Goal: Task Accomplishment & Management: Manage account settings

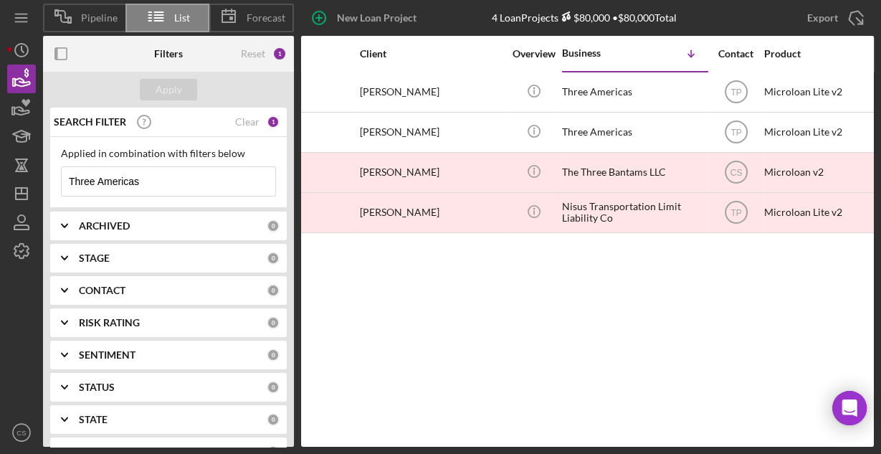
scroll to position [0, 19]
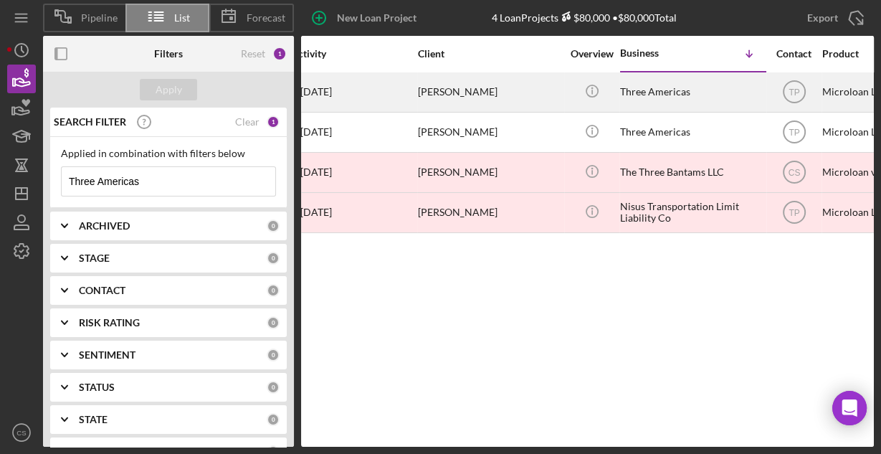
click at [332, 87] on time "[DATE]" at bounding box center [316, 91] width 32 height 11
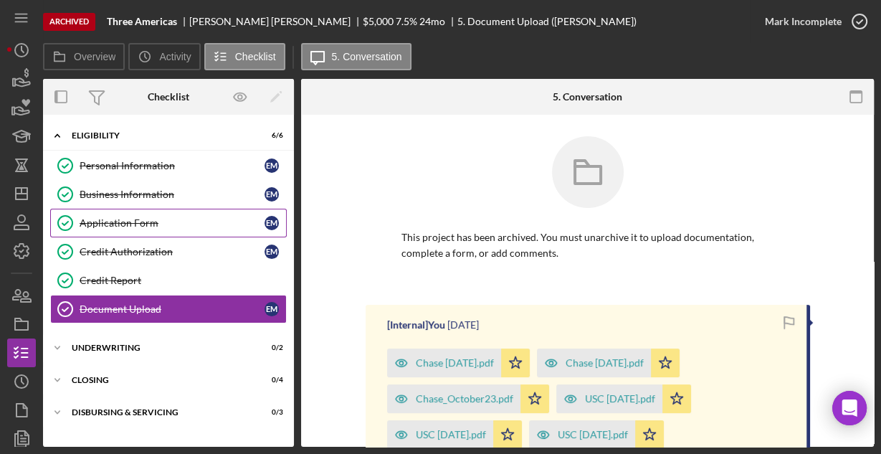
click at [131, 220] on div "Application Form" at bounding box center [172, 222] width 185 height 11
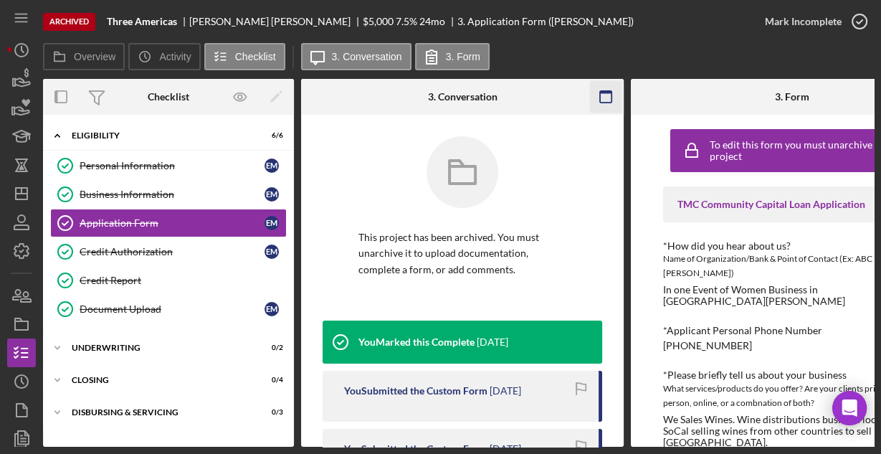
click at [602, 95] on icon "button" at bounding box center [606, 97] width 32 height 32
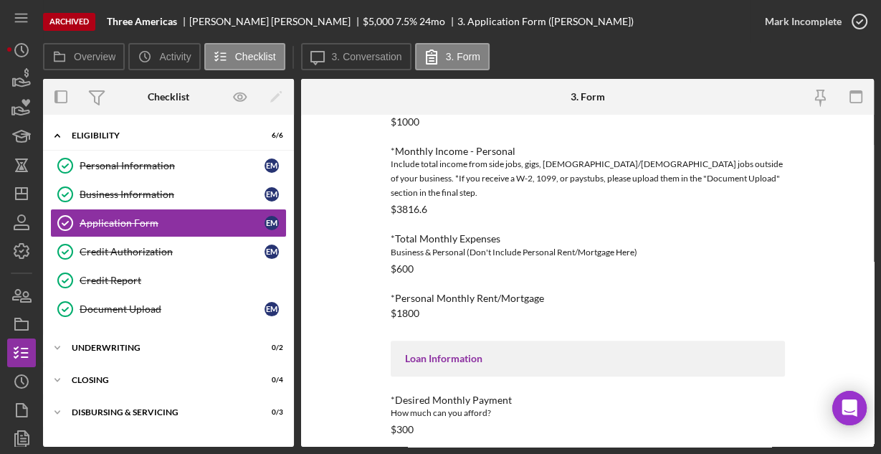
scroll to position [571, 0]
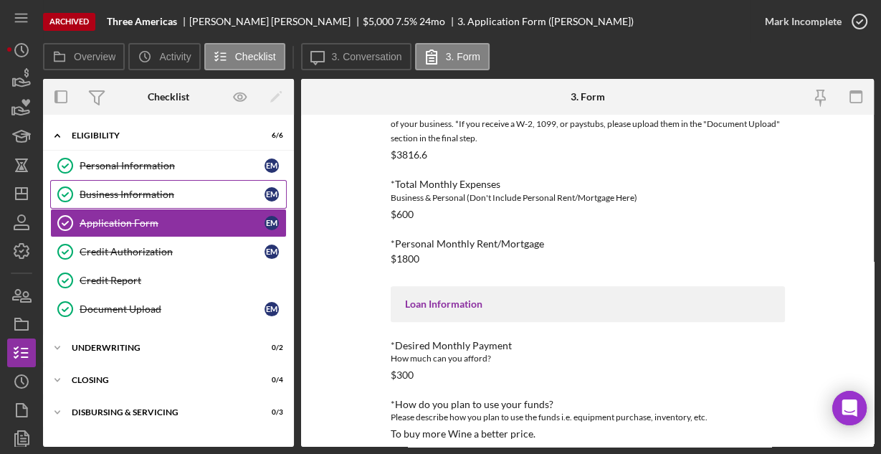
click at [131, 188] on div "Business Information" at bounding box center [172, 193] width 185 height 11
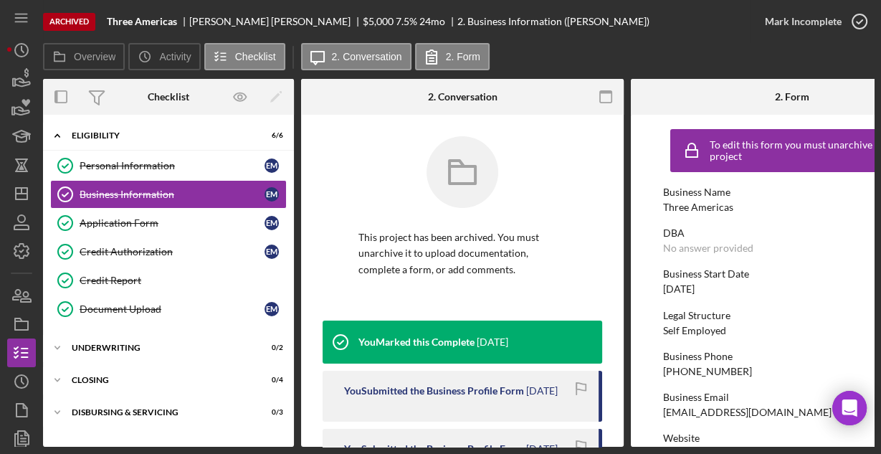
click at [600, 95] on icon "button" at bounding box center [606, 97] width 32 height 32
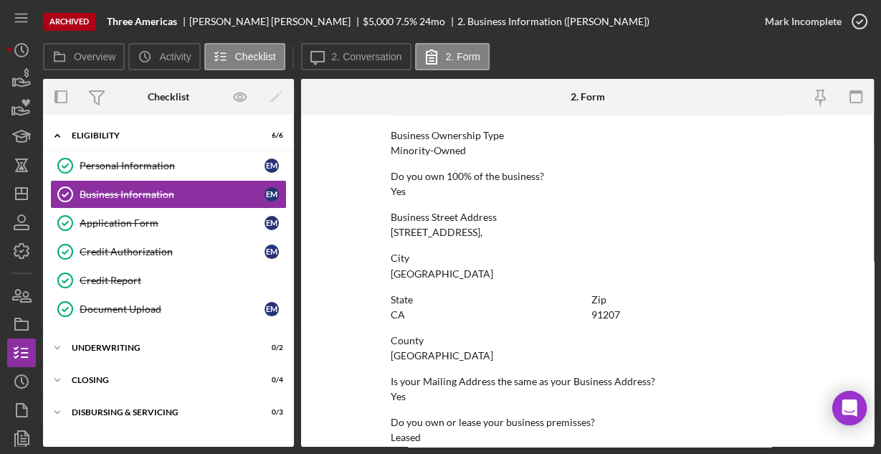
scroll to position [749, 0]
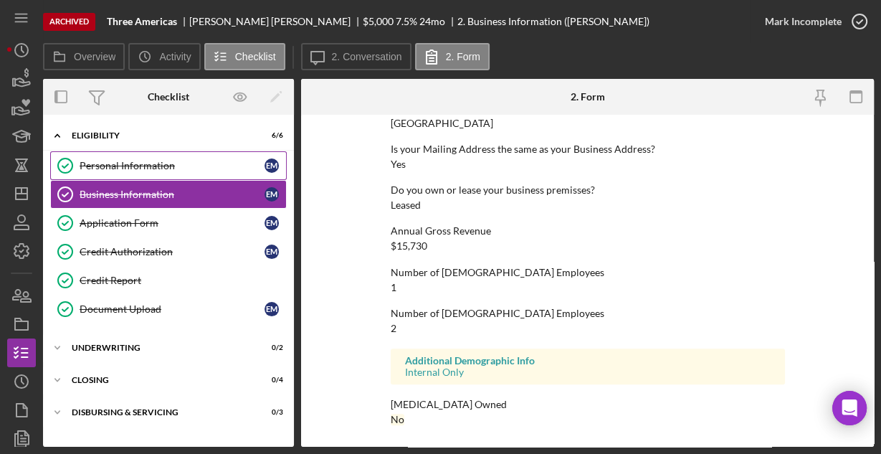
click at [159, 163] on div "Personal Information" at bounding box center [172, 165] width 185 height 11
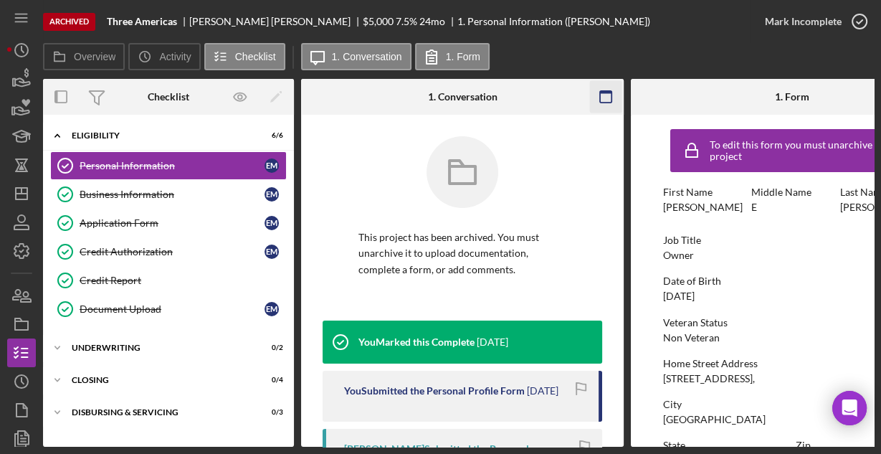
click at [596, 97] on icon "button" at bounding box center [606, 97] width 32 height 32
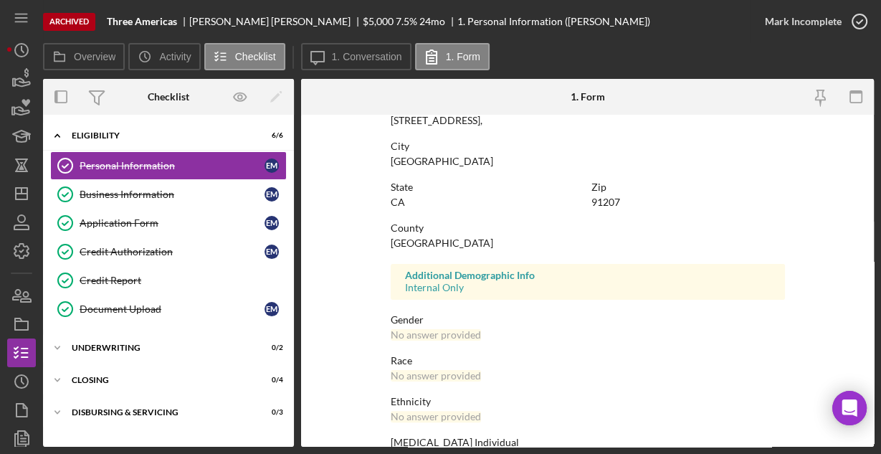
scroll to position [338, 0]
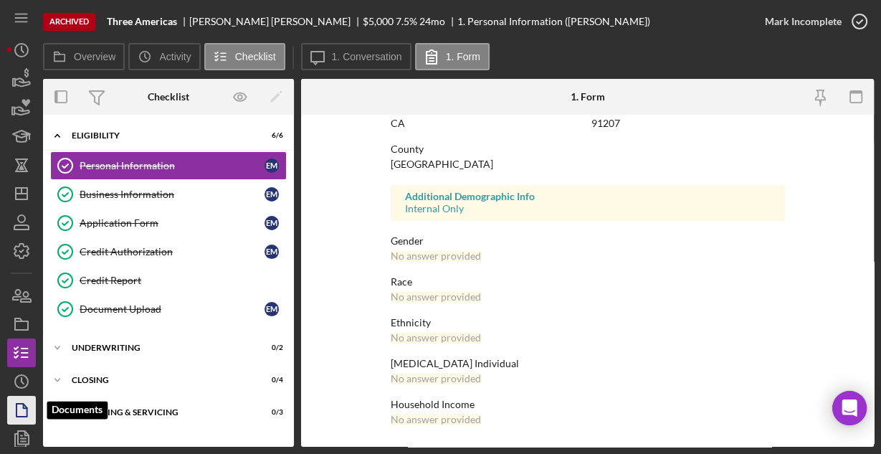
click at [17, 407] on icon "button" at bounding box center [22, 410] width 36 height 36
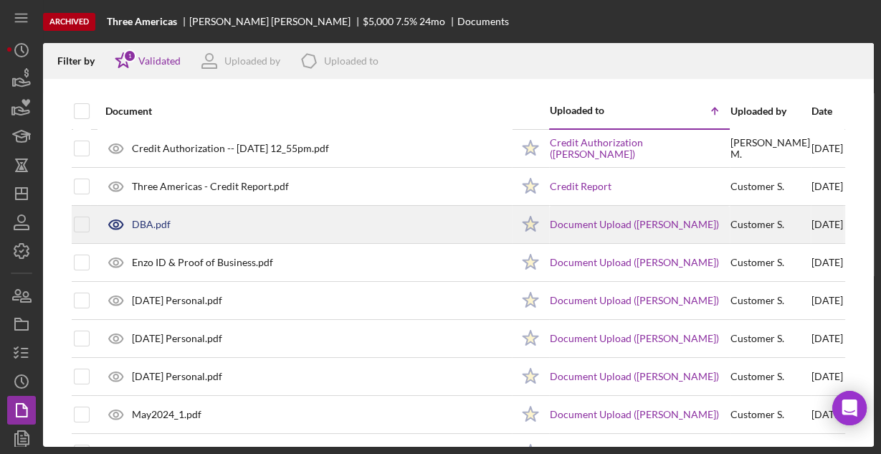
click at [145, 219] on div "DBA.pdf" at bounding box center [151, 224] width 39 height 11
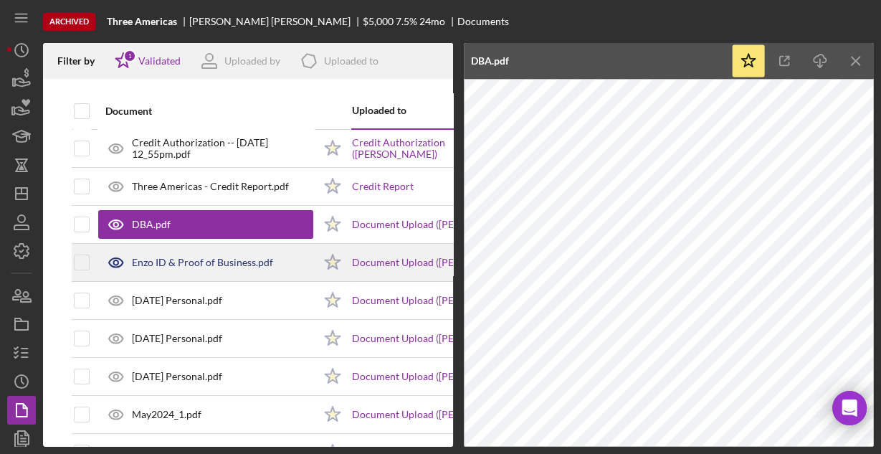
click at [219, 262] on div "Enzo ID & Proof of Business.pdf" at bounding box center [202, 262] width 141 height 11
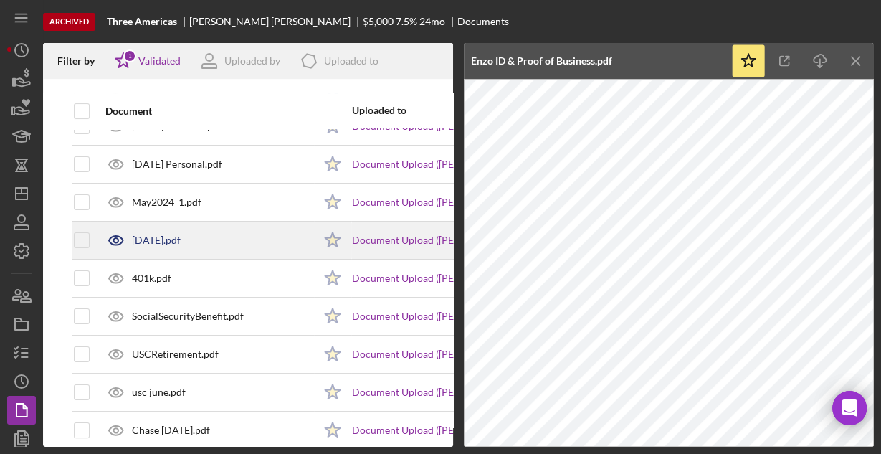
scroll to position [229, 0]
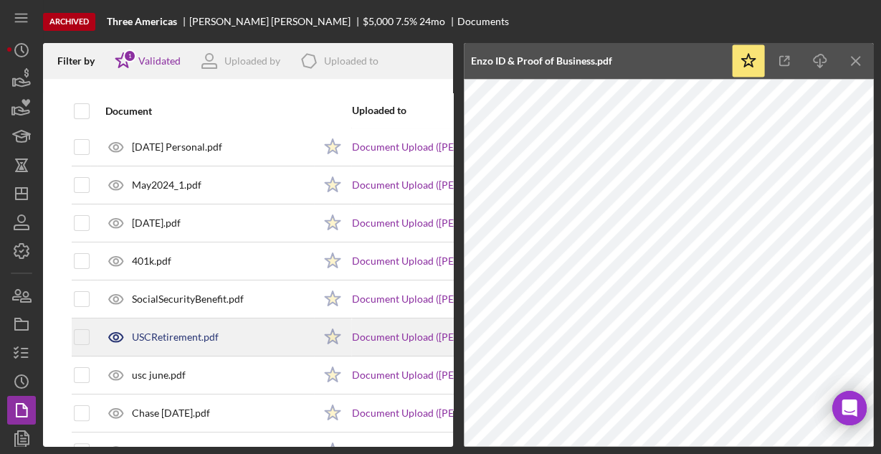
click at [177, 337] on div "USCRetirement.pdf" at bounding box center [175, 336] width 87 height 11
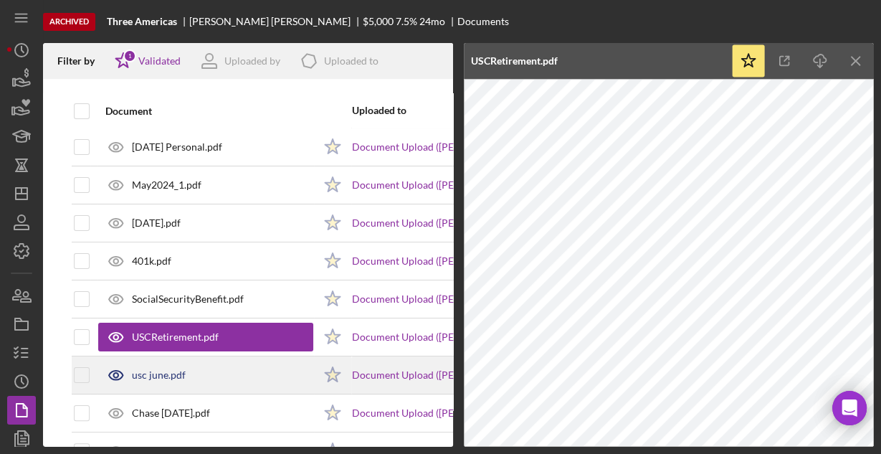
click at [219, 370] on div "usc june.pdf" at bounding box center [205, 375] width 215 height 36
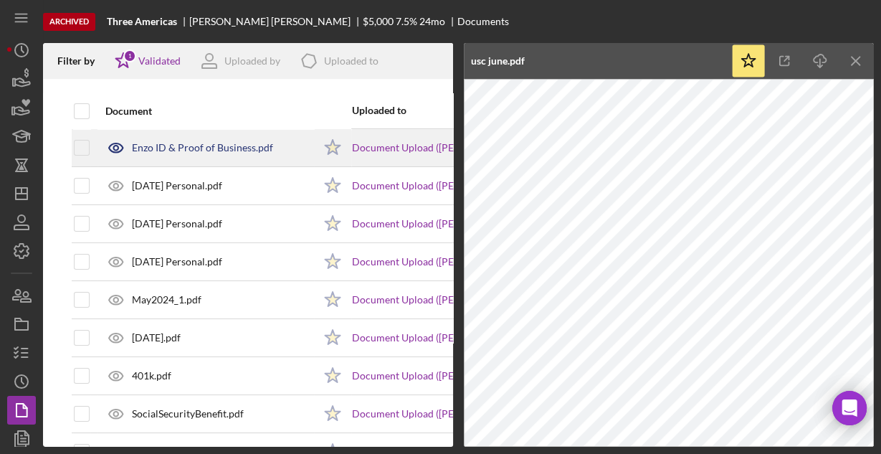
scroll to position [0, 0]
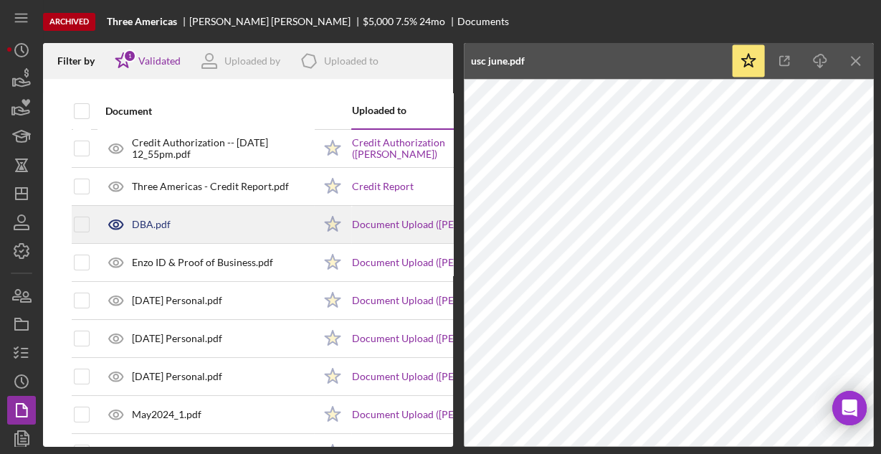
click at [144, 226] on div "DBA.pdf" at bounding box center [151, 224] width 39 height 11
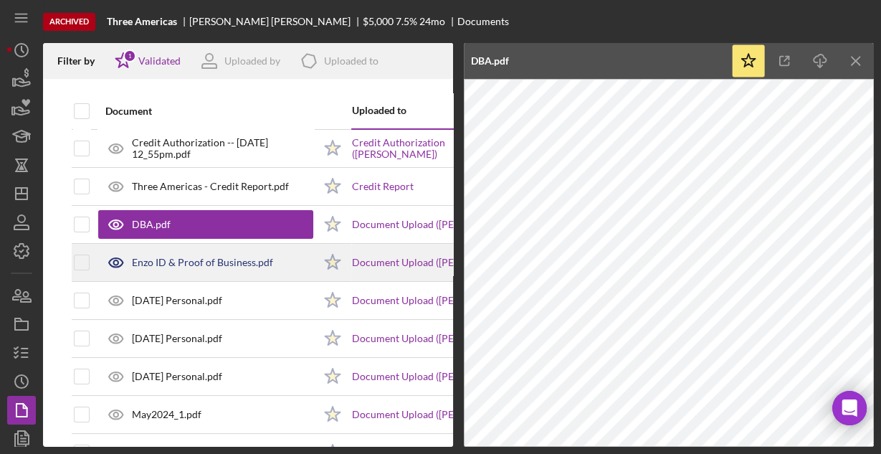
click at [200, 261] on div "Enzo ID & Proof of Business.pdf" at bounding box center [202, 262] width 141 height 11
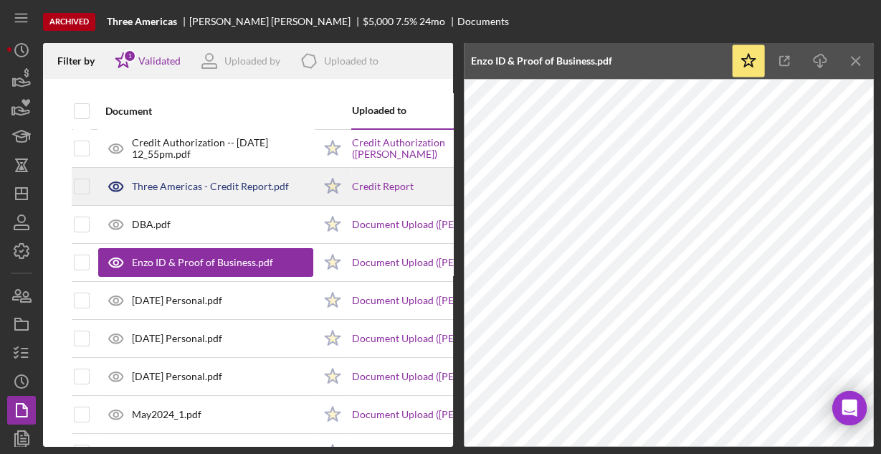
scroll to position [57, 0]
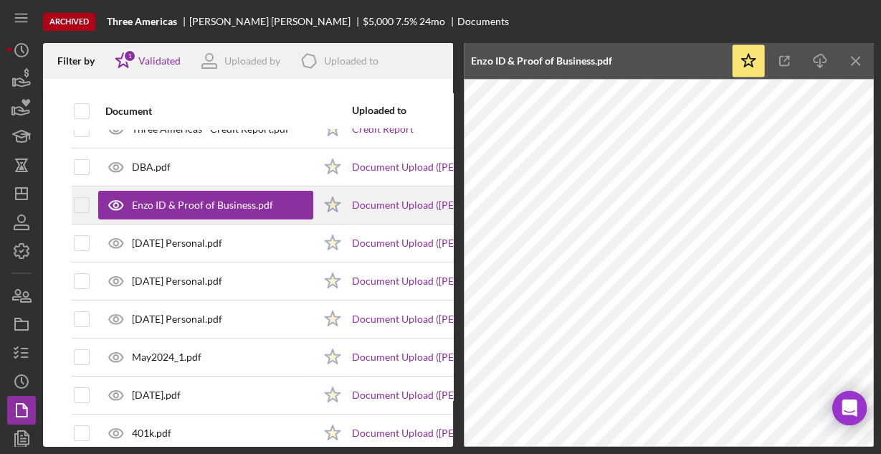
click at [231, 206] on div "Enzo ID & Proof of Business.pdf" at bounding box center [202, 204] width 141 height 11
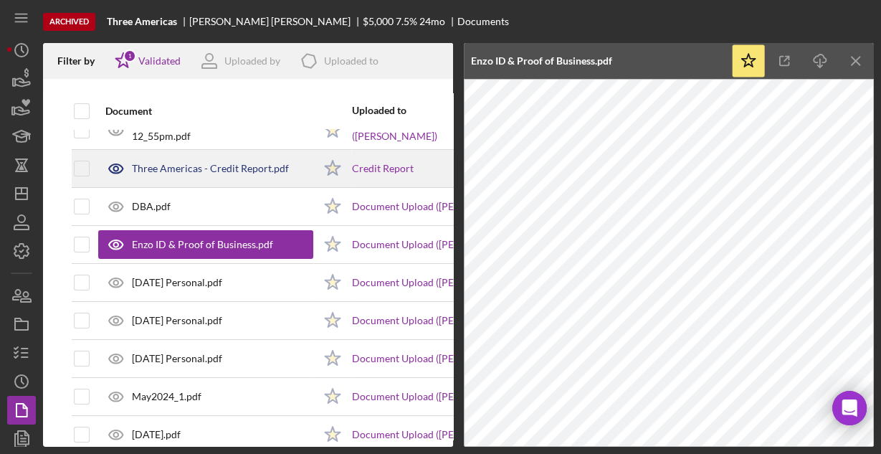
scroll to position [0, 0]
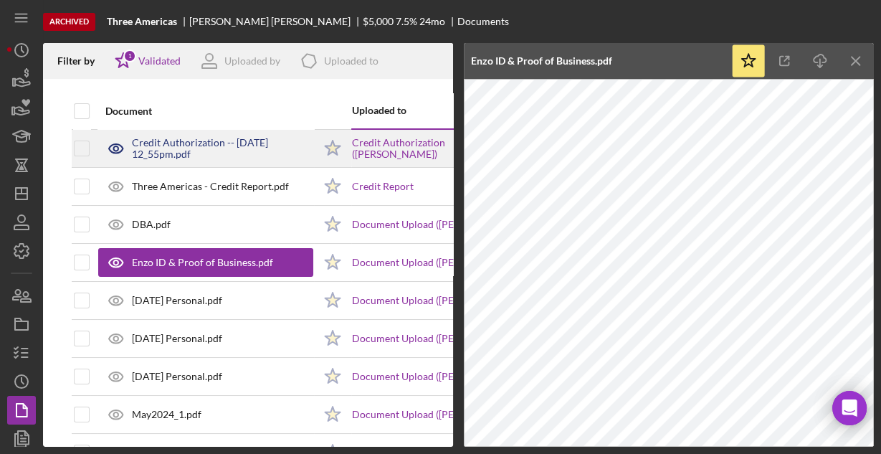
click at [178, 158] on div "Credit Authorization -- 2024-07-11 12_55pm.pdf" at bounding box center [222, 148] width 181 height 23
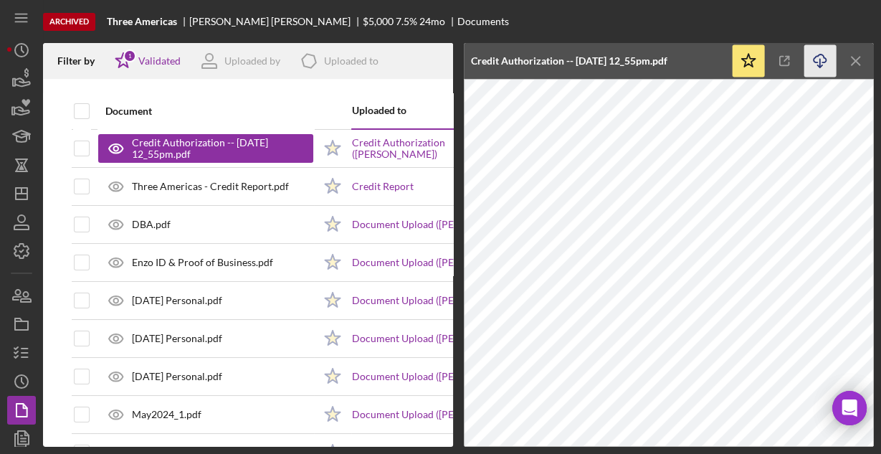
click at [815, 58] on icon "Icon/Download" at bounding box center [820, 61] width 32 height 32
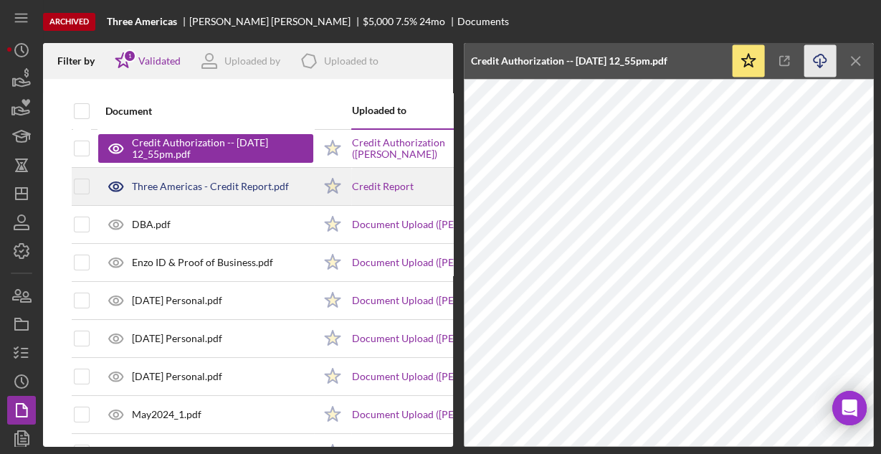
click at [153, 182] on div "Three Americas - Credit Report.pdf" at bounding box center [210, 186] width 157 height 11
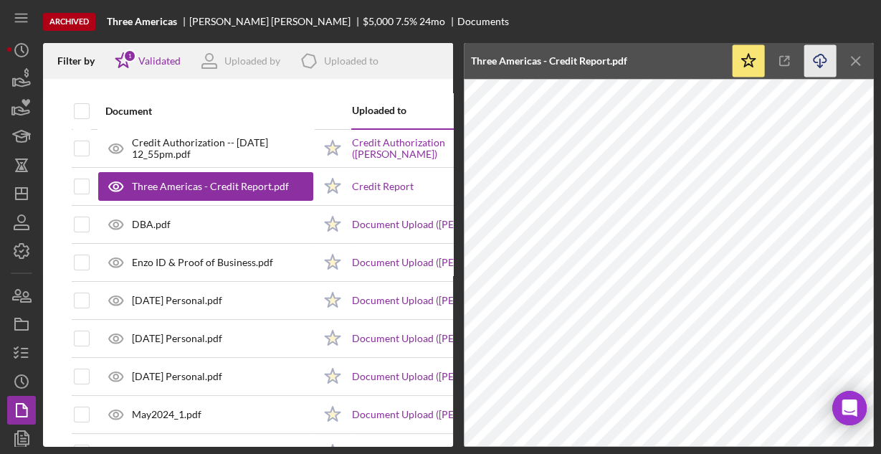
click at [825, 61] on icon "Icon/Download" at bounding box center [820, 61] width 32 height 32
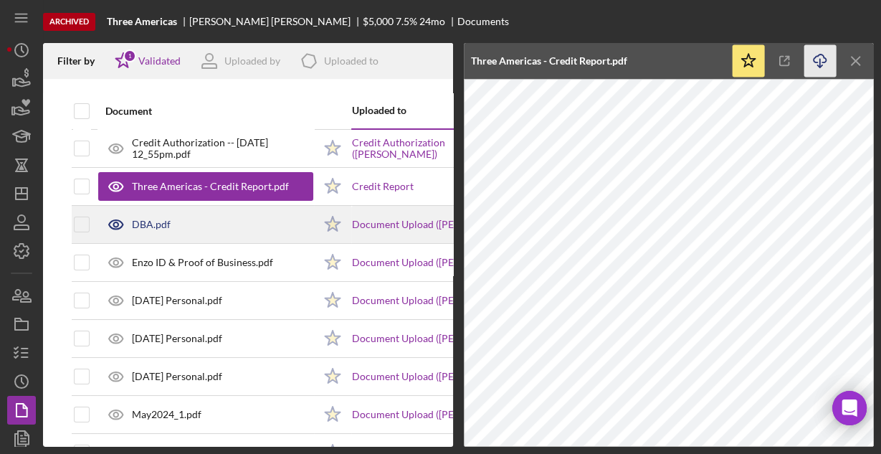
click at [156, 226] on div "DBA.pdf" at bounding box center [151, 224] width 39 height 11
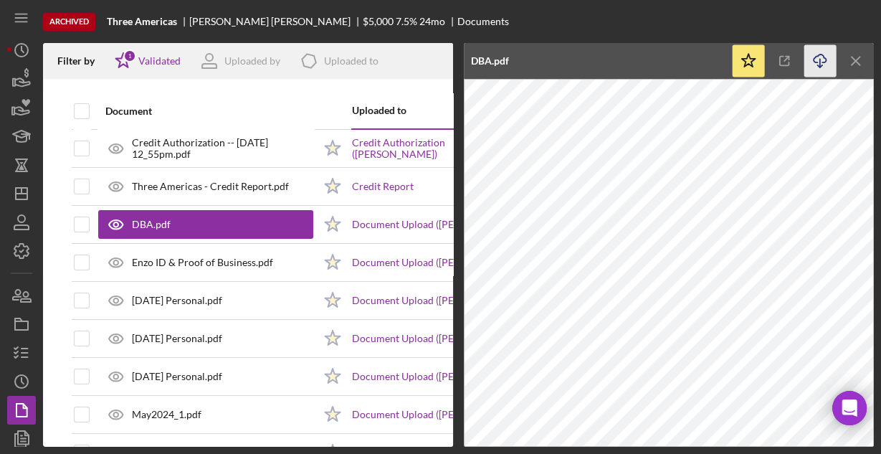
click at [819, 60] on icon "Icon/Download" at bounding box center [820, 61] width 32 height 32
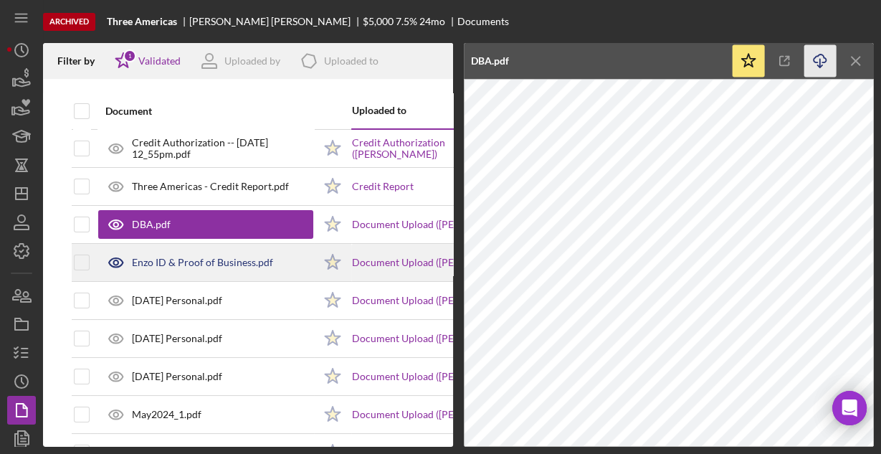
click at [202, 263] on div "Enzo ID & Proof of Business.pdf" at bounding box center [202, 262] width 141 height 11
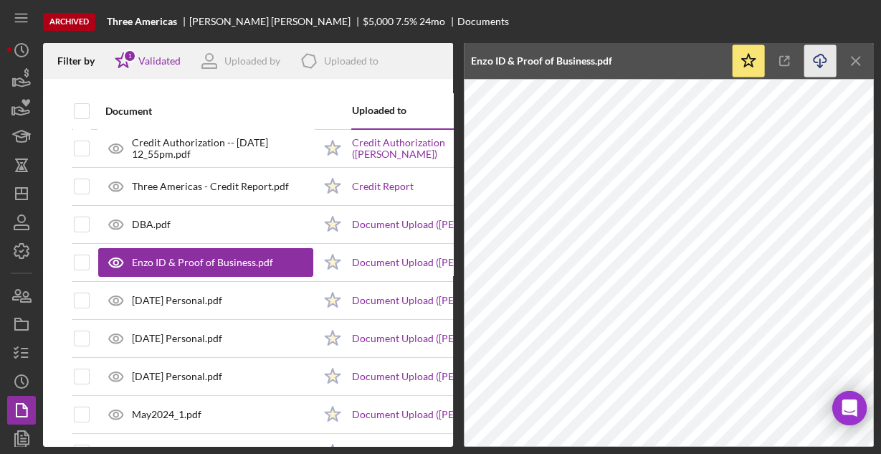
click at [823, 59] on icon "Icon/Download" at bounding box center [820, 61] width 32 height 32
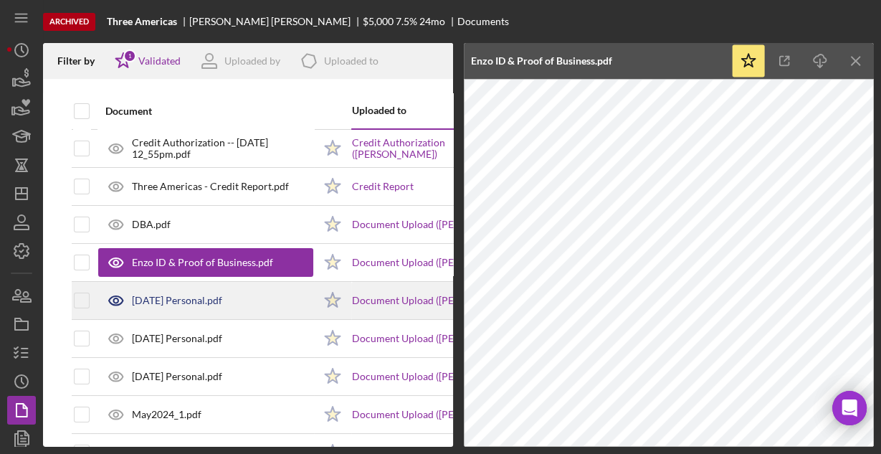
click at [184, 299] on div "April 2024 Personal.pdf" at bounding box center [177, 300] width 90 height 11
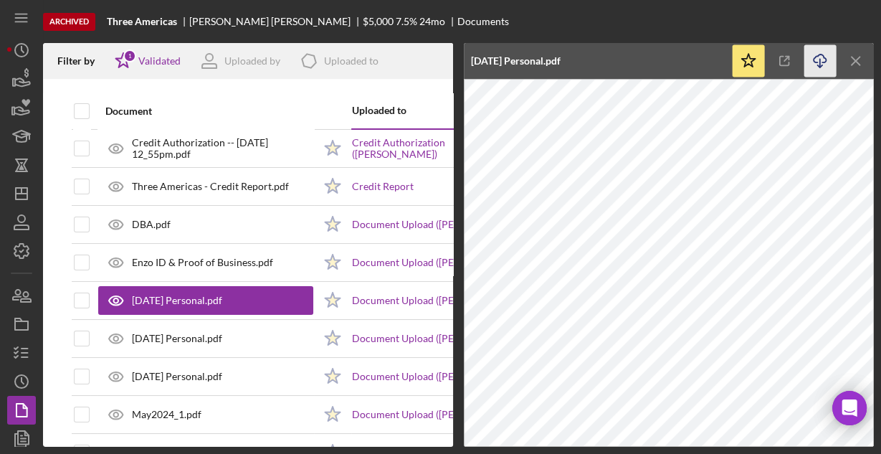
click at [820, 57] on icon "Icon/Download" at bounding box center [820, 61] width 32 height 32
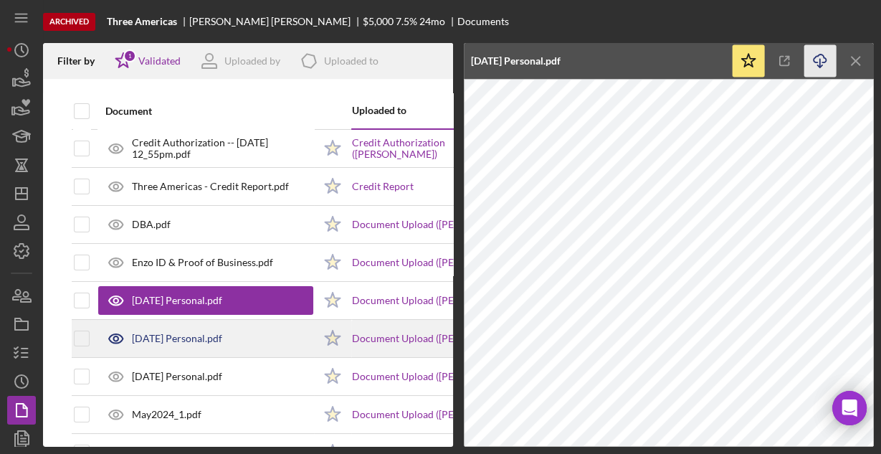
click at [166, 338] on div "May2024 Personal.pdf" at bounding box center [177, 338] width 90 height 11
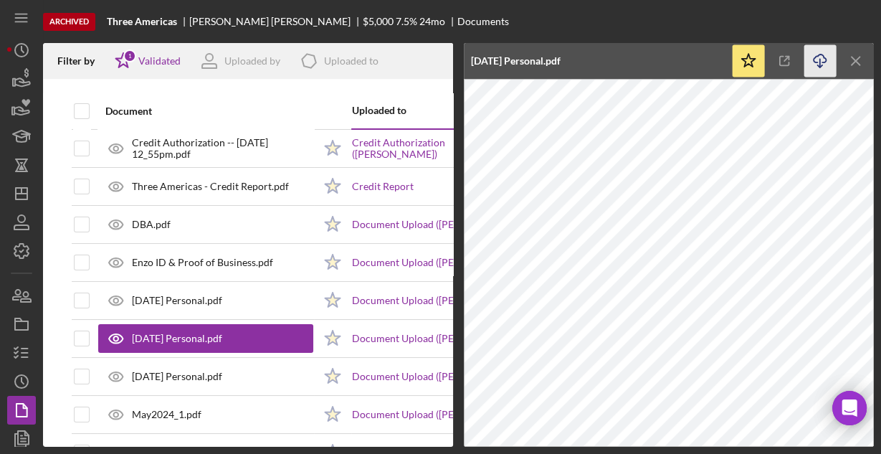
click at [821, 57] on icon "Icon/Download" at bounding box center [820, 61] width 32 height 32
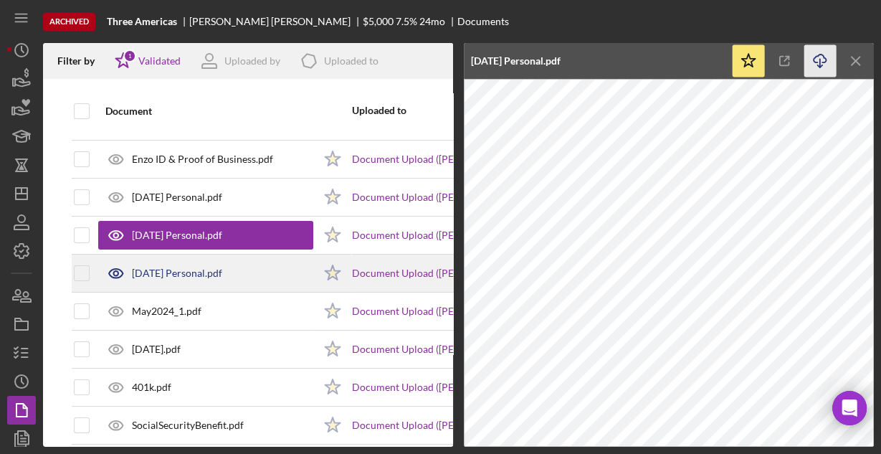
scroll to position [115, 0]
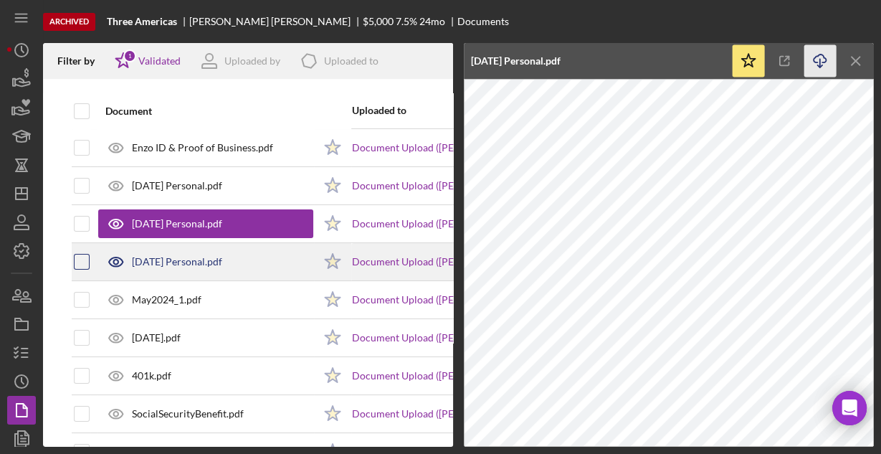
click at [80, 255] on input "checkbox" at bounding box center [82, 261] width 14 height 14
checkbox input "true"
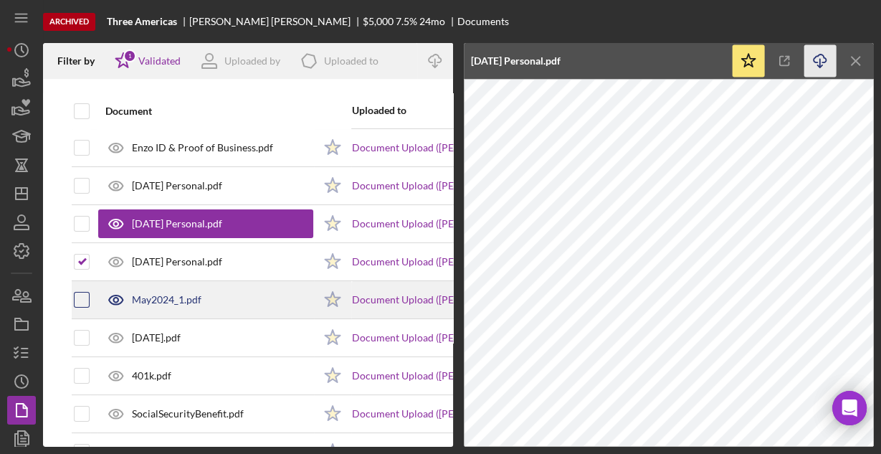
click at [79, 292] on input "checkbox" at bounding box center [82, 299] width 14 height 14
checkbox input "true"
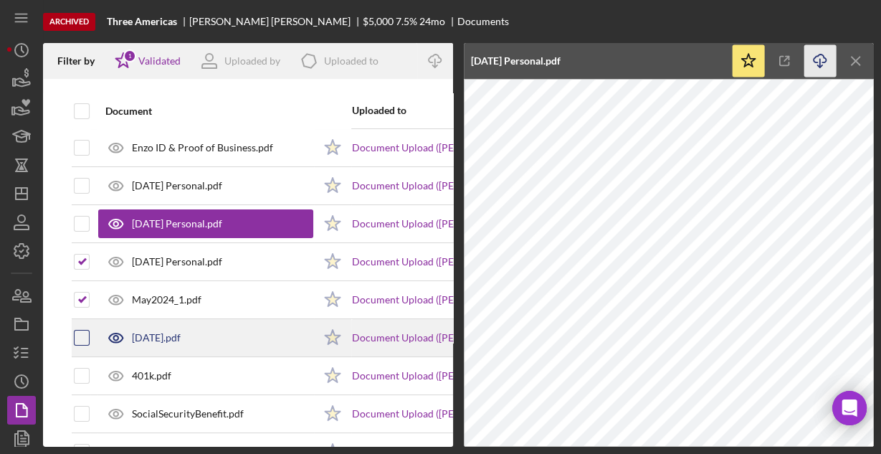
click at [82, 333] on input "checkbox" at bounding box center [82, 337] width 14 height 14
checkbox input "true"
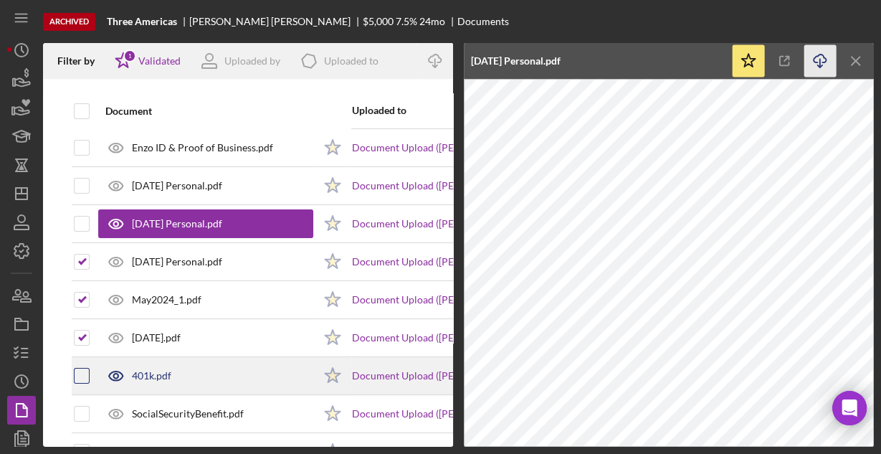
click at [80, 371] on input "checkbox" at bounding box center [82, 375] width 14 height 14
checkbox input "true"
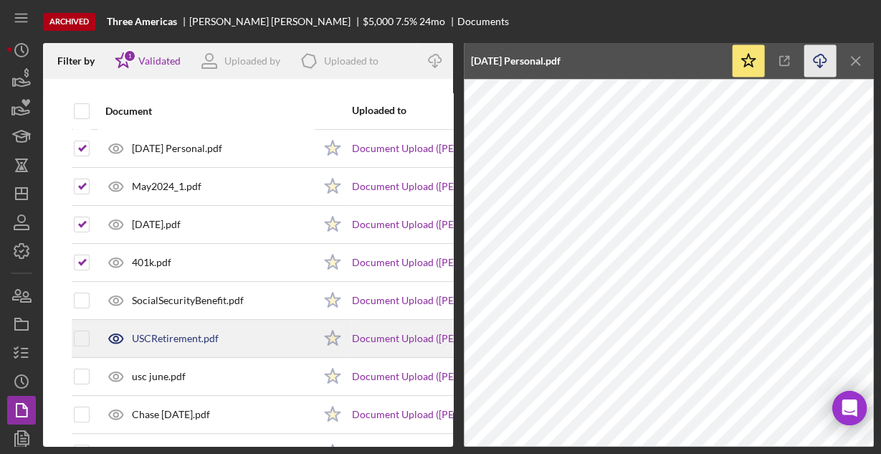
scroll to position [229, 0]
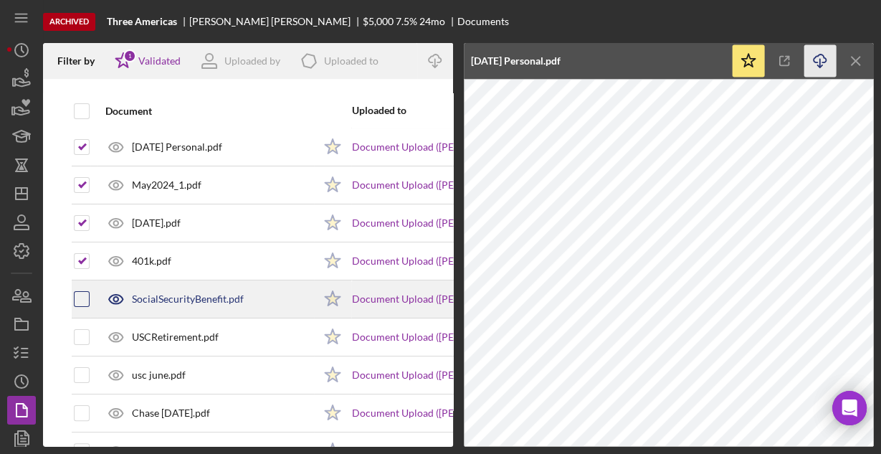
click at [82, 297] on input "checkbox" at bounding box center [82, 299] width 14 height 14
checkbox input "true"
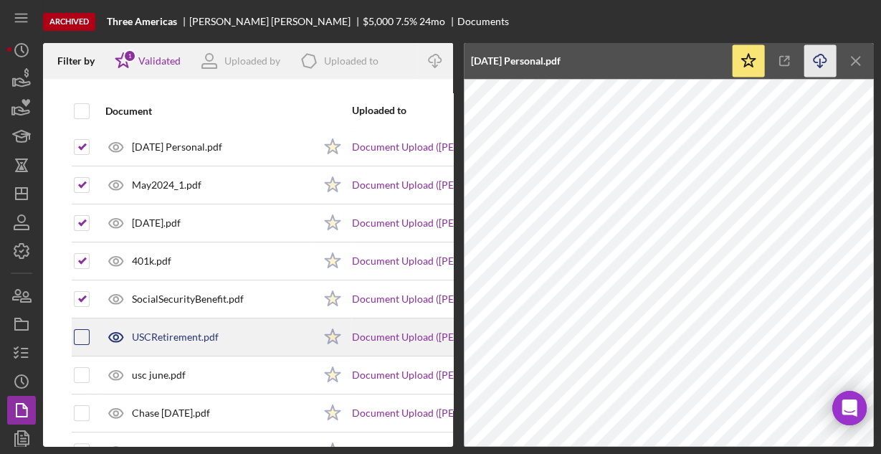
click at [89, 332] on div at bounding box center [82, 337] width 16 height 16
click at [87, 340] on input "checkbox" at bounding box center [82, 337] width 14 height 14
checkbox input "true"
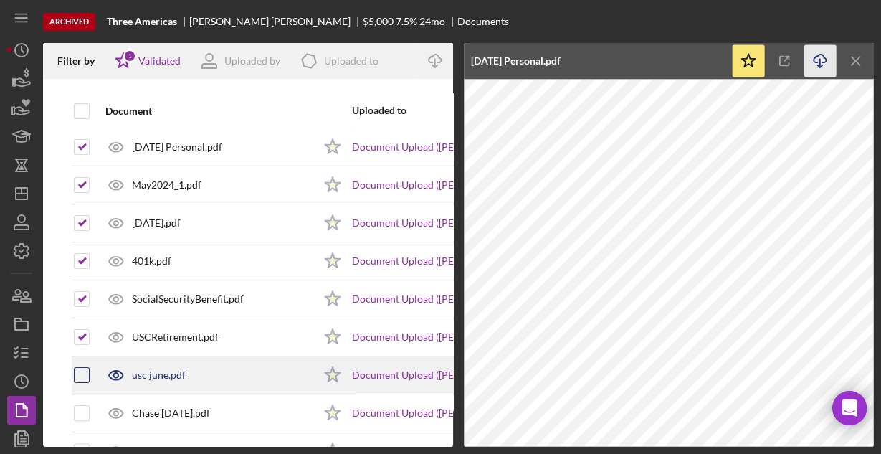
click at [80, 368] on input "checkbox" at bounding box center [82, 375] width 14 height 14
checkbox input "true"
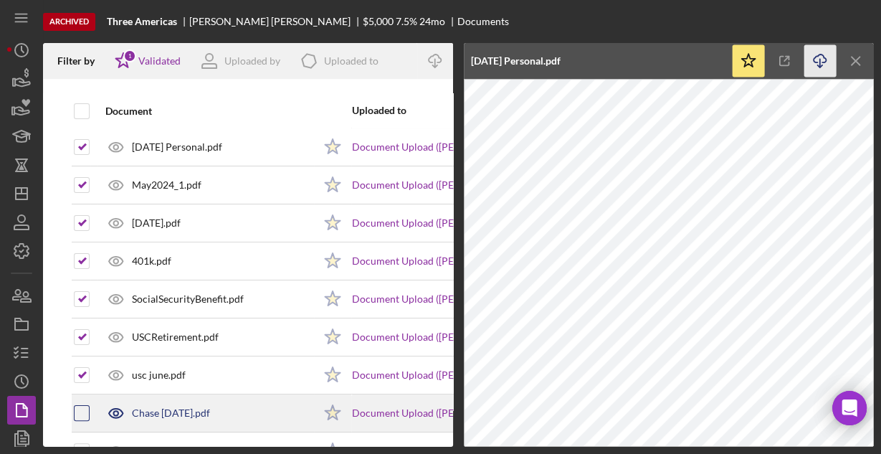
click at [82, 407] on input "checkbox" at bounding box center [82, 413] width 14 height 14
checkbox input "true"
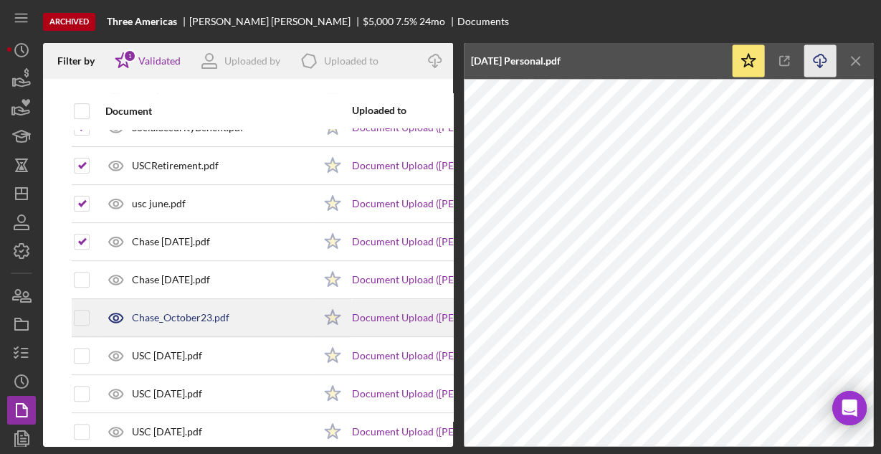
scroll to position [401, 0]
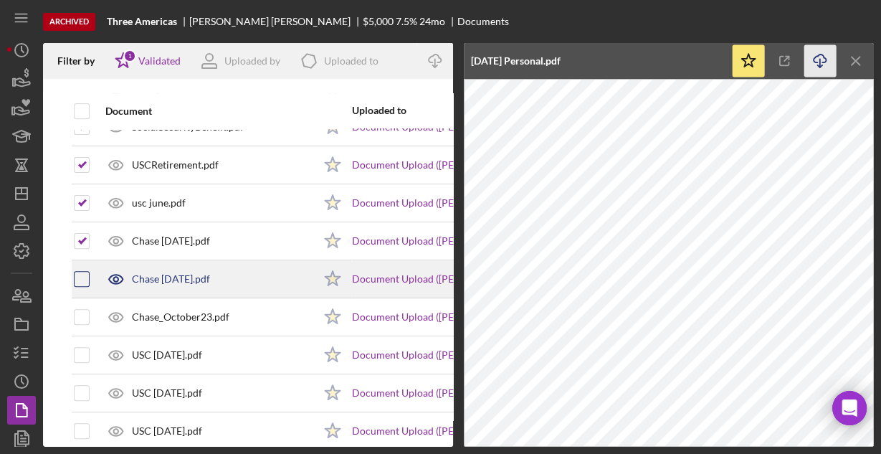
click at [82, 277] on input "checkbox" at bounding box center [82, 279] width 14 height 14
checkbox input "true"
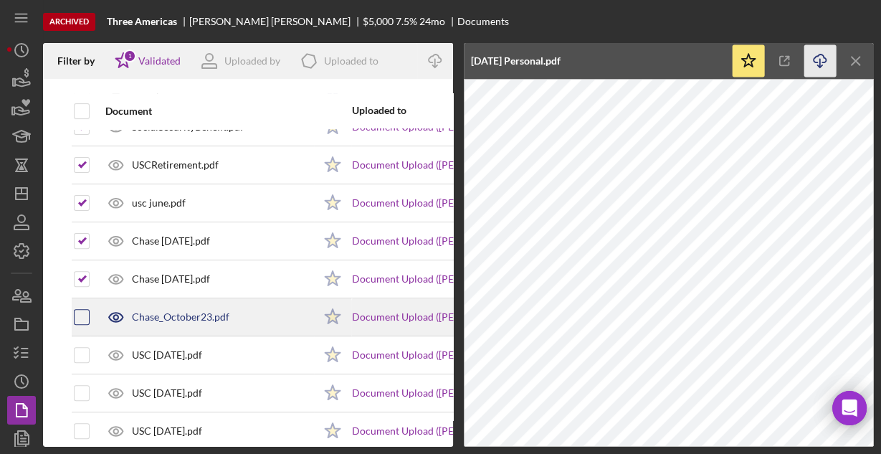
click at [80, 313] on input "checkbox" at bounding box center [82, 317] width 14 height 14
checkbox input "true"
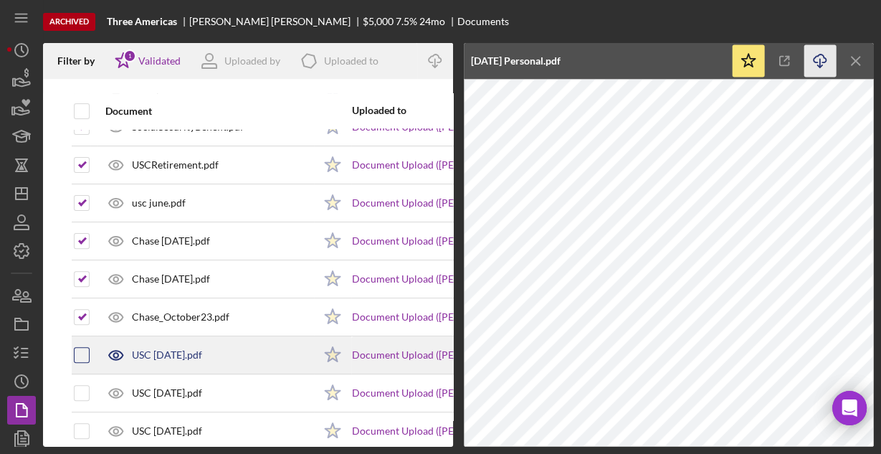
click at [80, 352] on input "checkbox" at bounding box center [82, 355] width 14 height 14
checkbox input "true"
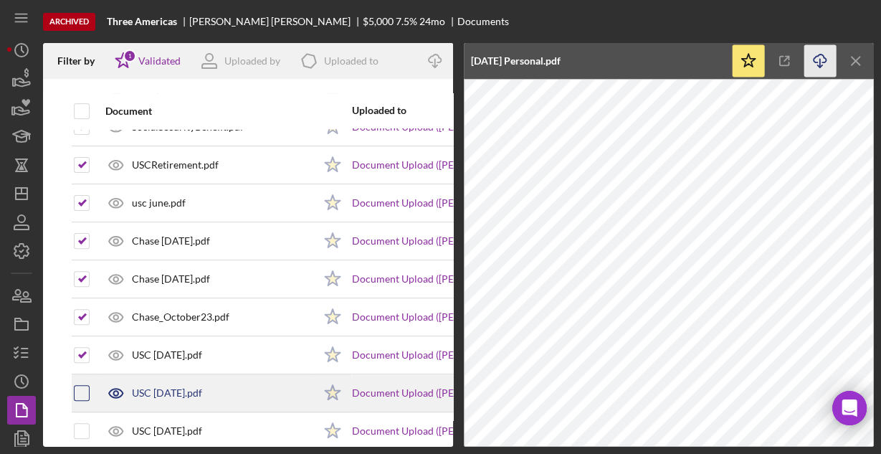
click at [80, 390] on input "checkbox" at bounding box center [82, 393] width 14 height 14
checkbox input "true"
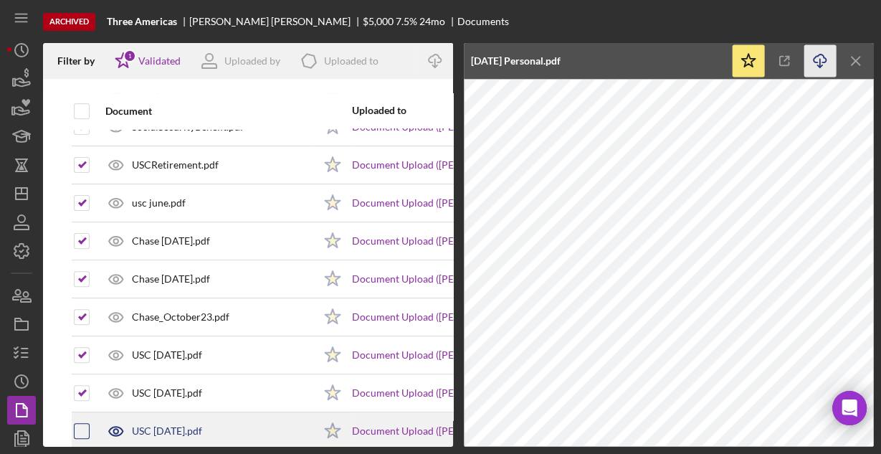
click at [75, 429] on input "checkbox" at bounding box center [82, 431] width 14 height 14
checkbox input "true"
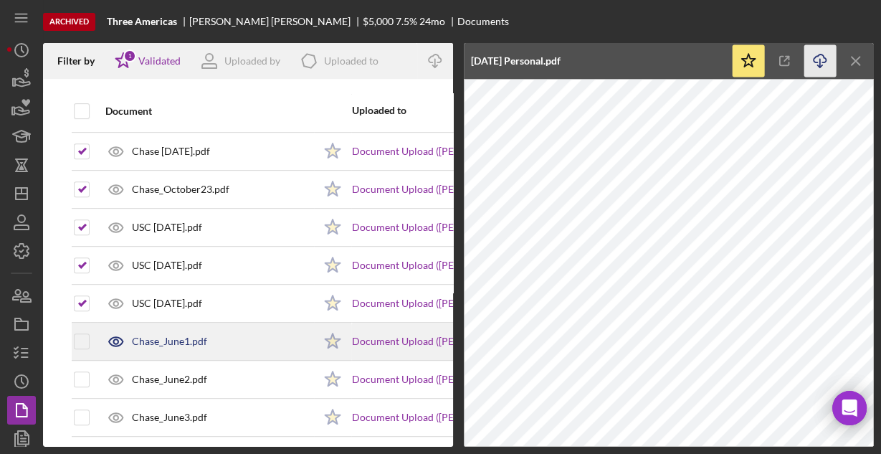
scroll to position [536, 0]
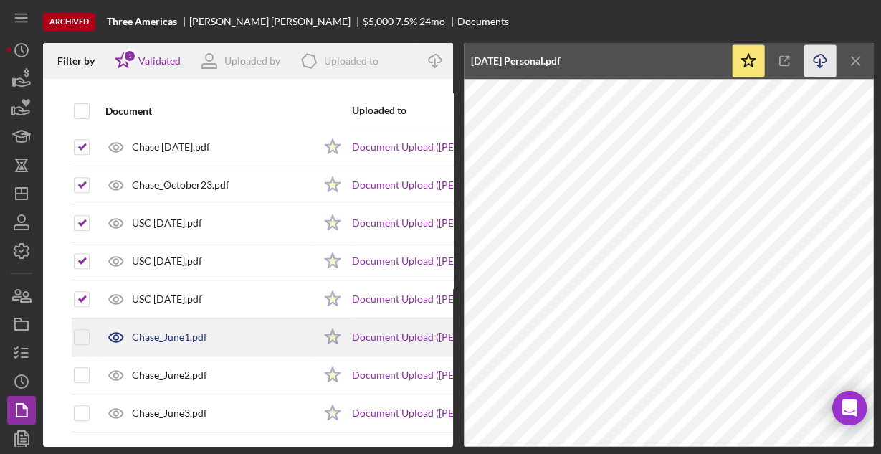
drag, startPoint x: 80, startPoint y: 328, endPoint x: 77, endPoint y: 342, distance: 13.8
click at [80, 330] on input "checkbox" at bounding box center [82, 337] width 14 height 14
checkbox input "true"
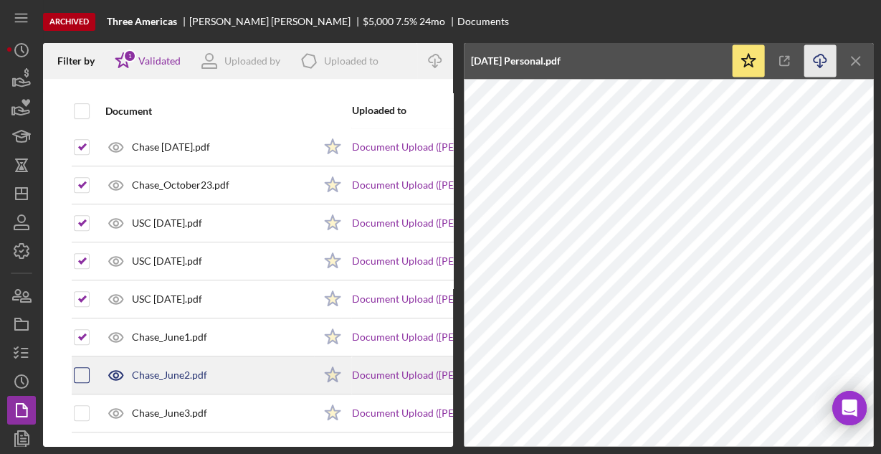
click at [81, 373] on input "checkbox" at bounding box center [82, 375] width 14 height 14
checkbox input "true"
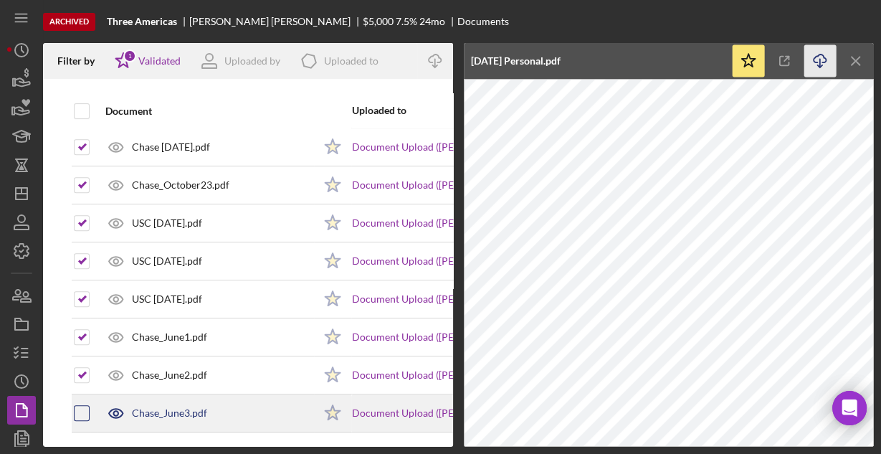
click at [82, 406] on input "checkbox" at bounding box center [82, 413] width 14 height 14
checkbox input "true"
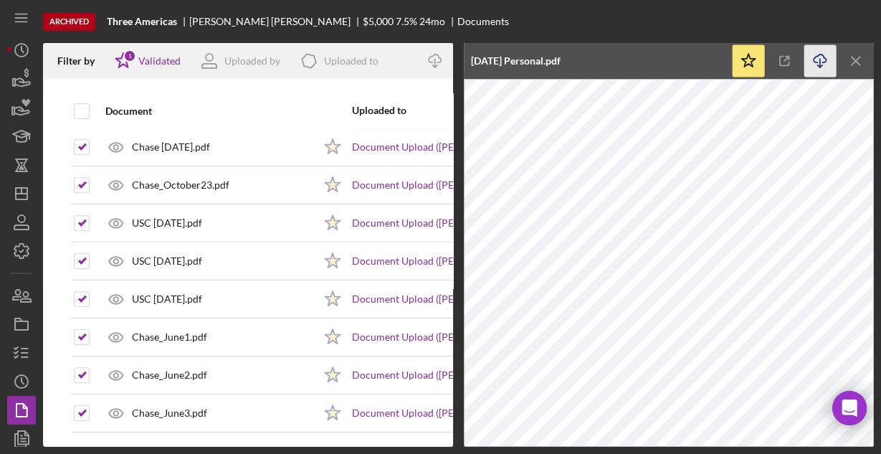
click at [823, 59] on icon "Icon/Download" at bounding box center [820, 61] width 32 height 32
click at [430, 60] on icon "Icon/Download" at bounding box center [435, 61] width 32 height 32
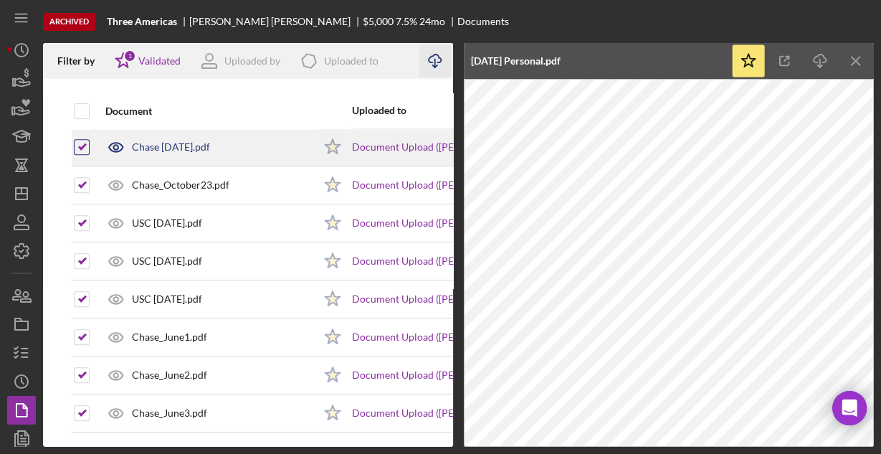
click at [80, 144] on input "checkbox" at bounding box center [82, 147] width 14 height 14
checkbox input "false"
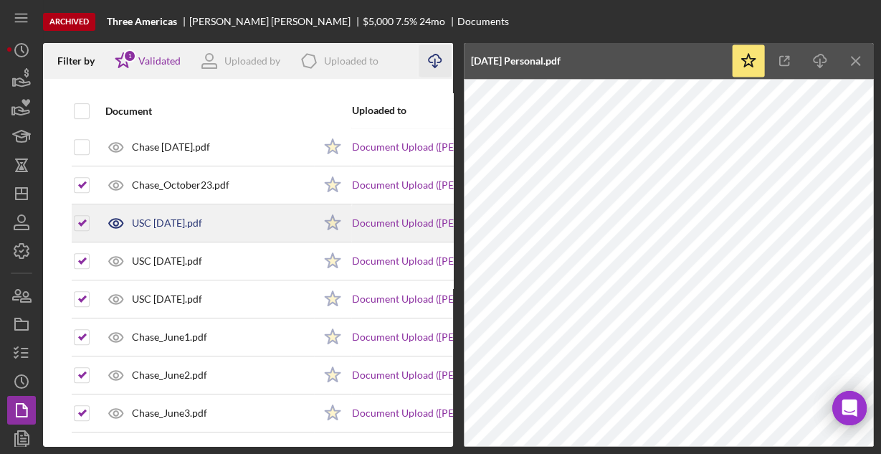
drag, startPoint x: 82, startPoint y: 184, endPoint x: 82, endPoint y: 197, distance: 12.9
click at [82, 186] on div at bounding box center [82, 185] width 16 height 36
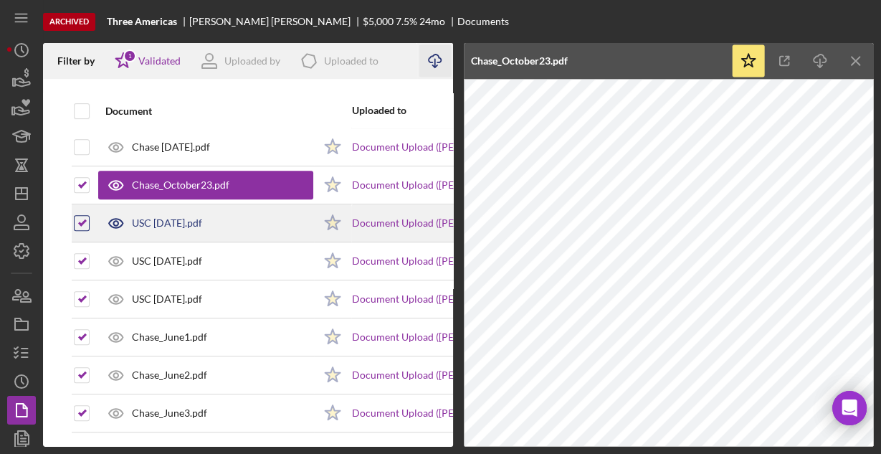
click at [75, 216] on input "checkbox" at bounding box center [82, 223] width 14 height 14
checkbox input "false"
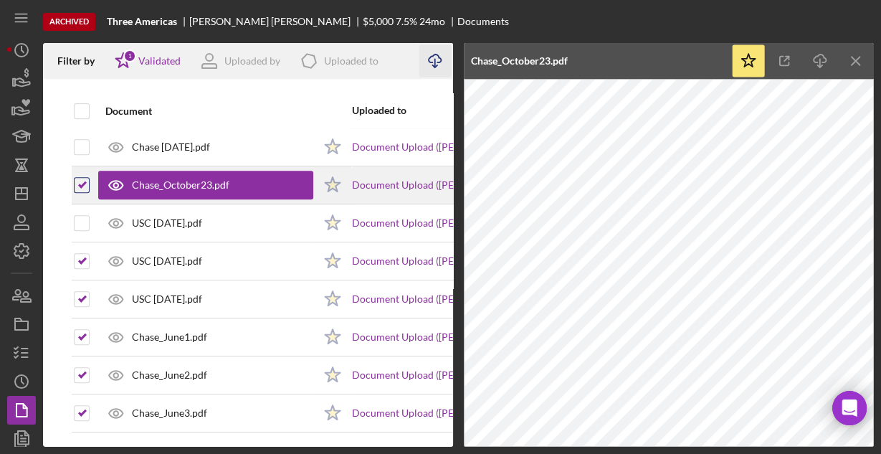
click at [84, 183] on input "checkbox" at bounding box center [82, 185] width 14 height 14
checkbox input "false"
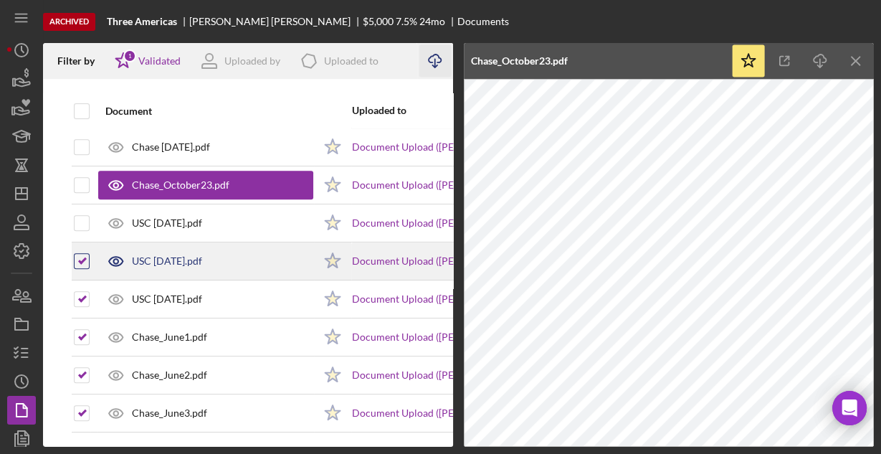
click at [82, 255] on input "checkbox" at bounding box center [82, 261] width 14 height 14
checkbox input "false"
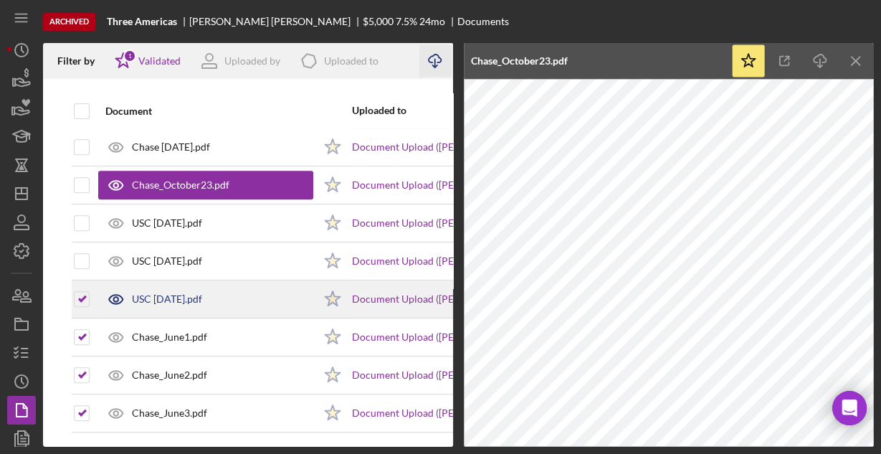
click at [82, 302] on div at bounding box center [82, 299] width 16 height 36
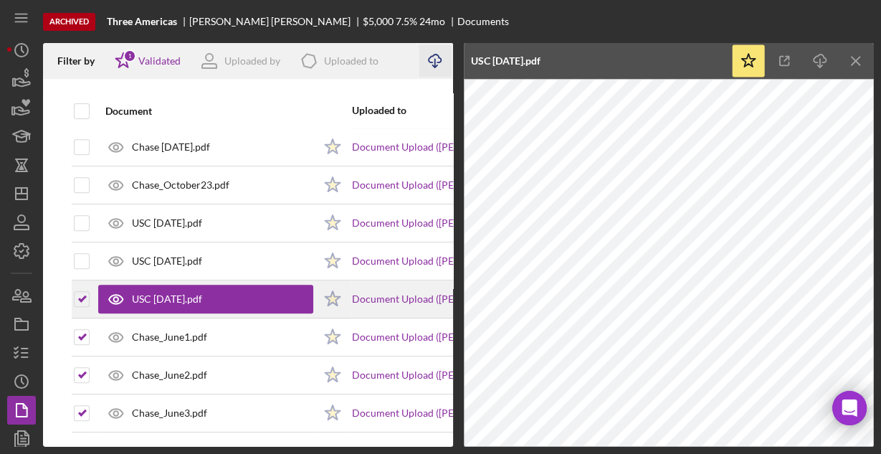
drag, startPoint x: 76, startPoint y: 295, endPoint x: 80, endPoint y: 302, distance: 7.8
click at [76, 295] on input "checkbox" at bounding box center [82, 299] width 14 height 14
checkbox input "false"
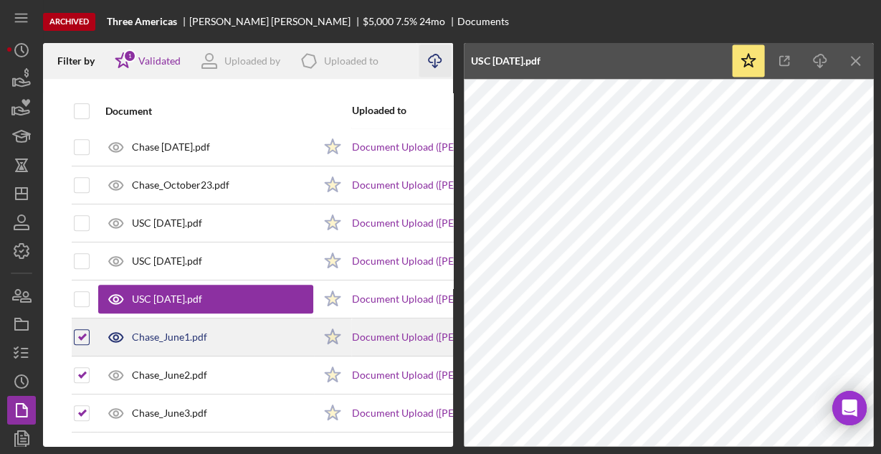
click at [85, 330] on input "checkbox" at bounding box center [82, 337] width 14 height 14
checkbox input "false"
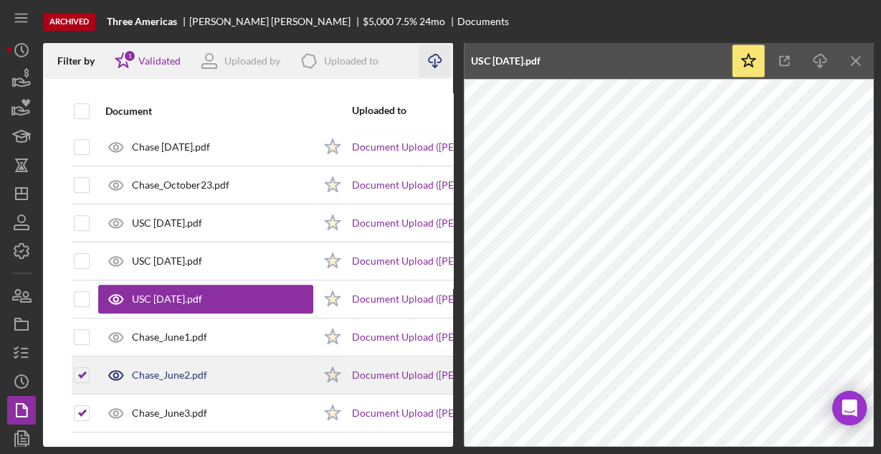
drag, startPoint x: 75, startPoint y: 368, endPoint x: 80, endPoint y: 376, distance: 9.3
click at [75, 370] on input "checkbox" at bounding box center [82, 375] width 14 height 14
checkbox input "false"
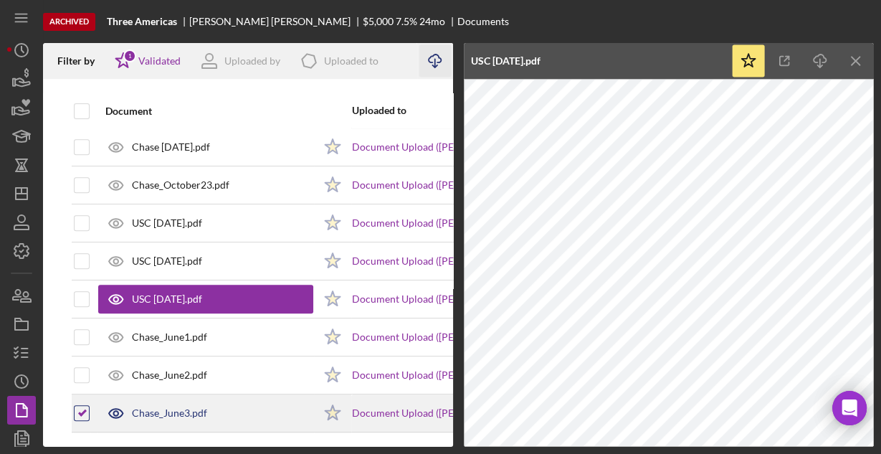
click at [81, 406] on input "checkbox" at bounding box center [82, 413] width 14 height 14
checkbox input "false"
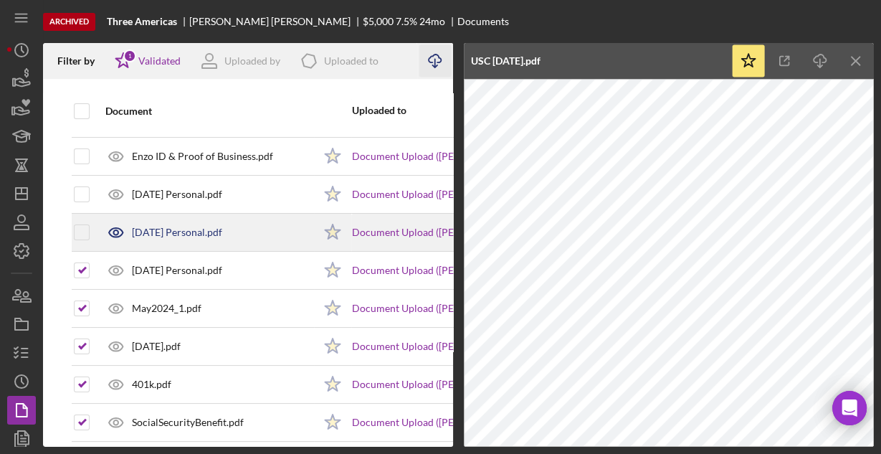
scroll to position [20, 0]
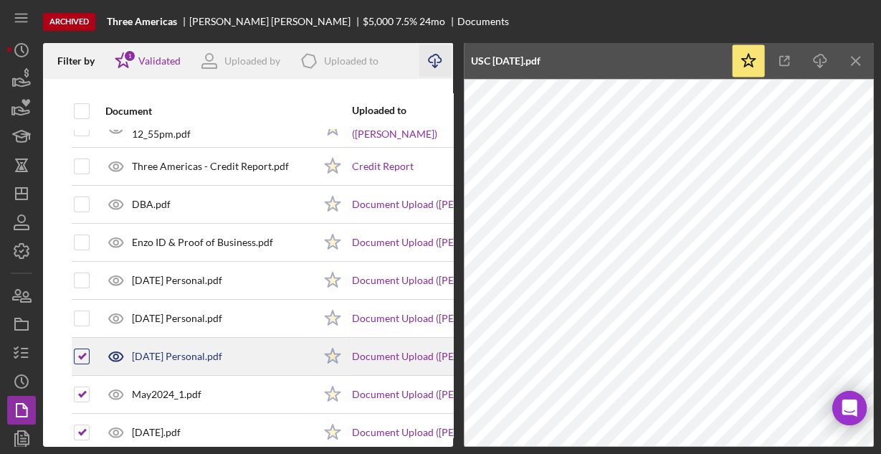
drag, startPoint x: 83, startPoint y: 353, endPoint x: 79, endPoint y: 360, distance: 7.8
click at [82, 355] on input "checkbox" at bounding box center [82, 356] width 14 height 14
checkbox input "false"
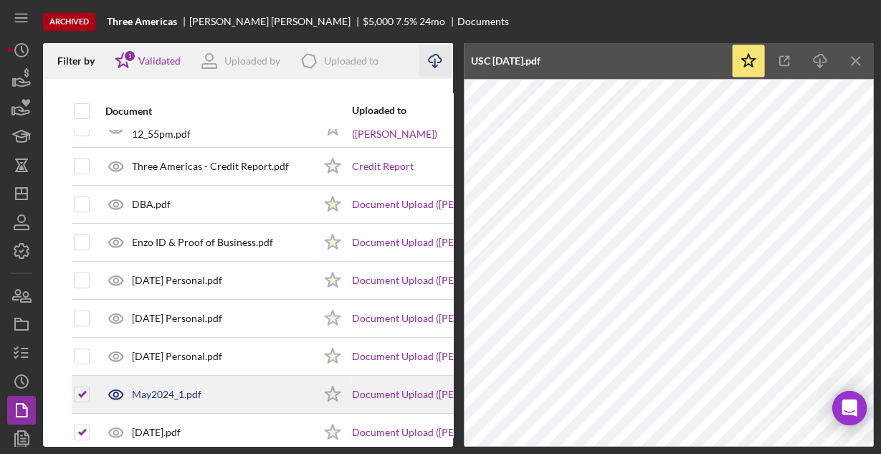
drag, startPoint x: 78, startPoint y: 393, endPoint x: 79, endPoint y: 406, distance: 12.9
click at [78, 395] on input "checkbox" at bounding box center [82, 394] width 14 height 14
checkbox input "false"
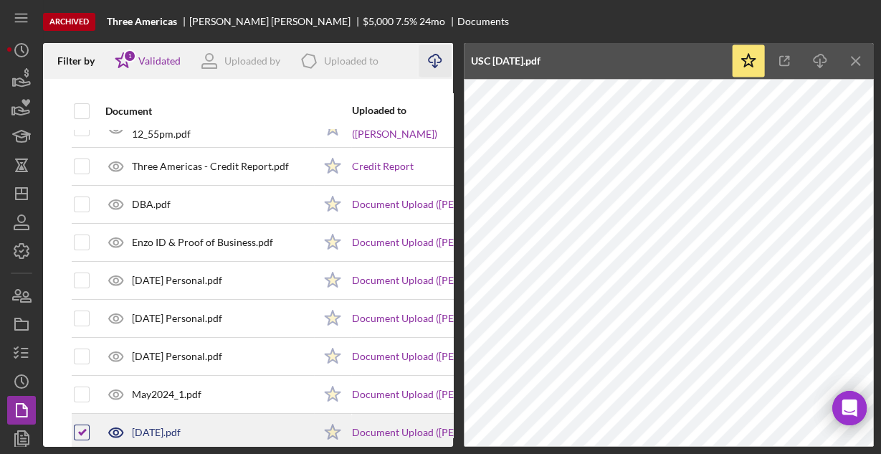
click at [82, 425] on input "checkbox" at bounding box center [82, 432] width 14 height 14
checkbox input "false"
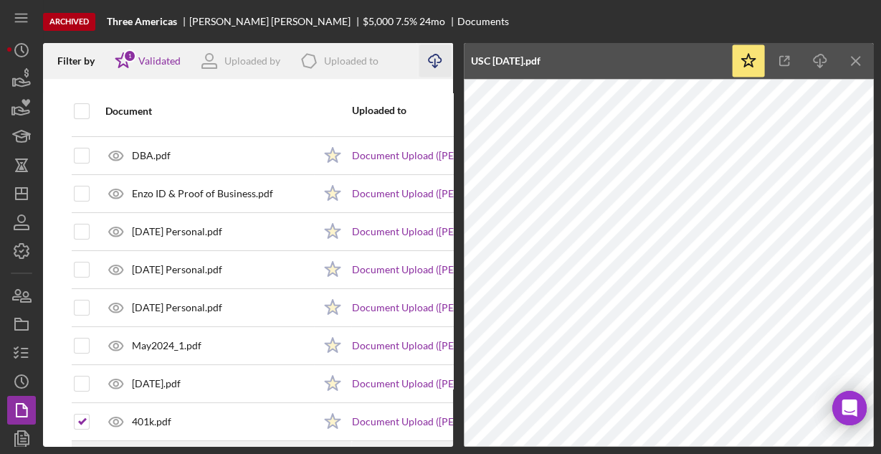
scroll to position [135, 0]
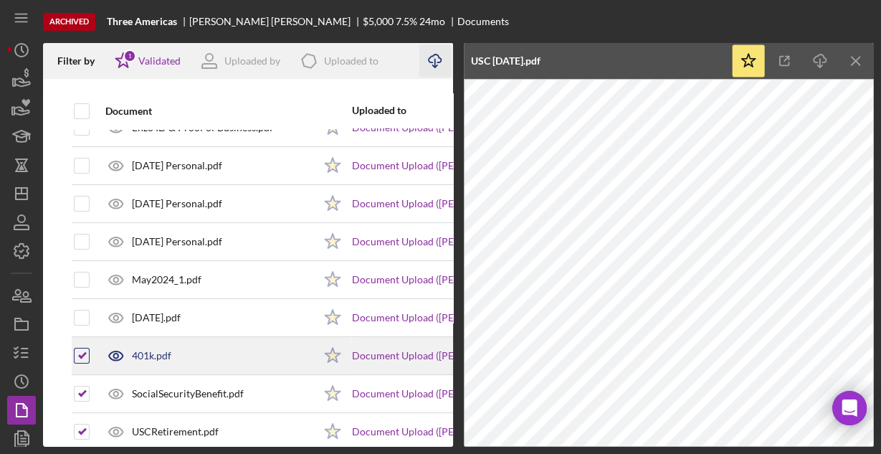
click at [82, 353] on input "checkbox" at bounding box center [82, 355] width 14 height 14
checkbox input "false"
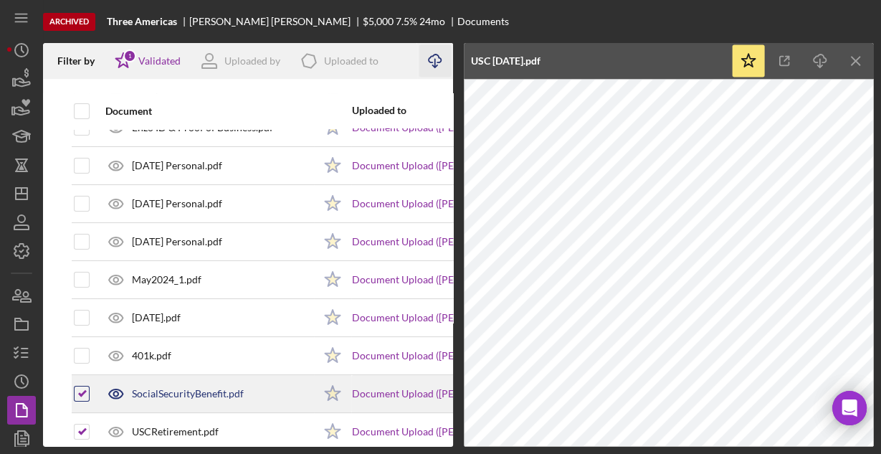
click at [79, 391] on input "checkbox" at bounding box center [82, 393] width 14 height 14
checkbox input "false"
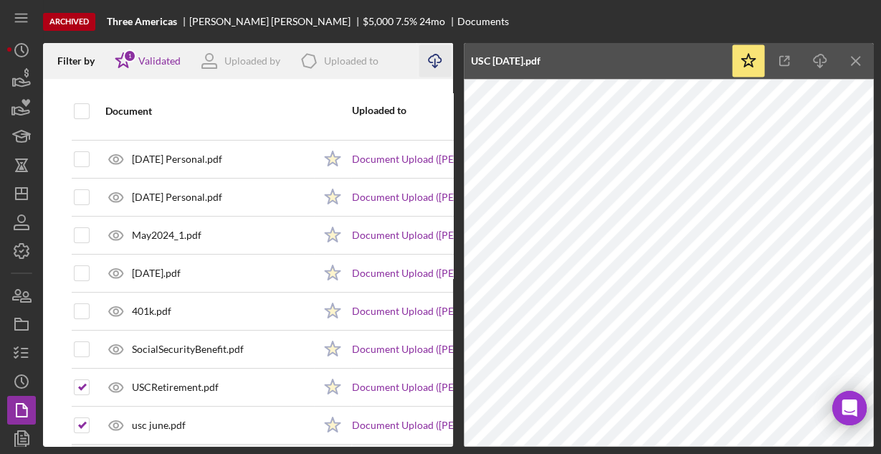
scroll to position [249, 0]
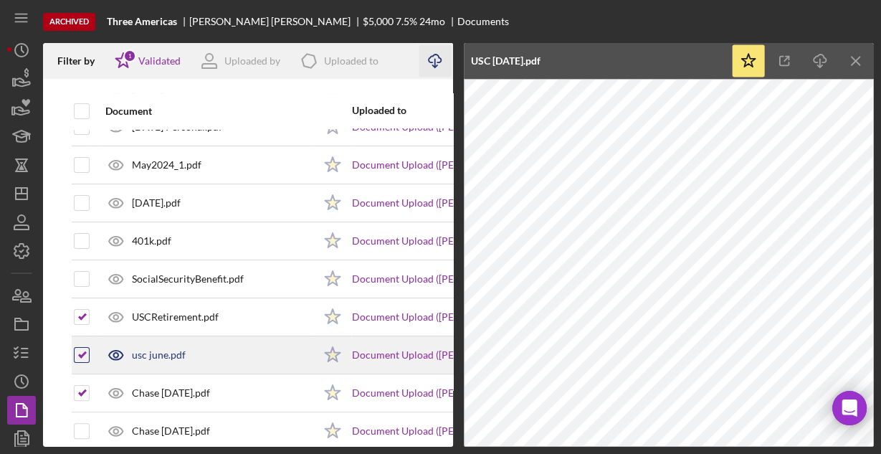
drag, startPoint x: 84, startPoint y: 316, endPoint x: 88, endPoint y: 345, distance: 29.0
click at [83, 316] on input "checkbox" at bounding box center [82, 317] width 14 height 14
checkbox input "false"
click at [86, 355] on input "checkbox" at bounding box center [82, 355] width 14 height 14
checkbox input "false"
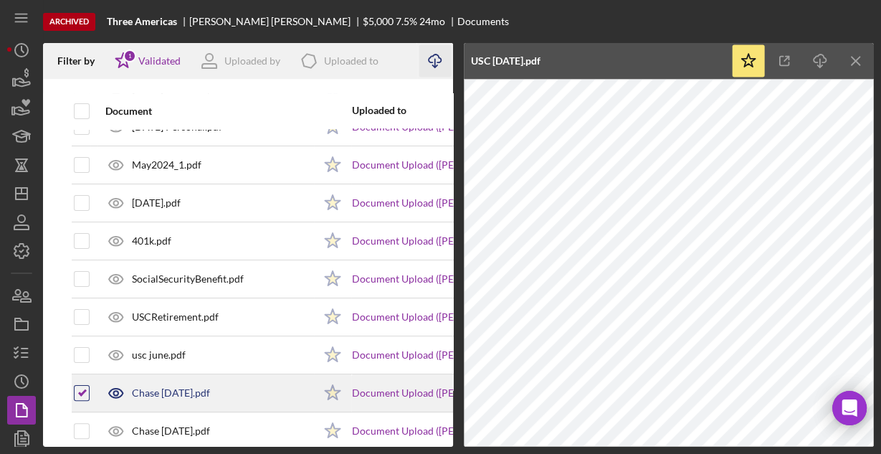
click at [76, 386] on input "checkbox" at bounding box center [82, 393] width 14 height 14
checkbox input "false"
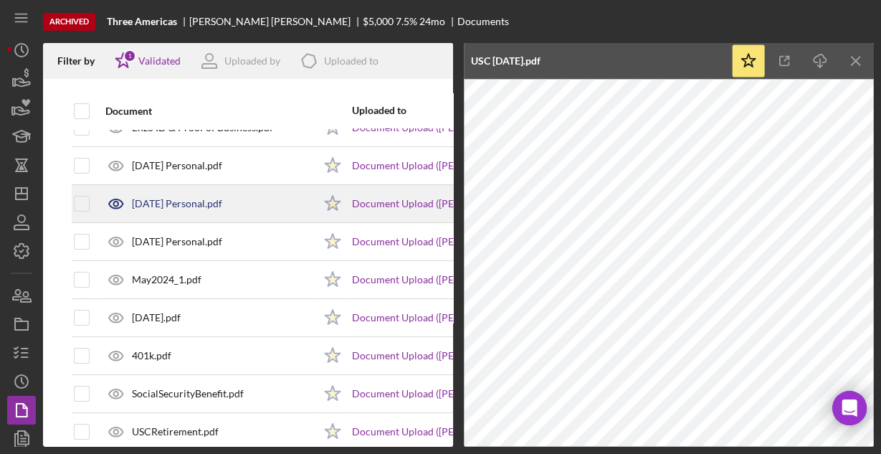
scroll to position [77, 0]
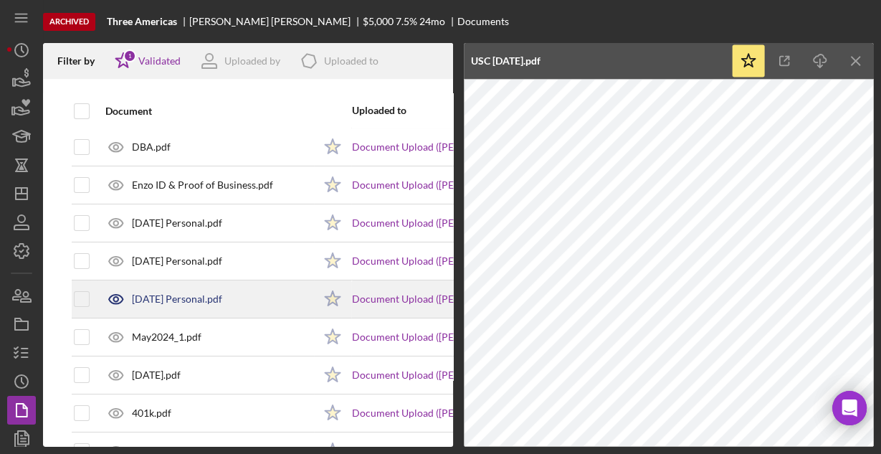
click at [187, 294] on div "March2024 Personal.pdf" at bounding box center [177, 298] width 90 height 11
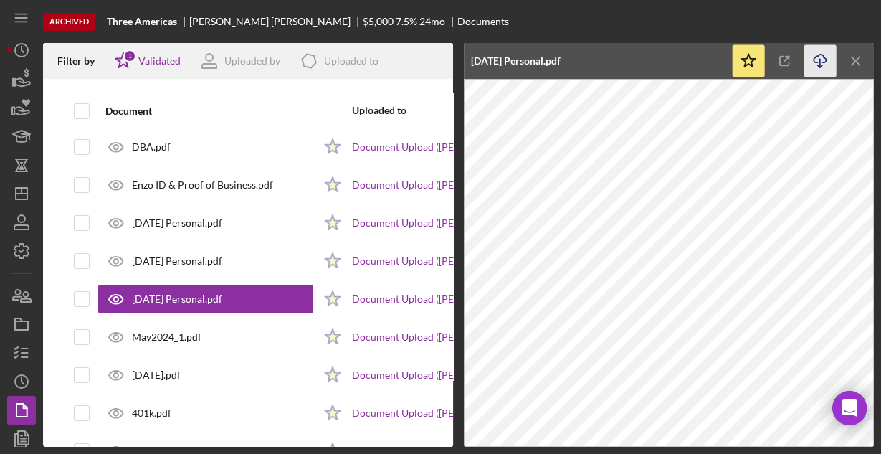
click at [821, 62] on icon "button" at bounding box center [819, 58] width 12 height 8
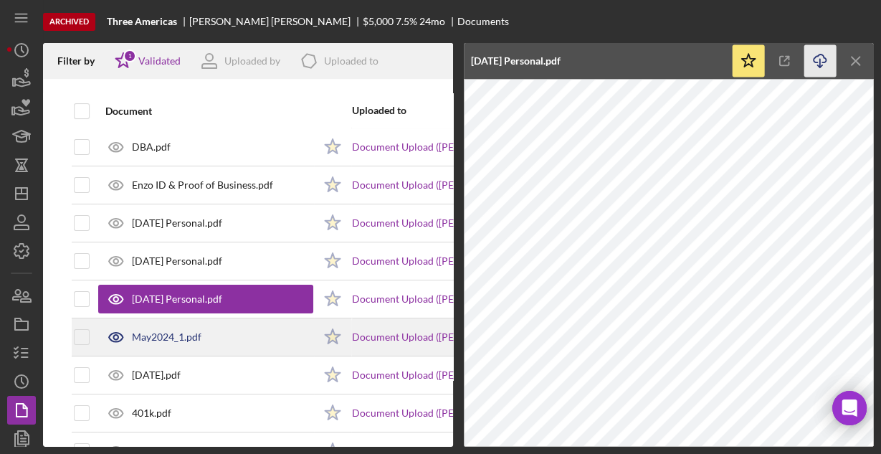
click at [166, 331] on div "May2024_1.pdf" at bounding box center [167, 336] width 70 height 11
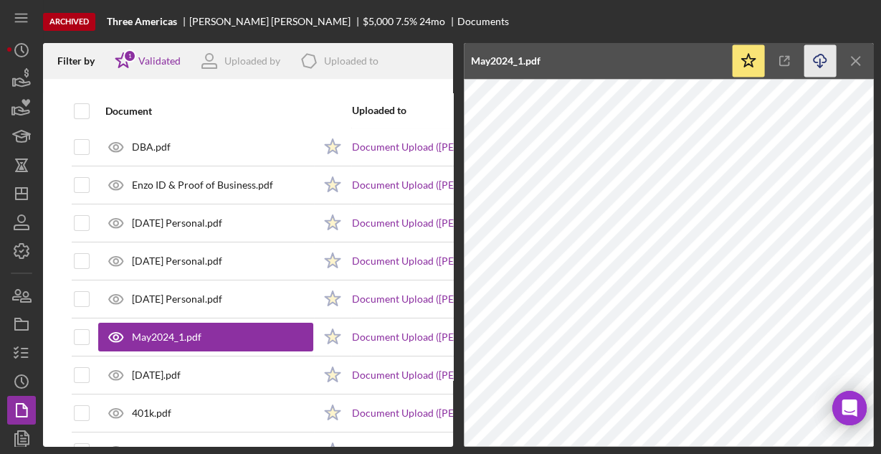
click at [823, 56] on icon "Icon/Download" at bounding box center [820, 61] width 32 height 32
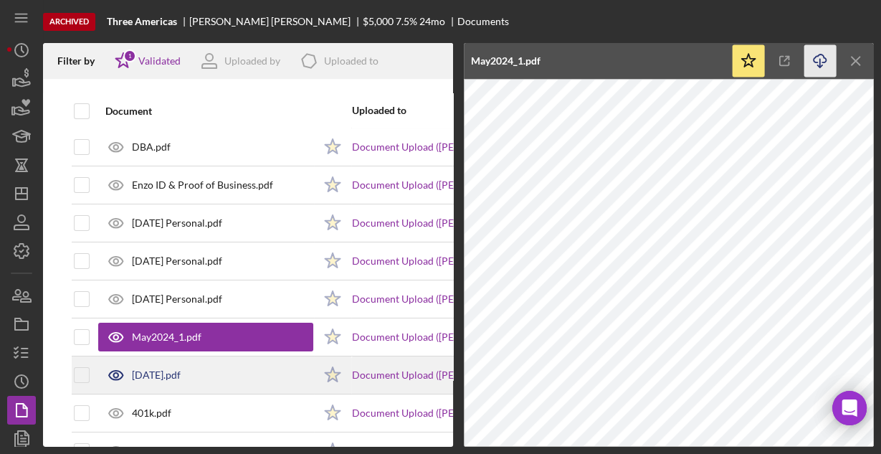
click at [146, 366] on div "April2024.pdf" at bounding box center [205, 375] width 215 height 36
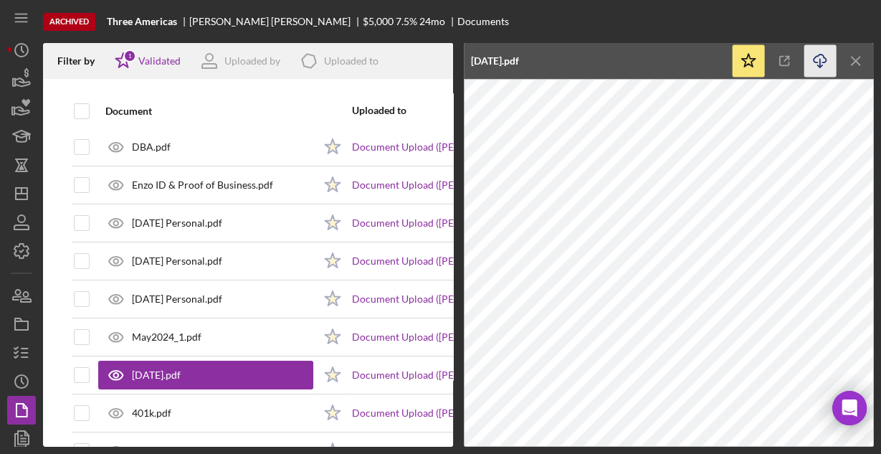
click at [820, 57] on icon "Icon/Download" at bounding box center [820, 61] width 32 height 32
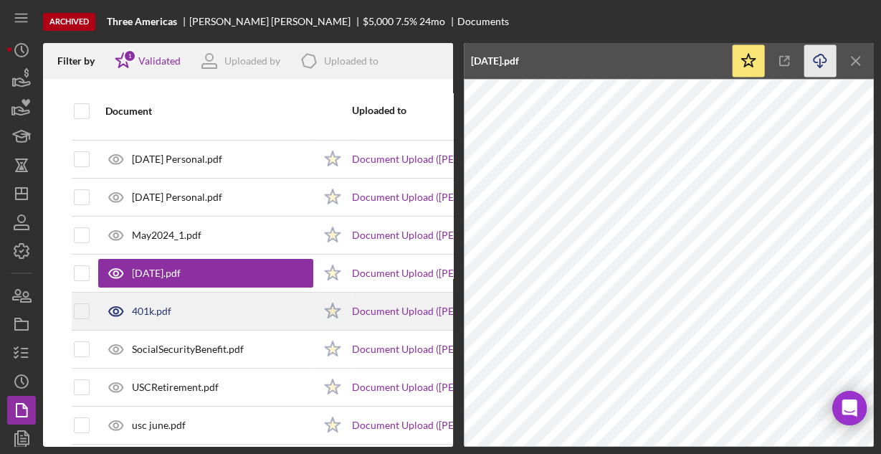
scroll to position [192, 0]
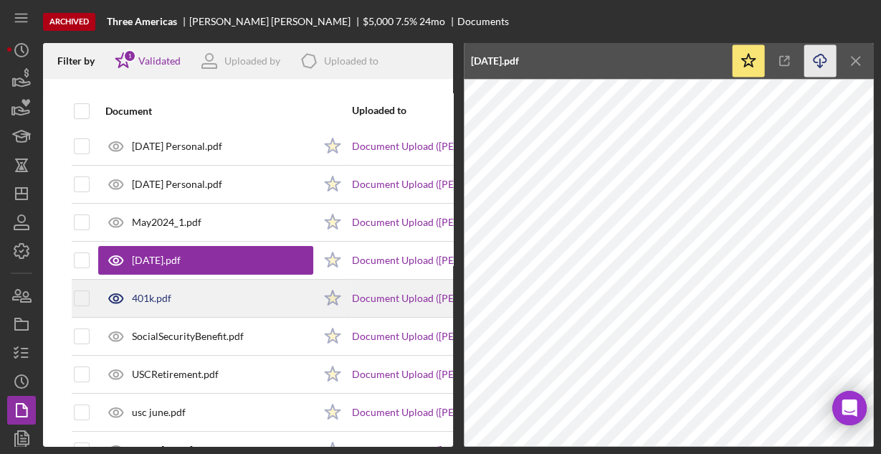
click at [202, 291] on div "401k.pdf" at bounding box center [205, 298] width 215 height 36
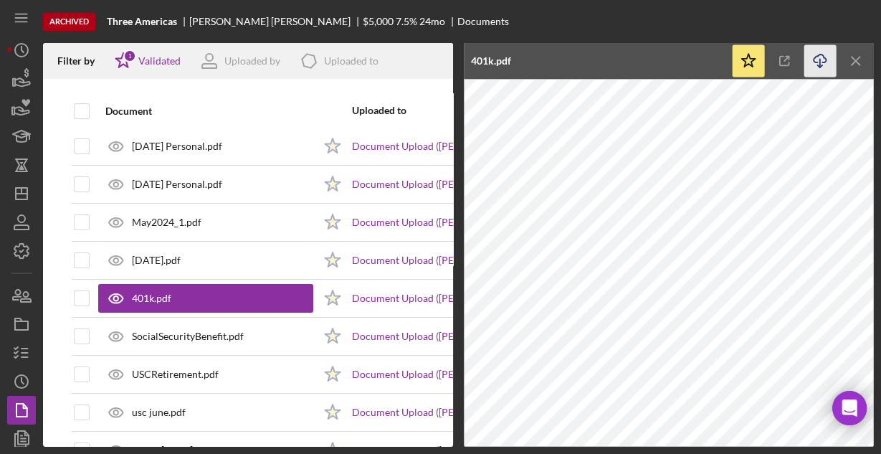
click at [822, 57] on icon "Icon/Download" at bounding box center [820, 61] width 32 height 32
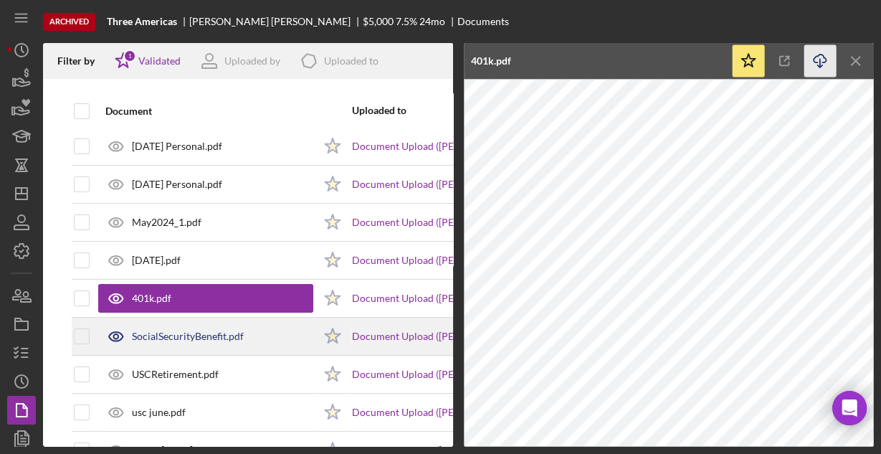
click at [150, 332] on div "SocialSecurityBenefit.pdf" at bounding box center [188, 335] width 112 height 11
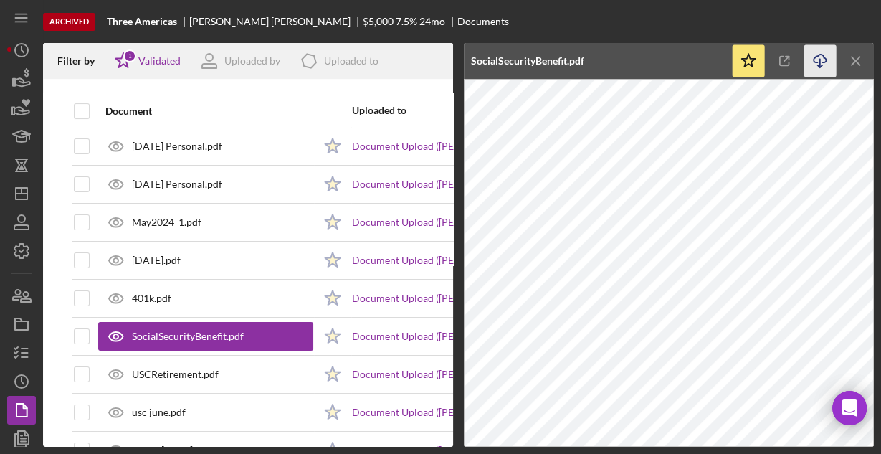
click at [820, 56] on icon "Icon/Download" at bounding box center [820, 61] width 32 height 32
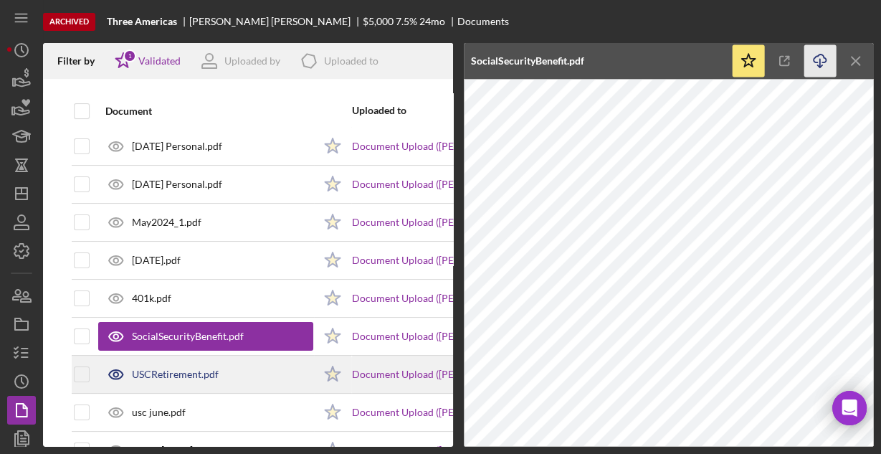
drag, startPoint x: 169, startPoint y: 365, endPoint x: 178, endPoint y: 361, distance: 9.6
click at [170, 368] on div "USCRetirement.pdf" at bounding box center [175, 373] width 87 height 11
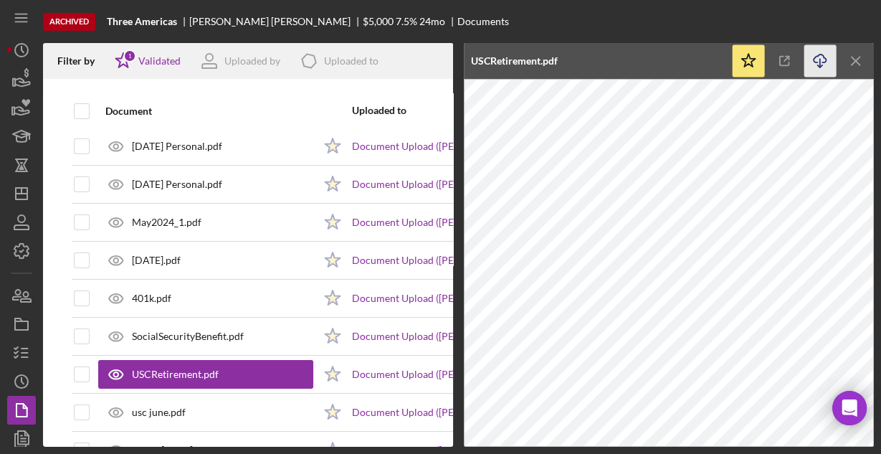
click at [818, 59] on icon "Icon/Download" at bounding box center [820, 61] width 32 height 32
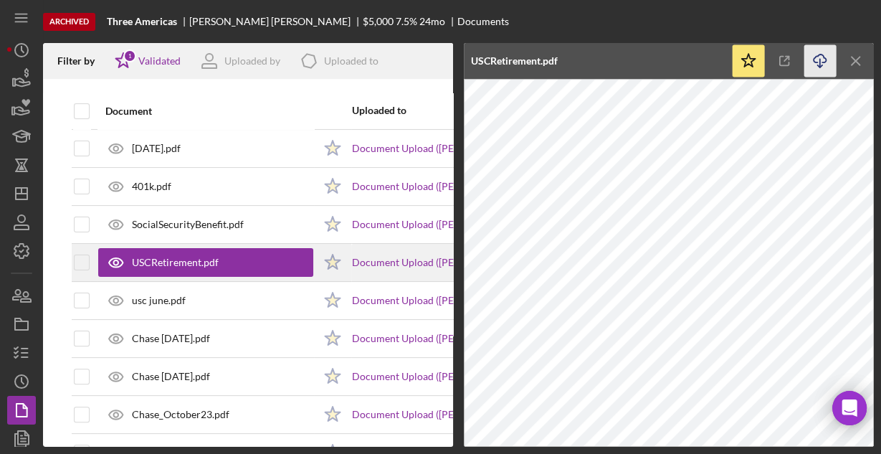
scroll to position [307, 0]
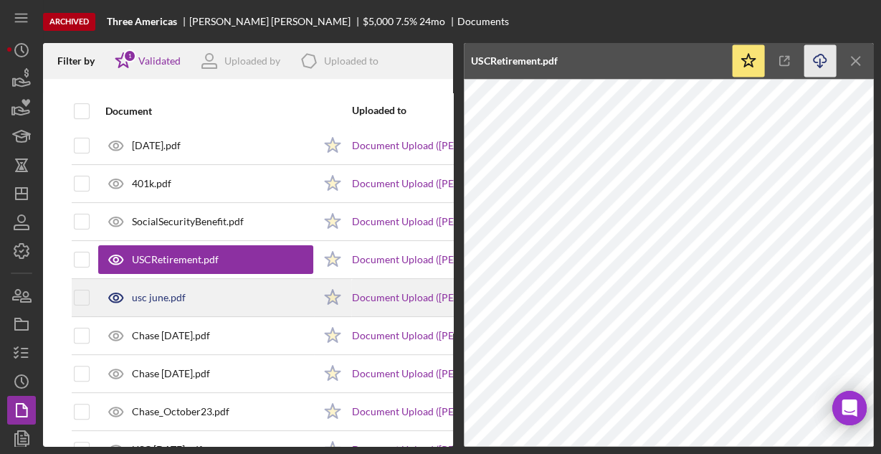
drag, startPoint x: 201, startPoint y: 292, endPoint x: 210, endPoint y: 286, distance: 11.3
click at [201, 292] on div "usc june.pdf" at bounding box center [205, 297] width 215 height 36
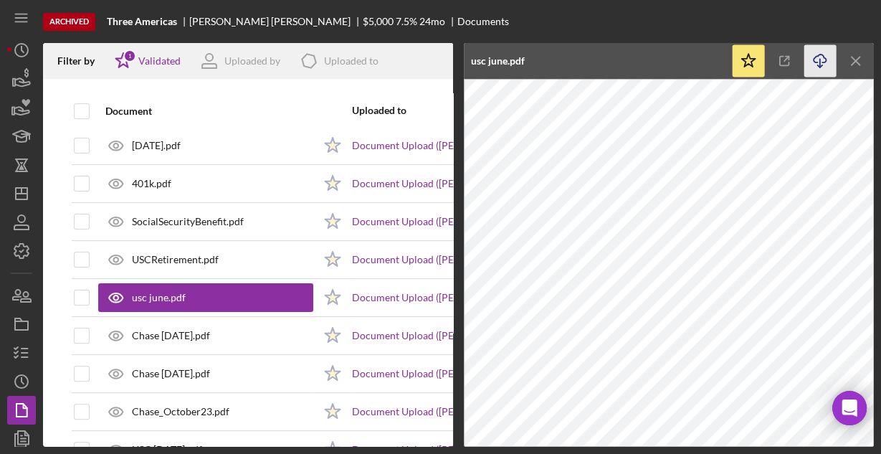
click at [821, 54] on icon "button" at bounding box center [819, 58] width 12 height 8
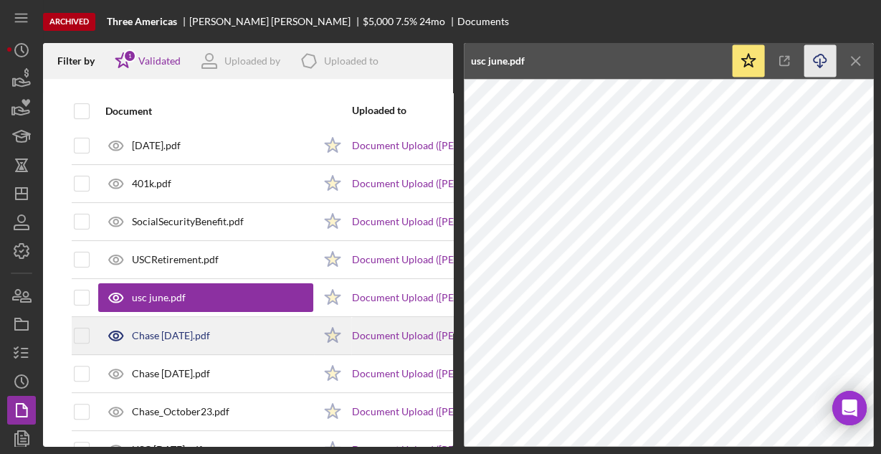
click at [169, 324] on div "Chase December 23.pdf" at bounding box center [205, 335] width 215 height 36
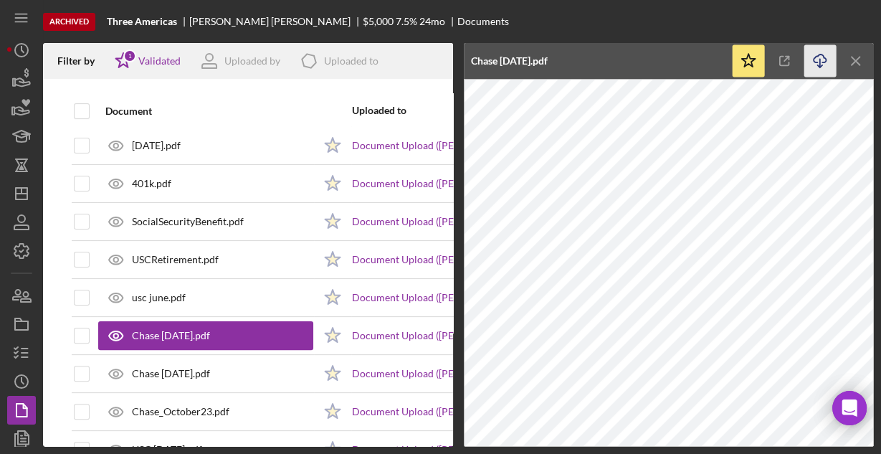
click at [816, 59] on icon "Icon/Download" at bounding box center [820, 61] width 32 height 32
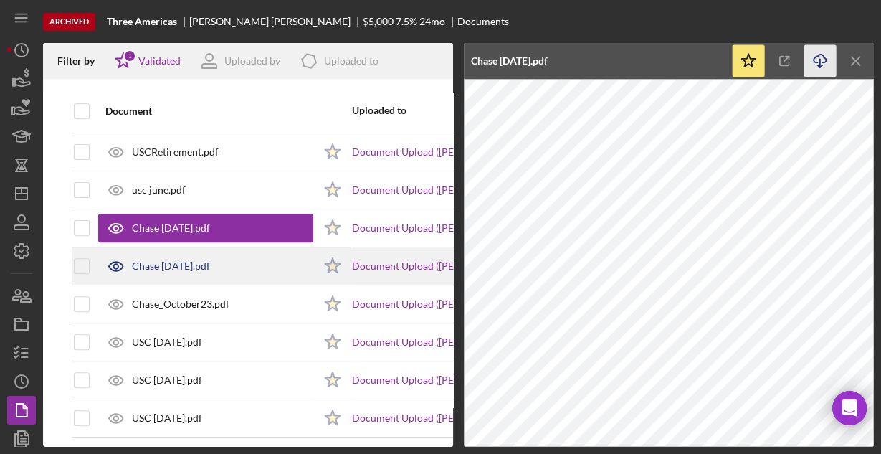
scroll to position [421, 0]
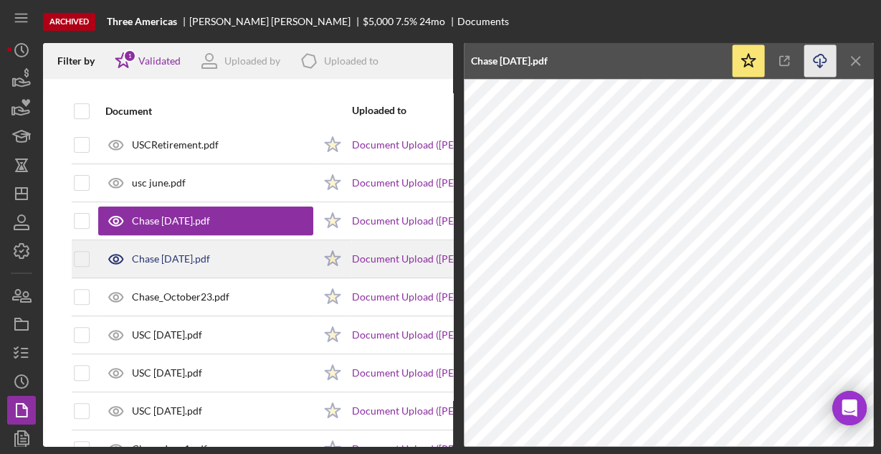
click at [253, 253] on div "Chase November 23.pdf" at bounding box center [205, 259] width 215 height 36
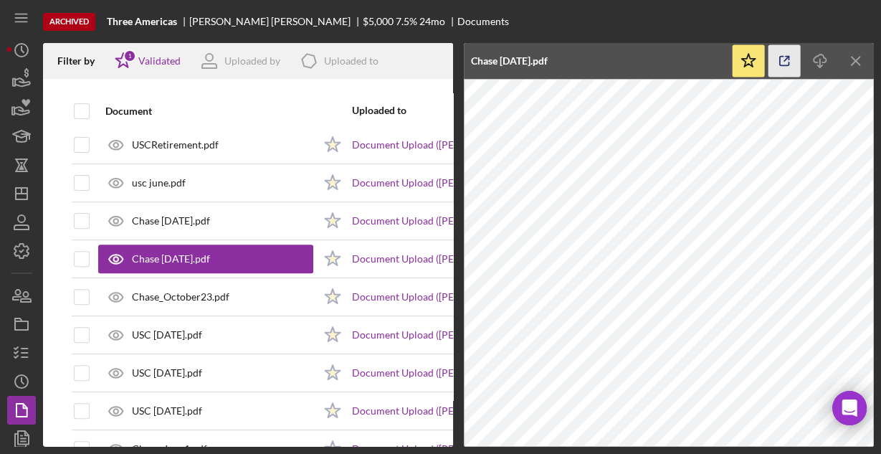
drag, startPoint x: 816, startPoint y: 54, endPoint x: 791, endPoint y: 63, distance: 26.5
click at [817, 54] on icon "Icon/Download" at bounding box center [820, 61] width 32 height 32
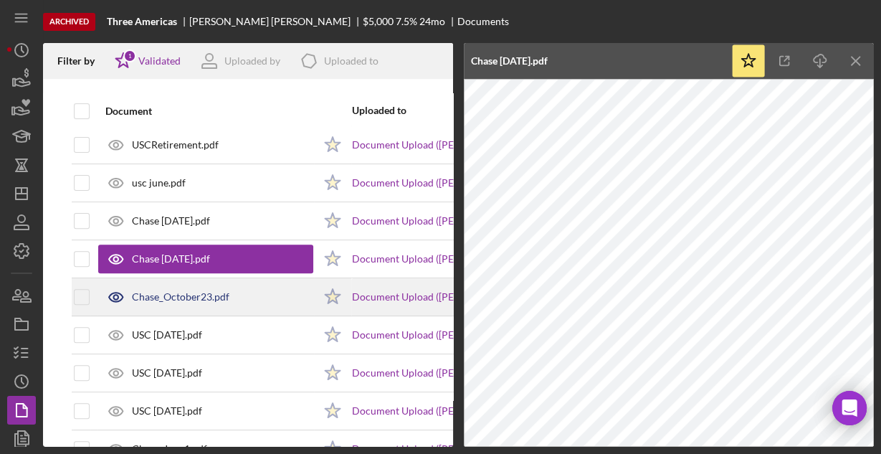
click at [262, 293] on div "Chase_October23.pdf" at bounding box center [205, 297] width 215 height 36
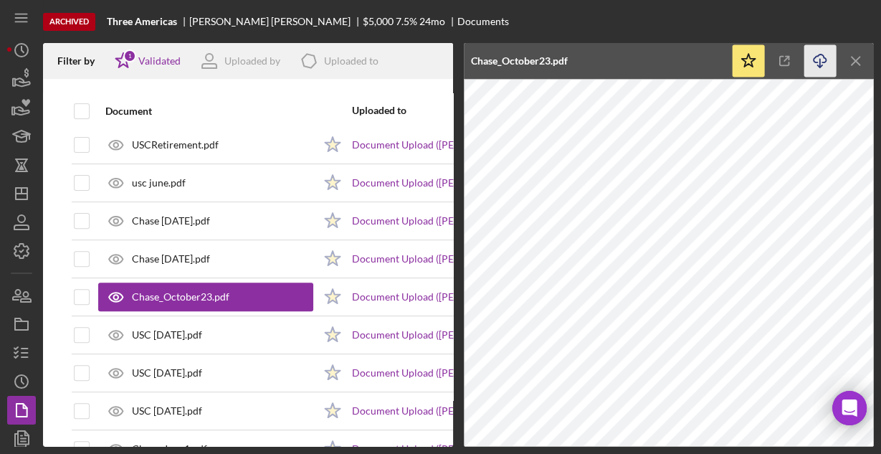
click at [812, 60] on icon "Icon/Download" at bounding box center [820, 61] width 32 height 32
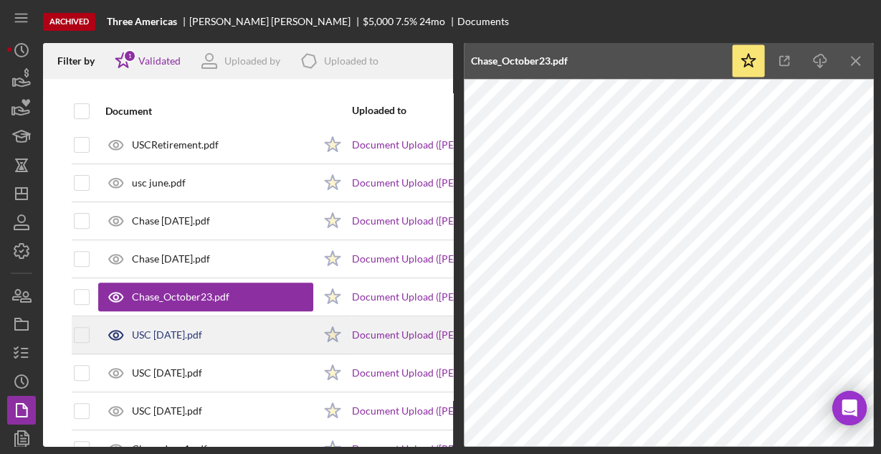
click at [241, 343] on div "USC october 23.pdf" at bounding box center [205, 335] width 215 height 36
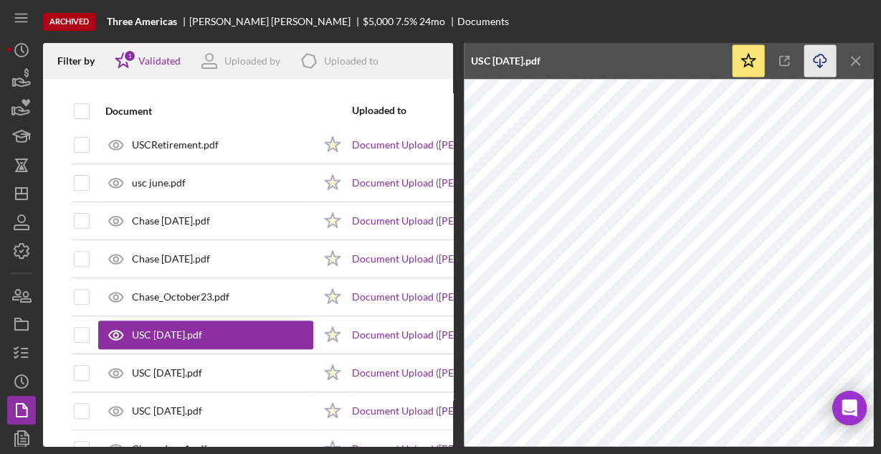
click at [824, 55] on icon "Icon/Download" at bounding box center [820, 61] width 32 height 32
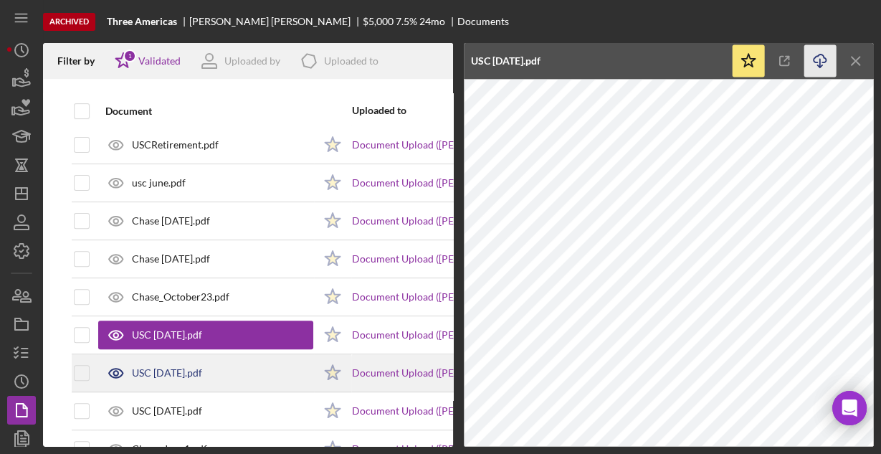
click at [231, 361] on div "USC November 23.pdf" at bounding box center [205, 373] width 215 height 36
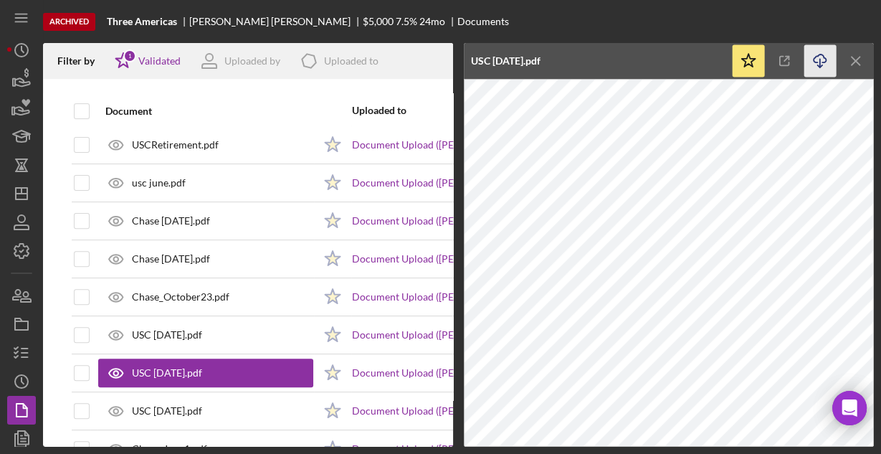
drag, startPoint x: 823, startPoint y: 54, endPoint x: 813, endPoint y: 58, distance: 10.0
click at [822, 54] on icon "Icon/Download" at bounding box center [820, 61] width 32 height 32
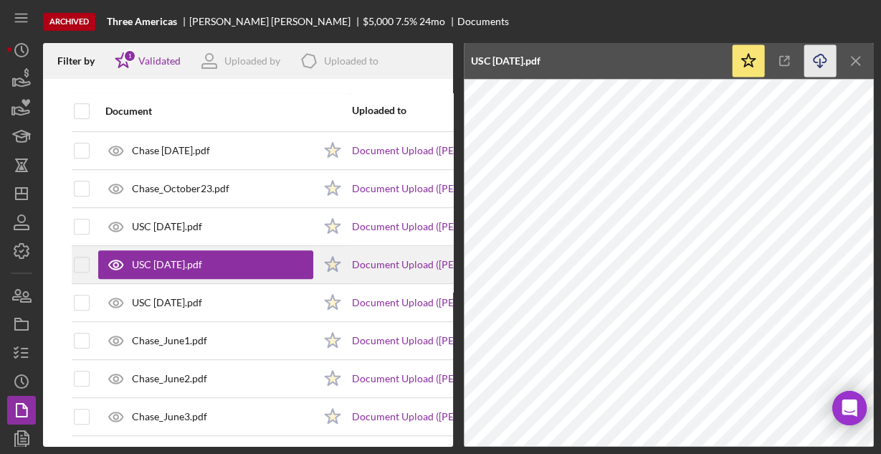
scroll to position [536, 0]
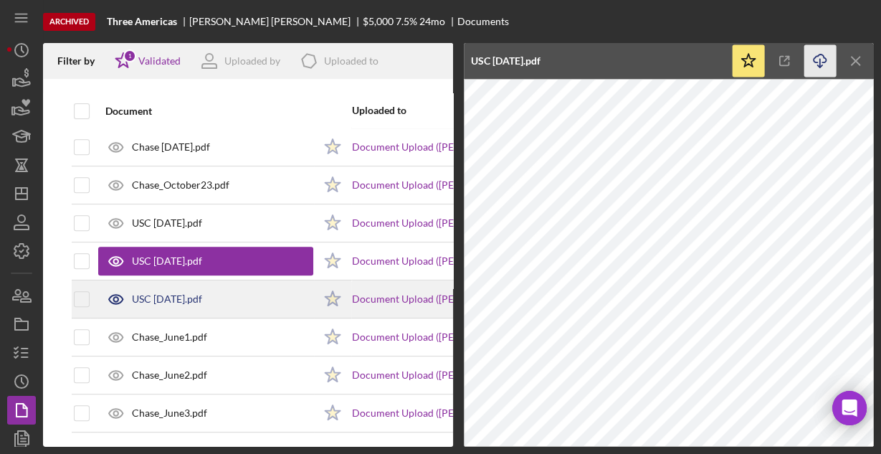
click at [228, 290] on div "USC october 23.pdf" at bounding box center [205, 299] width 215 height 36
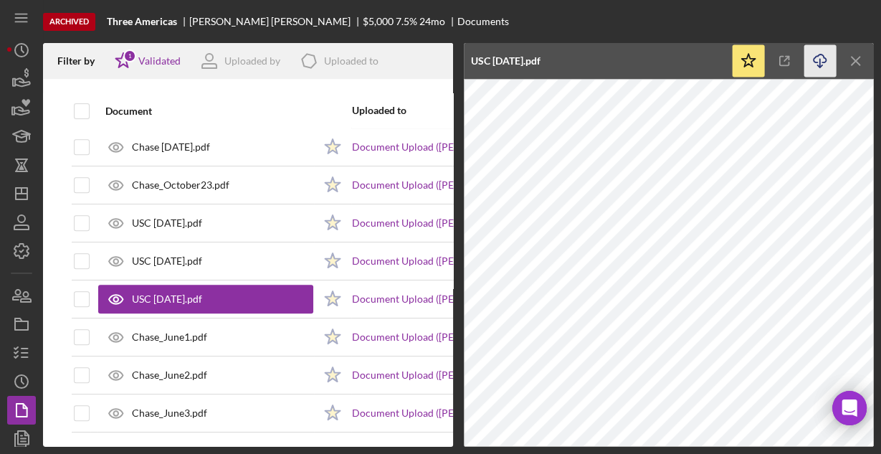
click at [822, 58] on icon "Icon/Download" at bounding box center [820, 61] width 32 height 32
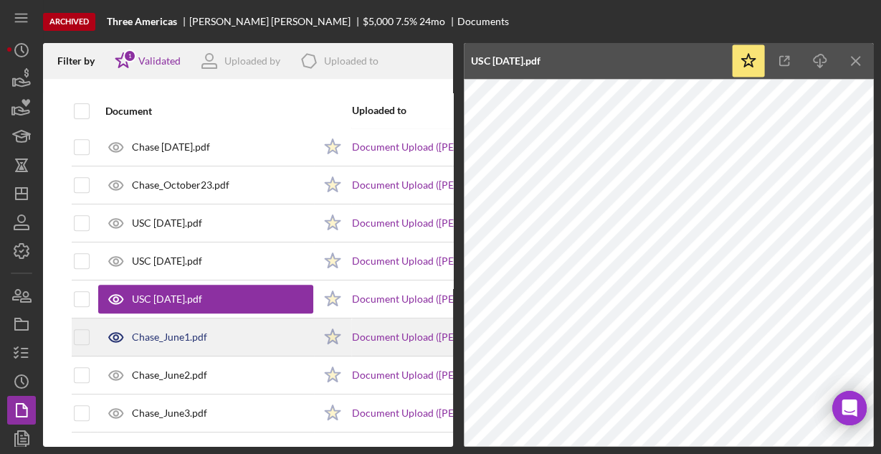
click at [259, 324] on div "Chase_June1.pdf" at bounding box center [205, 337] width 215 height 36
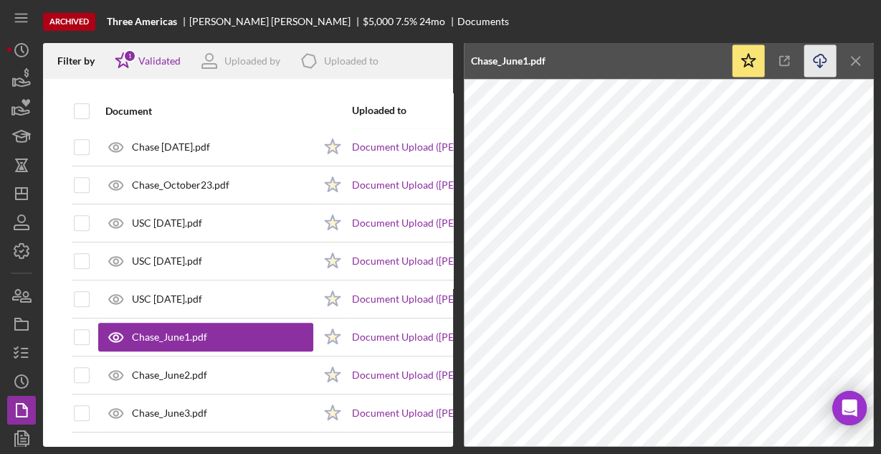
click at [821, 53] on icon "Icon/Download" at bounding box center [820, 61] width 32 height 32
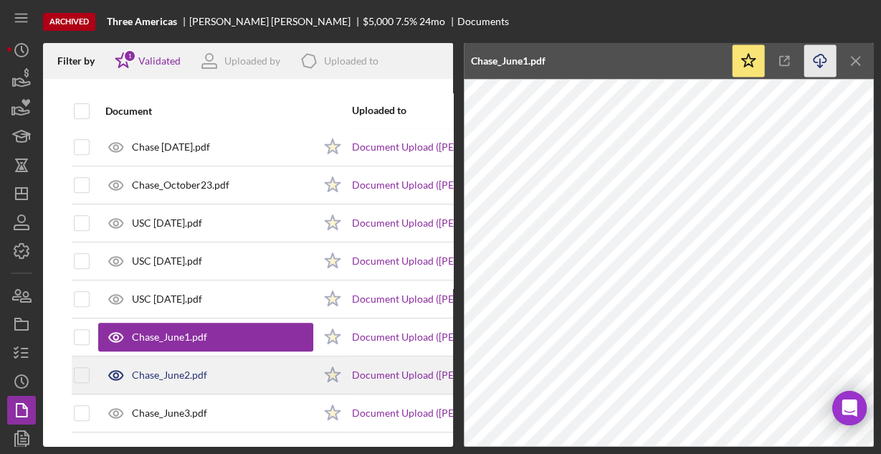
click at [269, 361] on div "Chase_June2.pdf" at bounding box center [205, 375] width 215 height 36
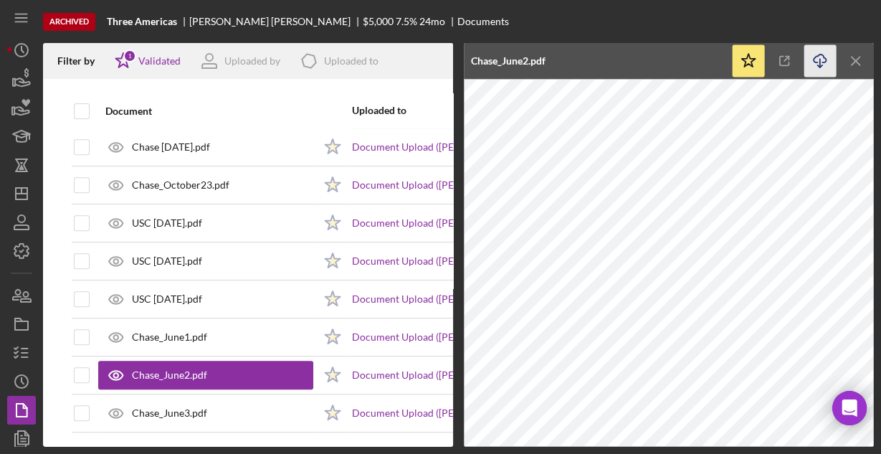
click at [821, 62] on icon "Icon/Download" at bounding box center [820, 61] width 32 height 32
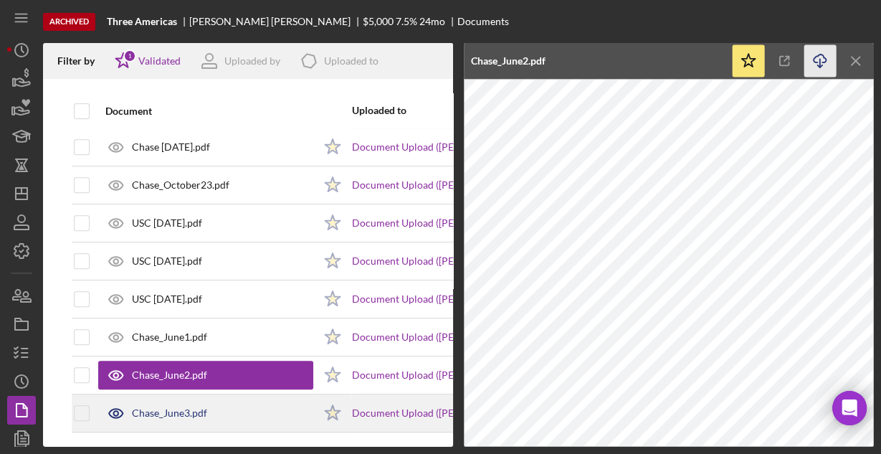
click at [227, 399] on div "Chase_June3.pdf" at bounding box center [205, 413] width 215 height 36
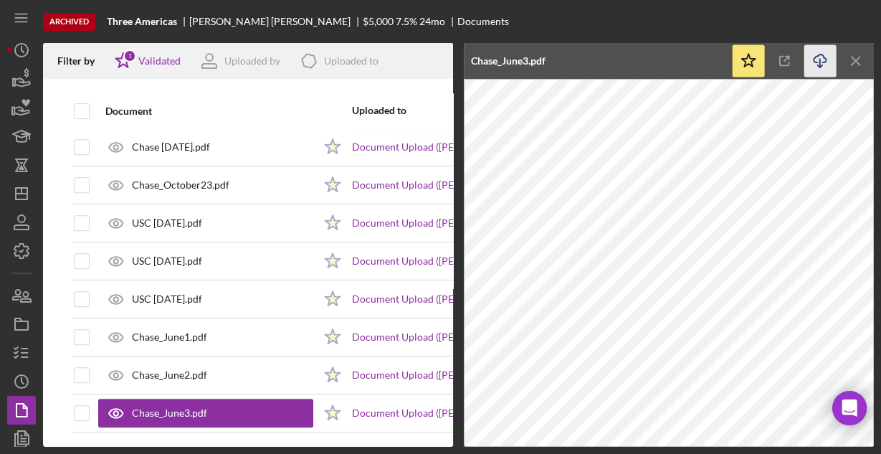
click at [822, 59] on icon "Icon/Download" at bounding box center [820, 61] width 32 height 32
click at [19, 71] on icon "button" at bounding box center [22, 79] width 36 height 36
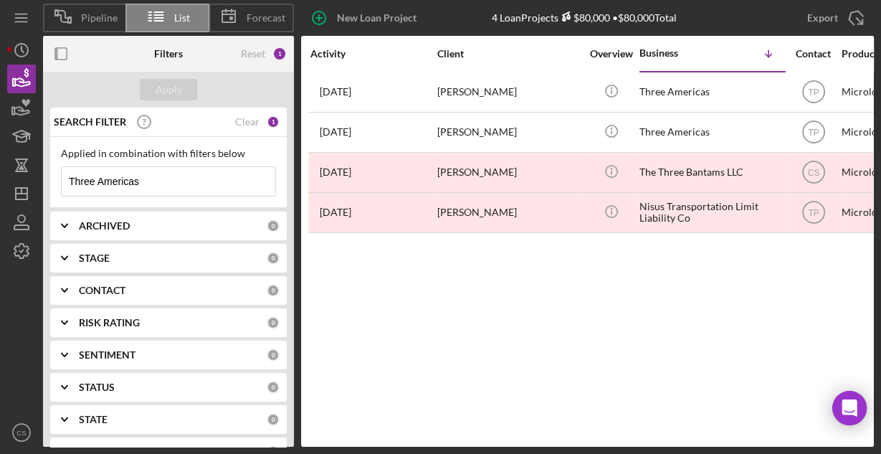
click at [184, 183] on input "Three Americas" at bounding box center [169, 181] width 214 height 29
click at [191, 183] on input "Three Americas" at bounding box center [169, 181] width 214 height 29
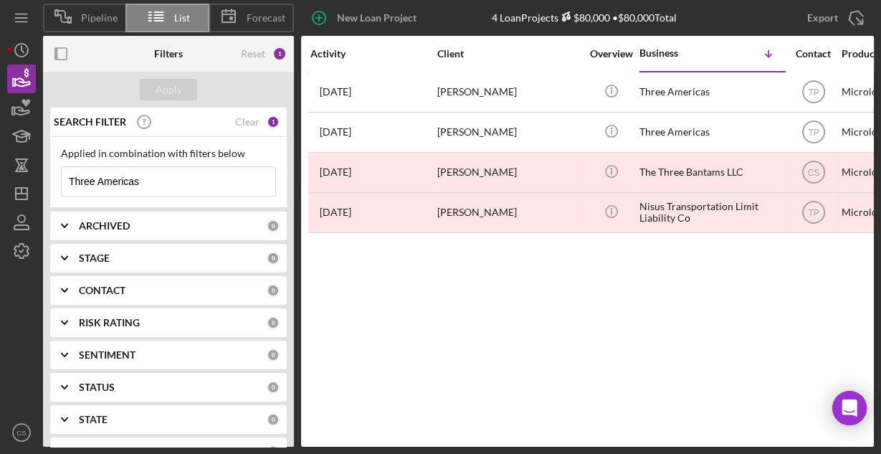
click at [191, 183] on input "Three Americas" at bounding box center [169, 181] width 214 height 29
click at [166, 175] on input "Three Americas" at bounding box center [169, 181] width 214 height 29
click at [166, 176] on input "Three Americas" at bounding box center [169, 181] width 214 height 29
click at [161, 176] on input "Three Americas" at bounding box center [169, 181] width 214 height 29
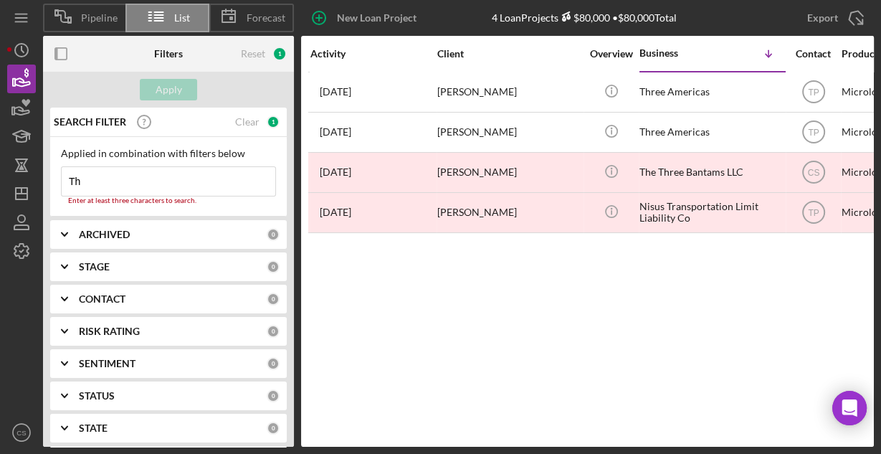
type input "T"
type input "a"
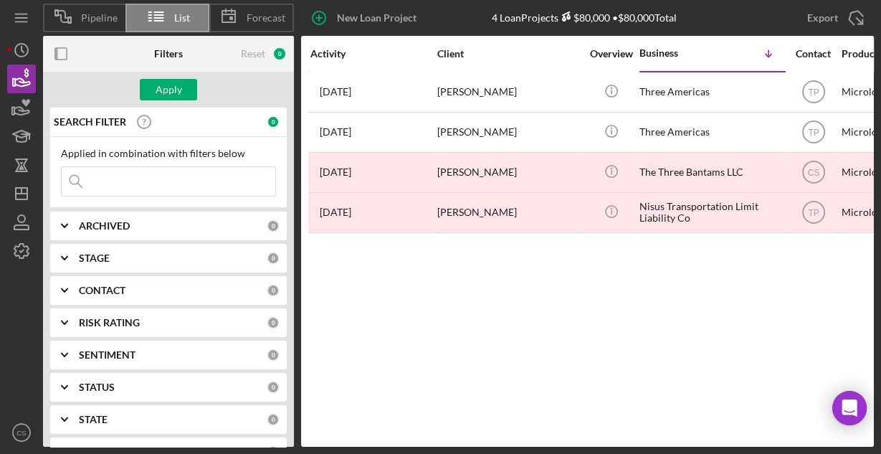
type input "a"
click at [153, 91] on button "Apply" at bounding box center [168, 89] width 57 height 21
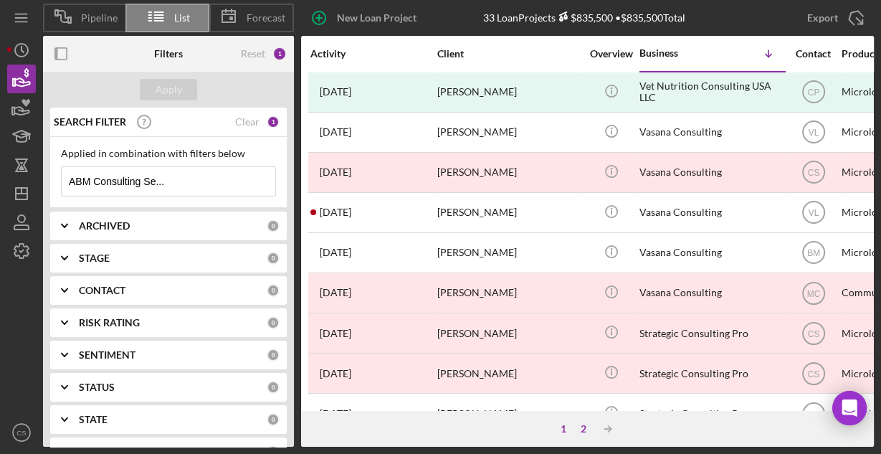
click at [583, 427] on div "2" at bounding box center [583, 428] width 20 height 11
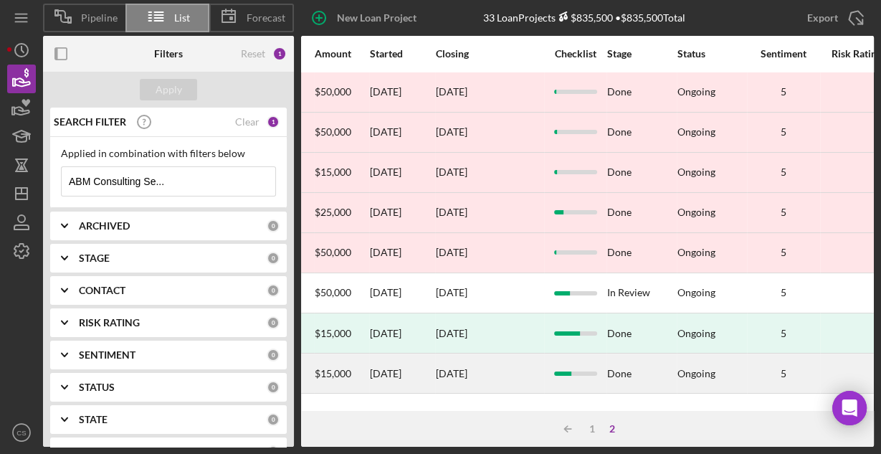
scroll to position [0, 675]
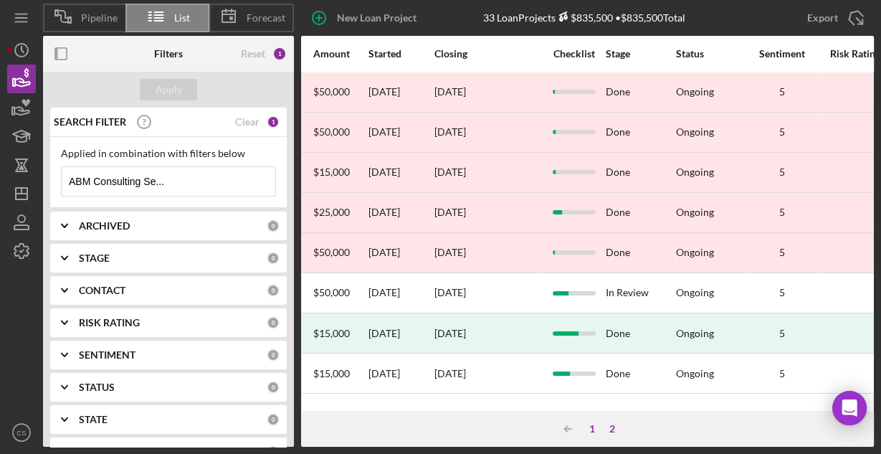
click at [592, 429] on div "1" at bounding box center [592, 428] width 20 height 11
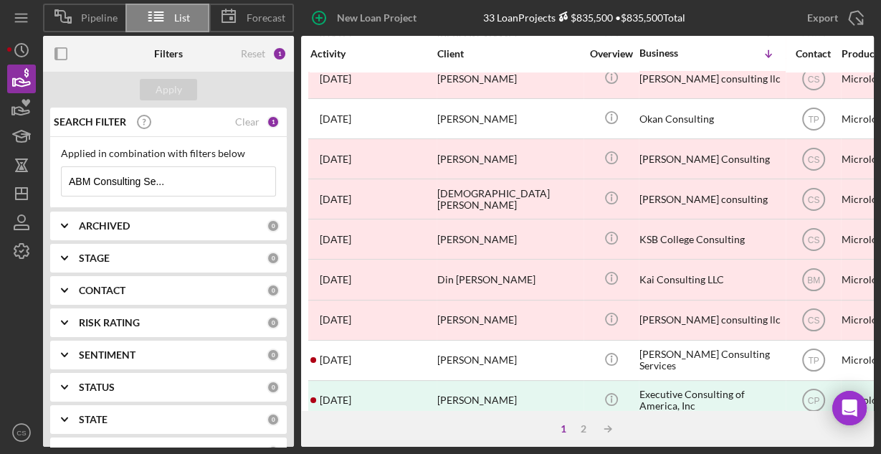
scroll to position [667, 0]
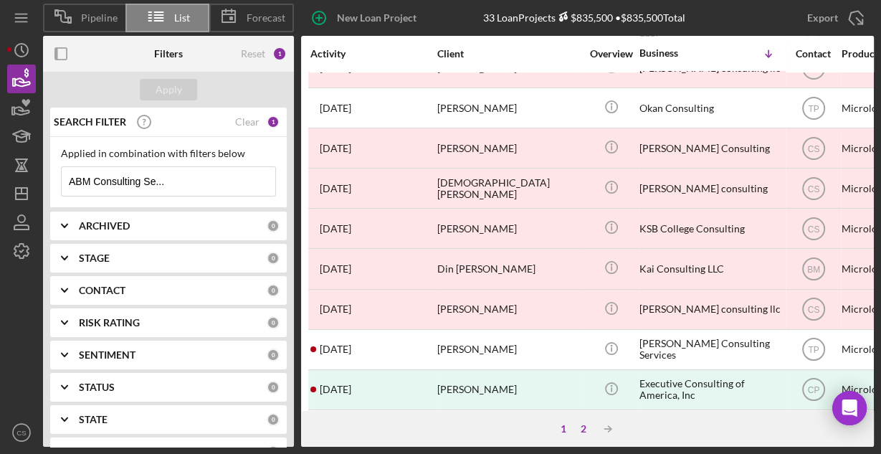
click at [585, 429] on div "2" at bounding box center [583, 428] width 20 height 11
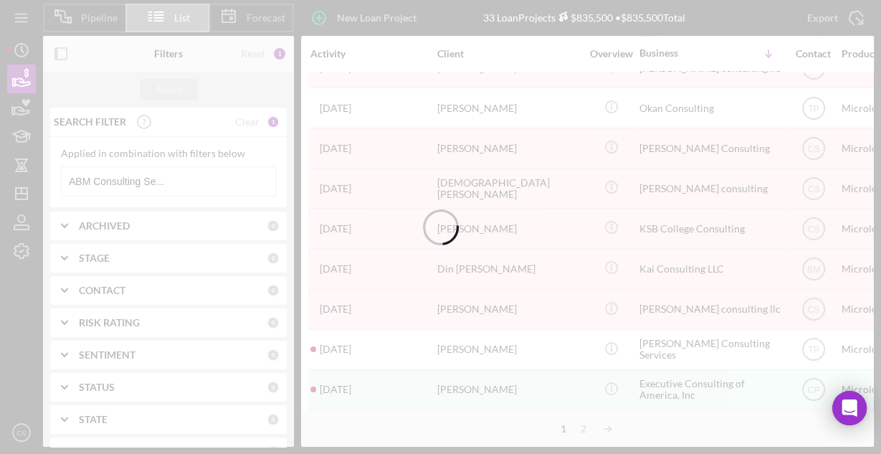
scroll to position [0, 0]
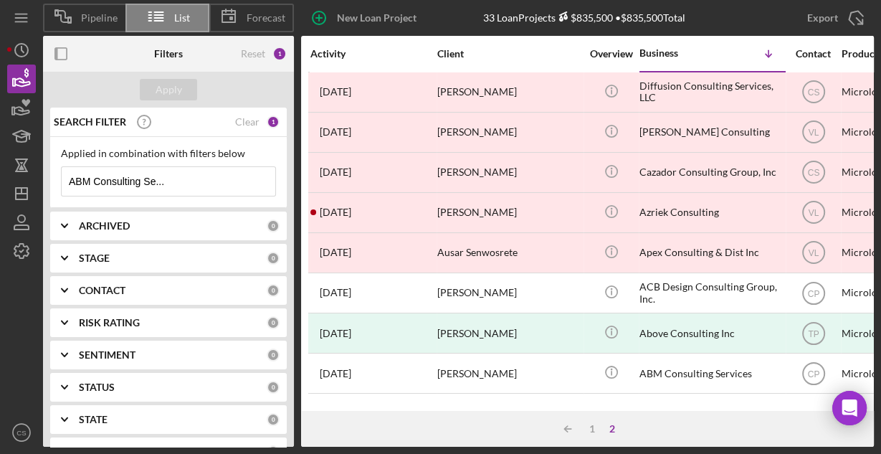
click at [682, 397] on div "Activity Client Overview Business Icon/Table Sort Arrow Contact Product Amount …" at bounding box center [587, 223] width 573 height 375
click at [174, 172] on input "ABM Consulting Se..." at bounding box center [169, 181] width 214 height 29
type input "ABM Consulting"
click at [176, 91] on div "Apply" at bounding box center [169, 89] width 27 height 21
click at [674, 59] on div "Business Icon/Table Sort Arrow" at bounding box center [710, 54] width 143 height 34
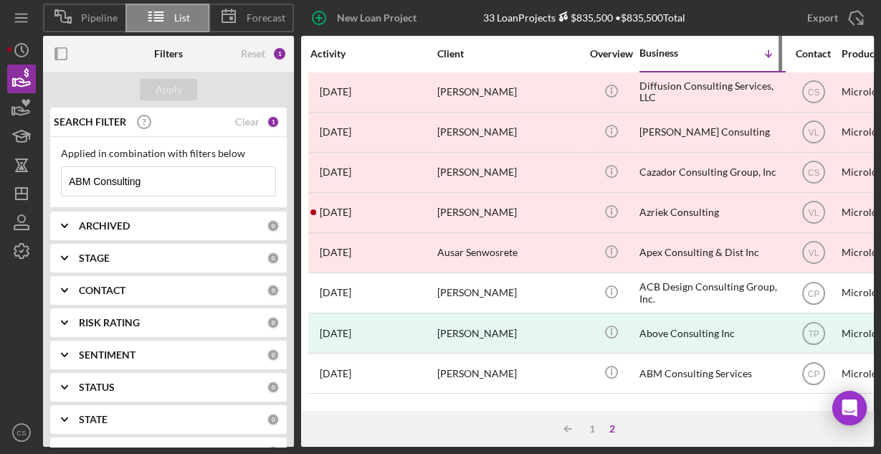
click at [672, 57] on div "Business" at bounding box center [675, 52] width 72 height 11
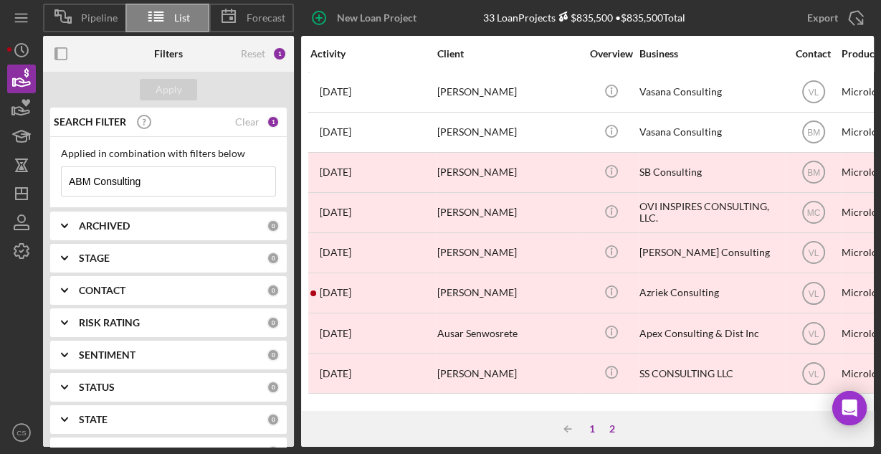
click at [586, 424] on div "1" at bounding box center [592, 428] width 20 height 11
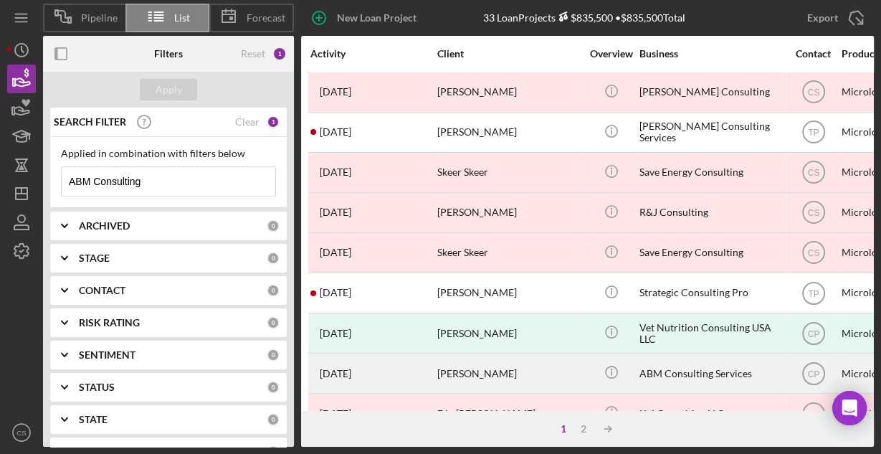
click at [419, 368] on div "10 months ago Alejandro Chavez" at bounding box center [372, 373] width 125 height 38
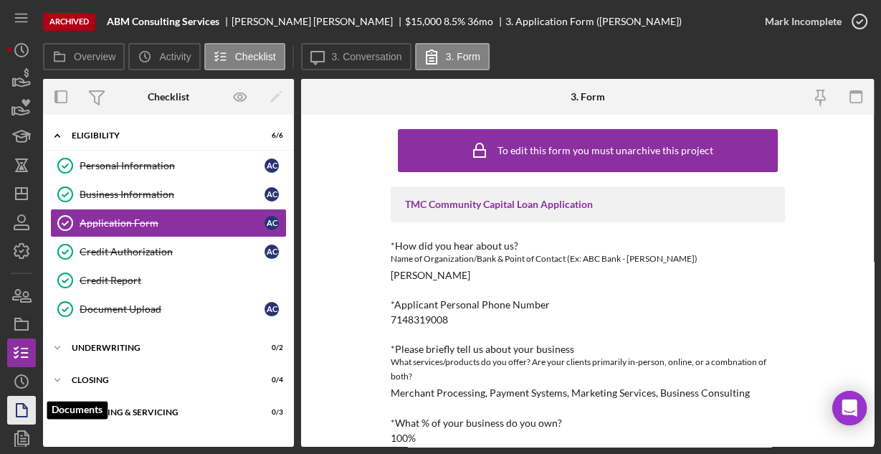
click at [20, 407] on icon "button" at bounding box center [22, 410] width 36 height 36
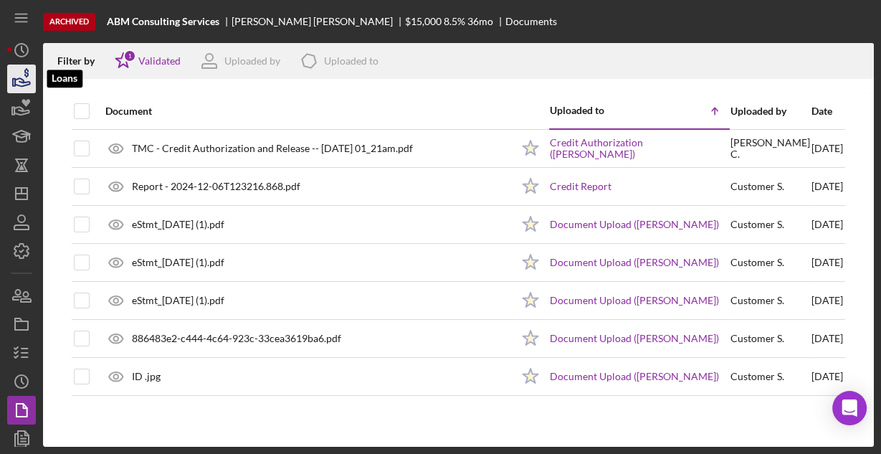
click at [24, 82] on icon "button" at bounding box center [22, 82] width 15 height 8
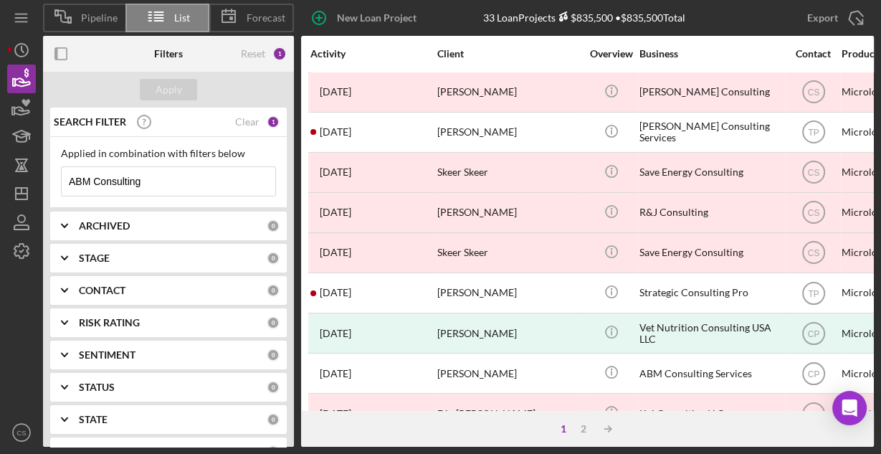
click at [219, 181] on input "ABM Consulting" at bounding box center [169, 181] width 214 height 29
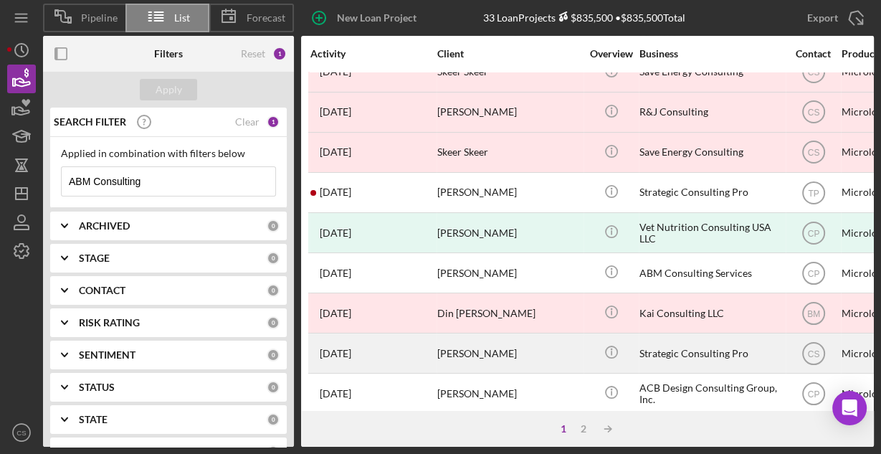
scroll to position [115, 0]
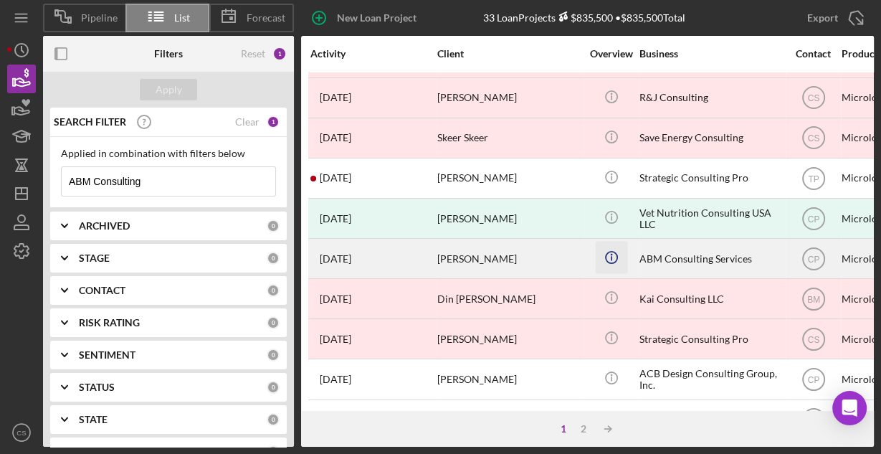
click at [610, 254] on icon "button" at bounding box center [611, 255] width 2 height 2
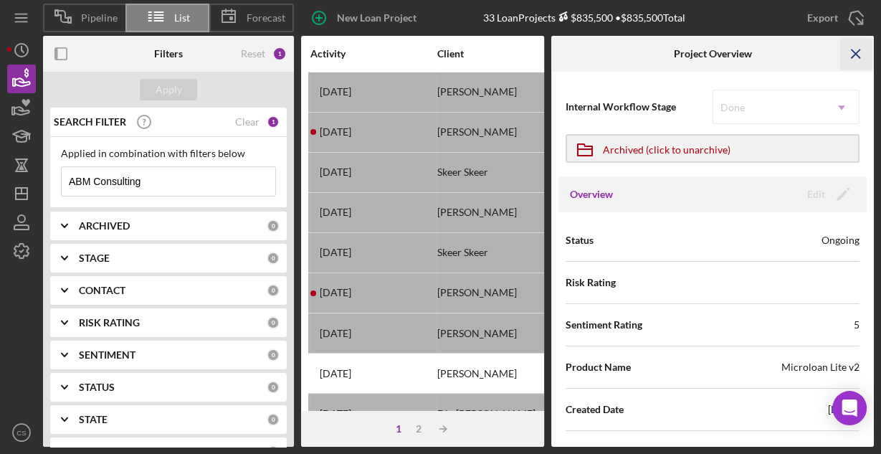
click at [859, 53] on icon "Icon/Menu Close" at bounding box center [856, 54] width 32 height 32
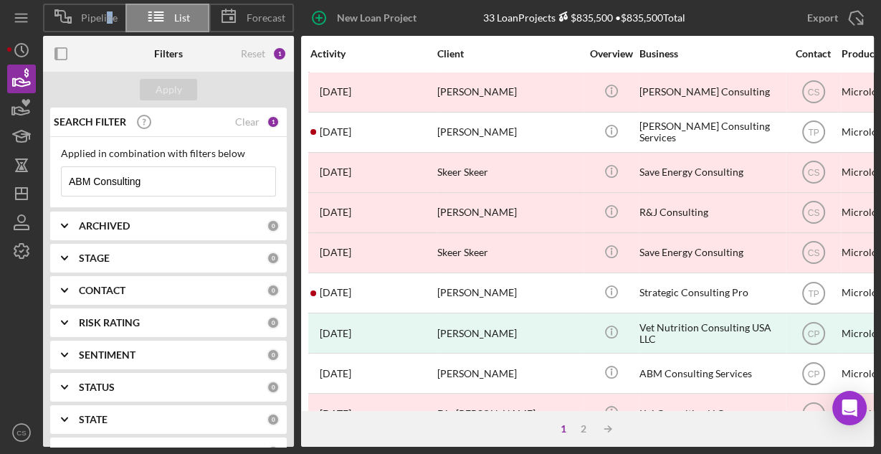
click at [107, 21] on span "Pipeline" at bounding box center [99, 17] width 37 height 11
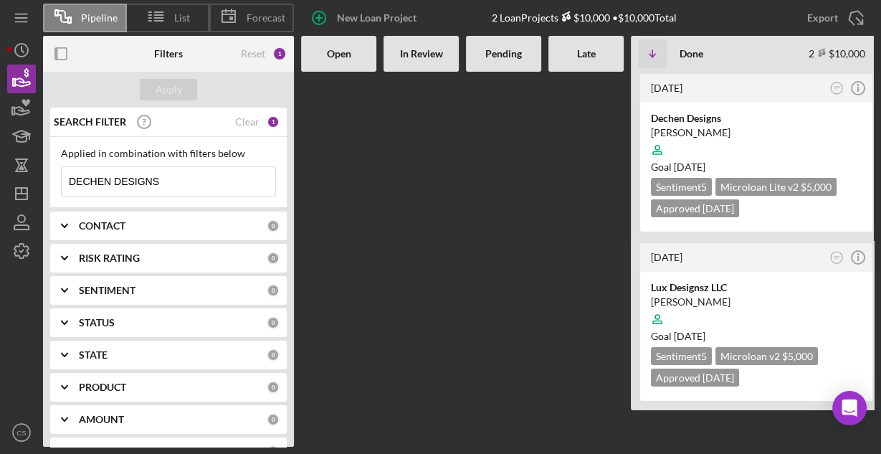
click at [102, 12] on span "Pipeline" at bounding box center [99, 17] width 37 height 11
click at [102, 15] on span "Pipeline" at bounding box center [99, 17] width 37 height 11
click at [171, 19] on icon at bounding box center [156, 17] width 36 height 36
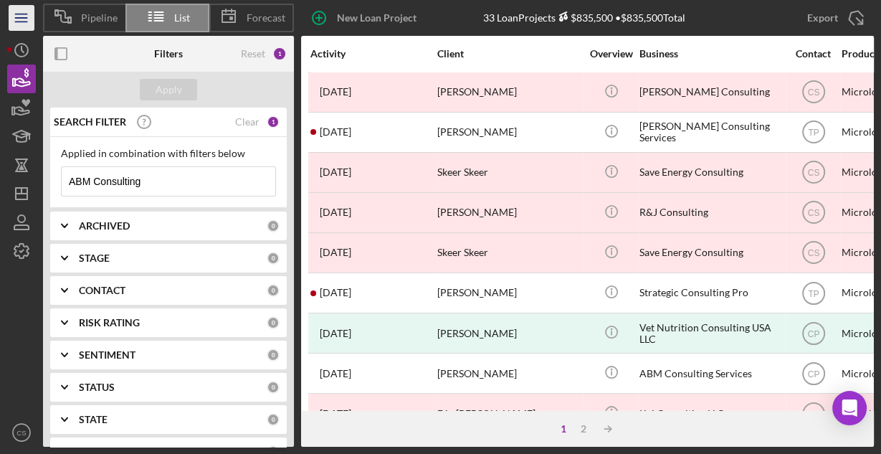
click at [25, 19] on icon "Icon/Menu" at bounding box center [22, 18] width 32 height 32
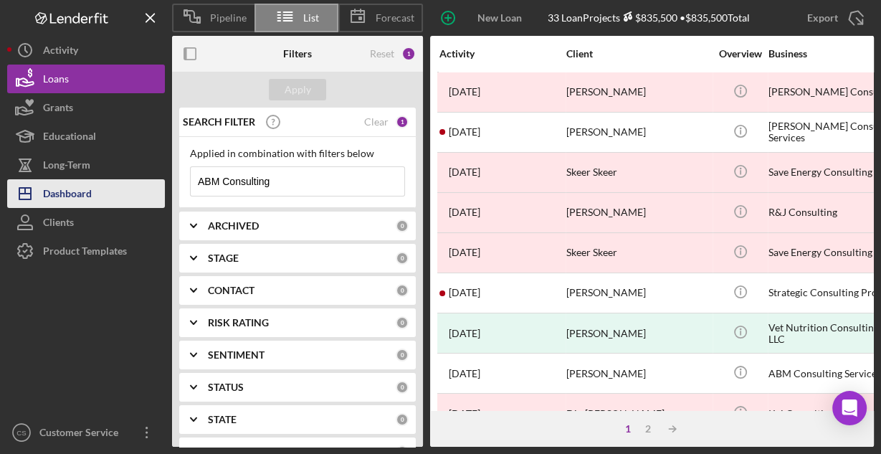
click at [68, 184] on div "Dashboard" at bounding box center [67, 195] width 49 height 32
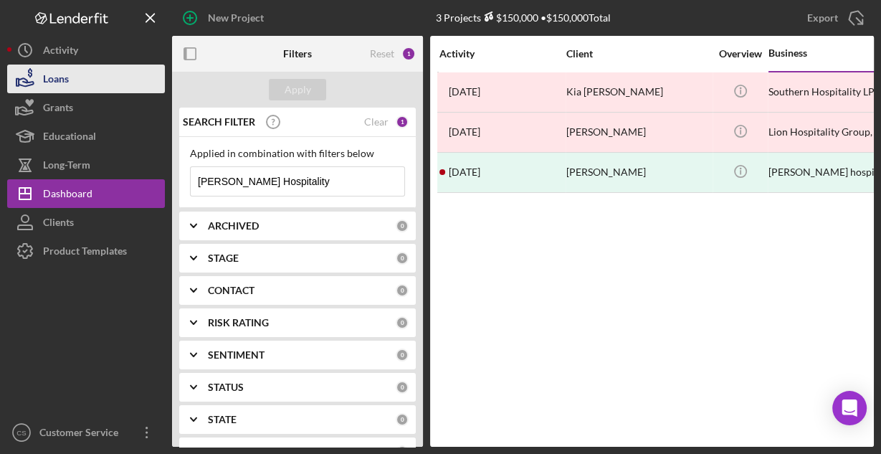
click at [72, 87] on button "Loans" at bounding box center [86, 78] width 158 height 29
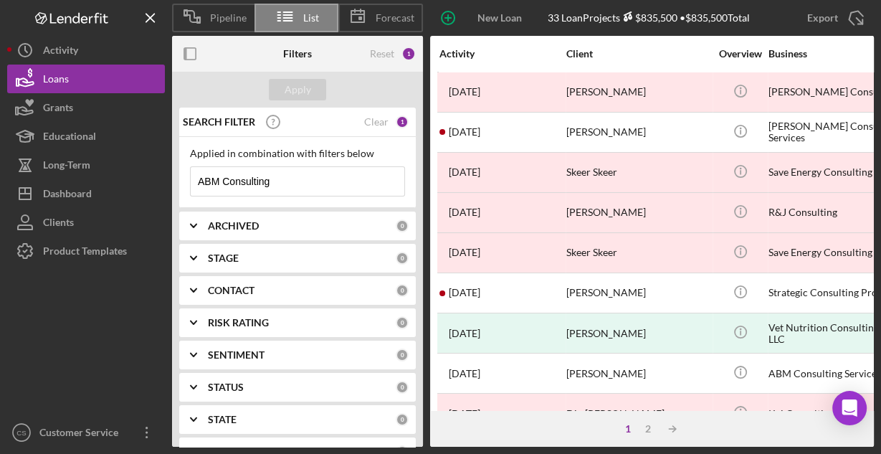
click at [344, 178] on input "ABM Consulting" at bounding box center [298, 181] width 214 height 29
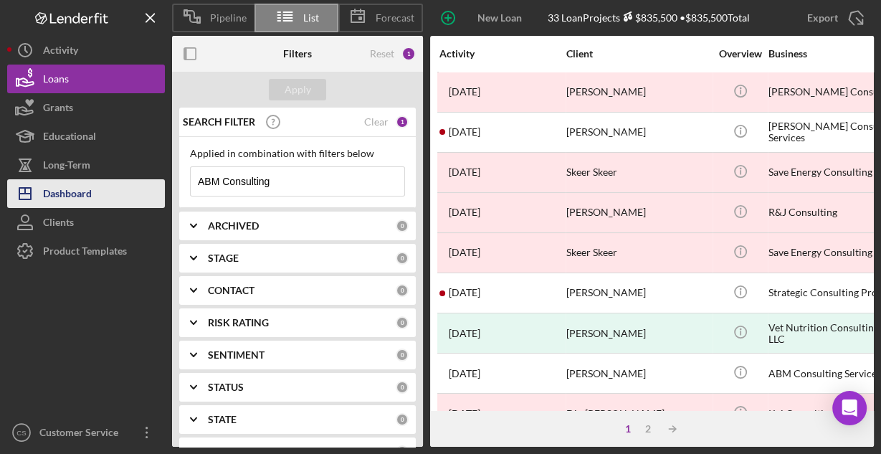
drag, startPoint x: 319, startPoint y: 184, endPoint x: 132, endPoint y: 186, distance: 187.1
click at [134, 186] on div "Pipeline List Forecast New Loan Project 33 Loan Projects $835,500 • $835,500 To…" at bounding box center [440, 223] width 866 height 446
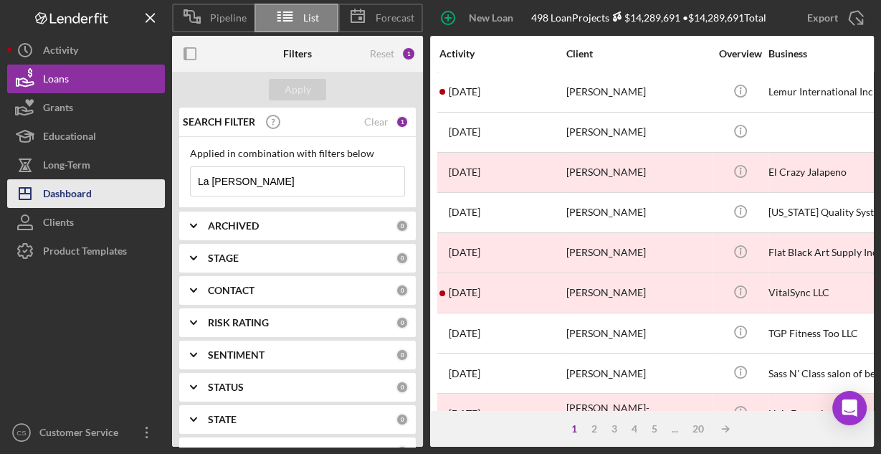
type input "La Esmeralda"
click at [67, 196] on div "Dashboard" at bounding box center [67, 195] width 49 height 32
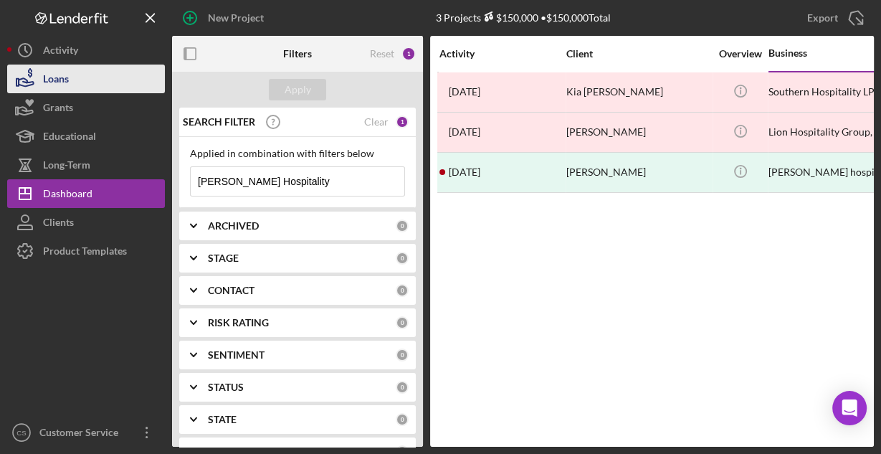
click at [74, 80] on button "Loans" at bounding box center [86, 78] width 158 height 29
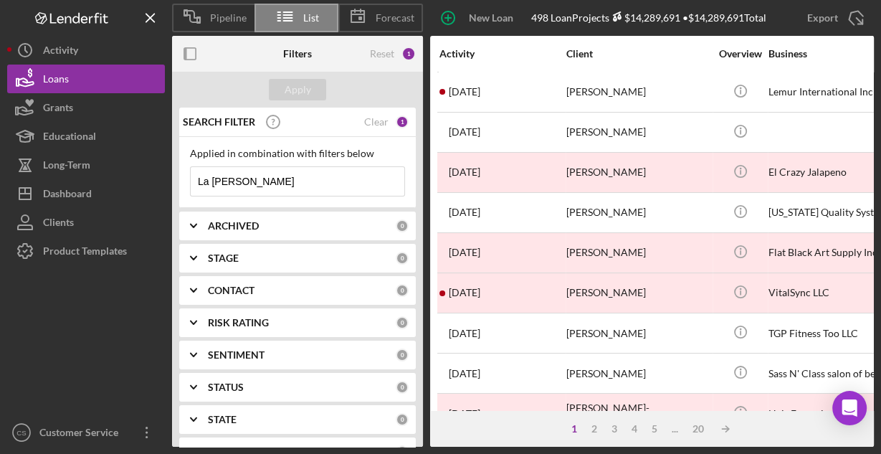
click at [277, 181] on input "La Esmeralda" at bounding box center [298, 181] width 214 height 29
click at [770, 60] on div "Business" at bounding box center [839, 54] width 143 height 34
click at [774, 54] on div "Business" at bounding box center [839, 53] width 143 height 11
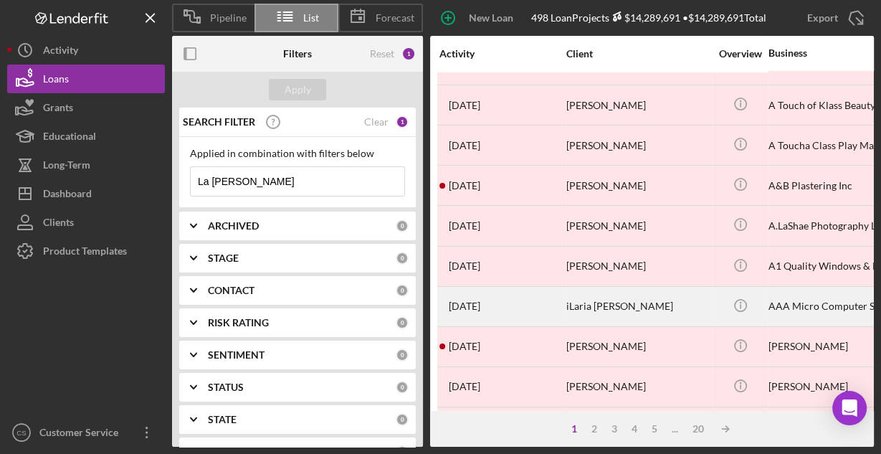
scroll to position [287, 0]
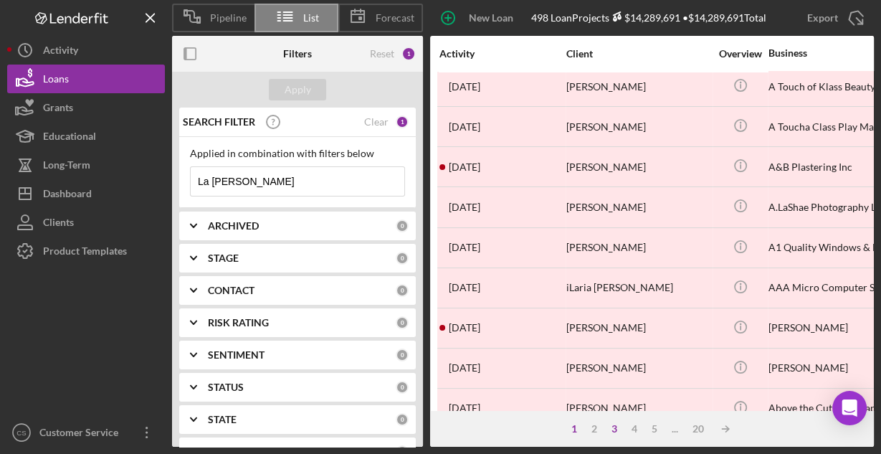
click at [616, 427] on div "3" at bounding box center [614, 428] width 20 height 11
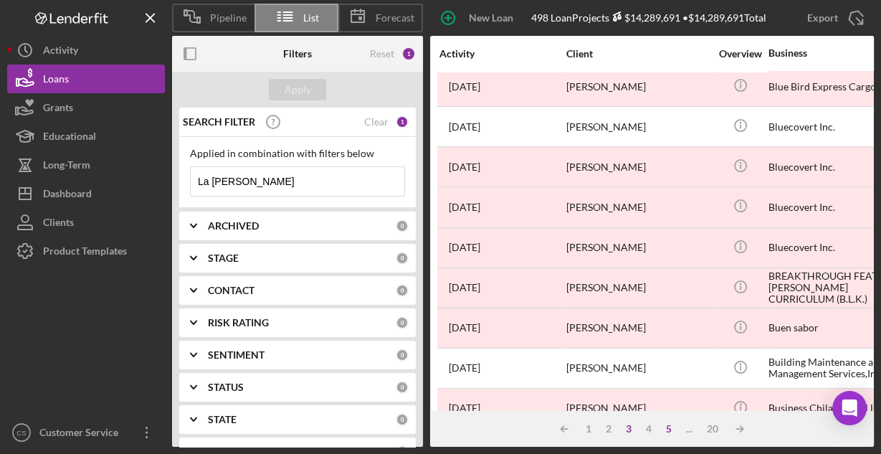
click at [669, 429] on div "5" at bounding box center [669, 428] width 20 height 11
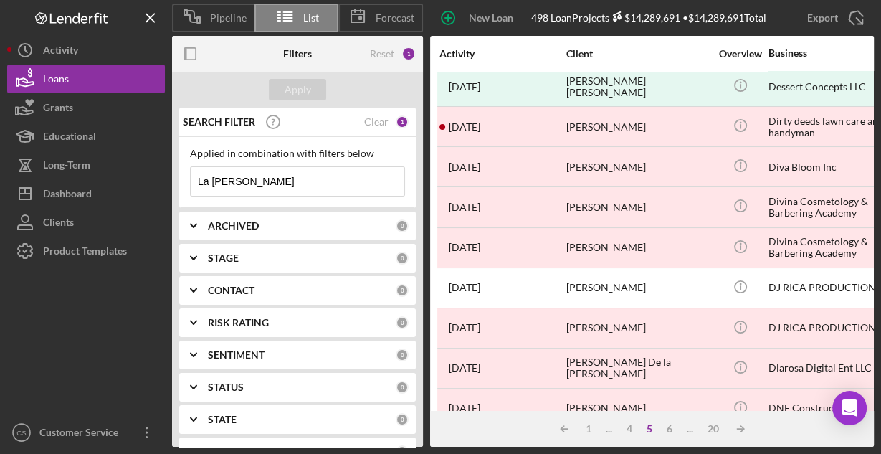
drag, startPoint x: 211, startPoint y: 178, endPoint x: 168, endPoint y: 182, distance: 43.2
click at [169, 182] on div "Pipeline List Forecast New Loan Project 498 Loan Projects $14,289,691 • $14,289…" at bounding box center [440, 223] width 866 height 446
click at [297, 94] on div "Apply" at bounding box center [297, 89] width 27 height 21
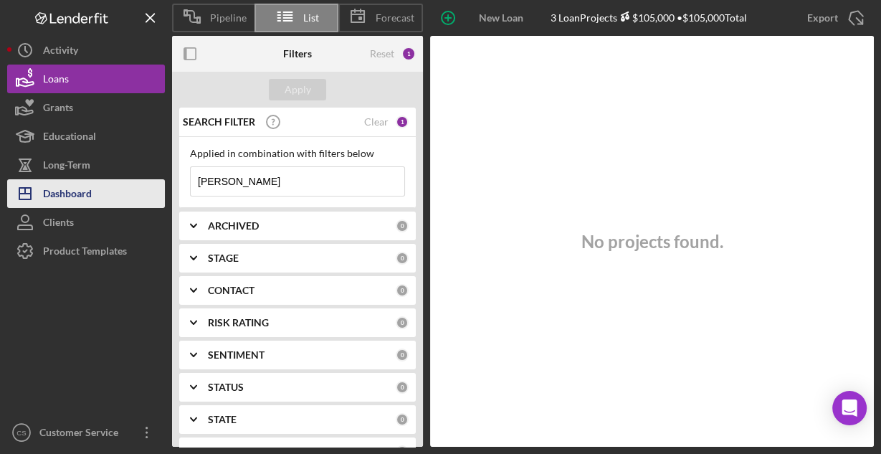
drag, startPoint x: 298, startPoint y: 181, endPoint x: 160, endPoint y: 183, distance: 138.3
click at [160, 183] on div "Pipeline List Forecast New Loan Project 3 Loan Projects $105,000 • $105,000 Tot…" at bounding box center [440, 223] width 866 height 446
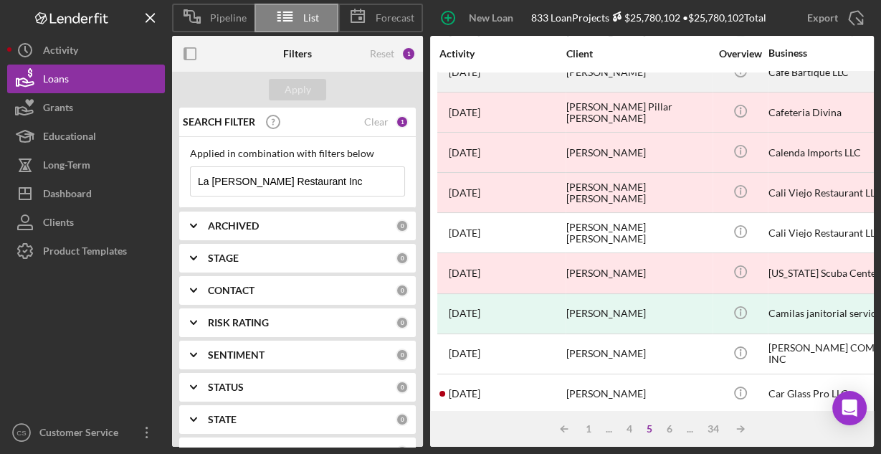
scroll to position [667, 0]
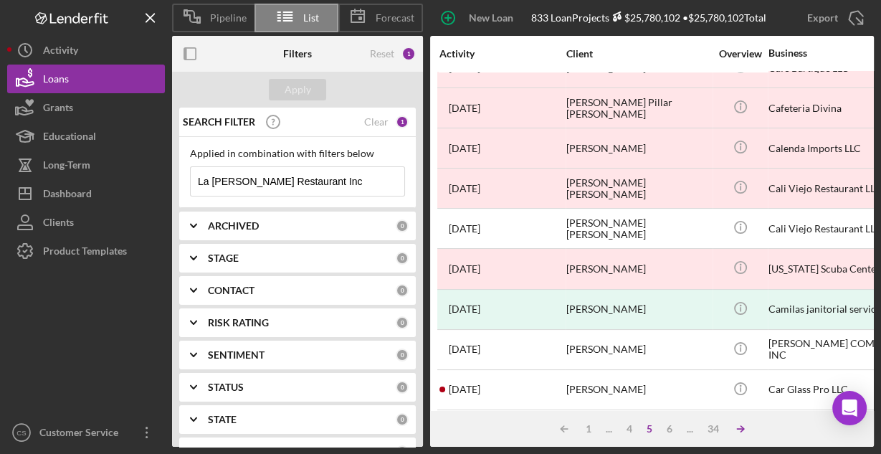
type input "La [PERSON_NAME] Restaurant Inc"
click at [736, 429] on icon "Icon/Table Sort Arrow" at bounding box center [740, 428] width 29 height 29
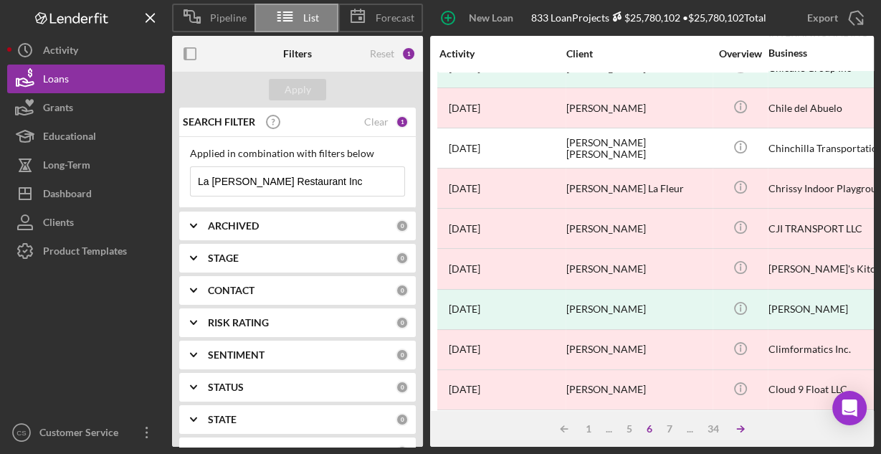
click at [744, 430] on icon "Icon/Table Sort Arrow" at bounding box center [740, 428] width 29 height 29
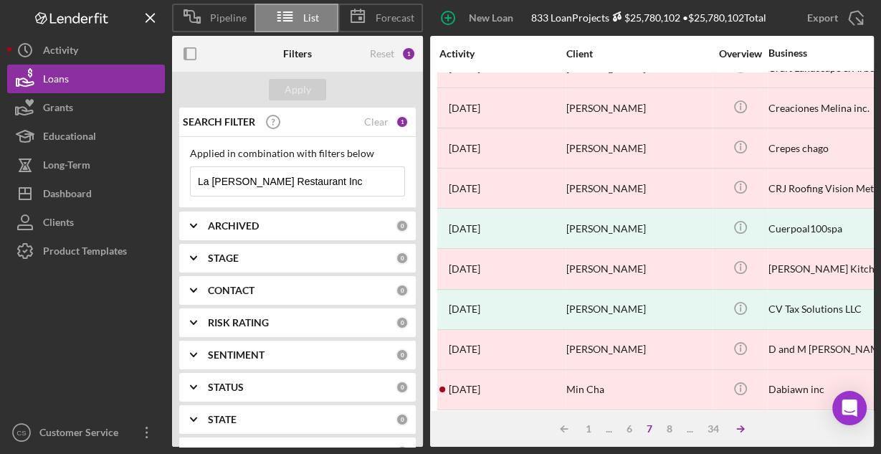
click at [744, 430] on icon "Icon/Table Sort Arrow" at bounding box center [740, 428] width 29 height 29
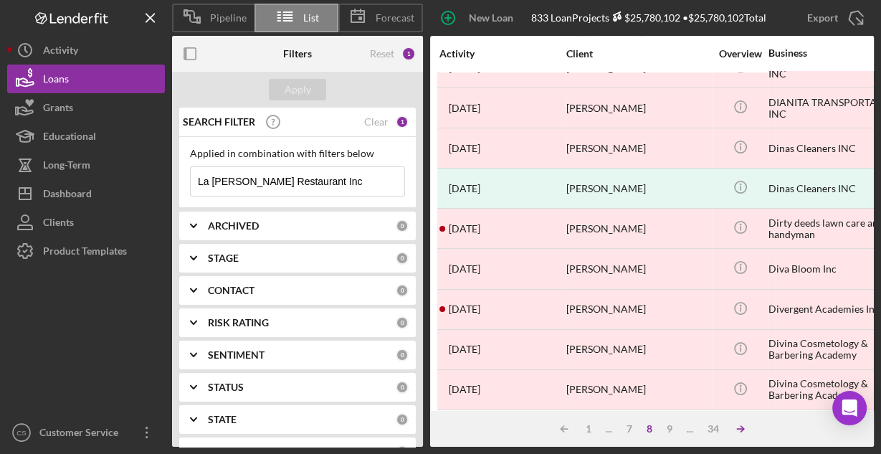
click at [744, 430] on icon "Icon/Table Sort Arrow" at bounding box center [740, 428] width 29 height 29
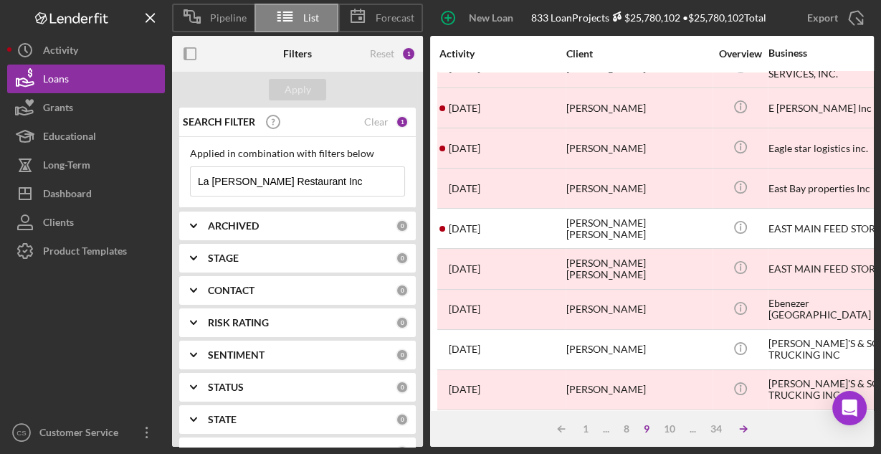
click at [744, 430] on polyline at bounding box center [744, 429] width 3 height 6
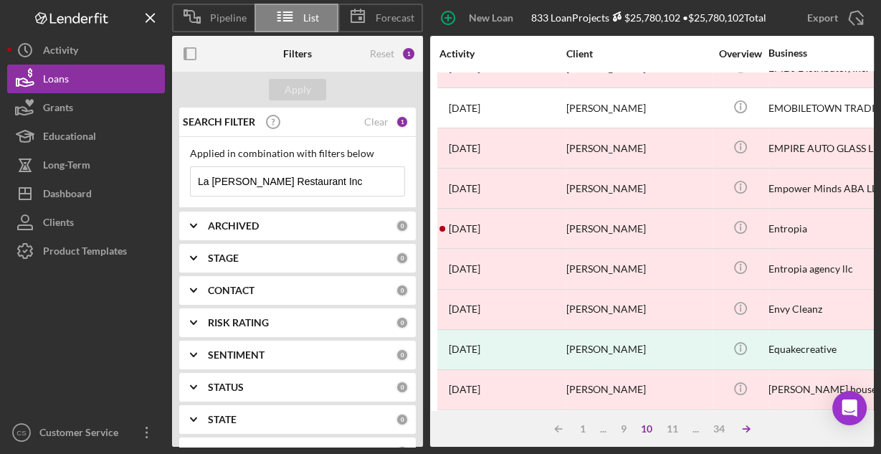
click at [744, 430] on icon "Icon/Table Sort Arrow" at bounding box center [746, 428] width 29 height 29
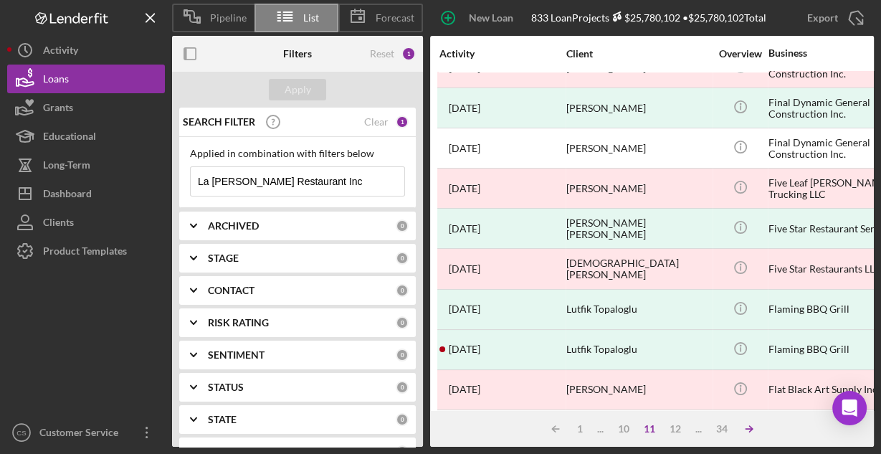
click at [744, 430] on icon "Icon/Table Sort Arrow" at bounding box center [749, 428] width 29 height 29
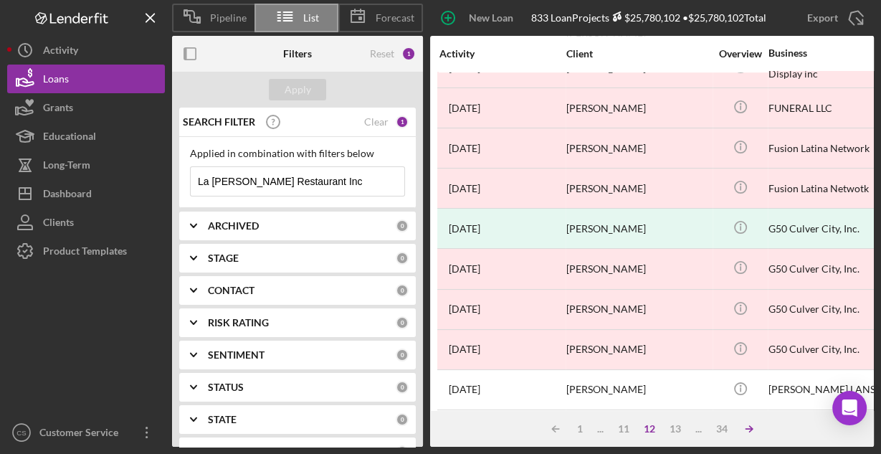
click at [744, 430] on icon "Icon/Table Sort Arrow" at bounding box center [749, 428] width 29 height 29
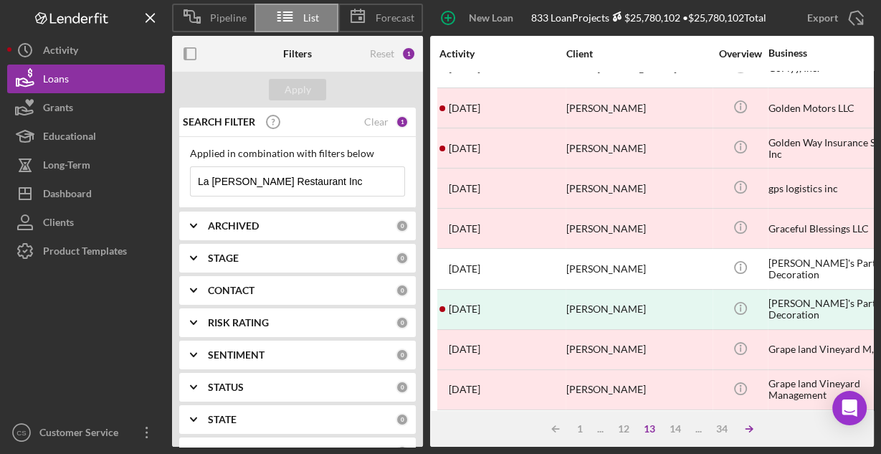
click at [744, 430] on icon "Icon/Table Sort Arrow" at bounding box center [749, 428] width 29 height 29
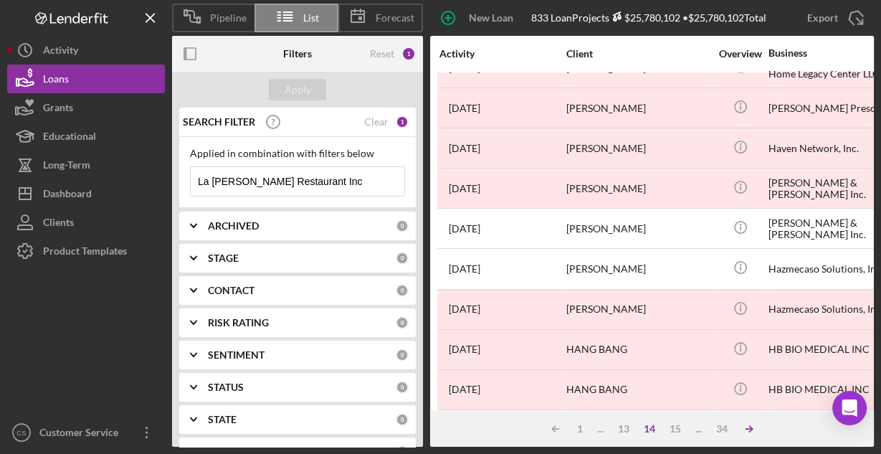
click at [744, 430] on icon "Icon/Table Sort Arrow" at bounding box center [749, 428] width 29 height 29
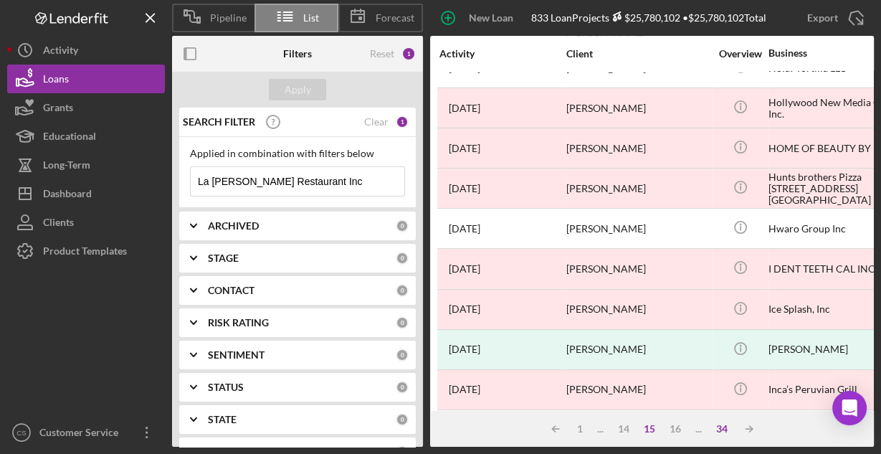
click at [724, 429] on div "34" at bounding box center [722, 428] width 26 height 11
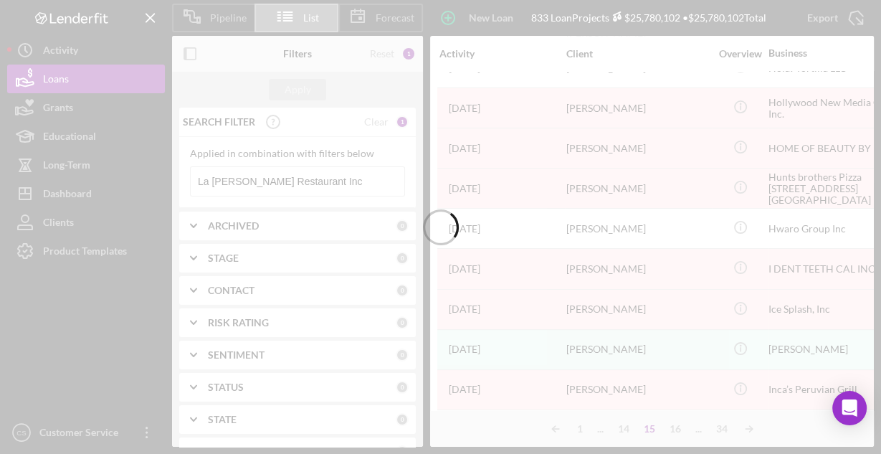
scroll to position [0, 0]
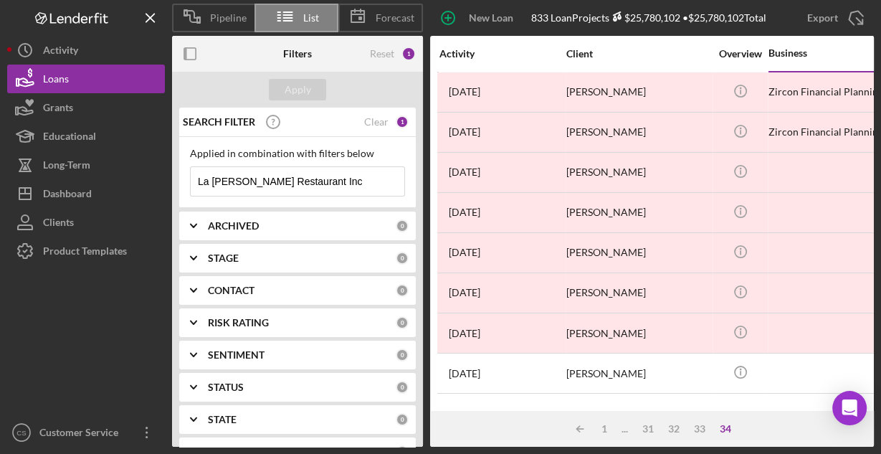
click at [646, 435] on div "Icon/Table Sort Arrow 1 ... 31 32 33 34" at bounding box center [652, 429] width 444 height 36
click at [645, 432] on div "31" at bounding box center [648, 428] width 26 height 11
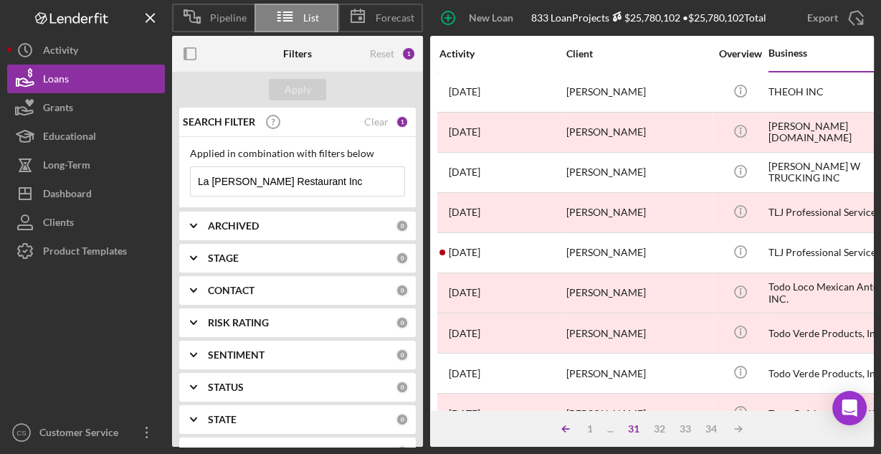
click at [565, 426] on icon "Icon/Table Sort Arrow" at bounding box center [565, 428] width 29 height 29
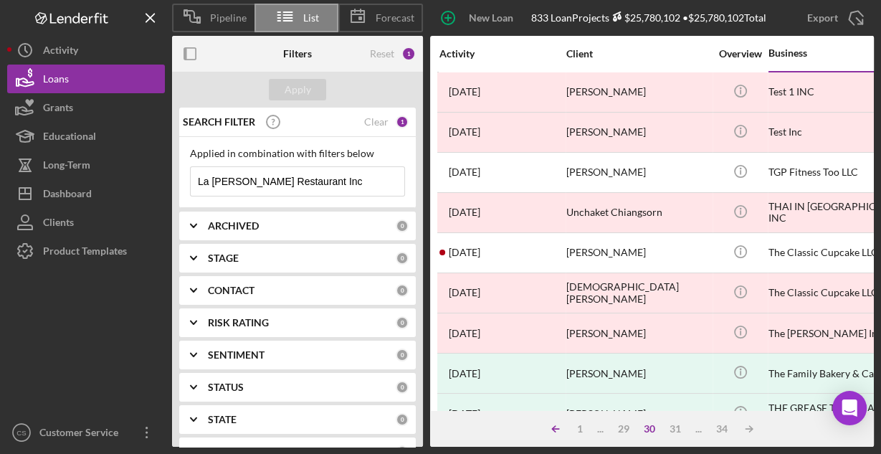
click at [565, 426] on icon "Icon/Table Sort Arrow" at bounding box center [555, 428] width 29 height 29
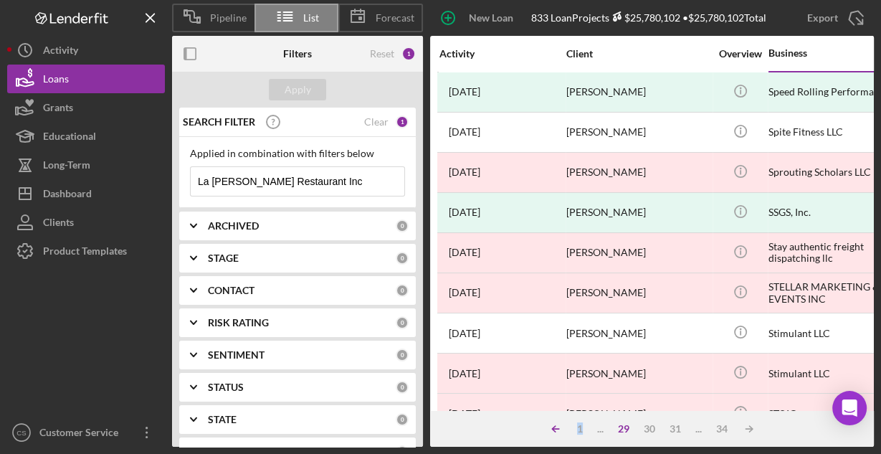
click at [565, 426] on icon "Icon/Table Sort Arrow" at bounding box center [555, 428] width 29 height 29
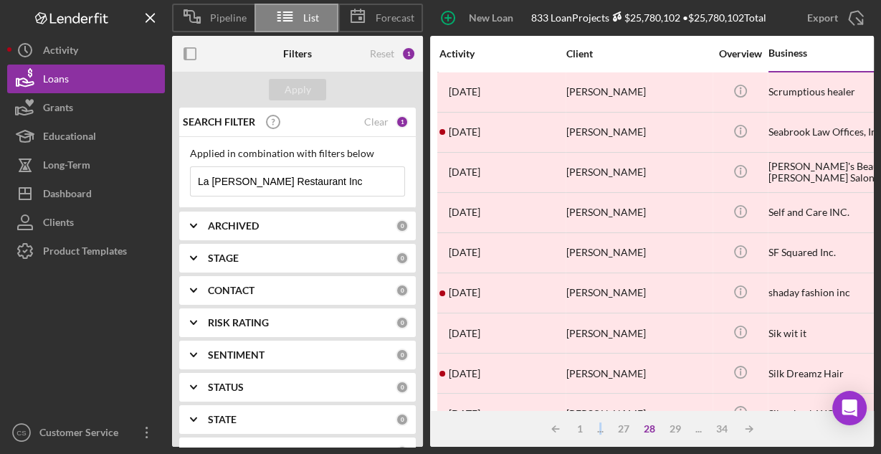
click at [598, 431] on div "..." at bounding box center [600, 428] width 21 height 11
click at [600, 430] on div "..." at bounding box center [600, 428] width 21 height 11
click at [596, 427] on div "..." at bounding box center [600, 428] width 21 height 11
click at [579, 427] on div "1" at bounding box center [580, 428] width 20 height 11
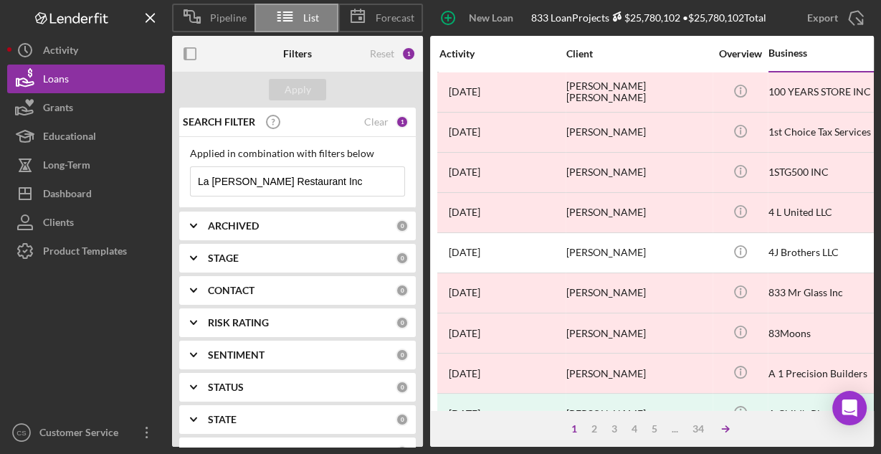
click at [727, 430] on polyline at bounding box center [726, 429] width 3 height 6
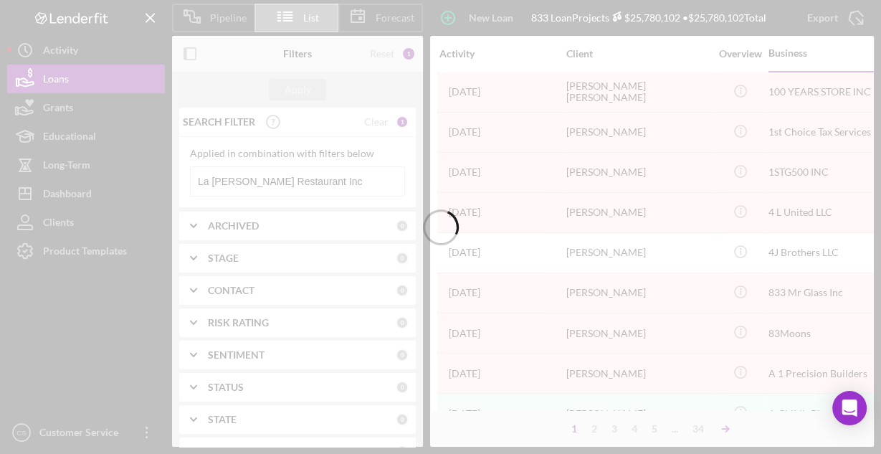
click at [727, 430] on div at bounding box center [440, 227] width 881 height 454
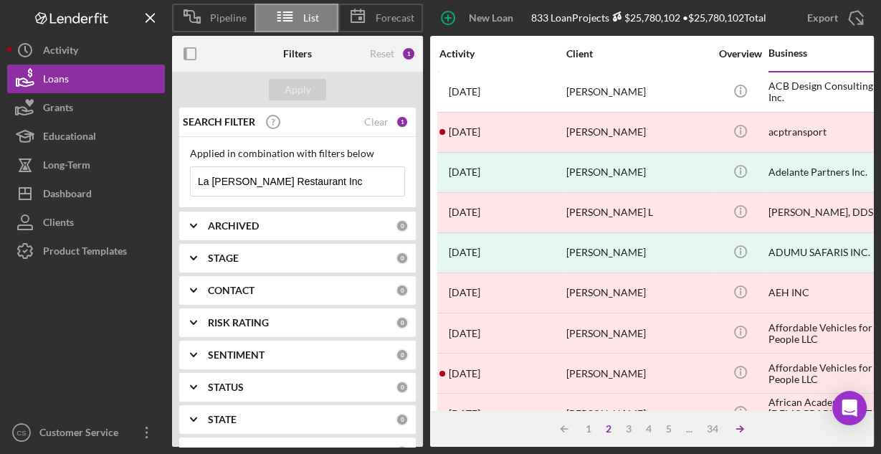
click at [727, 430] on icon "Icon/Table Sort Arrow" at bounding box center [739, 428] width 29 height 29
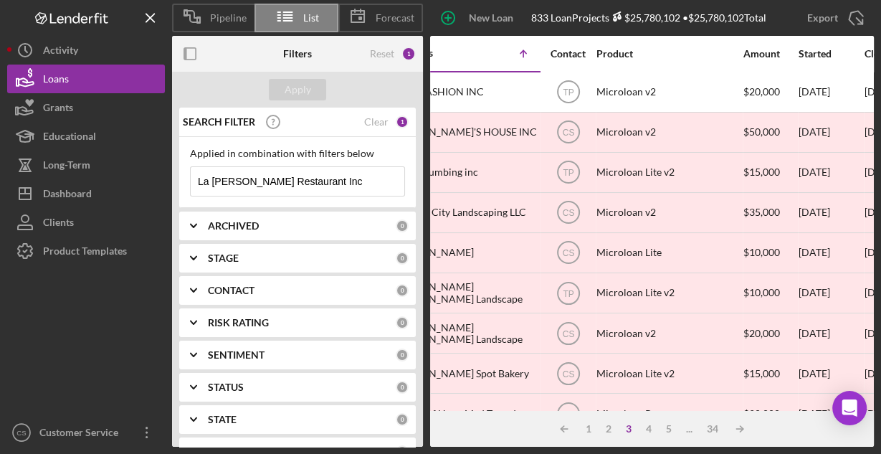
scroll to position [0, 383]
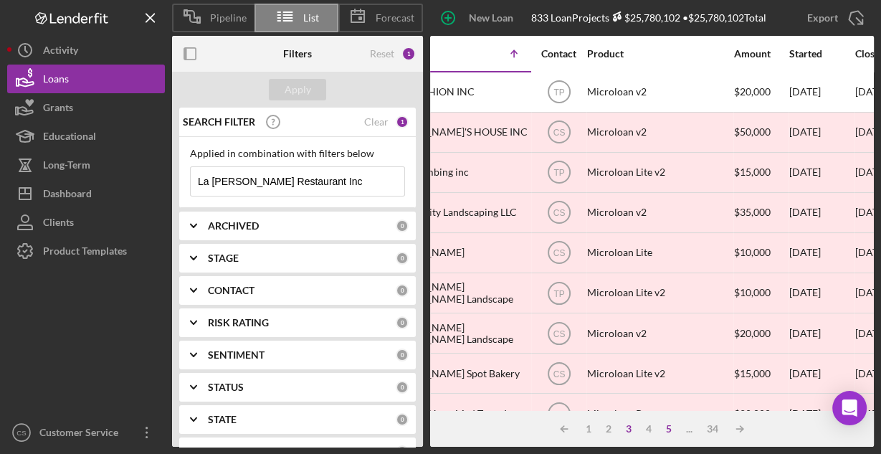
click at [669, 429] on div "5" at bounding box center [669, 428] width 20 height 11
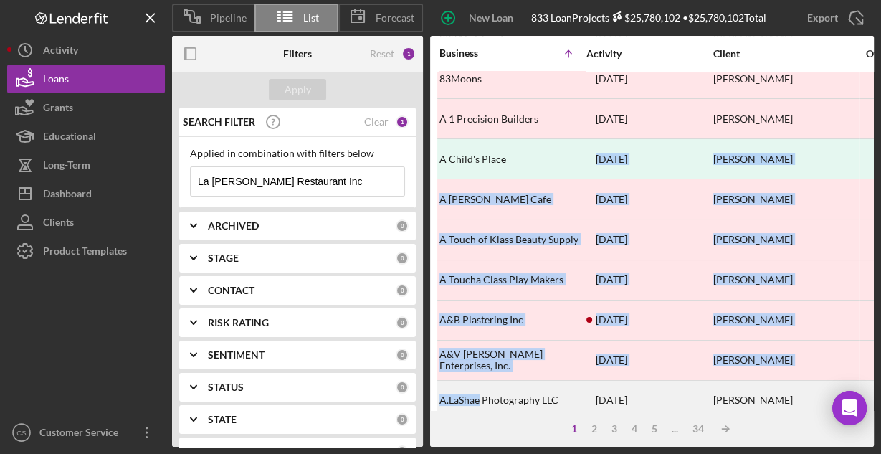
drag, startPoint x: 502, startPoint y: 401, endPoint x: 480, endPoint y: 396, distance: 22.1
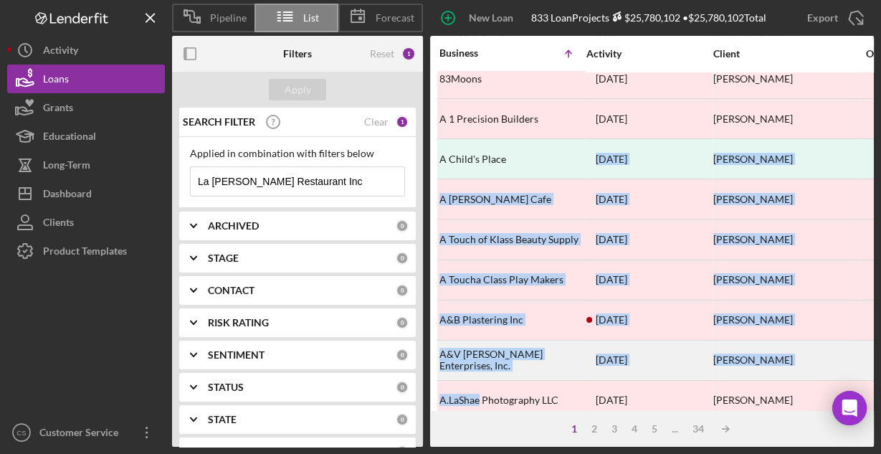
scroll to position [269, 0]
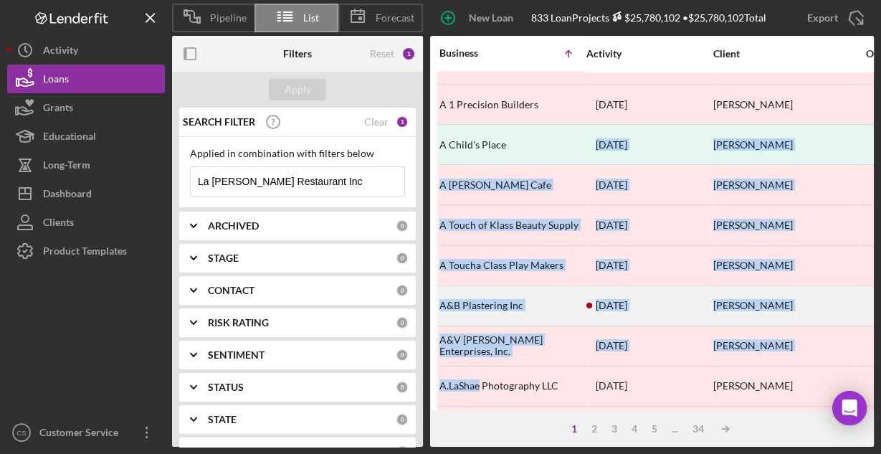
click at [552, 308] on div "A&B Plastering Inc" at bounding box center [510, 306] width 143 height 38
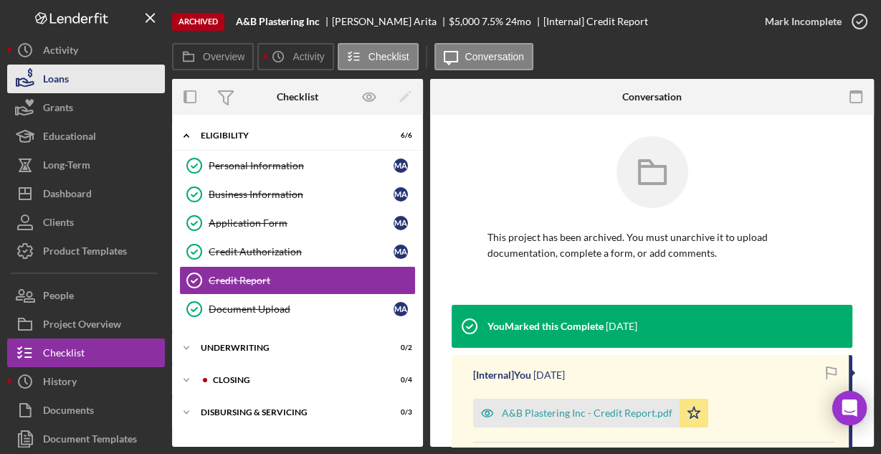
click at [52, 80] on div "Loans" at bounding box center [56, 80] width 26 height 32
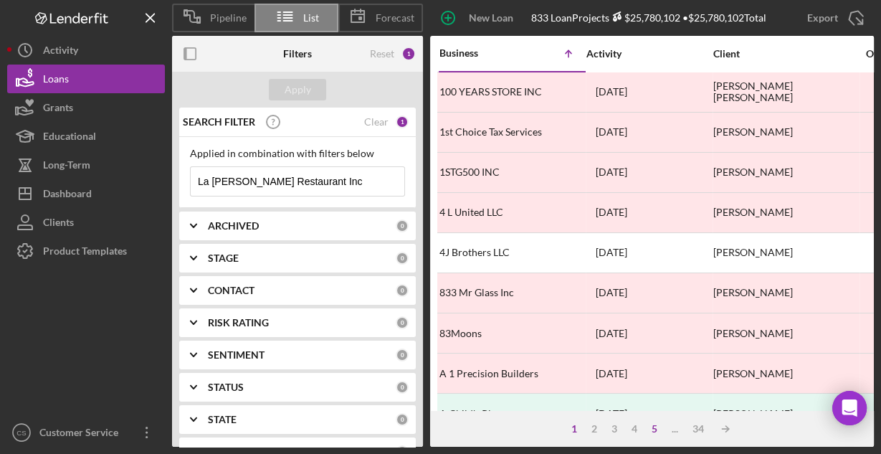
click at [656, 429] on div "5" at bounding box center [654, 428] width 20 height 11
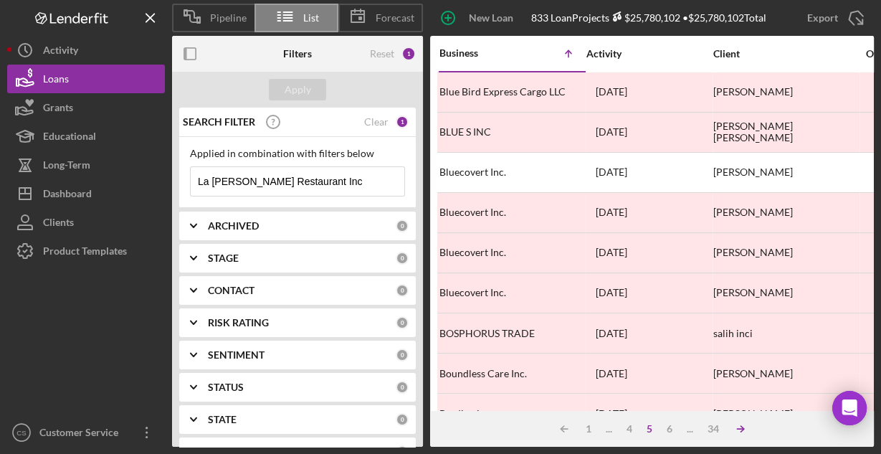
click at [737, 430] on icon "Icon/Table Sort Arrow" at bounding box center [740, 428] width 29 height 29
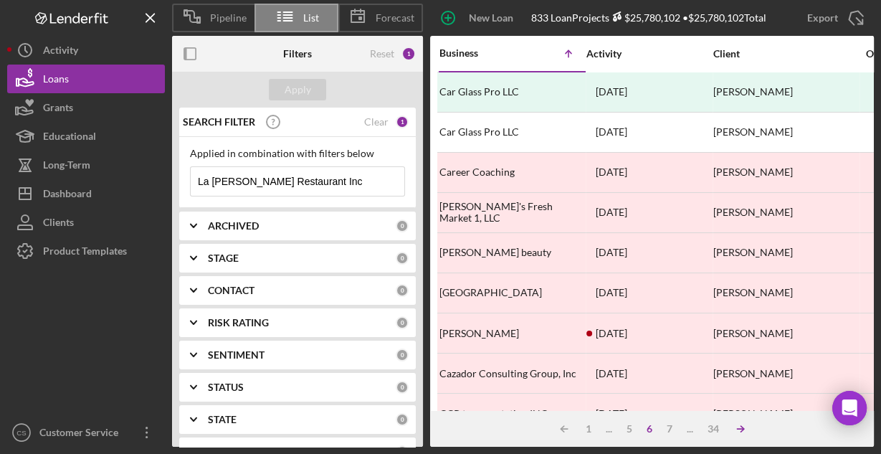
click at [739, 426] on icon "Icon/Table Sort Arrow" at bounding box center [740, 428] width 29 height 29
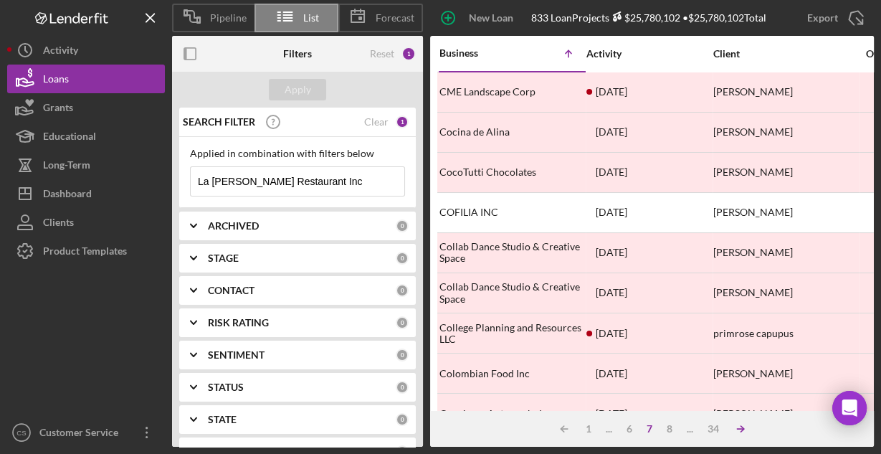
click at [739, 426] on icon "Icon/Table Sort Arrow" at bounding box center [740, 428] width 29 height 29
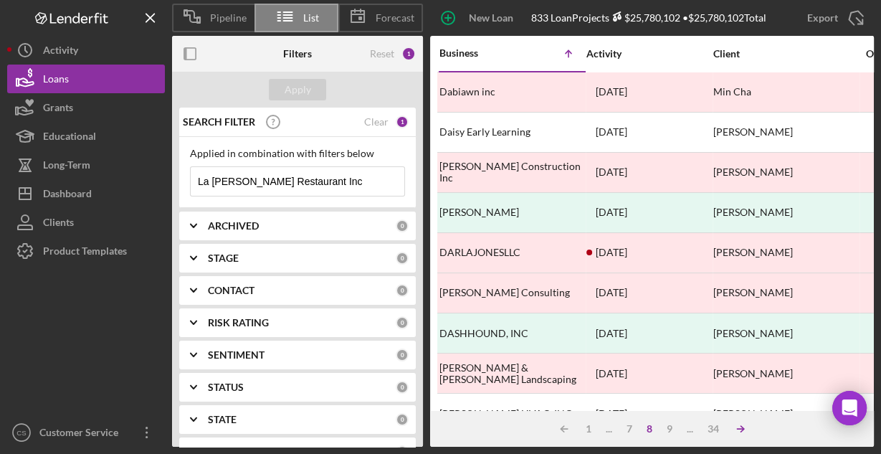
click at [740, 426] on icon "Icon/Table Sort Arrow" at bounding box center [740, 428] width 29 height 29
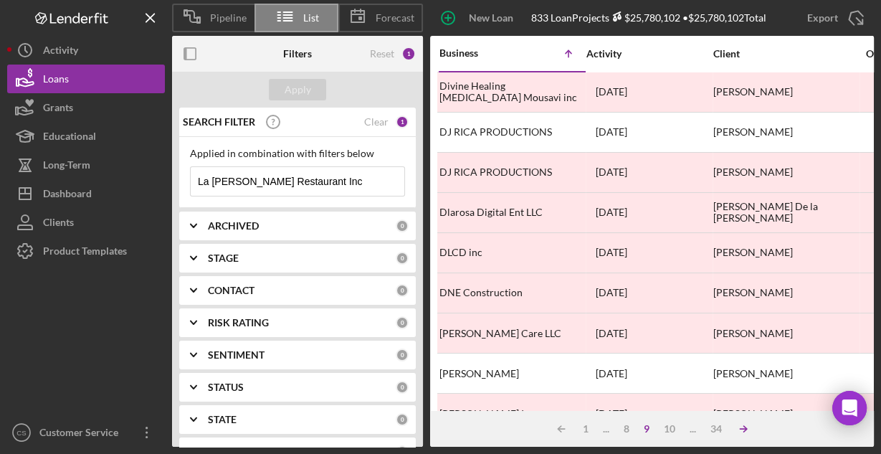
click at [740, 426] on icon "Icon/Table Sort Arrow" at bounding box center [743, 428] width 29 height 29
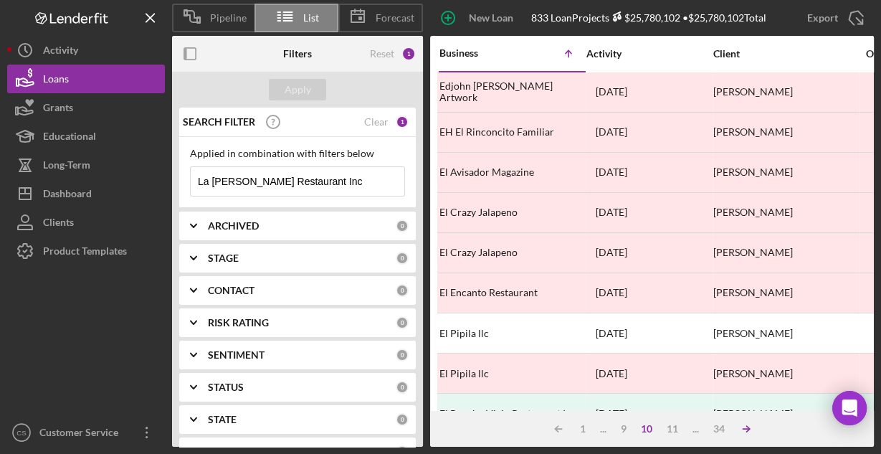
click at [740, 426] on icon "Icon/Table Sort Arrow" at bounding box center [746, 428] width 29 height 29
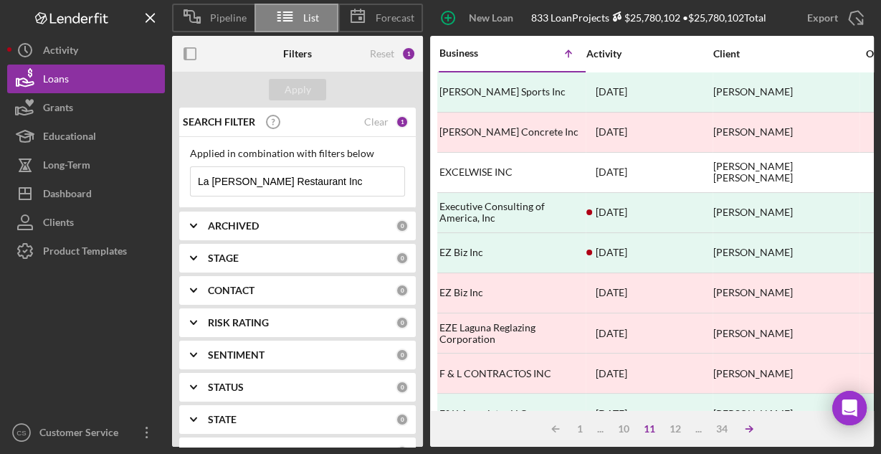
click at [746, 427] on icon "Icon/Table Sort Arrow" at bounding box center [749, 428] width 29 height 29
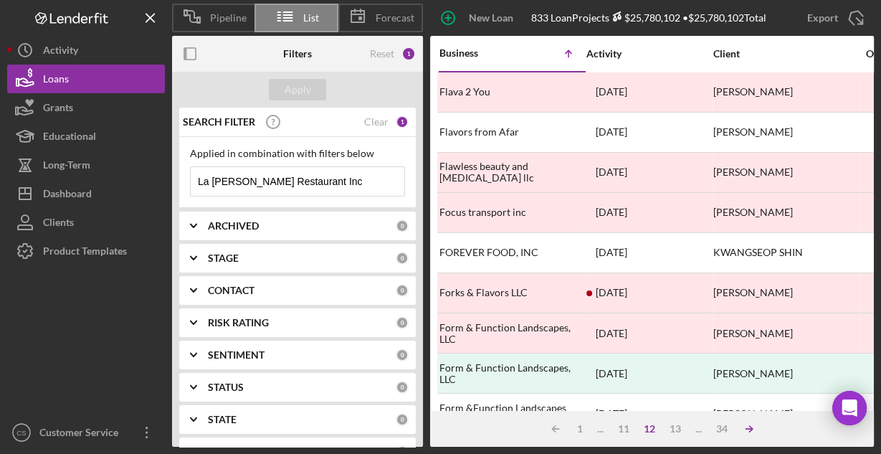
click at [746, 427] on icon "Icon/Table Sort Arrow" at bounding box center [749, 428] width 29 height 29
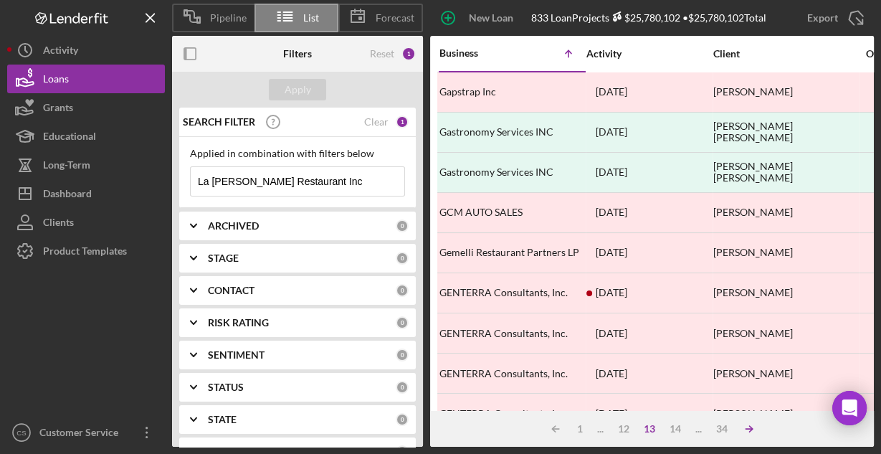
click at [748, 426] on icon "Icon/Table Sort Arrow" at bounding box center [749, 428] width 29 height 29
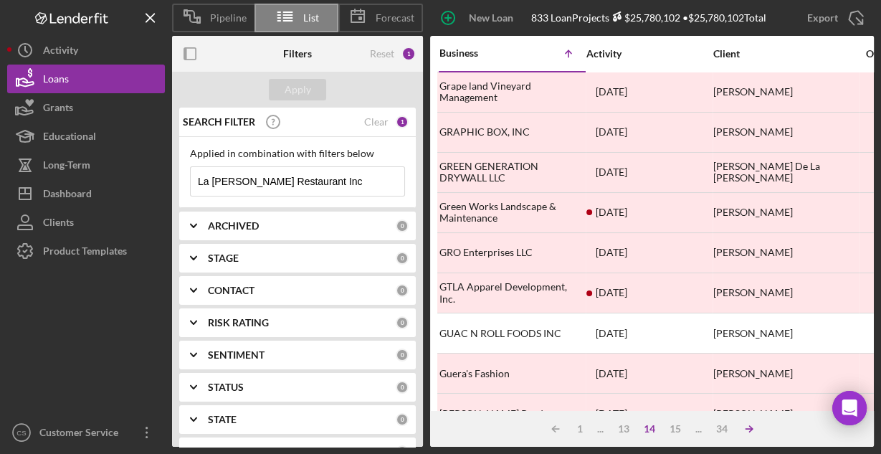
click at [748, 425] on icon "Icon/Table Sort Arrow" at bounding box center [749, 428] width 29 height 29
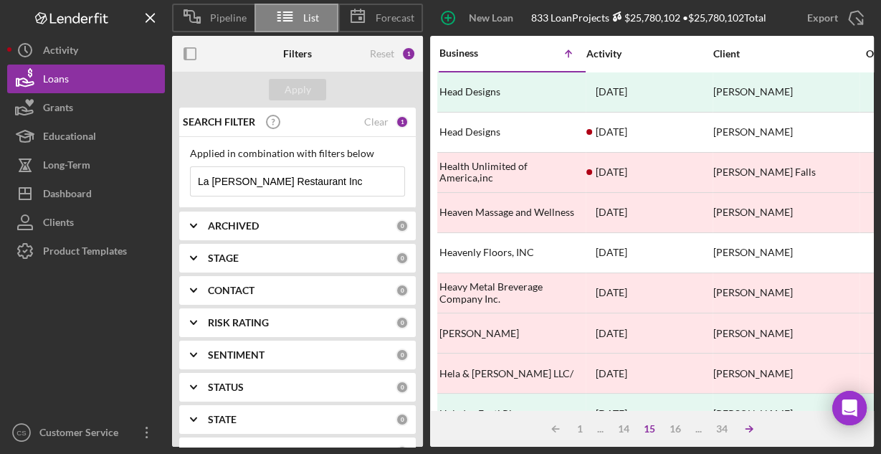
click at [750, 422] on icon "Icon/Table Sort Arrow" at bounding box center [749, 428] width 29 height 29
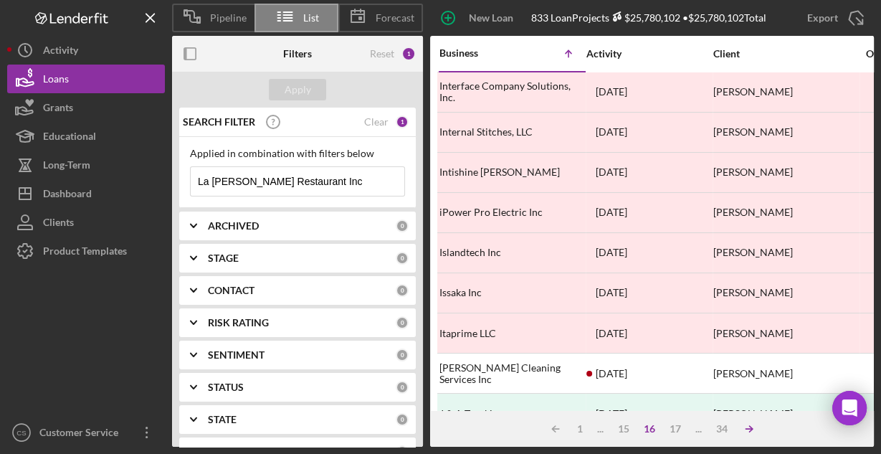
click at [750, 419] on icon "Icon/Table Sort Arrow" at bounding box center [749, 428] width 29 height 29
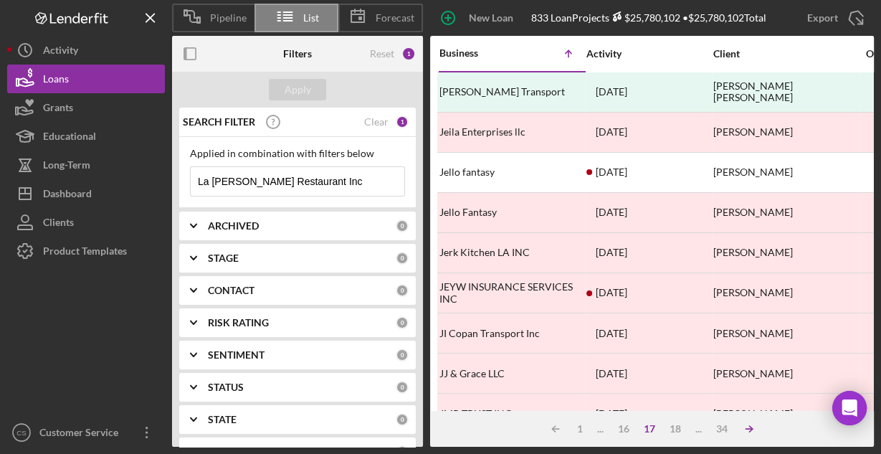
click at [751, 419] on icon "Icon/Table Sort Arrow" at bounding box center [749, 428] width 29 height 29
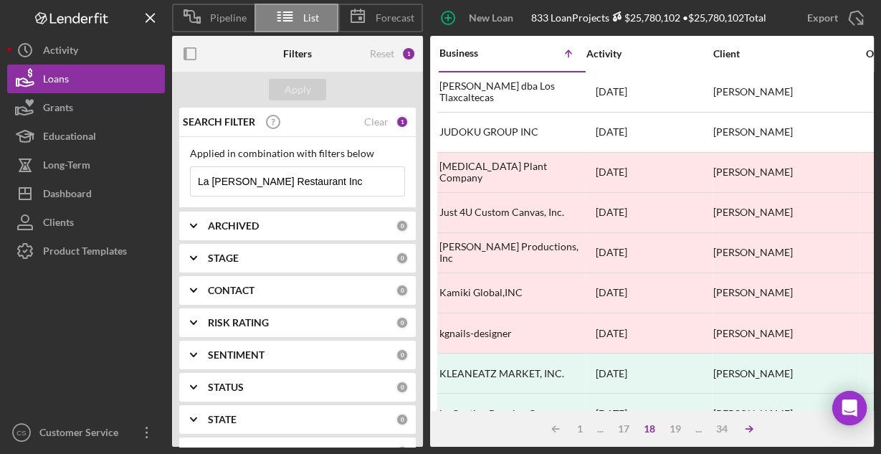
click at [750, 426] on icon "Icon/Table Sort Arrow" at bounding box center [749, 428] width 29 height 29
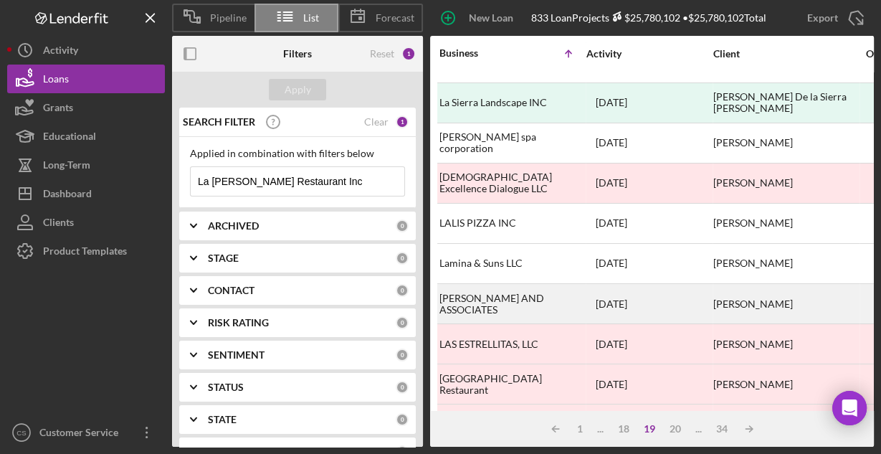
scroll to position [57, 0]
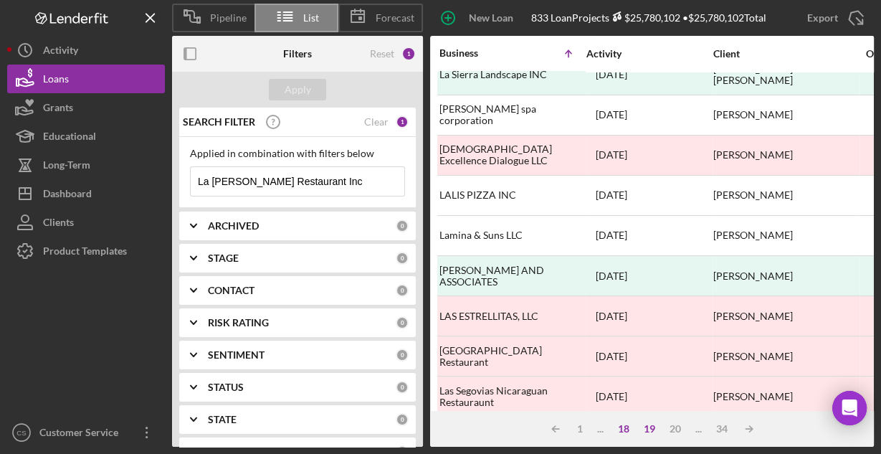
click at [623, 427] on div "18" at bounding box center [624, 428] width 26 height 11
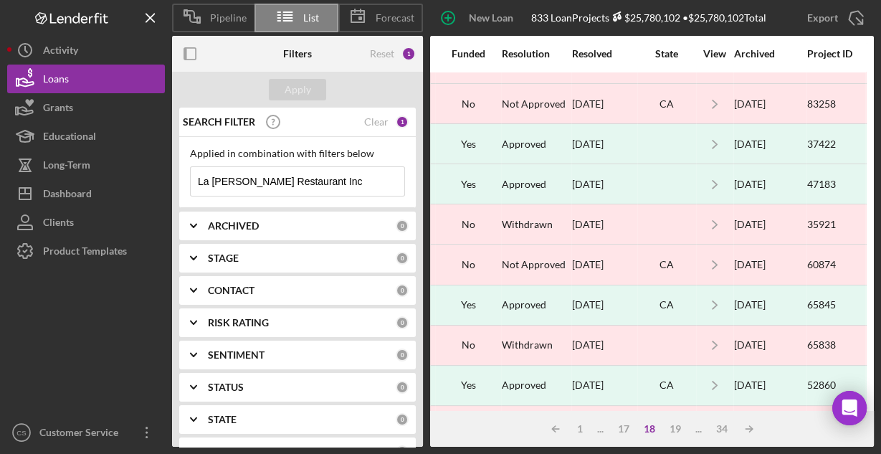
scroll to position [229, 1269]
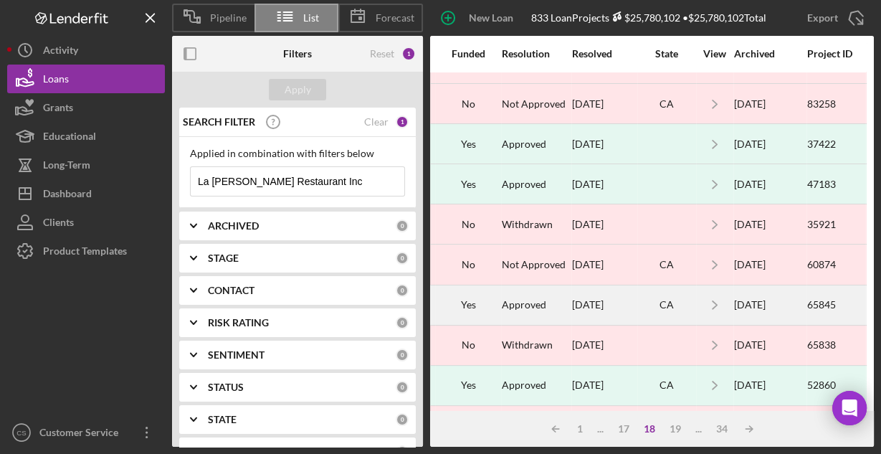
click at [545, 299] on div "Approved" at bounding box center [536, 305] width 69 height 38
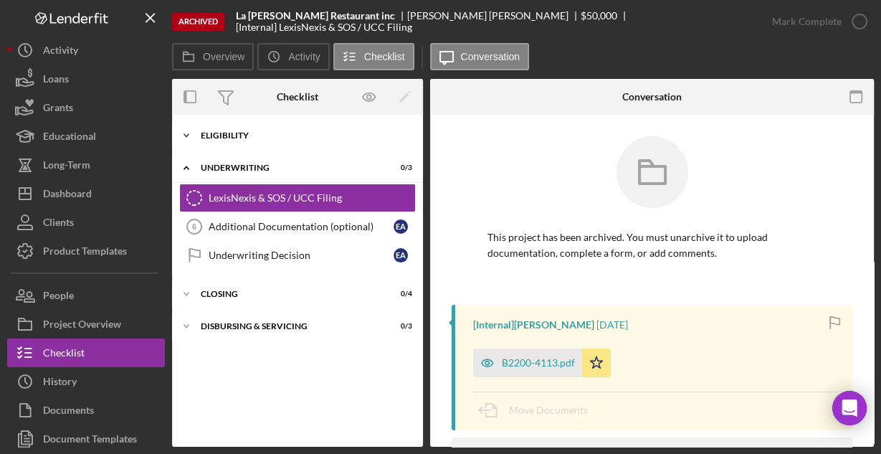
click at [219, 138] on div "Eligibility" at bounding box center [303, 135] width 204 height 9
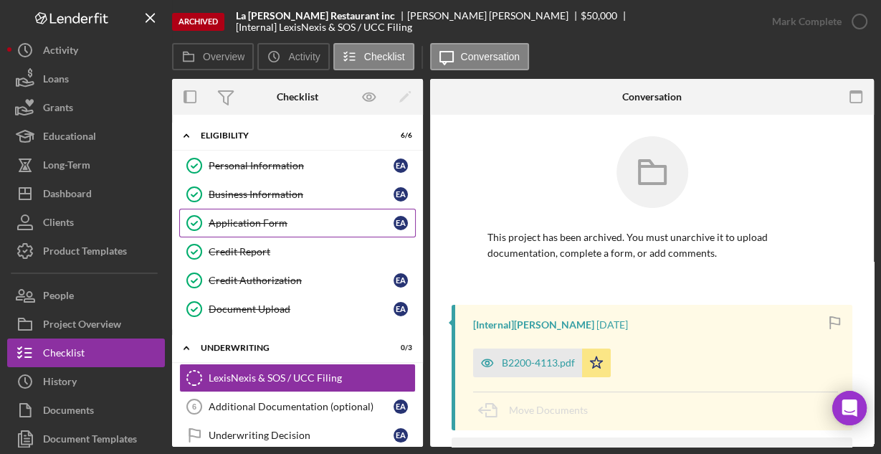
click at [222, 226] on div "Application Form" at bounding box center [301, 222] width 185 height 11
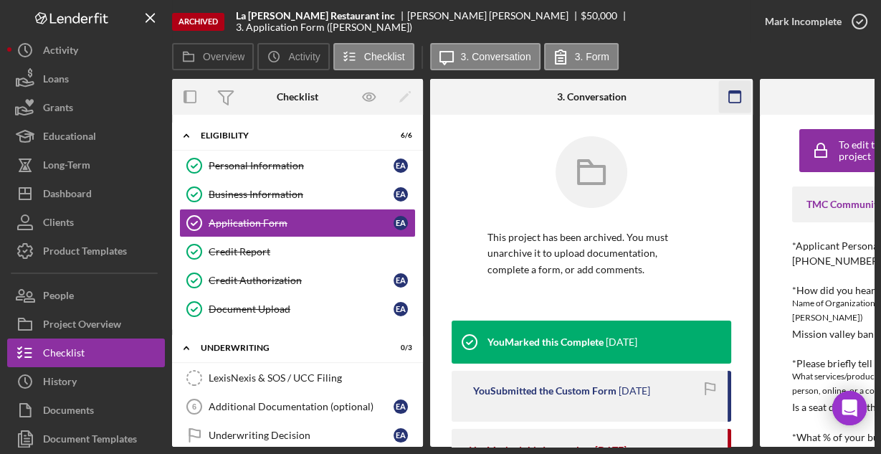
click at [731, 98] on icon "button" at bounding box center [735, 97] width 32 height 32
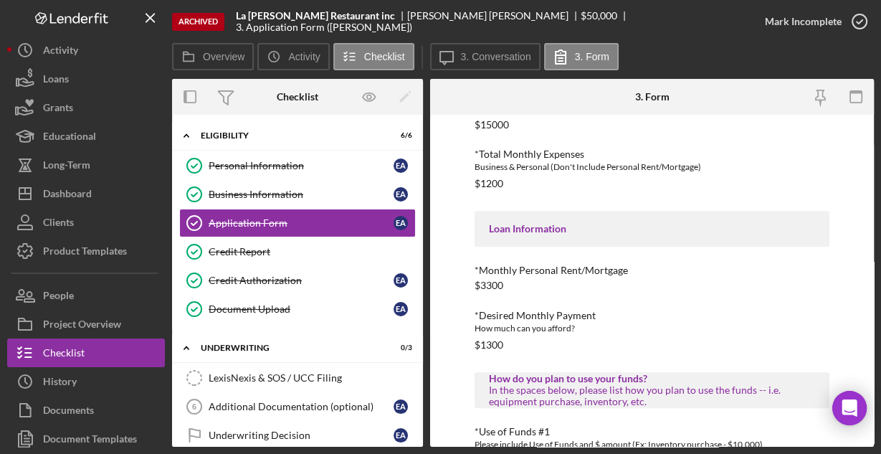
scroll to position [676, 0]
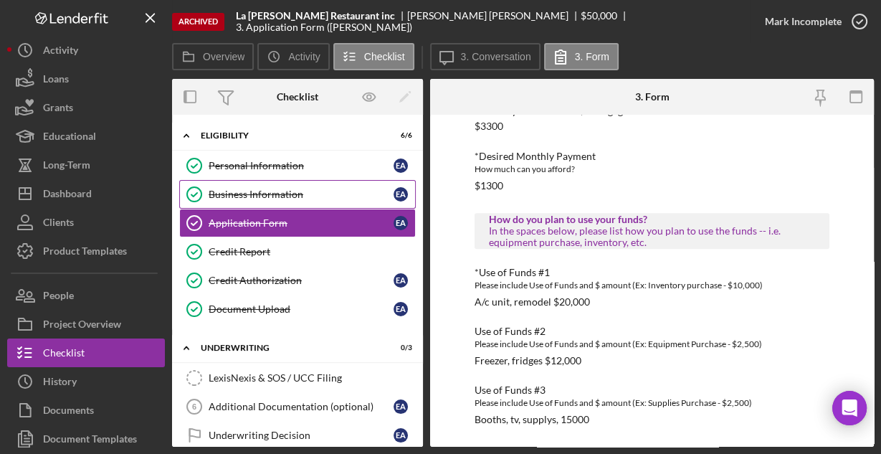
click at [292, 199] on link "Business Information Business Information E A" at bounding box center [297, 194] width 236 height 29
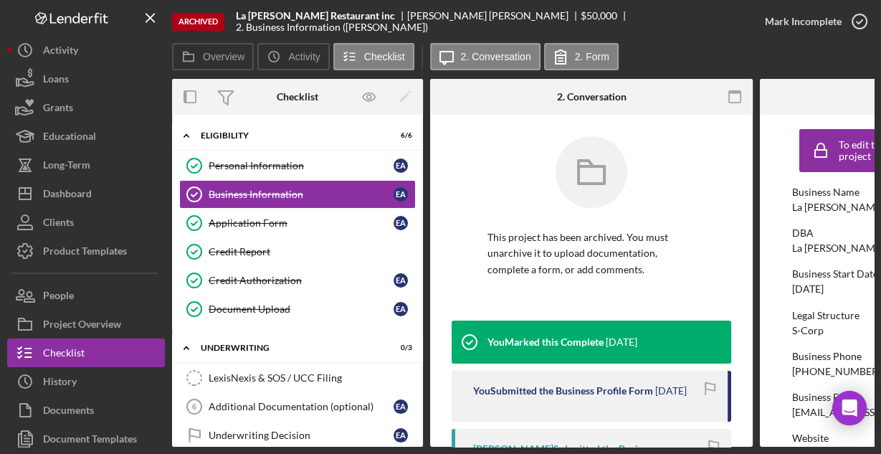
click at [735, 90] on icon "button" at bounding box center [735, 97] width 32 height 32
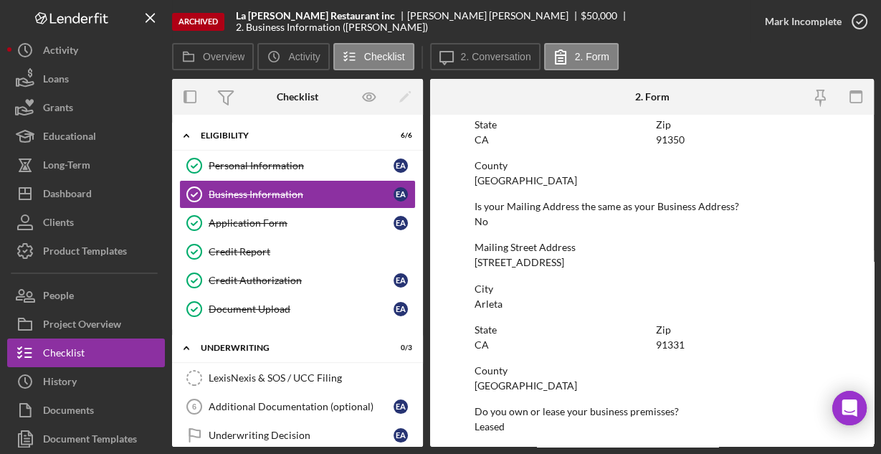
scroll to position [998, 0]
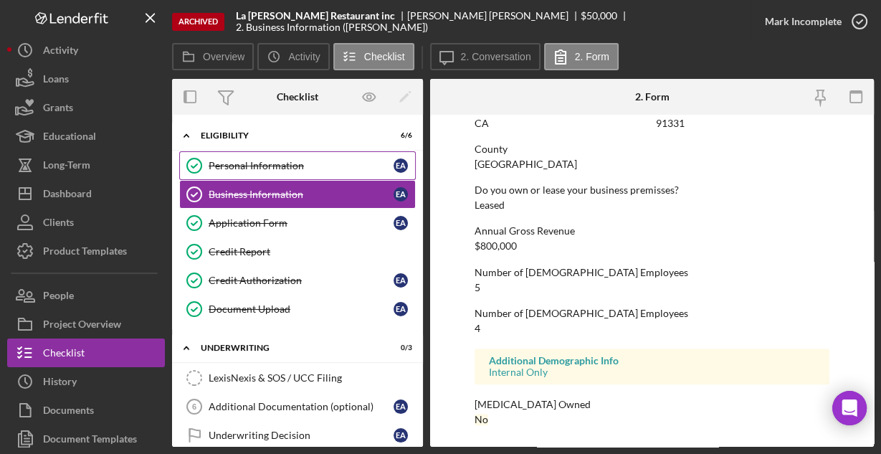
click at [269, 168] on div "Personal Information" at bounding box center [301, 165] width 185 height 11
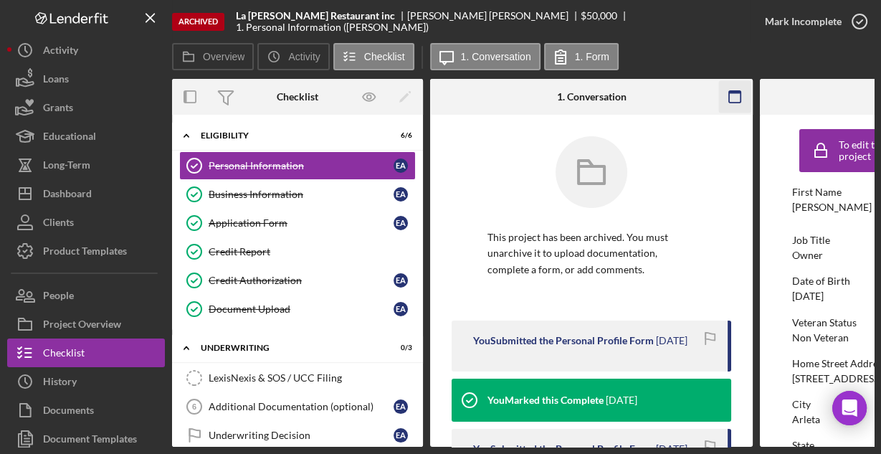
click at [742, 97] on icon "button" at bounding box center [735, 97] width 32 height 32
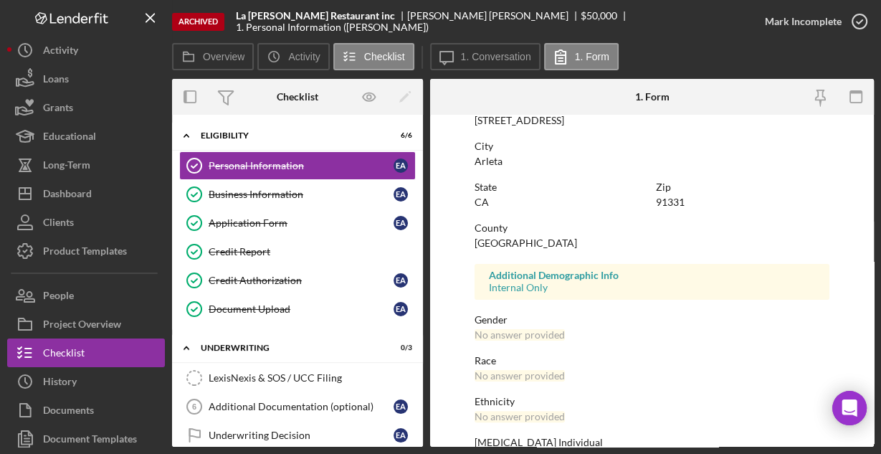
scroll to position [338, 0]
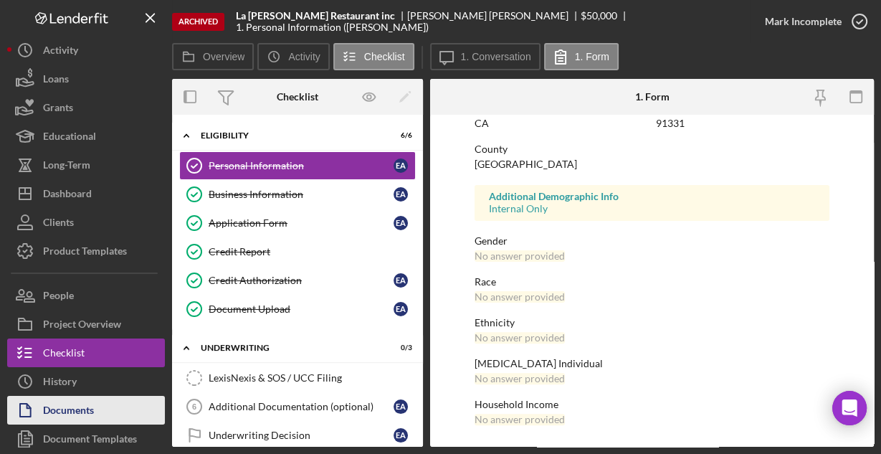
click at [89, 404] on div "Documents" at bounding box center [68, 412] width 51 height 32
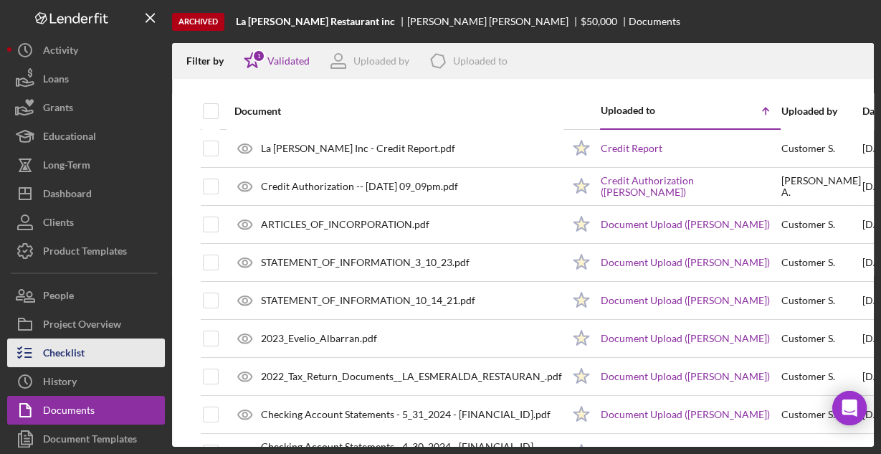
click at [47, 357] on div "Checklist" at bounding box center [64, 354] width 42 height 32
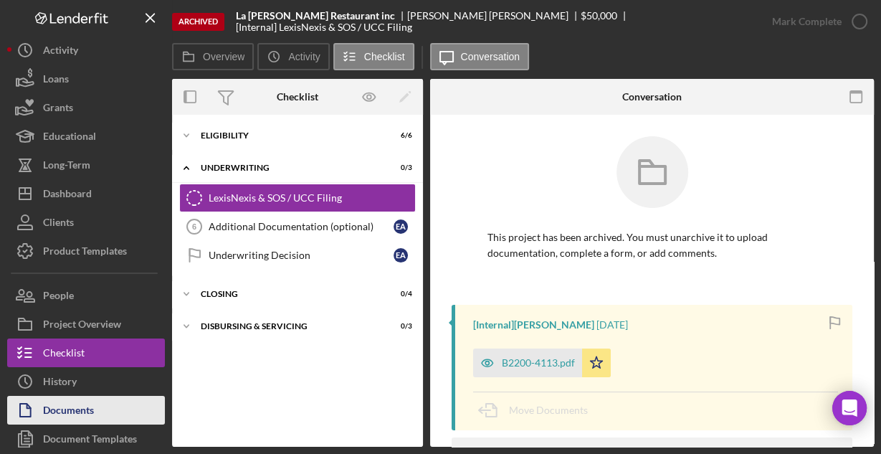
click at [72, 412] on div "Documents" at bounding box center [68, 412] width 51 height 32
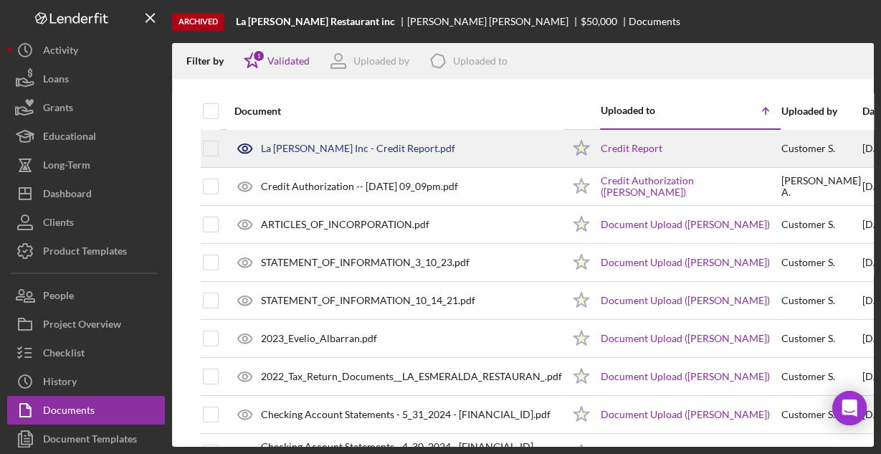
click at [357, 150] on div "La [PERSON_NAME] Inc - Credit Report.pdf" at bounding box center [358, 148] width 194 height 11
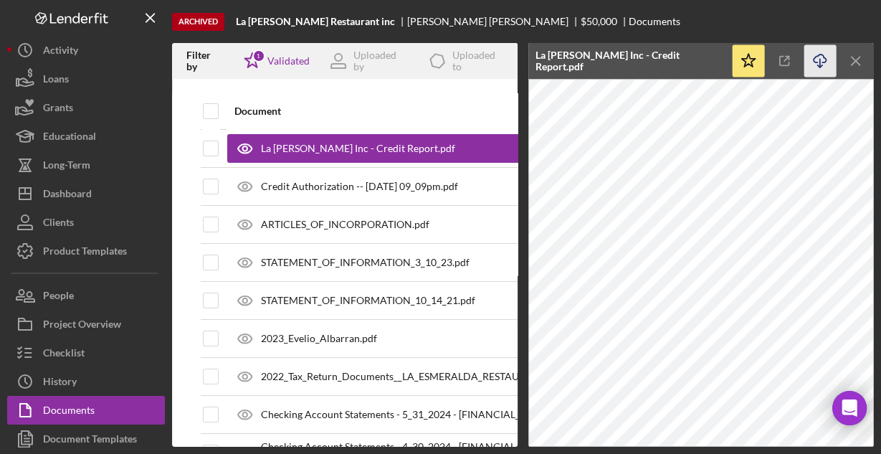
click at [820, 60] on icon "Icon/Download" at bounding box center [820, 61] width 32 height 32
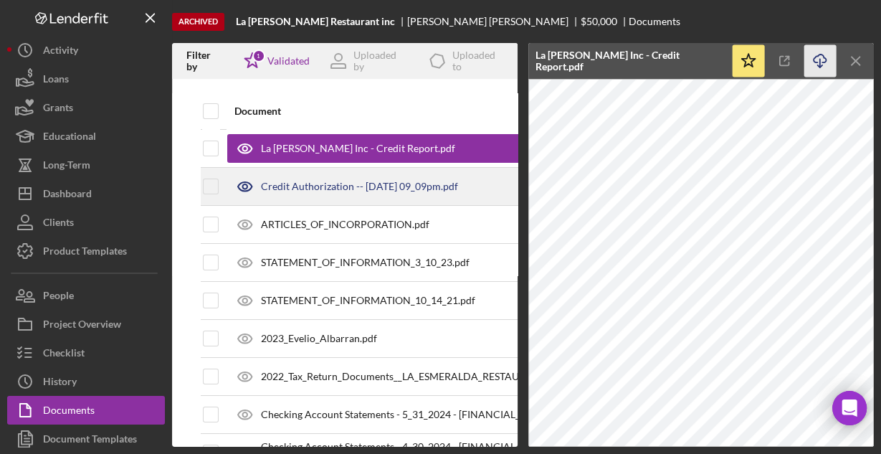
click at [293, 184] on div "Credit Authorization -- [DATE] 09_09pm.pdf" at bounding box center [359, 186] width 197 height 11
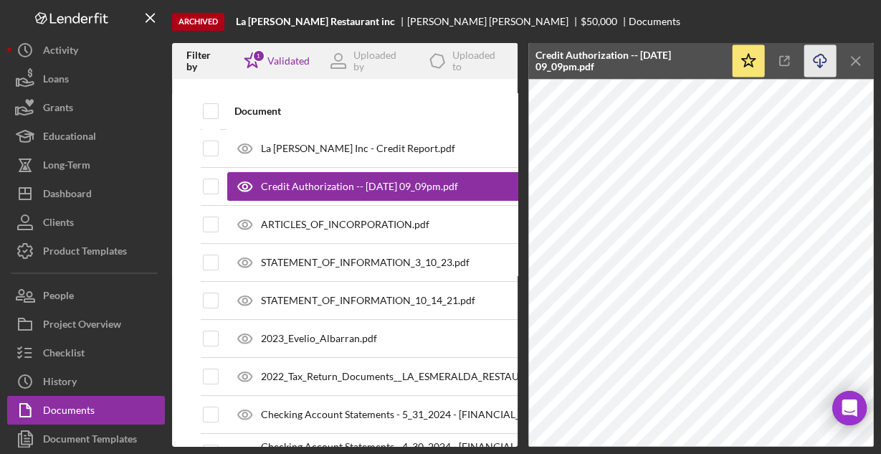
click at [818, 57] on icon "Icon/Download" at bounding box center [820, 61] width 32 height 32
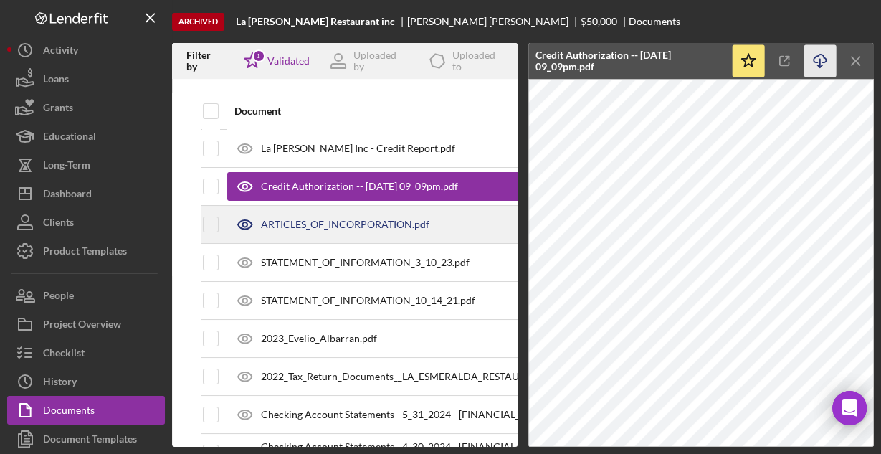
click at [299, 223] on div "ARTICLES_OF_INCORPORATION.pdf" at bounding box center [345, 224] width 168 height 11
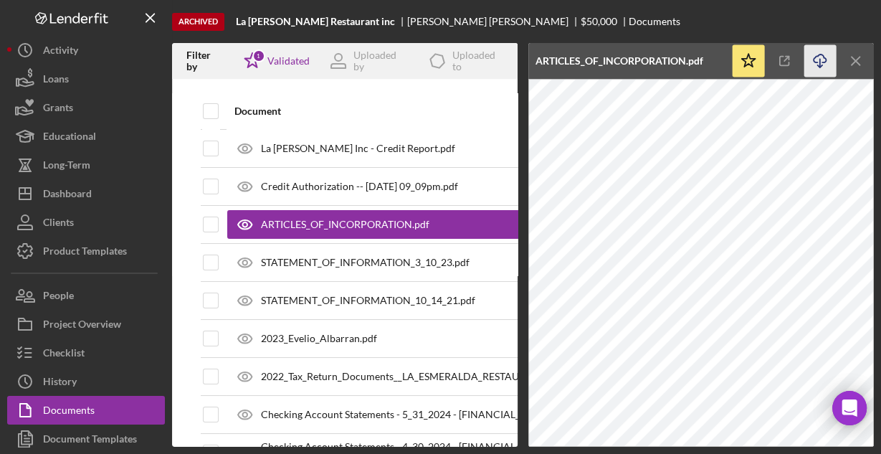
click at [820, 59] on line "button" at bounding box center [820, 63] width 0 height 8
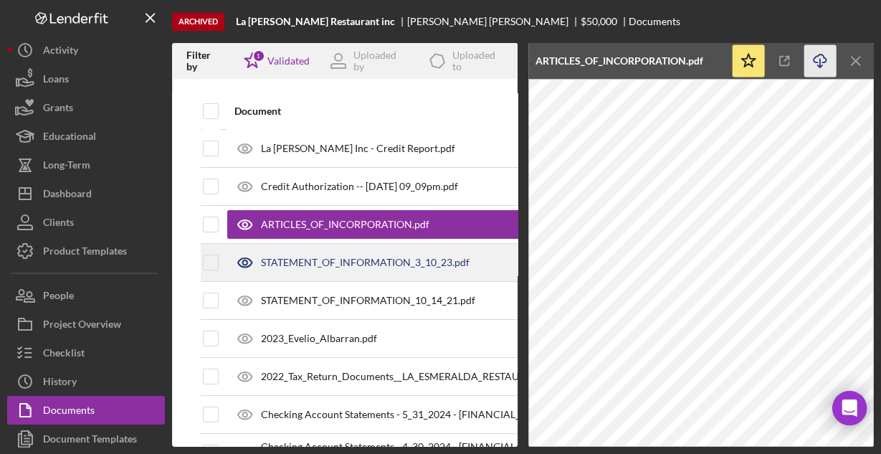
click at [292, 257] on div "STATEMENT_OF_INFORMATION_3_10_23.pdf" at bounding box center [365, 262] width 209 height 11
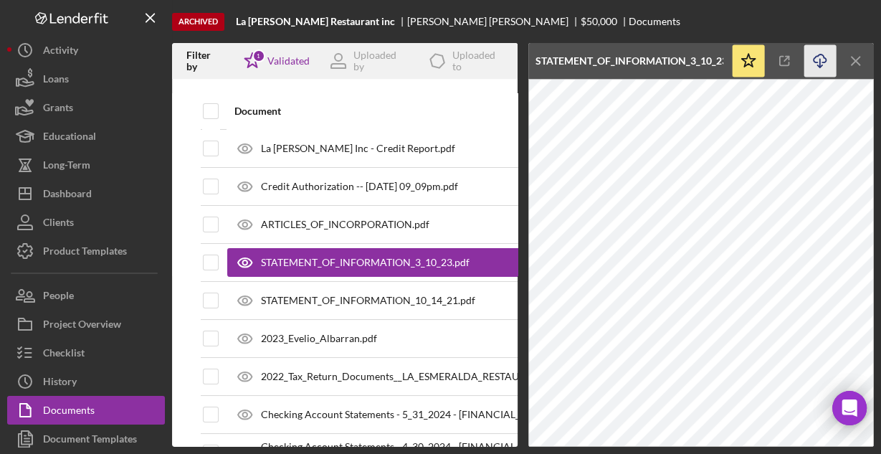
click at [816, 62] on icon "Icon/Download" at bounding box center [820, 61] width 32 height 32
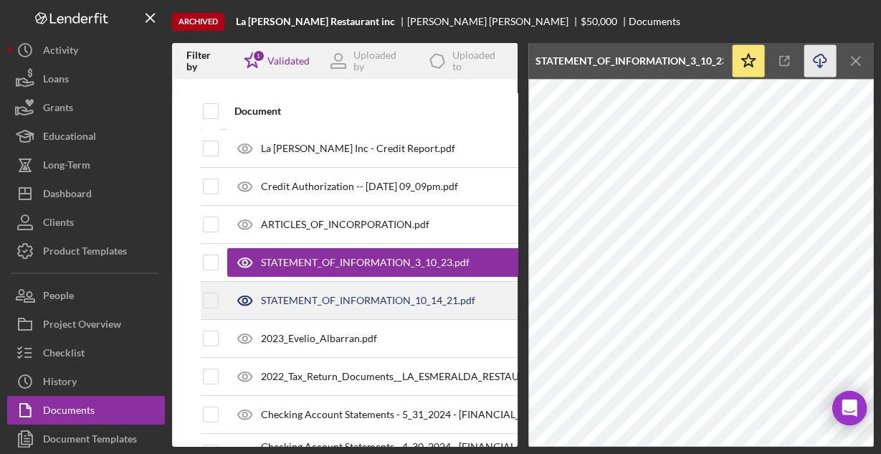
click at [317, 307] on div "STATEMENT_OF_INFORMATION_10_14_21.pdf" at bounding box center [394, 300] width 335 height 36
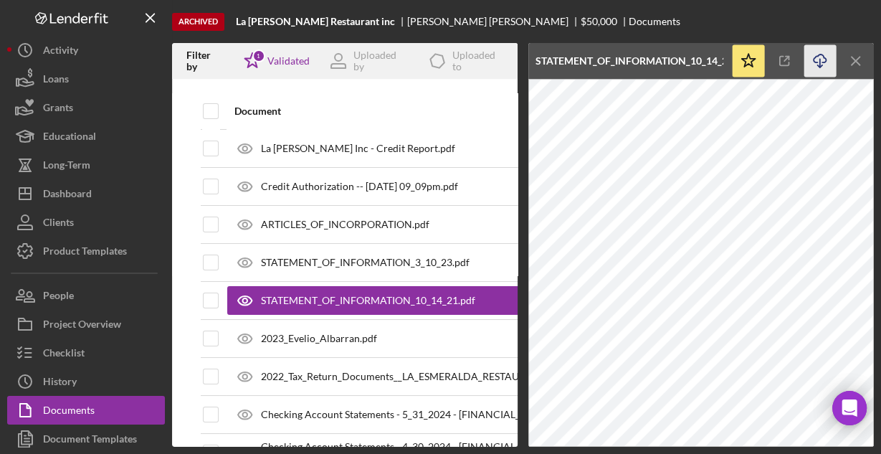
click at [819, 57] on icon "Icon/Download" at bounding box center [820, 61] width 32 height 32
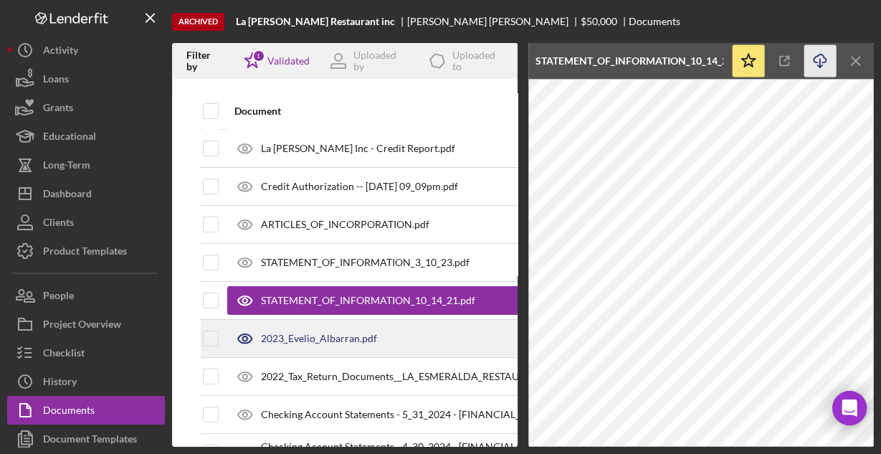
click at [304, 338] on div "2023_Evelio_Albarran.pdf" at bounding box center [319, 338] width 116 height 11
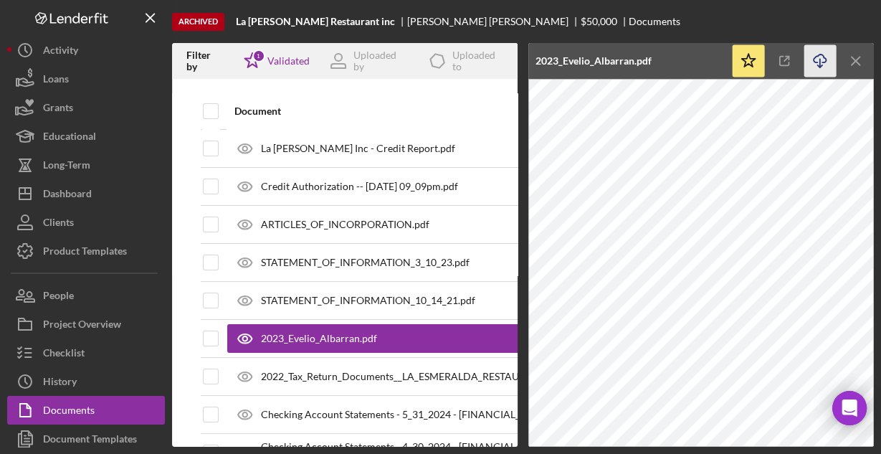
click at [816, 62] on icon "button" at bounding box center [819, 58] width 12 height 8
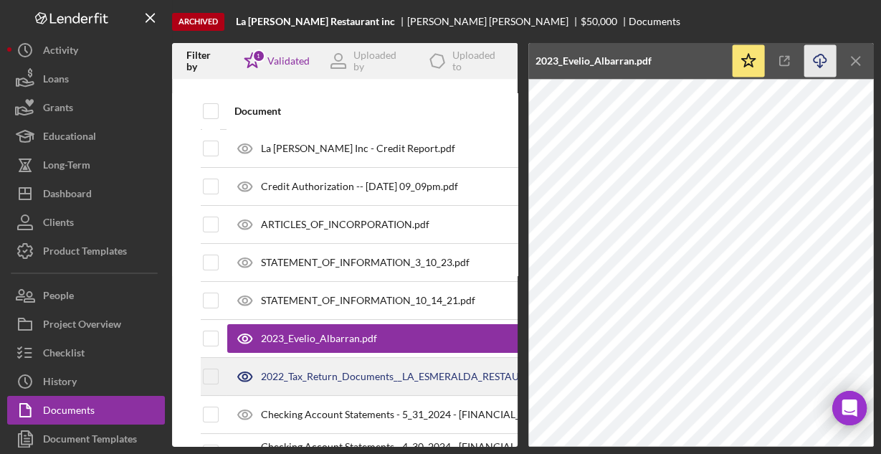
click at [323, 370] on div "2022_Tax_Return_Documents__LA_ESMERALDA_RESTAURAN_.pdf" at bounding box center [411, 375] width 301 height 11
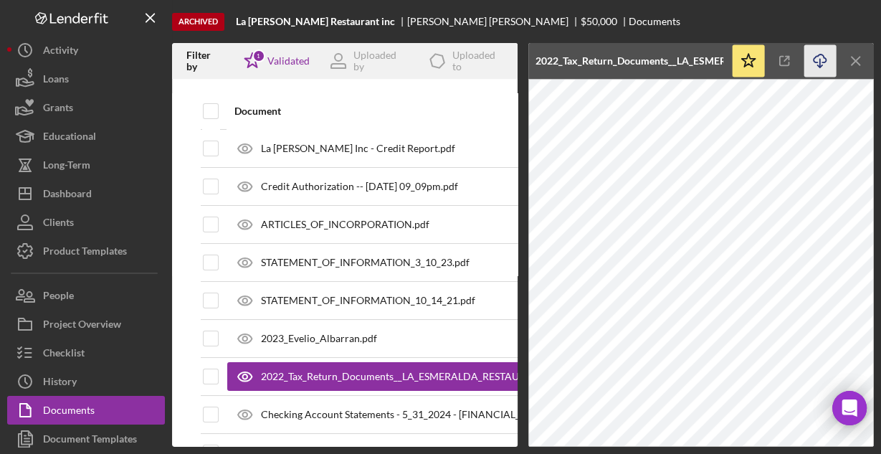
click at [813, 59] on icon "Icon/Download" at bounding box center [820, 61] width 32 height 32
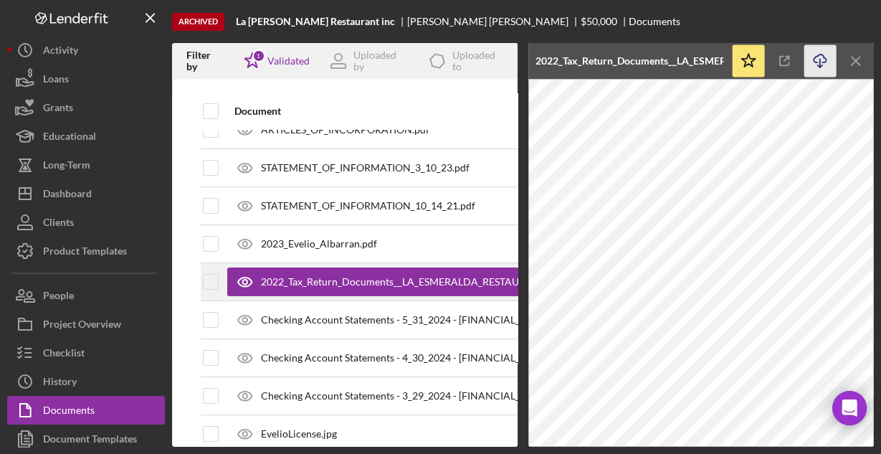
scroll to position [115, 0]
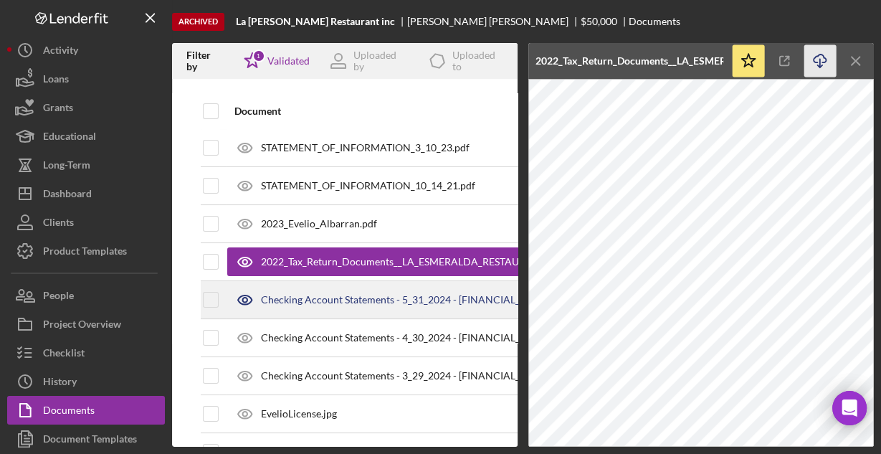
click at [279, 299] on div "Checking Account Statements - 5_31_2024 - [FINANCIAL_ID].pdf" at bounding box center [406, 299] width 290 height 11
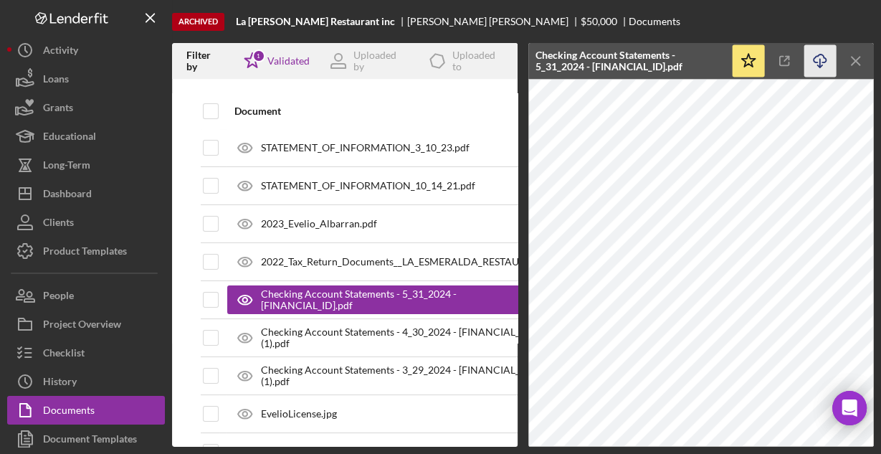
click at [816, 58] on icon "Icon/Download" at bounding box center [820, 61] width 32 height 32
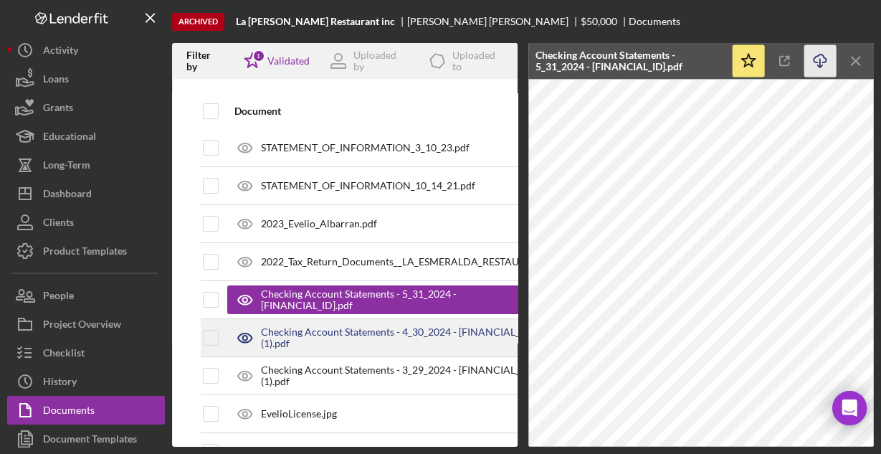
drag, startPoint x: 294, startPoint y: 338, endPoint x: 467, endPoint y: 252, distance: 193.6
click at [294, 338] on div "Checking Account Statements - 4_30_2024 - [FINANCIAL_ID] (1).pdf" at bounding box center [411, 337] width 301 height 23
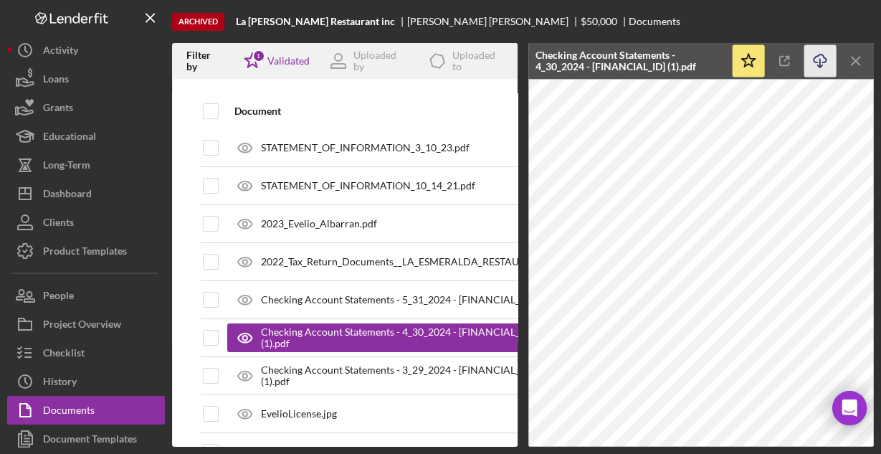
click at [814, 60] on icon "Icon/Download" at bounding box center [820, 61] width 32 height 32
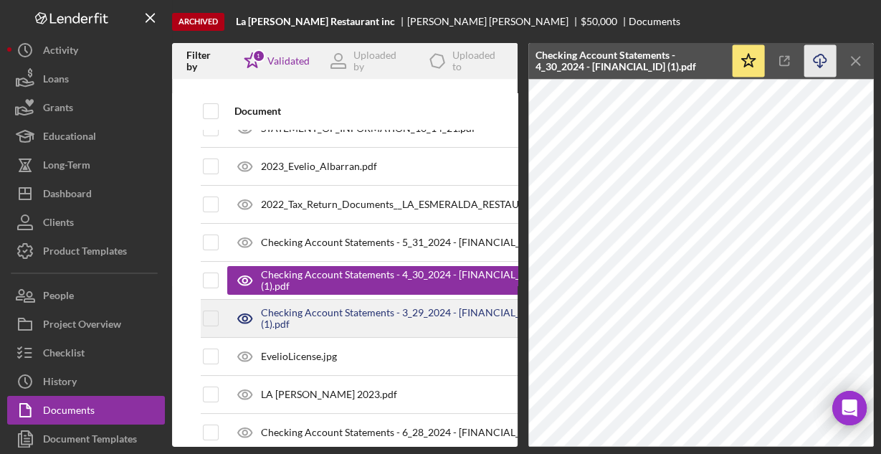
click at [344, 317] on div "Checking Account Statements - 3_29_2024 - [FINANCIAL_ID] (1).pdf" at bounding box center [411, 318] width 301 height 23
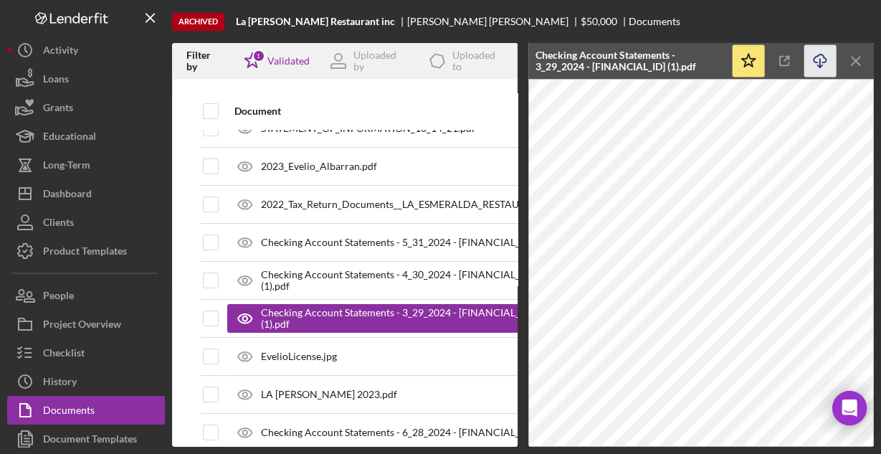
click at [824, 62] on icon "button" at bounding box center [819, 58] width 12 height 8
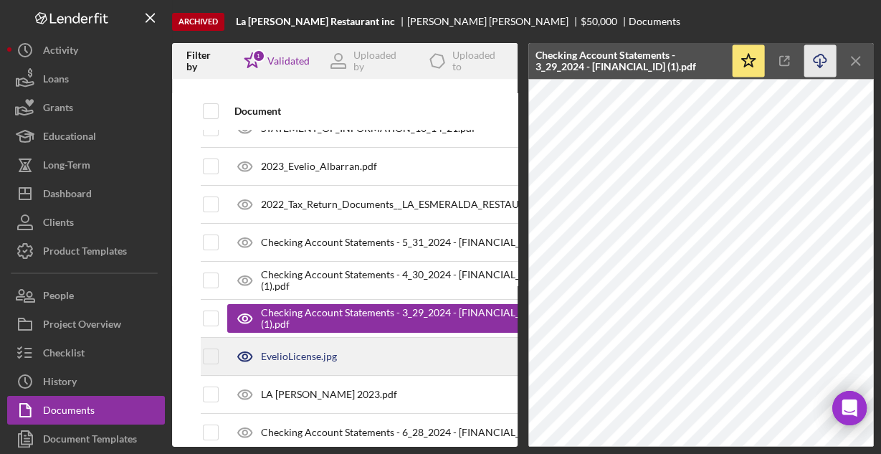
click at [271, 355] on div "EvelioLicense.jpg" at bounding box center [299, 355] width 76 height 11
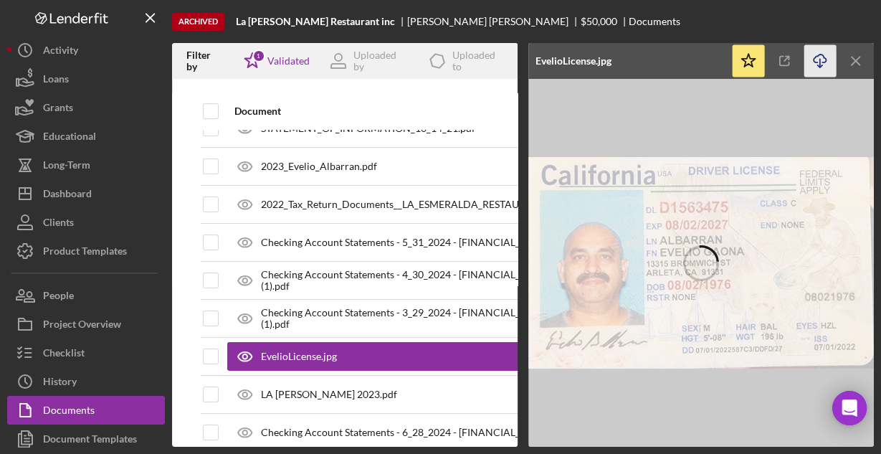
click at [815, 60] on icon "Icon/Download" at bounding box center [820, 61] width 32 height 32
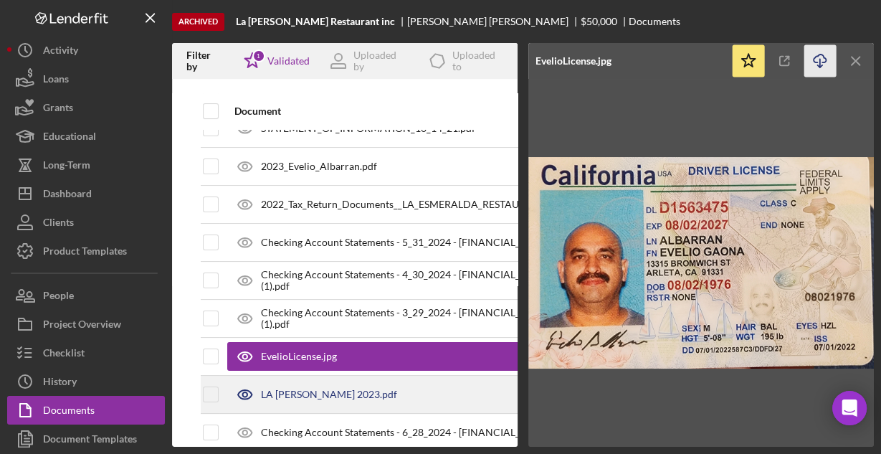
drag, startPoint x: 293, startPoint y: 386, endPoint x: 279, endPoint y: 377, distance: 16.7
click at [294, 388] on div "LA [PERSON_NAME] 2023.pdf" at bounding box center [329, 393] width 136 height 11
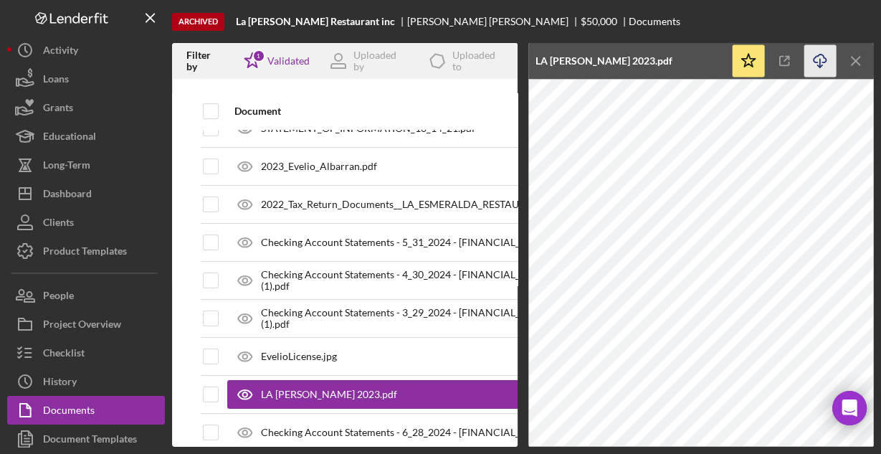
click at [820, 63] on icon "Icon/Download" at bounding box center [820, 61] width 32 height 32
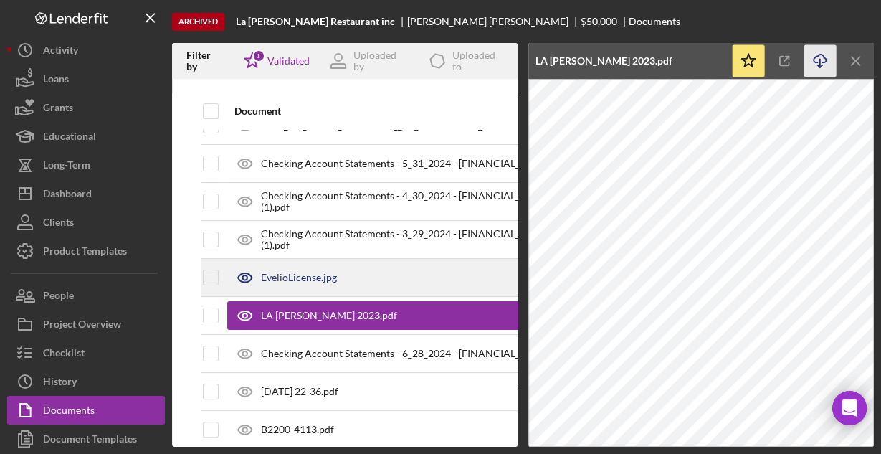
scroll to position [272, 0]
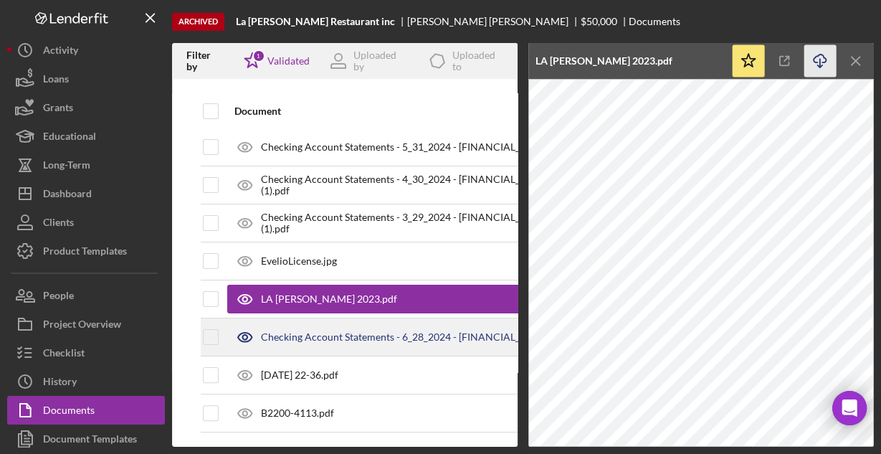
click at [305, 322] on div "Checking Account Statements - 6_28_2024 - [FINANCIAL_ID].pdf" at bounding box center [394, 337] width 335 height 36
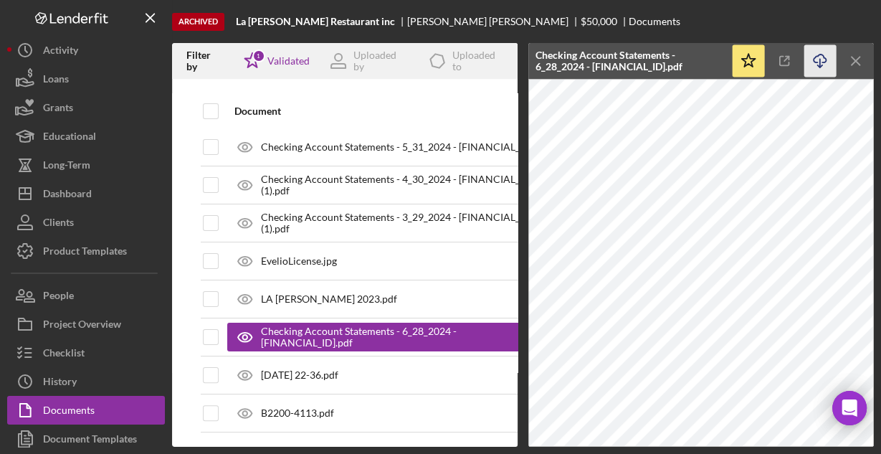
click at [814, 60] on icon "Icon/Download" at bounding box center [820, 61] width 32 height 32
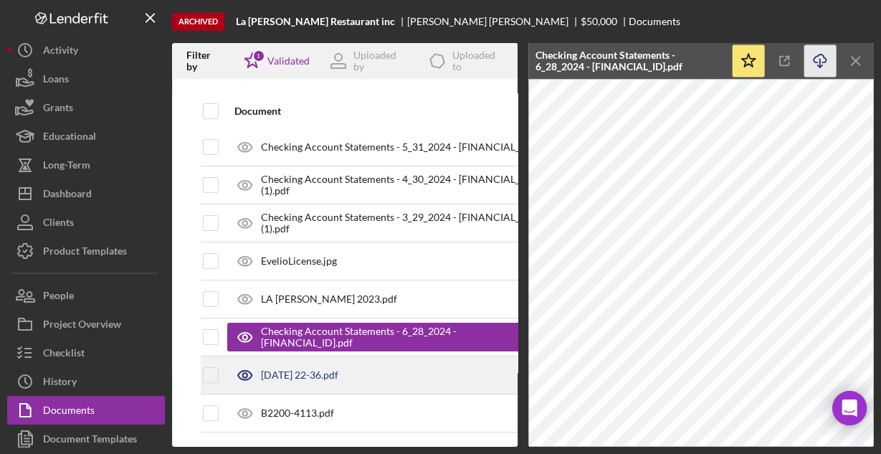
click at [302, 369] on div "[DATE] 22-36.pdf" at bounding box center [299, 374] width 77 height 11
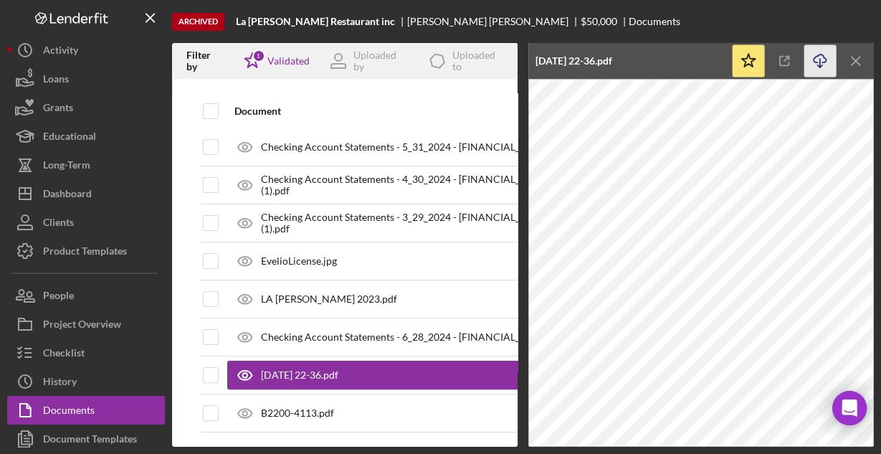
click at [814, 59] on icon "Icon/Download" at bounding box center [820, 61] width 32 height 32
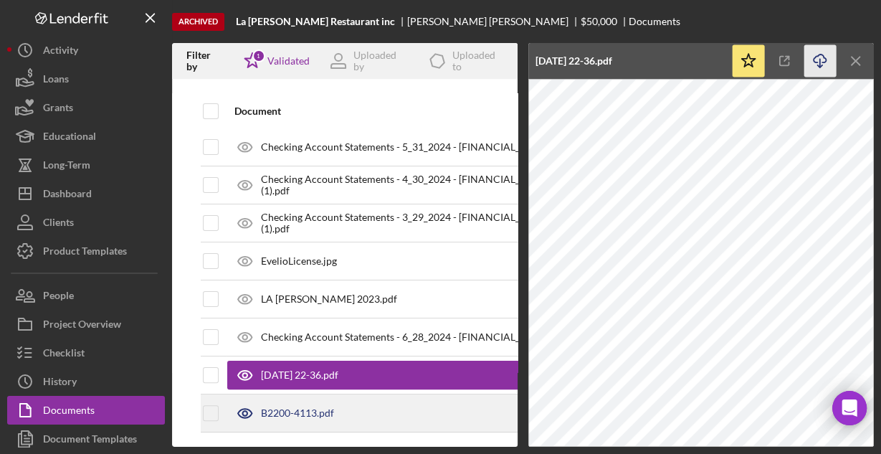
click at [264, 407] on div "B2200-4113.pdf" at bounding box center [297, 412] width 73 height 11
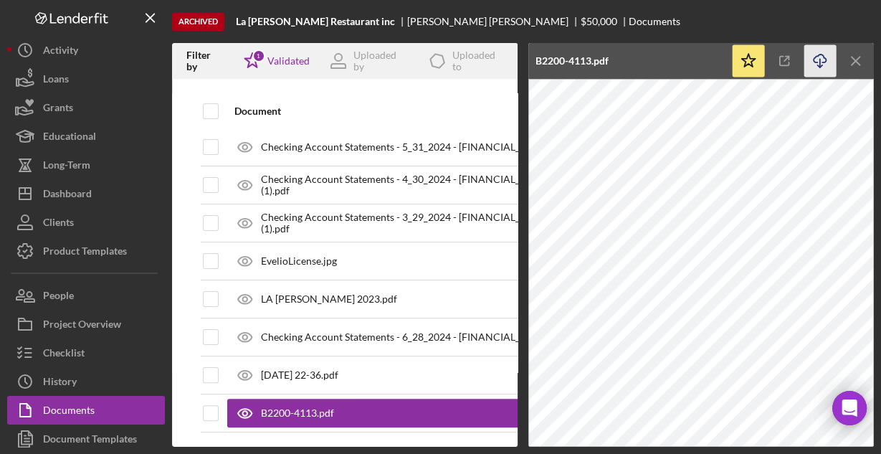
click at [814, 60] on icon "Icon/Download" at bounding box center [820, 61] width 32 height 32
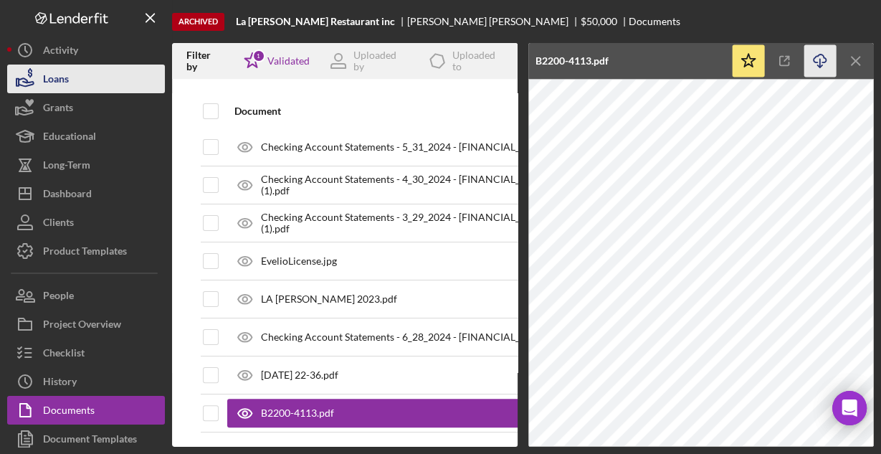
click at [51, 76] on div "Loans" at bounding box center [56, 80] width 26 height 32
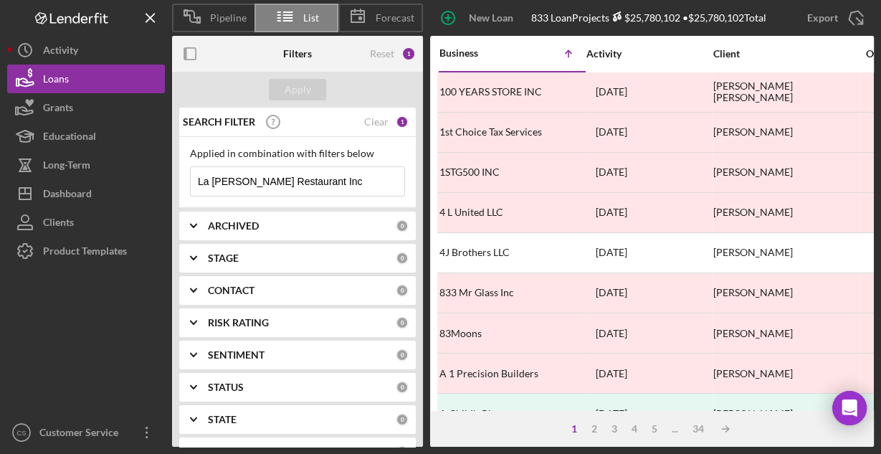
click at [379, 174] on icon "Icon/Menu Close" at bounding box center [390, 181] width 29 height 29
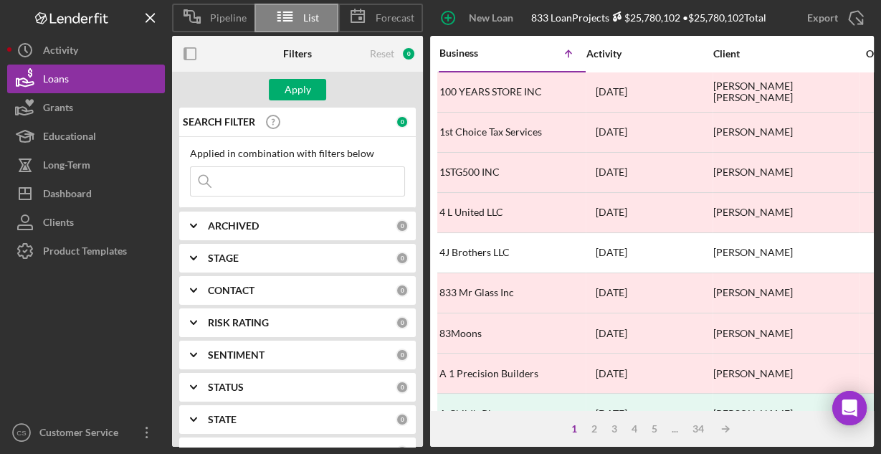
click at [323, 178] on input at bounding box center [298, 181] width 214 height 29
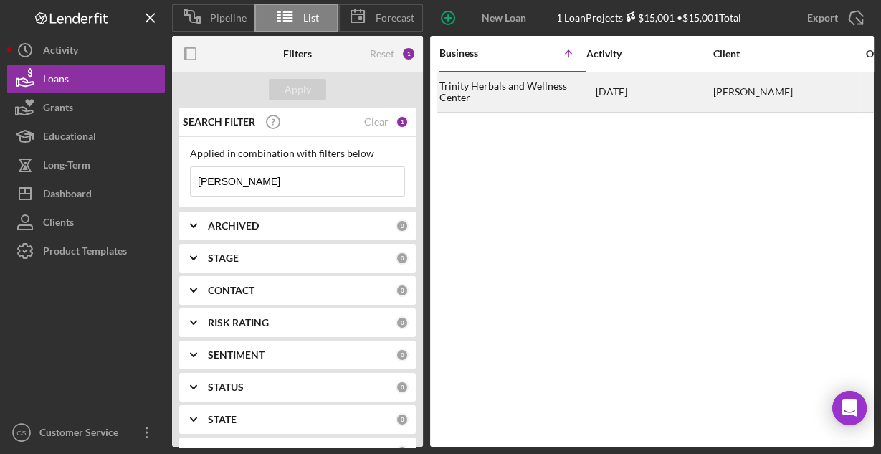
type input "[PERSON_NAME]"
click at [477, 91] on div "Trinity Herbals and Wellness Center" at bounding box center [510, 92] width 143 height 38
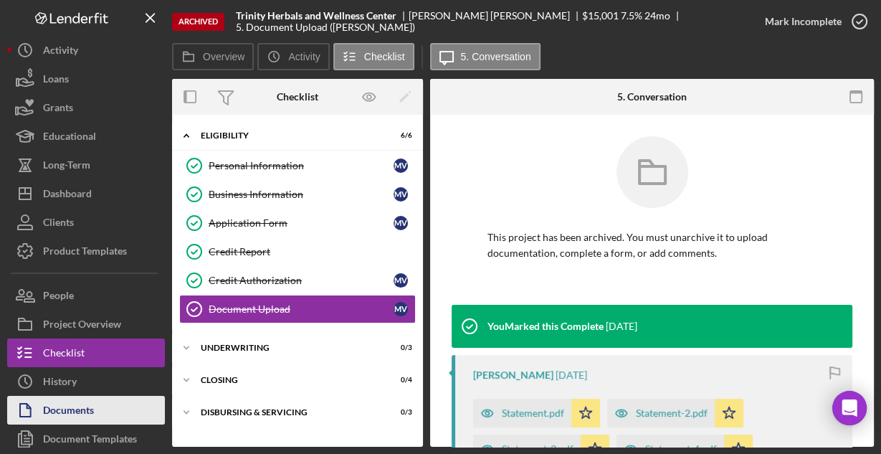
click at [87, 411] on div "Documents" at bounding box center [68, 412] width 51 height 32
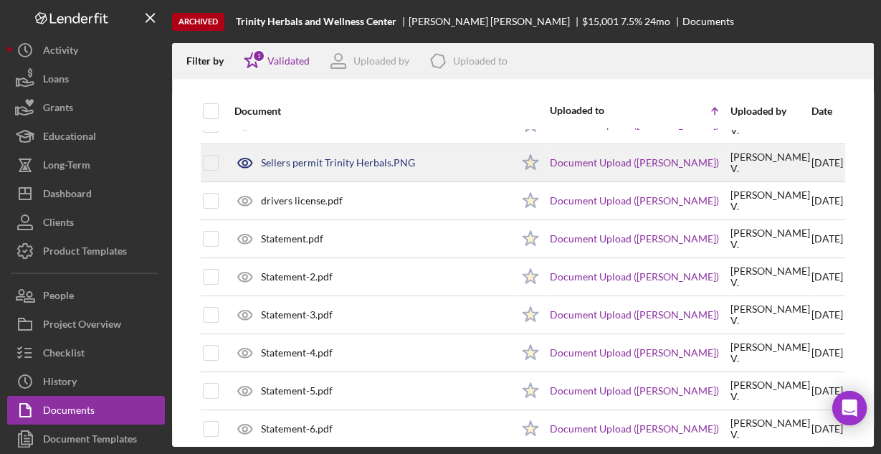
scroll to position [264, 0]
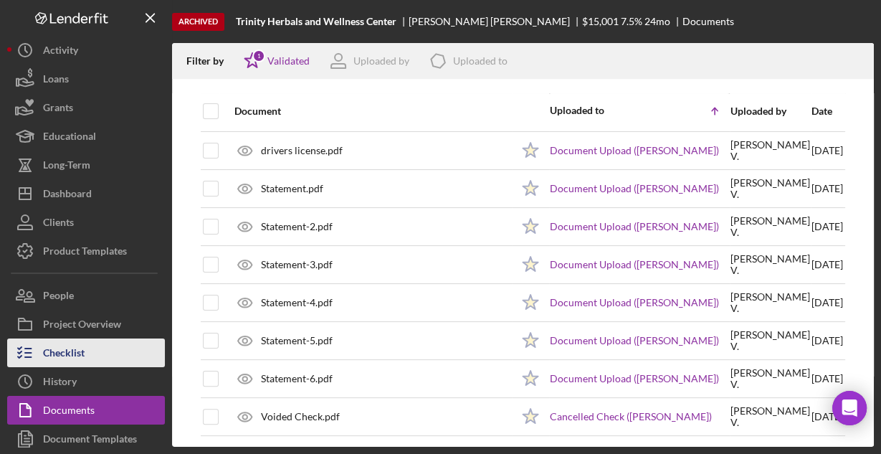
click at [81, 346] on div "Checklist" at bounding box center [64, 354] width 42 height 32
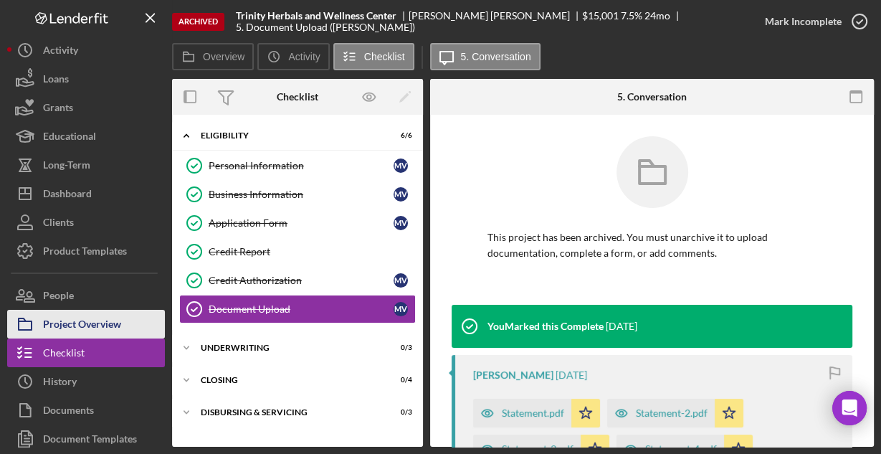
click at [82, 324] on div "Project Overview" at bounding box center [82, 326] width 78 height 32
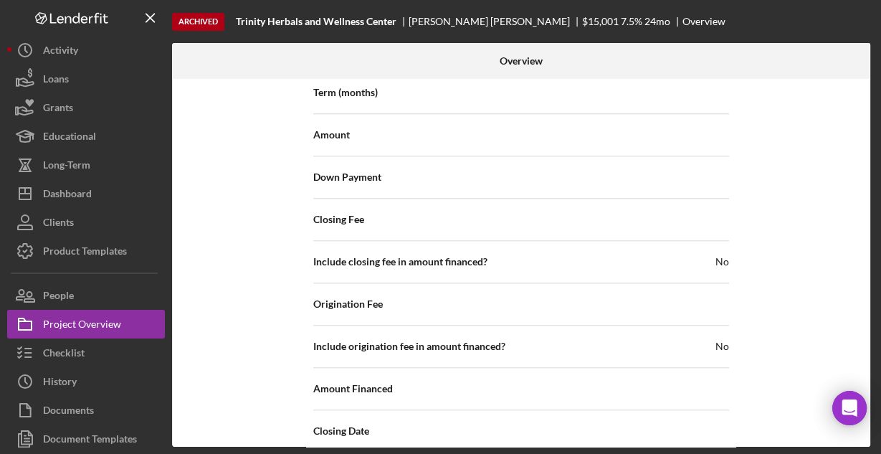
scroll to position [1319, 0]
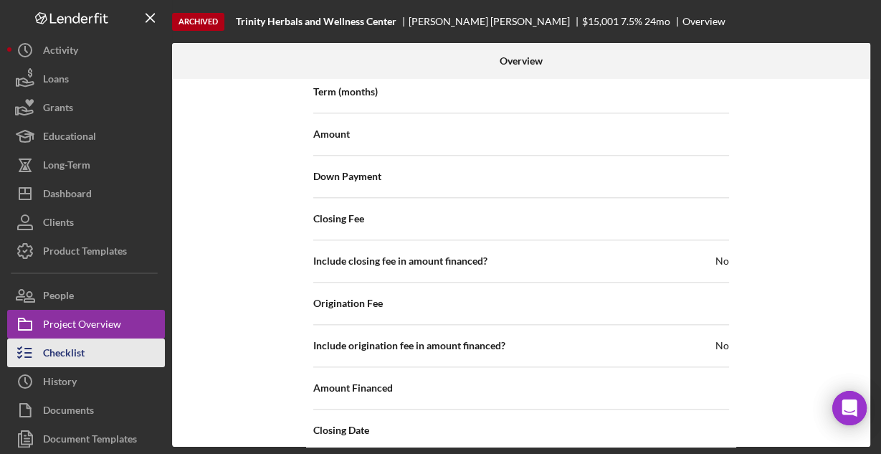
click at [86, 351] on button "Checklist" at bounding box center [86, 352] width 158 height 29
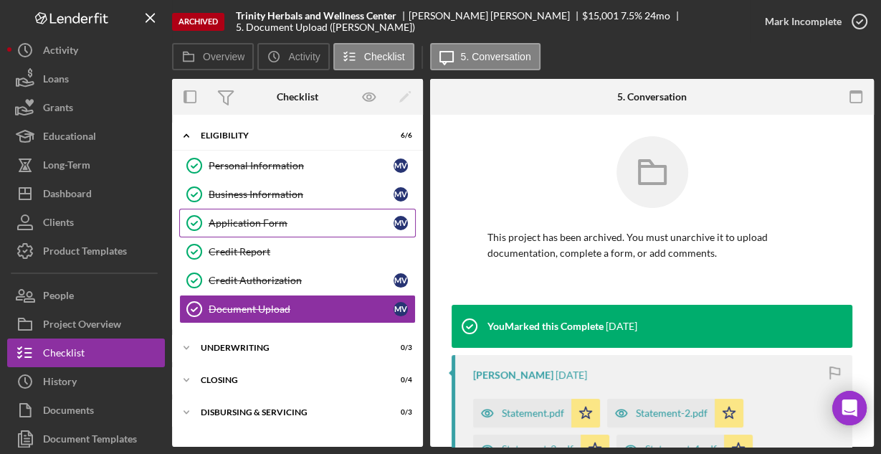
click at [248, 217] on div "Application Form" at bounding box center [301, 222] width 185 height 11
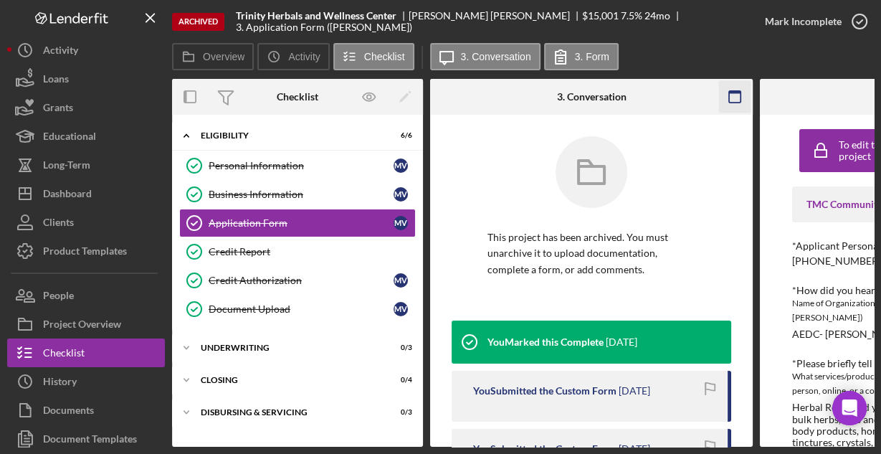
click at [735, 92] on rect "button" at bounding box center [734, 92] width 11 height 3
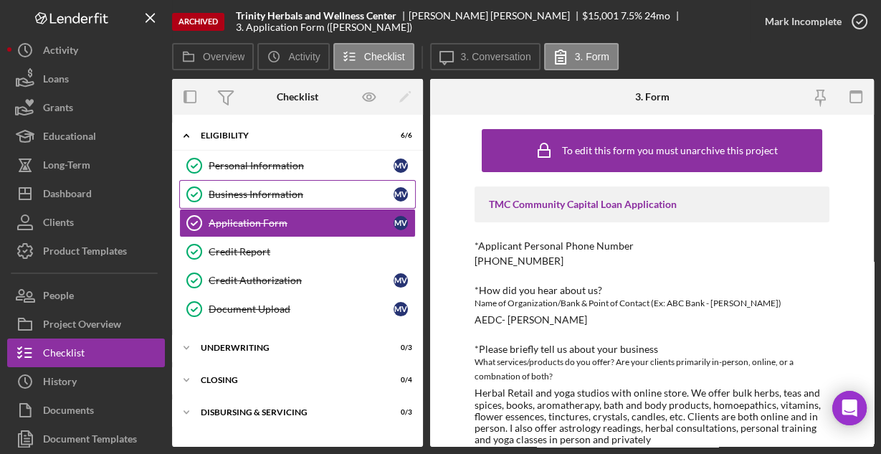
click at [242, 191] on div "Business Information" at bounding box center [301, 193] width 185 height 11
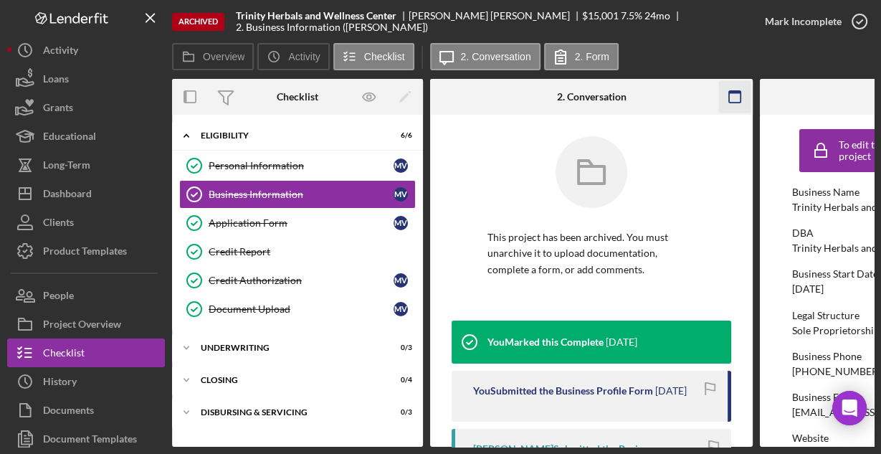
click at [740, 100] on rect "button" at bounding box center [734, 96] width 11 height 11
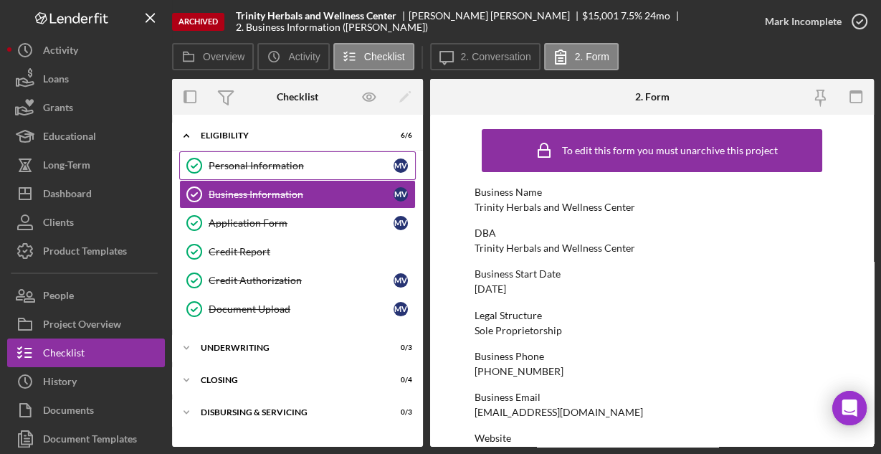
click at [267, 161] on div "Personal Information" at bounding box center [301, 165] width 185 height 11
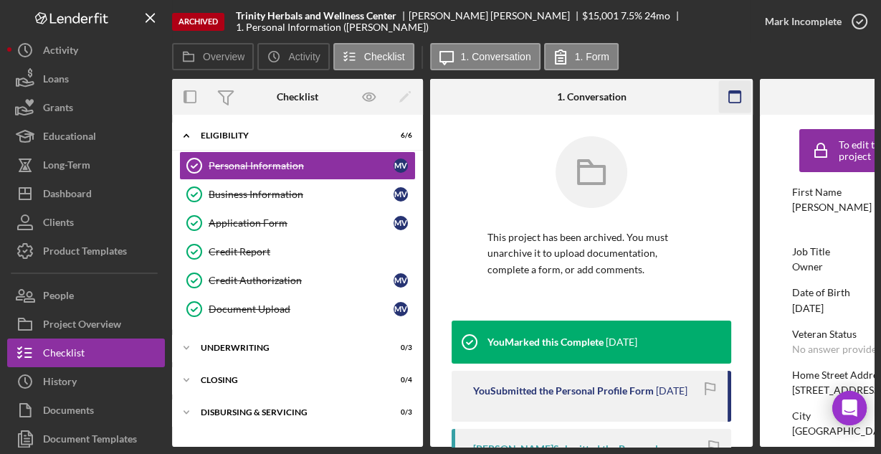
click at [732, 103] on icon "button" at bounding box center [735, 97] width 32 height 32
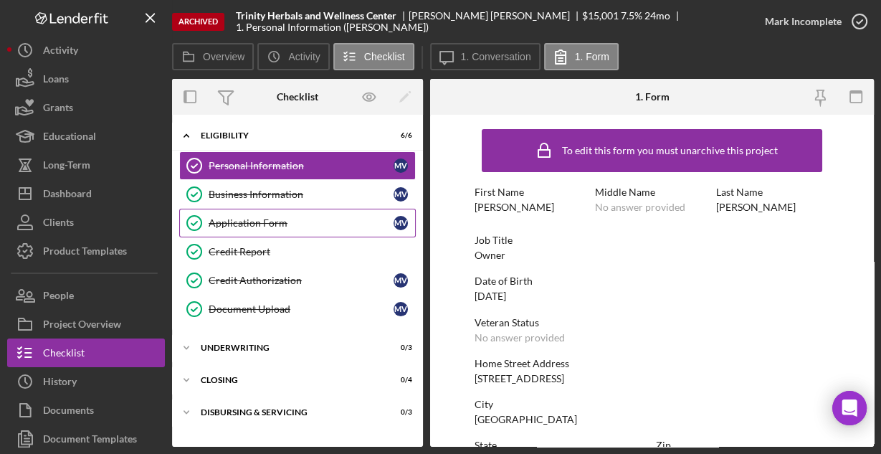
scroll to position [258, 0]
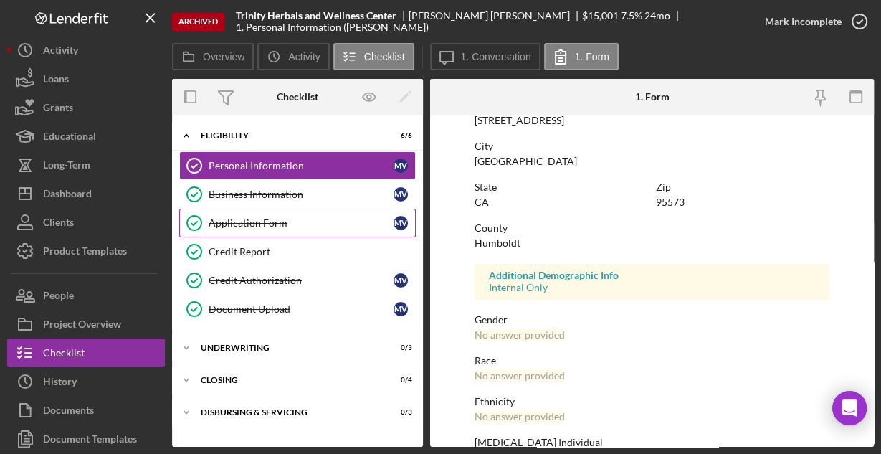
click at [290, 222] on div "Application Form" at bounding box center [301, 222] width 185 height 11
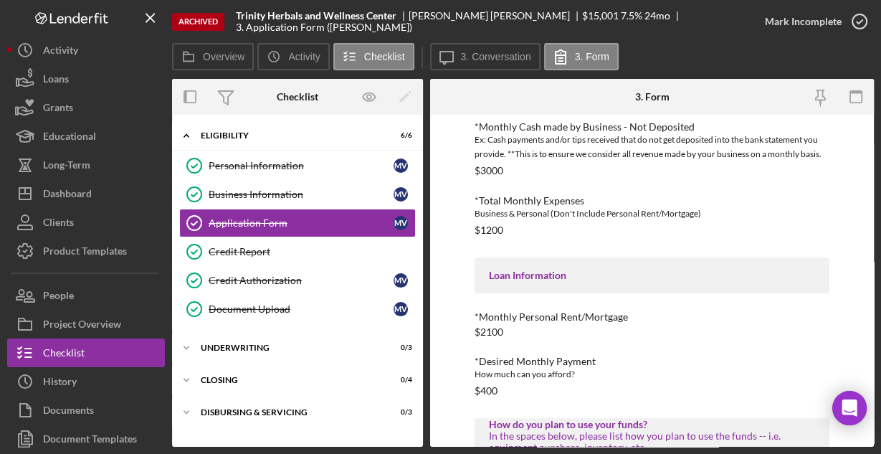
scroll to position [757, 0]
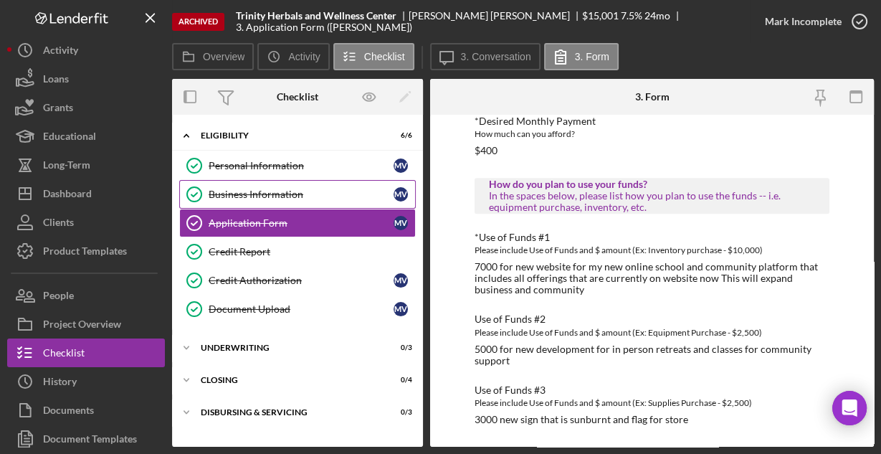
click at [291, 191] on div "Business Information" at bounding box center [301, 193] width 185 height 11
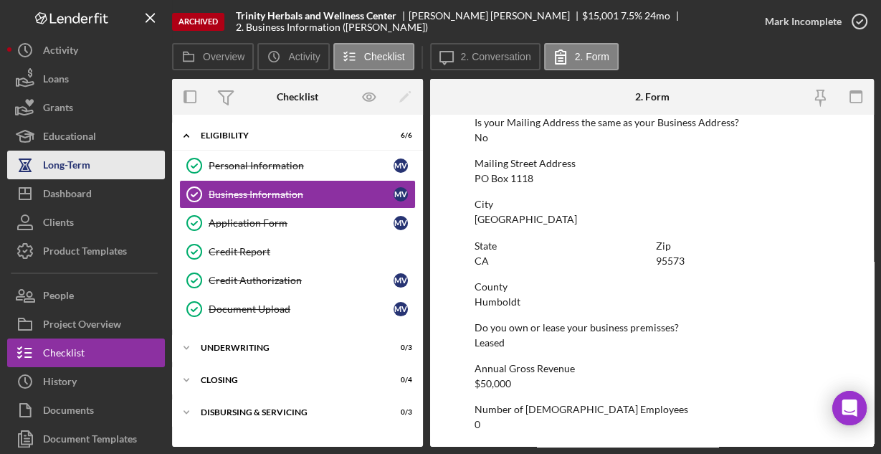
scroll to position [913, 0]
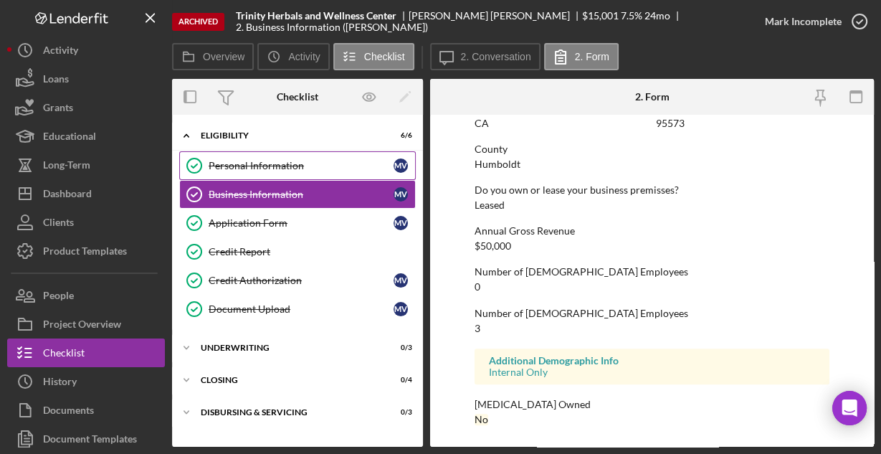
click at [282, 169] on div "Personal Information" at bounding box center [301, 165] width 185 height 11
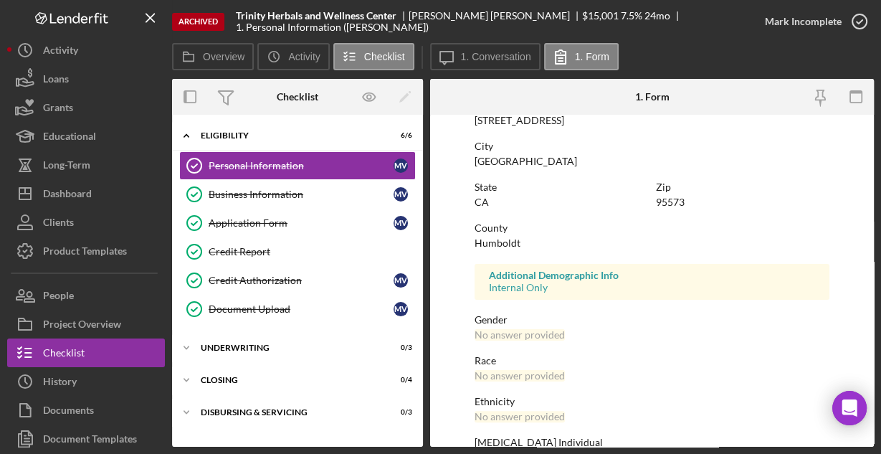
scroll to position [338, 0]
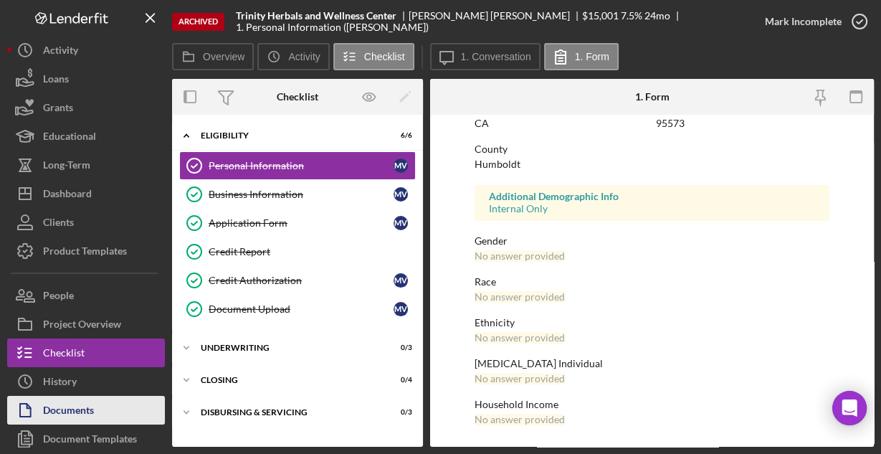
click at [63, 411] on div "Documents" at bounding box center [68, 412] width 51 height 32
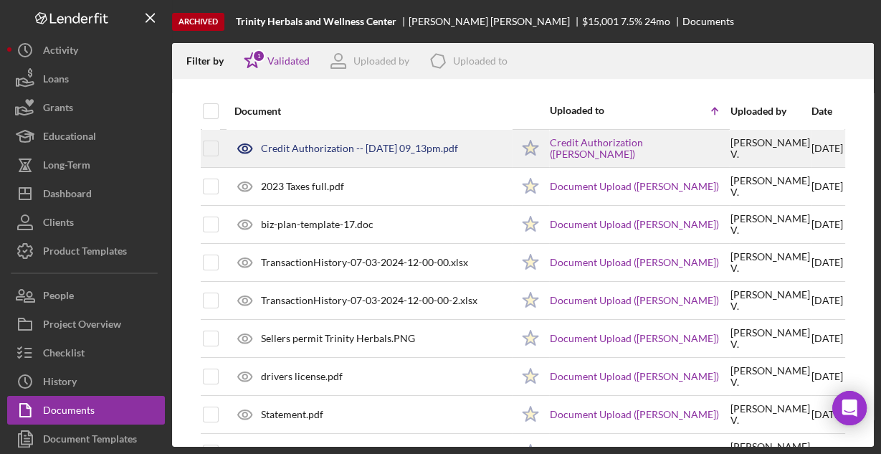
scroll to position [57, 0]
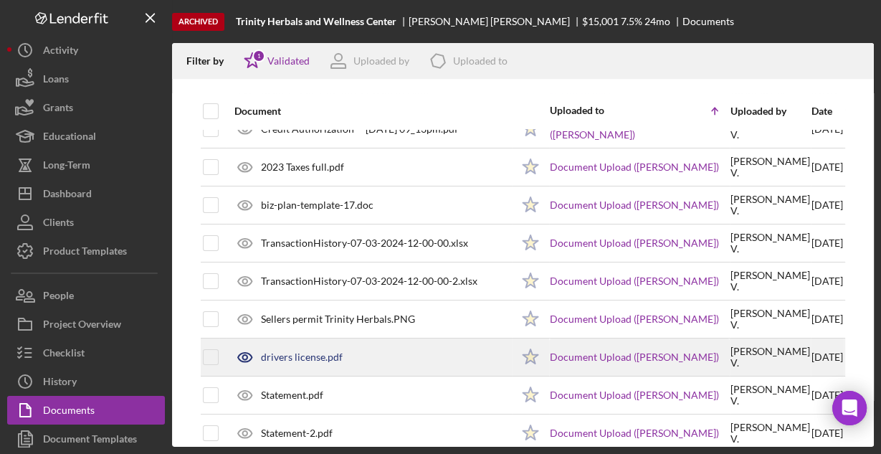
click at [285, 353] on div "drivers license.pdf" at bounding box center [302, 356] width 82 height 11
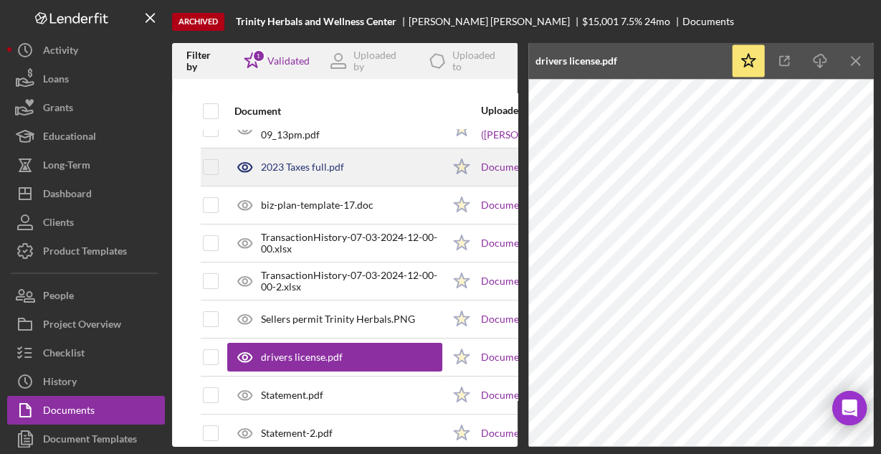
scroll to position [0, 0]
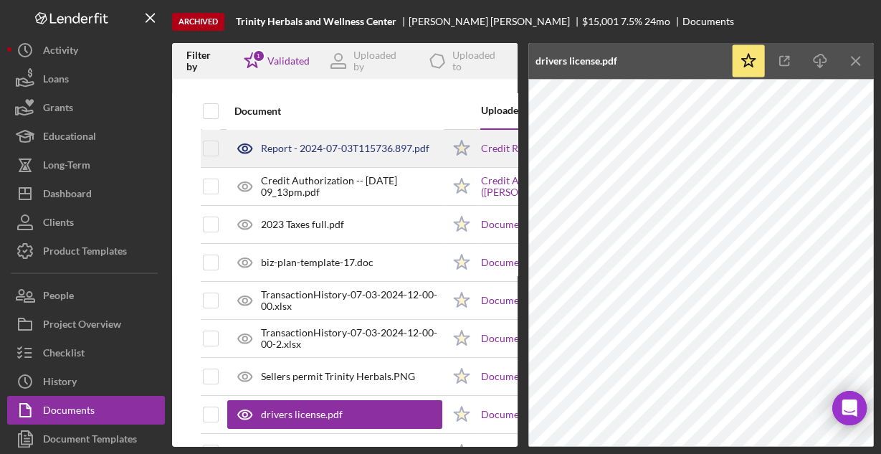
click at [322, 153] on div "Report - 2024-07-03T115736.897.pdf" at bounding box center [345, 148] width 168 height 11
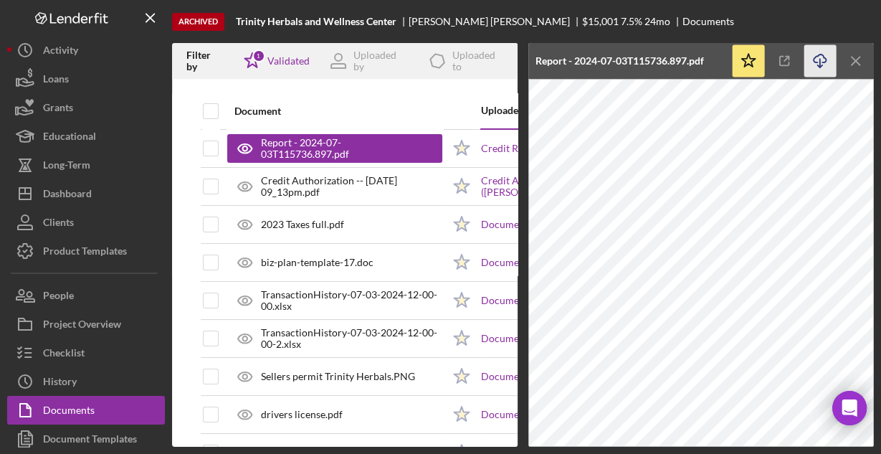
click at [815, 60] on icon "Icon/Download" at bounding box center [820, 61] width 32 height 32
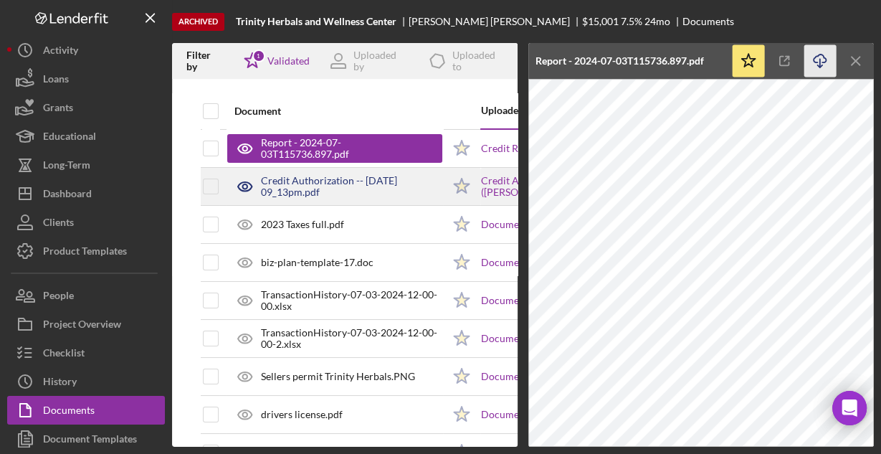
click at [301, 183] on div "Credit Authorization -- [DATE] 09_13pm.pdf" at bounding box center [351, 186] width 181 height 23
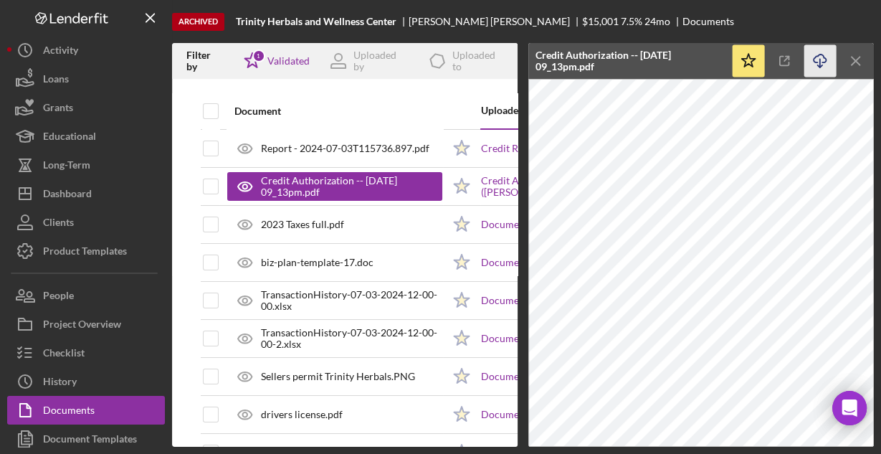
click at [818, 57] on icon "Icon/Download" at bounding box center [820, 61] width 32 height 32
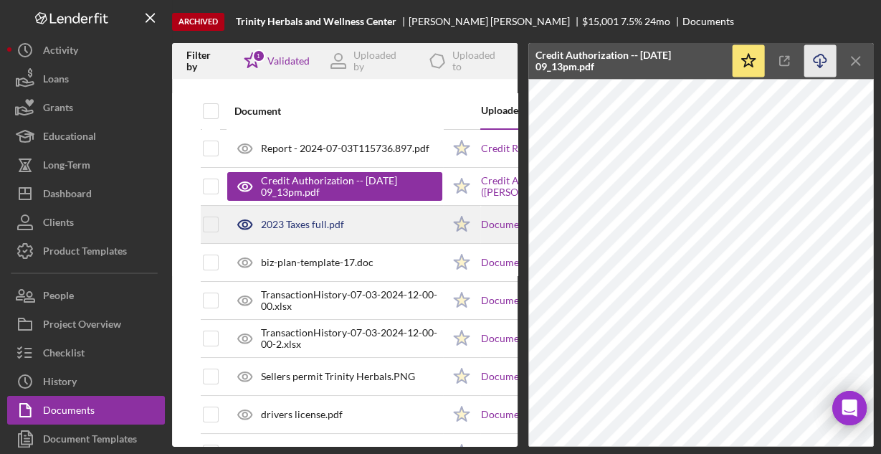
click at [300, 226] on div "2023 Taxes full.pdf" at bounding box center [302, 224] width 83 height 11
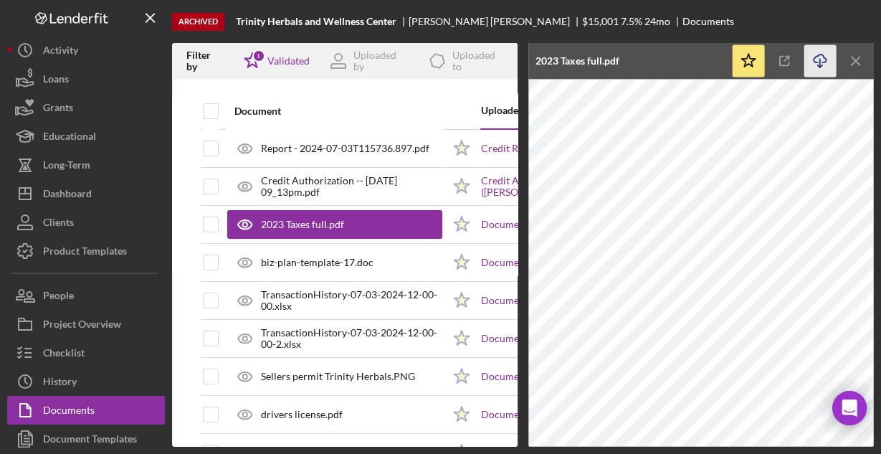
click at [816, 57] on icon "Icon/Download" at bounding box center [820, 61] width 32 height 32
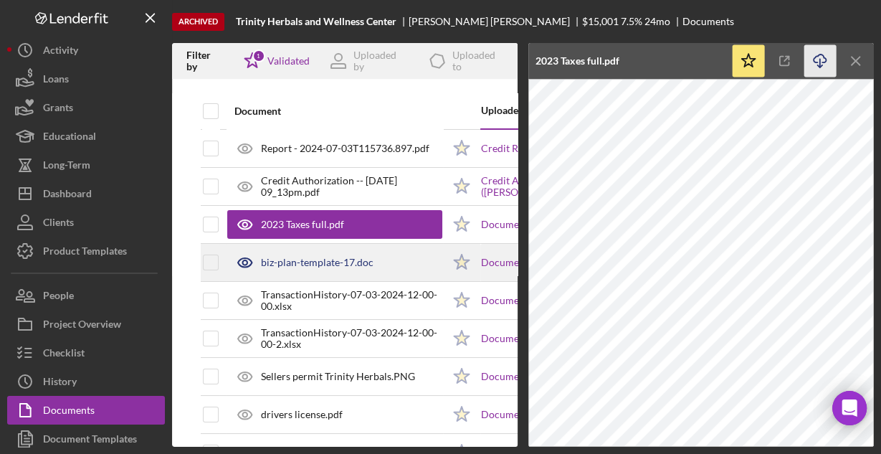
click at [274, 262] on div "biz-plan-template-17.doc" at bounding box center [317, 262] width 113 height 11
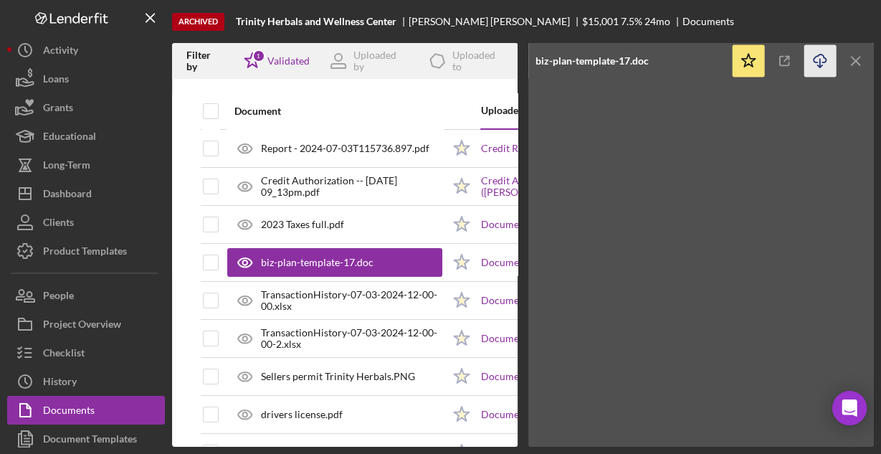
click at [818, 61] on icon "Icon/Download" at bounding box center [820, 61] width 32 height 32
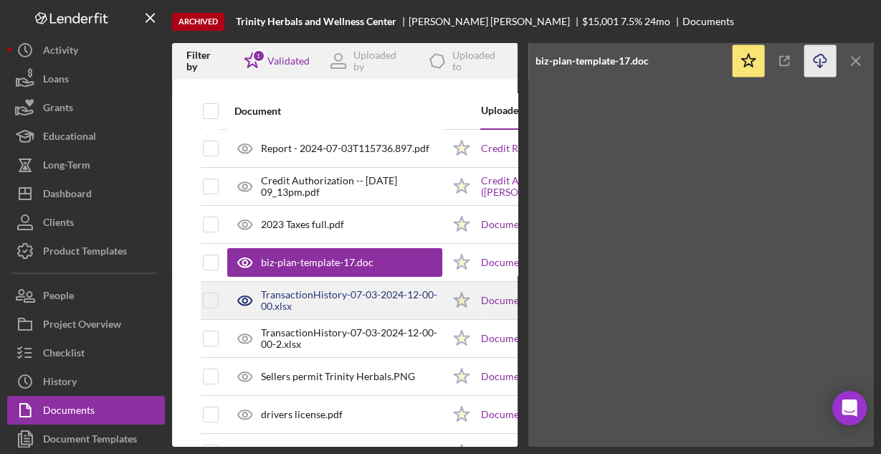
click at [319, 293] on div "TransactionHistory-07-03-2024-12-00-00.xlsx" at bounding box center [351, 300] width 181 height 23
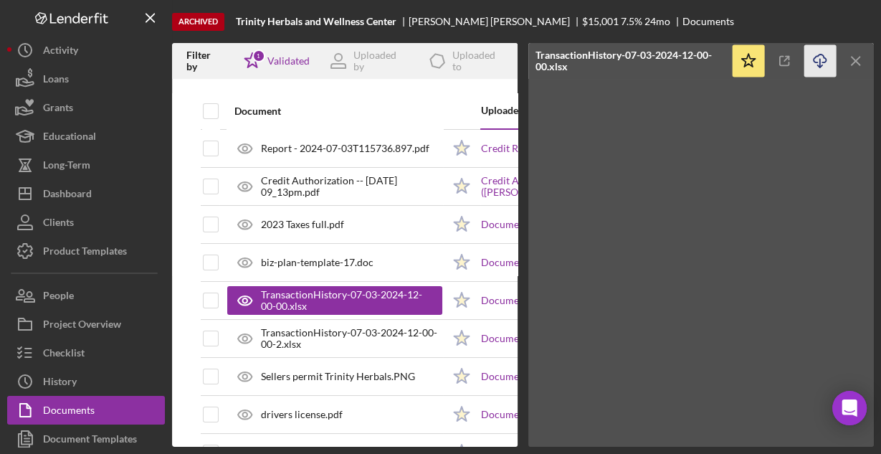
click at [824, 59] on icon "Icon/Download" at bounding box center [820, 61] width 32 height 32
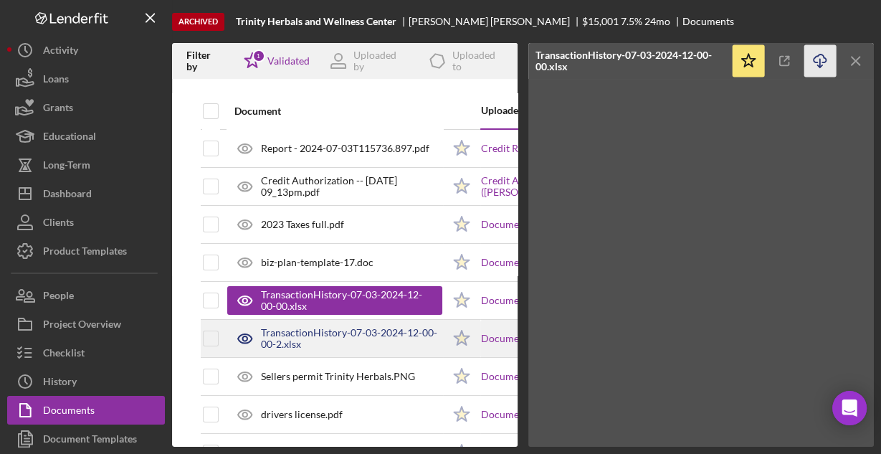
click at [298, 330] on div "TransactionHistory-07-03-2024-12-00-00-2.xlsx" at bounding box center [351, 338] width 181 height 23
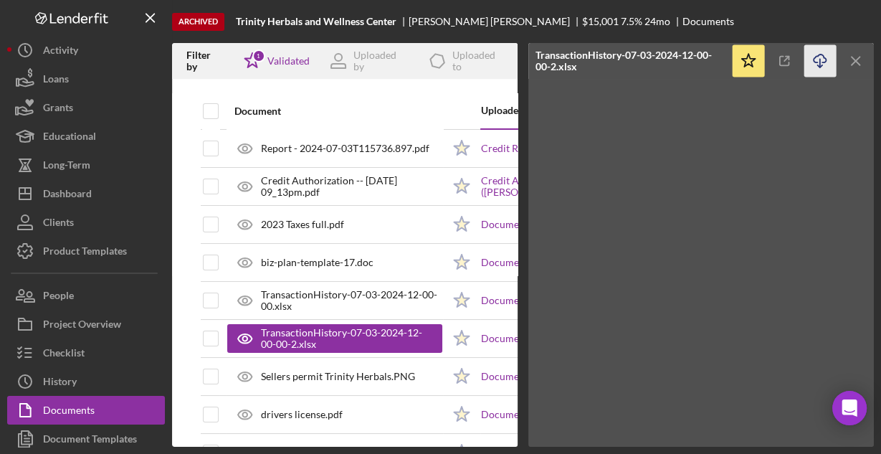
click at [817, 58] on icon "Icon/Download" at bounding box center [820, 61] width 32 height 32
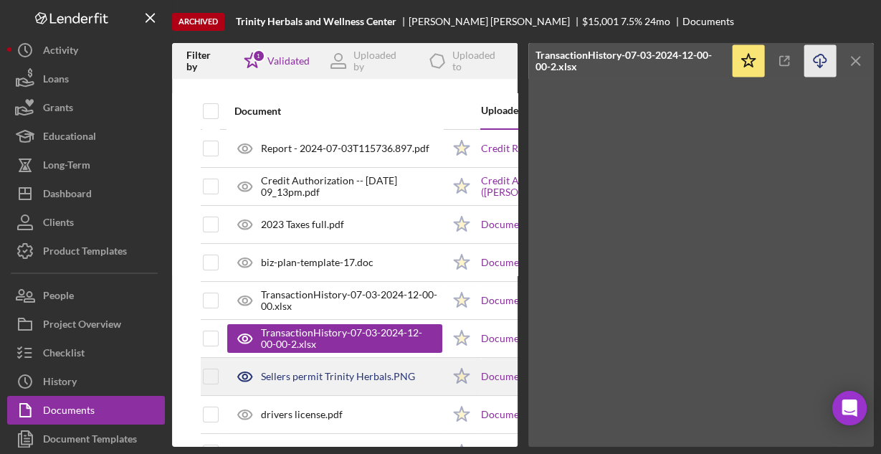
click at [307, 376] on div "Sellers permit Trinity Herbals.PNG" at bounding box center [338, 375] width 154 height 11
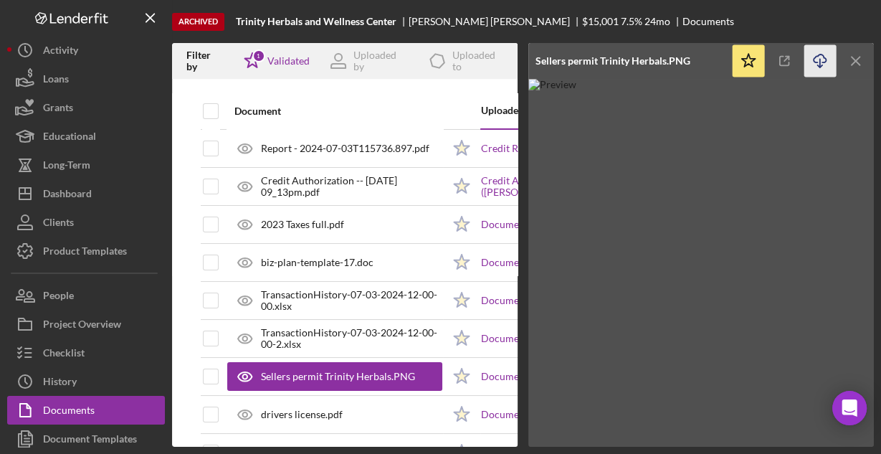
click at [821, 58] on icon "Icon/Download" at bounding box center [820, 61] width 32 height 32
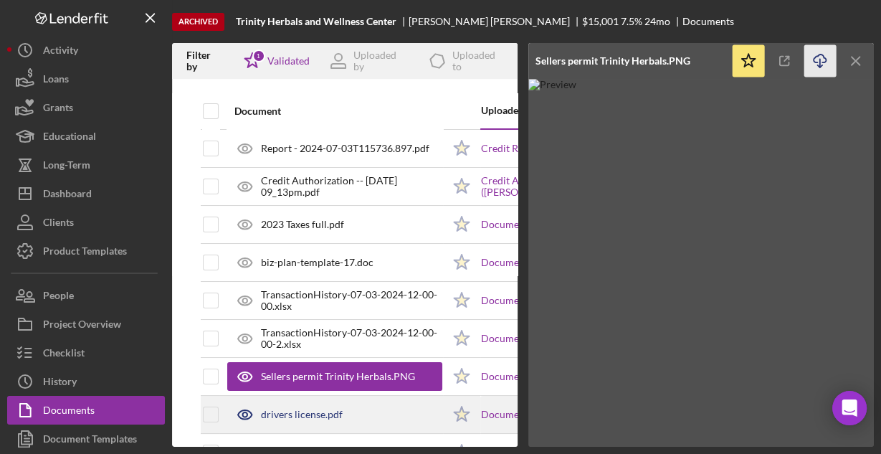
click at [287, 415] on div "drivers license.pdf" at bounding box center [302, 413] width 82 height 11
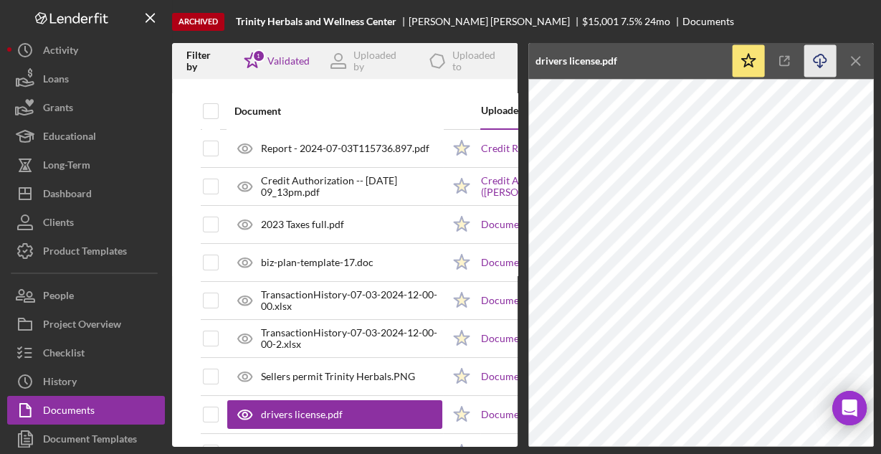
click at [814, 62] on icon "button" at bounding box center [819, 58] width 12 height 8
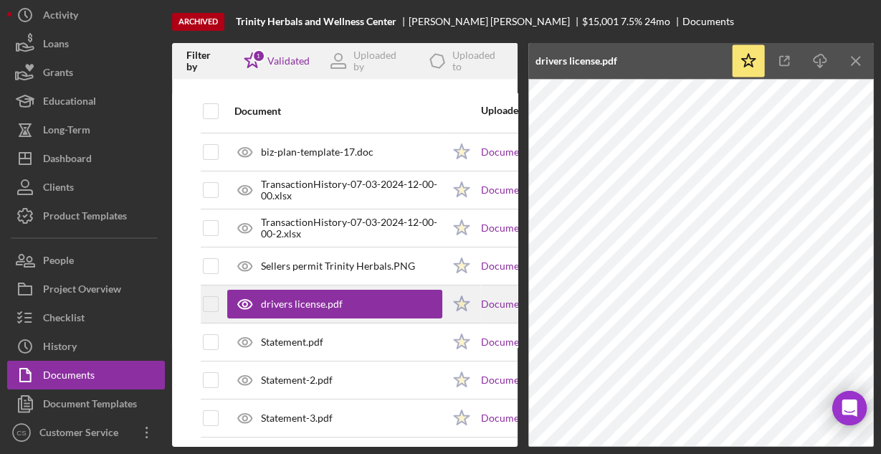
scroll to position [172, 0]
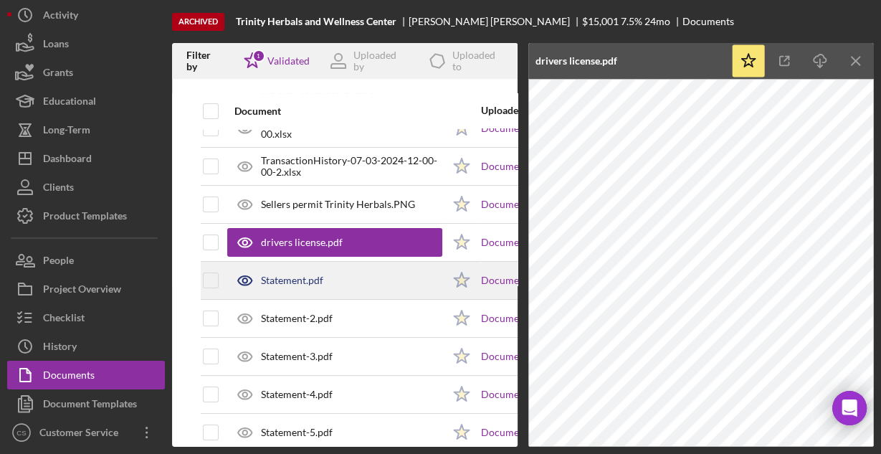
click at [256, 279] on icon at bounding box center [245, 280] width 36 height 36
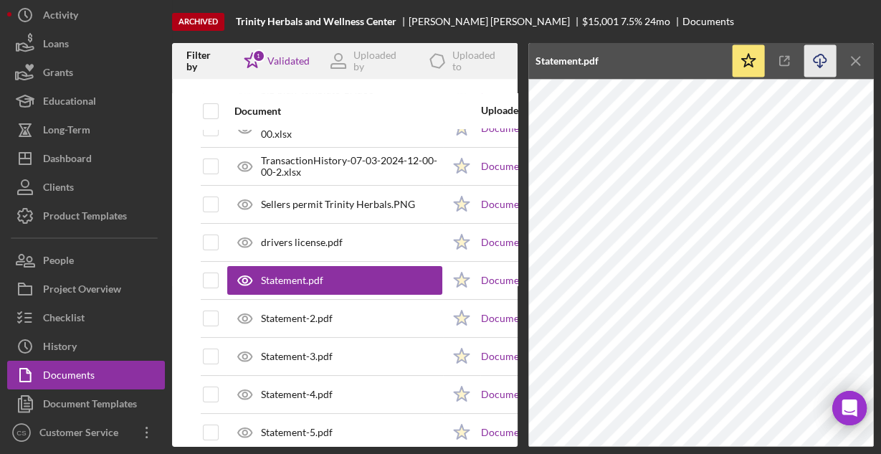
click at [815, 57] on icon "button" at bounding box center [819, 58] width 12 height 8
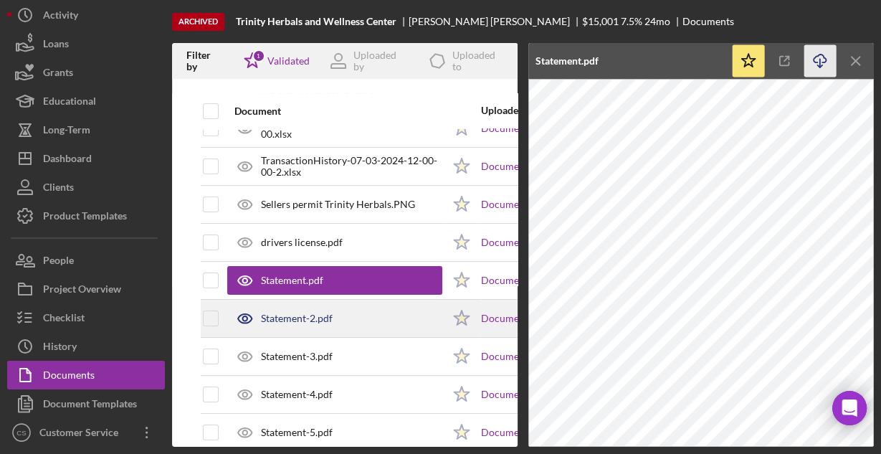
click at [283, 312] on div "Statement-2.pdf" at bounding box center [297, 317] width 72 height 11
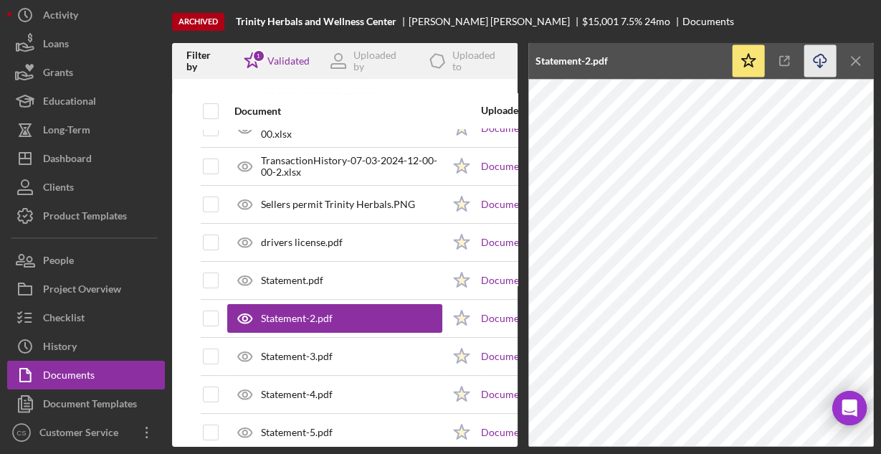
click at [813, 57] on icon "button" at bounding box center [819, 58] width 12 height 8
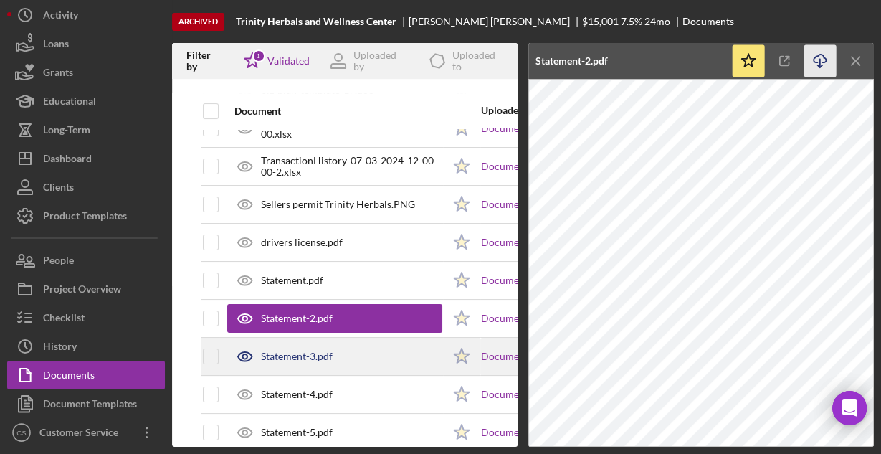
click at [285, 353] on div "Statement-3.pdf" at bounding box center [297, 355] width 72 height 11
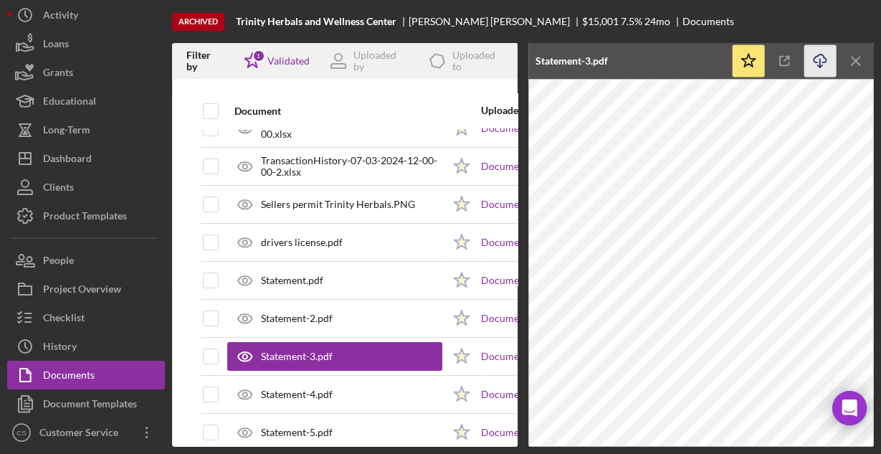
click at [823, 62] on icon "Icon/Download" at bounding box center [820, 61] width 32 height 32
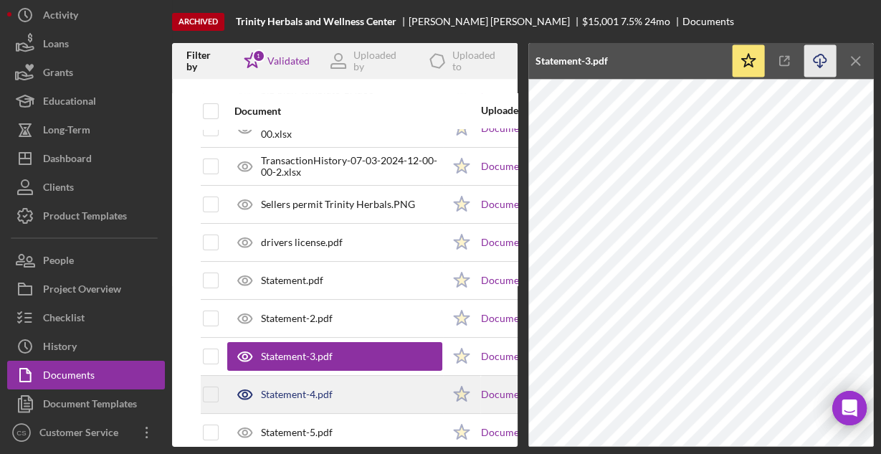
click at [268, 393] on div "Statement-4.pdf" at bounding box center [297, 393] width 72 height 11
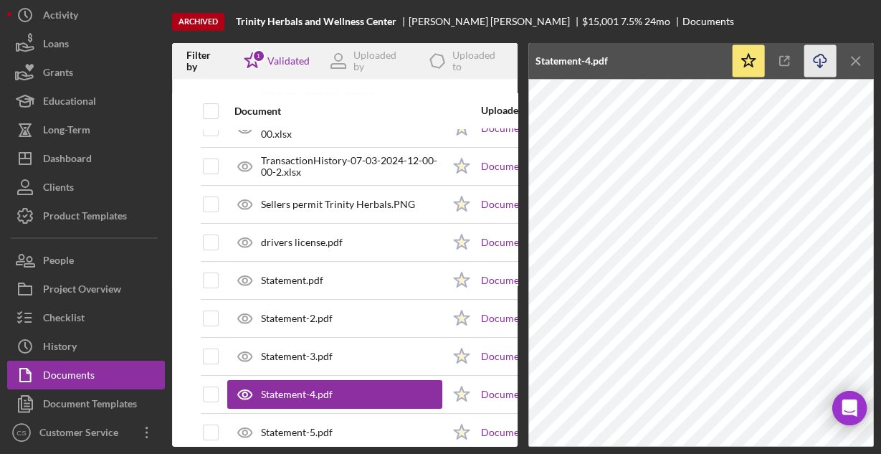
click at [822, 59] on icon "Icon/Download" at bounding box center [820, 61] width 32 height 32
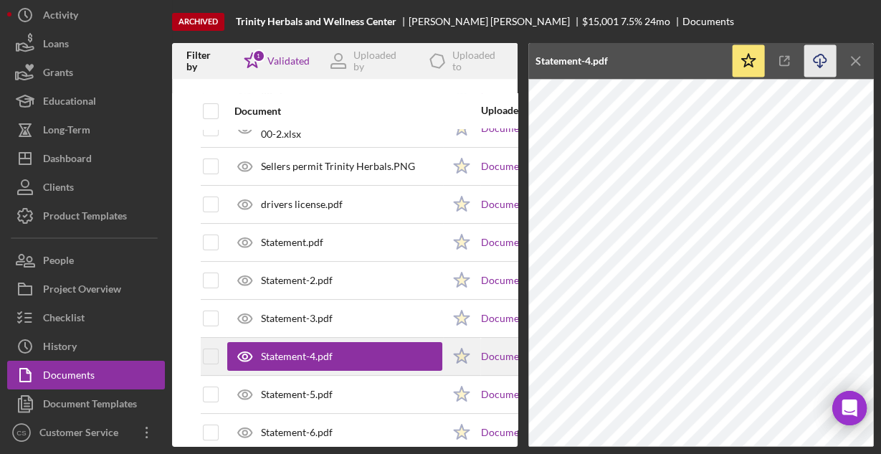
scroll to position [229, 0]
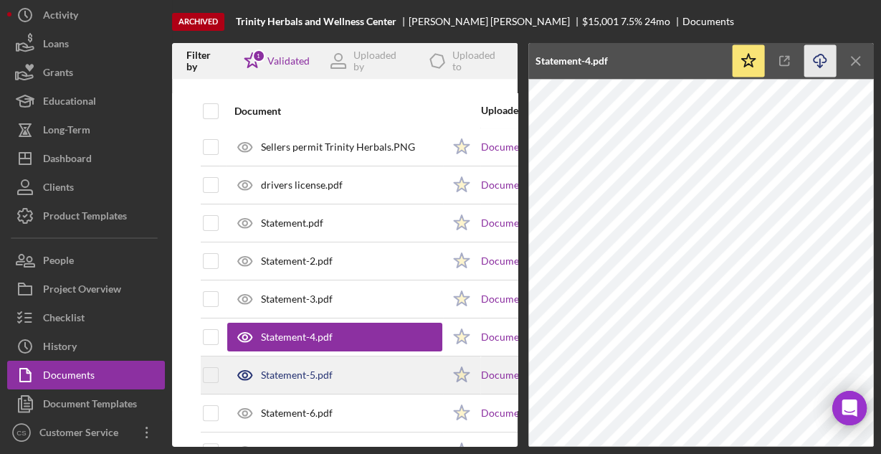
click at [284, 370] on div "Statement-5.pdf" at bounding box center [297, 374] width 72 height 11
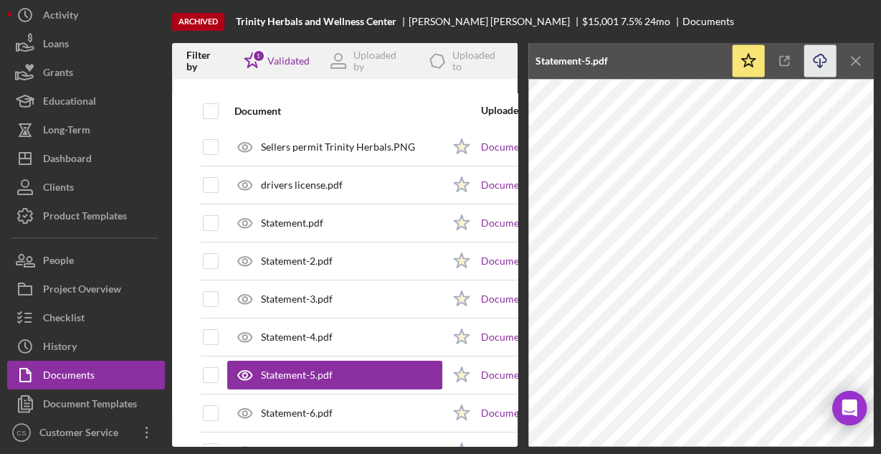
click at [813, 60] on icon "button" at bounding box center [819, 58] width 12 height 8
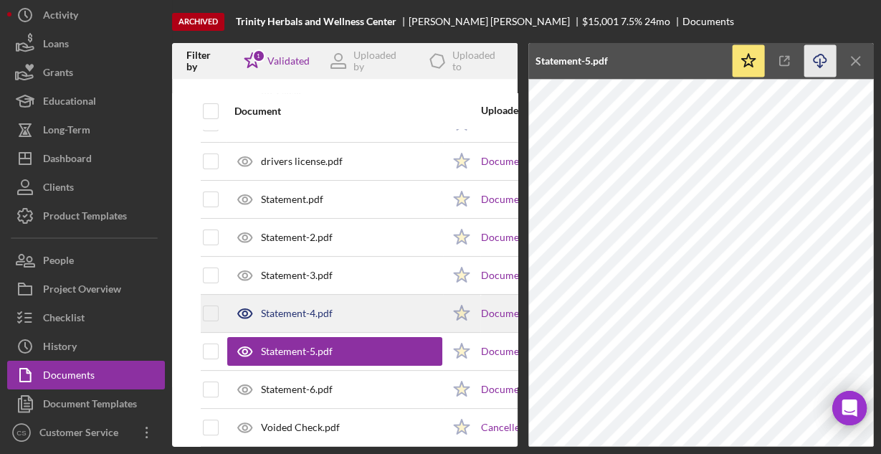
scroll to position [272, 0]
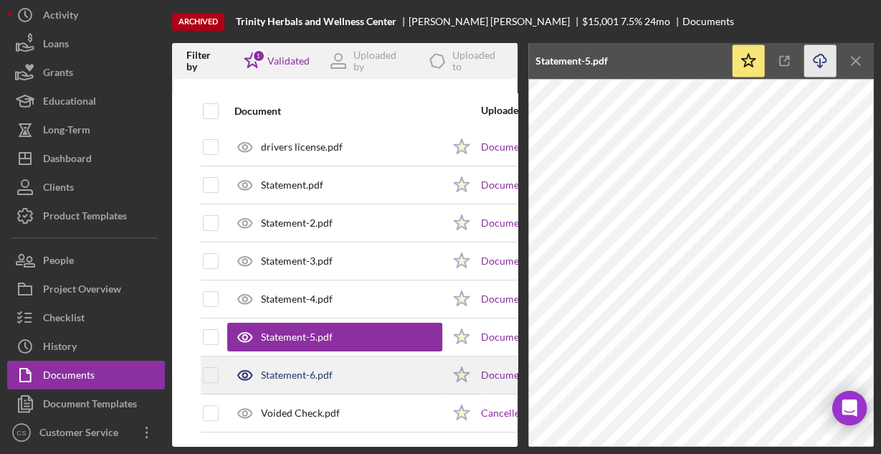
click at [264, 369] on div "Statement-6.pdf" at bounding box center [297, 374] width 72 height 11
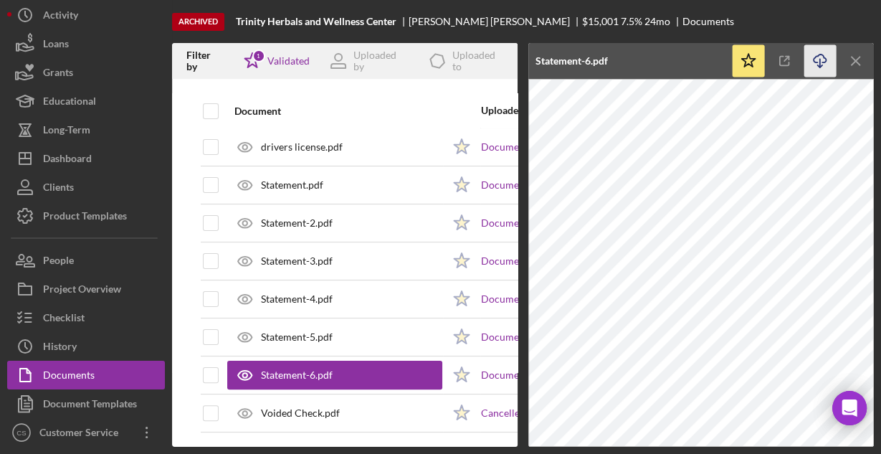
click at [820, 54] on icon "button" at bounding box center [819, 58] width 12 height 8
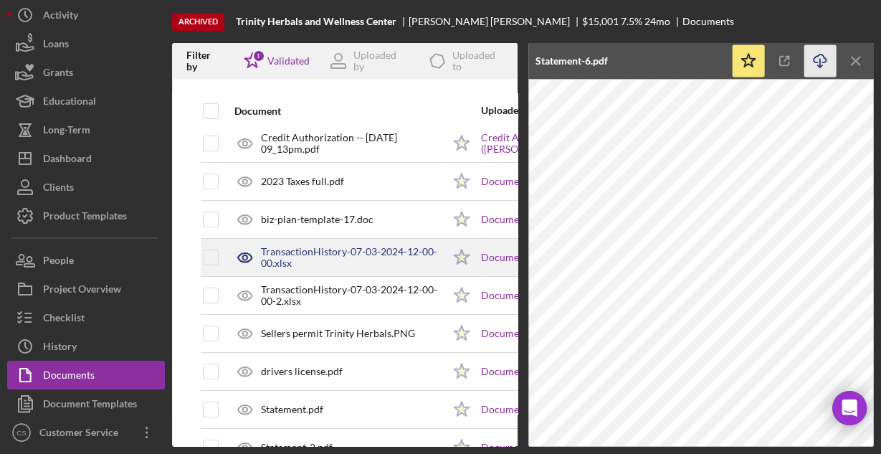
scroll to position [0, 0]
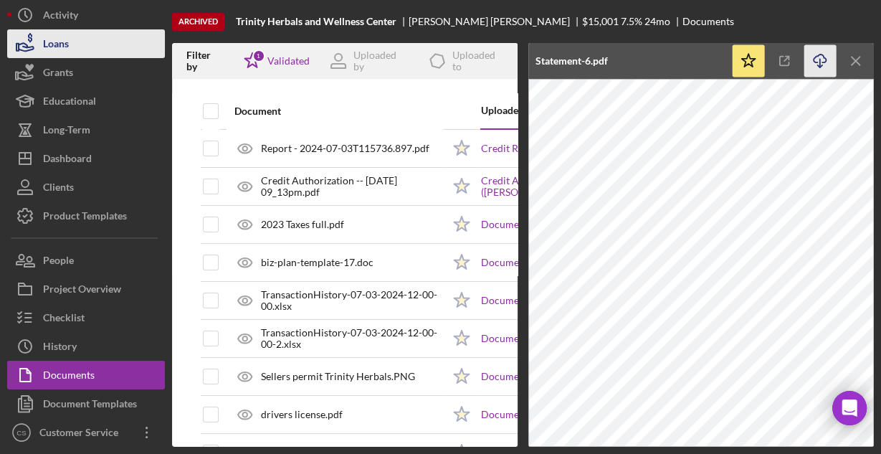
click at [55, 44] on div "Loans" at bounding box center [56, 45] width 26 height 32
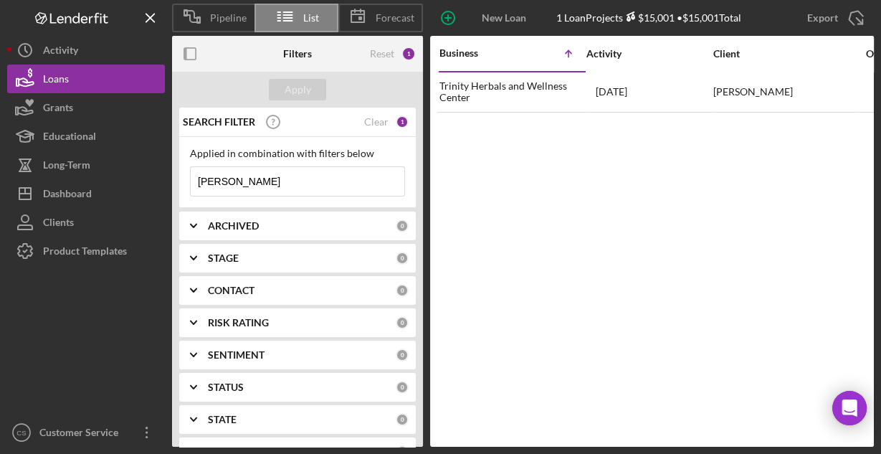
click at [258, 176] on input "[PERSON_NAME]" at bounding box center [298, 181] width 214 height 29
click at [255, 176] on input "[PERSON_NAME]" at bounding box center [298, 181] width 214 height 29
click at [254, 176] on input "[PERSON_NAME]" at bounding box center [298, 181] width 214 height 29
drag, startPoint x: 261, startPoint y: 153, endPoint x: 277, endPoint y: 110, distance: 46.0
click at [269, 138] on div "SEARCH FILTER Clear 1 Applied in combination with filters below [PERSON_NAME] I…" at bounding box center [297, 157] width 236 height 100
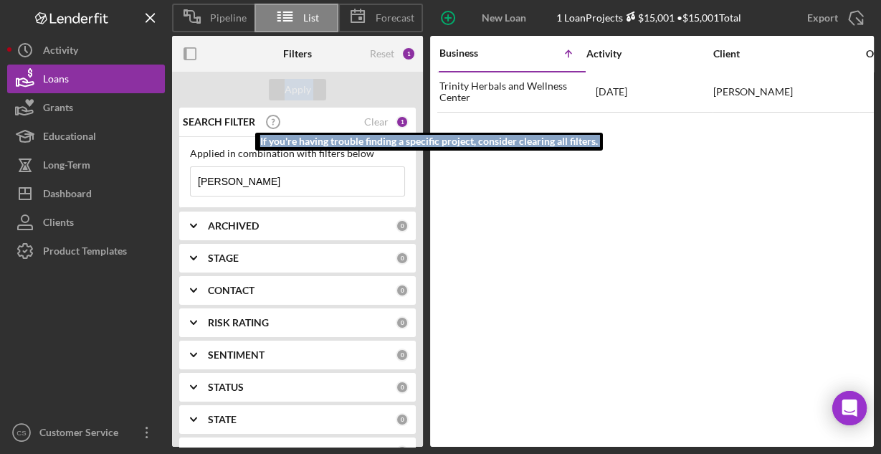
click at [278, 89] on form "Apply SEARCH FILTER If you're having trouble finding a specific project, consid…" at bounding box center [297, 259] width 251 height 375
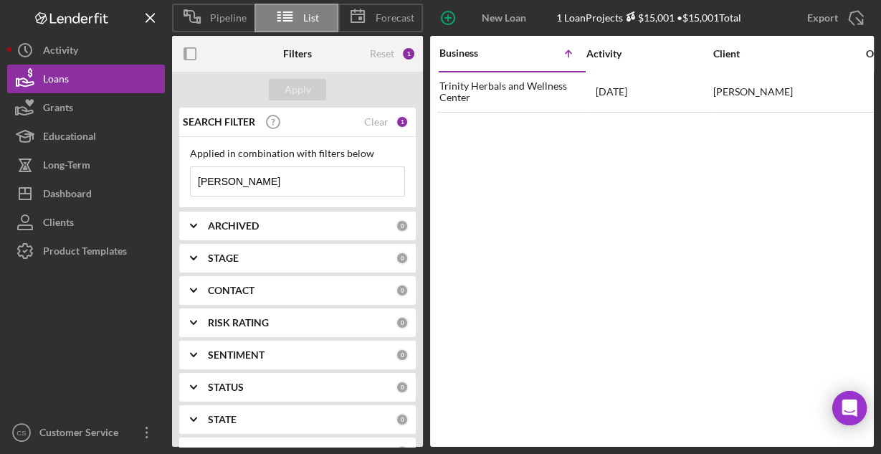
click at [253, 171] on input "[PERSON_NAME]" at bounding box center [298, 181] width 214 height 29
click at [251, 181] on input "[PERSON_NAME]" at bounding box center [298, 181] width 214 height 29
click at [250, 182] on input "[PERSON_NAME]" at bounding box center [298, 181] width 214 height 29
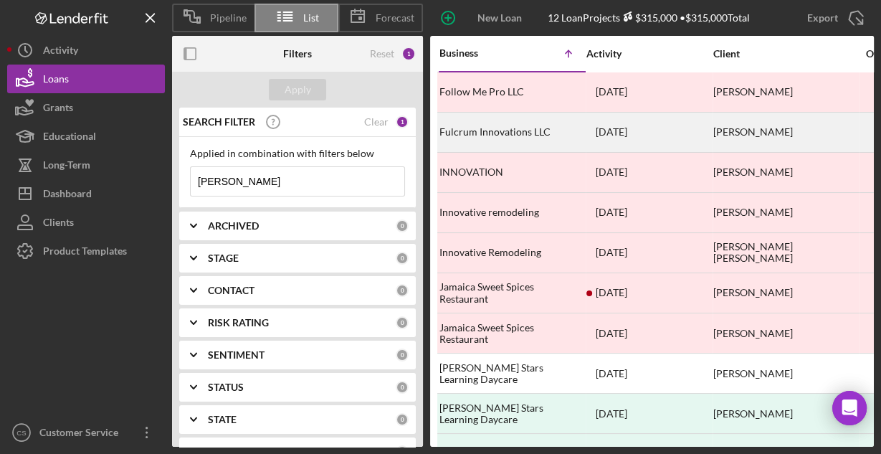
scroll to position [57, 0]
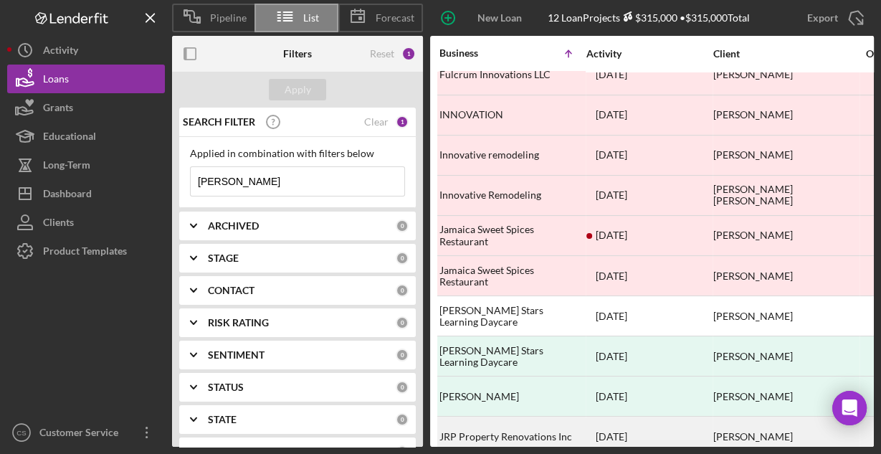
type input "[PERSON_NAME]"
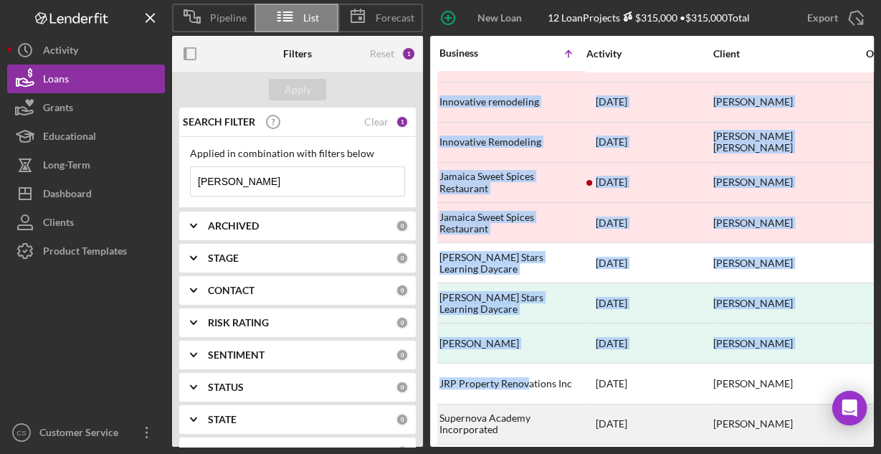
scroll to position [117, 0]
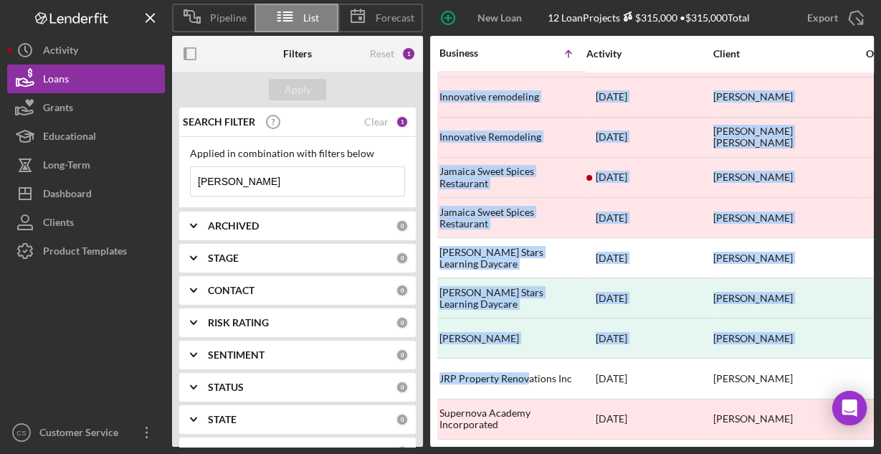
drag, startPoint x: 527, startPoint y: 436, endPoint x: 540, endPoint y: 431, distance: 12.9
click at [540, 434] on div "Business Icon/Table Sort Arrow Activity Client Overview Contact Product Amount …" at bounding box center [652, 241] width 444 height 411
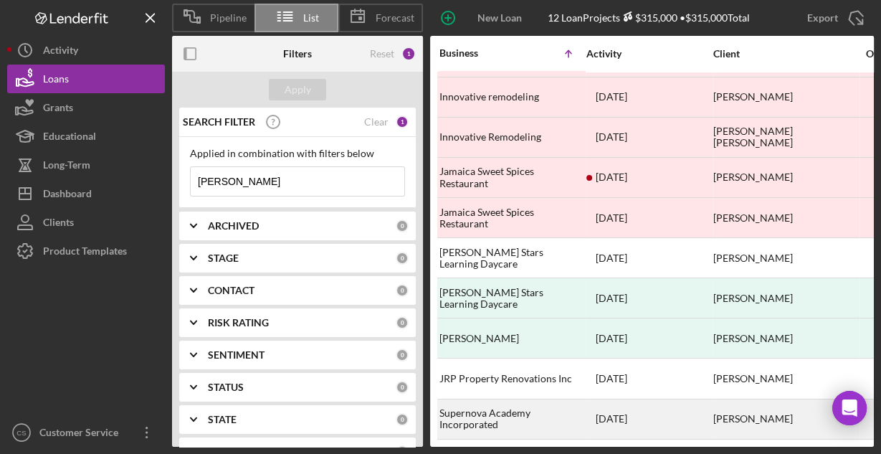
click at [550, 406] on div "Supernova Academy Incorporated" at bounding box center [510, 419] width 143 height 38
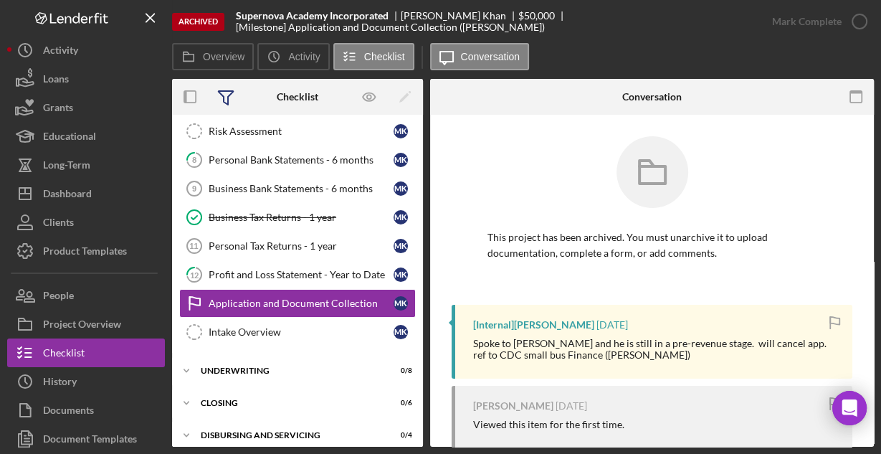
scroll to position [264, 0]
click at [148, 13] on icon "Icon/Menu Close" at bounding box center [151, 18] width 32 height 32
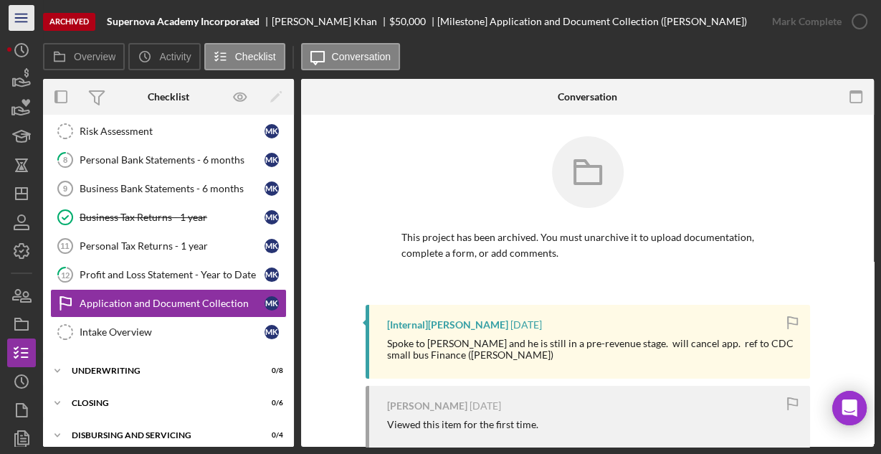
click at [28, 21] on icon "Icon/Menu" at bounding box center [22, 18] width 32 height 32
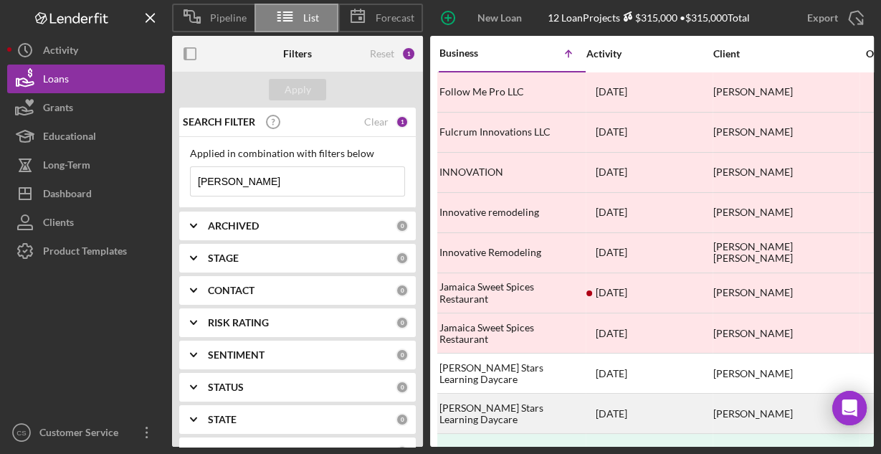
click at [515, 408] on div "[PERSON_NAME] Stars Learning Daycare" at bounding box center [510, 413] width 143 height 38
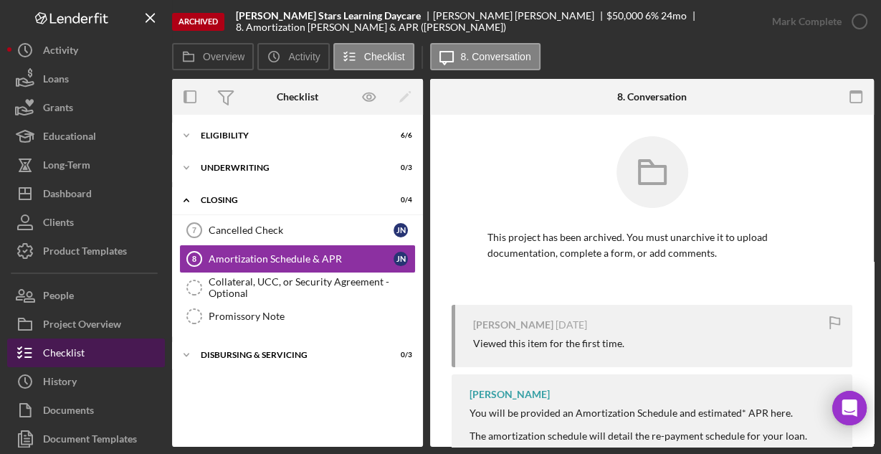
click at [66, 352] on div "Checklist" at bounding box center [64, 354] width 42 height 32
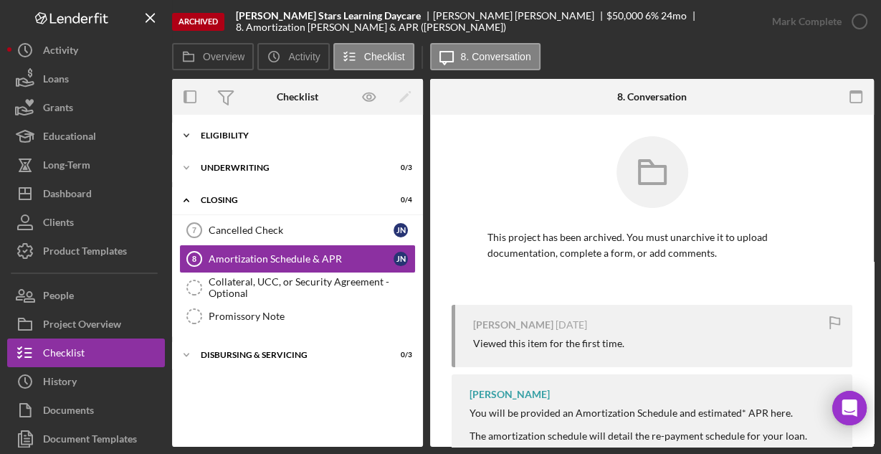
click at [257, 133] on div "Eligibility" at bounding box center [303, 135] width 204 height 9
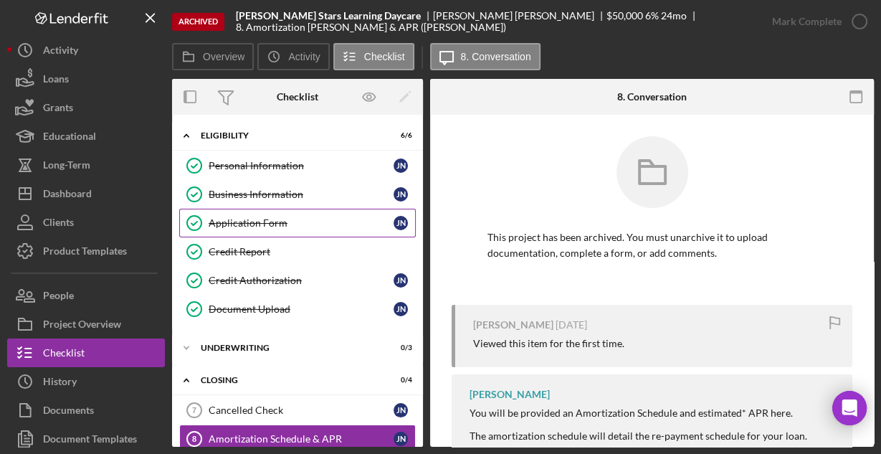
click at [246, 217] on div "Application Form" at bounding box center [301, 222] width 185 height 11
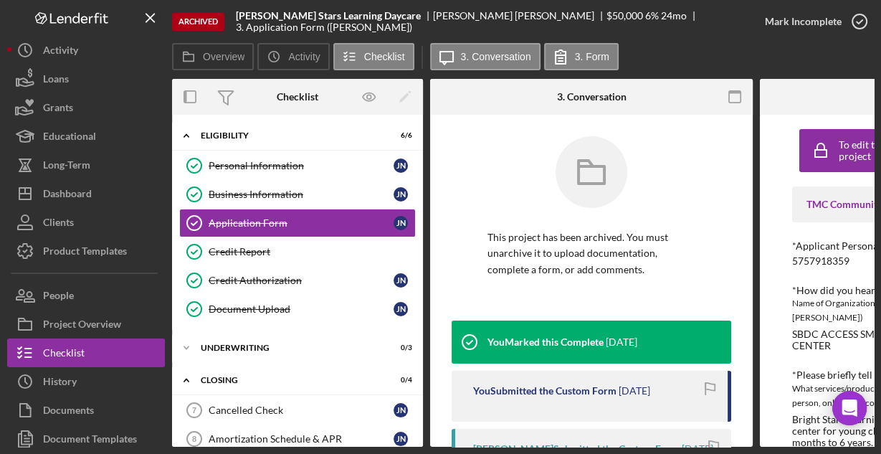
click at [741, 98] on icon "button" at bounding box center [735, 97] width 32 height 32
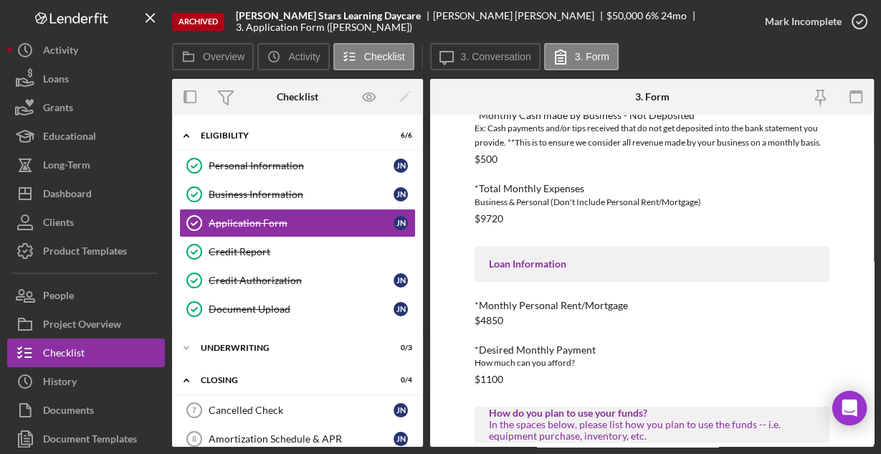
scroll to position [711, 0]
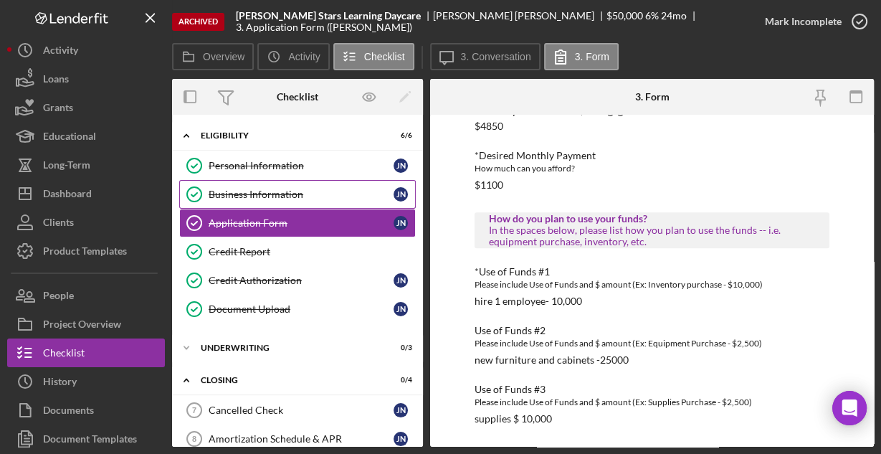
click at [258, 188] on div "Business Information" at bounding box center [301, 193] width 185 height 11
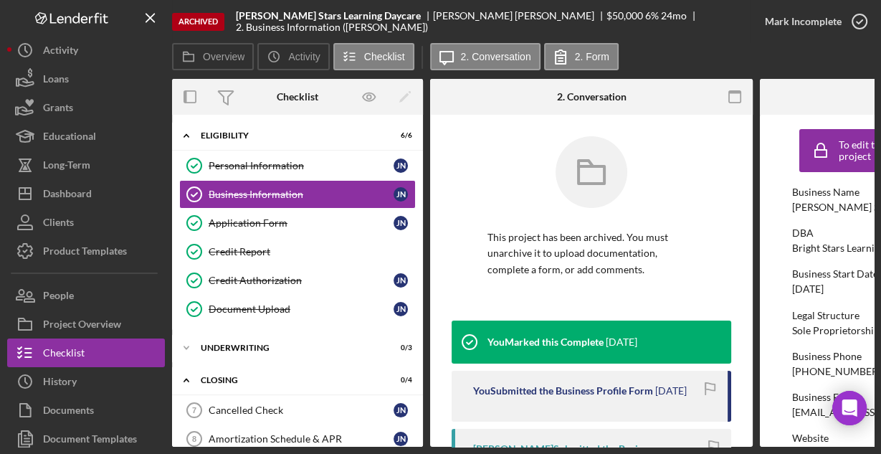
click at [735, 90] on icon "button" at bounding box center [735, 97] width 32 height 32
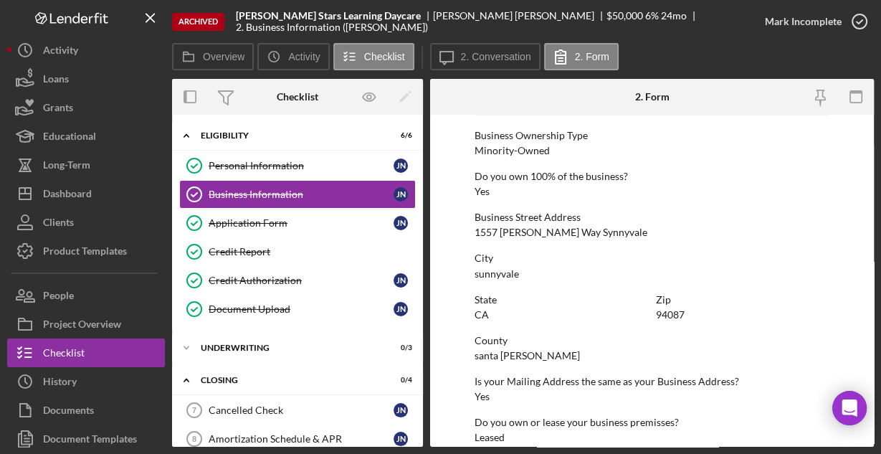
scroll to position [749, 0]
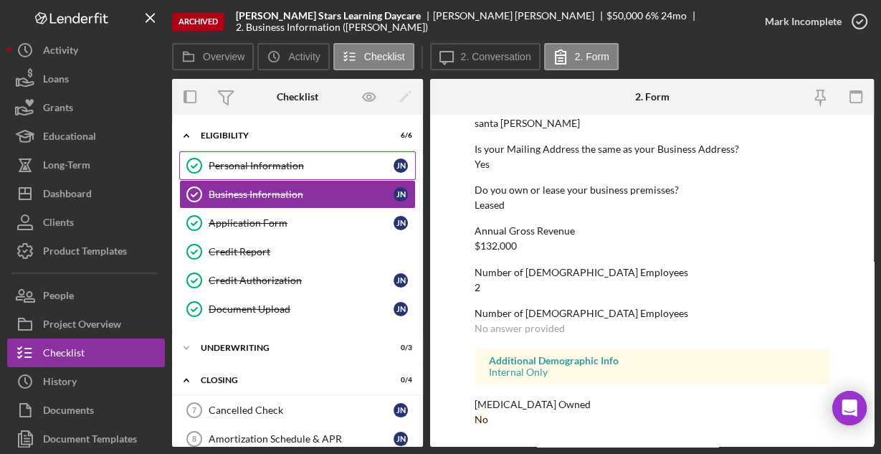
click at [317, 158] on link "Personal Information Personal Information J N" at bounding box center [297, 165] width 236 height 29
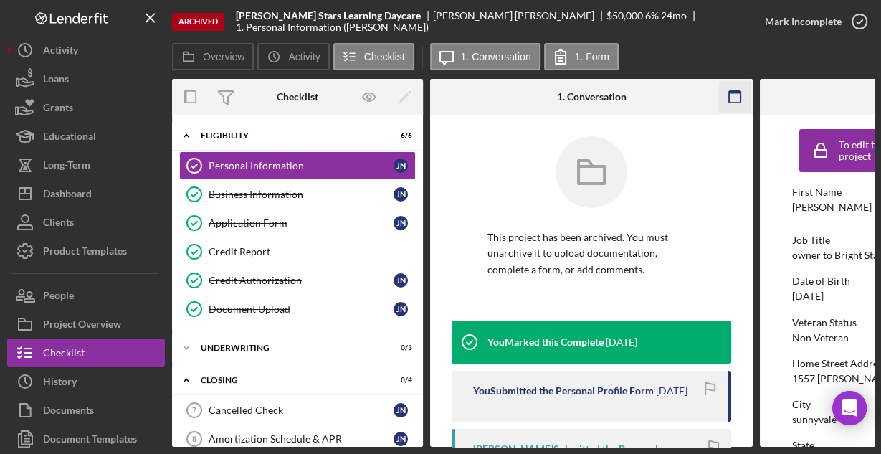
click at [741, 102] on icon "button" at bounding box center [735, 97] width 32 height 32
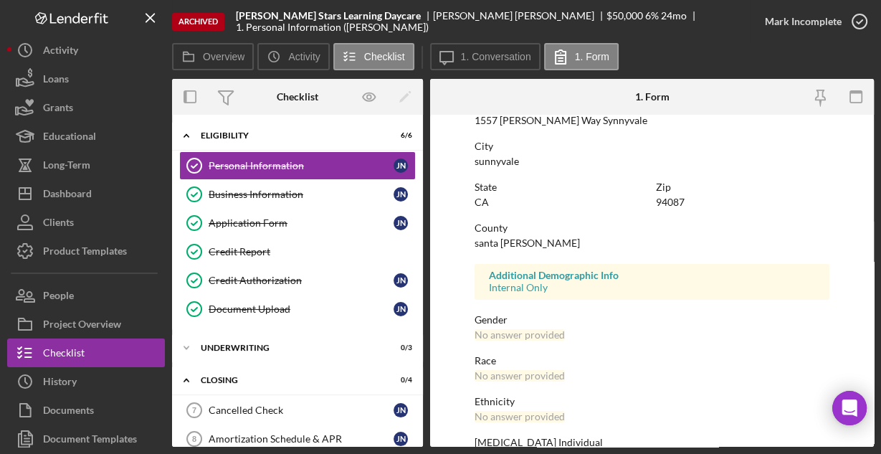
scroll to position [338, 0]
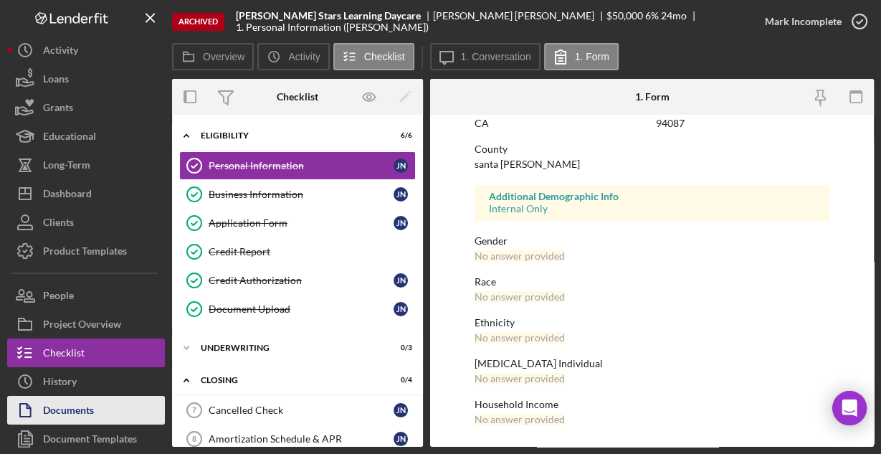
click at [69, 415] on div "Documents" at bounding box center [68, 412] width 51 height 32
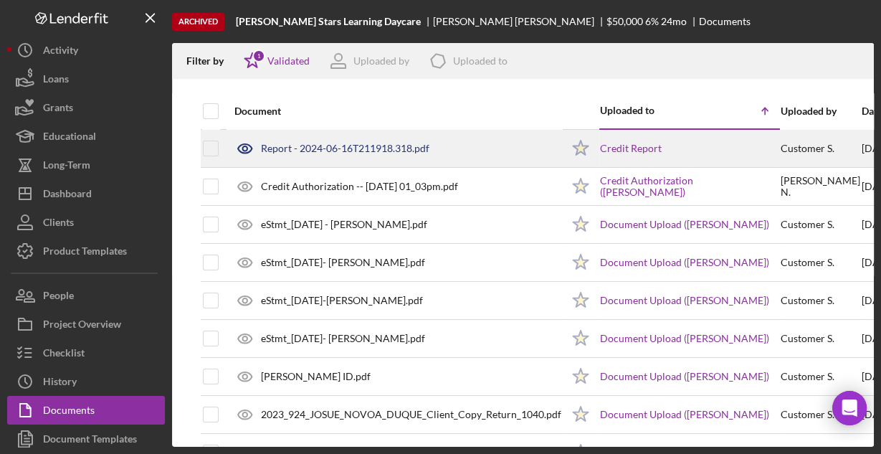
click at [299, 150] on div "Report - 2024-06-16T211918.318.pdf" at bounding box center [345, 148] width 168 height 11
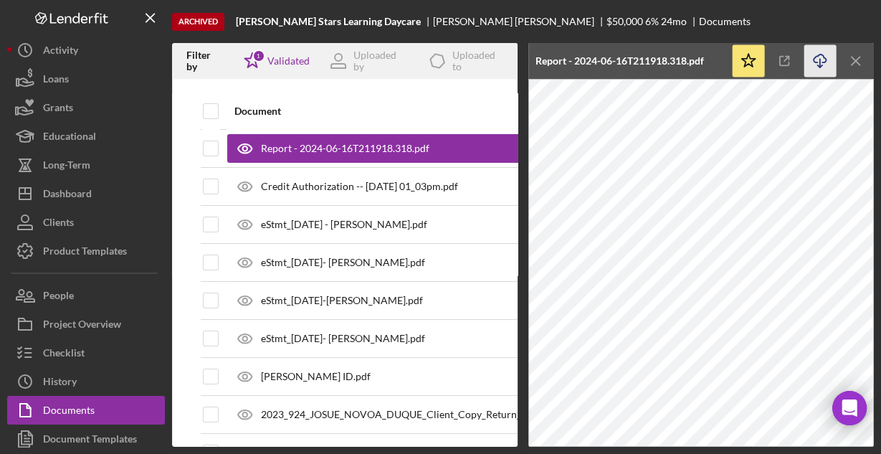
click at [820, 57] on icon "Icon/Download" at bounding box center [820, 61] width 32 height 32
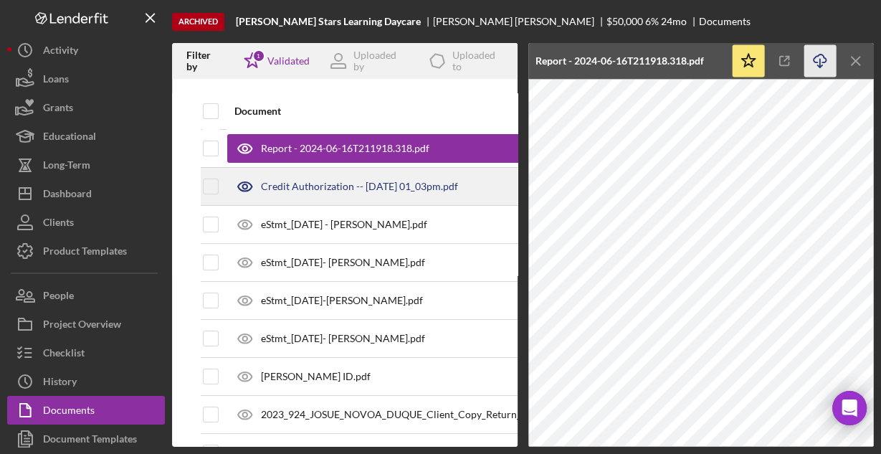
drag, startPoint x: 302, startPoint y: 186, endPoint x: 300, endPoint y: 193, distance: 7.5
click at [302, 186] on div "Credit Authorization -- [DATE] 01_03pm.pdf" at bounding box center [359, 186] width 197 height 11
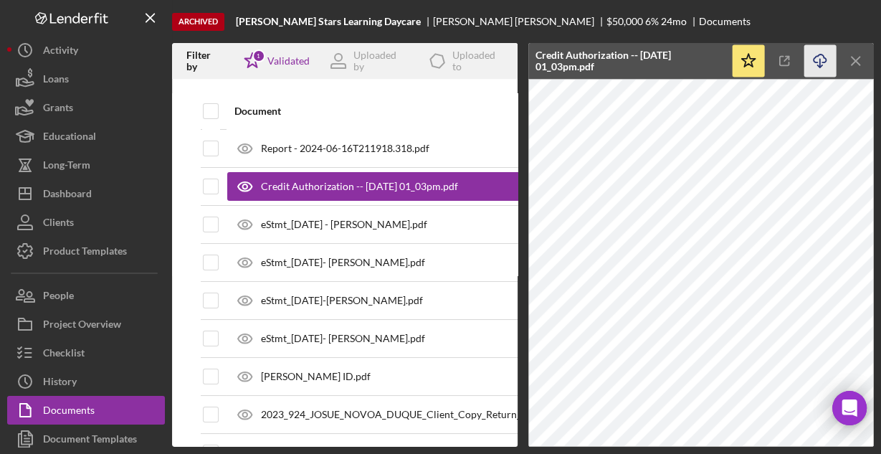
click at [820, 62] on icon "Icon/Download" at bounding box center [820, 61] width 32 height 32
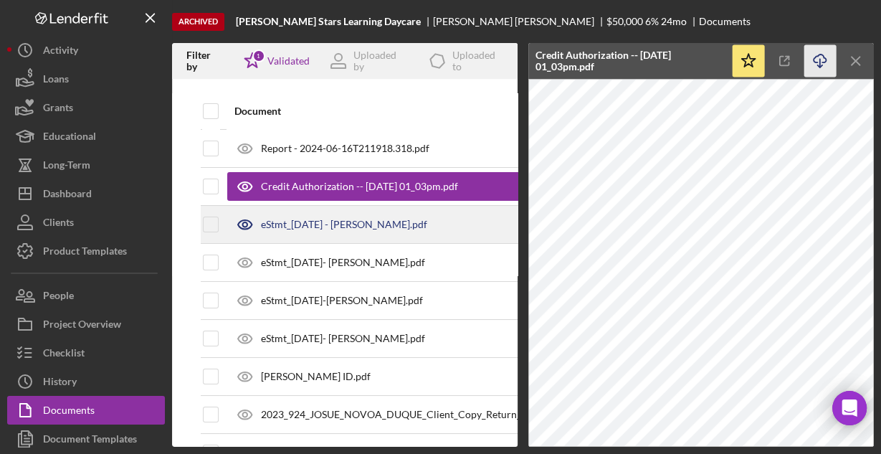
click at [305, 226] on div "eStmt_[DATE] - [PERSON_NAME].pdf" at bounding box center [344, 224] width 166 height 11
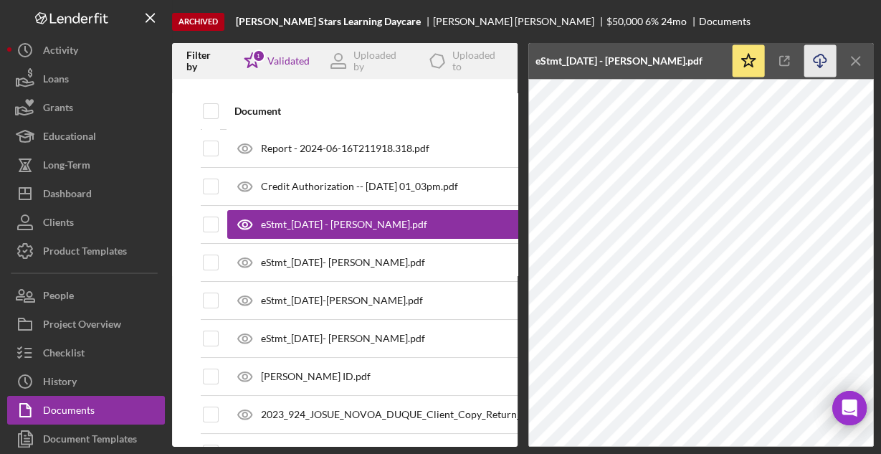
click at [813, 57] on icon "Icon/Download" at bounding box center [820, 61] width 32 height 32
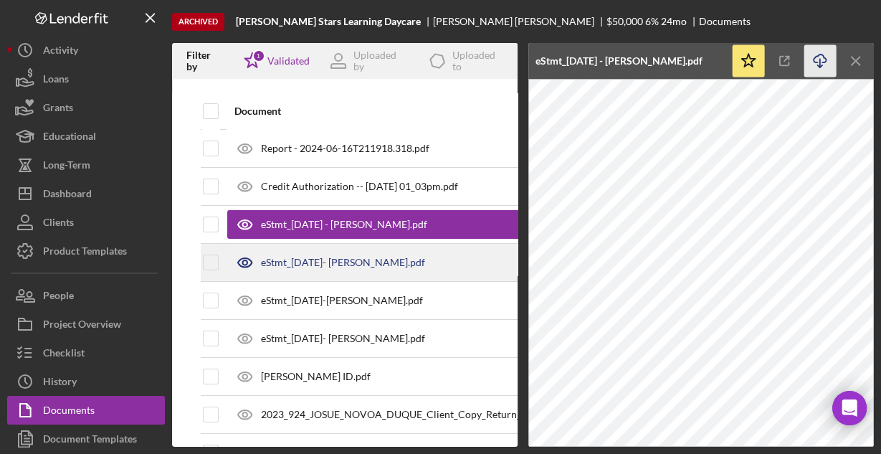
click at [323, 257] on div "eStmt_[DATE]- [PERSON_NAME].pdf" at bounding box center [343, 262] width 164 height 11
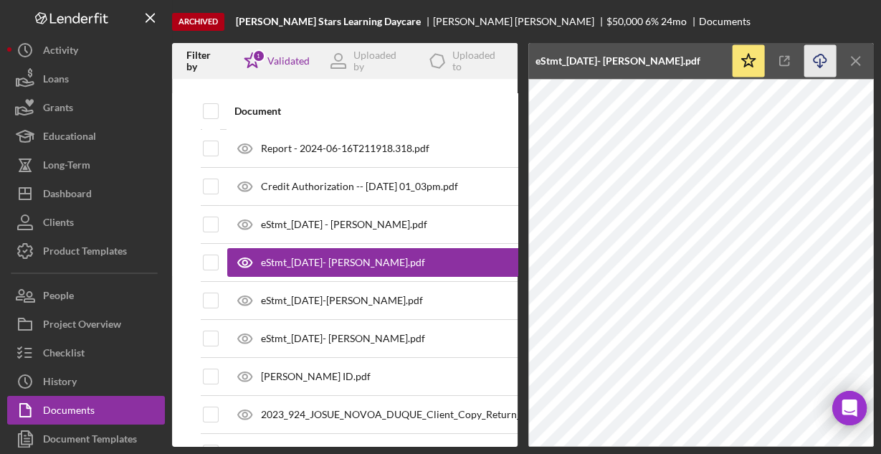
click at [819, 57] on icon "Icon/Download" at bounding box center [820, 61] width 32 height 32
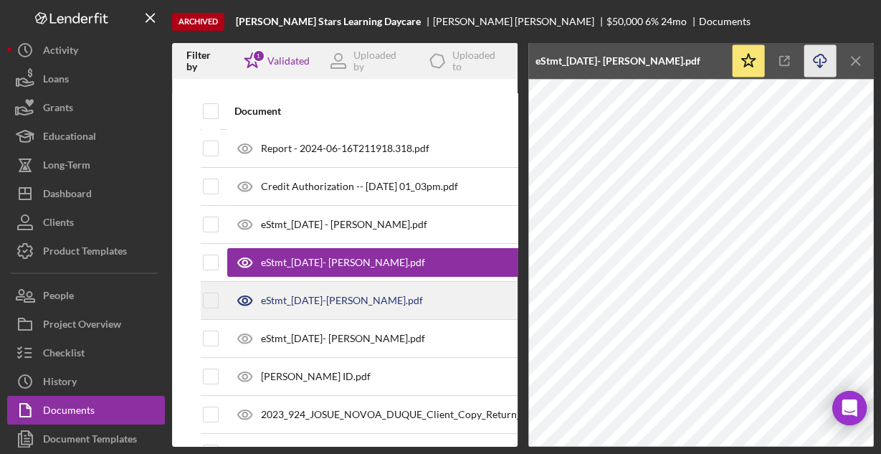
click at [294, 295] on div "eStmt_[DATE]-[PERSON_NAME].pdf" at bounding box center [342, 300] width 162 height 11
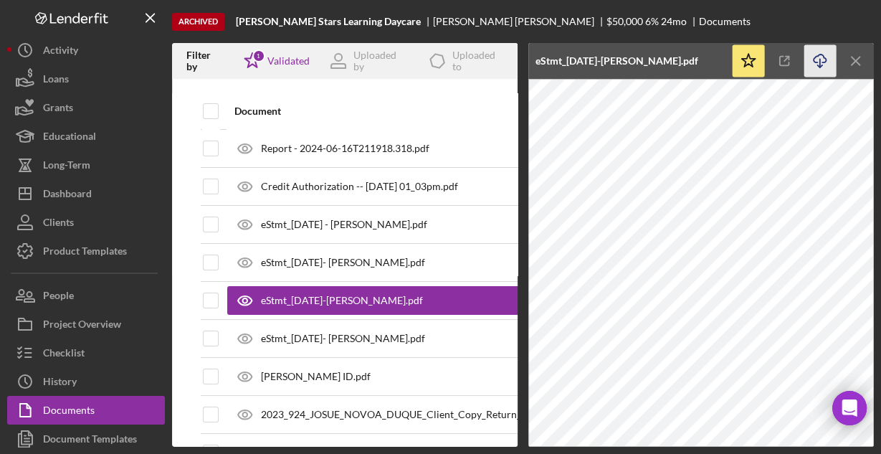
click at [814, 54] on icon "Icon/Download" at bounding box center [820, 61] width 32 height 32
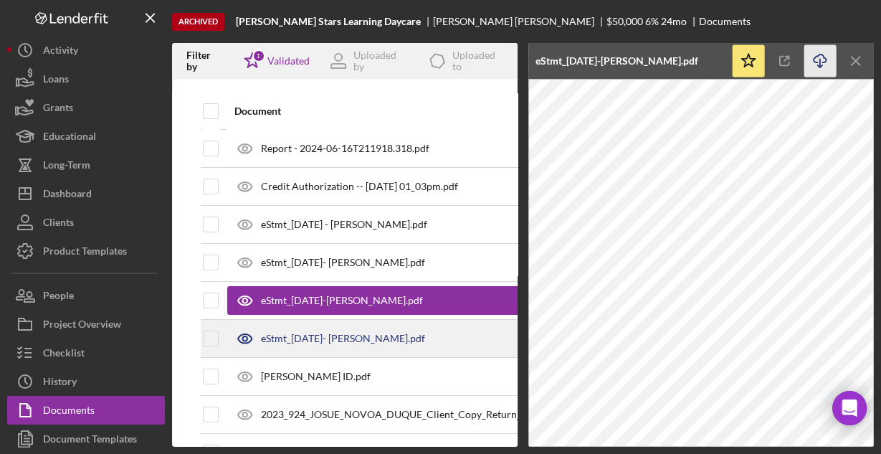
click at [294, 333] on div "eStmt_[DATE]- [PERSON_NAME].pdf" at bounding box center [343, 338] width 164 height 11
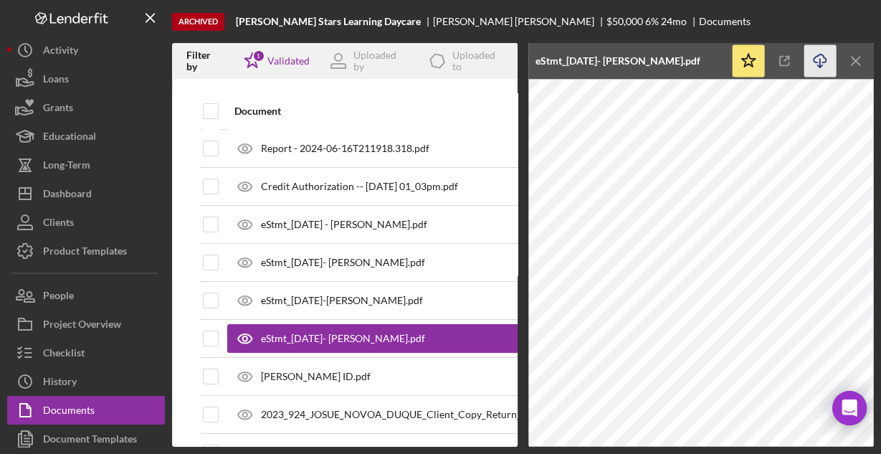
click at [816, 60] on icon "Icon/Download" at bounding box center [820, 61] width 32 height 32
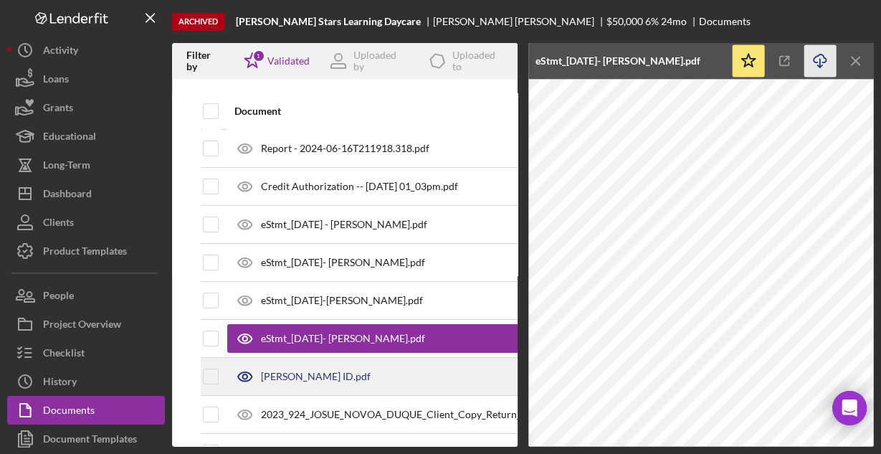
click at [277, 376] on div "[PERSON_NAME] ID.pdf" at bounding box center [316, 375] width 110 height 11
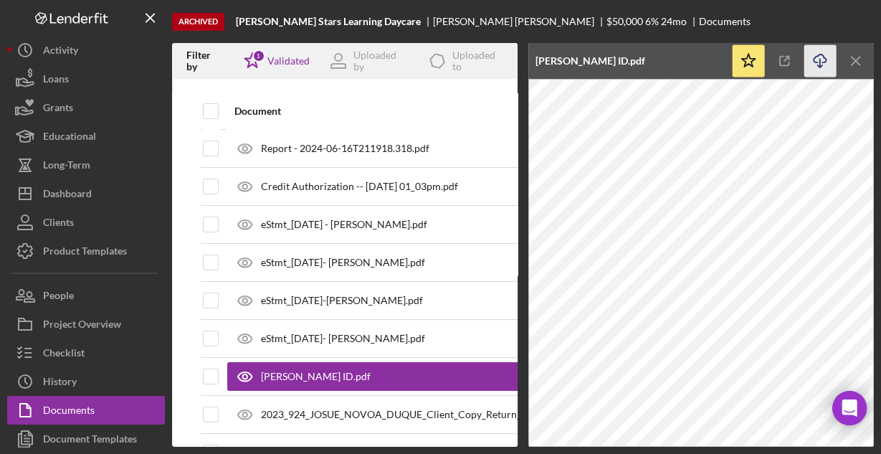
click at [815, 59] on icon "Icon/Download" at bounding box center [820, 61] width 32 height 32
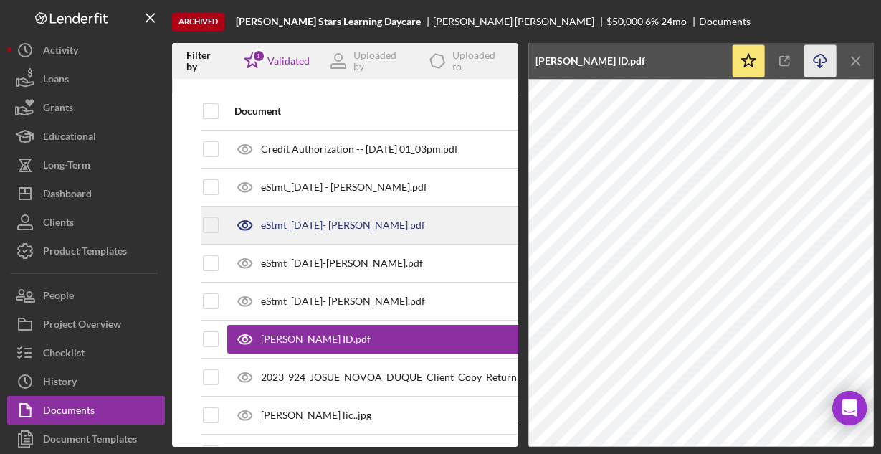
scroll to position [57, 0]
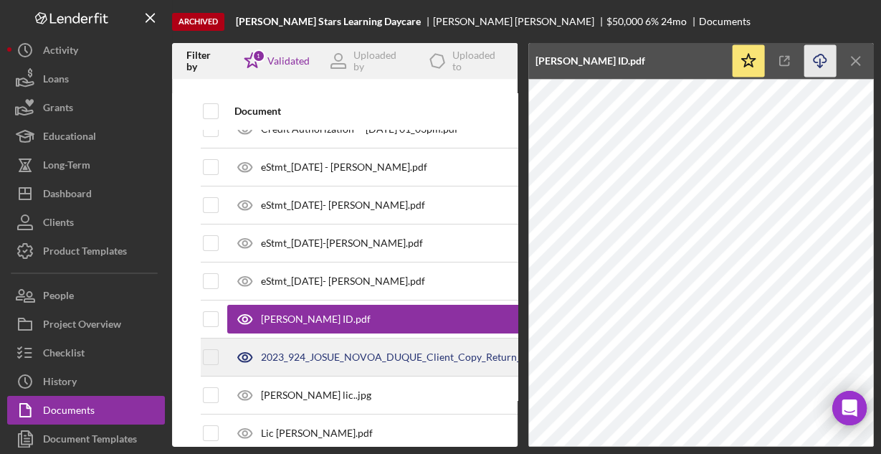
click at [271, 348] on div "2023_924_JOSUE_NOVOA_DUQUE_Client_Copy_Return_1040.pdf" at bounding box center [394, 357] width 334 height 36
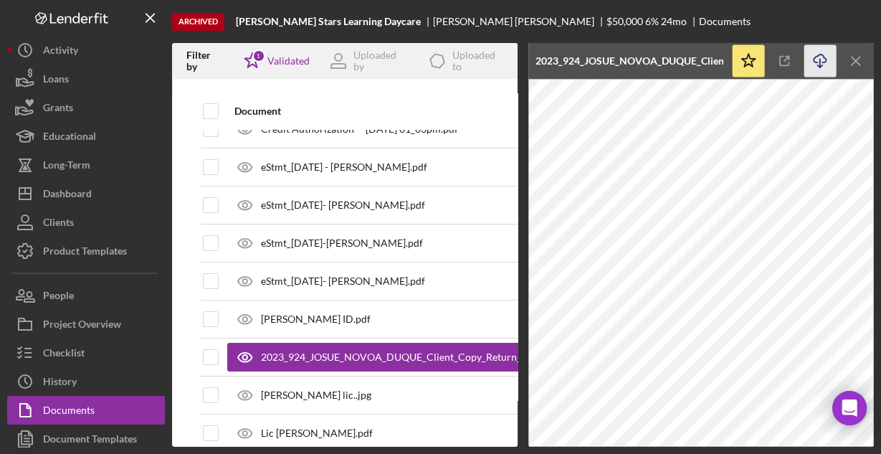
click at [815, 59] on icon "Icon/Download" at bounding box center [820, 61] width 32 height 32
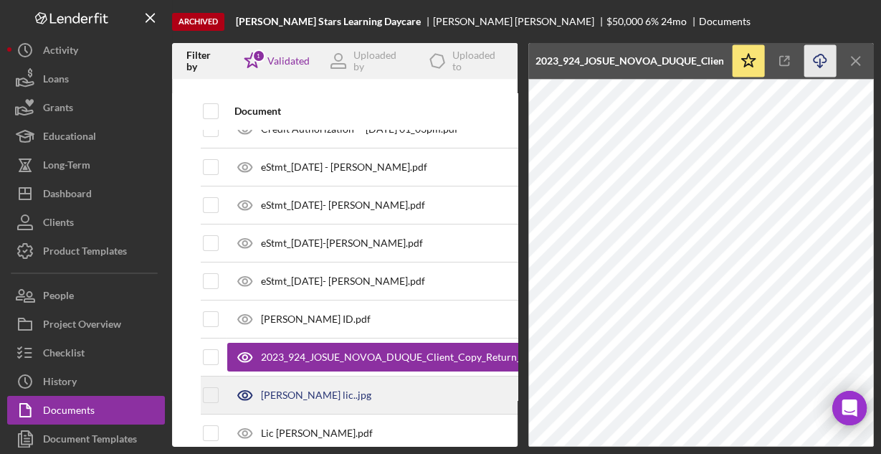
click at [290, 389] on div "[PERSON_NAME] lic..jpg" at bounding box center [316, 394] width 110 height 11
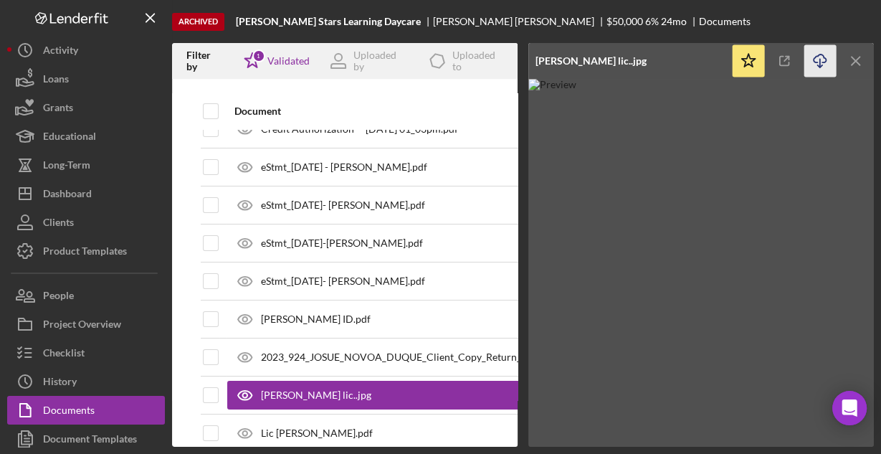
click at [818, 58] on icon "Icon/Download" at bounding box center [820, 61] width 32 height 32
click at [573, 280] on img at bounding box center [700, 263] width 345 height 368
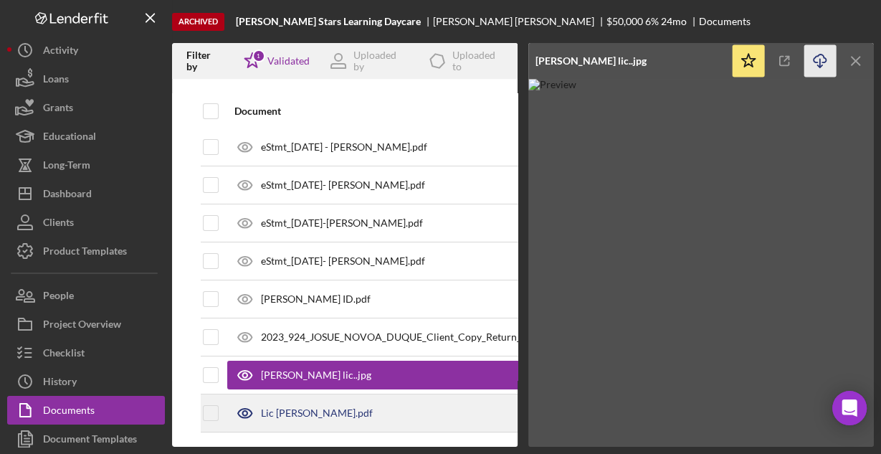
click at [328, 407] on div "Lic [PERSON_NAME].pdf" at bounding box center [317, 412] width 112 height 11
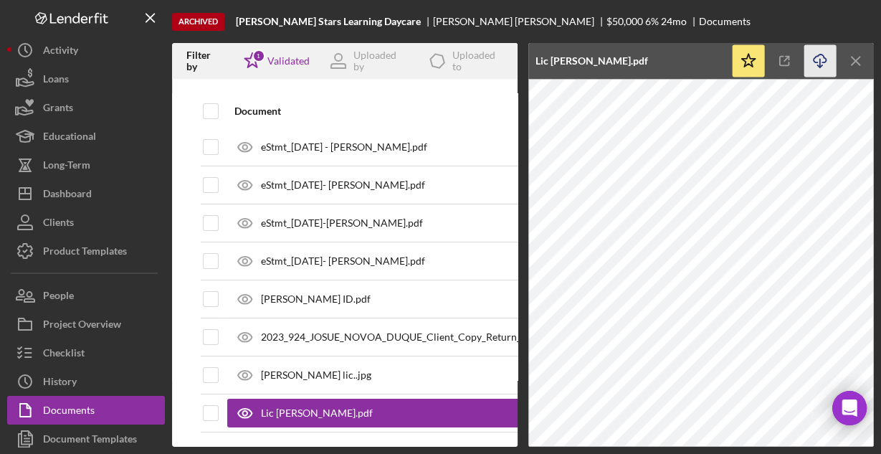
click at [820, 65] on icon "Icon/Download" at bounding box center [820, 61] width 32 height 32
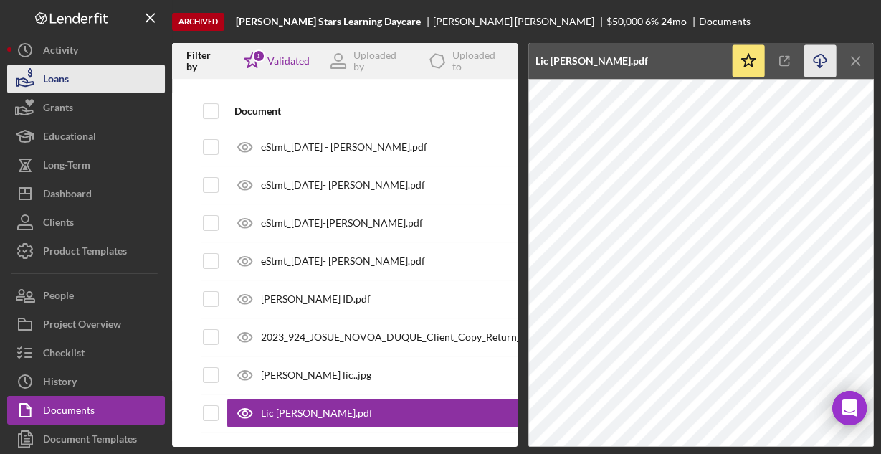
click at [79, 78] on button "Loans" at bounding box center [86, 78] width 158 height 29
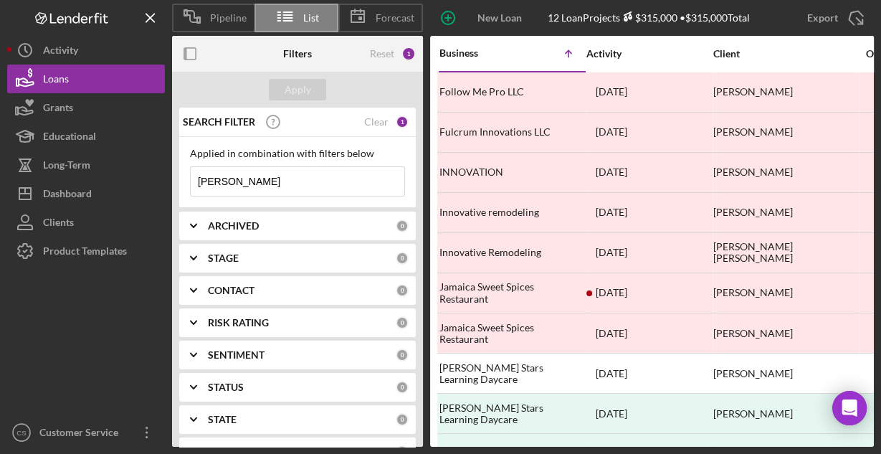
click at [274, 180] on input "[PERSON_NAME]" at bounding box center [298, 181] width 214 height 29
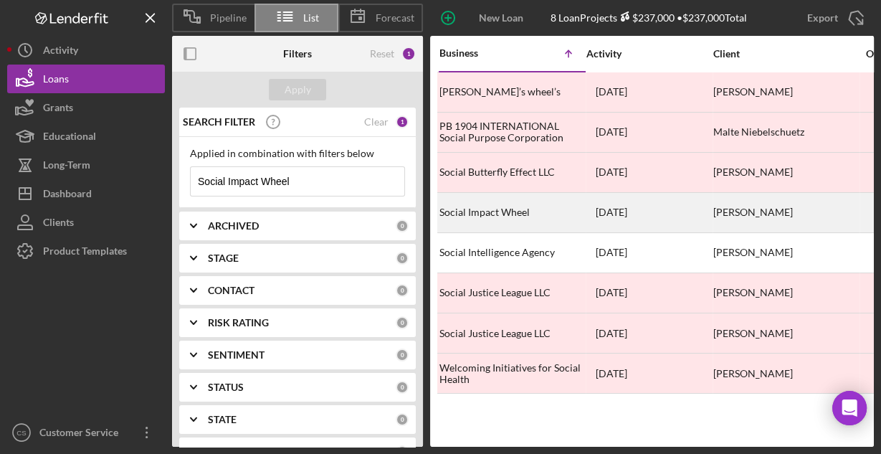
type input "Social Impact Wheel"
click at [529, 210] on div "Social Impact Wheel" at bounding box center [510, 212] width 143 height 38
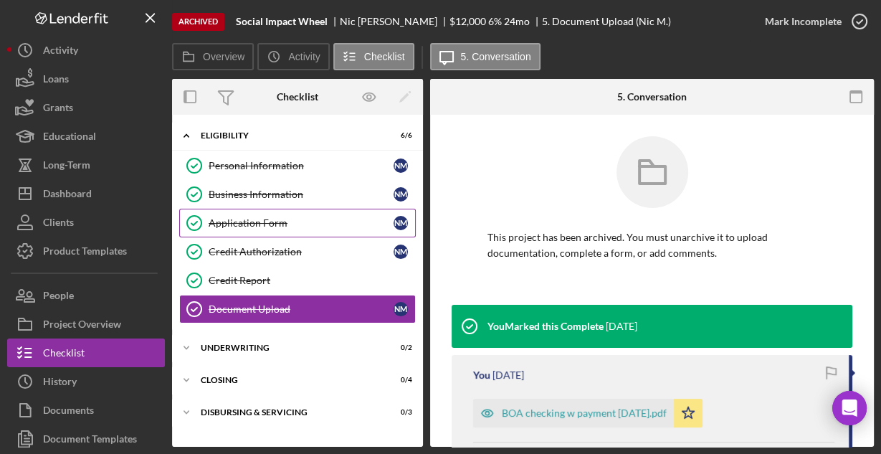
click at [259, 220] on div "Application Form" at bounding box center [301, 222] width 185 height 11
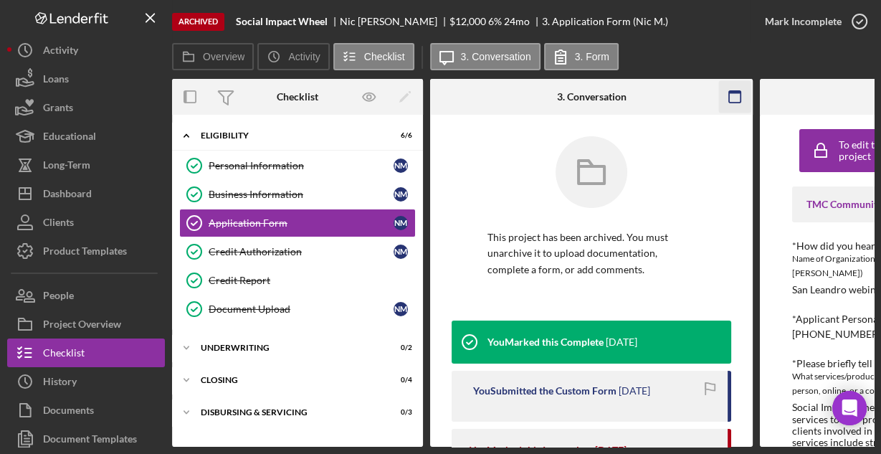
click at [731, 97] on icon "button" at bounding box center [735, 97] width 32 height 32
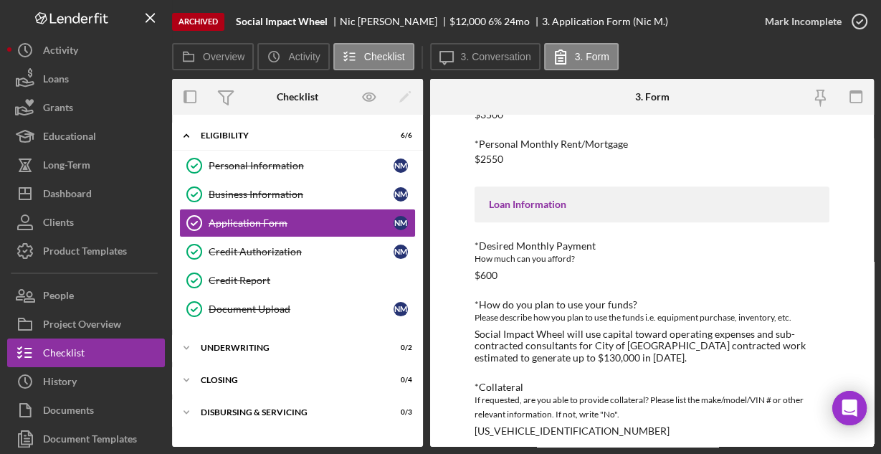
scroll to position [717, 0]
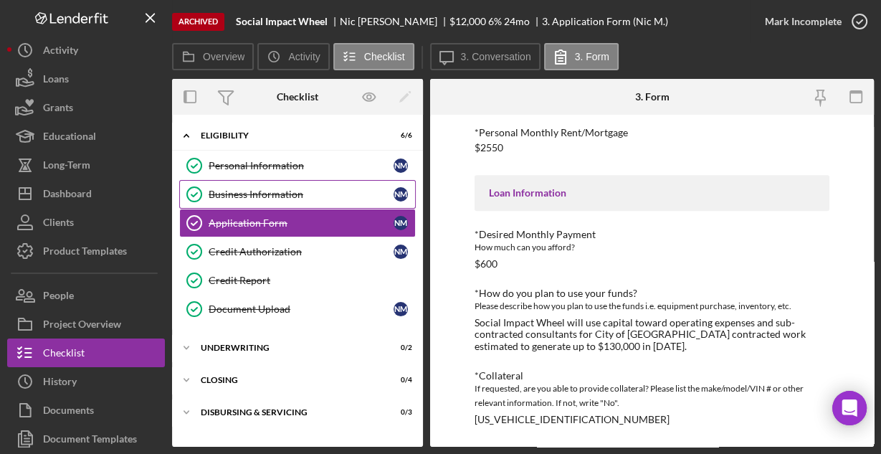
click at [292, 192] on div "Business Information" at bounding box center [301, 193] width 185 height 11
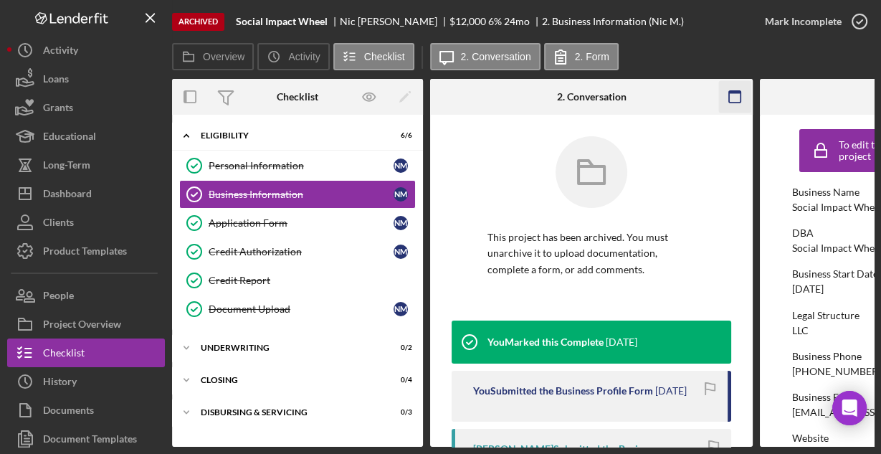
click at [735, 98] on icon "button" at bounding box center [735, 97] width 32 height 32
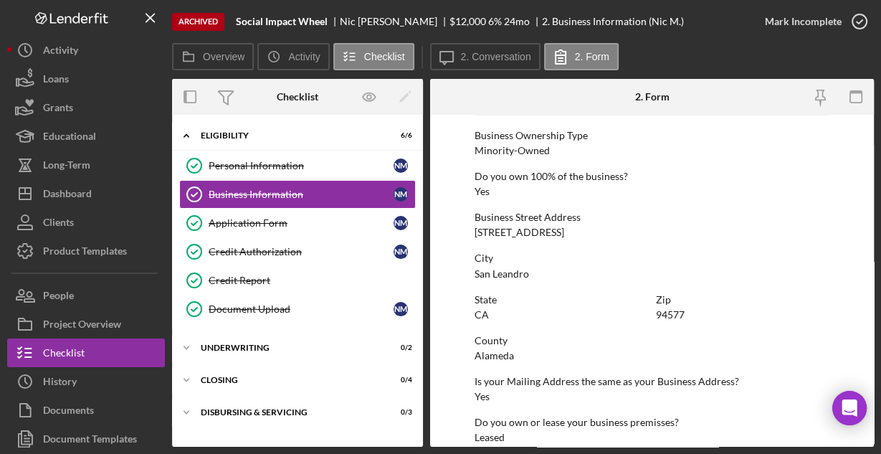
scroll to position [749, 0]
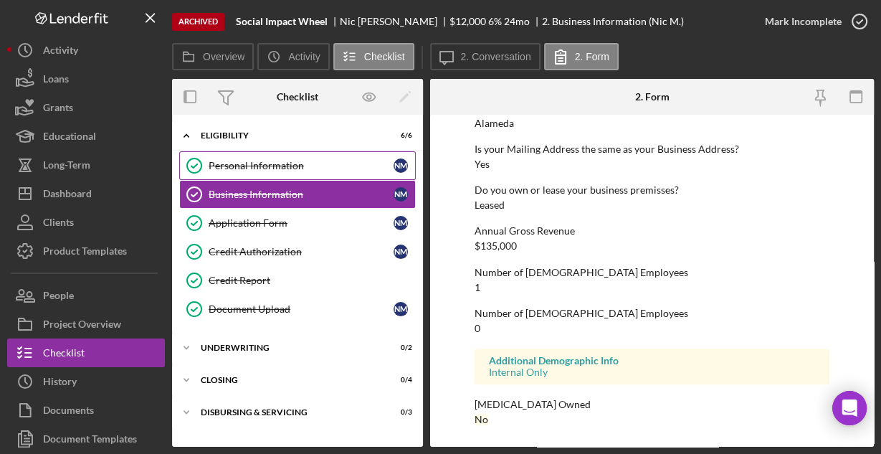
click at [267, 168] on div "Personal Information" at bounding box center [301, 165] width 185 height 11
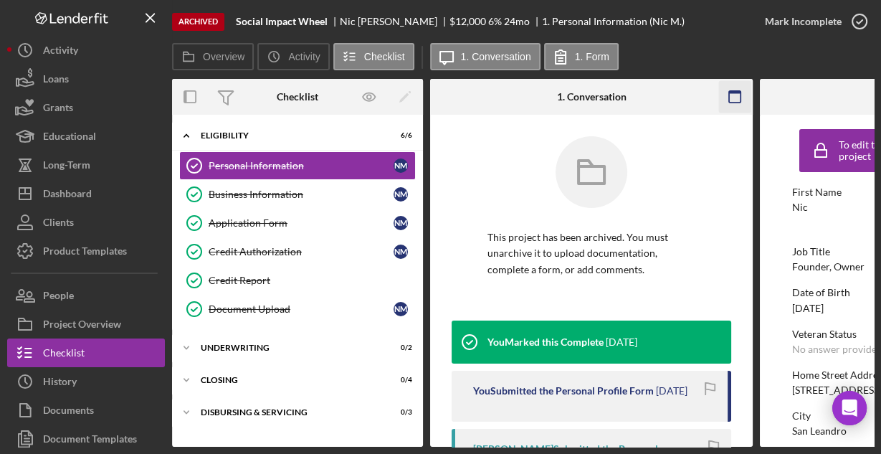
click at [736, 91] on rect "button" at bounding box center [734, 92] width 11 height 3
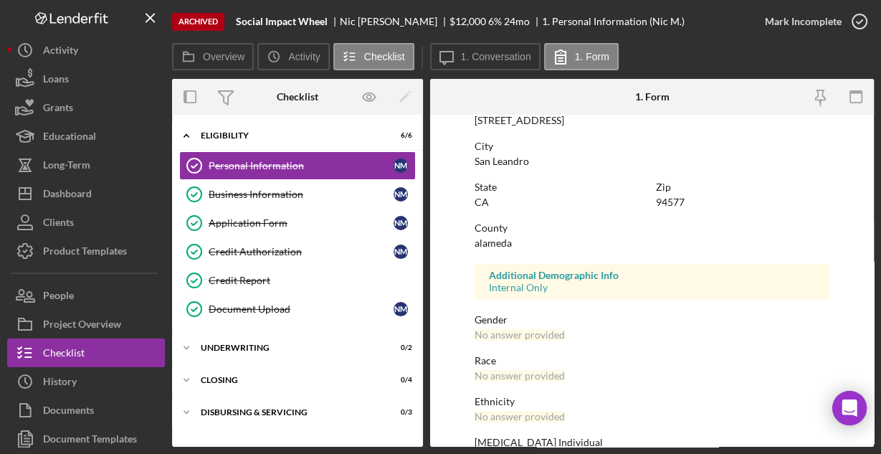
scroll to position [338, 0]
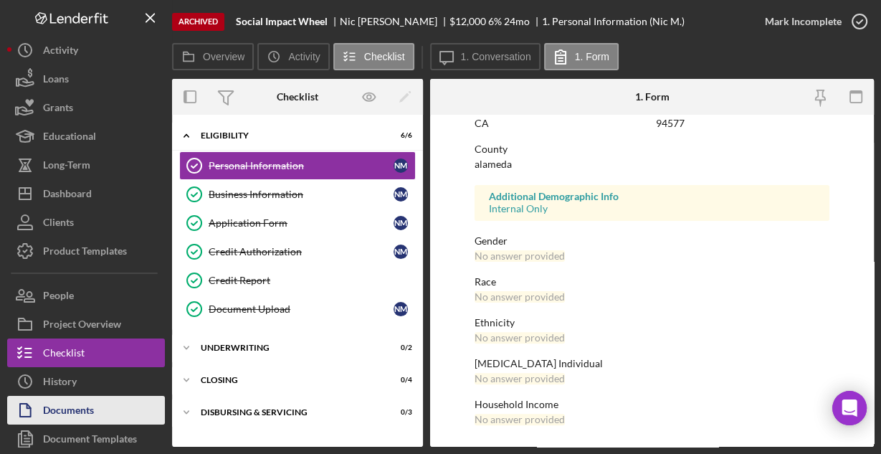
click at [87, 404] on div "Documents" at bounding box center [68, 412] width 51 height 32
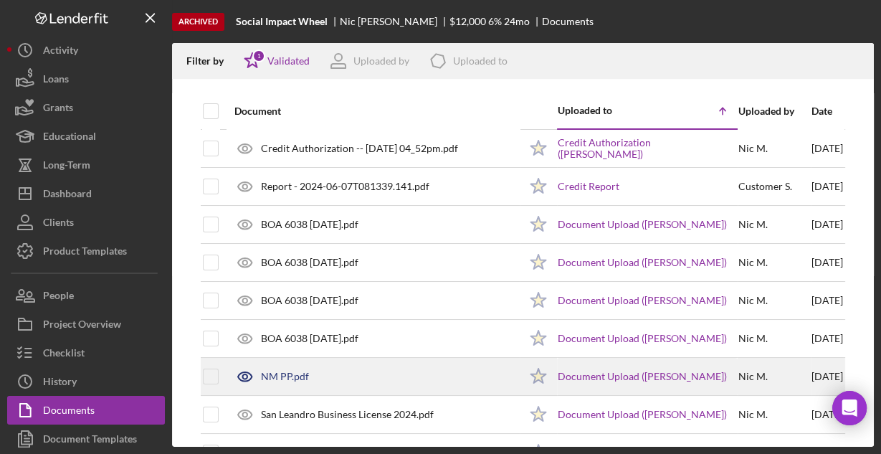
click at [290, 376] on div "NM PP.pdf" at bounding box center [285, 375] width 48 height 11
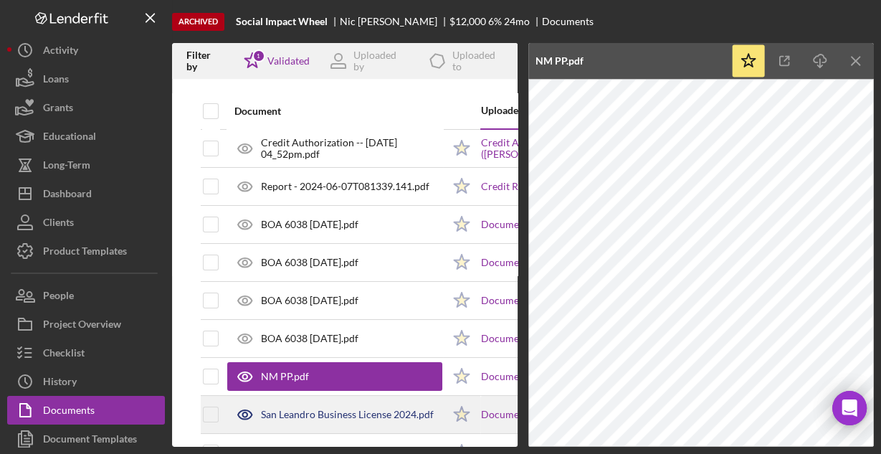
click at [294, 410] on div "San Leandro Business License 2024.pdf" at bounding box center [347, 413] width 173 height 11
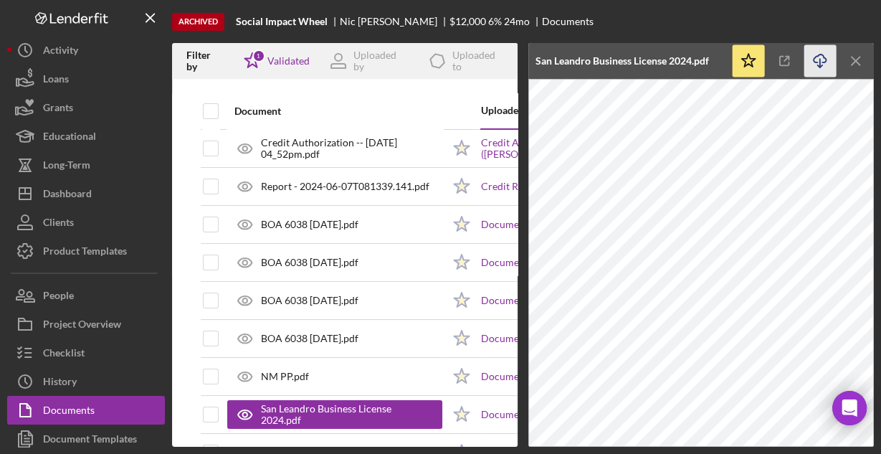
click at [818, 62] on icon "Icon/Download" at bounding box center [820, 61] width 32 height 32
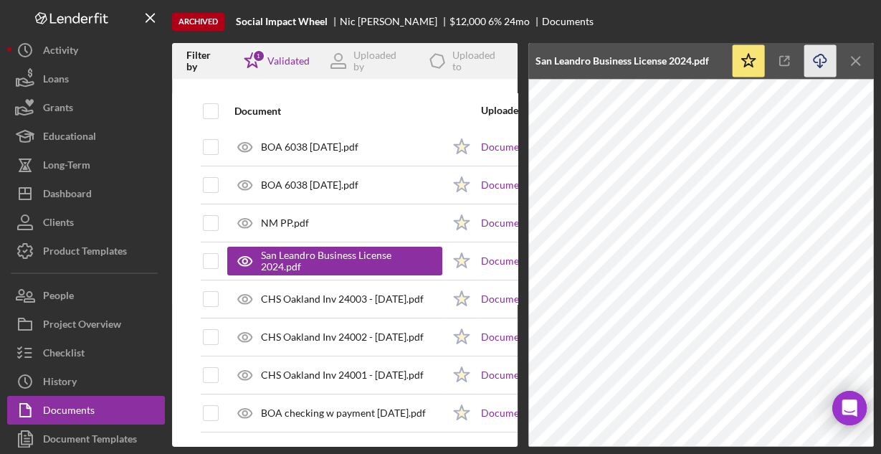
scroll to position [159, 0]
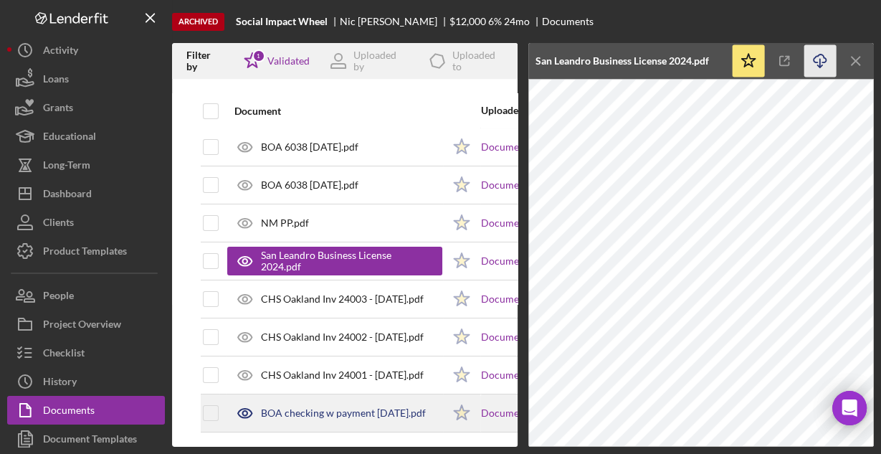
click at [315, 407] on div "BOA checking w payment [DATE].pdf" at bounding box center [343, 412] width 165 height 11
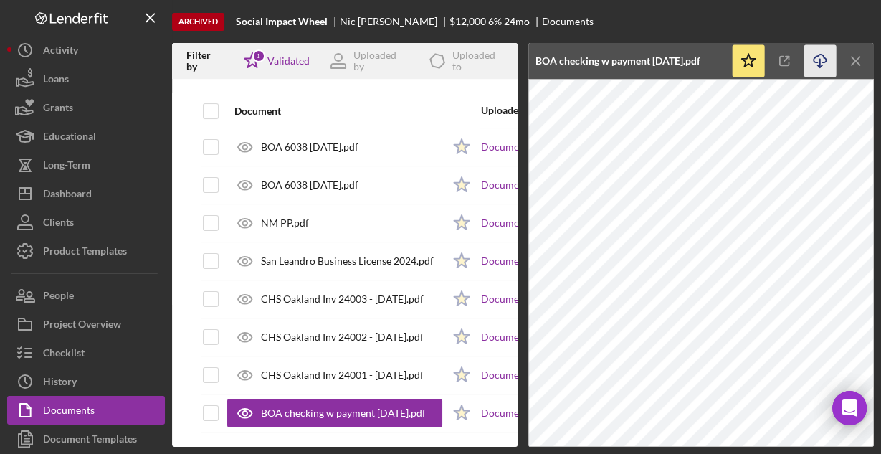
click at [820, 60] on line "button" at bounding box center [820, 63] width 0 height 8
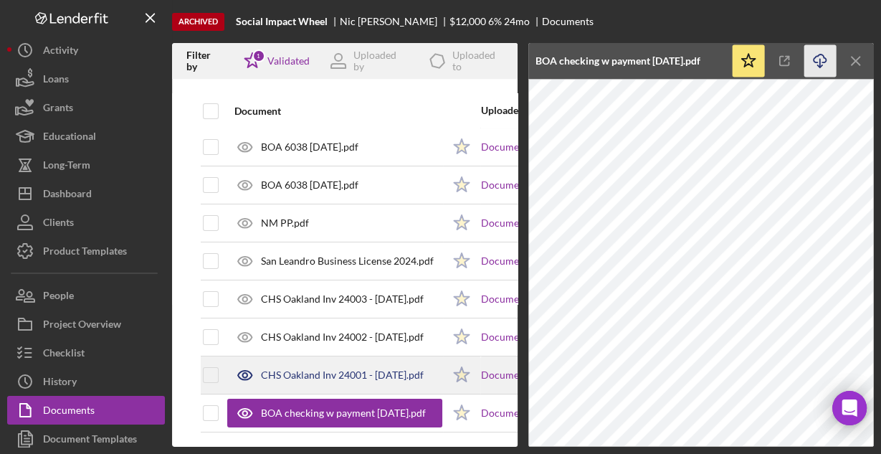
click at [302, 369] on div "CHS Oakland Inv 24001 - [DATE].pdf" at bounding box center [342, 374] width 163 height 11
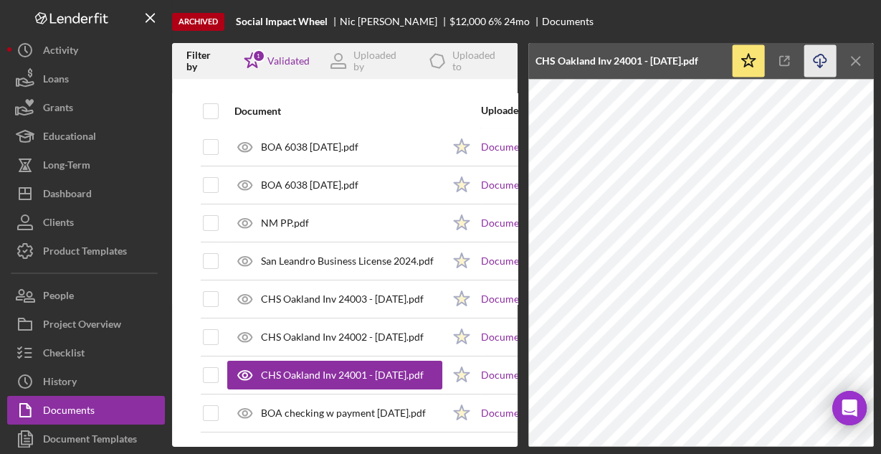
click at [817, 54] on icon "Icon/Download" at bounding box center [820, 61] width 32 height 32
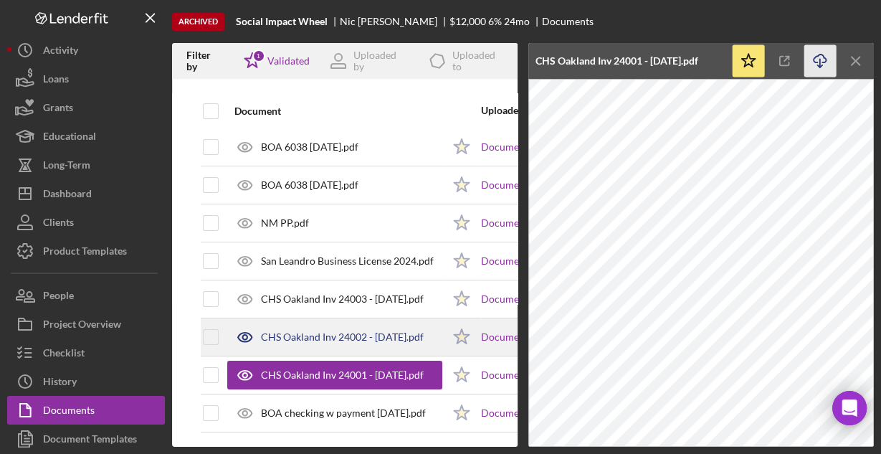
click at [308, 331] on div "CHS Oakland Inv 24002 - [DATE].pdf" at bounding box center [342, 336] width 163 height 11
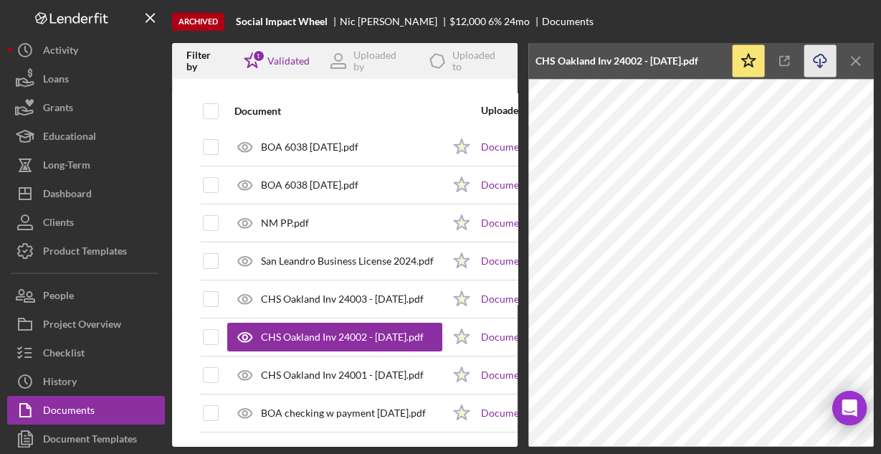
click at [823, 55] on icon "button" at bounding box center [819, 58] width 12 height 8
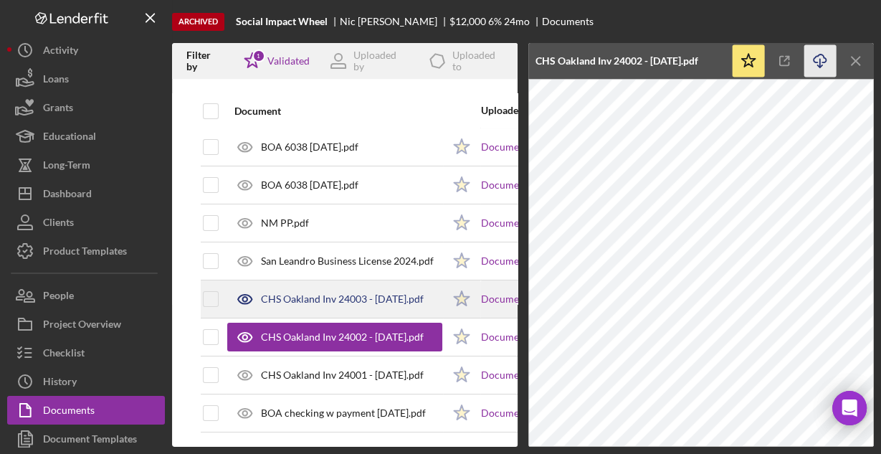
click at [280, 293] on div "CHS Oakland Inv 24003 - [DATE].pdf" at bounding box center [342, 298] width 163 height 11
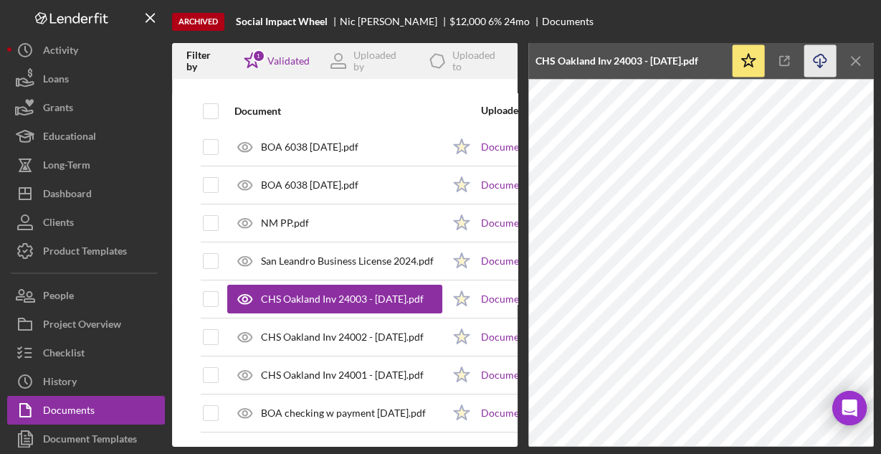
click at [815, 62] on icon "button" at bounding box center [819, 58] width 12 height 8
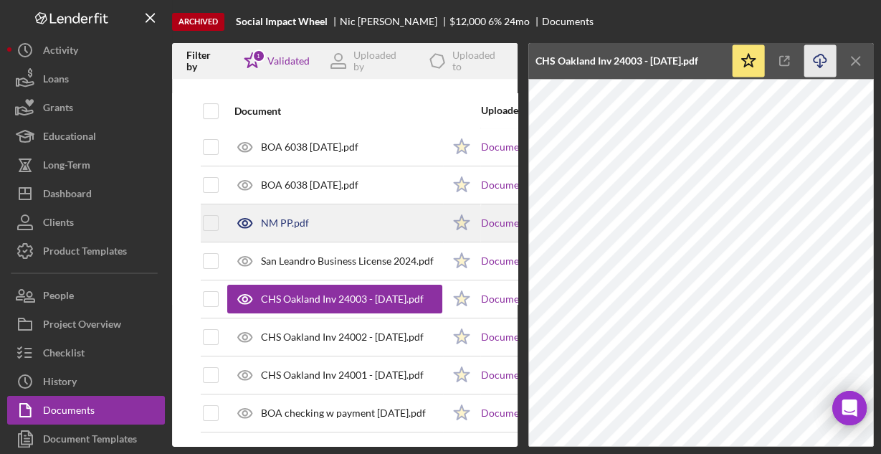
click at [292, 217] on div "NM PP.pdf" at bounding box center [285, 222] width 48 height 11
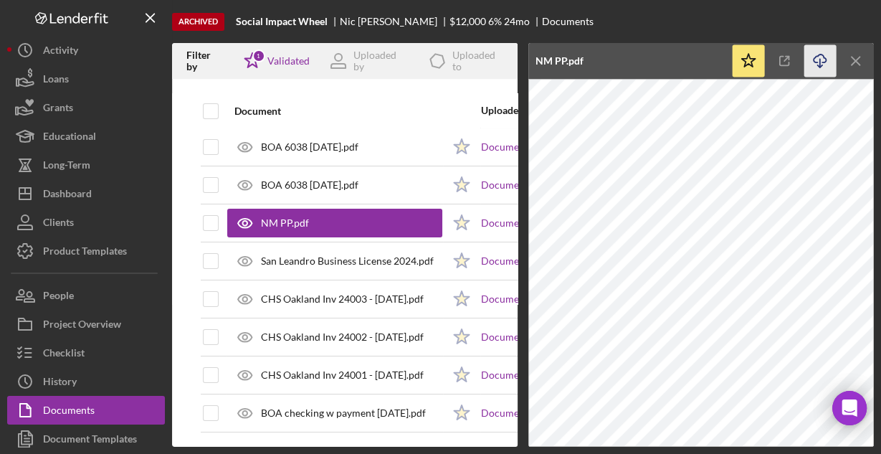
click at [819, 59] on icon "Icon/Download" at bounding box center [820, 61] width 32 height 32
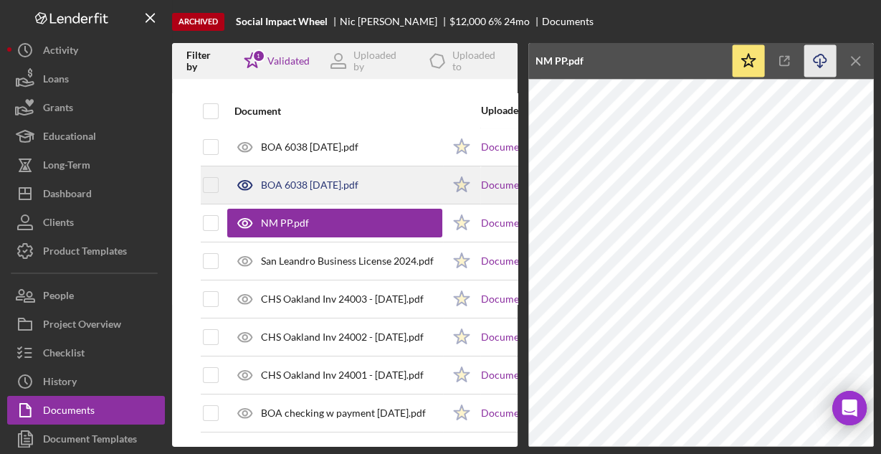
click at [299, 179] on div "BOA 6038 [DATE].pdf" at bounding box center [309, 184] width 97 height 11
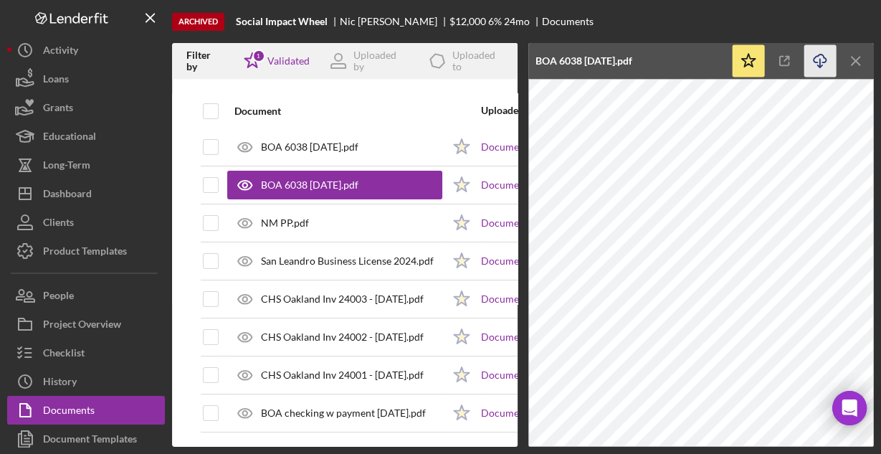
click at [815, 60] on icon "Icon/Download" at bounding box center [820, 61] width 32 height 32
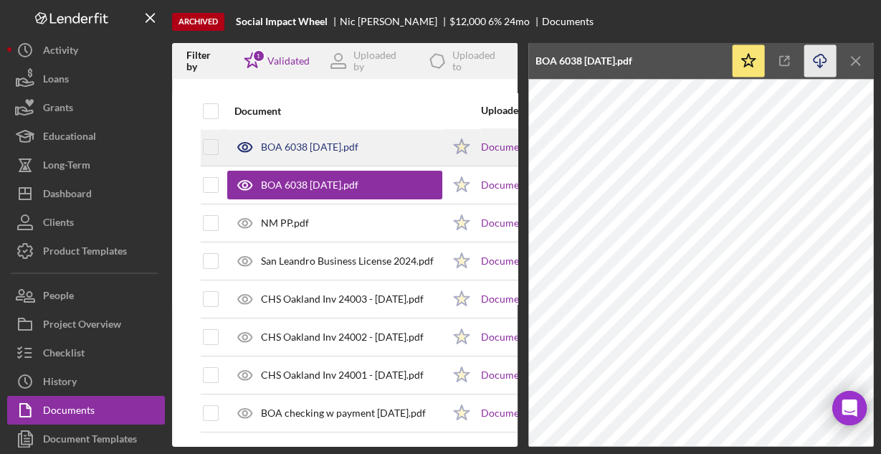
click at [304, 141] on div "BOA 6038 [DATE].pdf" at bounding box center [309, 146] width 97 height 11
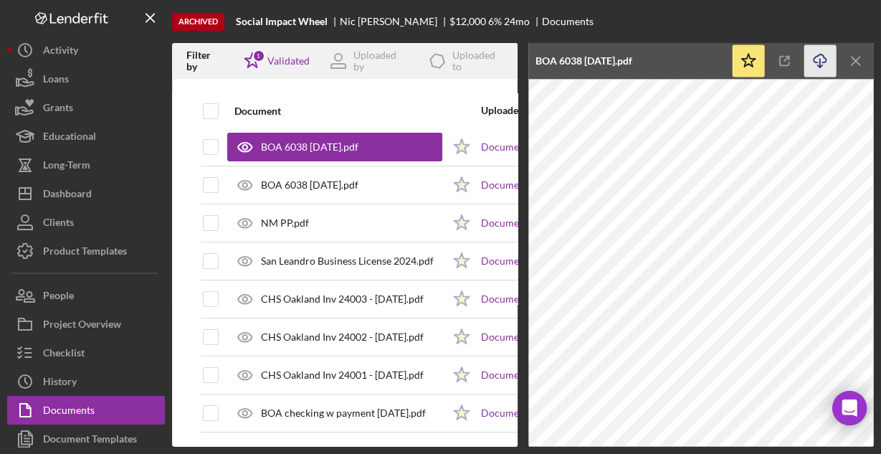
click at [821, 62] on icon "Icon/Download" at bounding box center [820, 61] width 32 height 32
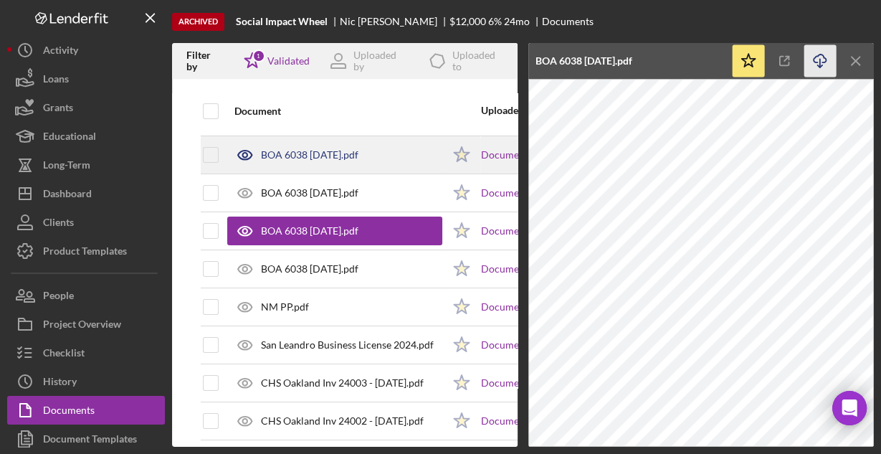
scroll to position [44, 0]
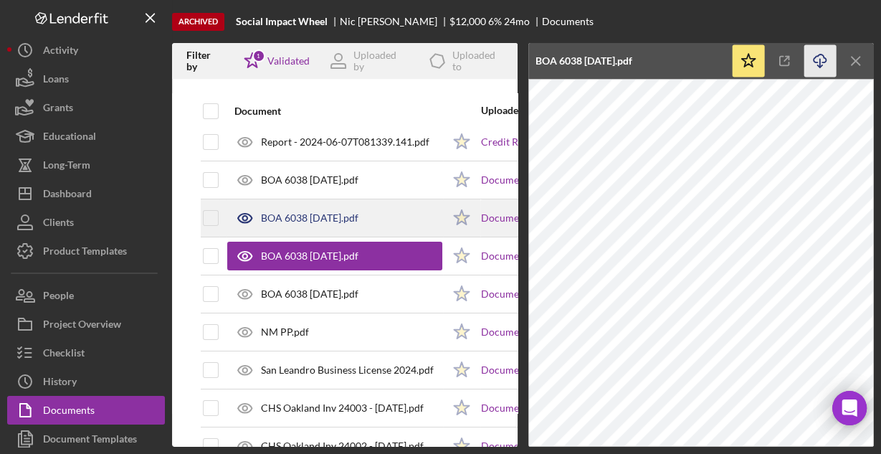
click at [313, 216] on div "BOA 6038 [DATE].pdf" at bounding box center [309, 217] width 97 height 11
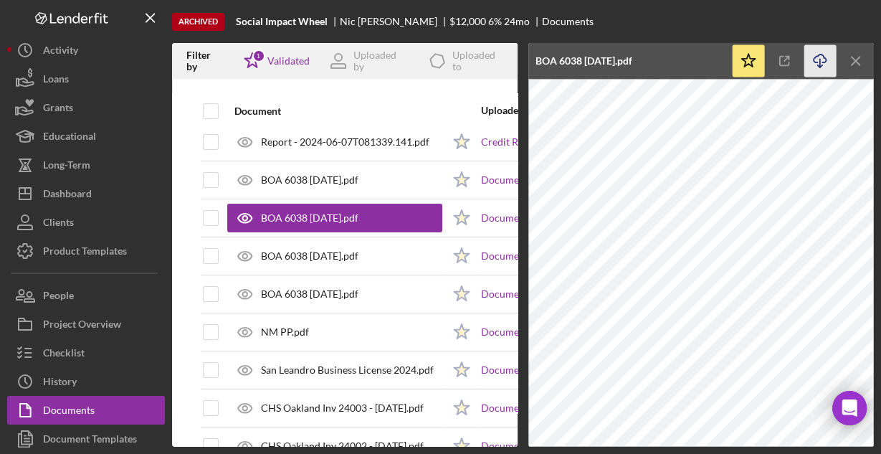
click at [821, 60] on icon "Icon/Download" at bounding box center [820, 61] width 32 height 32
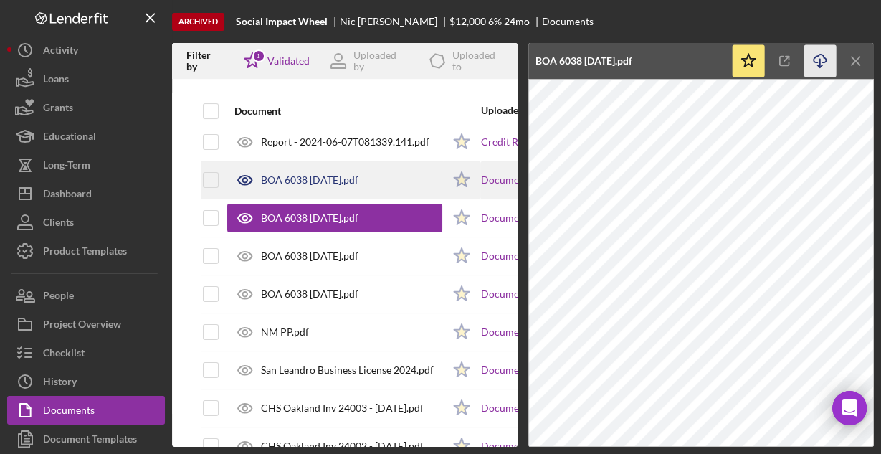
click at [290, 181] on div "BOA 6038 [DATE].pdf" at bounding box center [309, 179] width 97 height 11
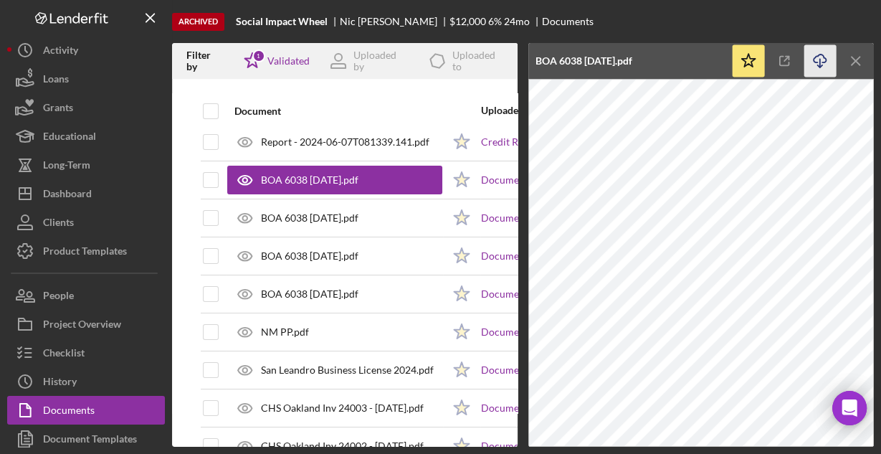
click at [821, 59] on icon "Icon/Download" at bounding box center [820, 61] width 32 height 32
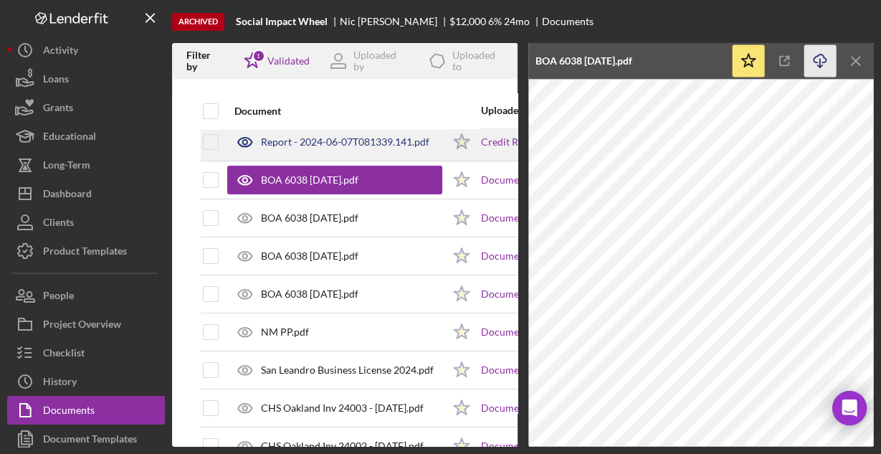
click at [301, 140] on div "Report - 2024-06-07T081339.141.pdf" at bounding box center [345, 141] width 168 height 11
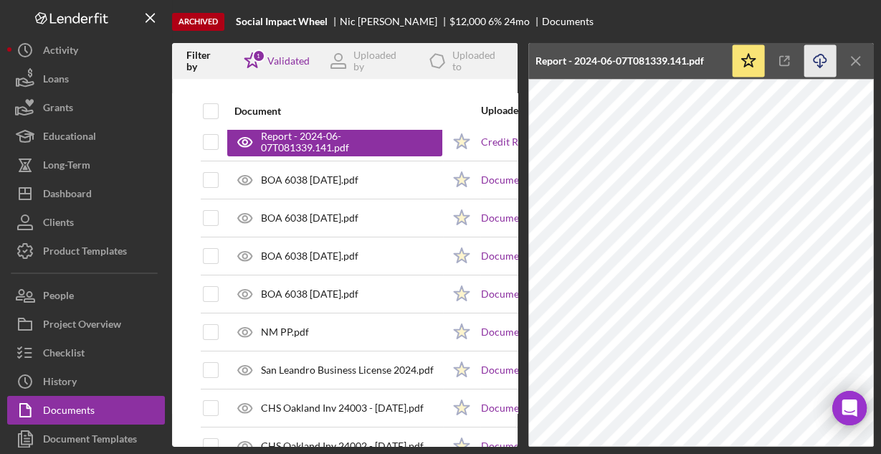
click at [818, 56] on icon "Icon/Download" at bounding box center [820, 61] width 32 height 32
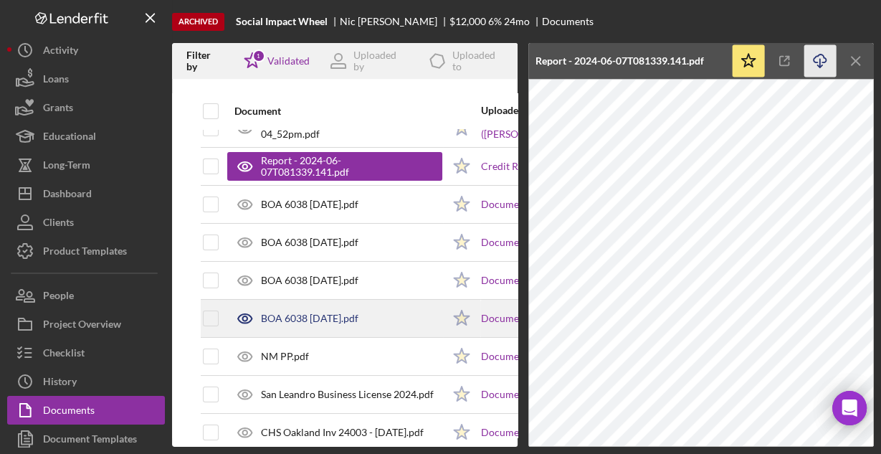
scroll to position [0, 0]
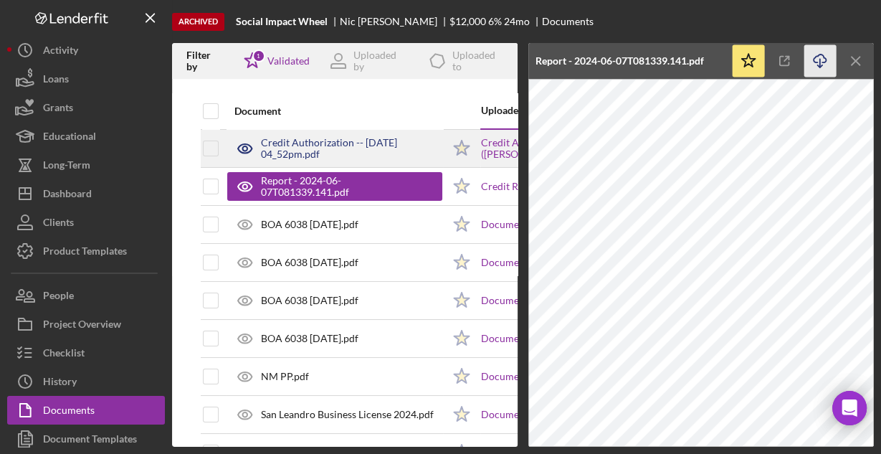
click at [312, 151] on div "Credit Authorization -- [DATE] 04_52pm.pdf" at bounding box center [351, 148] width 181 height 23
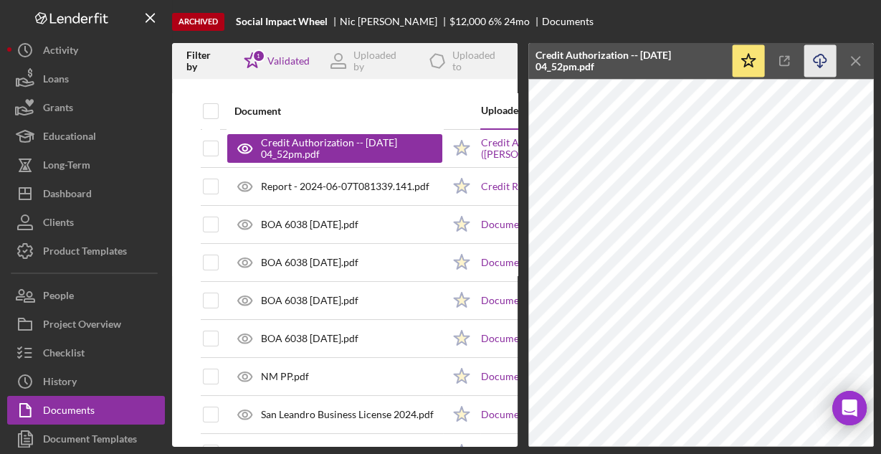
click at [818, 58] on icon "Icon/Download" at bounding box center [820, 61] width 32 height 32
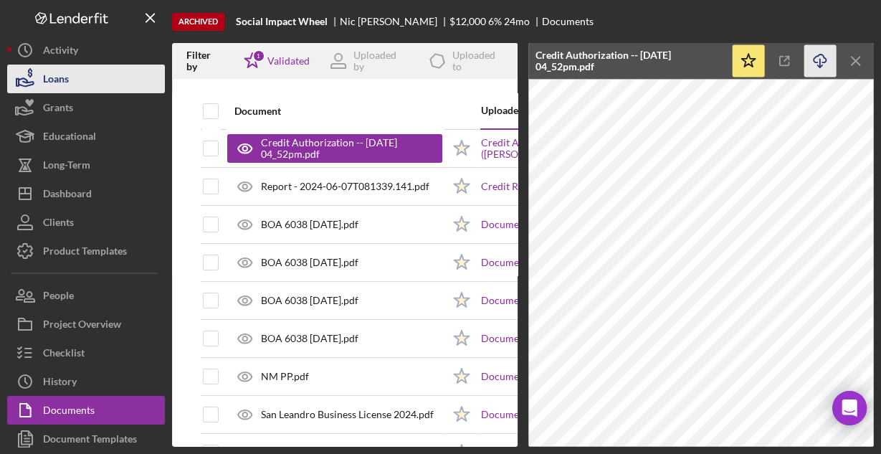
click at [69, 80] on button "Loans" at bounding box center [86, 78] width 158 height 29
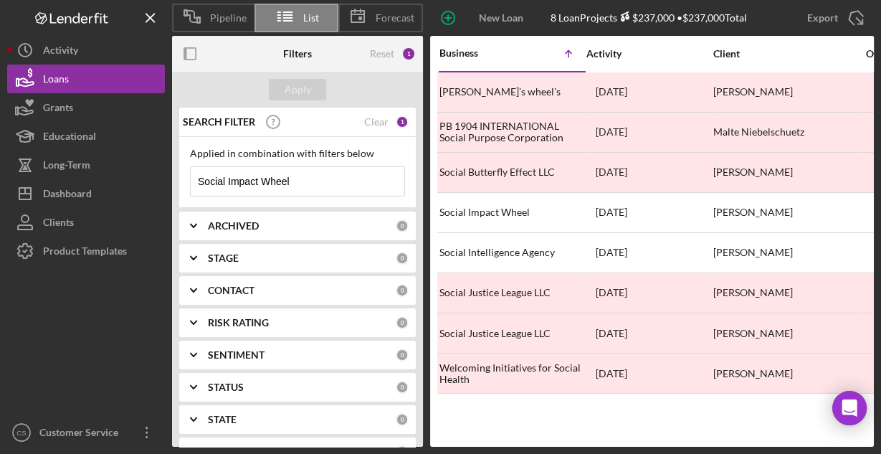
click at [289, 175] on input "Social Impact Wheel" at bounding box center [298, 181] width 214 height 29
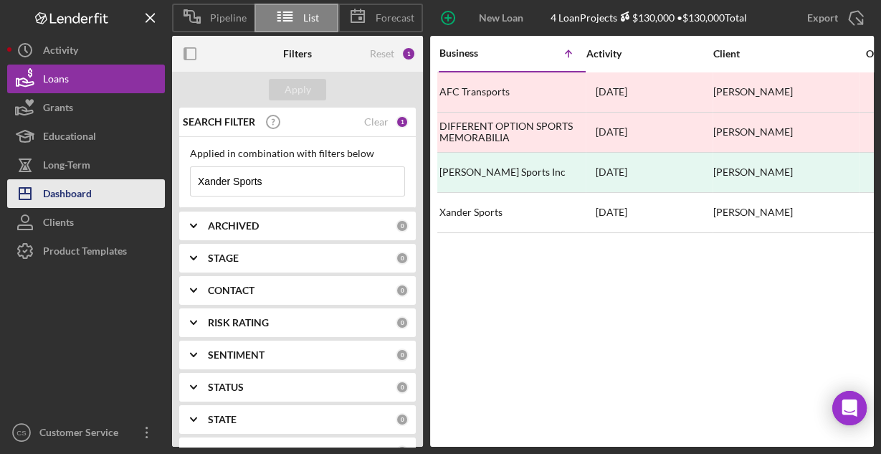
drag, startPoint x: 286, startPoint y: 186, endPoint x: 143, endPoint y: 204, distance: 144.4
click at [143, 204] on div "Pipeline List Forecast New Loan Project 4 Loan Projects $130,000 • $130,000 Tot…" at bounding box center [440, 223] width 866 height 446
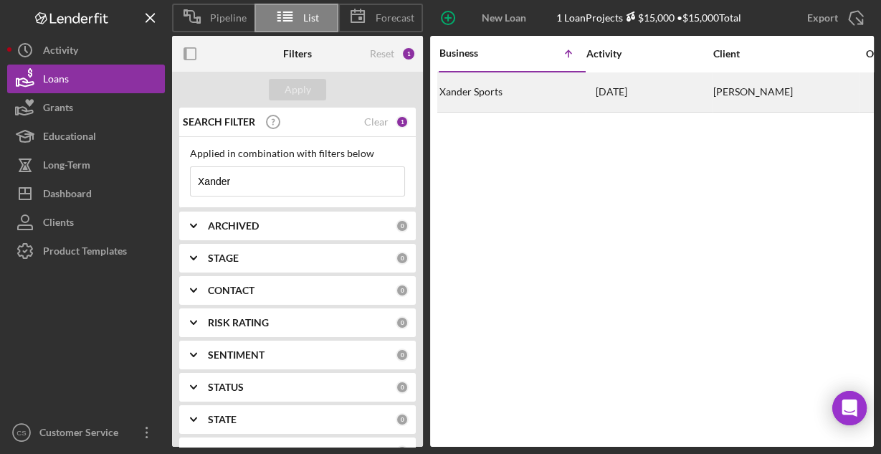
type input "Xander"
click at [498, 91] on div "Xander Sports" at bounding box center [510, 92] width 143 height 38
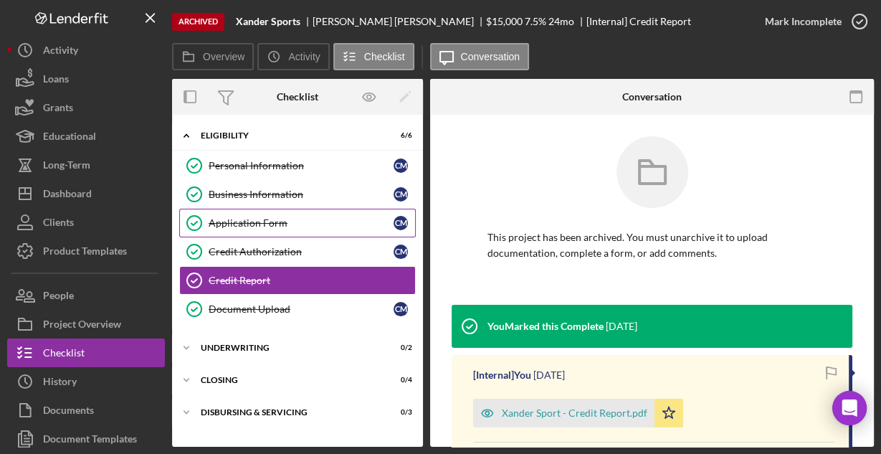
click at [244, 223] on div "Application Form" at bounding box center [301, 222] width 185 height 11
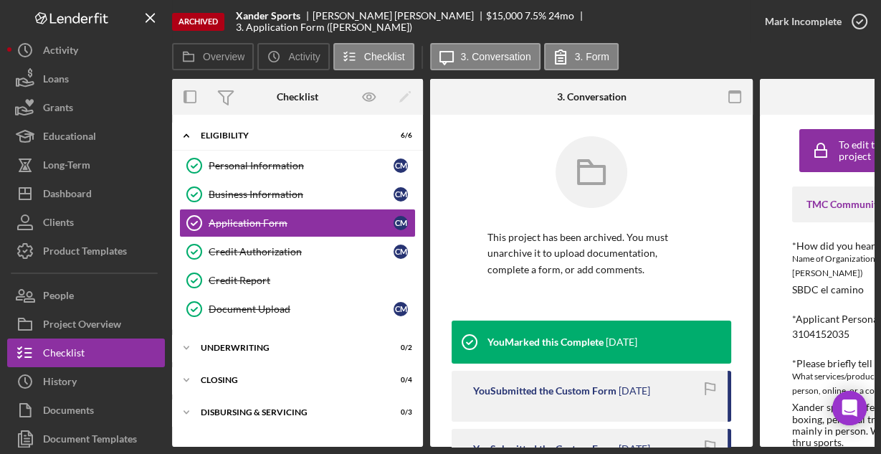
drag, startPoint x: 687, startPoint y: 91, endPoint x: 744, endPoint y: 75, distance: 59.7
click at [723, 80] on div at bounding box center [698, 97] width 107 height 36
click at [735, 92] on rect "button" at bounding box center [734, 92] width 11 height 3
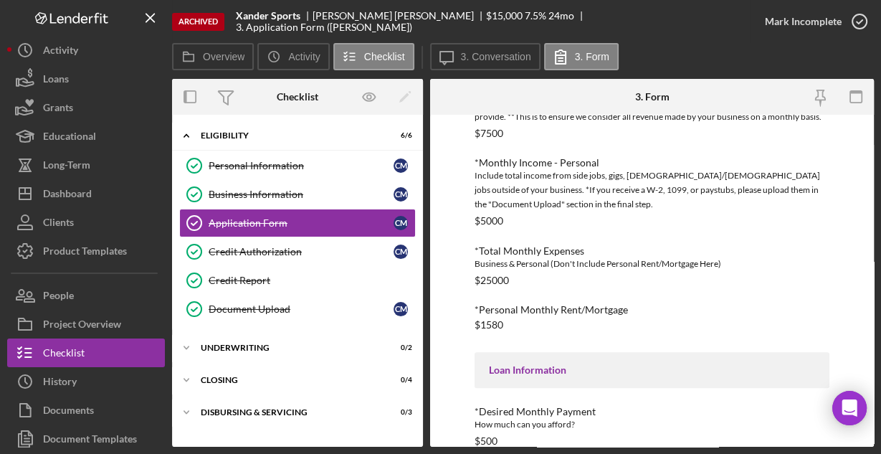
scroll to position [631, 0]
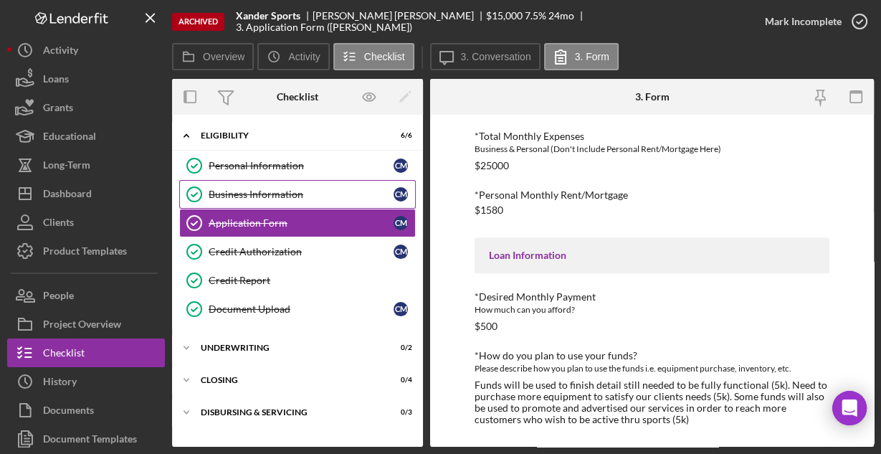
click at [287, 189] on div "Business Information" at bounding box center [301, 193] width 185 height 11
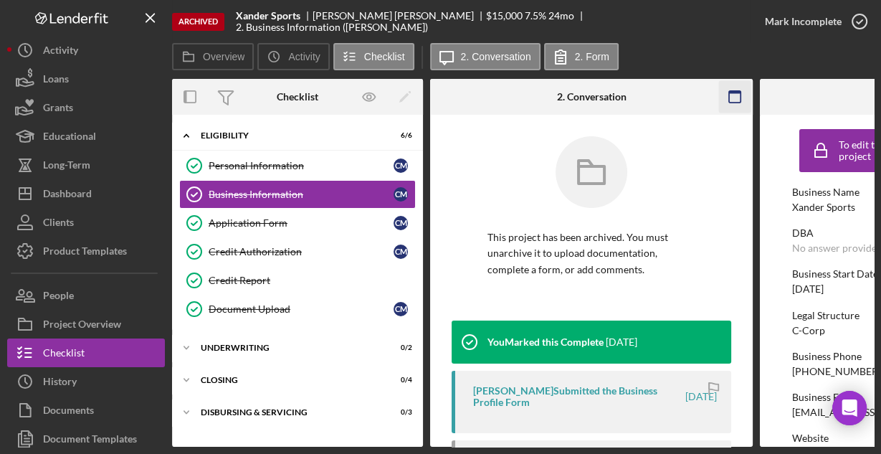
click at [725, 94] on icon "button" at bounding box center [735, 97] width 32 height 32
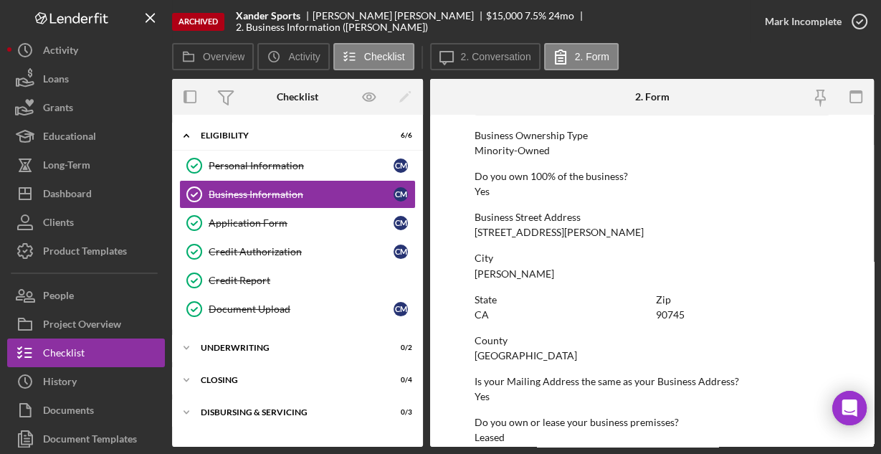
scroll to position [749, 0]
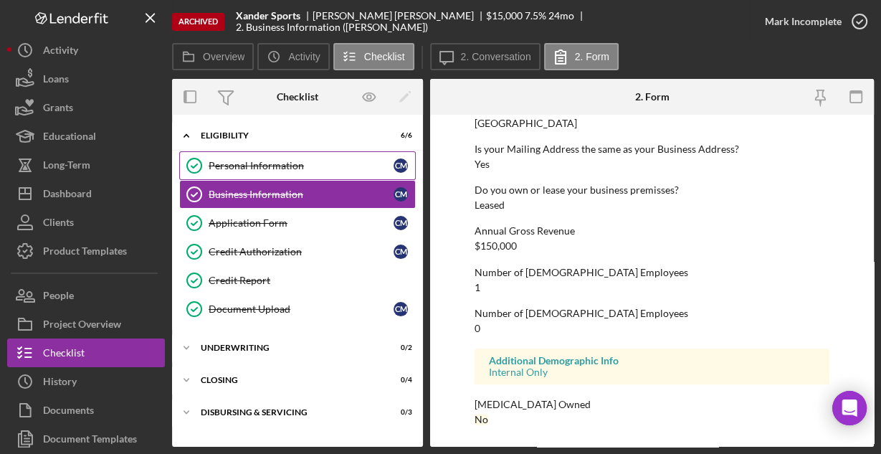
click at [264, 163] on div "Personal Information" at bounding box center [301, 165] width 185 height 11
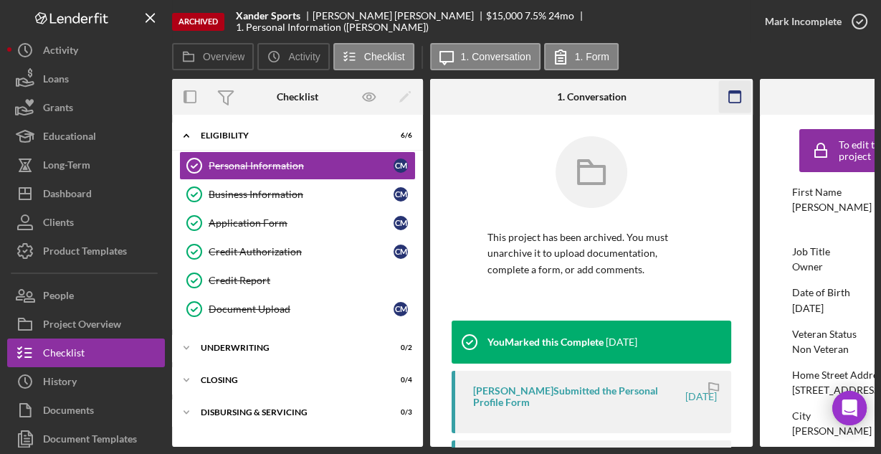
click at [738, 96] on icon "button" at bounding box center [735, 97] width 32 height 32
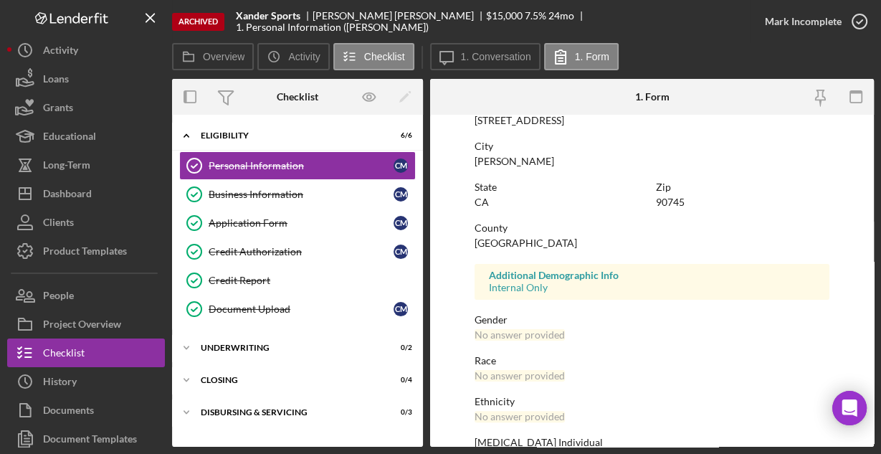
scroll to position [338, 0]
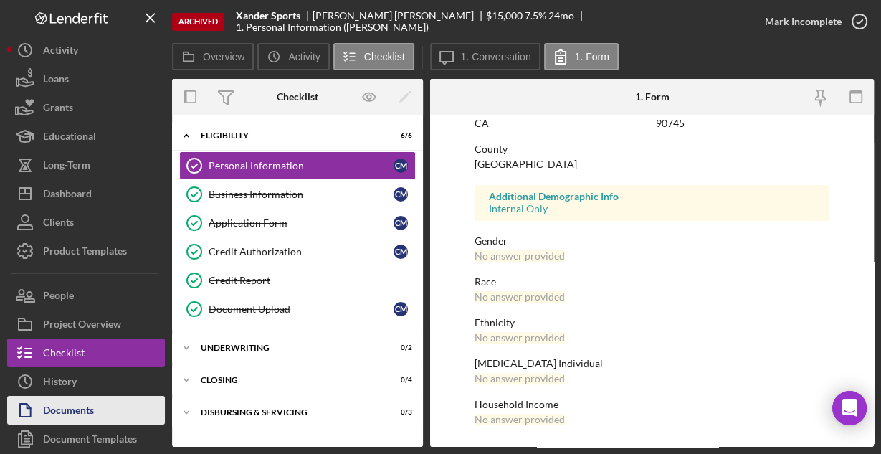
click at [80, 406] on div "Documents" at bounding box center [68, 412] width 51 height 32
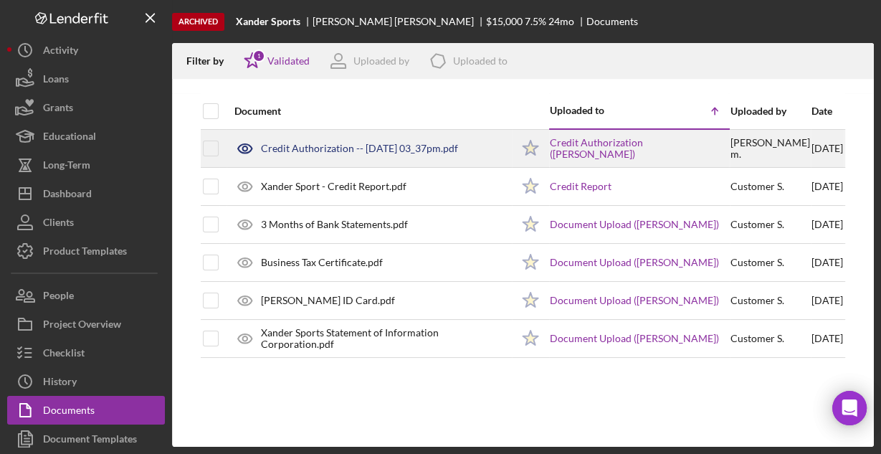
click at [308, 148] on div "Credit Authorization -- [DATE] 03_37pm.pdf" at bounding box center [359, 148] width 197 height 11
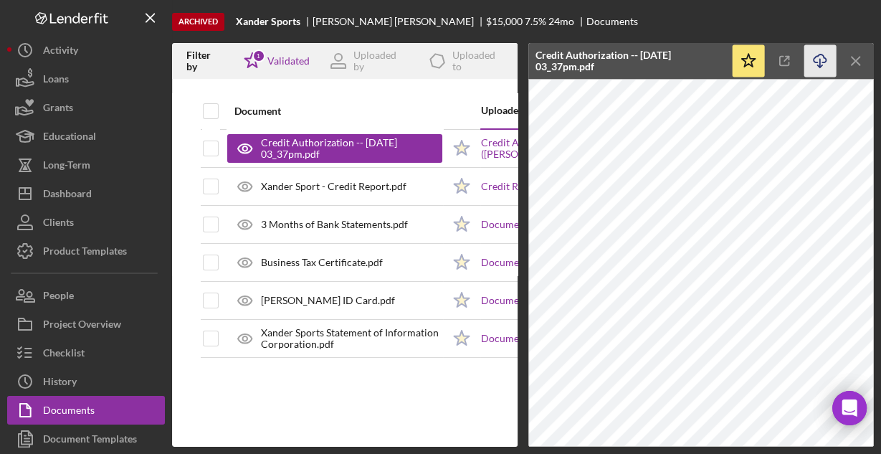
click at [821, 61] on icon "Icon/Download" at bounding box center [820, 61] width 32 height 32
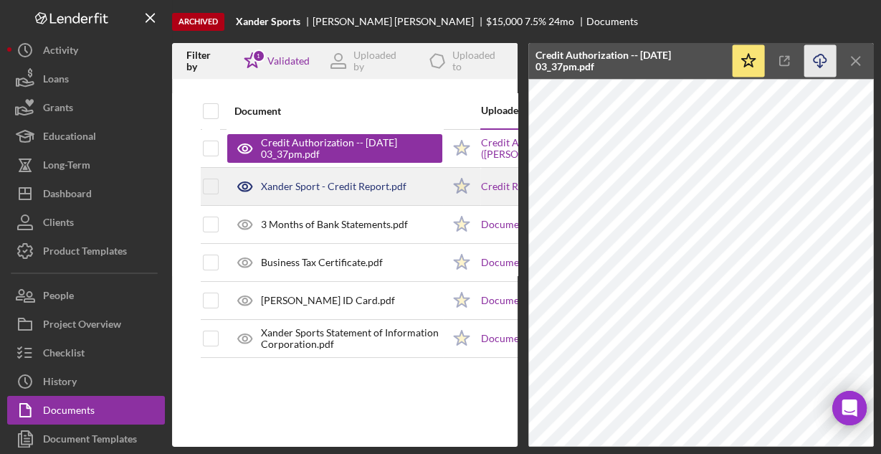
click at [335, 189] on div "Xander Sport - Credit Report.pdf" at bounding box center [333, 186] width 145 height 11
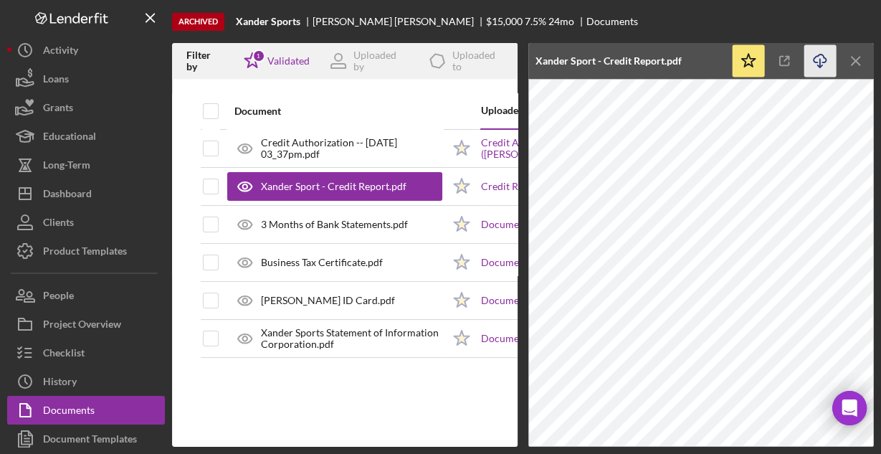
click at [818, 57] on icon "Icon/Download" at bounding box center [820, 61] width 32 height 32
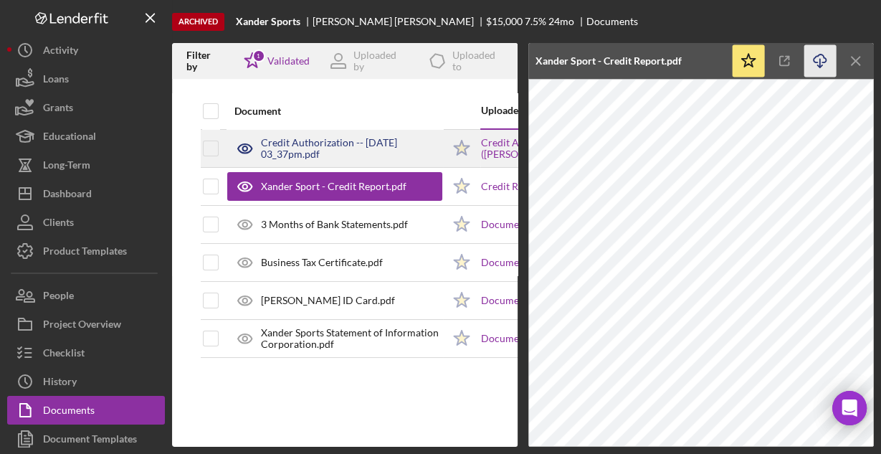
click at [345, 145] on div "Credit Authorization -- [DATE] 03_37pm.pdf" at bounding box center [351, 148] width 181 height 23
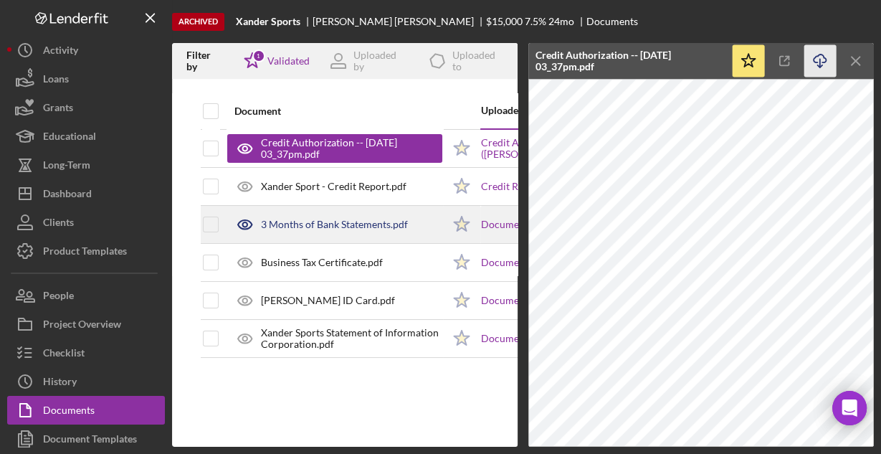
click at [307, 224] on div "3 Months of Bank Statements.pdf" at bounding box center [334, 224] width 147 height 11
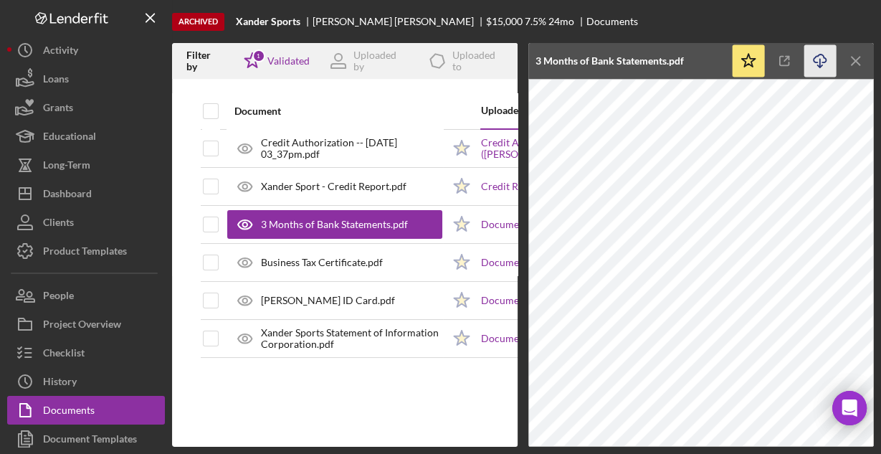
click at [816, 55] on icon "button" at bounding box center [819, 58] width 12 height 8
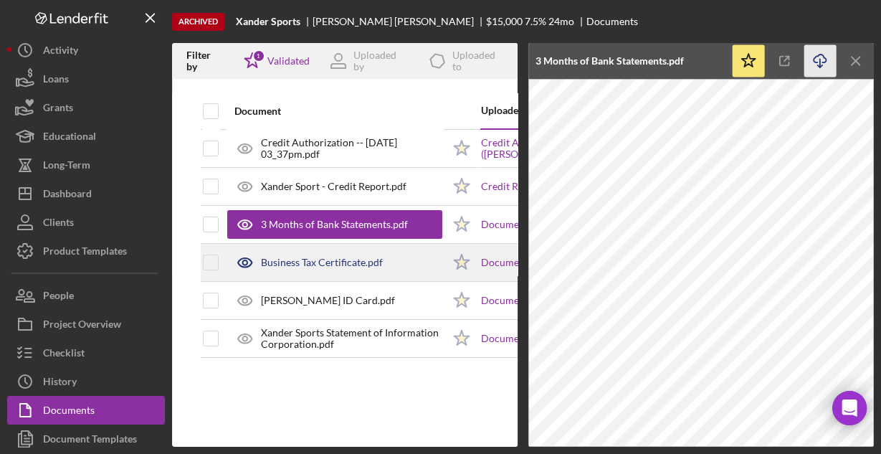
click at [282, 264] on div "Business Tax Certificate.pdf" at bounding box center [322, 262] width 122 height 11
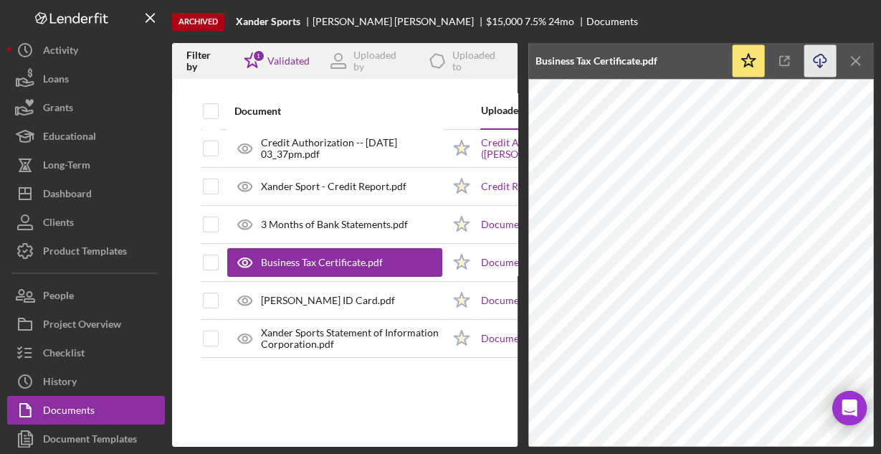
click at [815, 62] on icon "button" at bounding box center [819, 58] width 12 height 8
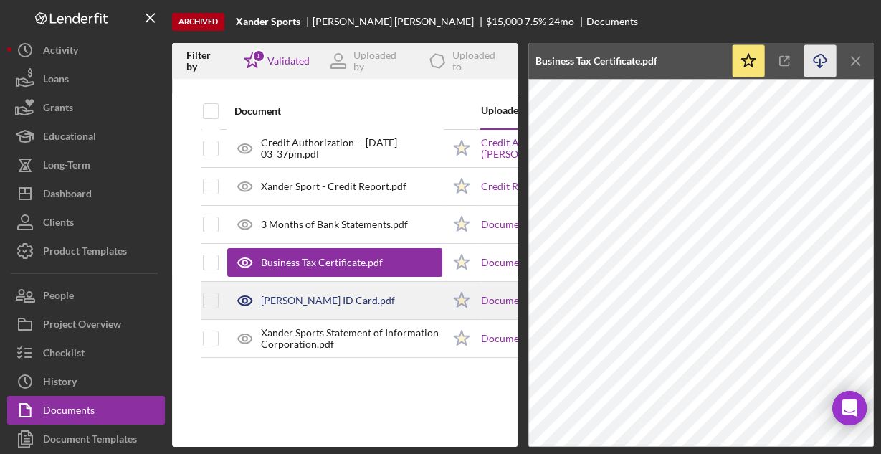
click at [335, 298] on div "[PERSON_NAME] ID Card.pdf" at bounding box center [328, 300] width 134 height 11
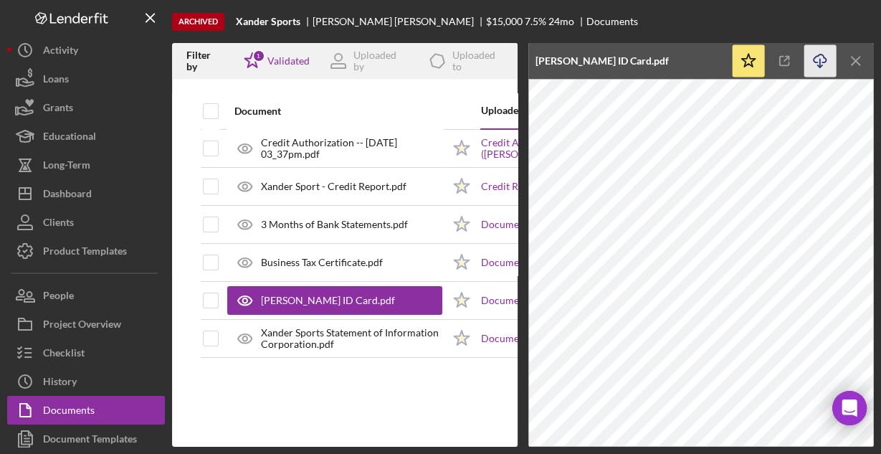
click at [812, 59] on icon "Icon/Download" at bounding box center [820, 61] width 32 height 32
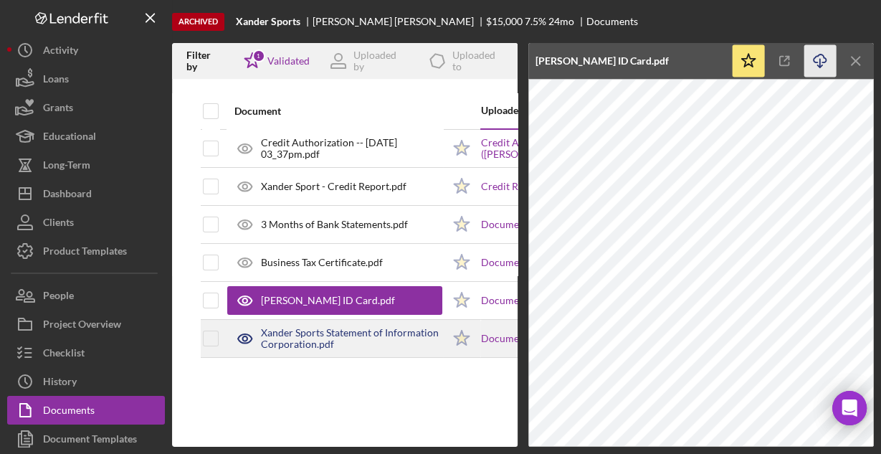
click at [274, 333] on div "Xander Sports Statement of Information Corporation.pdf" at bounding box center [351, 338] width 181 height 23
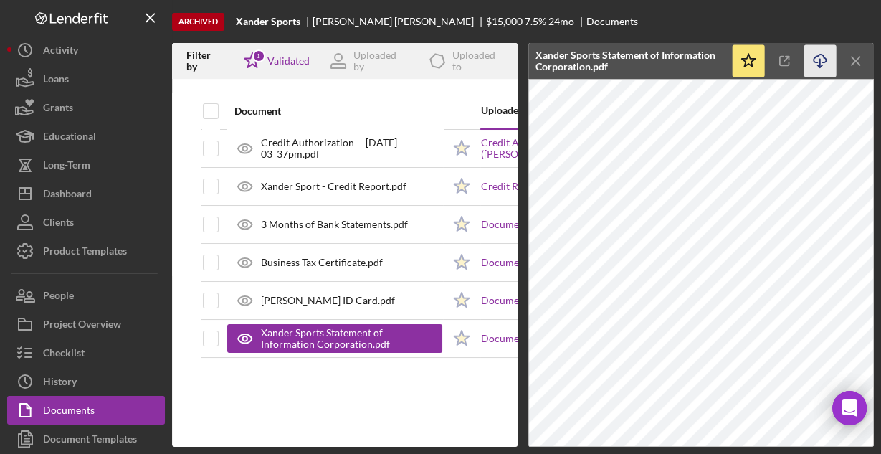
click at [816, 64] on icon "Icon/Download" at bounding box center [820, 61] width 32 height 32
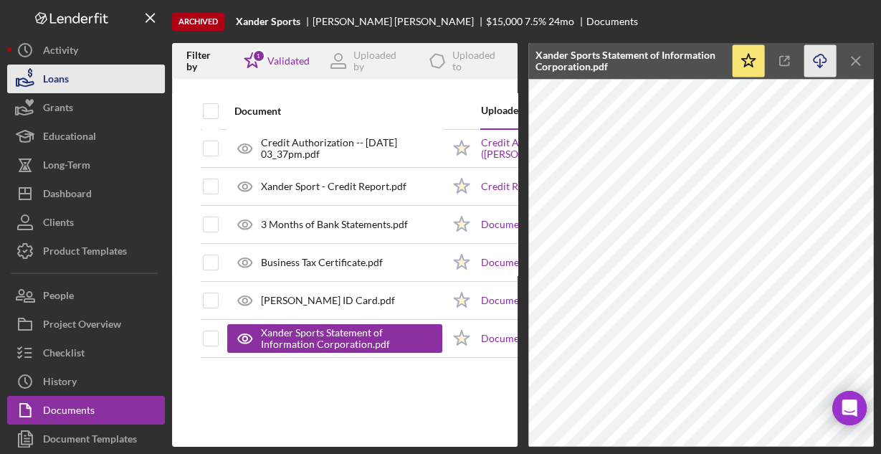
click at [39, 76] on icon "button" at bounding box center [25, 79] width 36 height 36
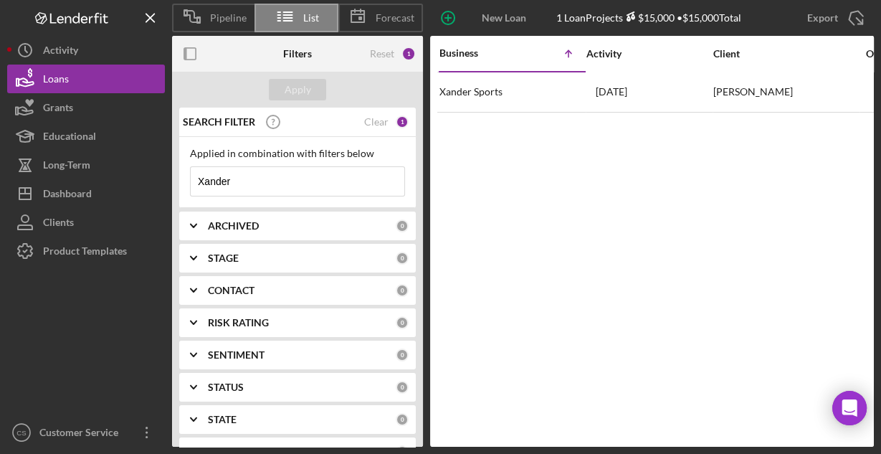
click at [267, 178] on input "Xander" at bounding box center [298, 181] width 214 height 29
paste input "JuiceAlize"
type input "JuiceAlize"
click at [282, 87] on button "Apply" at bounding box center [297, 89] width 57 height 21
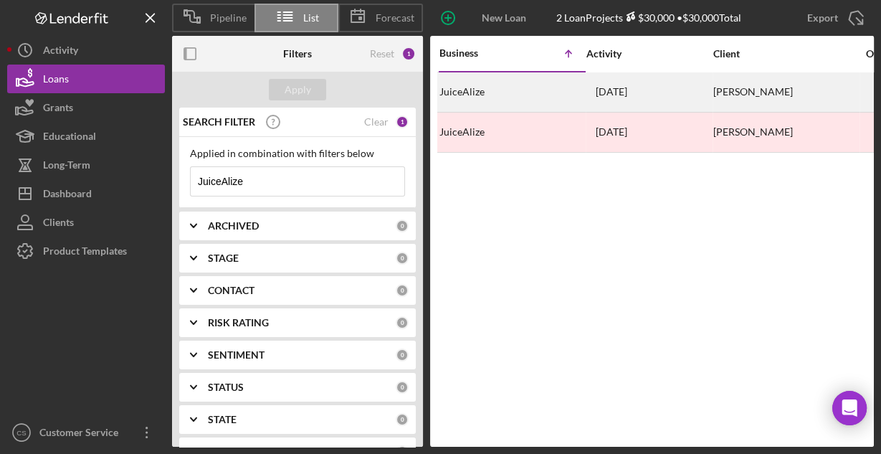
click at [490, 91] on div "JuiceAlize" at bounding box center [510, 92] width 143 height 38
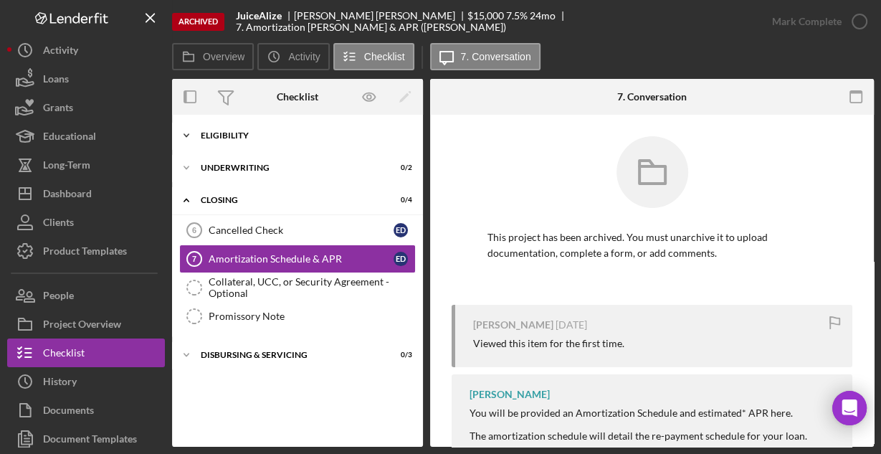
click at [232, 137] on div "Eligibility" at bounding box center [303, 135] width 204 height 9
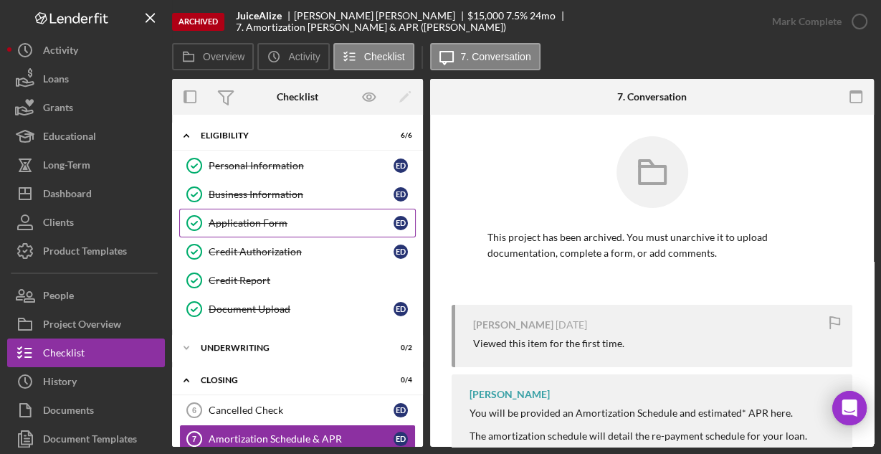
click at [230, 217] on div "Application Form" at bounding box center [301, 222] width 185 height 11
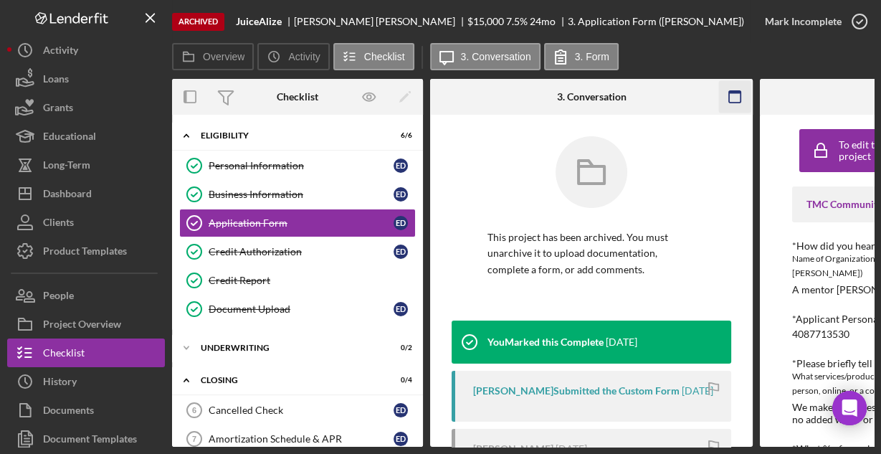
click at [735, 100] on icon "button" at bounding box center [735, 97] width 32 height 32
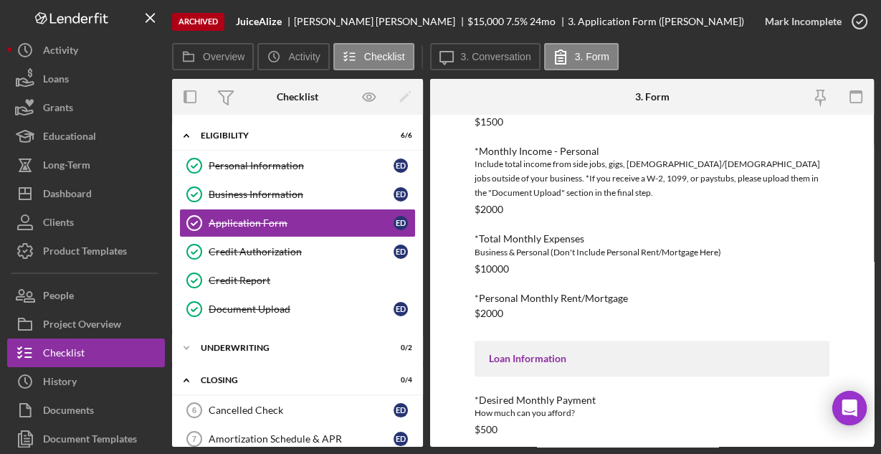
scroll to position [597, 0]
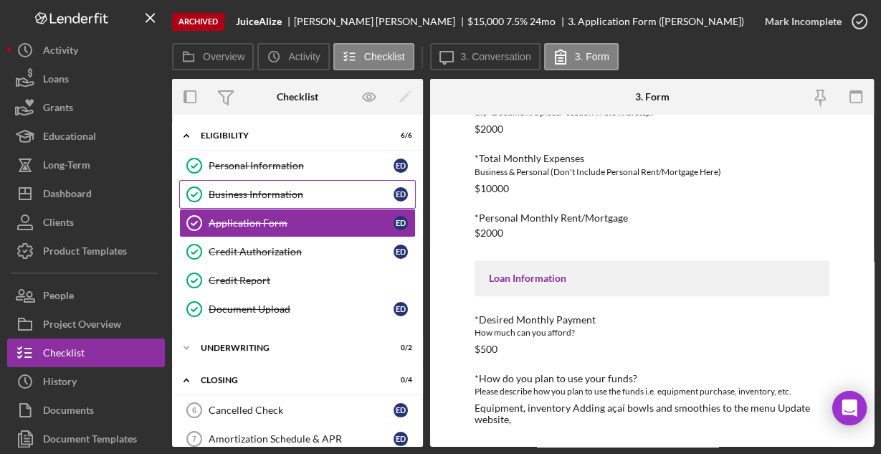
click at [258, 190] on div "Business Information" at bounding box center [301, 193] width 185 height 11
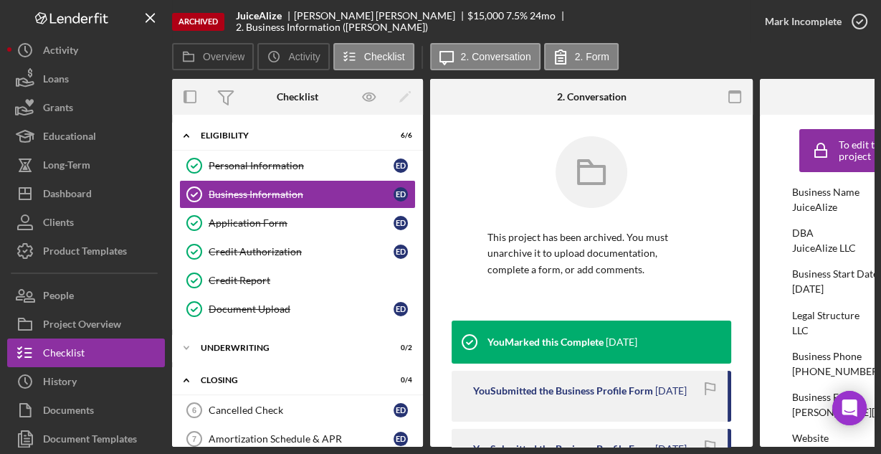
click at [740, 95] on rect "button" at bounding box center [734, 96] width 11 height 11
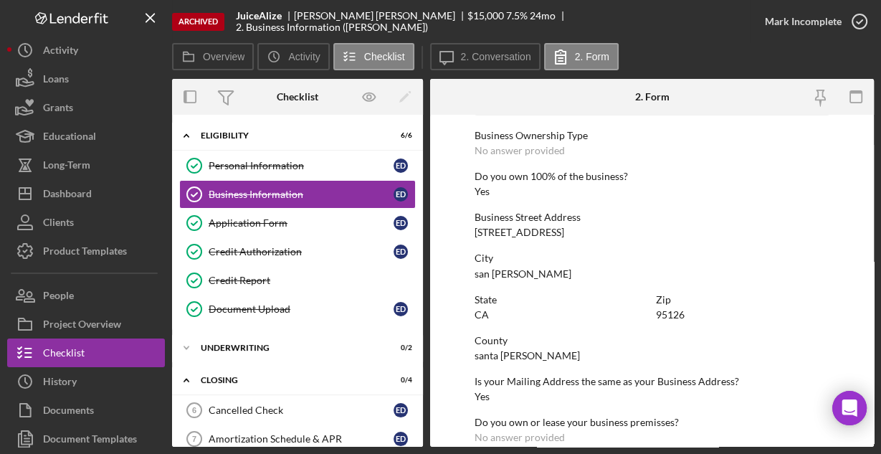
scroll to position [749, 0]
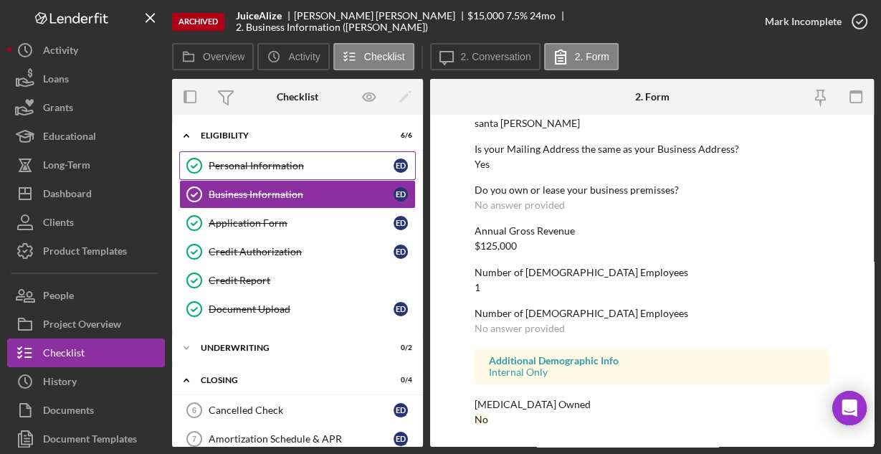
click at [239, 160] on div "Personal Information" at bounding box center [301, 165] width 185 height 11
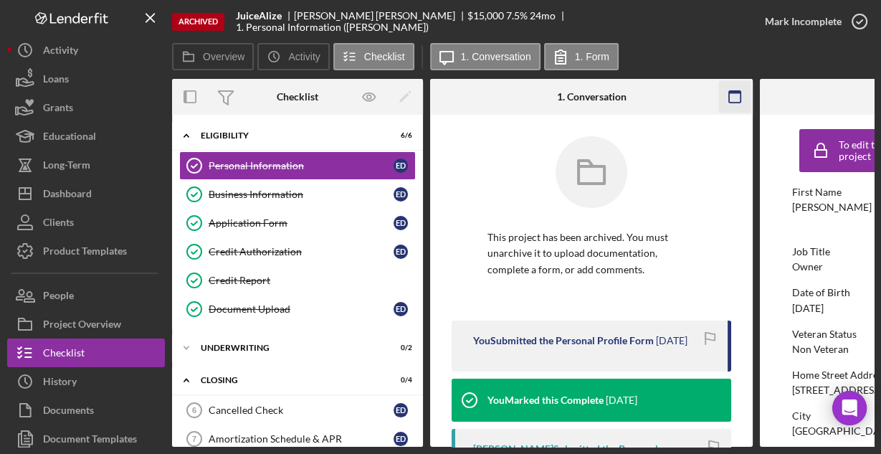
click at [743, 94] on icon "button" at bounding box center [735, 97] width 32 height 32
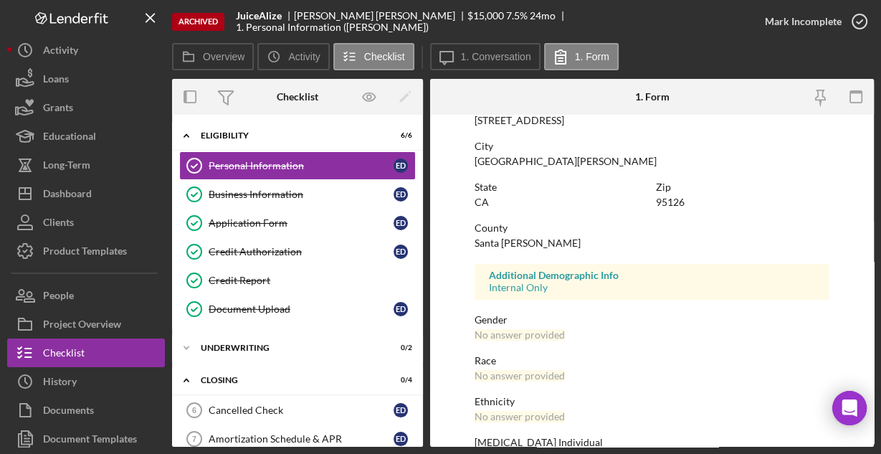
scroll to position [338, 0]
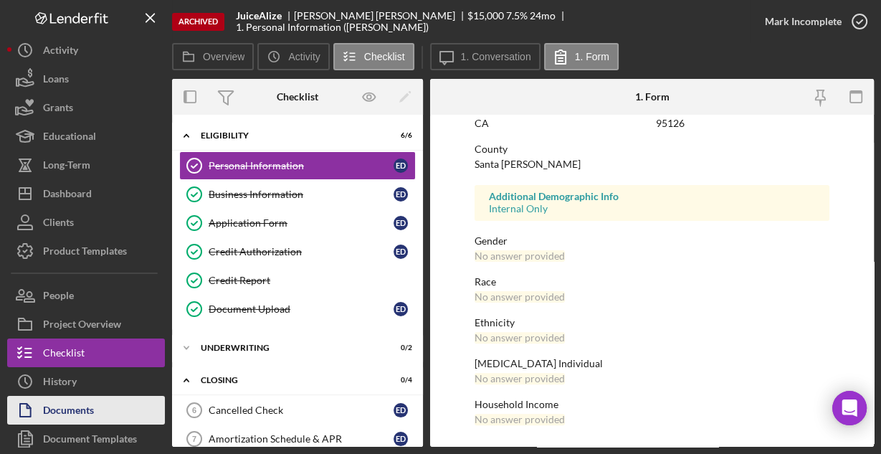
click at [88, 404] on div "Documents" at bounding box center [68, 412] width 51 height 32
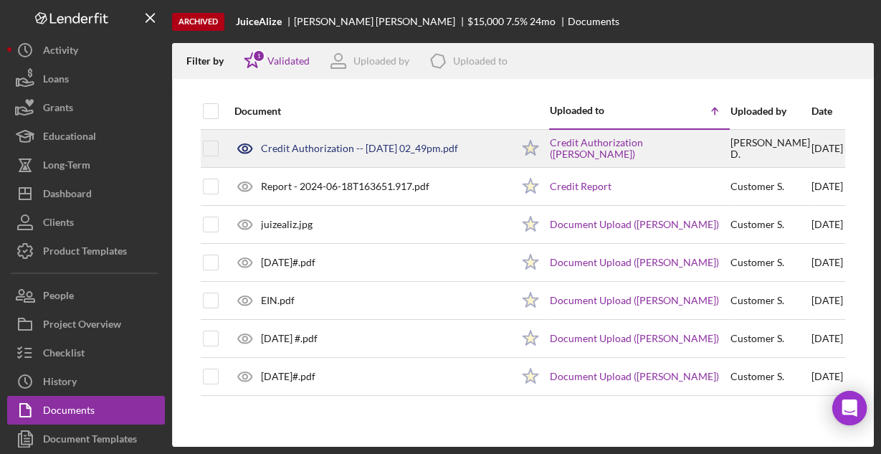
click at [302, 153] on div "Credit Authorization -- [DATE] 02_49pm.pdf" at bounding box center [359, 148] width 197 height 11
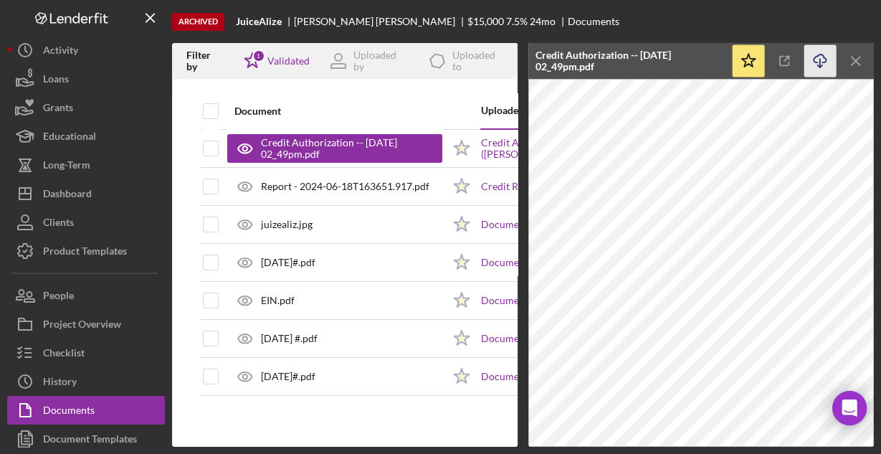
click at [821, 61] on icon "Icon/Download" at bounding box center [820, 61] width 32 height 32
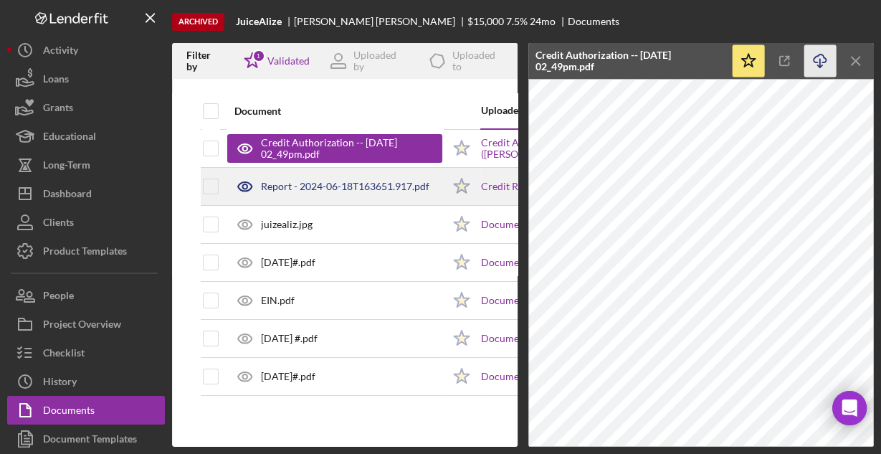
click at [318, 185] on div "Report - 2024-06-18T163651.917.pdf" at bounding box center [345, 186] width 168 height 11
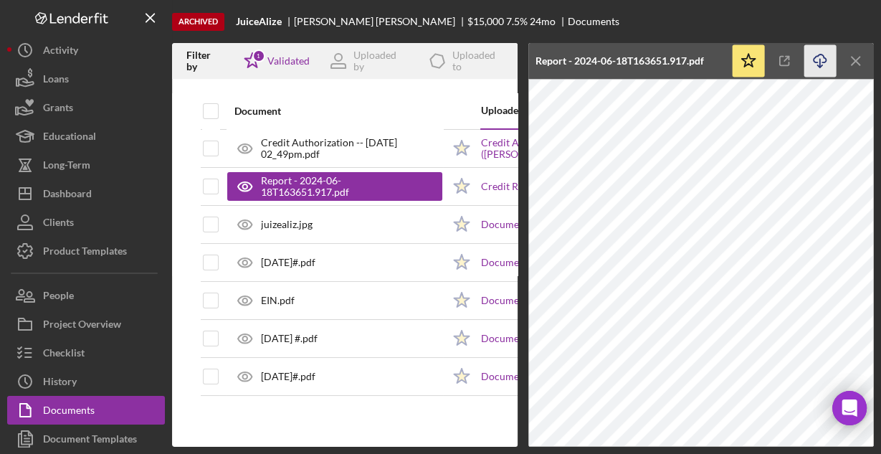
click at [813, 64] on icon "Icon/Download" at bounding box center [820, 61] width 32 height 32
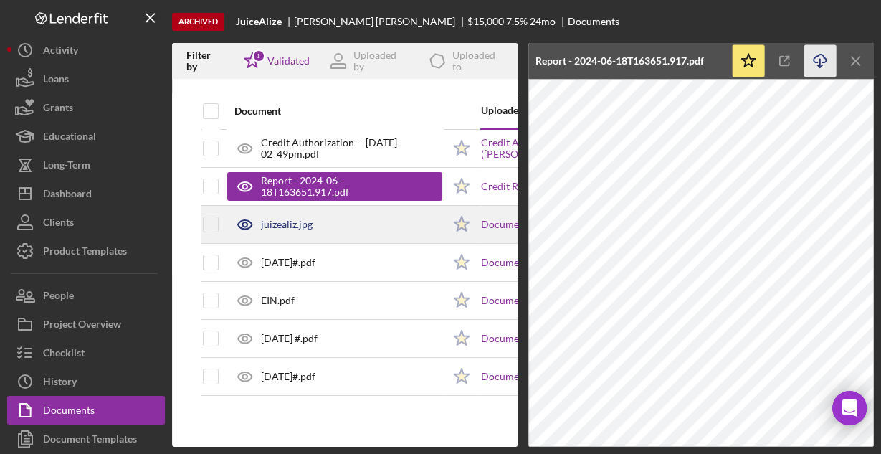
click at [315, 221] on div "juizealiz.jpg" at bounding box center [334, 224] width 215 height 36
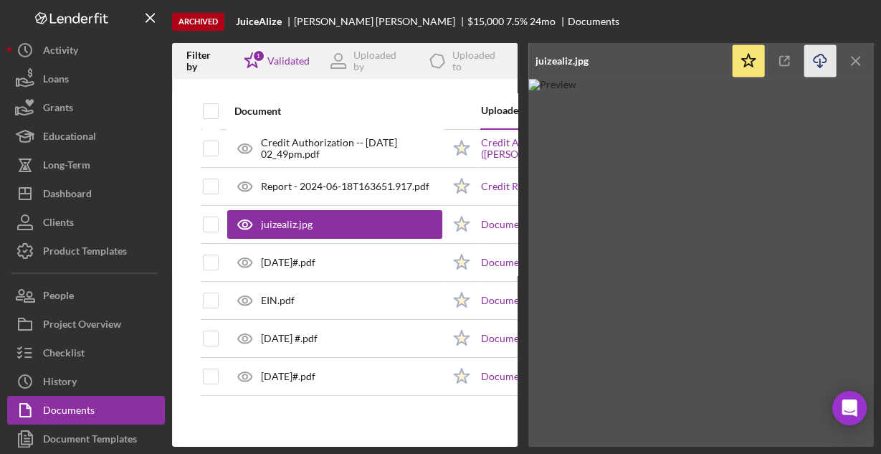
click at [820, 56] on icon "Icon/Download" at bounding box center [820, 61] width 32 height 32
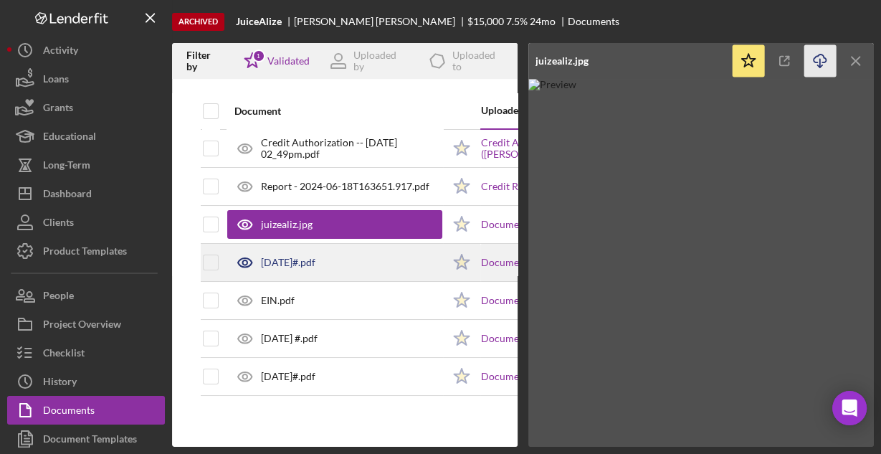
click at [279, 262] on div "[DATE]#.pdf" at bounding box center [288, 262] width 54 height 11
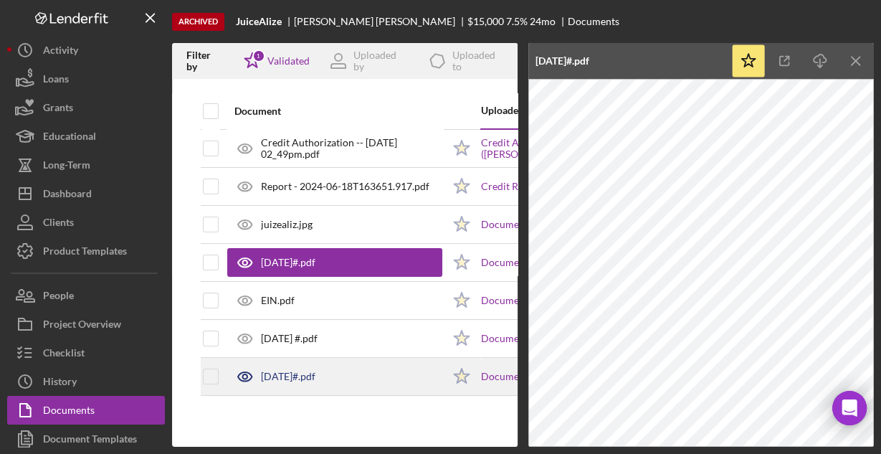
click at [345, 365] on div "[DATE]#.pdf" at bounding box center [334, 376] width 215 height 36
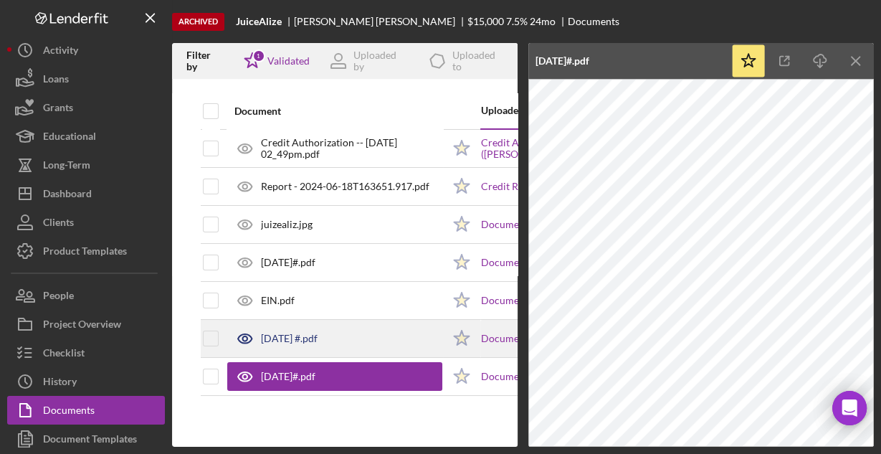
click at [305, 330] on div "[DATE] #.pdf" at bounding box center [334, 338] width 215 height 36
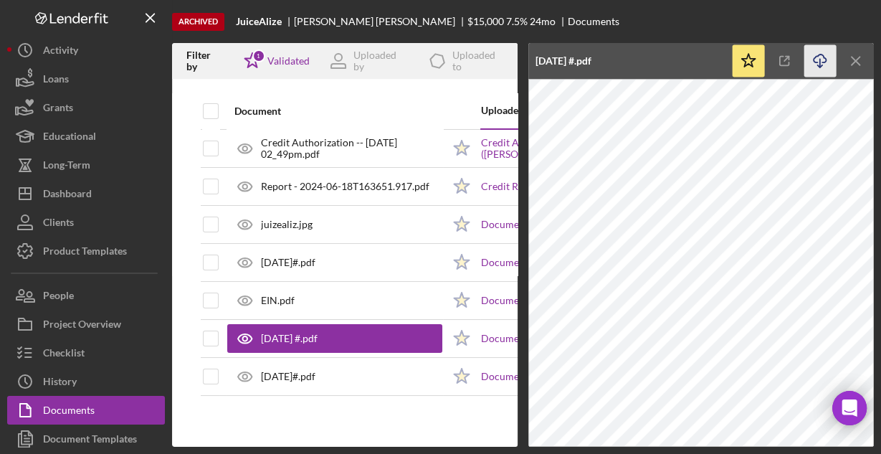
click at [821, 55] on icon "Icon/Download" at bounding box center [820, 61] width 32 height 32
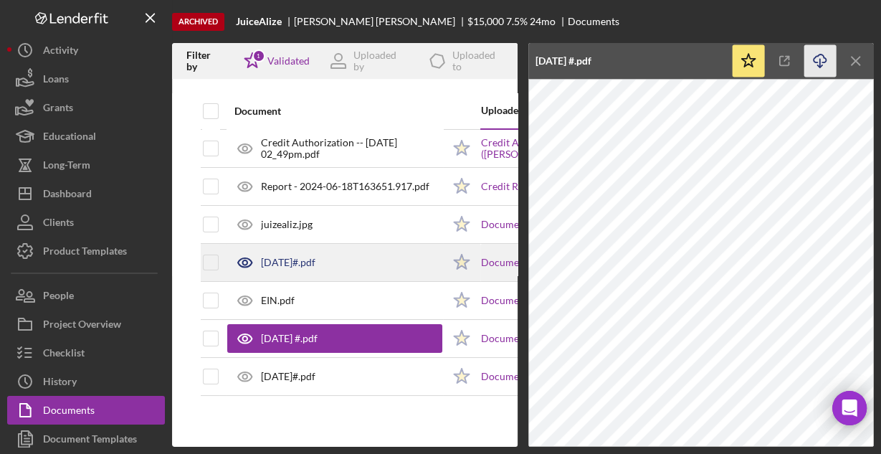
click at [295, 262] on div "[DATE]#.pdf" at bounding box center [288, 262] width 54 height 11
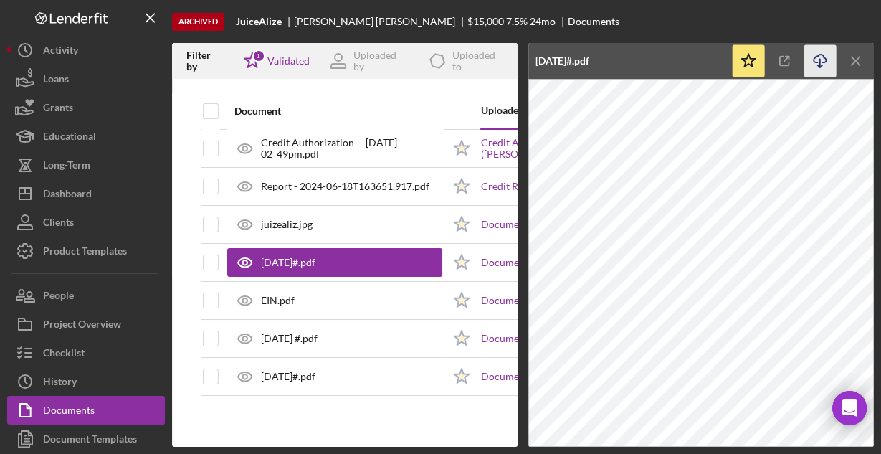
click at [818, 58] on icon "Icon/Download" at bounding box center [820, 61] width 32 height 32
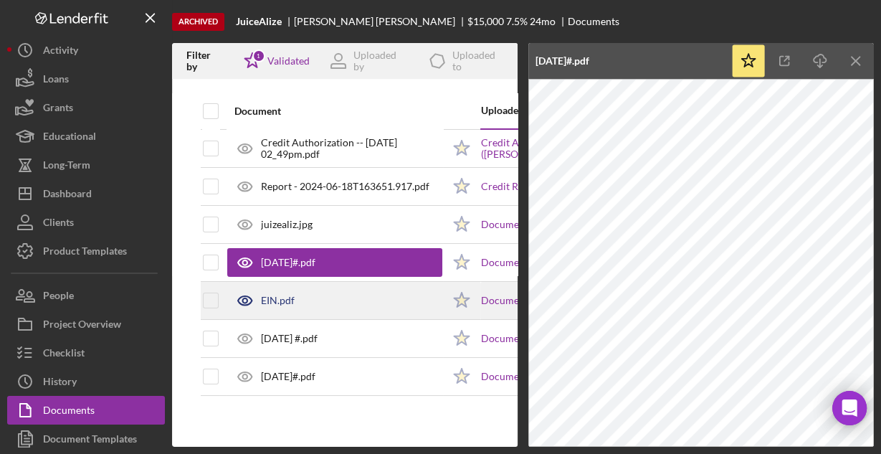
click at [302, 304] on div "EIN.pdf" at bounding box center [334, 300] width 215 height 36
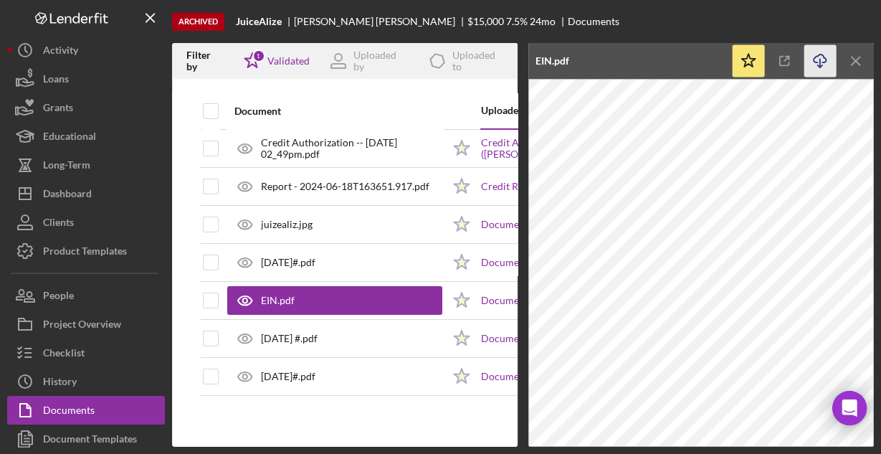
click at [818, 62] on icon "Icon/Download" at bounding box center [820, 61] width 32 height 32
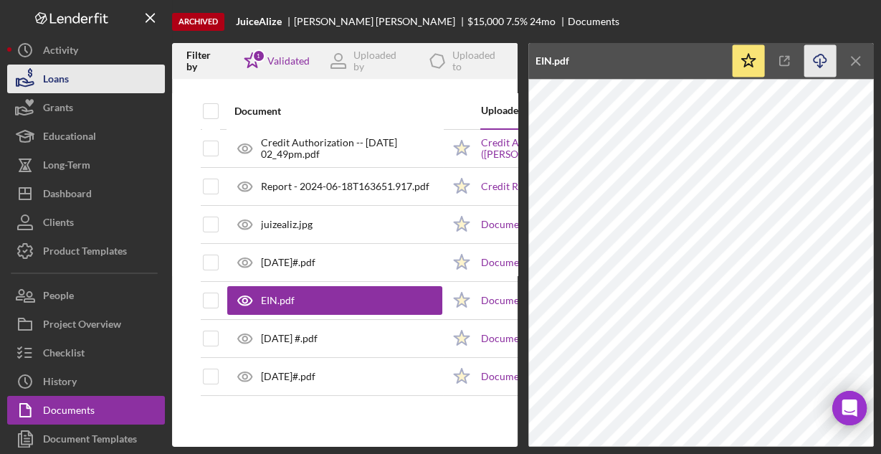
click at [58, 80] on div "Loans" at bounding box center [56, 80] width 26 height 32
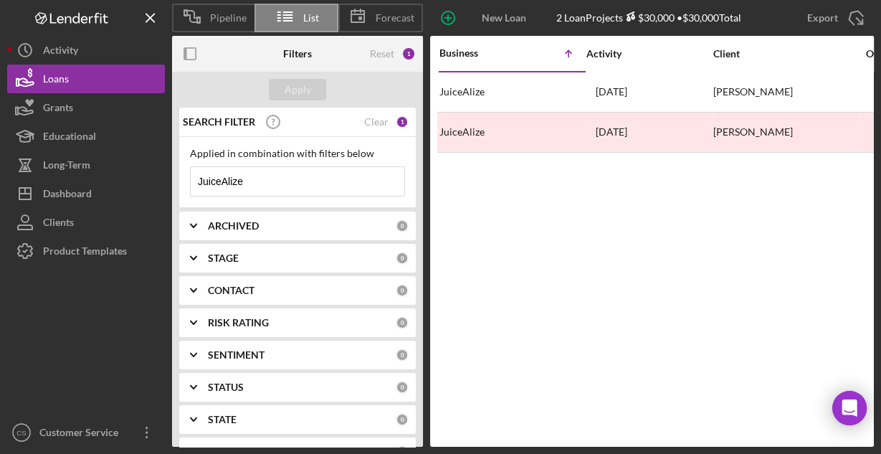
click at [257, 175] on input "JuiceAlize" at bounding box center [298, 181] width 214 height 29
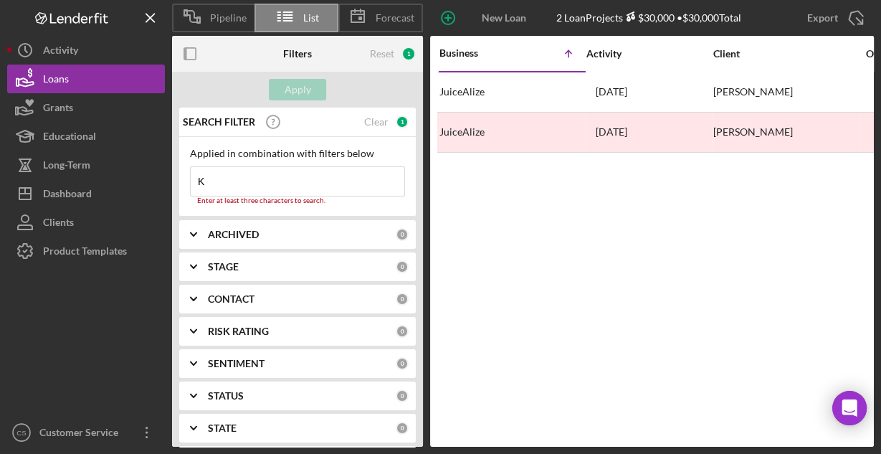
type input "K&J Sweets and Bakery"
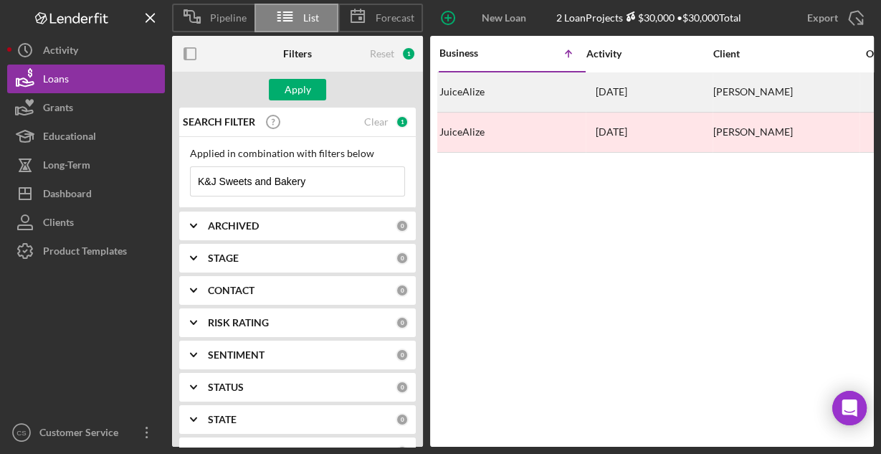
click at [485, 92] on div "JuiceAlize" at bounding box center [510, 92] width 143 height 38
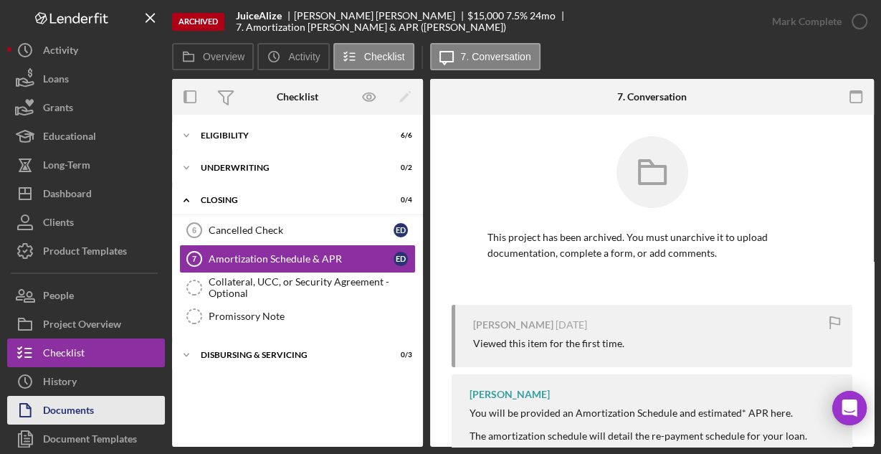
click at [67, 410] on div "Documents" at bounding box center [68, 412] width 51 height 32
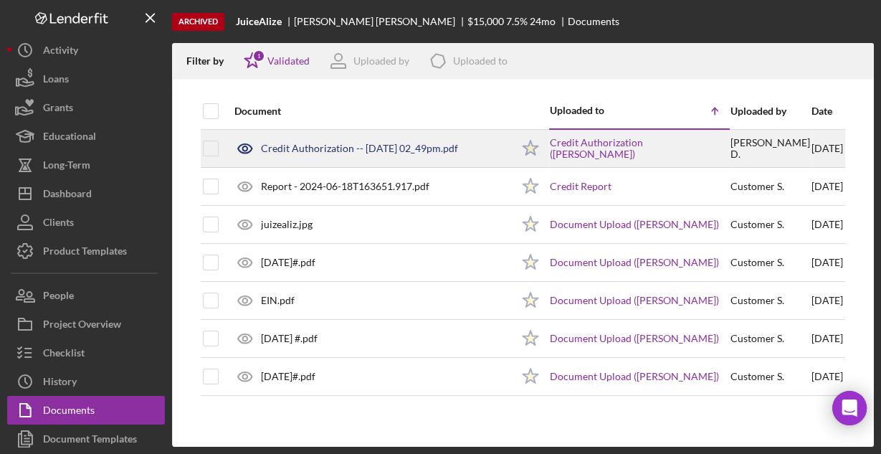
click at [289, 144] on div "Credit Authorization -- [DATE] 02_49pm.pdf" at bounding box center [359, 148] width 197 height 11
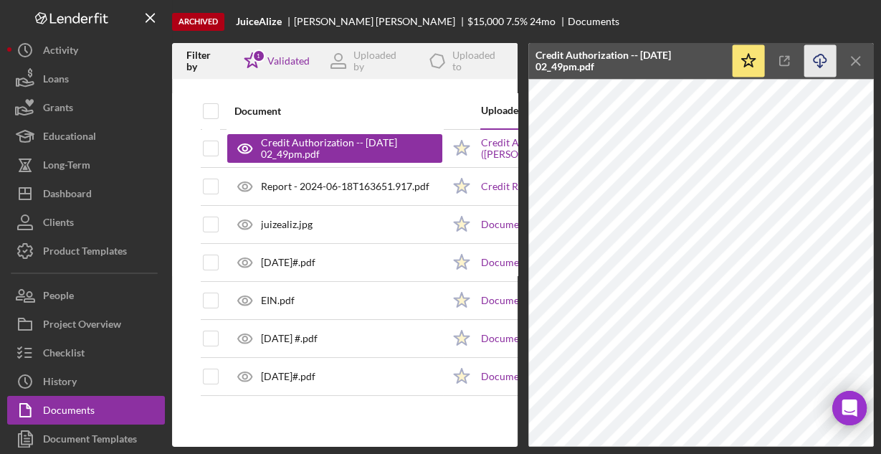
click at [820, 64] on line "button" at bounding box center [820, 63] width 0 height 8
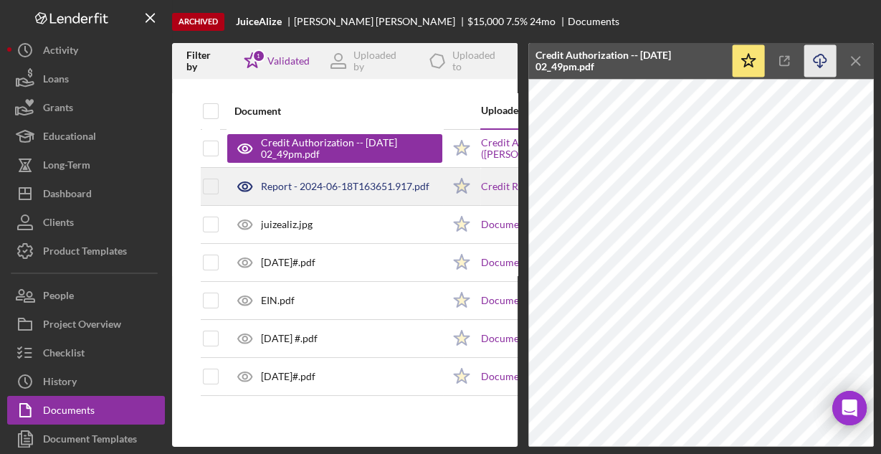
click at [361, 186] on div "Report - 2024-06-18T163651.917.pdf" at bounding box center [345, 186] width 168 height 11
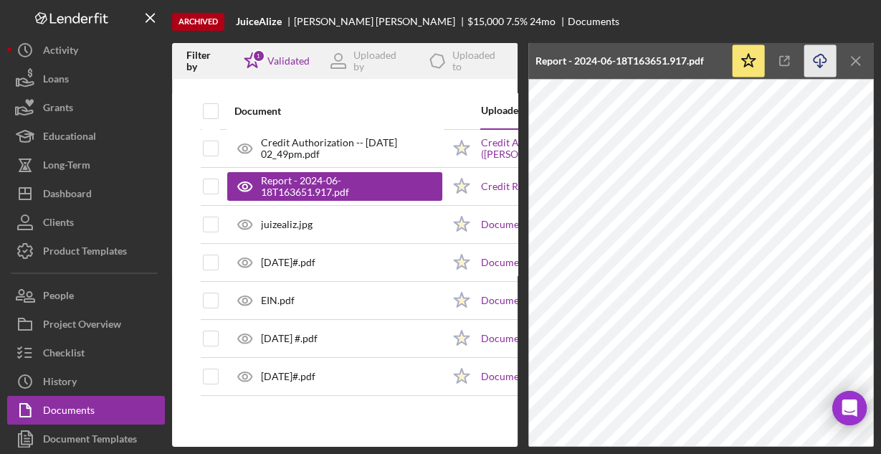
drag, startPoint x: 821, startPoint y: 59, endPoint x: 812, endPoint y: 62, distance: 9.7
click at [821, 59] on icon "Icon/Download" at bounding box center [820, 61] width 32 height 32
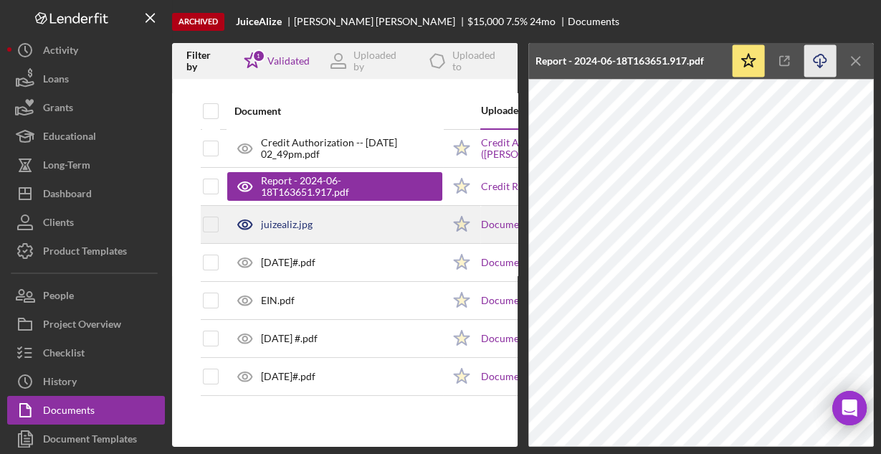
click at [275, 223] on div "juizealiz.jpg" at bounding box center [287, 224] width 52 height 11
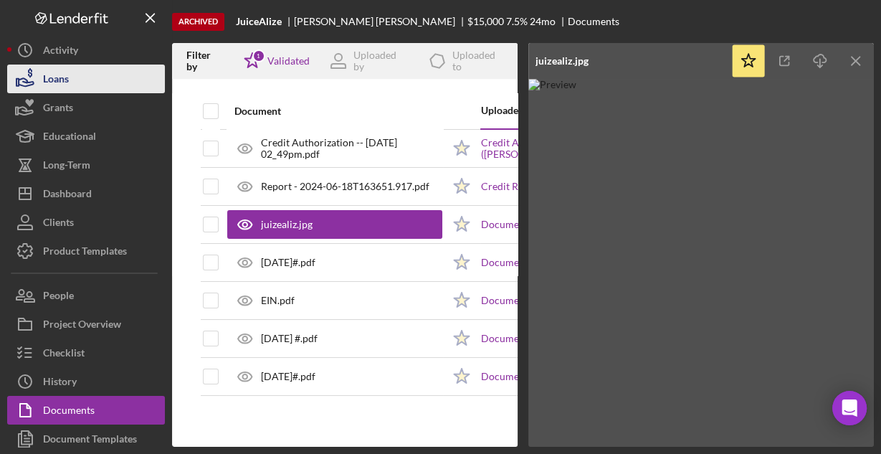
click at [51, 83] on div "Loans" at bounding box center [56, 80] width 26 height 32
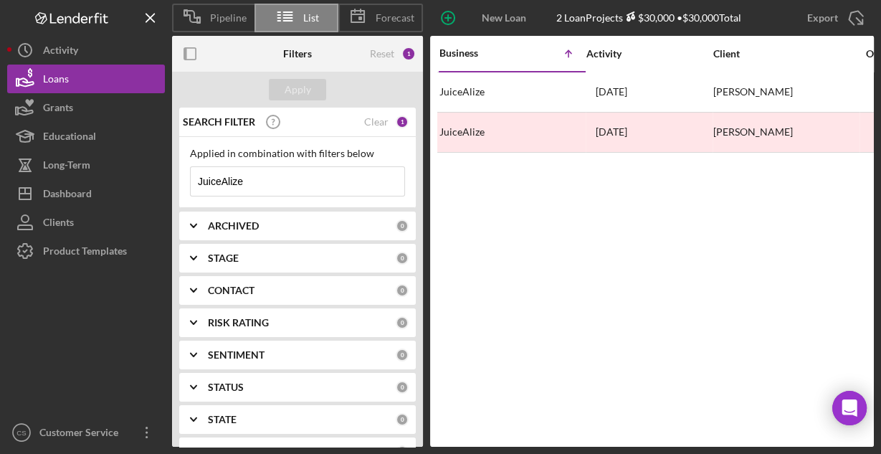
click at [254, 181] on input "JuiceAlize" at bounding box center [298, 181] width 214 height 29
click at [254, 181] on input "JuiceAlize K" at bounding box center [298, 181] width 214 height 29
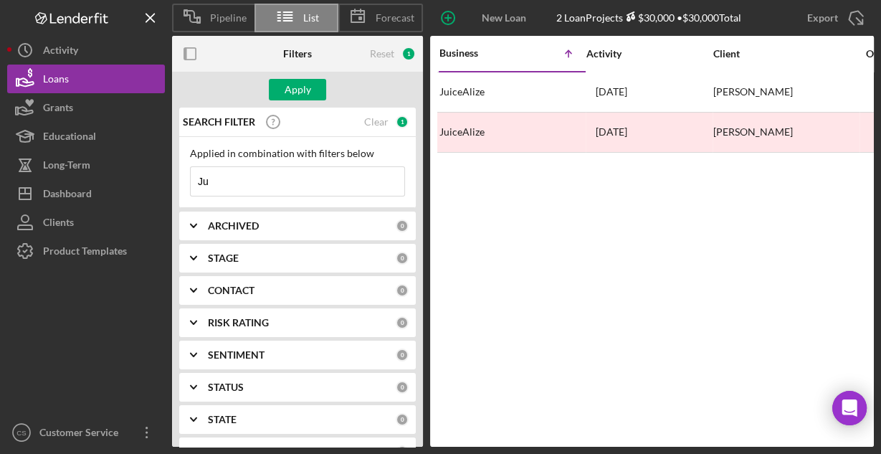
type input "J"
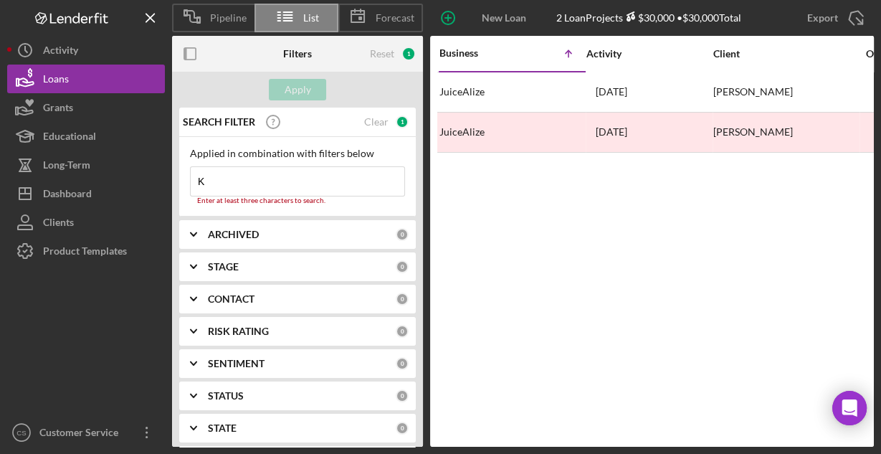
type input "K&J Sweets and Bakery"
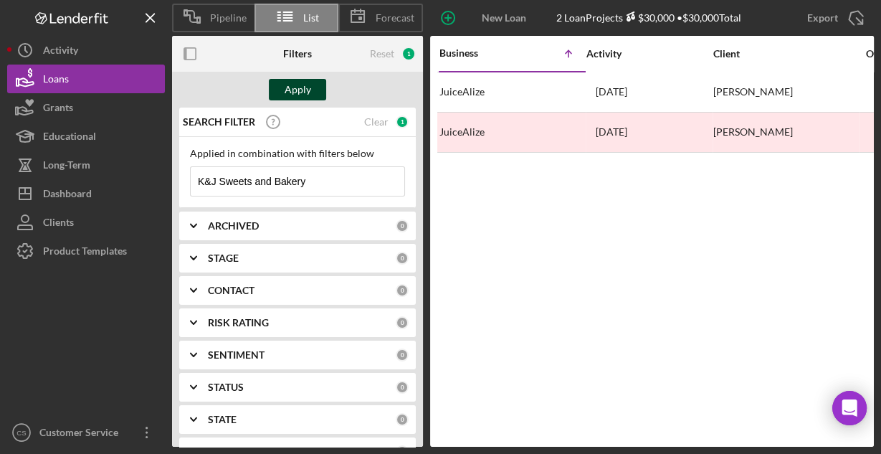
click at [304, 94] on div "Apply" at bounding box center [297, 89] width 27 height 21
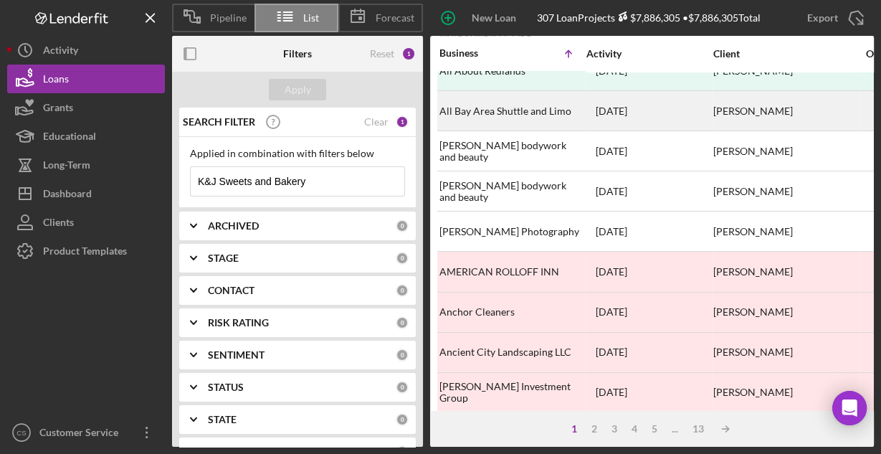
scroll to position [667, 0]
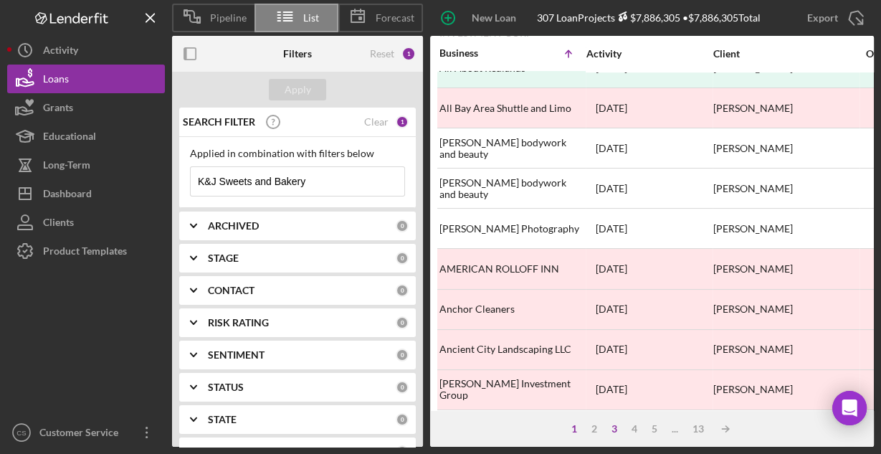
click at [613, 426] on div "3" at bounding box center [614, 428] width 20 height 11
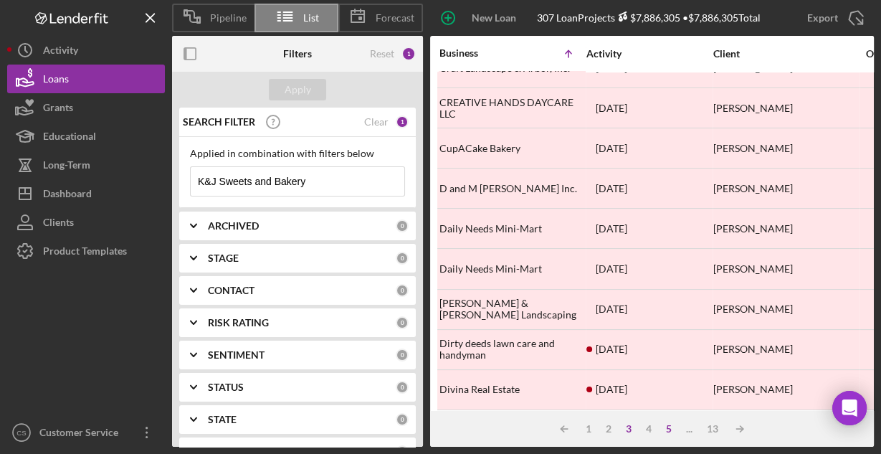
click at [672, 430] on div "5" at bounding box center [669, 428] width 20 height 11
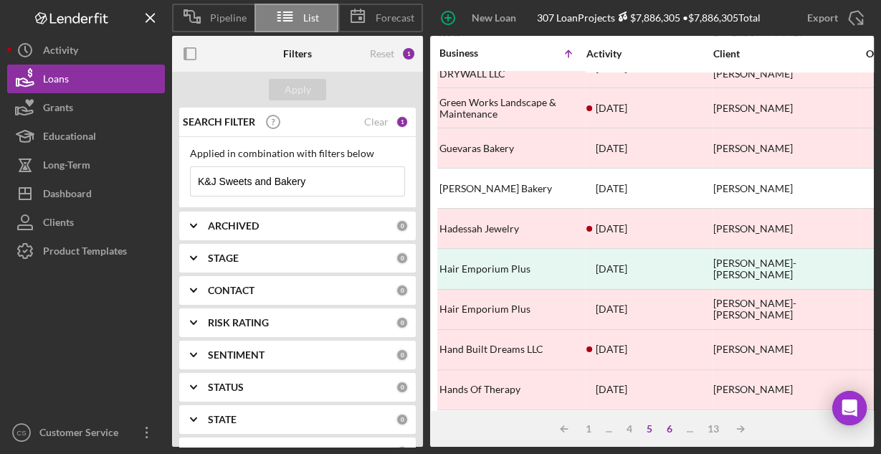
click at [674, 427] on div "6" at bounding box center [669, 428] width 20 height 11
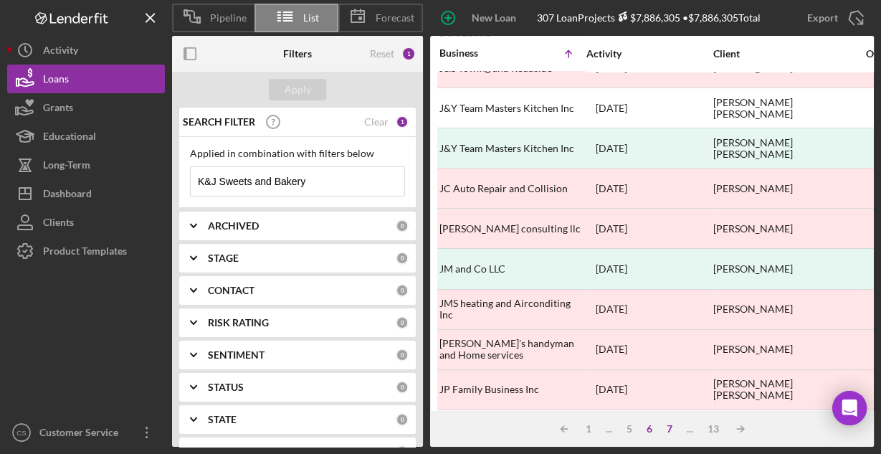
click at [671, 427] on div "7" at bounding box center [669, 428] width 20 height 11
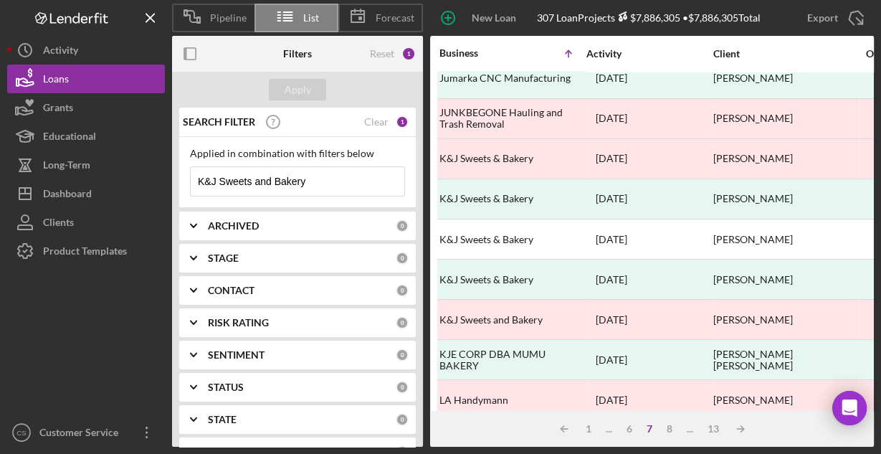
scroll to position [151, 0]
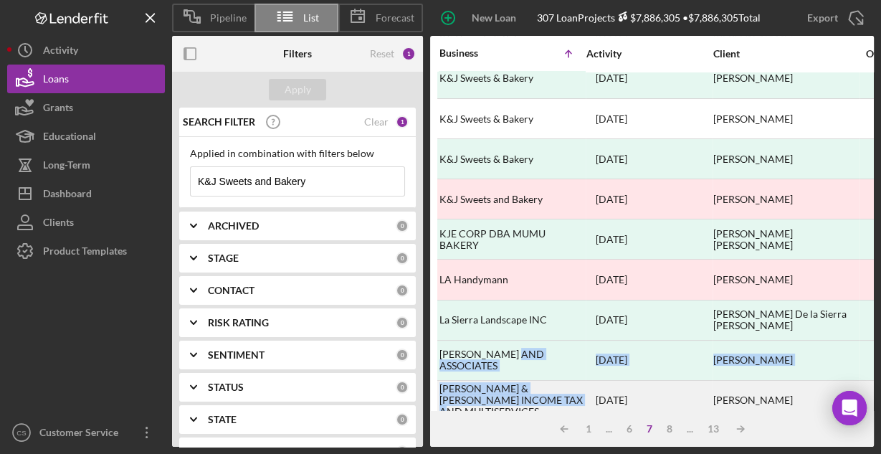
drag, startPoint x: 521, startPoint y: 401, endPoint x: 541, endPoint y: 393, distance: 21.6
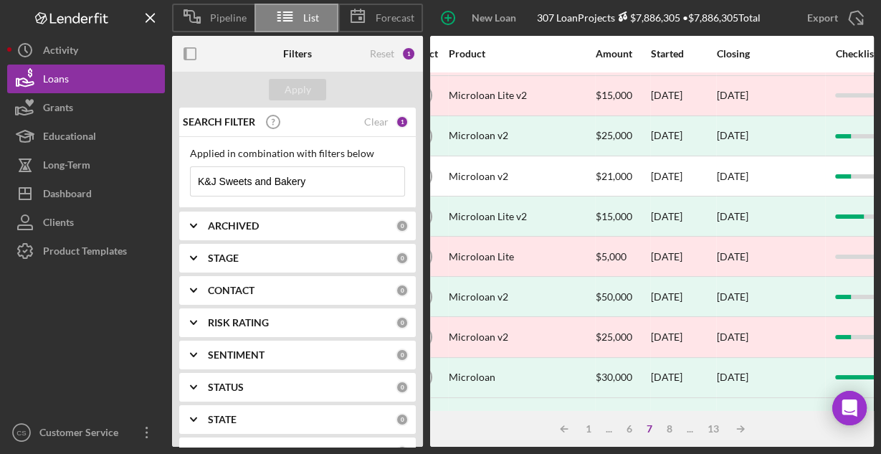
scroll to position [157, 554]
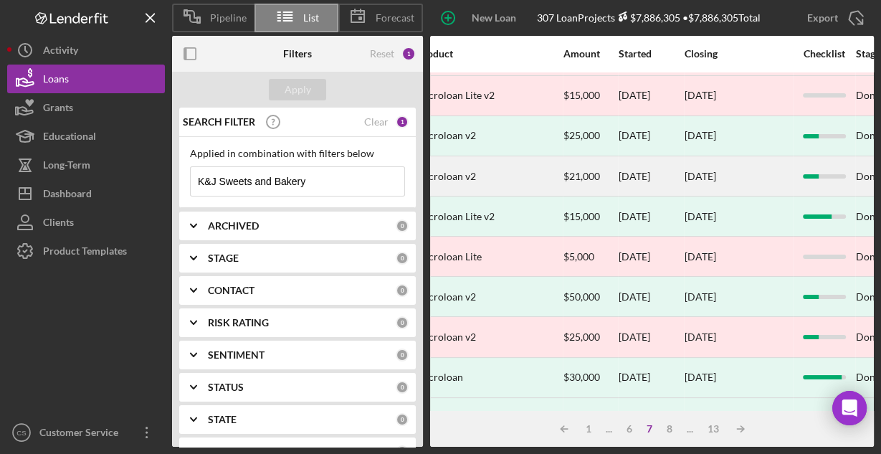
click at [505, 173] on div "Microloan v2" at bounding box center [487, 176] width 143 height 38
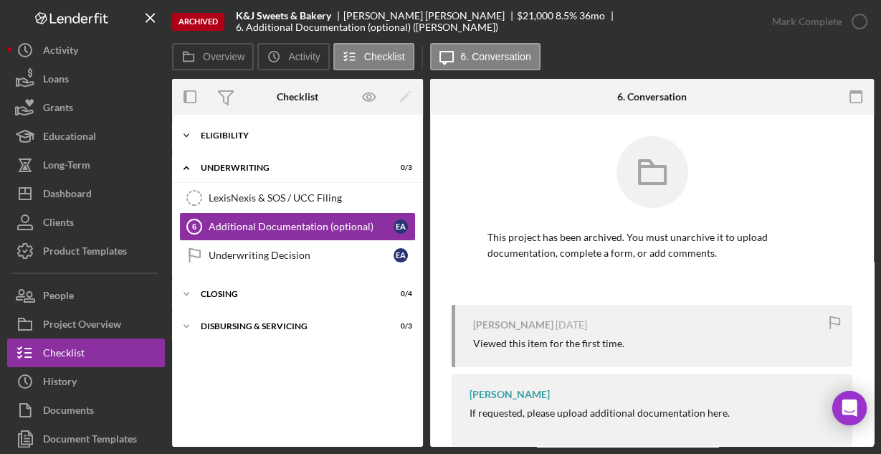
click at [253, 133] on div "Eligibility" at bounding box center [303, 135] width 204 height 9
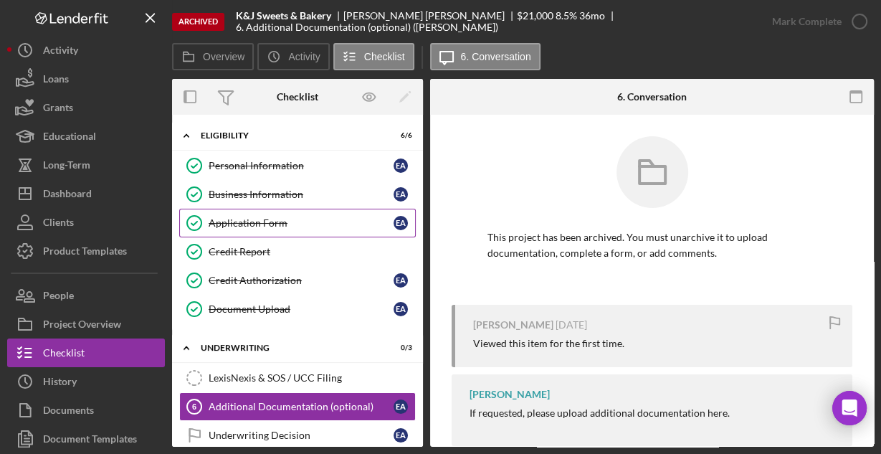
click at [243, 217] on div "Application Form" at bounding box center [301, 222] width 185 height 11
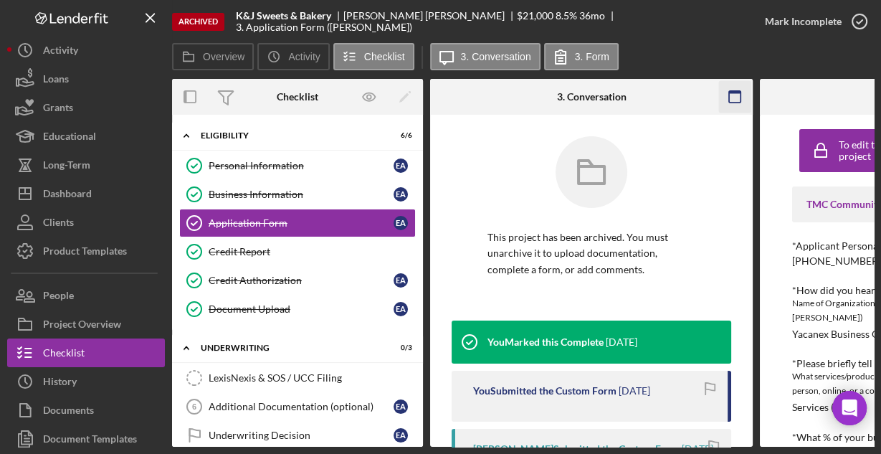
click at [737, 98] on icon "button" at bounding box center [735, 97] width 32 height 32
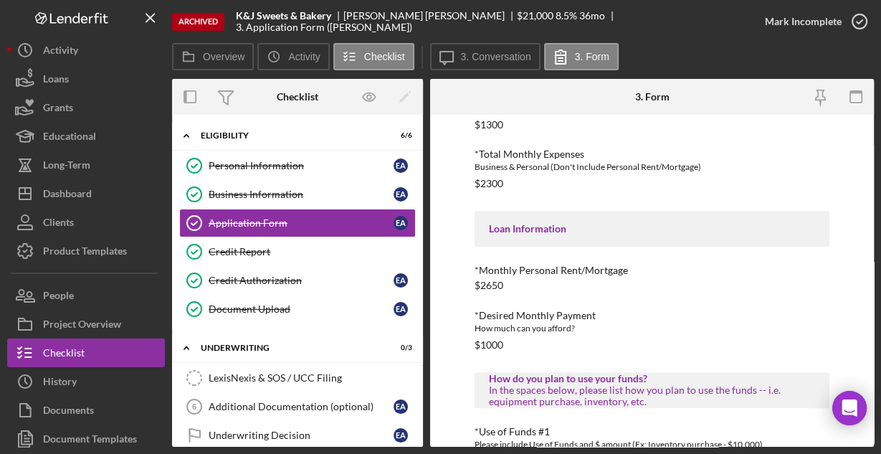
scroll to position [676, 0]
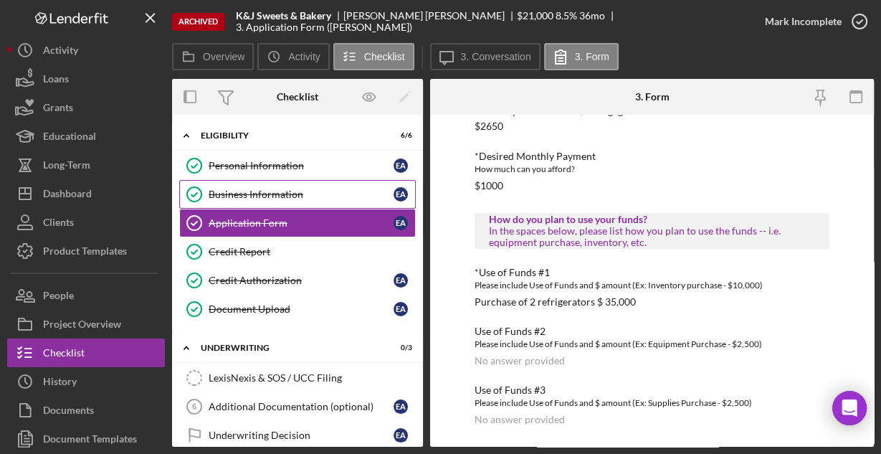
click at [305, 190] on div "Business Information" at bounding box center [301, 193] width 185 height 11
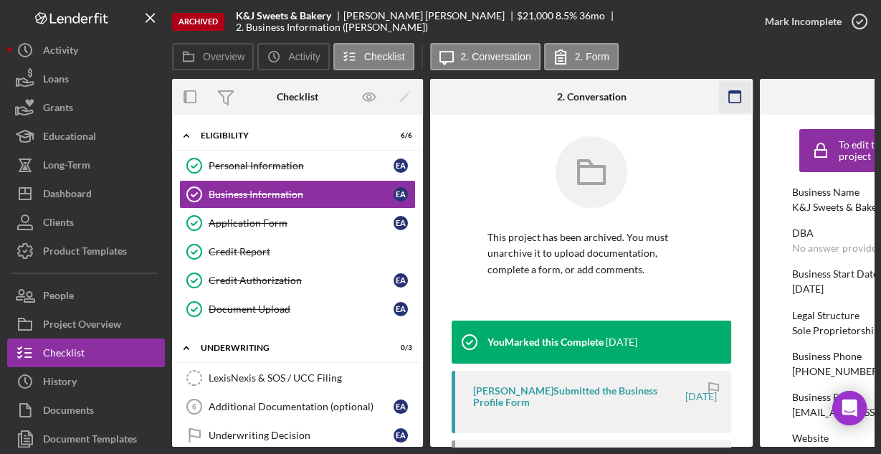
click at [731, 94] on icon "button" at bounding box center [735, 97] width 32 height 32
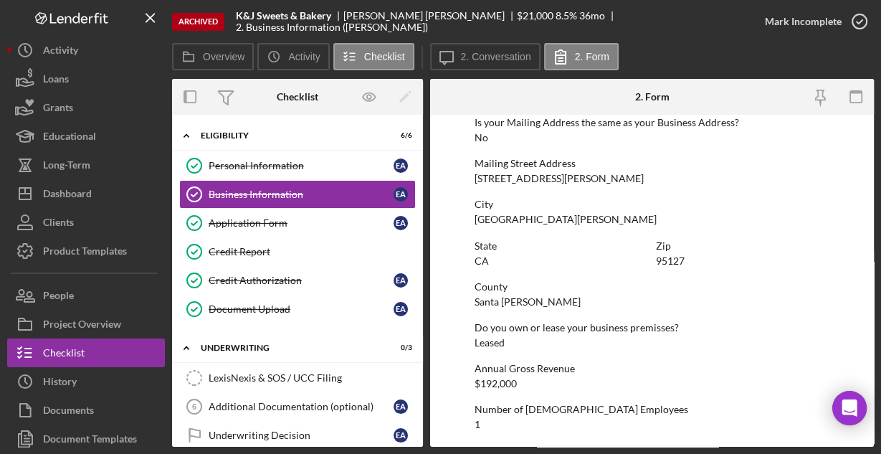
scroll to position [913, 0]
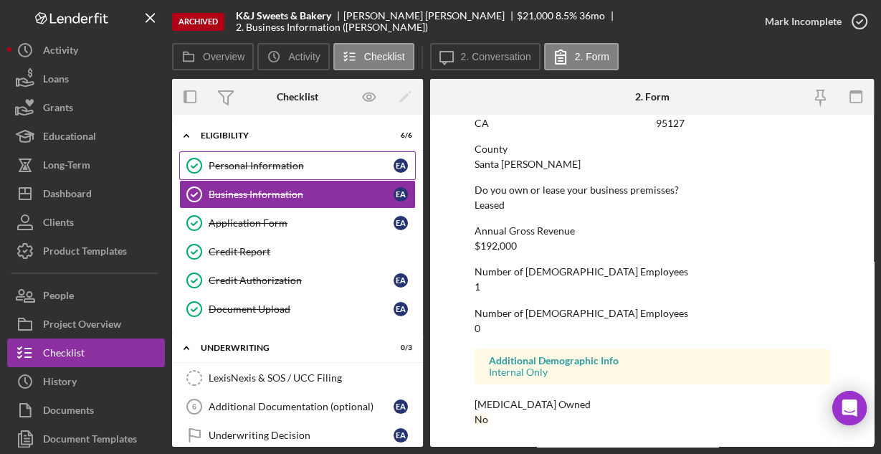
click at [259, 163] on div "Personal Information" at bounding box center [301, 165] width 185 height 11
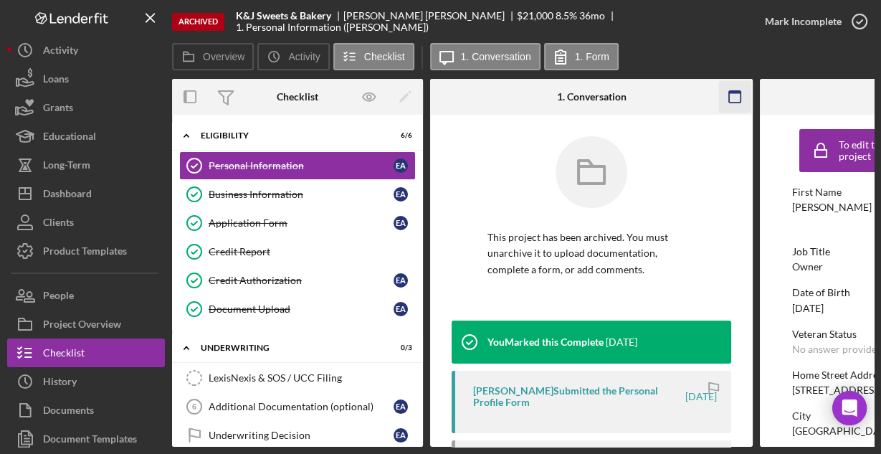
click at [732, 92] on rect "button" at bounding box center [734, 92] width 11 height 3
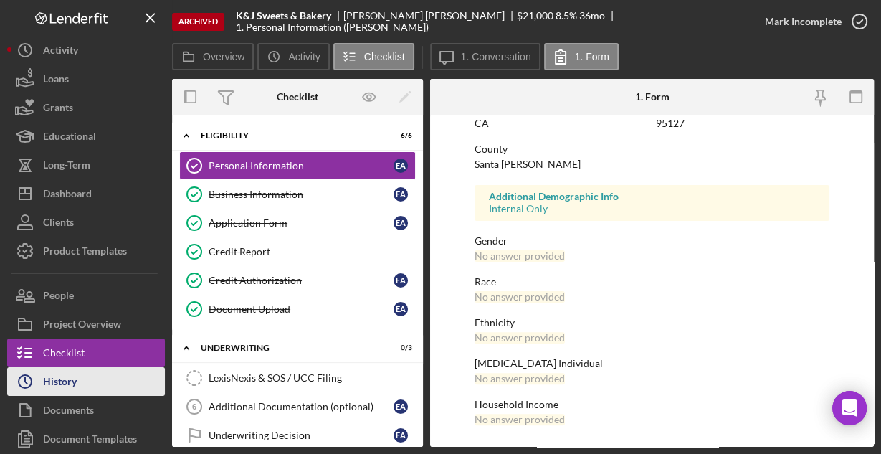
scroll to position [57, 0]
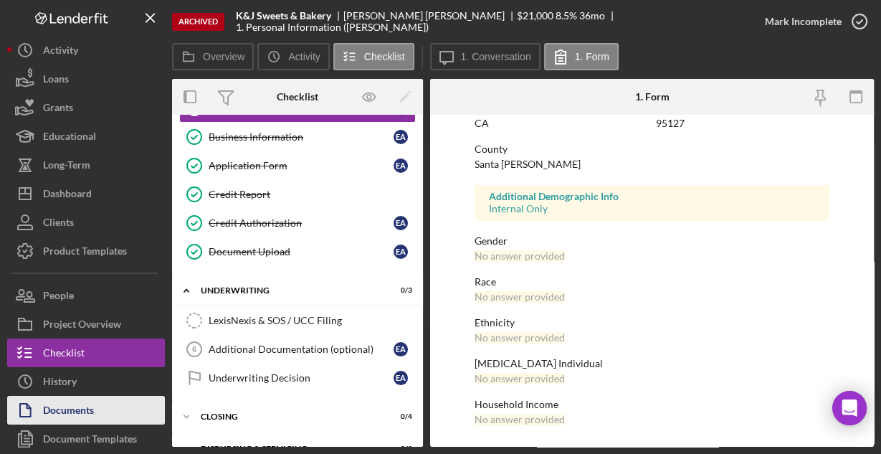
click at [79, 405] on div "Documents" at bounding box center [68, 412] width 51 height 32
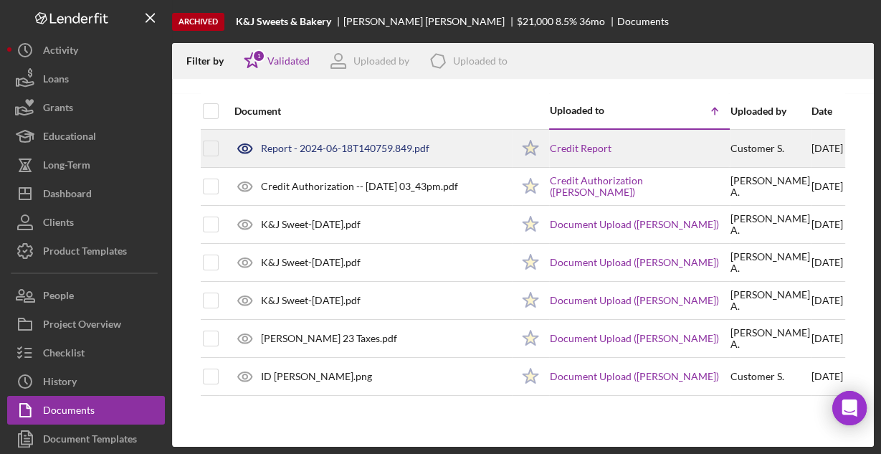
click at [284, 145] on div "Report - 2024-06-18T140759.849.pdf" at bounding box center [345, 148] width 168 height 11
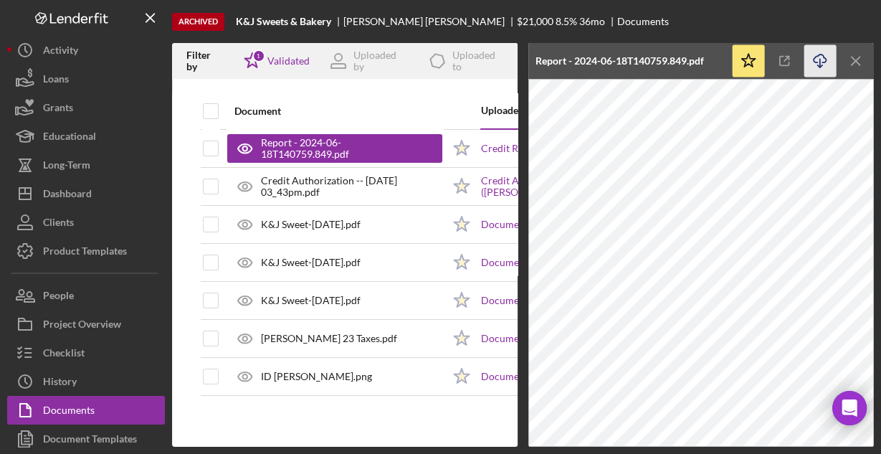
click at [821, 62] on icon "Icon/Download" at bounding box center [820, 61] width 32 height 32
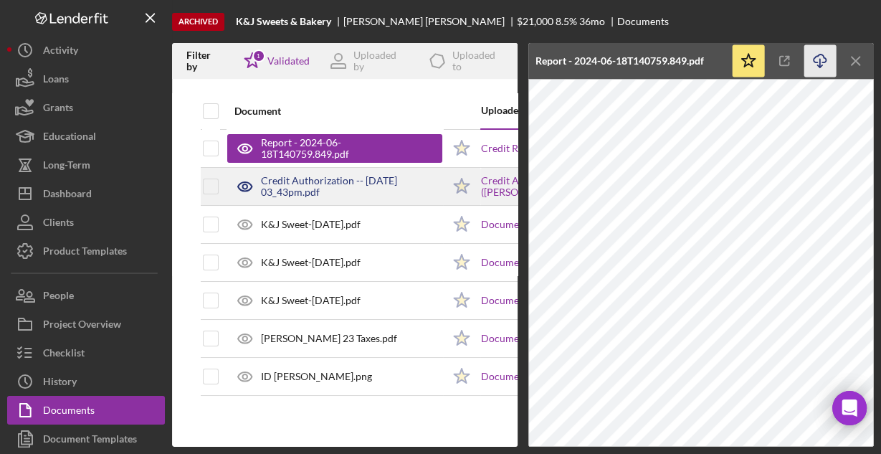
click at [346, 190] on div "Credit Authorization -- [DATE] 03_43pm.pdf" at bounding box center [351, 186] width 181 height 23
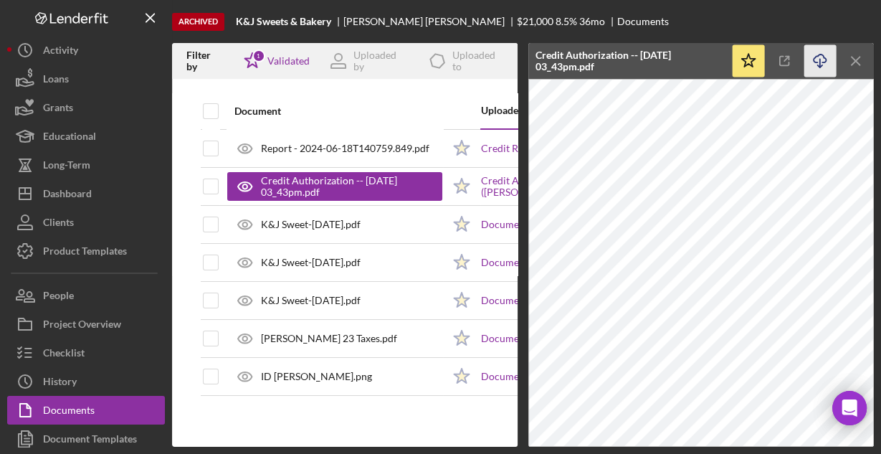
click at [814, 64] on icon "Icon/Download" at bounding box center [820, 61] width 32 height 32
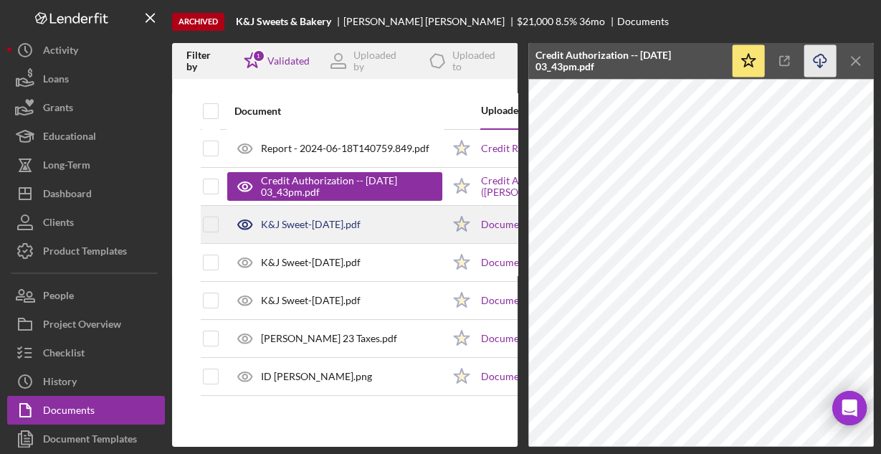
click at [299, 227] on div "K&J Sweet-[DATE].pdf" at bounding box center [311, 224] width 100 height 11
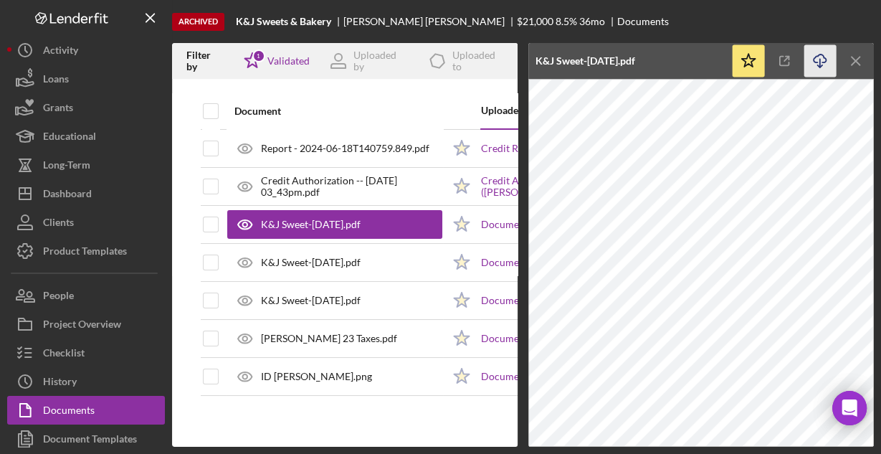
click at [814, 67] on icon "Icon/Download" at bounding box center [820, 61] width 32 height 32
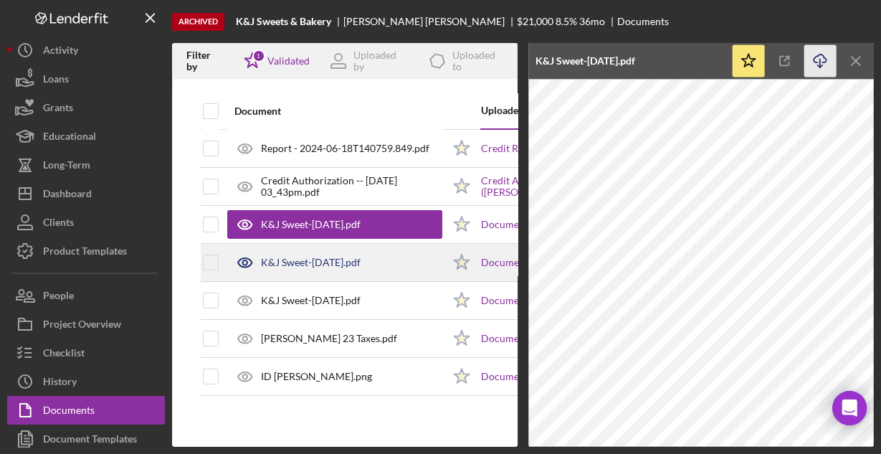
click at [336, 259] on div "K&J Sweet-[DATE].pdf" at bounding box center [311, 262] width 100 height 11
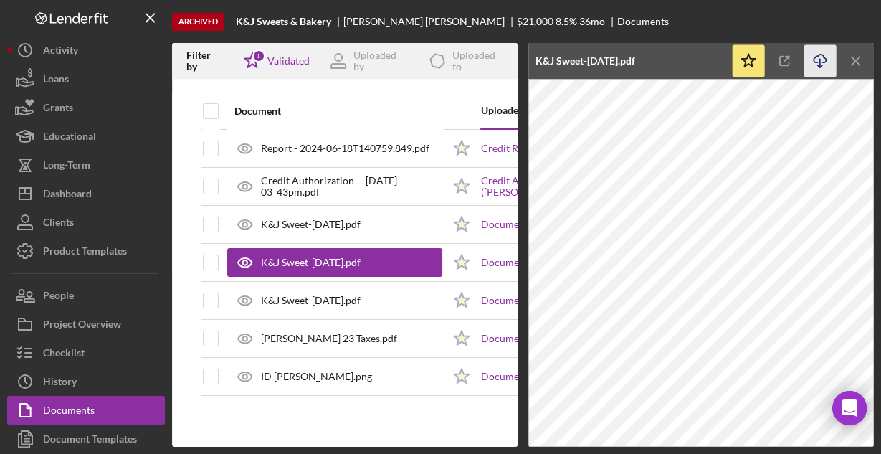
click at [813, 62] on icon "Icon/Download" at bounding box center [820, 61] width 32 height 32
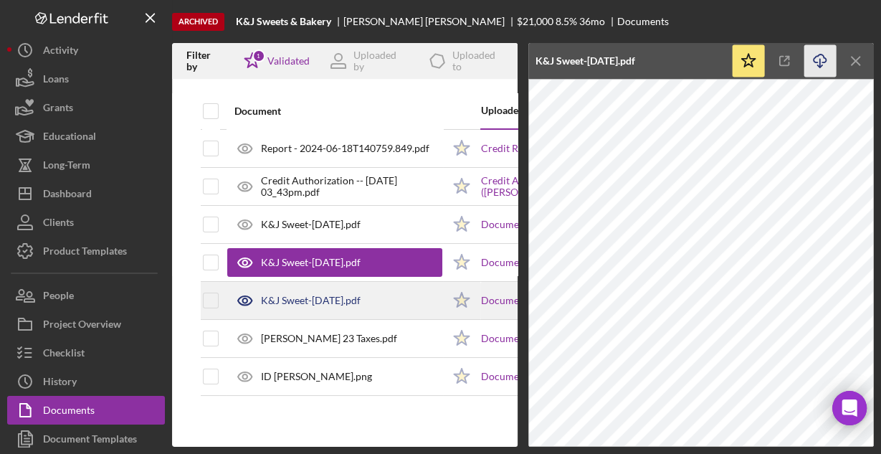
click at [282, 295] on div "K&J Sweet-[DATE].pdf" at bounding box center [311, 300] width 100 height 11
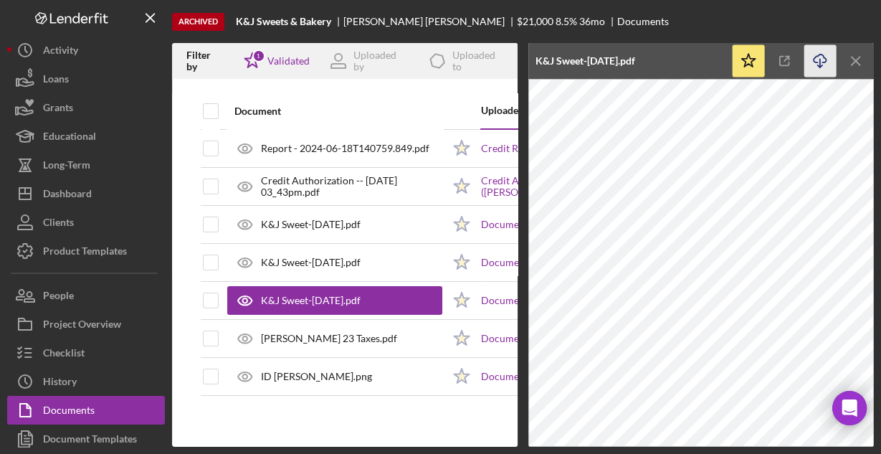
click at [818, 54] on icon "Icon/Download" at bounding box center [820, 61] width 32 height 32
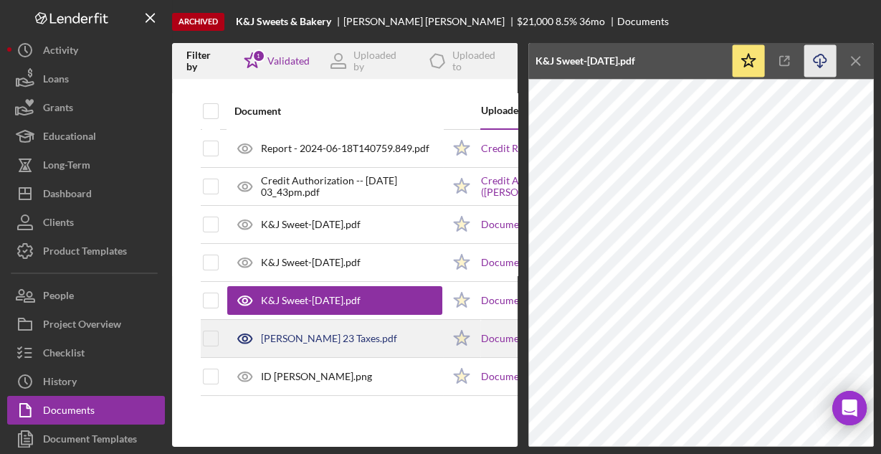
click at [297, 333] on div "[PERSON_NAME] 23 Taxes.pdf" at bounding box center [329, 338] width 136 height 11
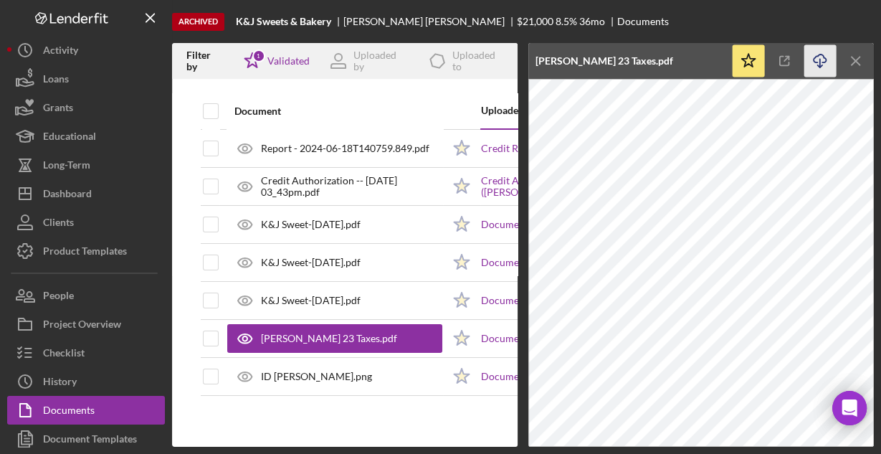
click at [820, 58] on icon "Icon/Download" at bounding box center [820, 61] width 32 height 32
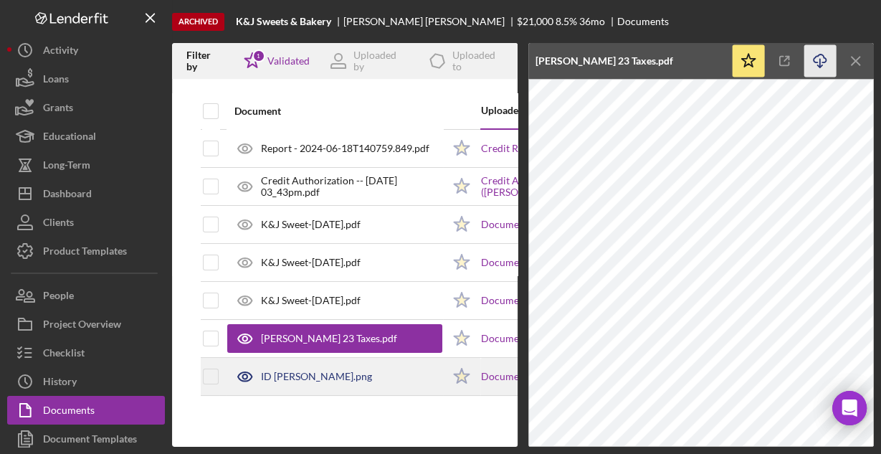
click at [298, 373] on div "ID [PERSON_NAME].png" at bounding box center [316, 375] width 111 height 11
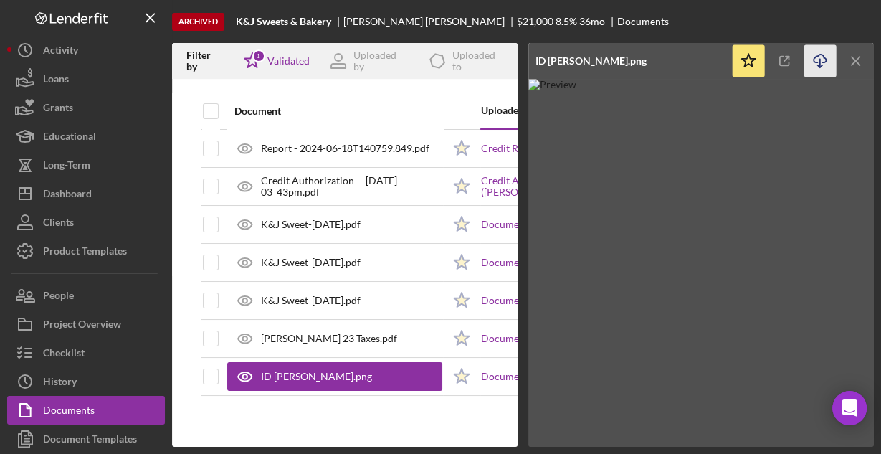
click at [821, 62] on icon "Icon/Download" at bounding box center [820, 61] width 32 height 32
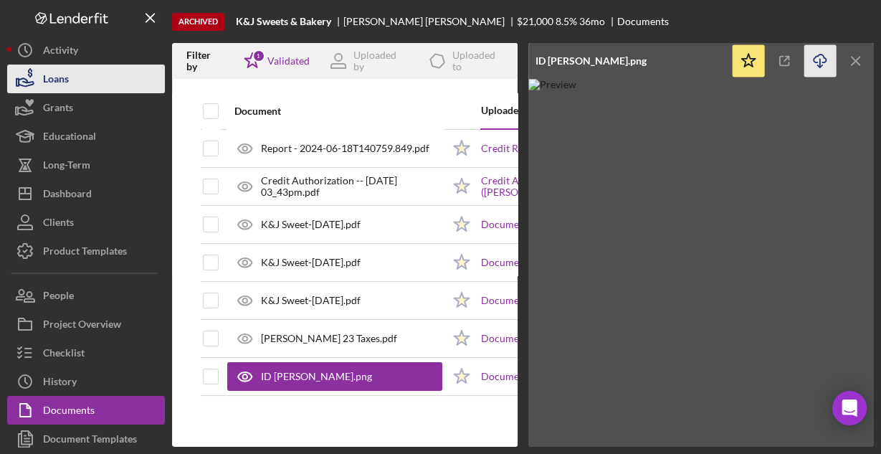
click at [65, 80] on div "Loans" at bounding box center [56, 80] width 26 height 32
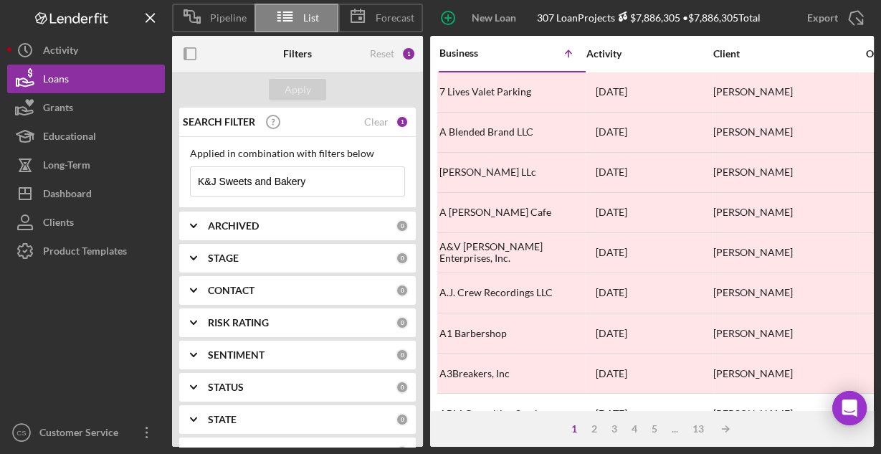
click at [236, 176] on input "K&J Sweets and Bakery" at bounding box center [298, 181] width 214 height 29
click at [237, 176] on input "K&J Sweets and Bakery" at bounding box center [298, 181] width 214 height 29
paste input
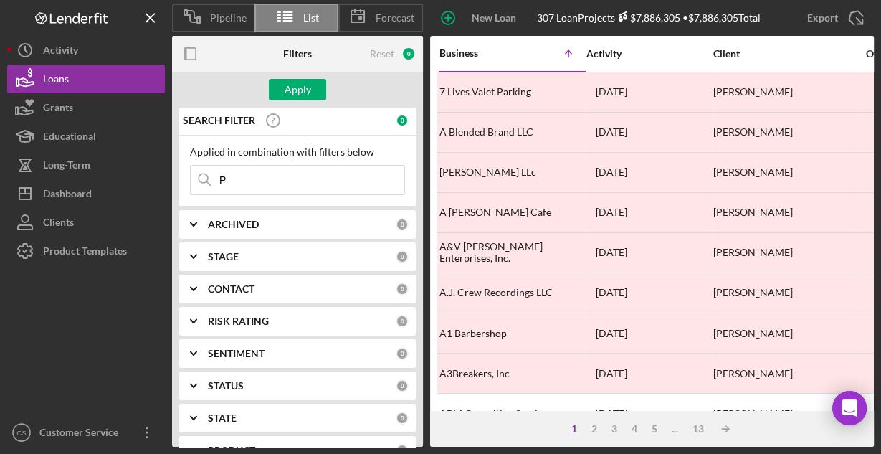
click at [251, 176] on input "P" at bounding box center [298, 180] width 214 height 29
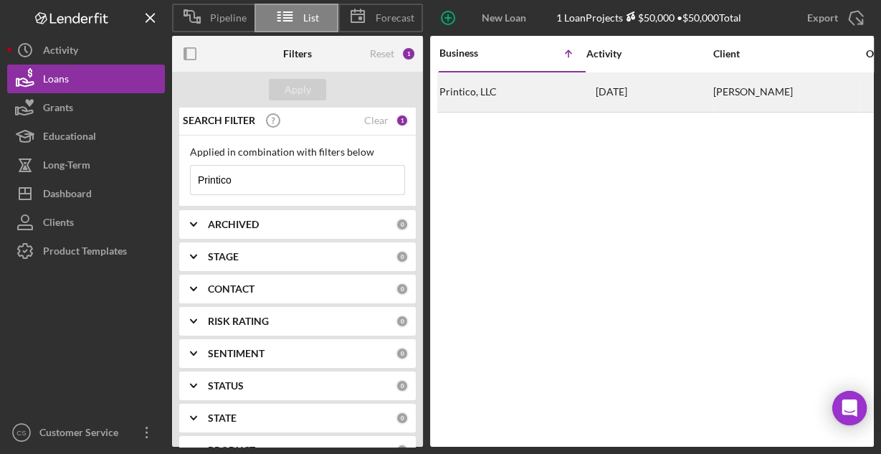
type input "Printico"
click at [521, 85] on div "Printico, LLC" at bounding box center [510, 92] width 143 height 38
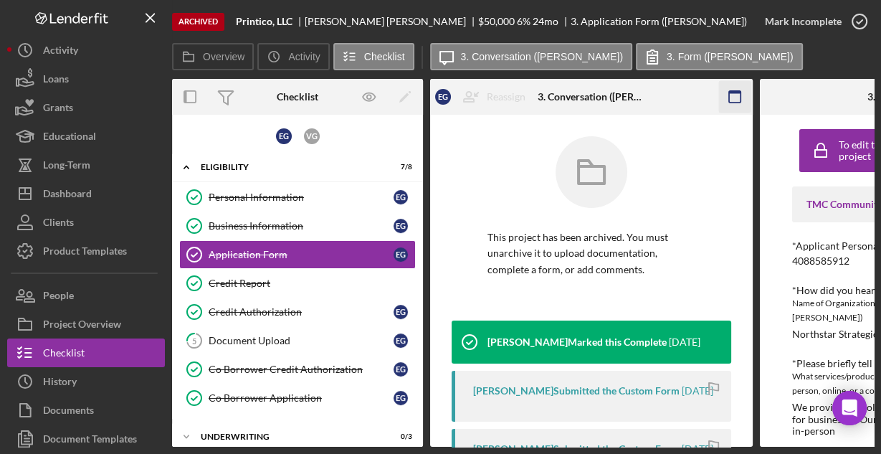
click at [736, 96] on icon "button" at bounding box center [735, 97] width 32 height 32
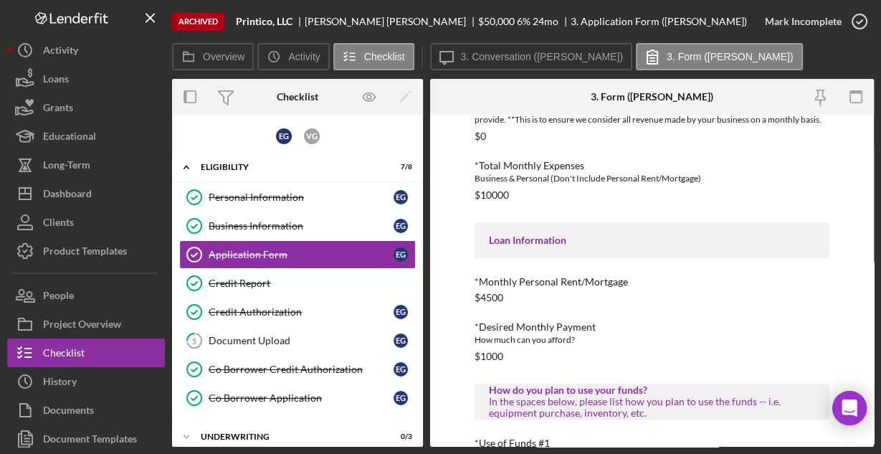
scroll to position [688, 0]
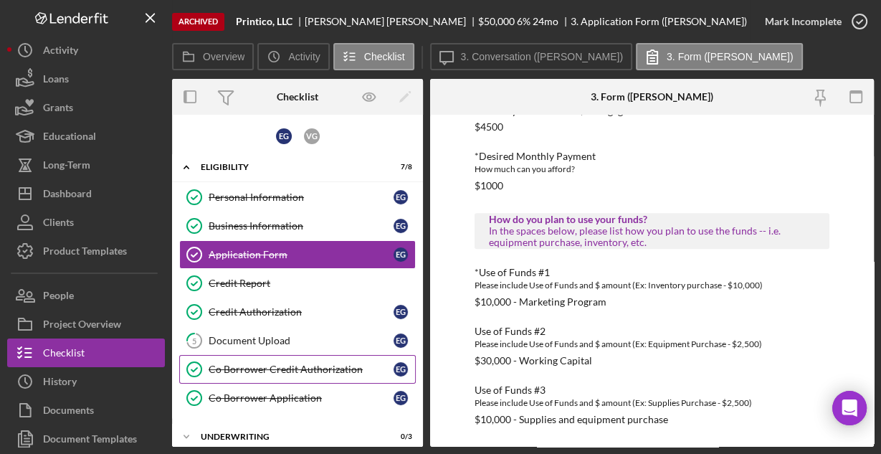
click at [273, 358] on link "Co Borrower Credit Authorization Co Borrower Credit Authorization E G" at bounding box center [297, 369] width 236 height 29
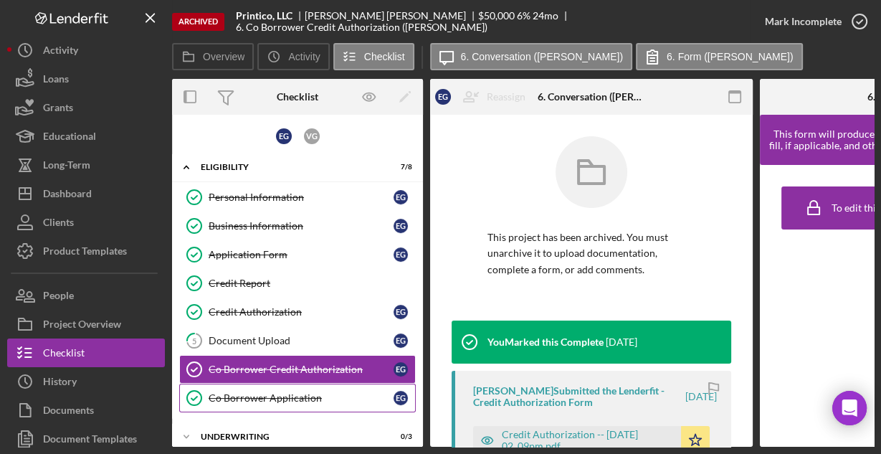
click at [269, 387] on link "Co Borrower Application Co Borrower Application E G" at bounding box center [297, 397] width 236 height 29
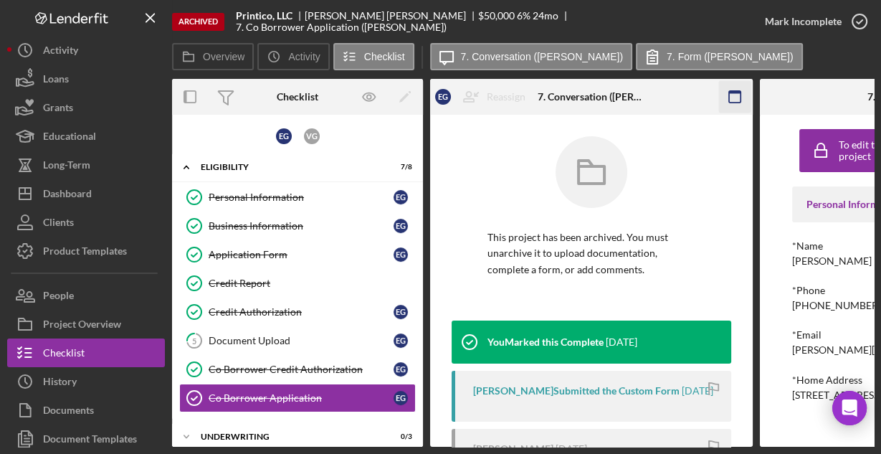
click at [730, 95] on icon "button" at bounding box center [735, 97] width 32 height 32
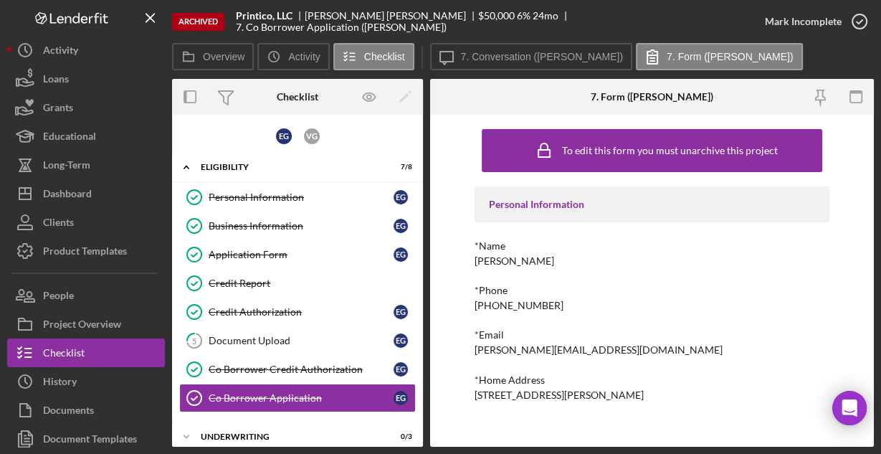
scroll to position [35, 0]
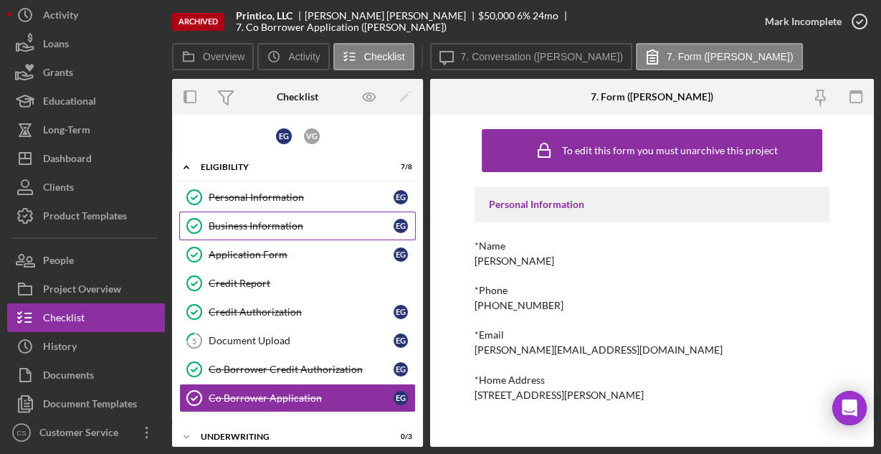
click at [241, 223] on div "Business Information" at bounding box center [301, 225] width 185 height 11
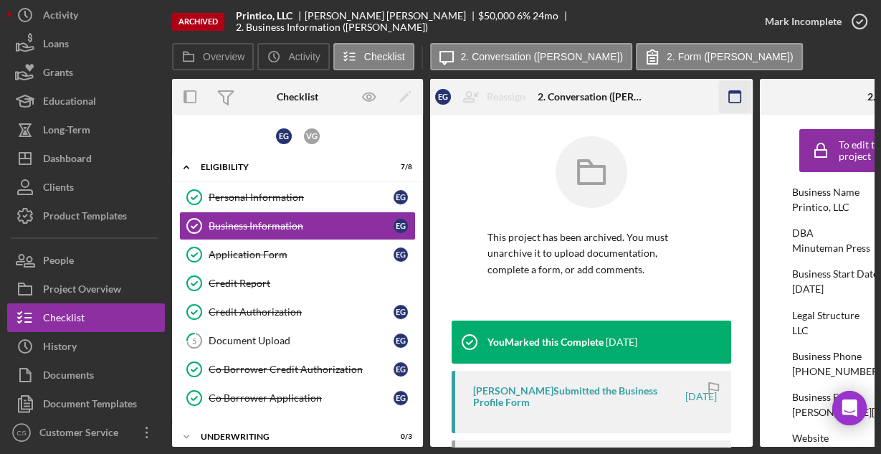
click at [731, 100] on icon "button" at bounding box center [735, 97] width 32 height 32
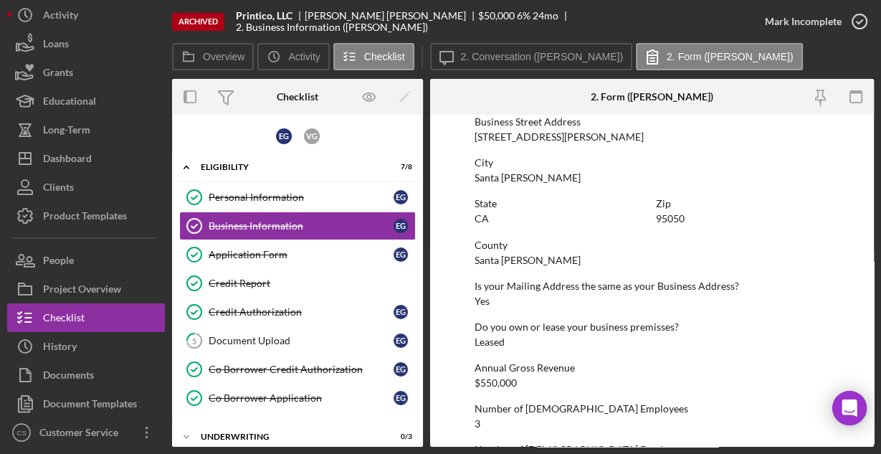
scroll to position [912, 0]
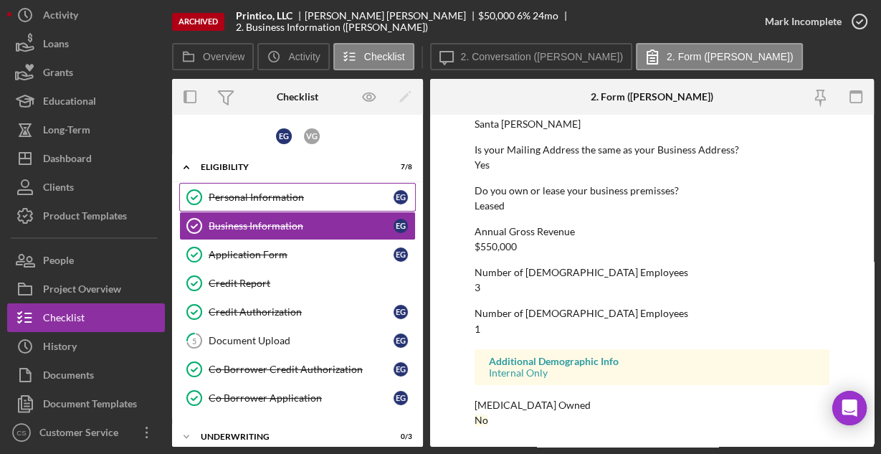
click at [282, 194] on div "Personal Information" at bounding box center [301, 196] width 185 height 11
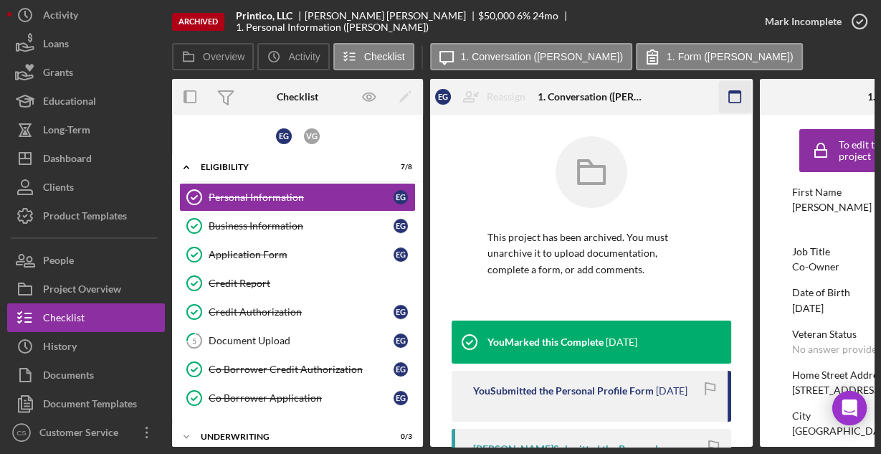
click at [735, 95] on icon "button" at bounding box center [735, 97] width 32 height 32
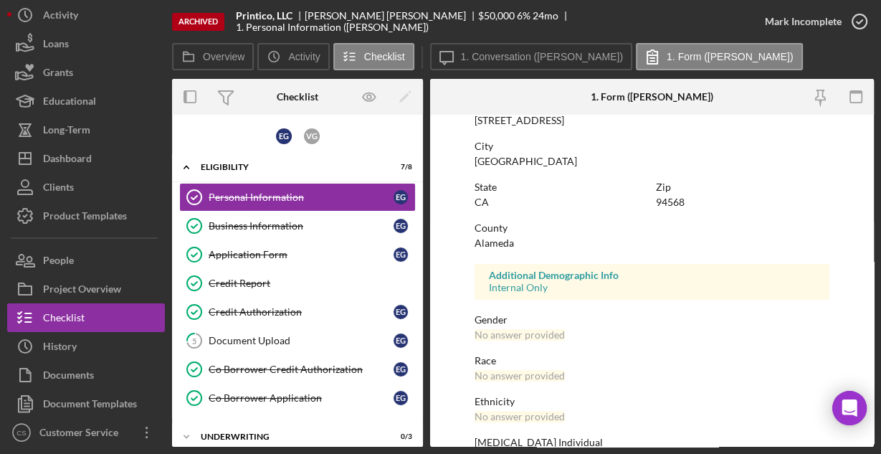
scroll to position [338, 0]
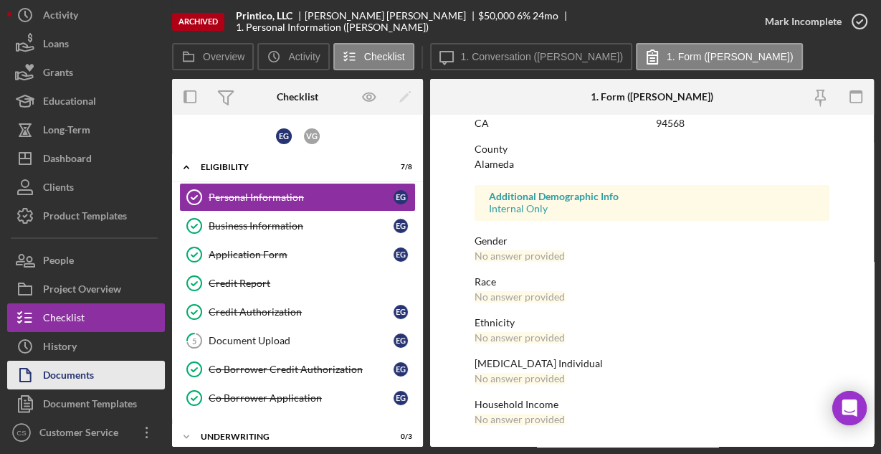
click at [64, 378] on div "Documents" at bounding box center [68, 376] width 51 height 32
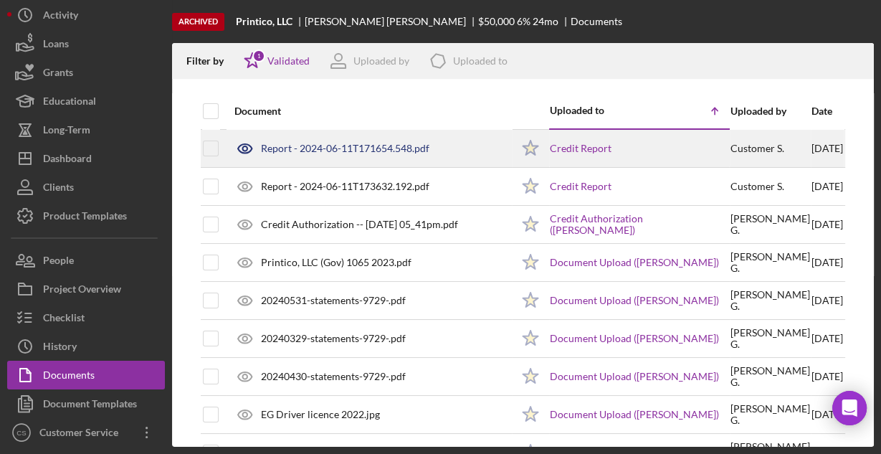
click at [334, 150] on div "Report - 2024-06-11T171654.548.pdf" at bounding box center [345, 148] width 168 height 11
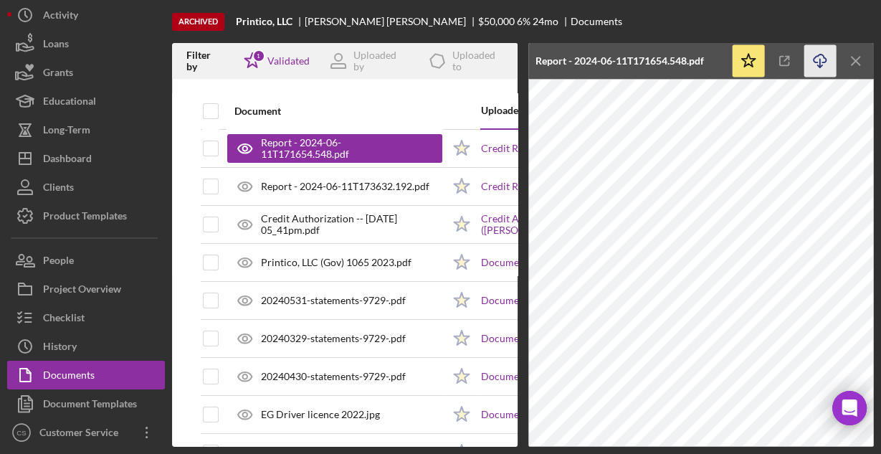
click at [823, 59] on icon "Icon/Download" at bounding box center [820, 61] width 32 height 32
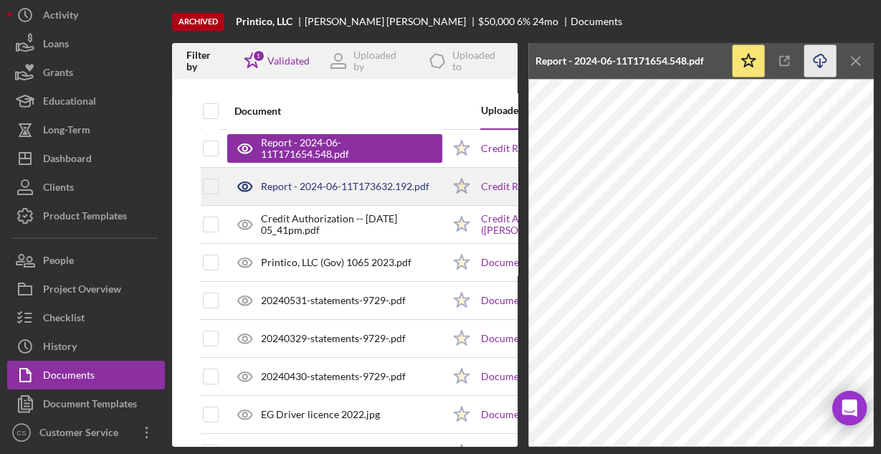
click at [292, 191] on div "Report - 2024-06-11T173632.192.pdf" at bounding box center [345, 186] width 168 height 11
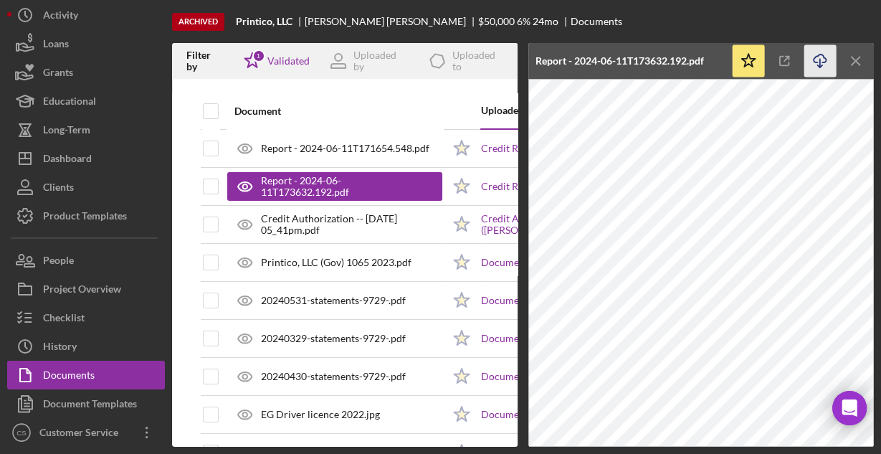
click at [823, 57] on icon "button" at bounding box center [819, 58] width 12 height 8
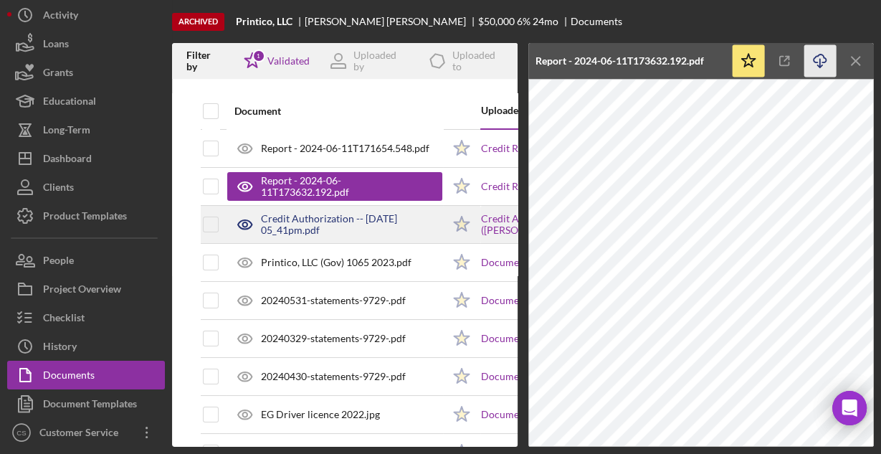
click at [338, 216] on div "Credit Authorization -- [DATE] 05_41pm.pdf" at bounding box center [351, 224] width 181 height 23
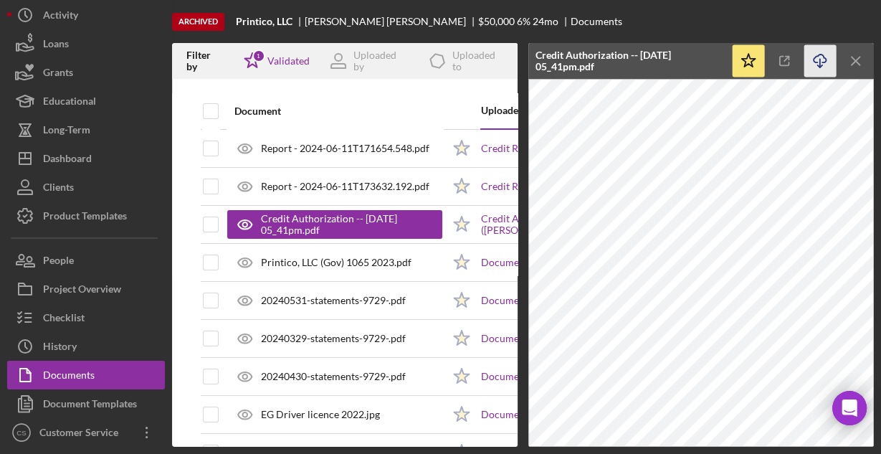
click at [821, 59] on icon "Icon/Download" at bounding box center [820, 61] width 32 height 32
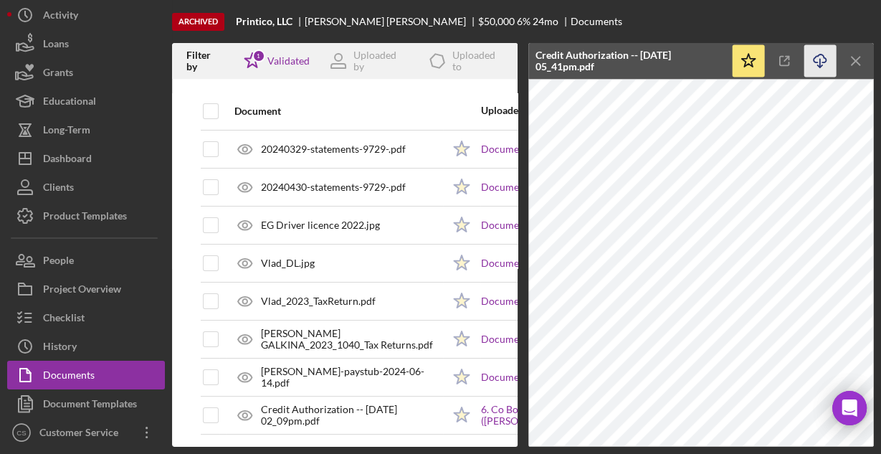
scroll to position [196, 0]
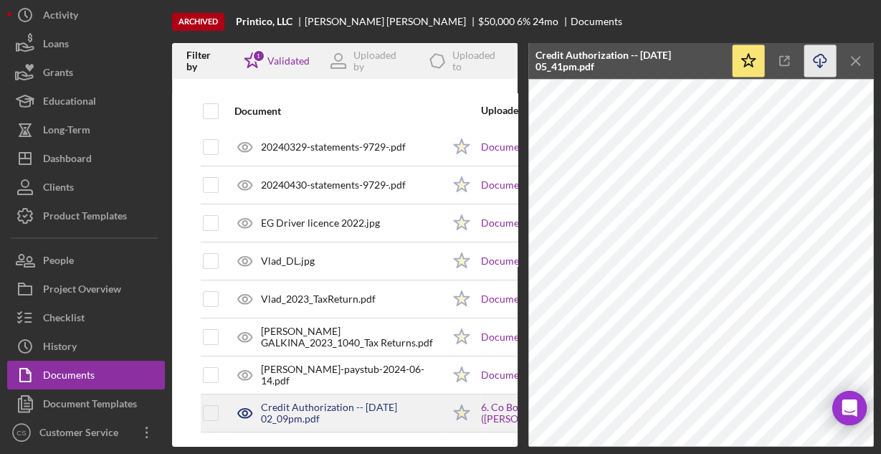
click at [345, 408] on div "Credit Authorization -- [DATE] 02_09pm.pdf" at bounding box center [351, 412] width 181 height 23
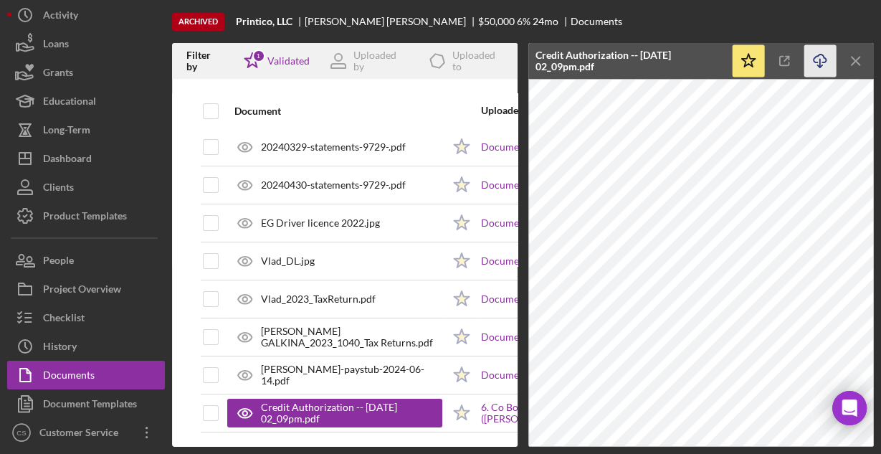
click at [825, 59] on icon "button" at bounding box center [819, 58] width 12 height 8
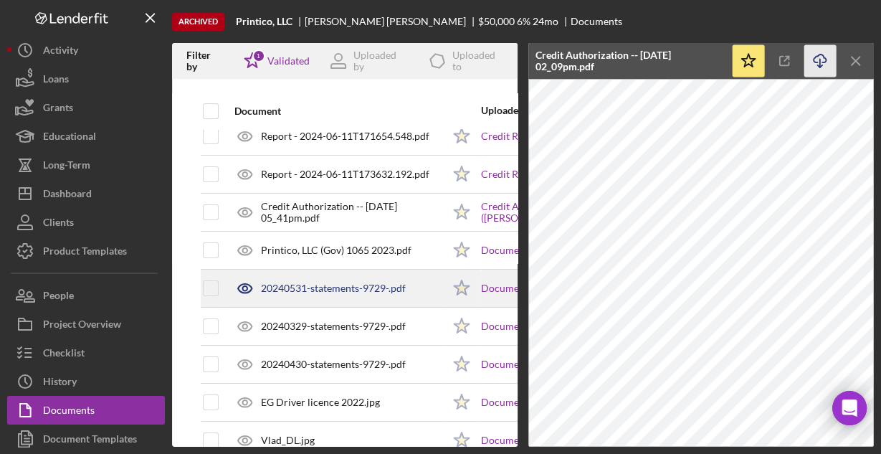
scroll to position [0, 0]
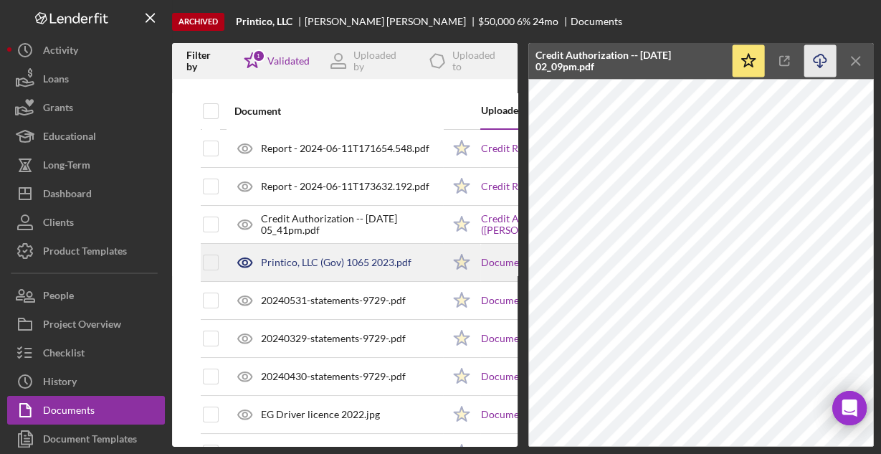
click at [299, 264] on div "Printico, LLC (Gov) 1065 2023.pdf" at bounding box center [336, 262] width 150 height 11
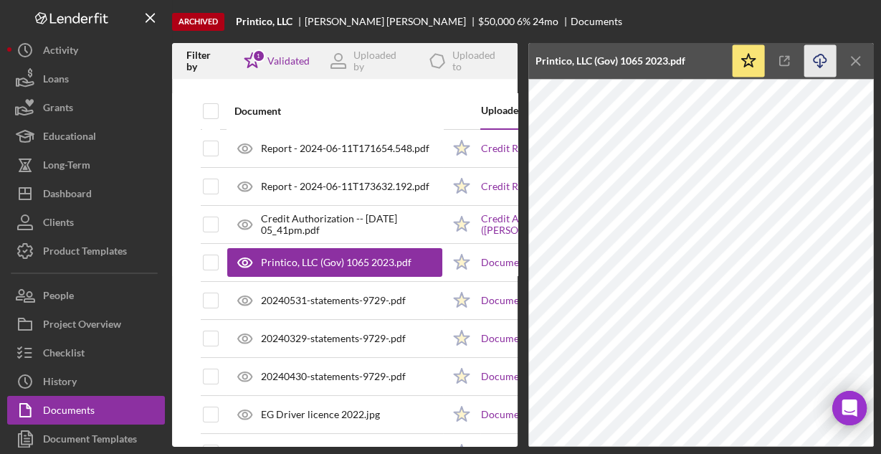
click at [814, 60] on icon "Icon/Download" at bounding box center [820, 61] width 32 height 32
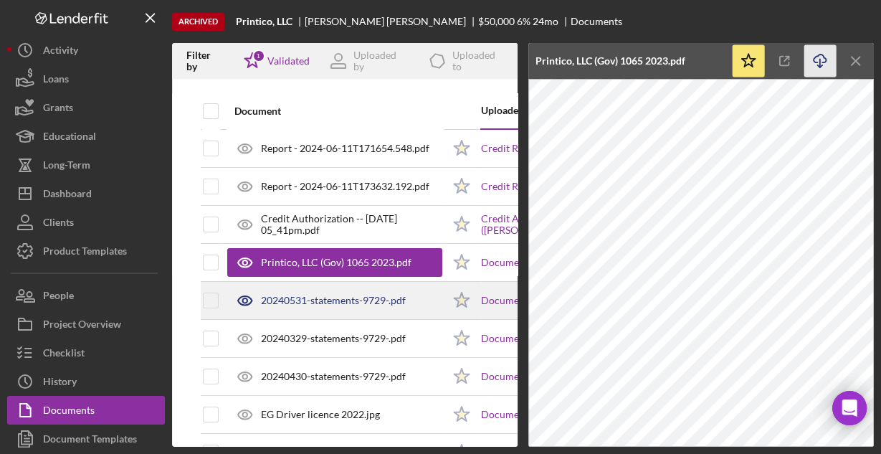
click at [340, 301] on div "20240531-statements-9729-.pdf" at bounding box center [333, 300] width 145 height 11
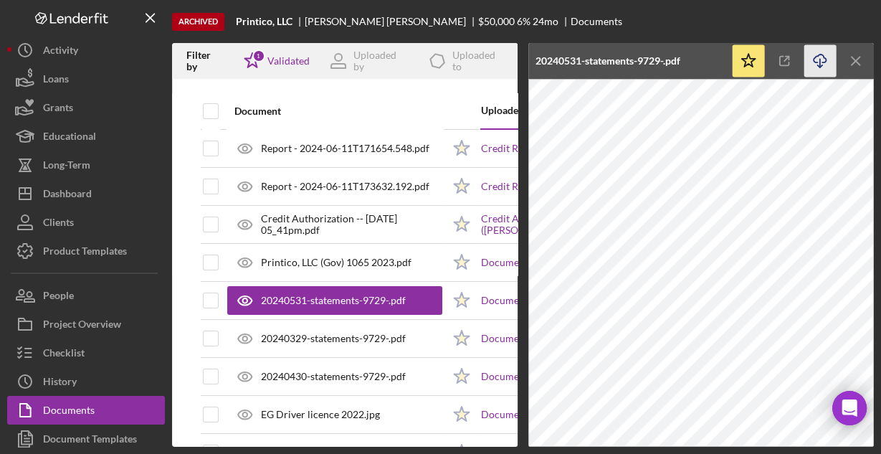
click at [820, 57] on icon "Icon/Download" at bounding box center [820, 61] width 32 height 32
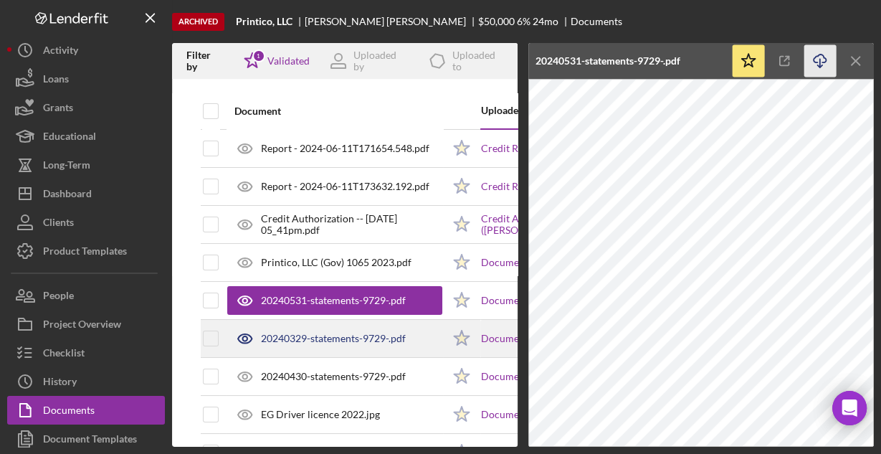
click at [342, 336] on div "20240329-statements-9729-.pdf" at bounding box center [333, 338] width 145 height 11
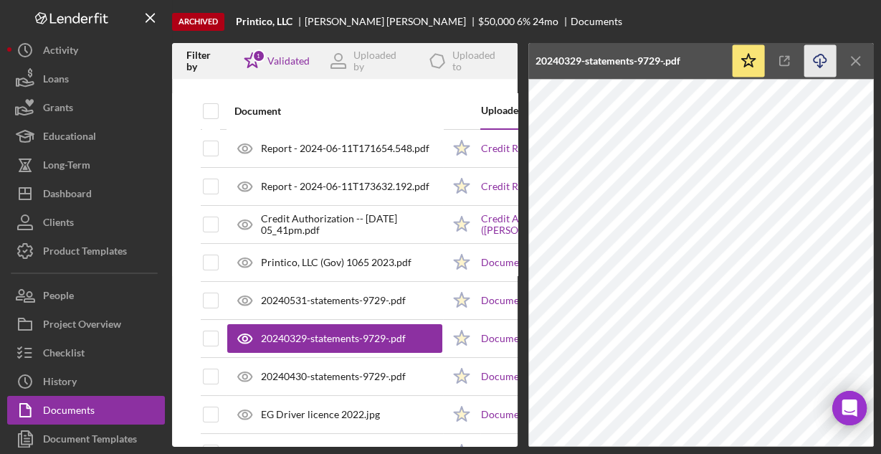
click at [823, 59] on icon "Icon/Download" at bounding box center [820, 61] width 32 height 32
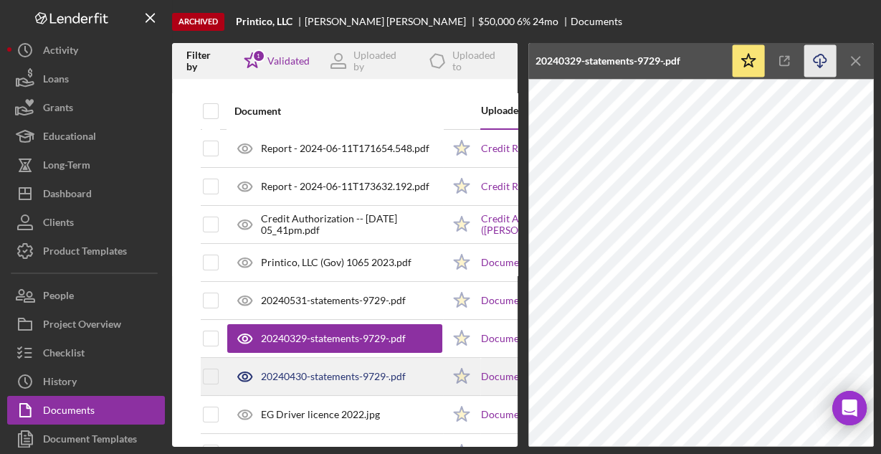
click at [353, 376] on div "20240430-statements-9729-.pdf" at bounding box center [333, 375] width 145 height 11
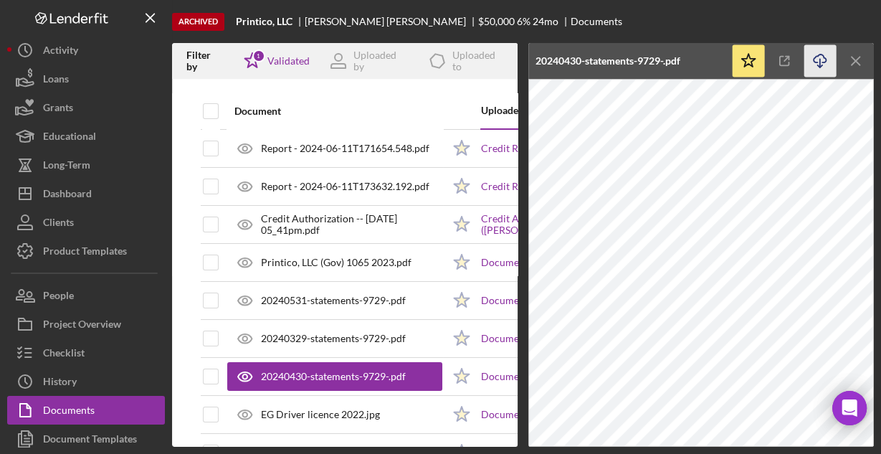
click at [820, 56] on icon "Icon/Download" at bounding box center [820, 61] width 32 height 32
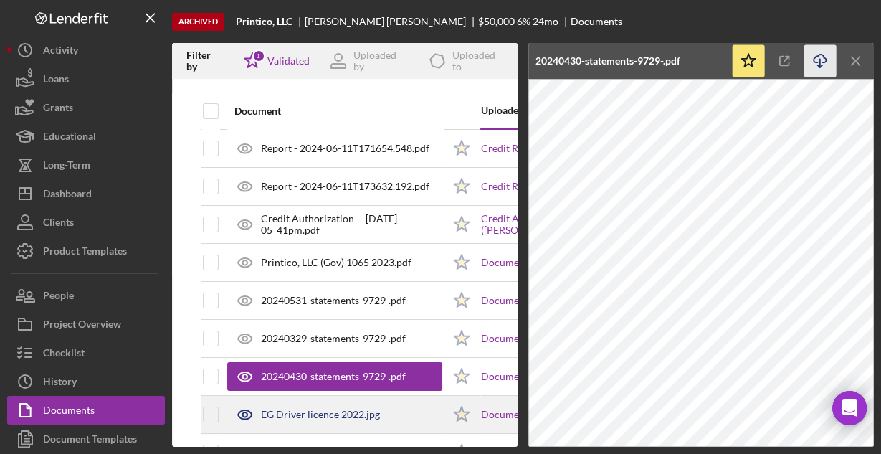
click at [346, 410] on div "EG Driver licence 2022.jpg" at bounding box center [320, 413] width 119 height 11
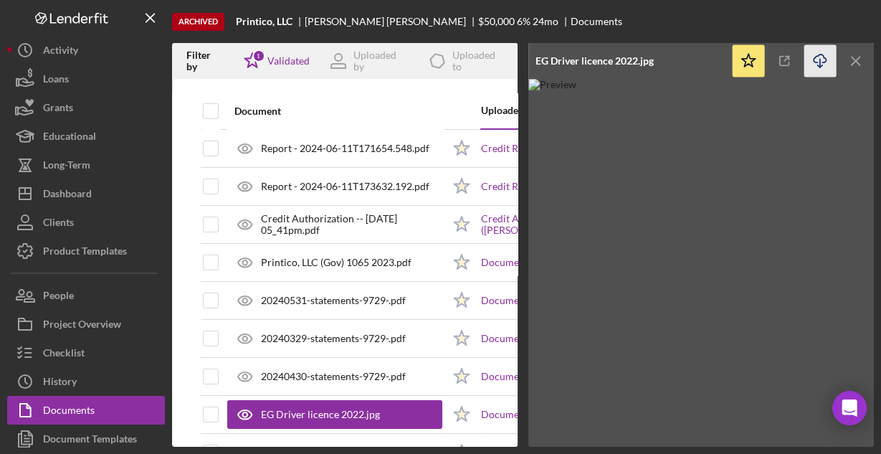
click at [818, 55] on icon "button" at bounding box center [819, 58] width 12 height 8
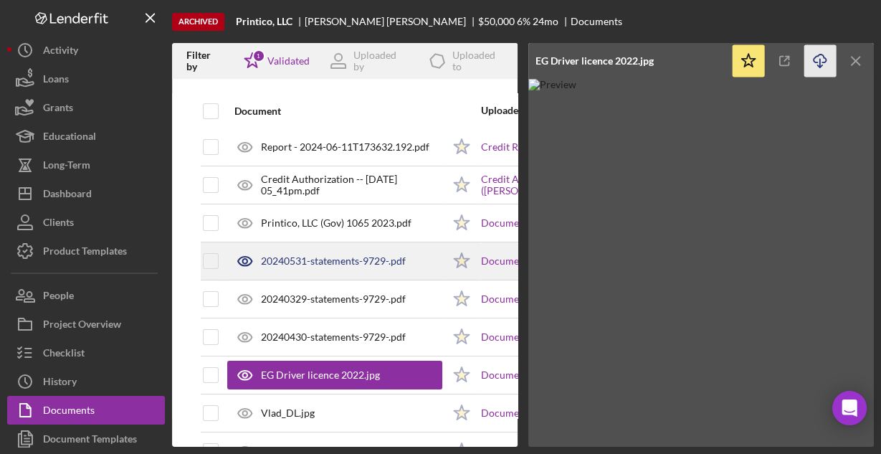
scroll to position [57, 0]
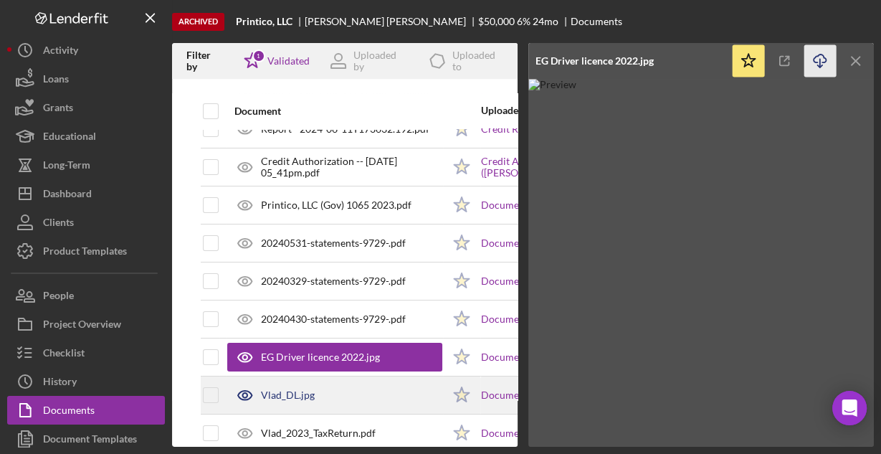
click at [345, 391] on div "Vlad_DL.jpg" at bounding box center [334, 395] width 215 height 36
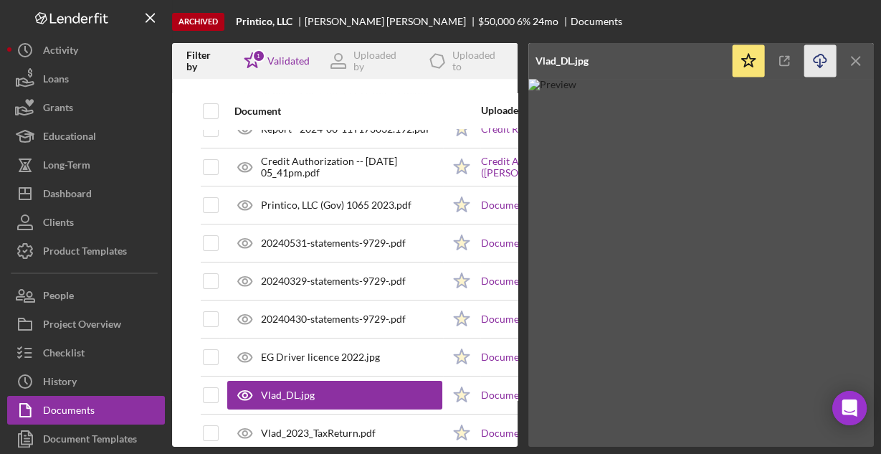
click at [821, 57] on icon "Icon/Download" at bounding box center [820, 61] width 32 height 32
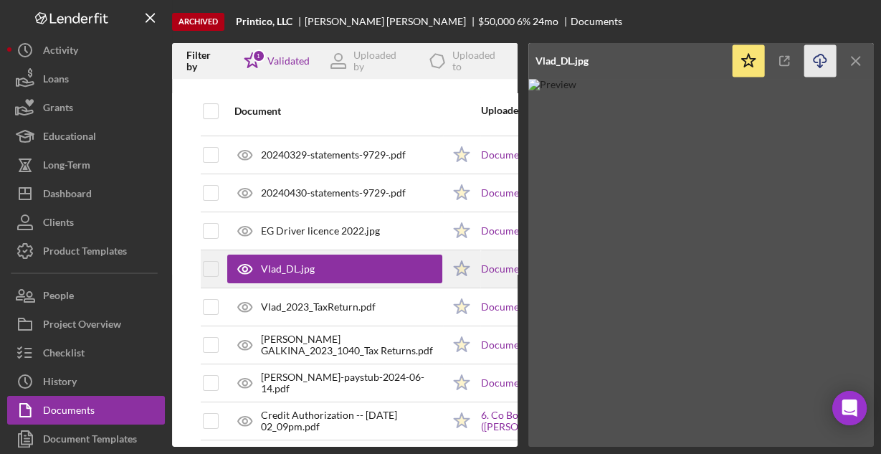
scroll to position [196, 0]
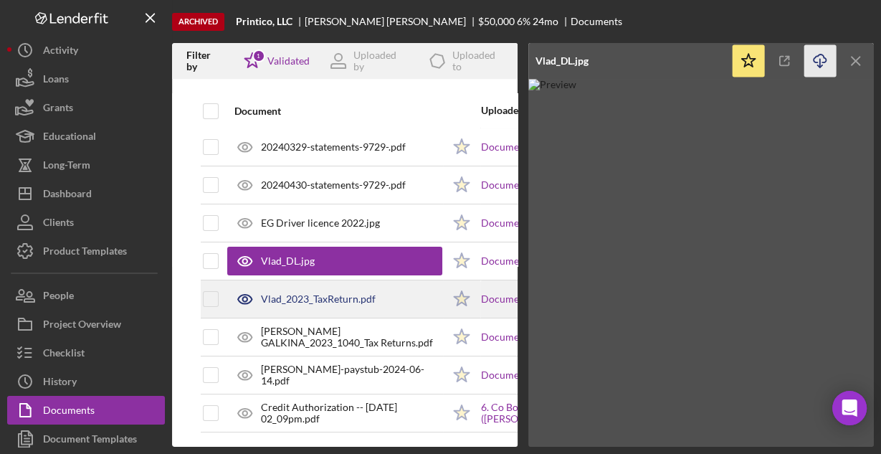
click at [330, 293] on div "Vlad_2023_TaxReturn.pdf" at bounding box center [318, 298] width 115 height 11
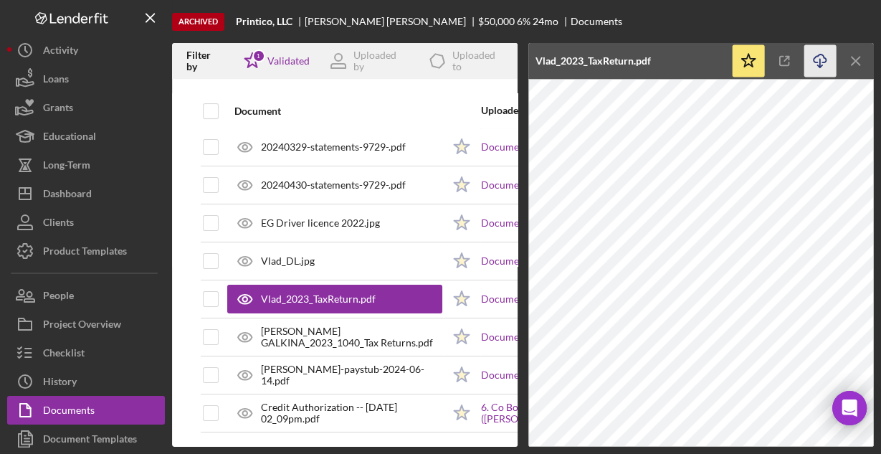
click at [819, 53] on icon "Icon/Download" at bounding box center [820, 61] width 32 height 32
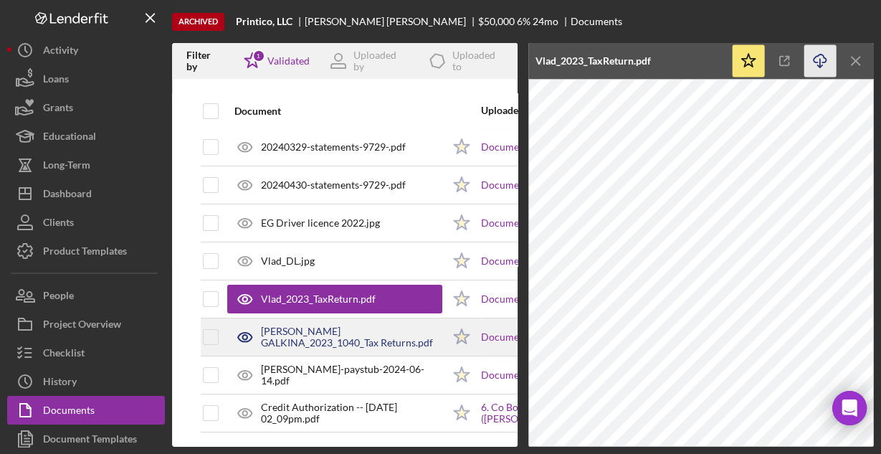
click at [307, 330] on div "[PERSON_NAME] GALKINA_2023_1040_Tax Returns.pdf" at bounding box center [351, 336] width 181 height 23
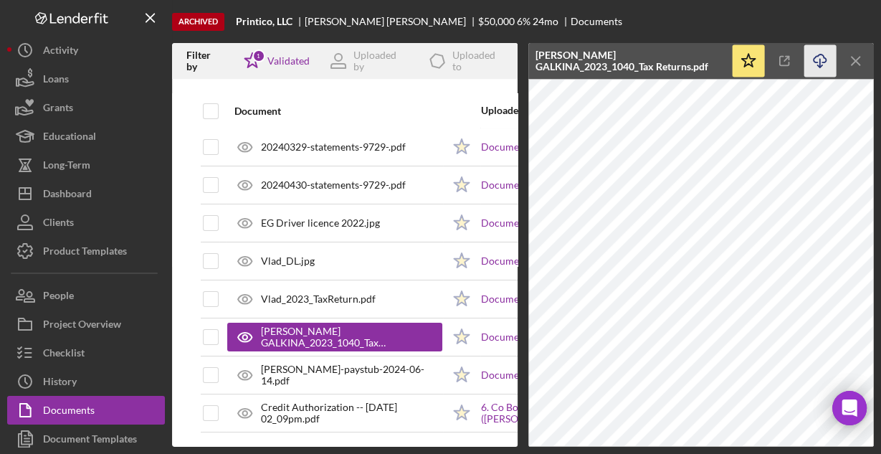
click at [817, 52] on icon "Icon/Download" at bounding box center [820, 61] width 32 height 32
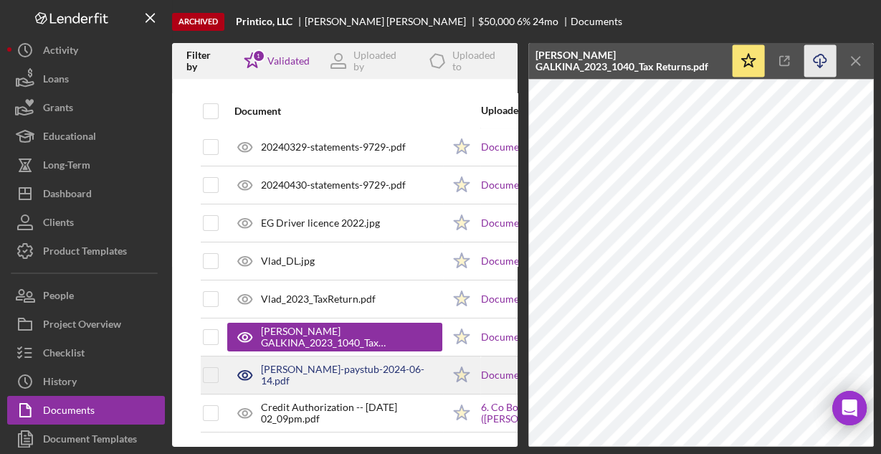
click at [287, 363] on div "[PERSON_NAME]-paystub-2024-06-14.pdf" at bounding box center [351, 374] width 181 height 23
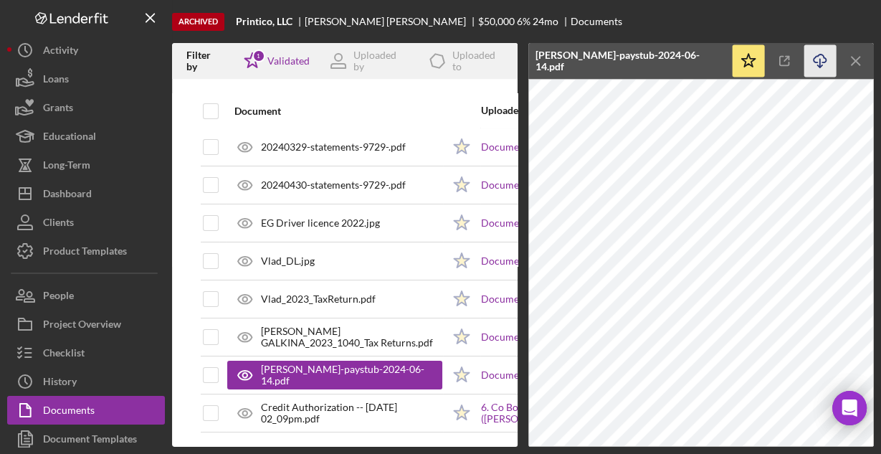
click at [820, 60] on icon "Icon/Download" at bounding box center [820, 61] width 32 height 32
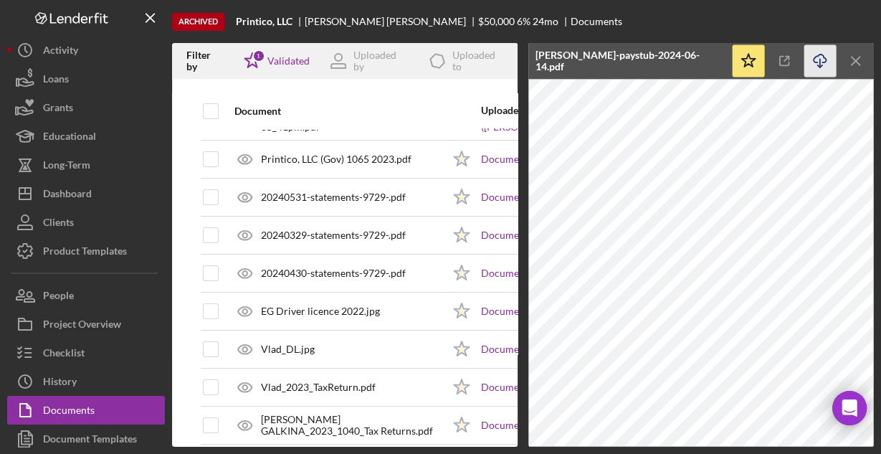
scroll to position [115, 0]
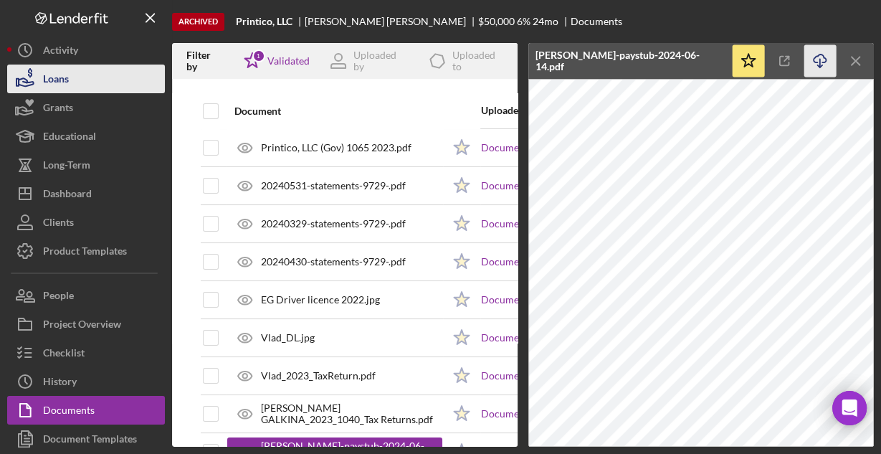
click at [77, 85] on button "Loans" at bounding box center [86, 78] width 158 height 29
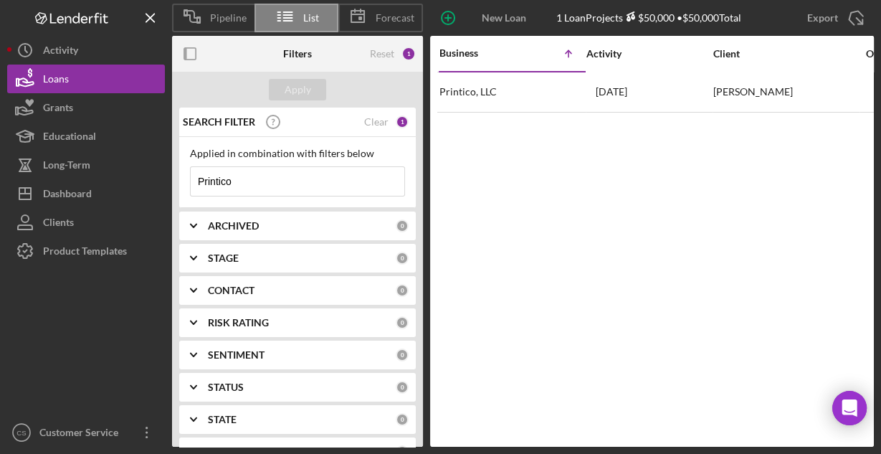
click at [286, 170] on input "Printico" at bounding box center [298, 181] width 214 height 29
click at [286, 172] on input "Printico" at bounding box center [298, 181] width 214 height 29
click at [286, 173] on input "Printico" at bounding box center [298, 181] width 214 height 29
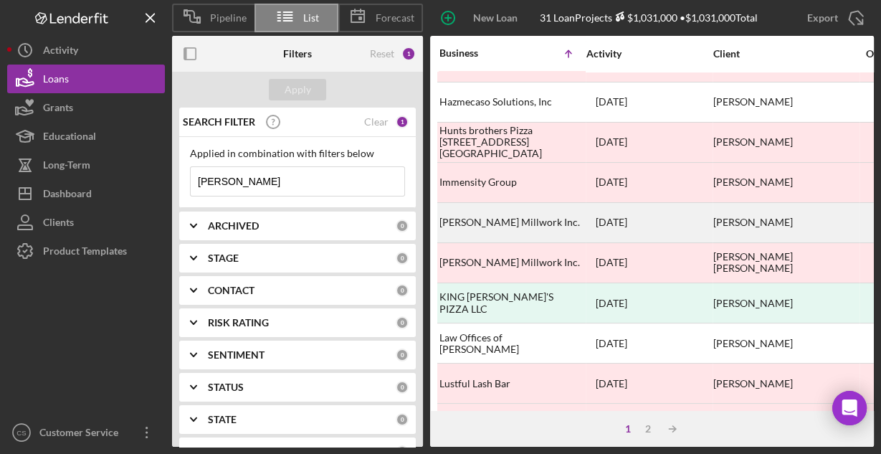
scroll to position [459, 0]
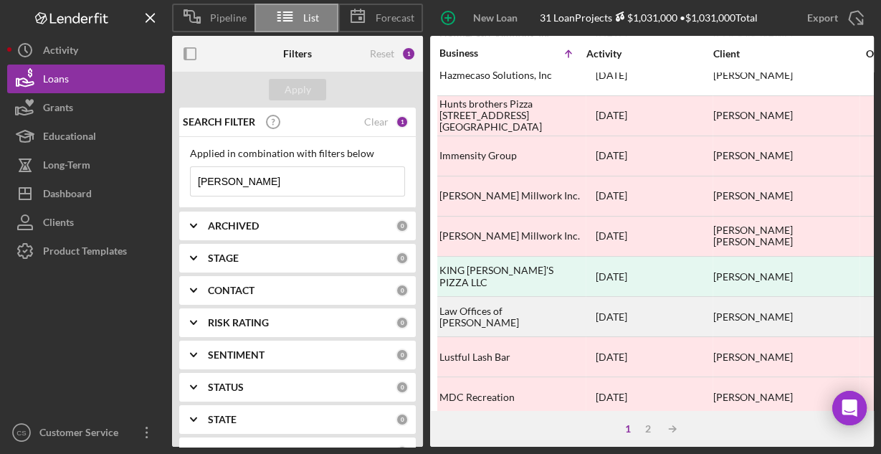
type input "[PERSON_NAME]"
click at [528, 305] on div "Law Offices of [PERSON_NAME]" at bounding box center [510, 316] width 143 height 38
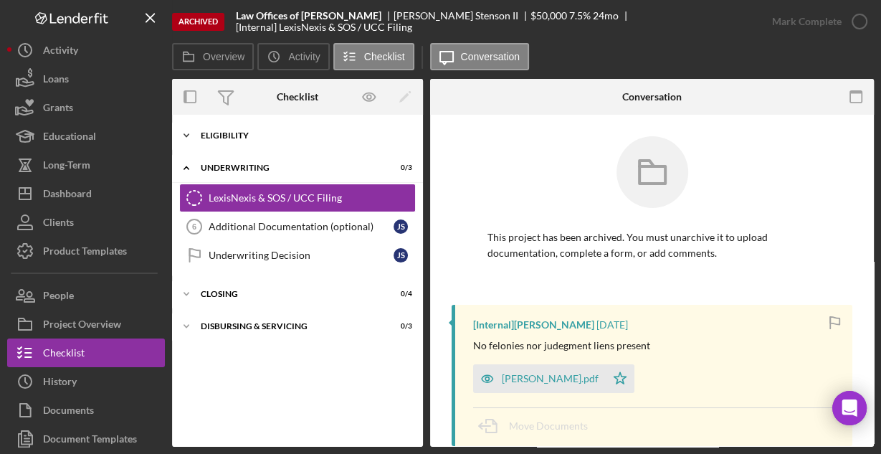
click at [244, 137] on div "Eligibility" at bounding box center [303, 135] width 204 height 9
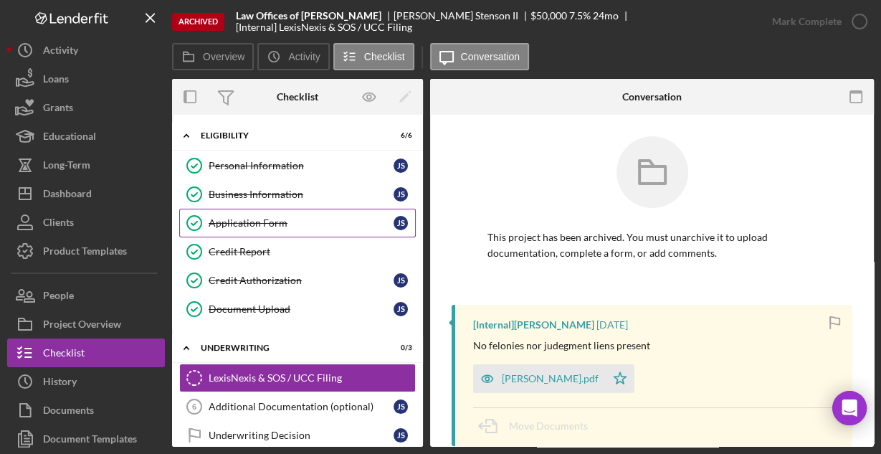
click at [239, 224] on div "Application Form" at bounding box center [301, 222] width 185 height 11
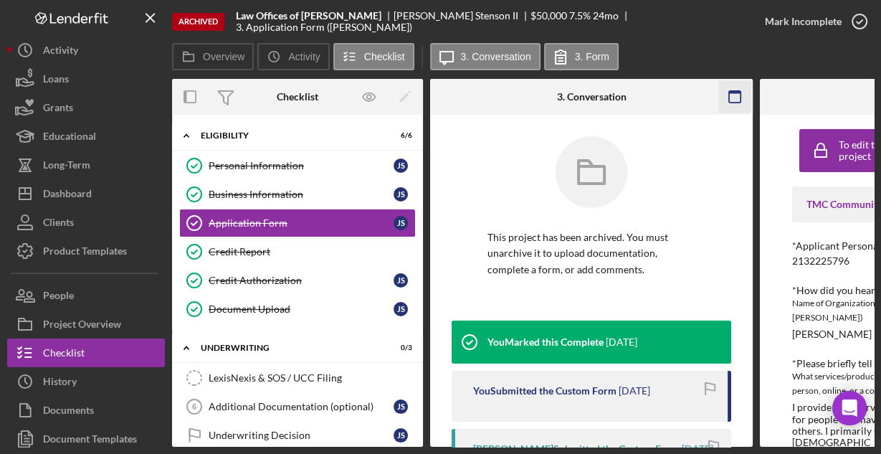
click at [733, 91] on g "button" at bounding box center [734, 96] width 11 height 11
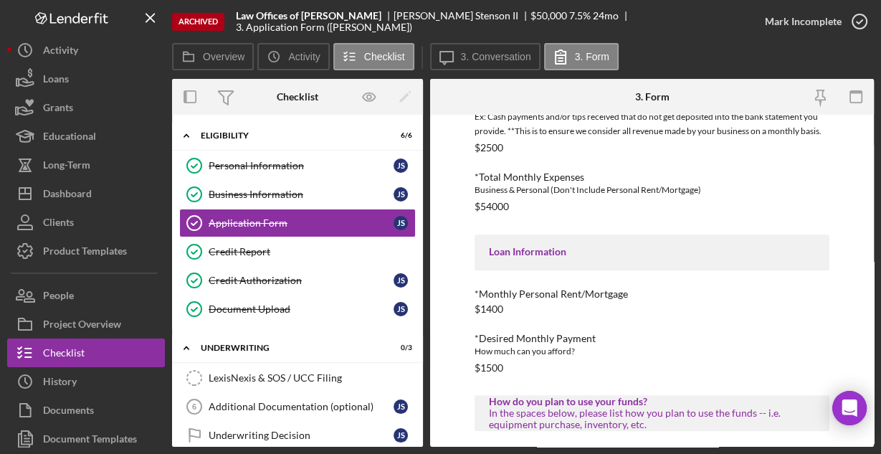
scroll to position [722, 0]
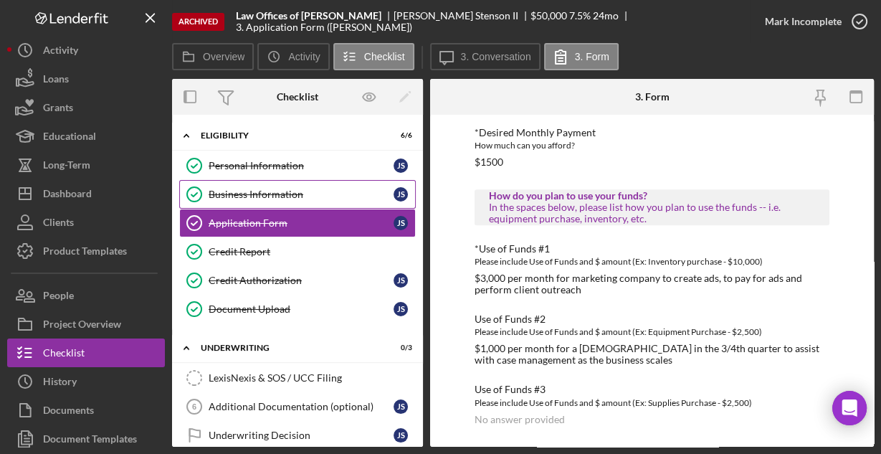
click at [249, 194] on div "Business Information" at bounding box center [301, 193] width 185 height 11
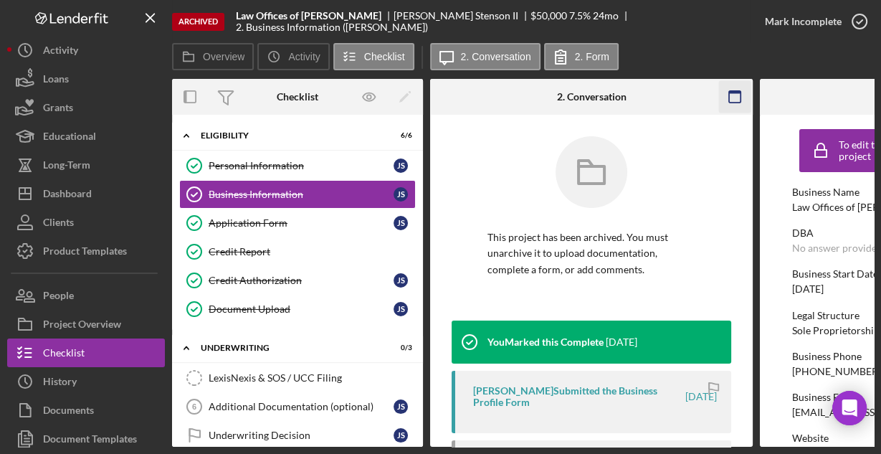
click at [734, 97] on icon "button" at bounding box center [735, 97] width 32 height 32
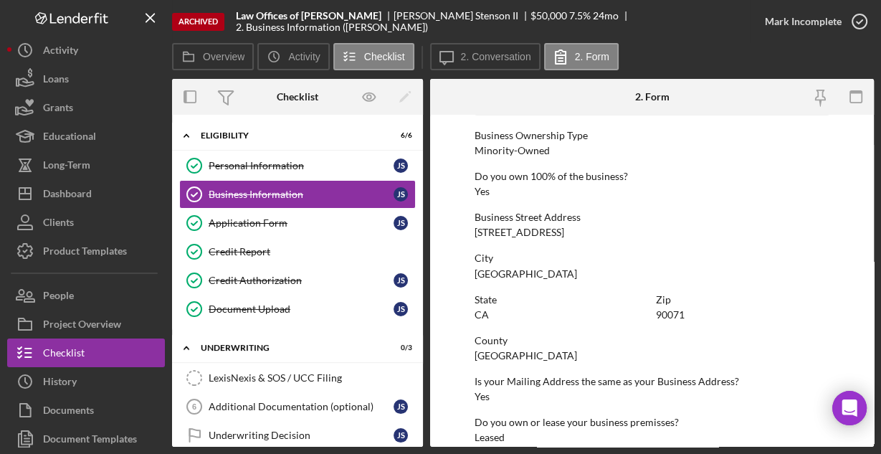
scroll to position [749, 0]
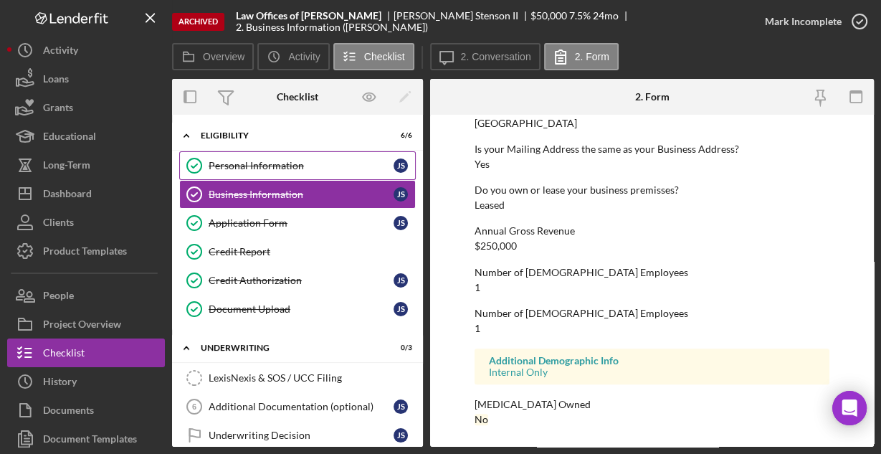
click at [285, 167] on div "Personal Information" at bounding box center [301, 165] width 185 height 11
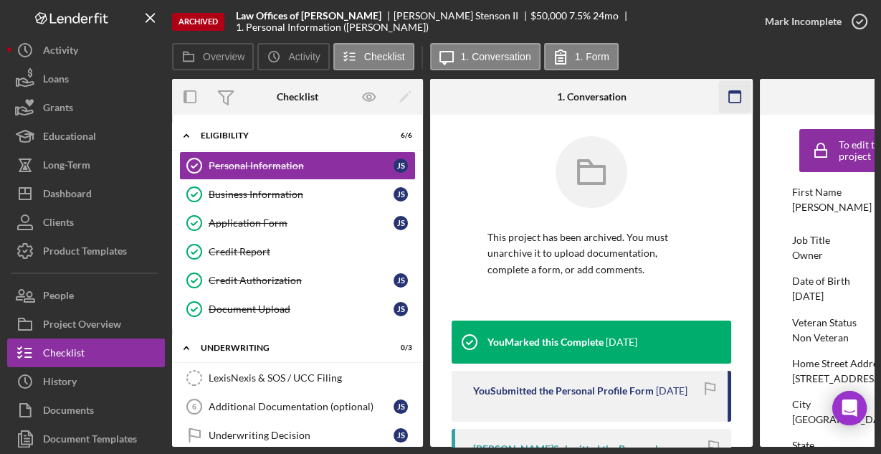
click at [730, 94] on icon "button" at bounding box center [735, 97] width 32 height 32
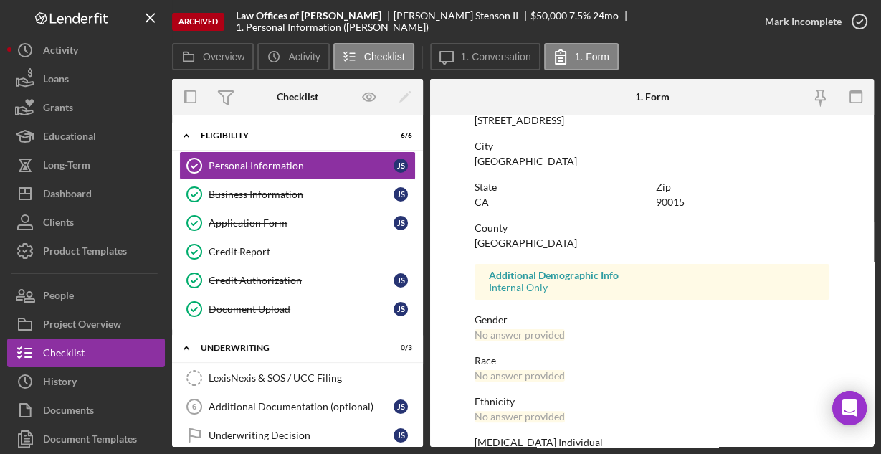
scroll to position [338, 0]
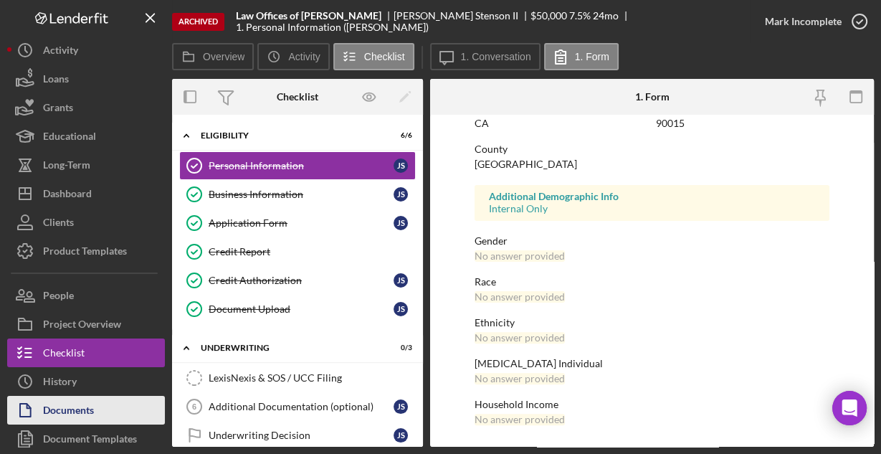
click at [85, 408] on div "Documents" at bounding box center [68, 412] width 51 height 32
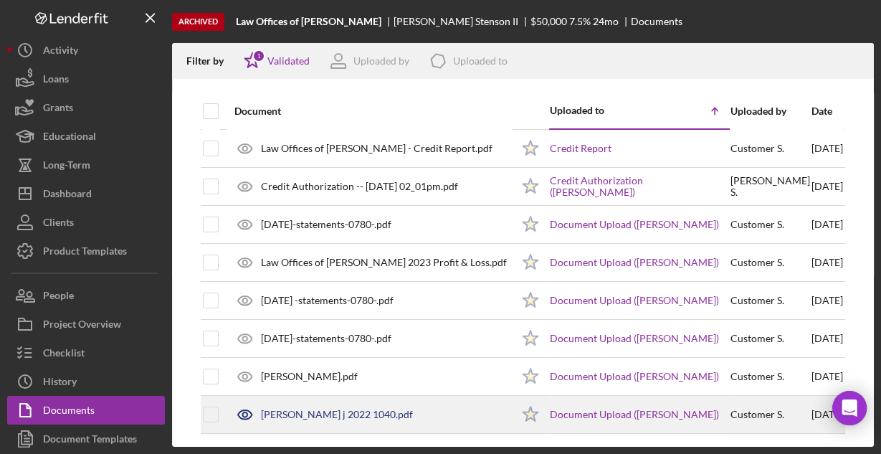
click at [352, 415] on div "[PERSON_NAME] j 2022 1040.pdf" at bounding box center [337, 413] width 152 height 11
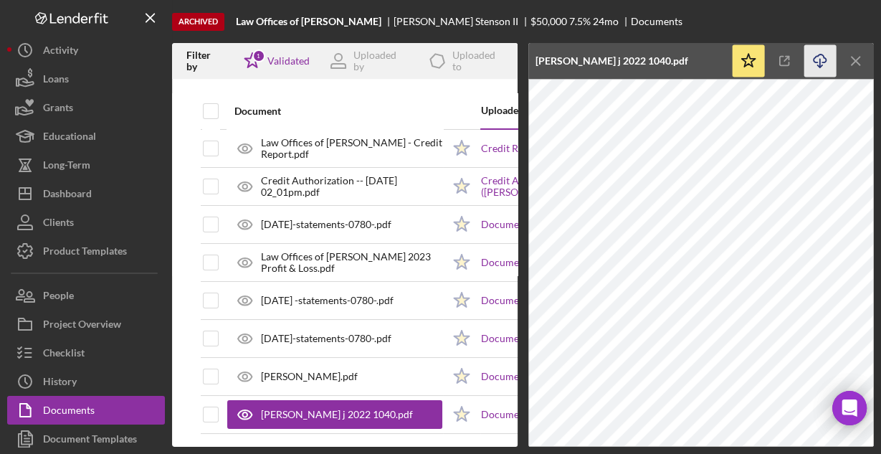
click at [820, 59] on line "button" at bounding box center [820, 63] width 0 height 8
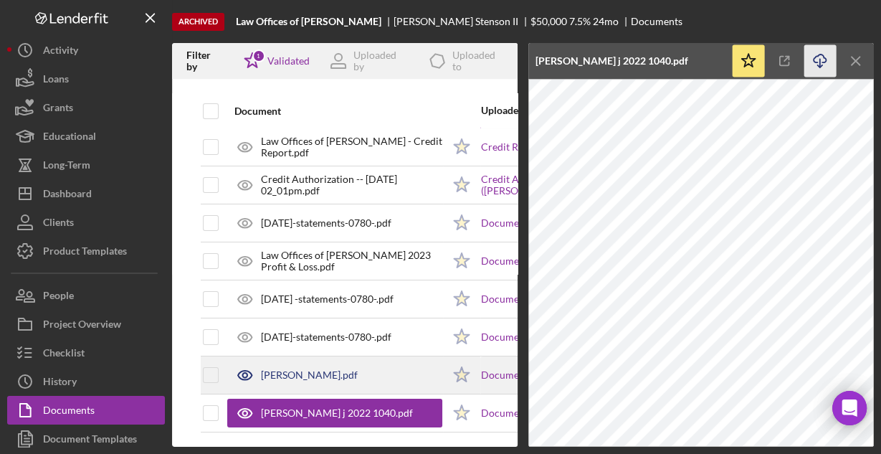
scroll to position [8, 0]
click at [290, 369] on div "[PERSON_NAME].pdf" at bounding box center [309, 374] width 97 height 11
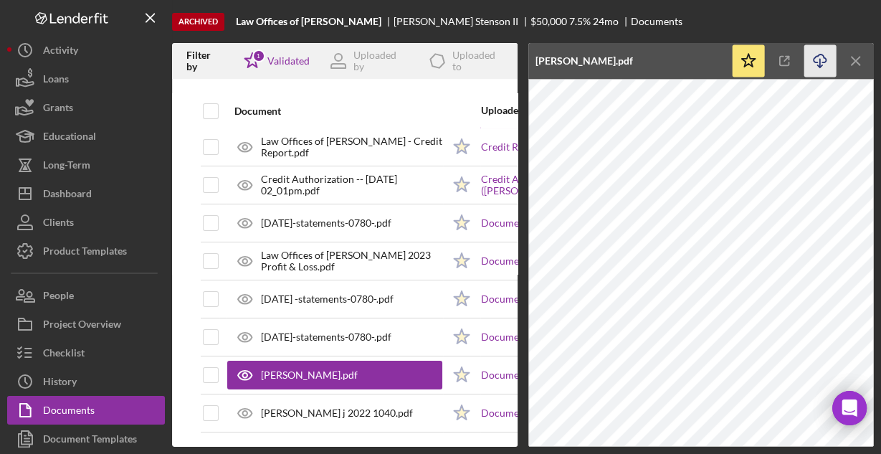
click at [818, 66] on polyline "button" at bounding box center [819, 66] width 5 height 2
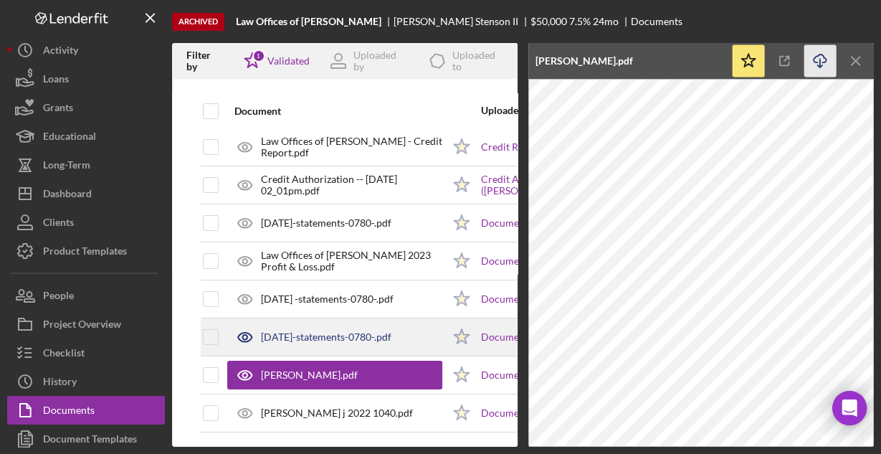
click at [290, 331] on div "[DATE]-statements-0780-.pdf" at bounding box center [326, 336] width 130 height 11
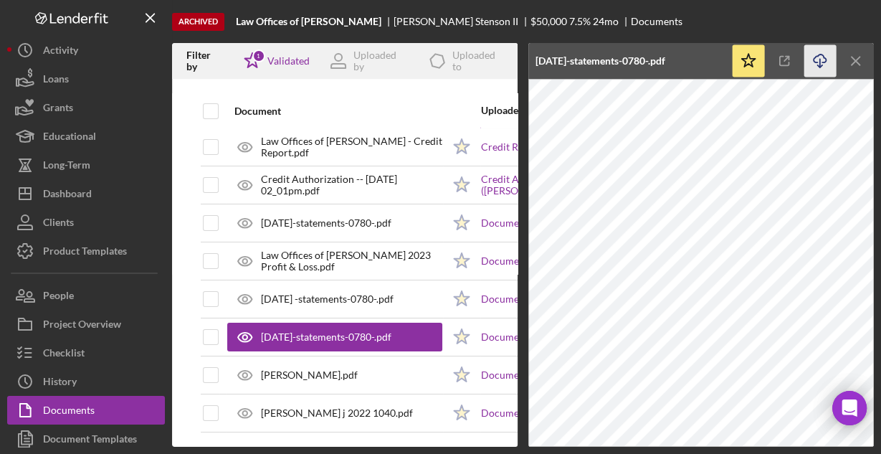
click at [818, 67] on icon "Icon/Download" at bounding box center [820, 61] width 32 height 32
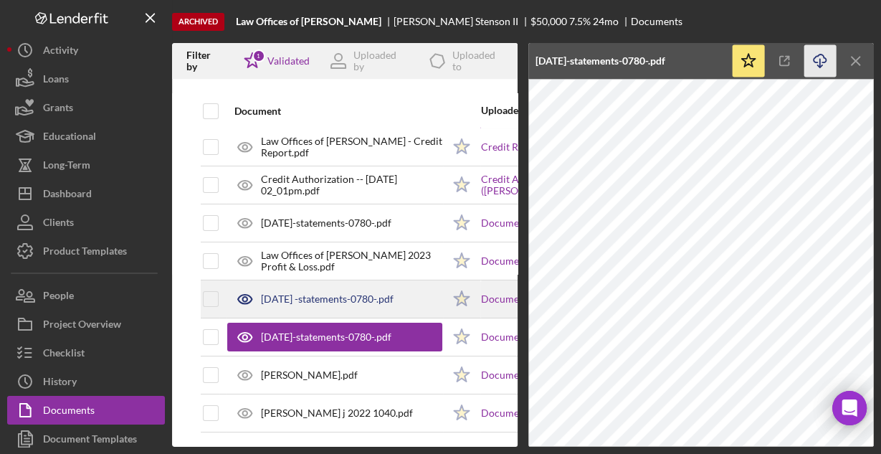
click at [325, 293] on div "[DATE] -statements-0780-.pdf" at bounding box center [327, 298] width 133 height 11
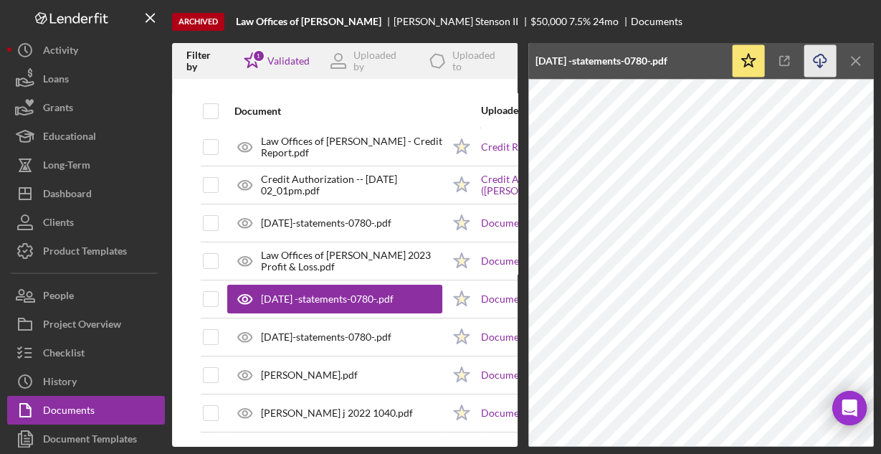
click at [815, 62] on icon "Icon/Download" at bounding box center [820, 61] width 32 height 32
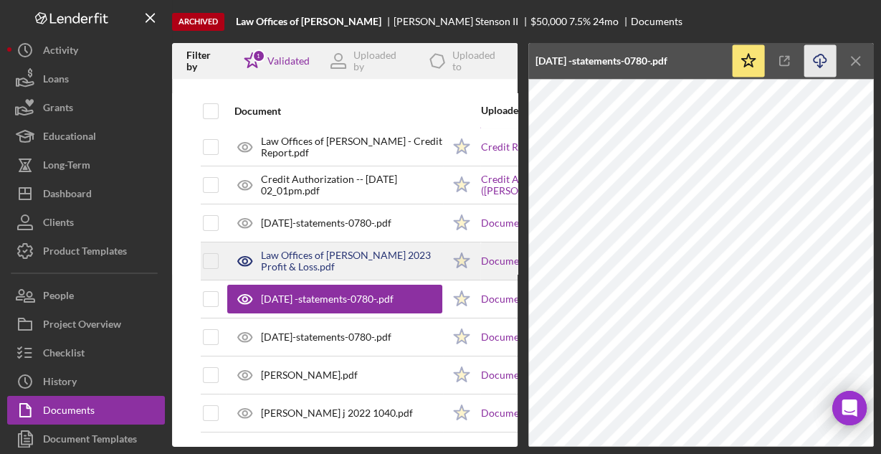
click at [303, 250] on div "Law Offices of [PERSON_NAME] 2023 Profit & Loss.pdf" at bounding box center [351, 260] width 181 height 23
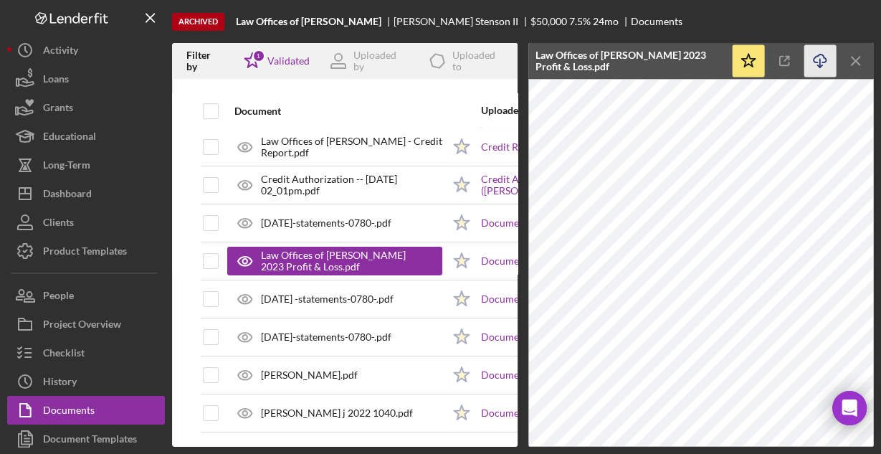
click at [814, 55] on icon "Icon/Download" at bounding box center [820, 61] width 32 height 32
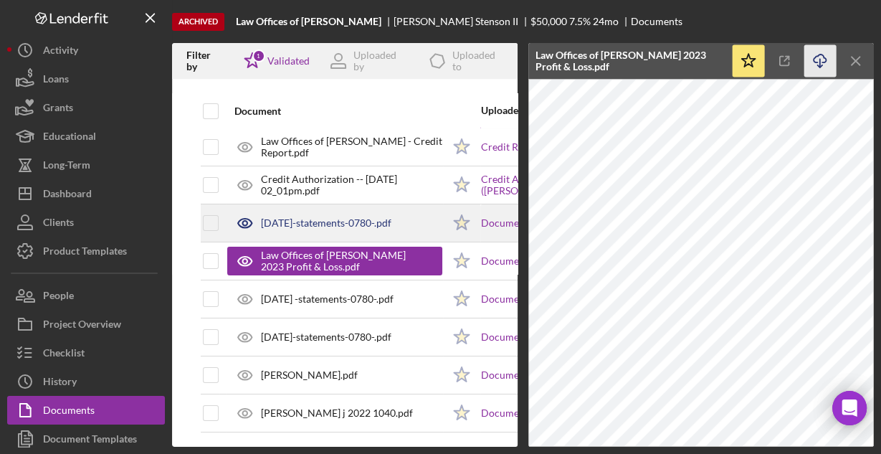
click at [317, 217] on div "[DATE]-statements-0780-.pdf" at bounding box center [326, 222] width 130 height 11
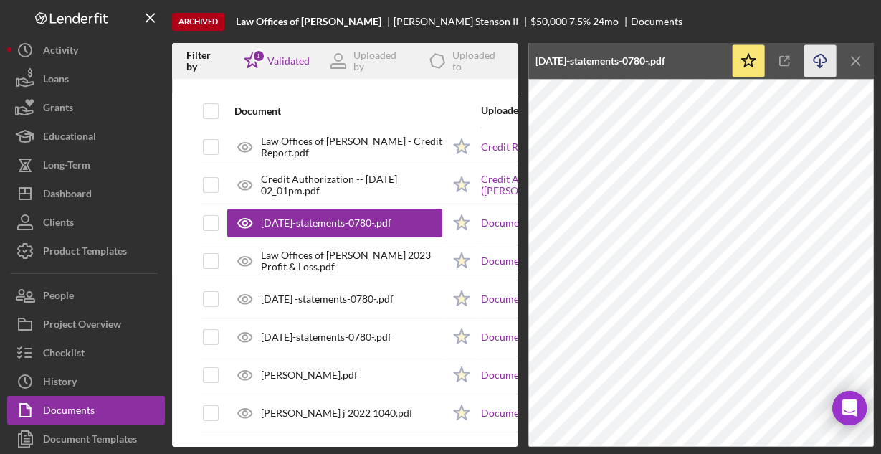
click at [811, 54] on icon "Icon/Download" at bounding box center [820, 61] width 32 height 32
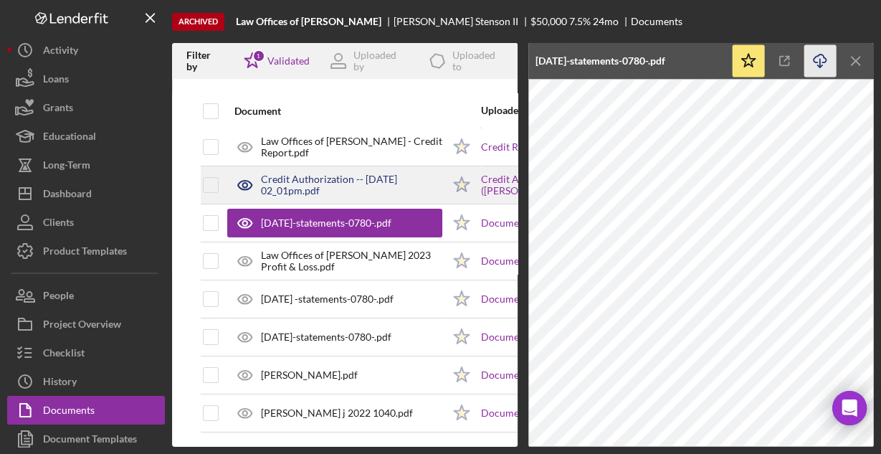
click at [288, 176] on div "Credit Authorization -- [DATE] 02_01pm.pdf" at bounding box center [351, 184] width 181 height 23
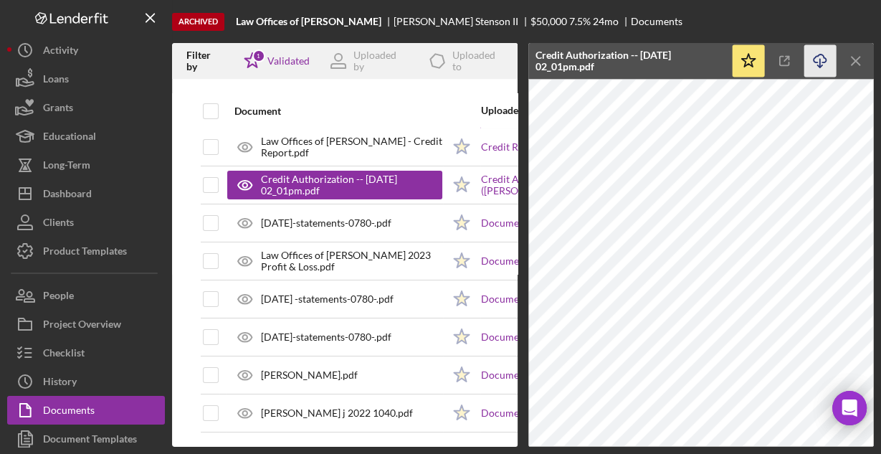
click at [820, 59] on icon "Icon/Download" at bounding box center [820, 61] width 32 height 32
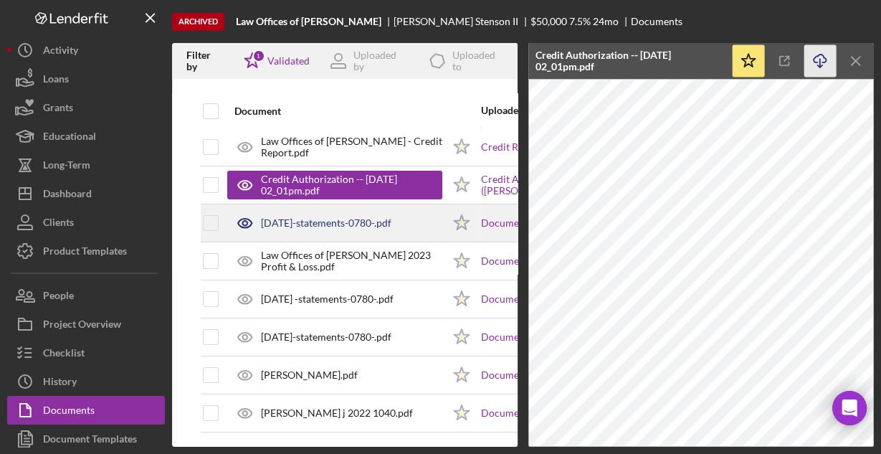
scroll to position [0, 0]
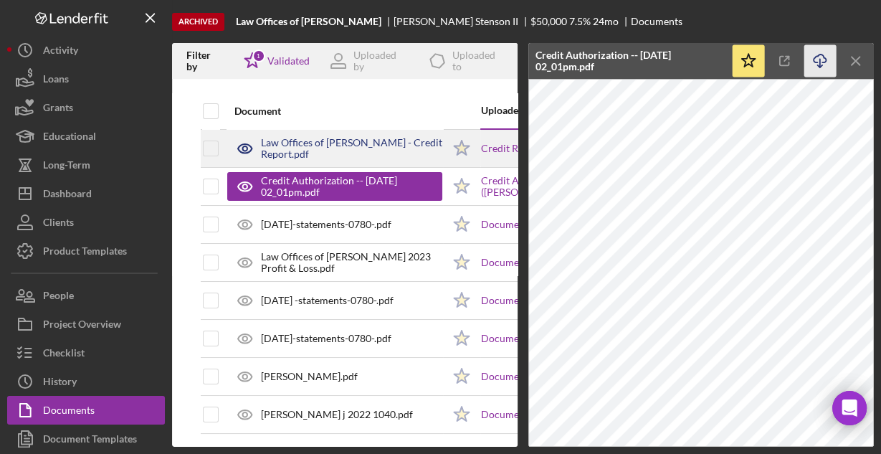
click at [331, 148] on div "Law Offices of [PERSON_NAME] - Credit Report.pdf" at bounding box center [351, 148] width 181 height 23
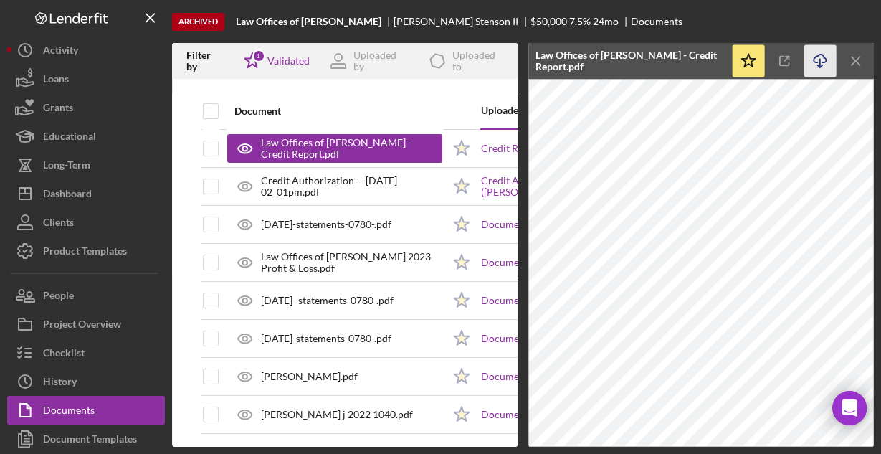
click at [816, 62] on icon "Icon/Download" at bounding box center [820, 61] width 32 height 32
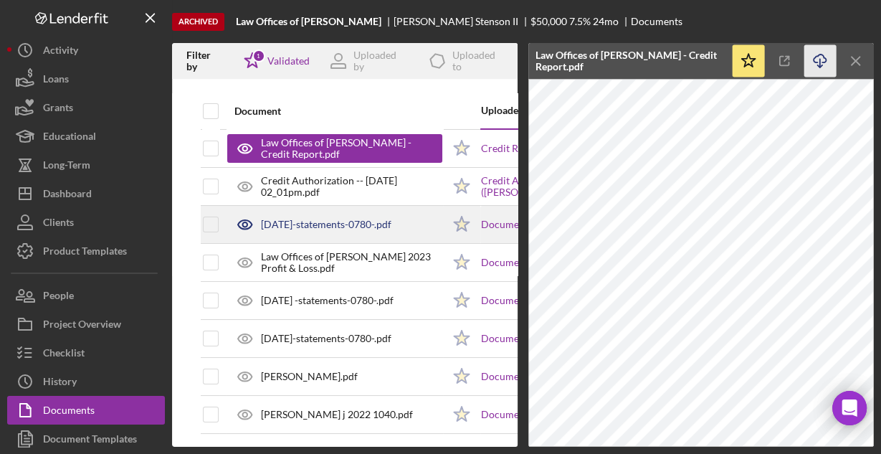
click at [348, 220] on div "[DATE]-statements-0780-.pdf" at bounding box center [326, 224] width 130 height 11
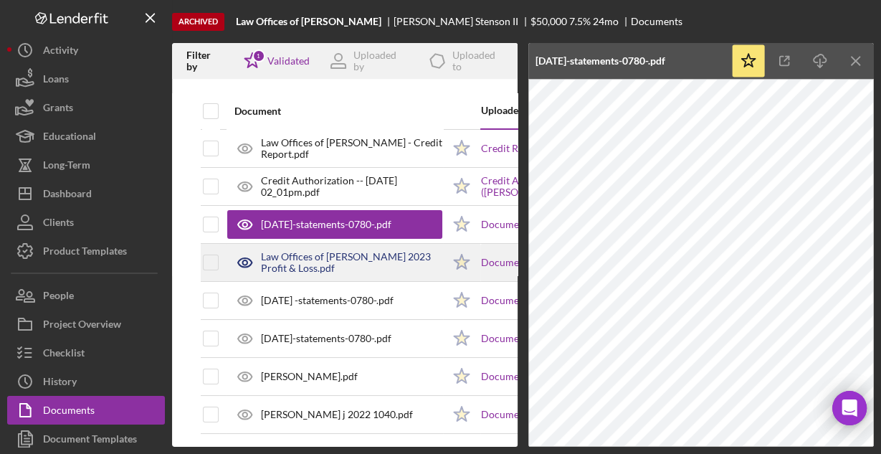
click at [321, 255] on div "Law Offices of [PERSON_NAME] 2023 Profit & Loss.pdf" at bounding box center [351, 262] width 181 height 23
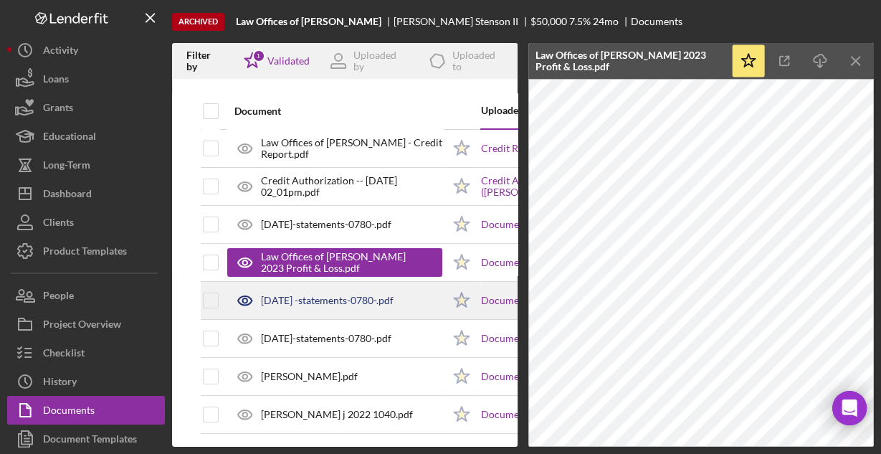
click at [335, 304] on div "[DATE] -statements-0780-.pdf" at bounding box center [327, 300] width 133 height 11
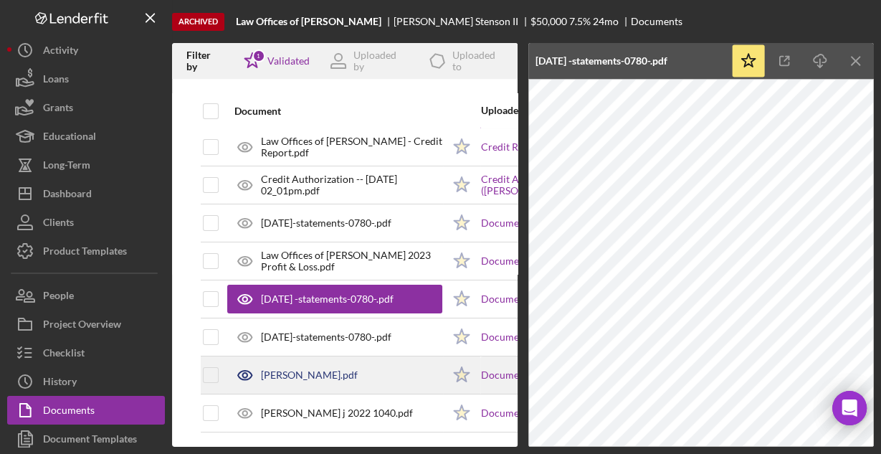
scroll to position [8, 0]
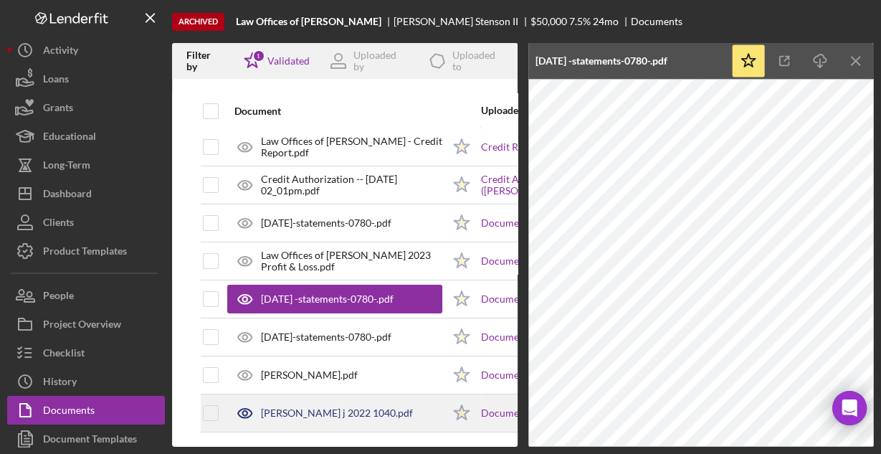
click at [284, 407] on div "[PERSON_NAME] j 2022 1040.pdf" at bounding box center [337, 412] width 152 height 11
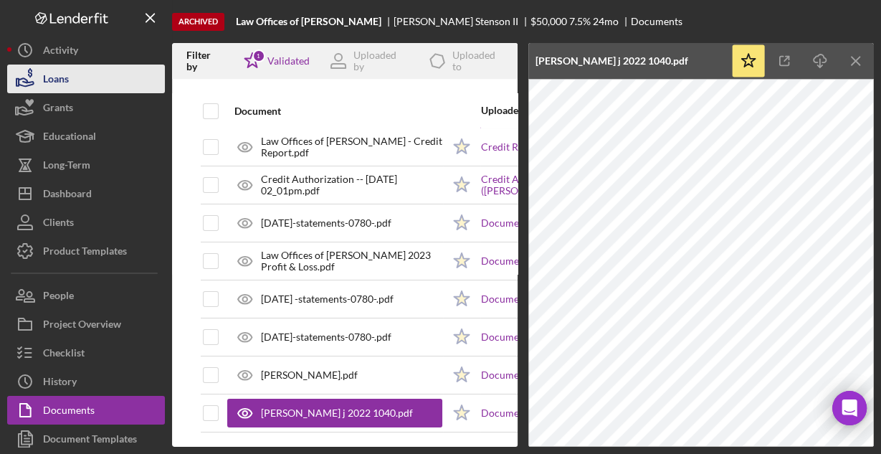
click at [53, 77] on div "Loans" at bounding box center [56, 80] width 26 height 32
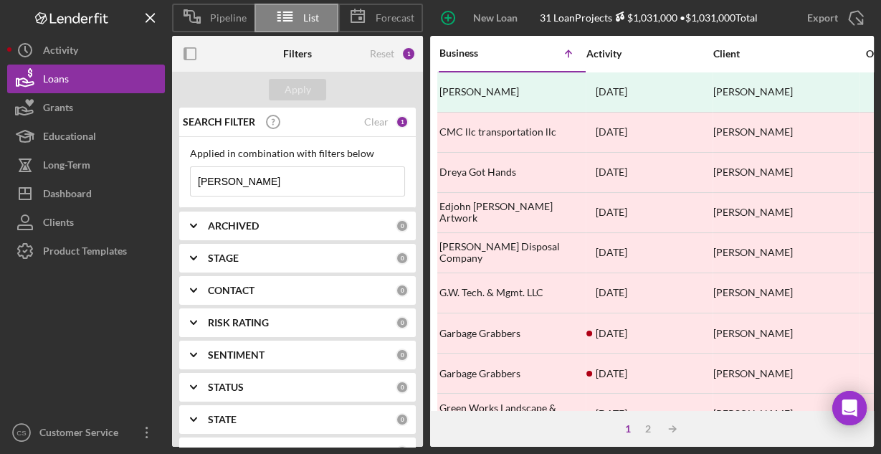
click at [284, 184] on input "[PERSON_NAME]" at bounding box center [298, 181] width 214 height 29
type input "Hola"
click at [300, 90] on div "Apply" at bounding box center [297, 89] width 27 height 21
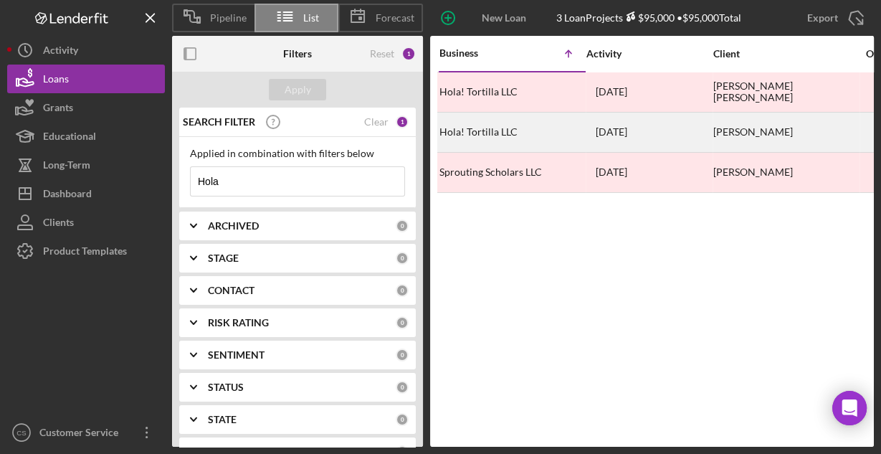
click at [512, 135] on div "Hola! Tortilla LLC" at bounding box center [510, 132] width 143 height 38
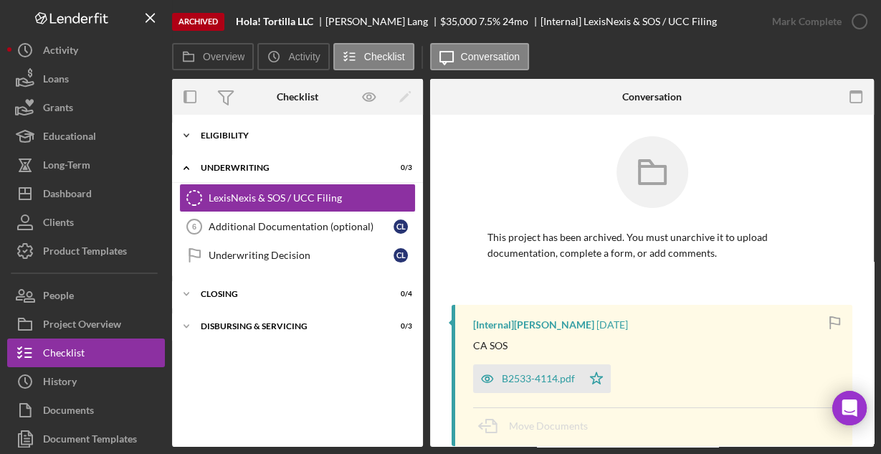
click at [218, 133] on div "Eligibility" at bounding box center [303, 135] width 204 height 9
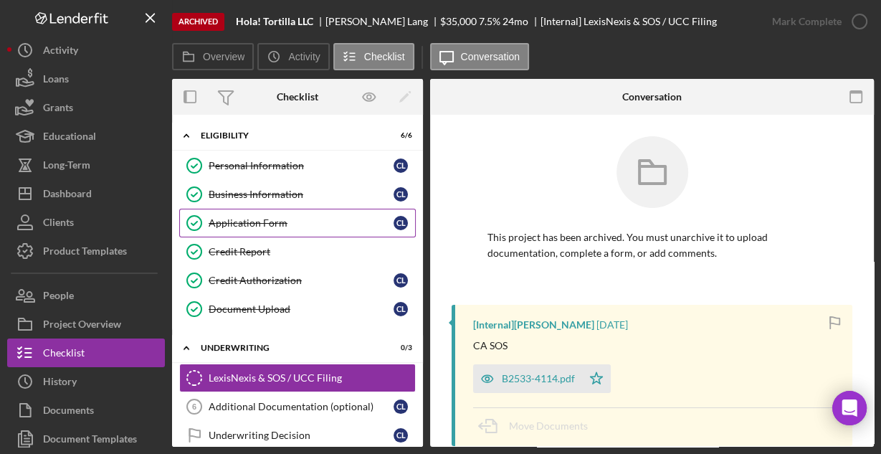
click at [236, 213] on link "Application Form Application Form C L" at bounding box center [297, 223] width 236 height 29
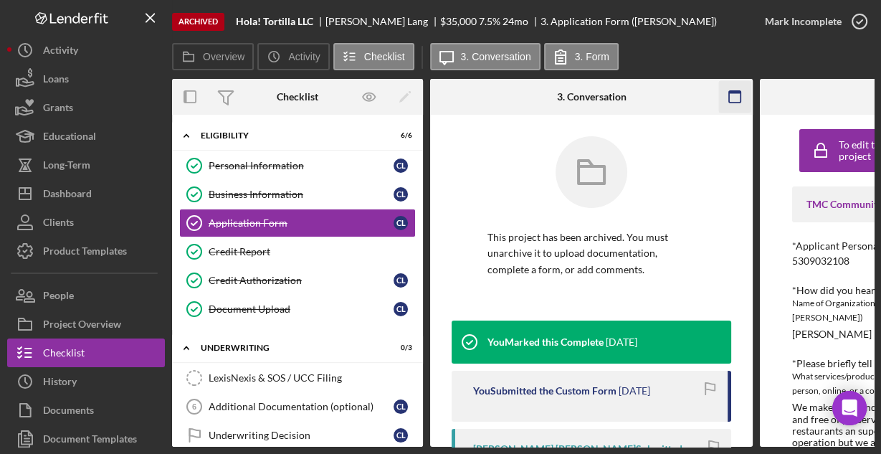
click at [731, 96] on icon "button" at bounding box center [735, 97] width 32 height 32
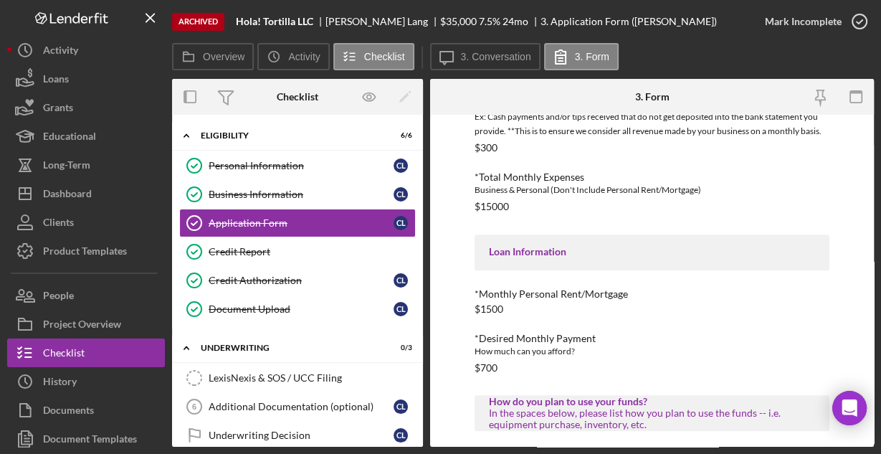
scroll to position [699, 0]
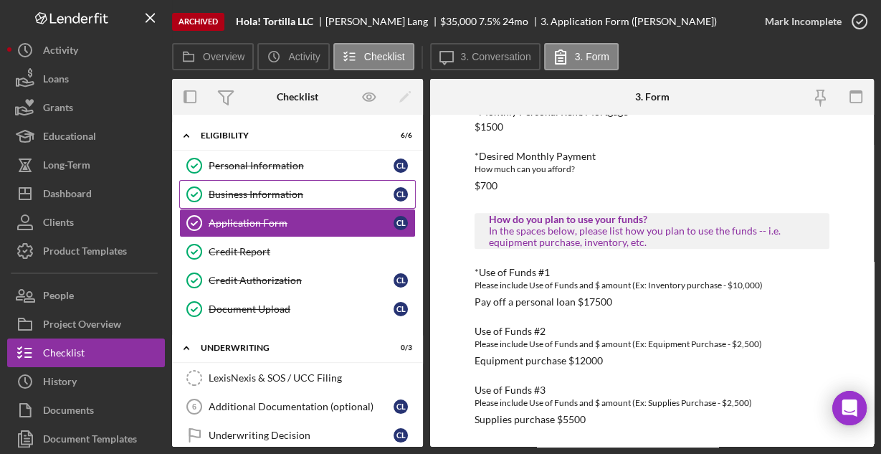
click at [245, 191] on div "Business Information" at bounding box center [301, 193] width 185 height 11
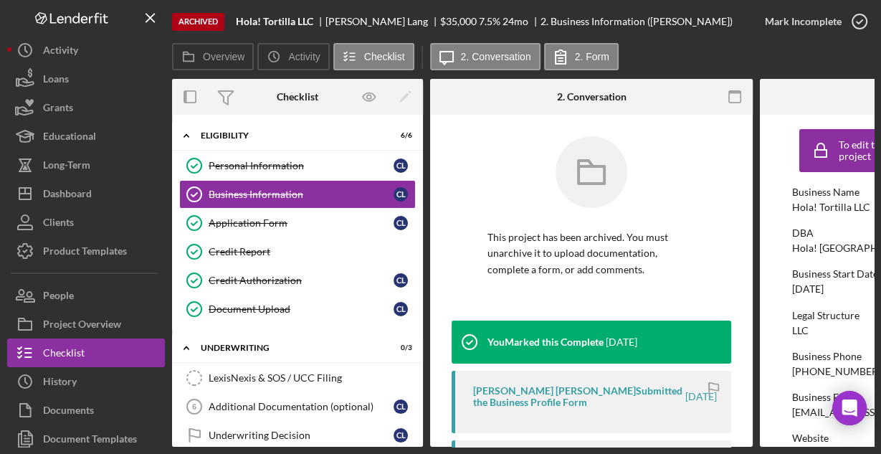
click at [741, 92] on icon "button" at bounding box center [735, 97] width 32 height 32
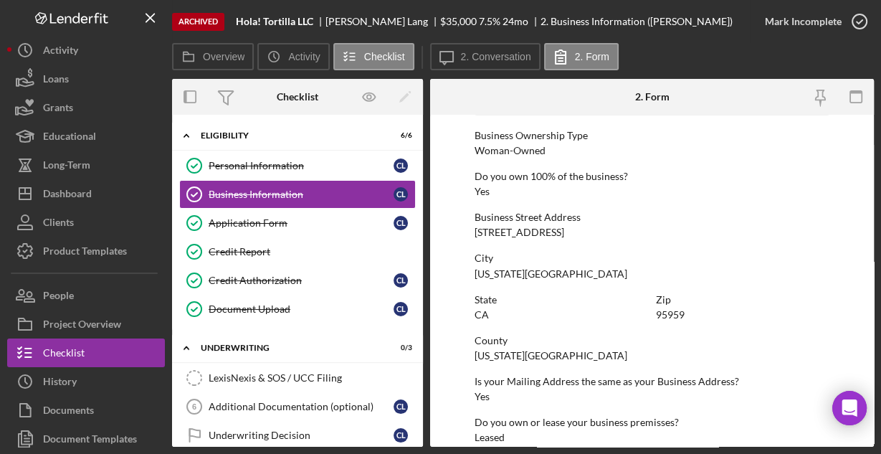
scroll to position [749, 0]
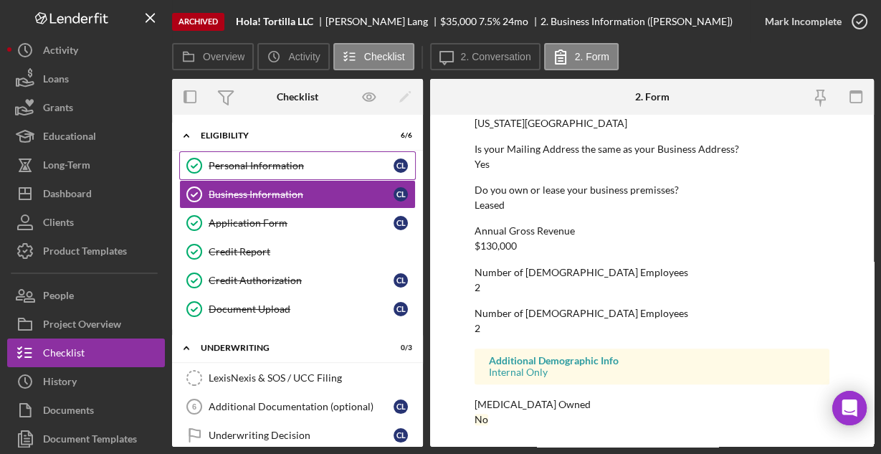
click at [290, 164] on div "Personal Information" at bounding box center [301, 165] width 185 height 11
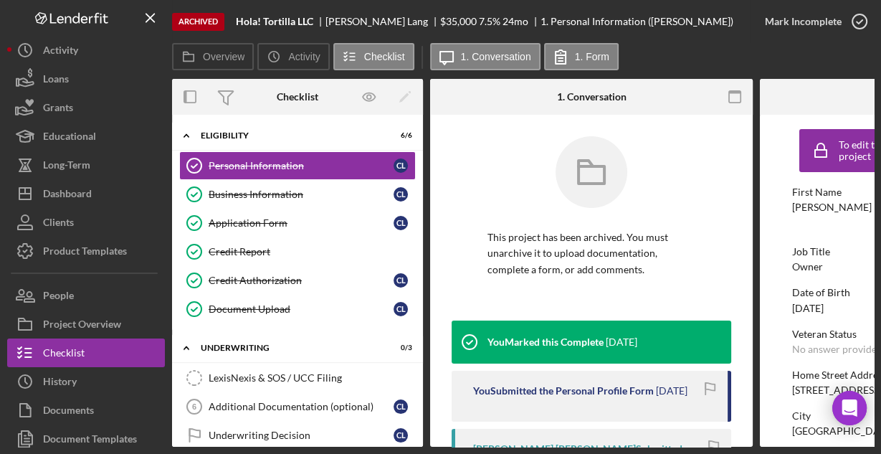
click at [726, 96] on icon "button" at bounding box center [735, 97] width 32 height 32
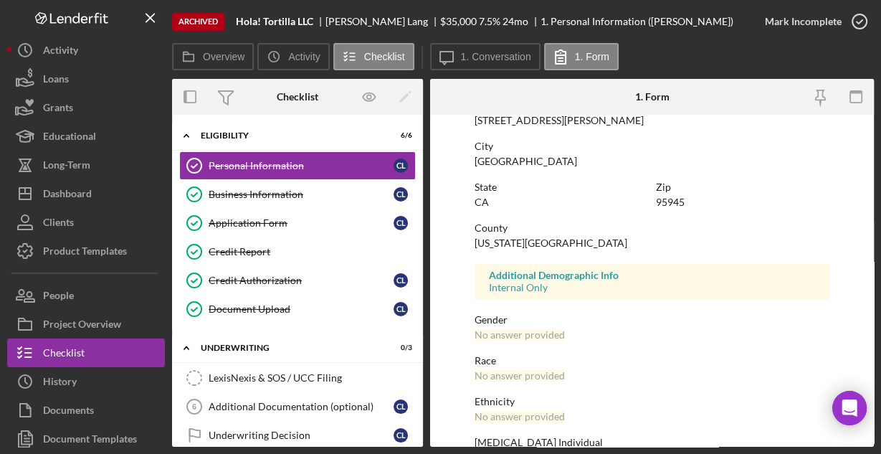
scroll to position [338, 0]
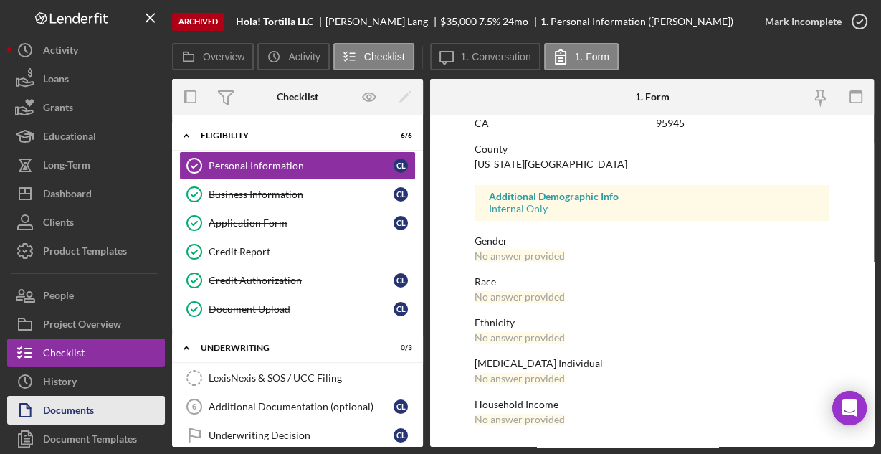
click at [62, 406] on div "Documents" at bounding box center [68, 412] width 51 height 32
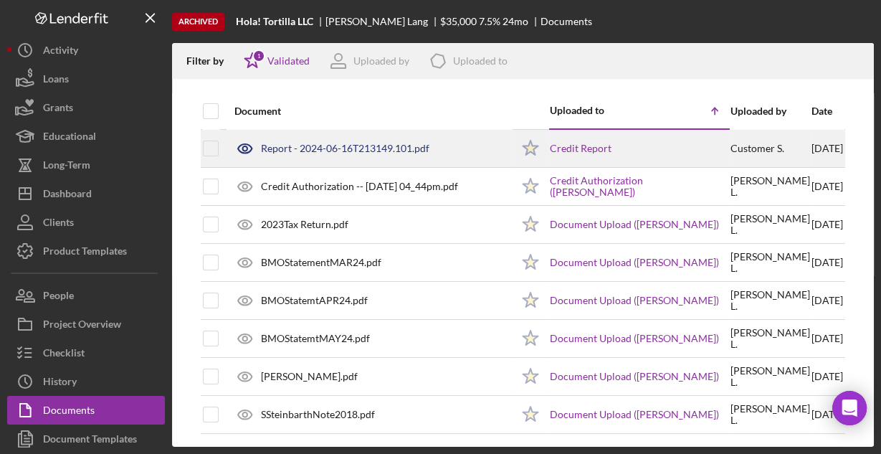
click at [317, 147] on div "Report - 2024-06-16T213149.101.pdf" at bounding box center [345, 148] width 168 height 11
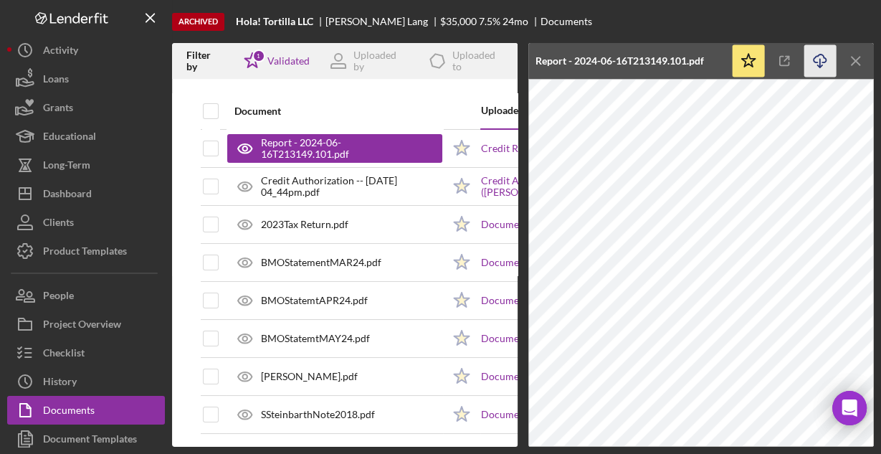
click at [818, 59] on icon "Icon/Download" at bounding box center [820, 61] width 32 height 32
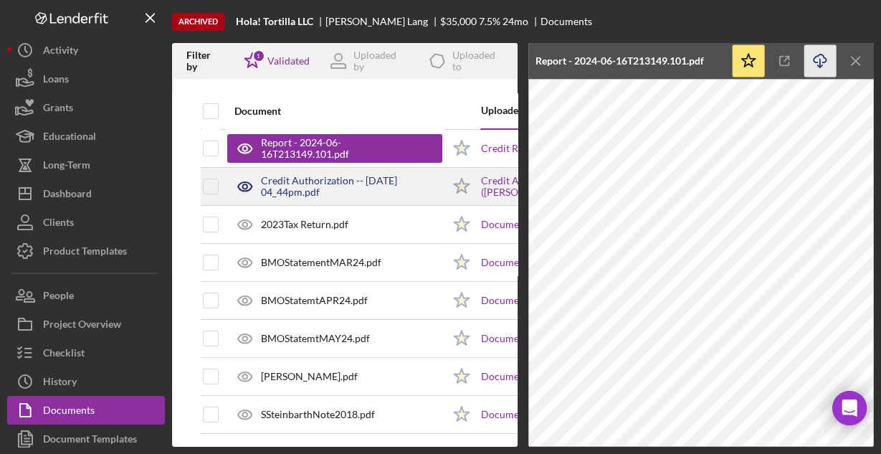
click at [317, 173] on div "Credit Authorization -- [DATE] 04_44pm.pdf" at bounding box center [334, 186] width 215 height 36
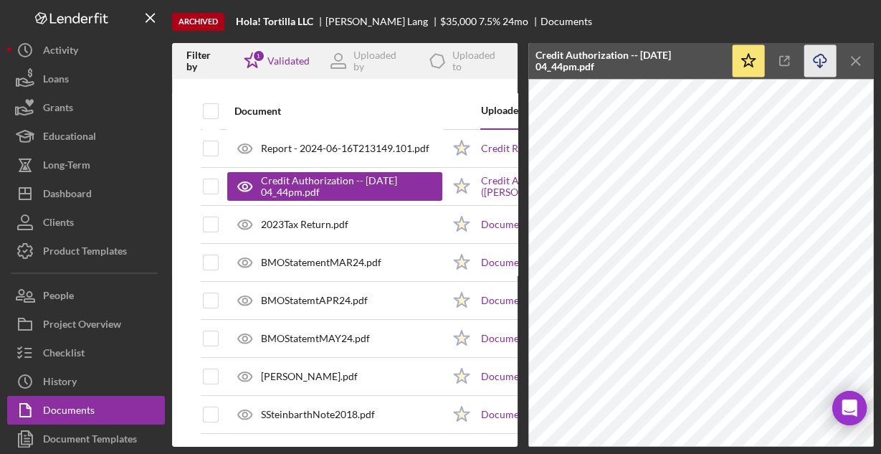
click at [818, 52] on icon "Icon/Download" at bounding box center [820, 61] width 32 height 32
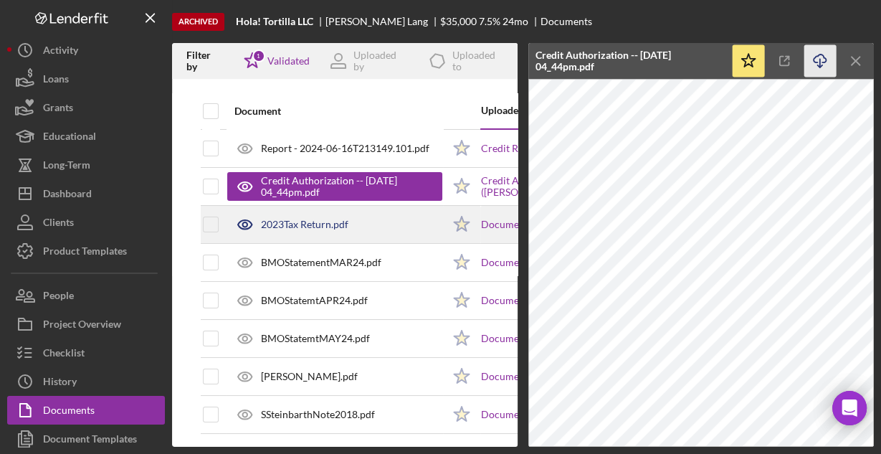
click at [339, 228] on div "2023Tax Return.pdf" at bounding box center [304, 224] width 87 height 11
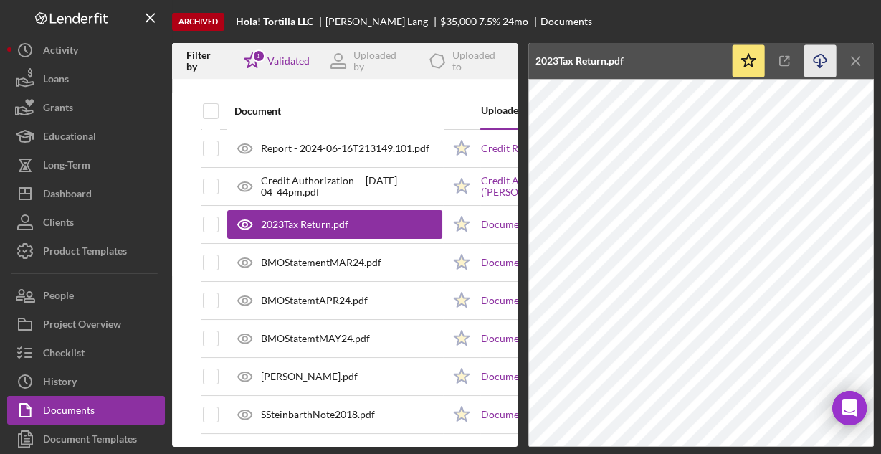
click at [820, 59] on line "button" at bounding box center [820, 63] width 0 height 8
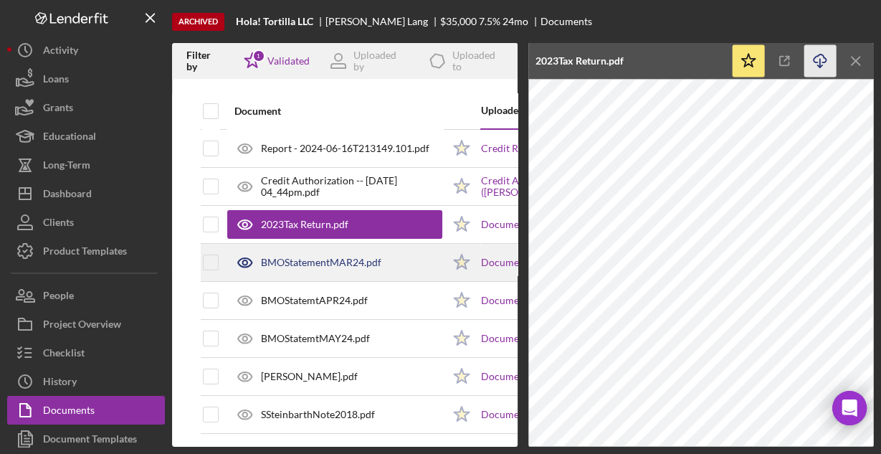
click at [298, 267] on div "BMOStatementMAR24.pdf" at bounding box center [334, 262] width 215 height 36
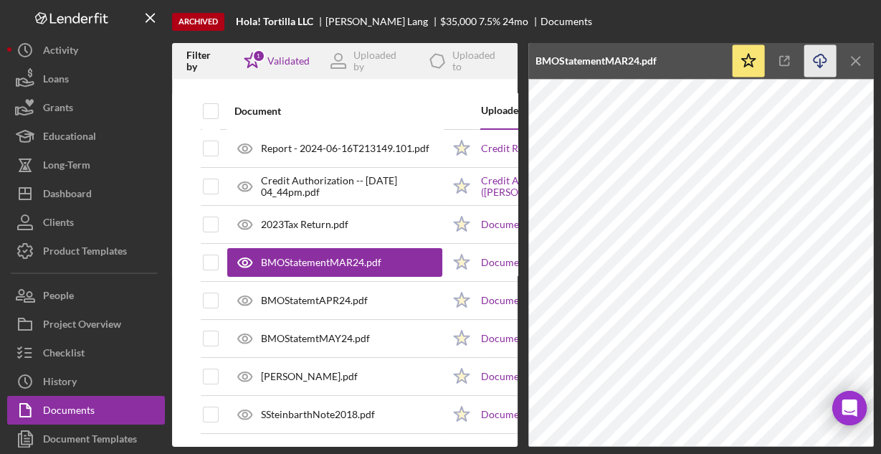
click at [810, 62] on icon "Icon/Download" at bounding box center [820, 61] width 32 height 32
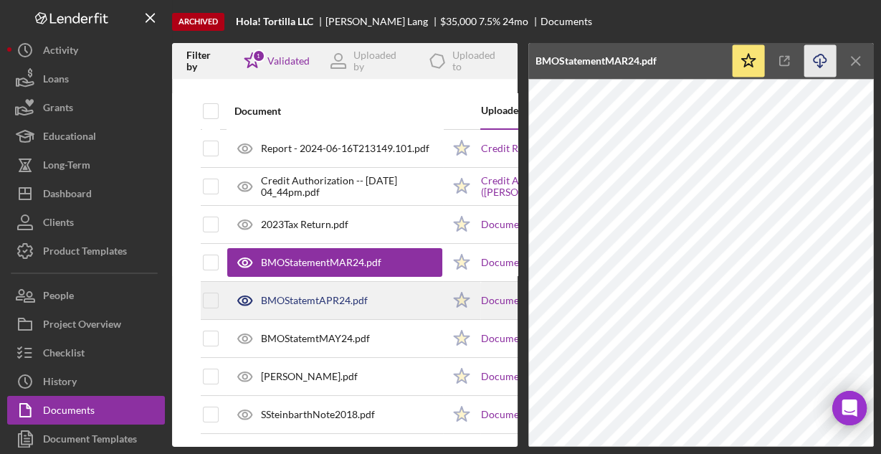
click at [323, 300] on div "BMOStatemtAPR24.pdf" at bounding box center [314, 300] width 107 height 11
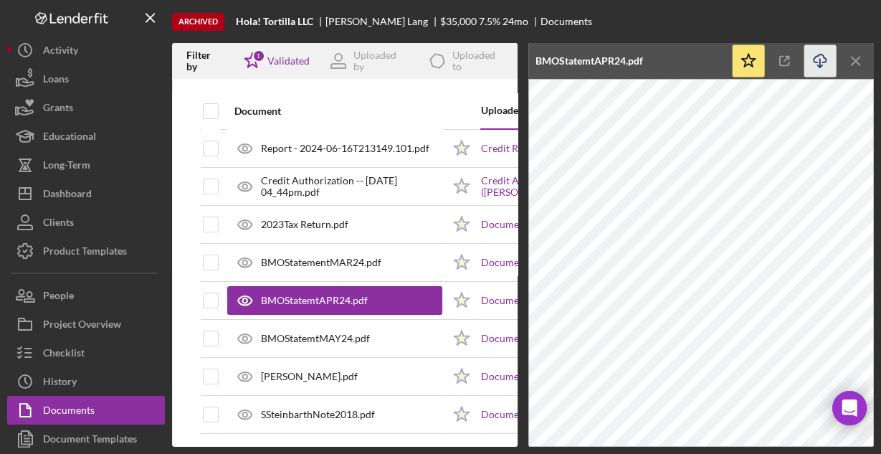
click at [818, 59] on icon "Icon/Download" at bounding box center [820, 61] width 32 height 32
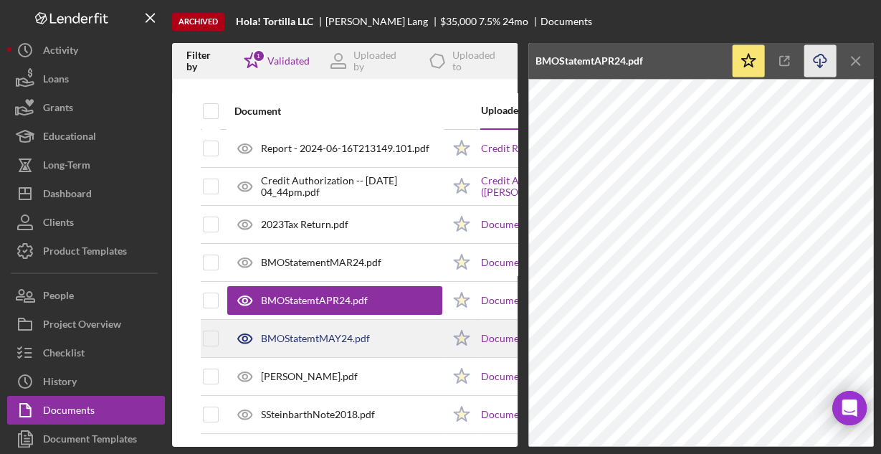
click at [275, 332] on div "BMOStatemtMAY24.pdf" at bounding box center [334, 338] width 215 height 36
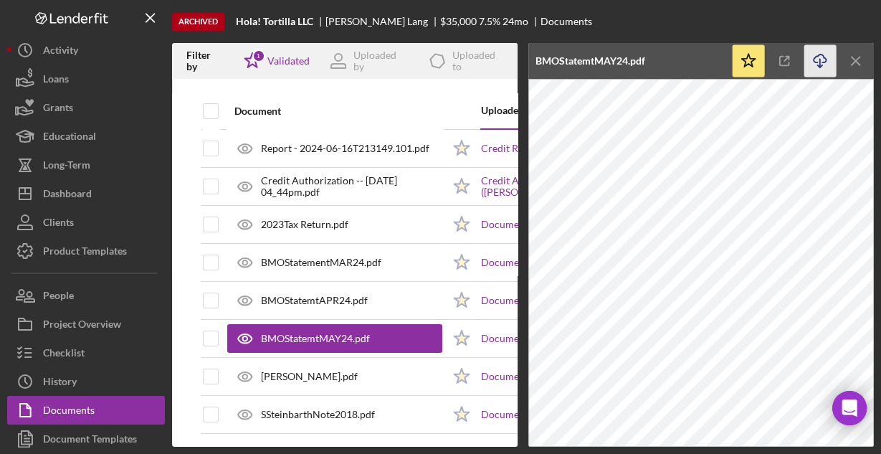
click at [815, 62] on icon "button" at bounding box center [819, 58] width 12 height 8
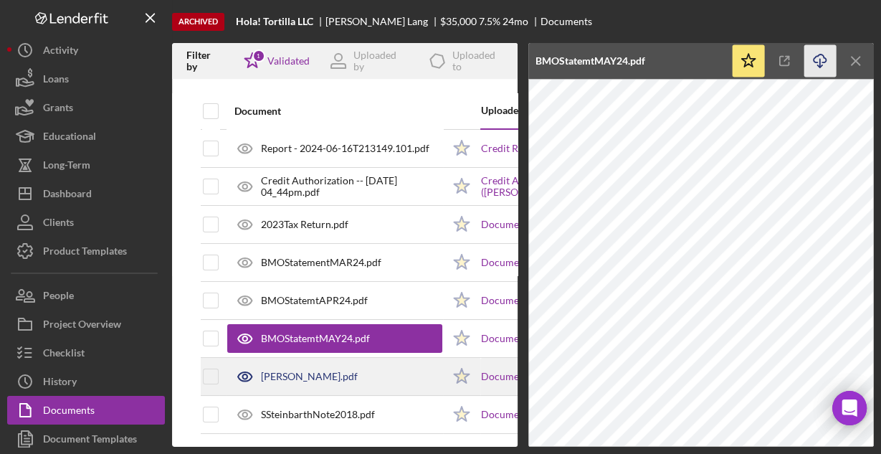
click at [269, 376] on div "[PERSON_NAME].pdf" at bounding box center [309, 375] width 97 height 11
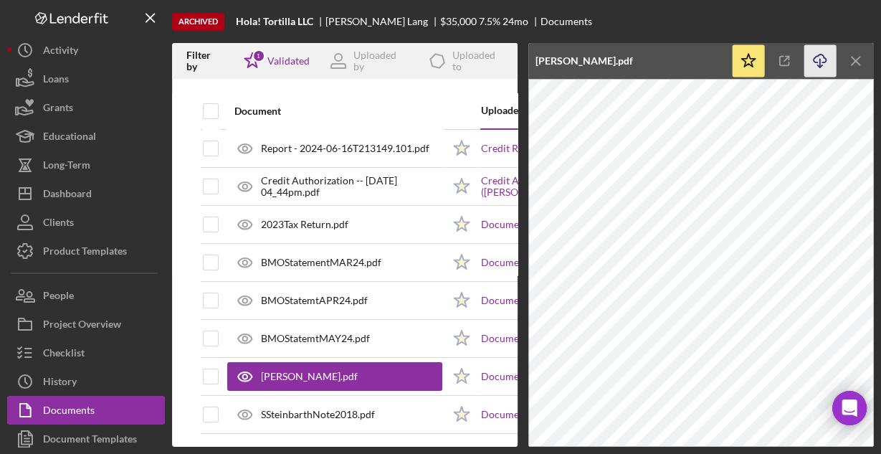
click at [816, 57] on icon "Icon/Download" at bounding box center [820, 61] width 32 height 32
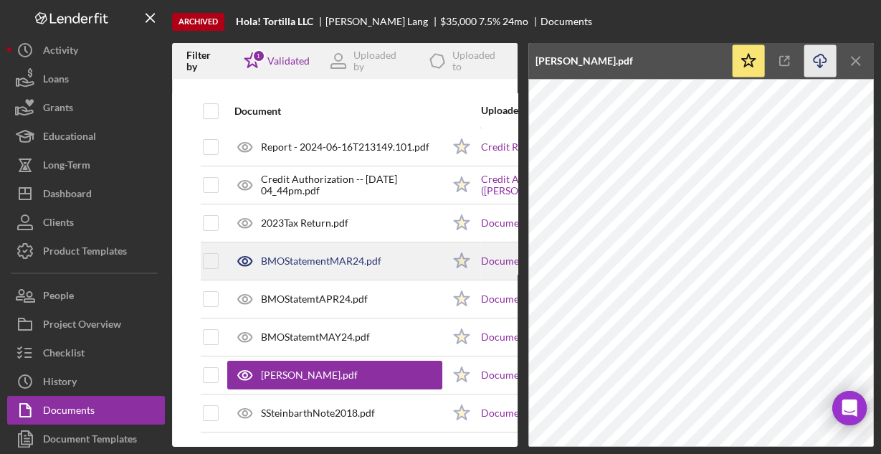
scroll to position [8, 0]
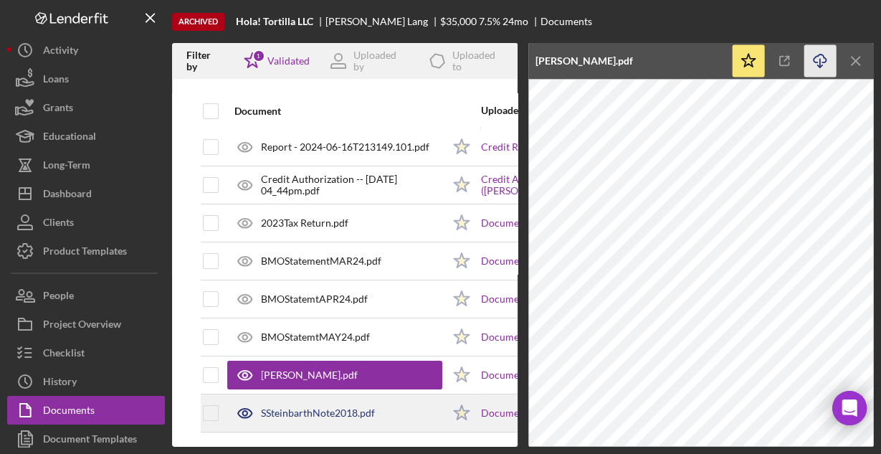
click at [291, 407] on div "SSteinbarthNote2018.pdf" at bounding box center [318, 412] width 114 height 11
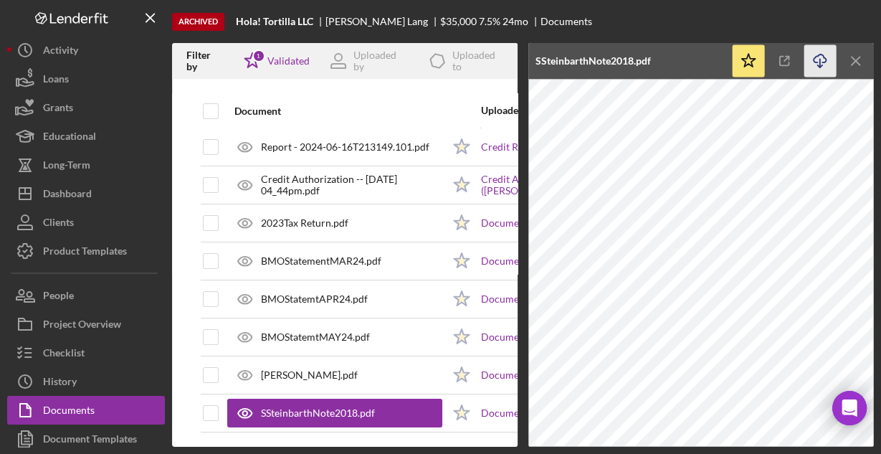
click at [817, 63] on icon "Icon/Download" at bounding box center [820, 61] width 32 height 32
click at [853, 61] on line "button" at bounding box center [855, 61] width 8 height 8
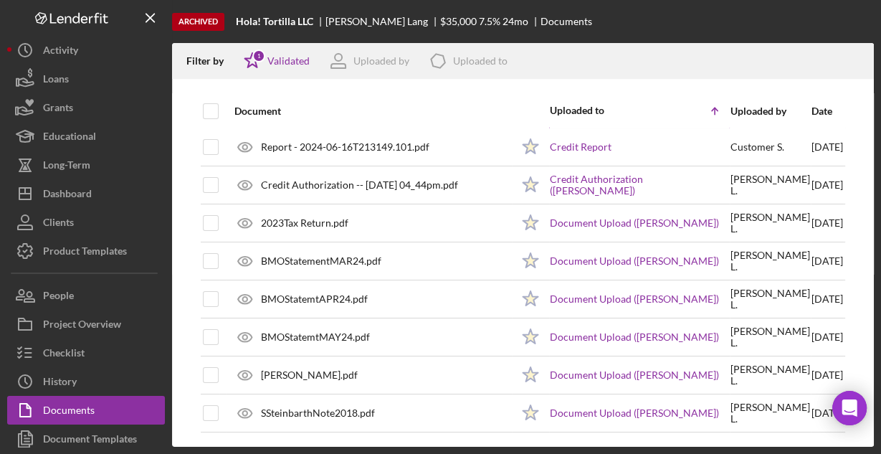
scroll to position [0, 0]
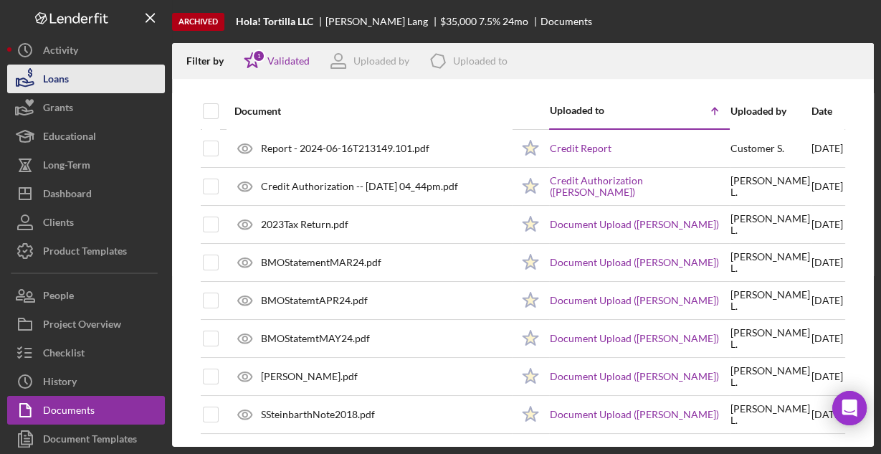
click at [58, 75] on div "Loans" at bounding box center [56, 80] width 26 height 32
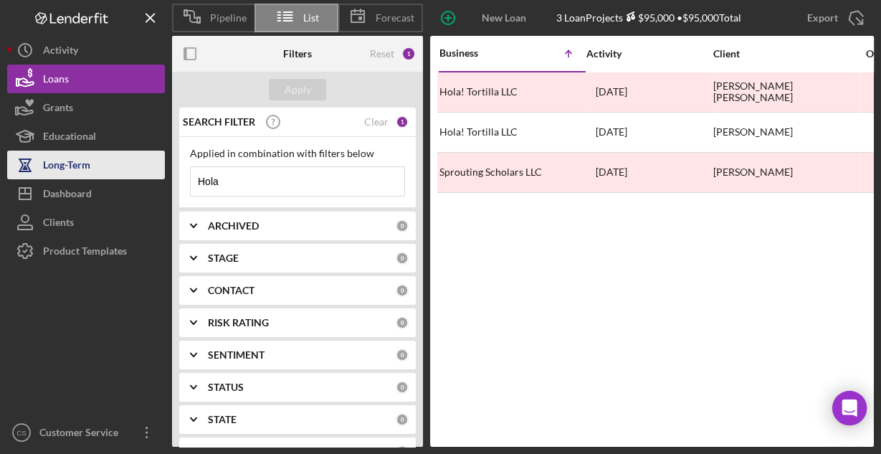
drag, startPoint x: 248, startPoint y: 176, endPoint x: 161, endPoint y: 177, distance: 86.7
click at [162, 177] on div "Pipeline List Forecast New Loan Project 3 Loan Projects $95,000 • $95,000 Total…" at bounding box center [440, 223] width 866 height 446
paste input "LALIS PIZZA INC"
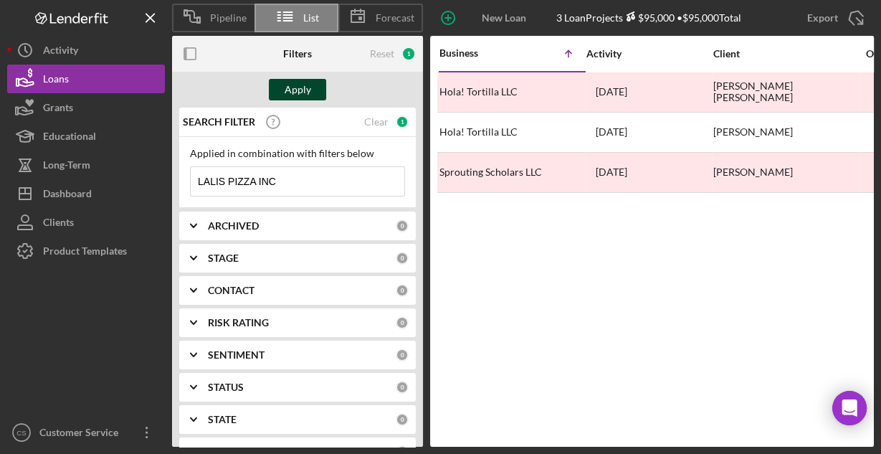
type input "LALIS PIZZA INC"
click at [302, 90] on div "Apply" at bounding box center [297, 89] width 27 height 21
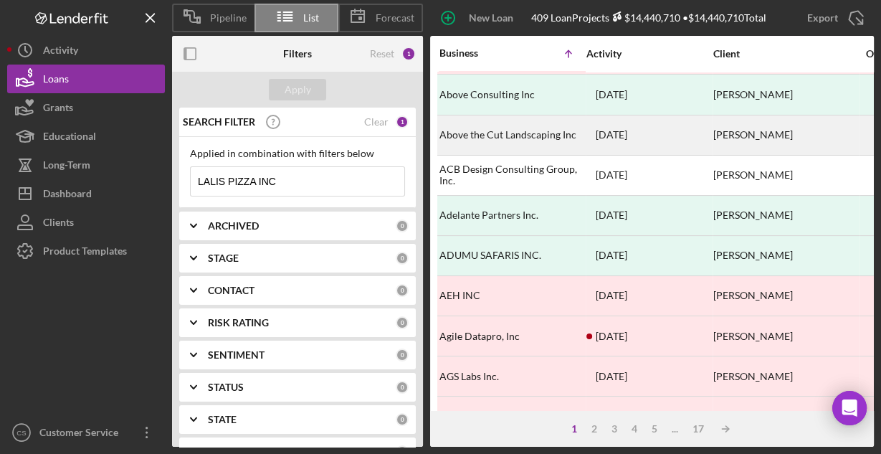
scroll to position [459, 0]
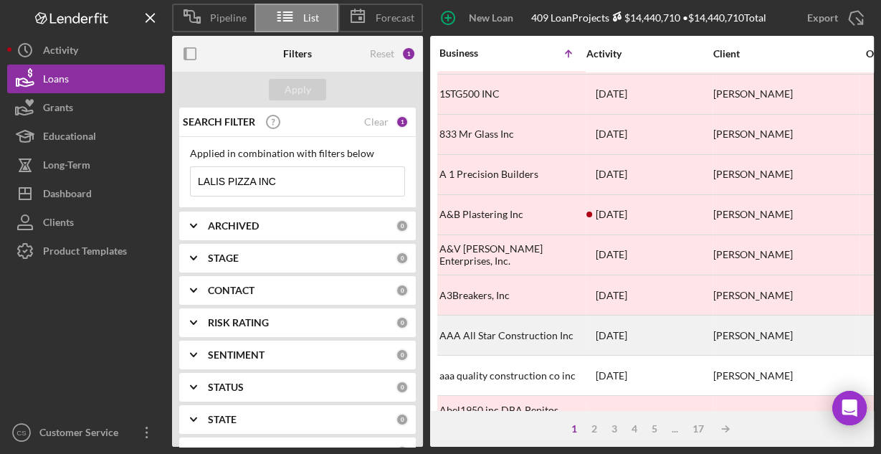
scroll to position [57, 0]
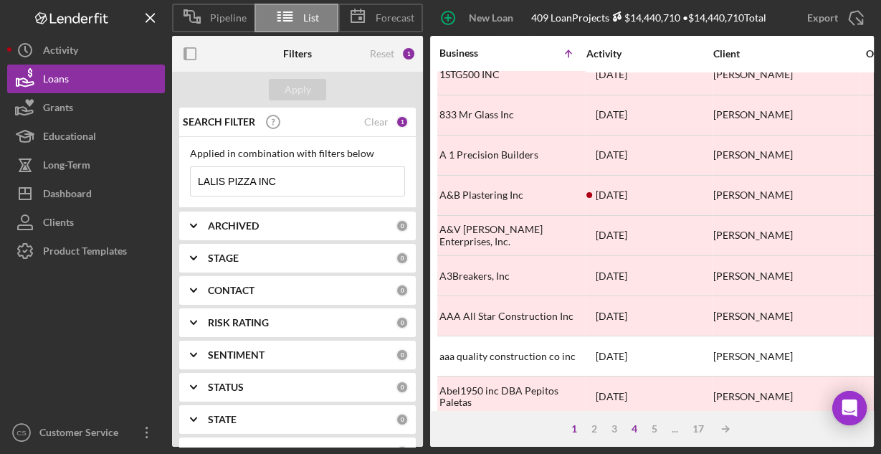
click at [631, 430] on div "4" at bounding box center [634, 428] width 20 height 11
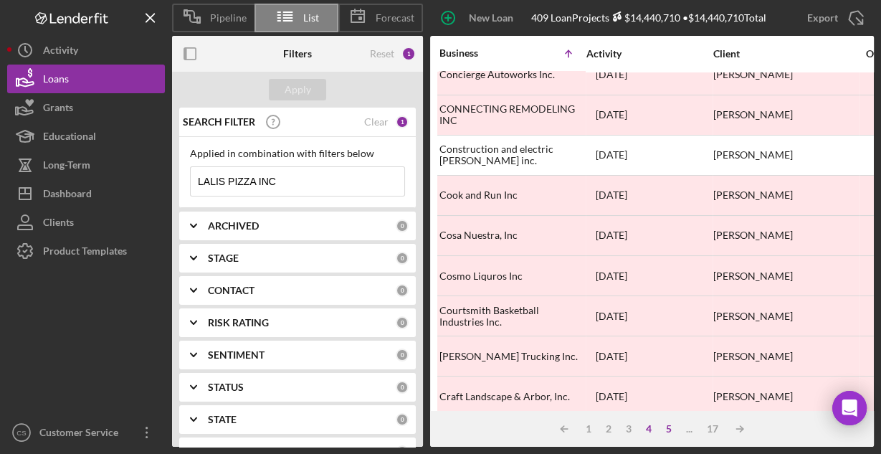
click at [669, 429] on div "5" at bounding box center [669, 428] width 20 height 11
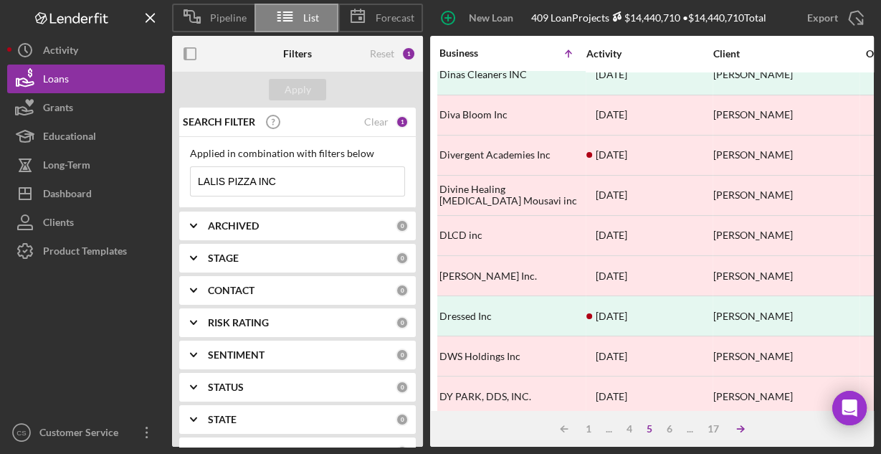
click at [737, 429] on line at bounding box center [740, 429] width 6 height 0
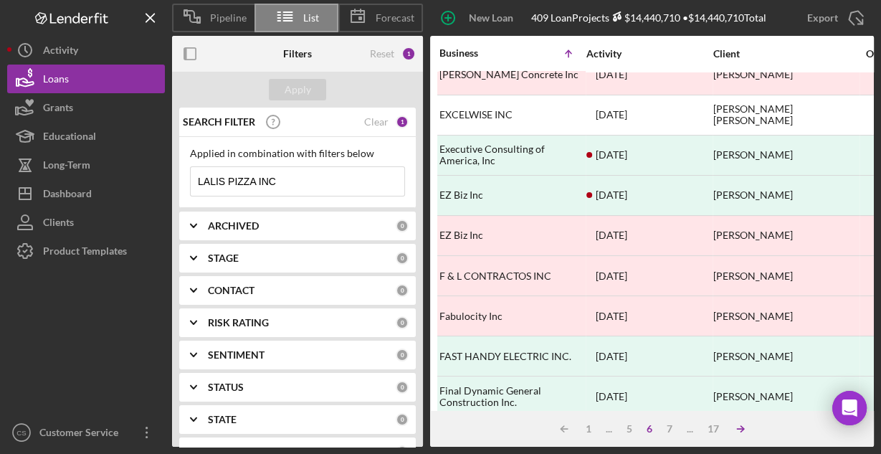
click at [737, 429] on line at bounding box center [740, 429] width 6 height 0
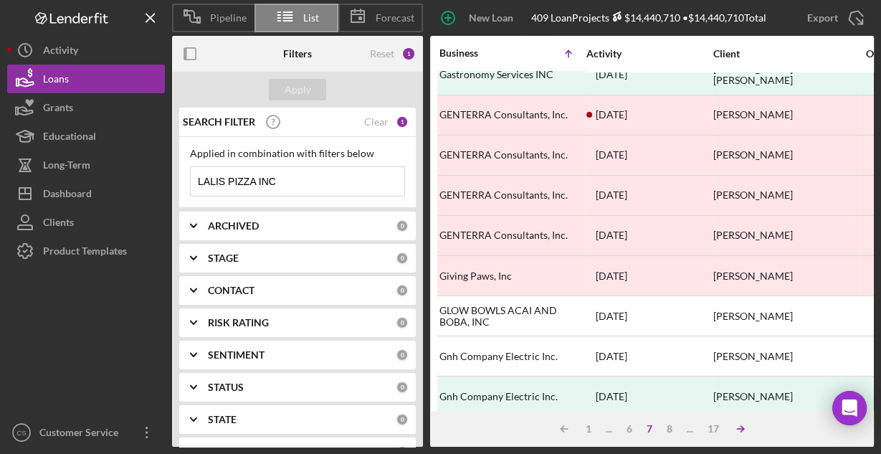
click at [737, 429] on line at bounding box center [740, 429] width 6 height 0
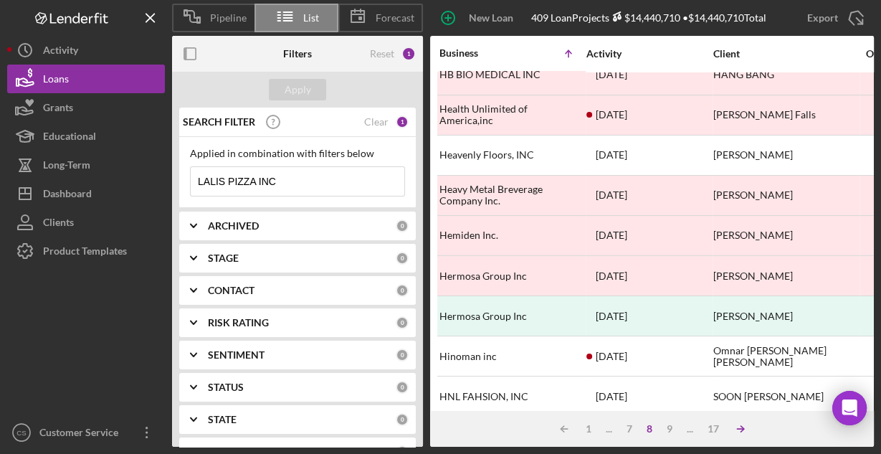
click at [737, 429] on line at bounding box center [740, 429] width 6 height 0
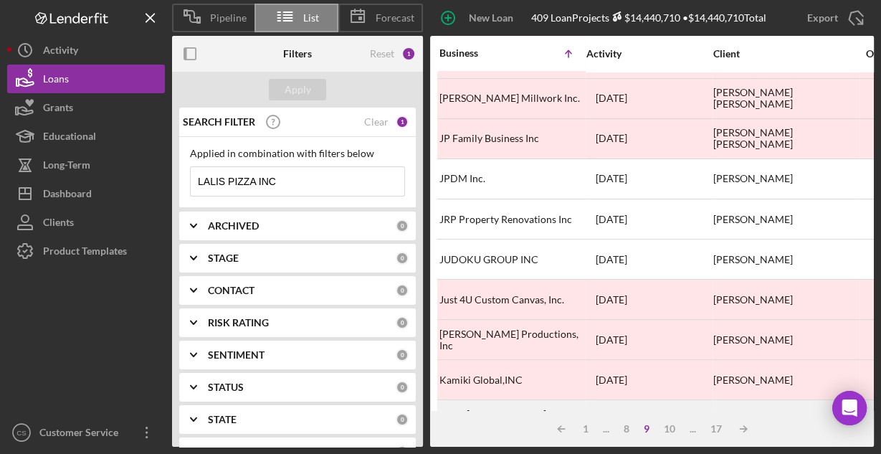
scroll to position [667, 0]
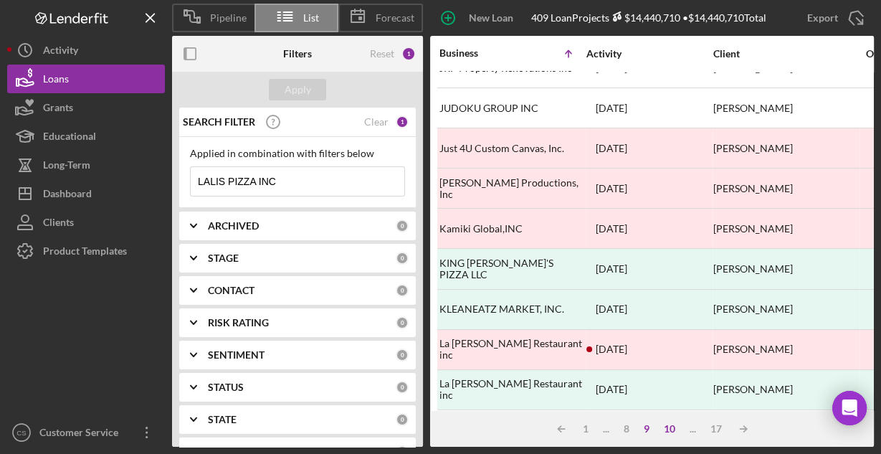
click at [666, 430] on div "10" at bounding box center [669, 428] width 26 height 11
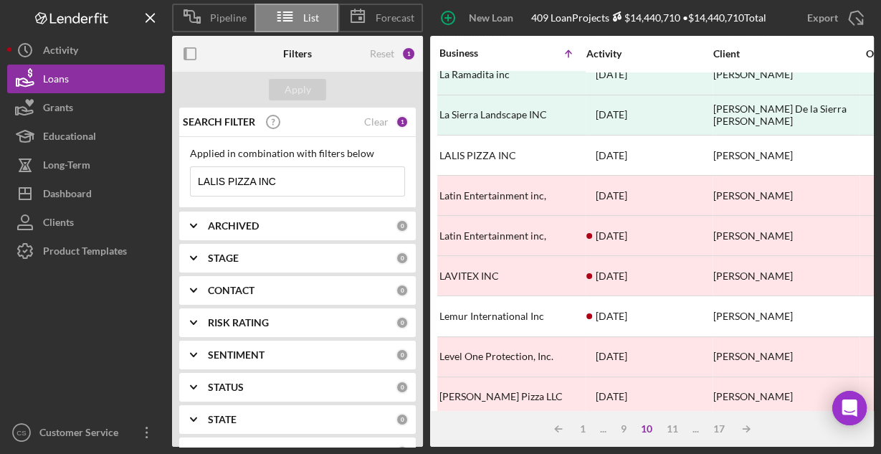
scroll to position [151, 0]
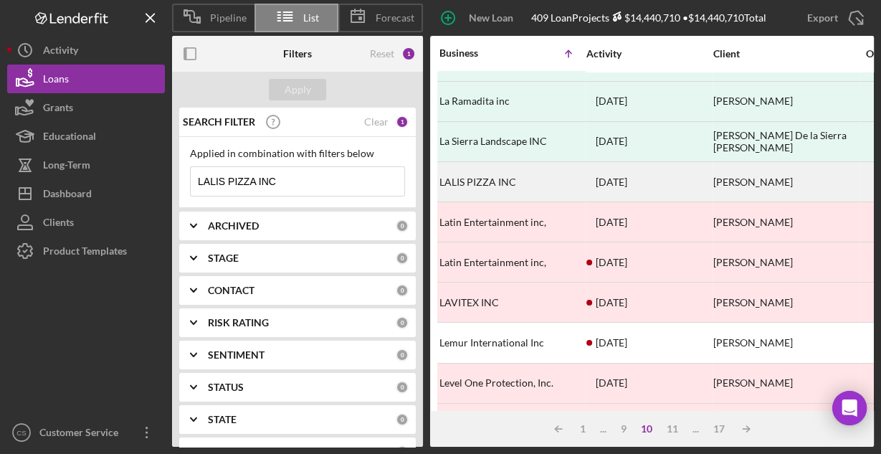
click at [477, 168] on div "LALIS PIZZA INC" at bounding box center [510, 182] width 143 height 38
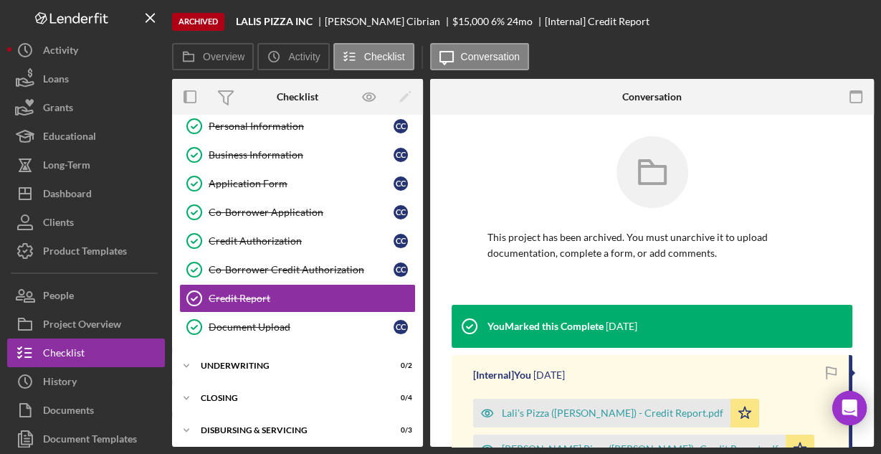
scroll to position [40, 0]
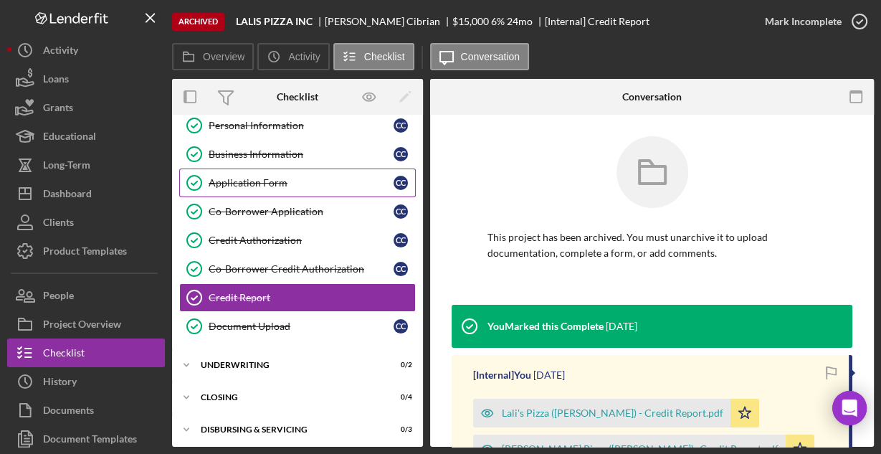
click at [227, 183] on div "Application Form" at bounding box center [301, 182] width 185 height 11
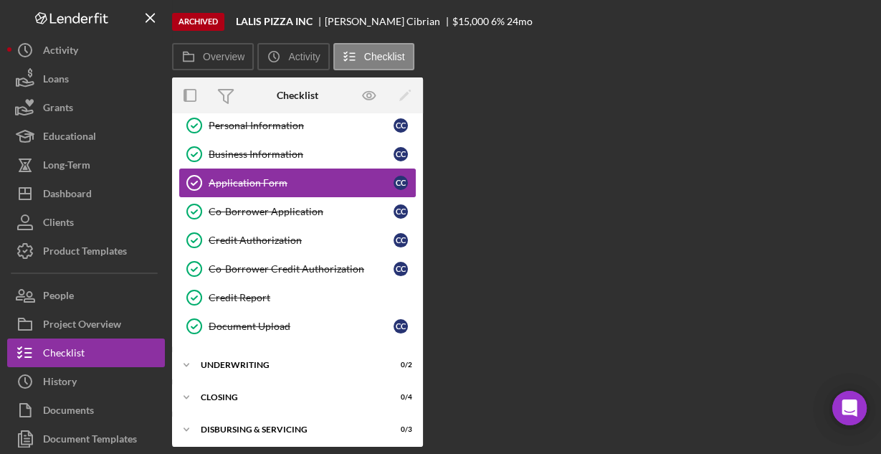
scroll to position [40, 0]
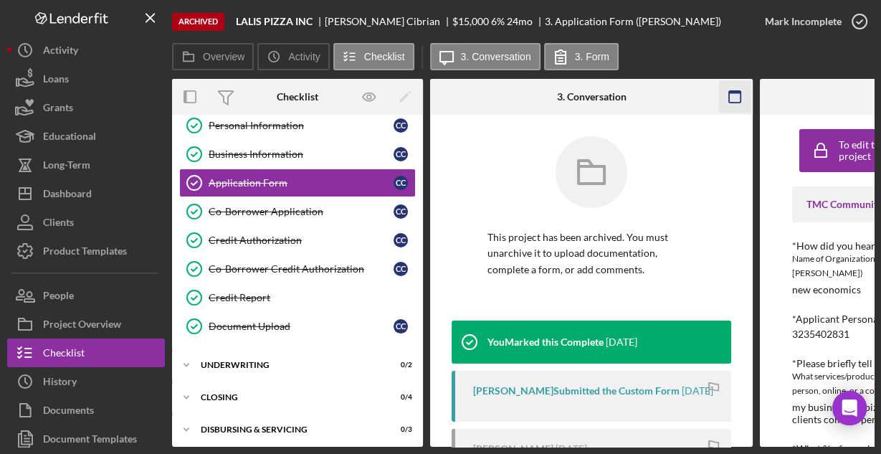
click at [740, 96] on icon "button" at bounding box center [735, 97] width 32 height 32
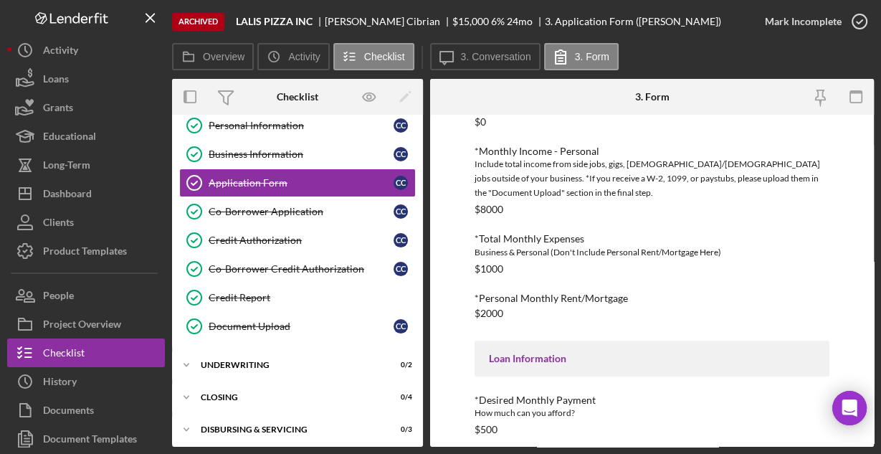
scroll to position [659, 0]
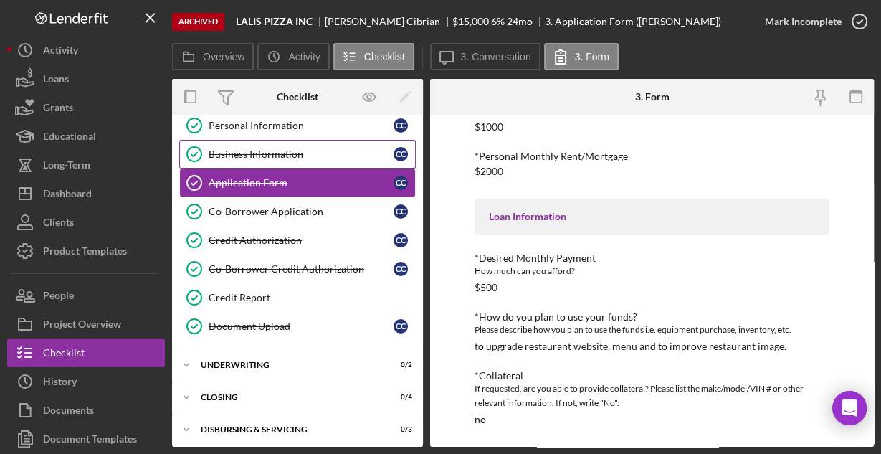
click at [262, 160] on link "Business Information Business Information C C" at bounding box center [297, 154] width 236 height 29
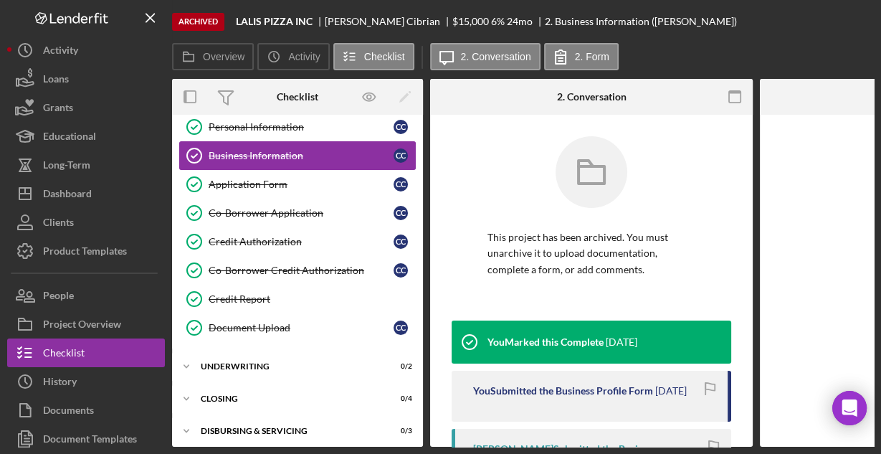
scroll to position [40, 0]
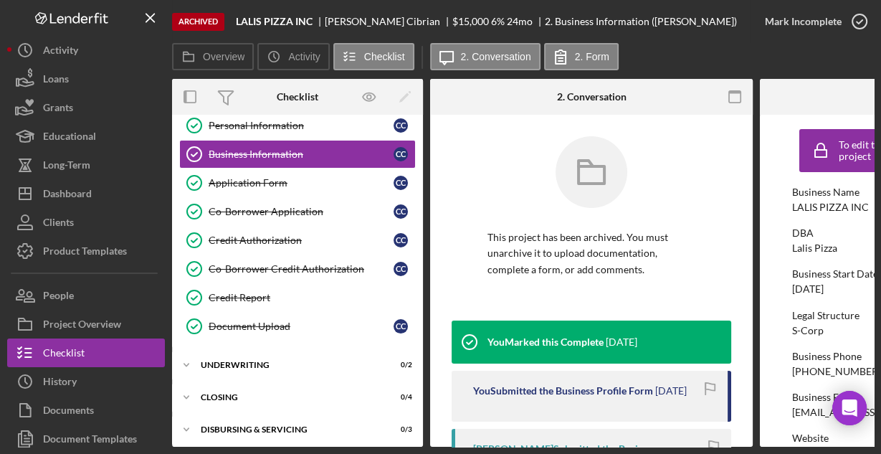
click at [735, 92] on rect "button" at bounding box center [734, 92] width 11 height 3
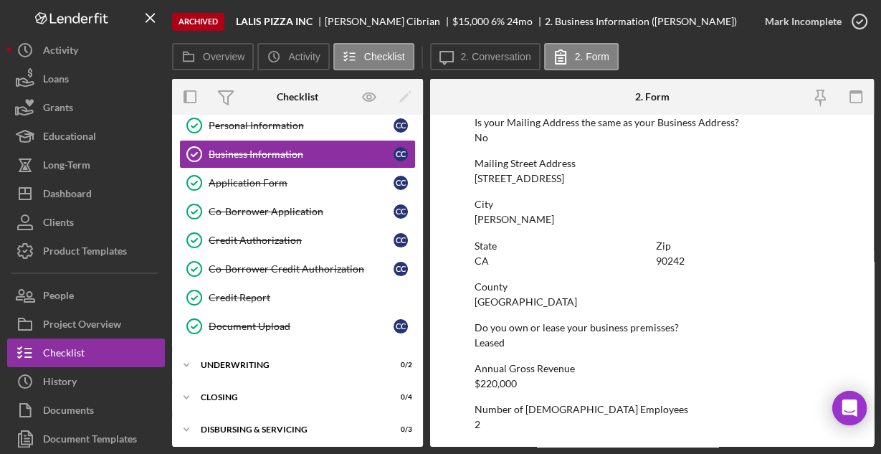
scroll to position [913, 0]
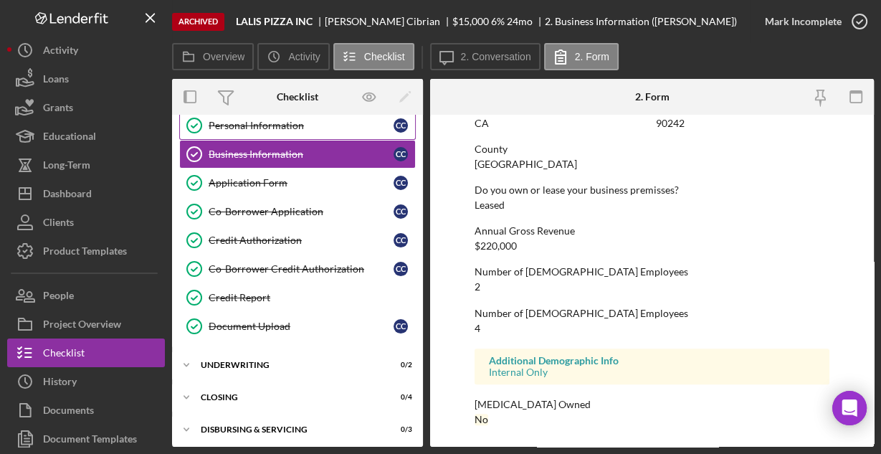
click at [287, 120] on div "Personal Information" at bounding box center [301, 125] width 185 height 11
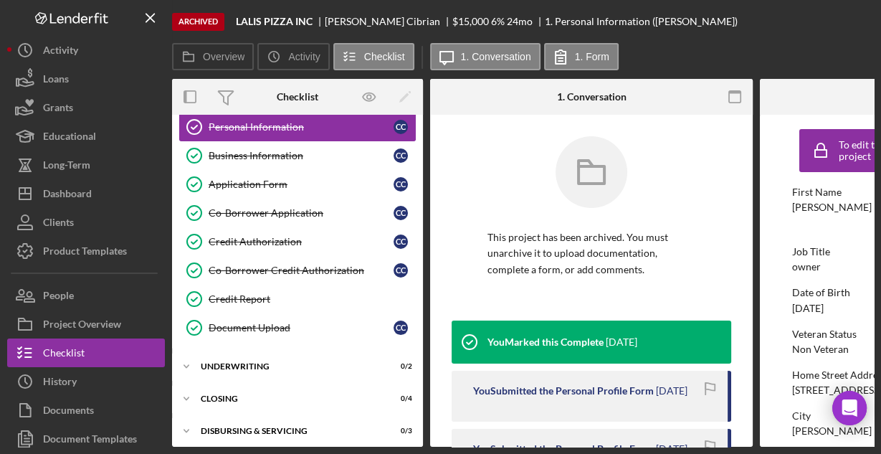
scroll to position [40, 0]
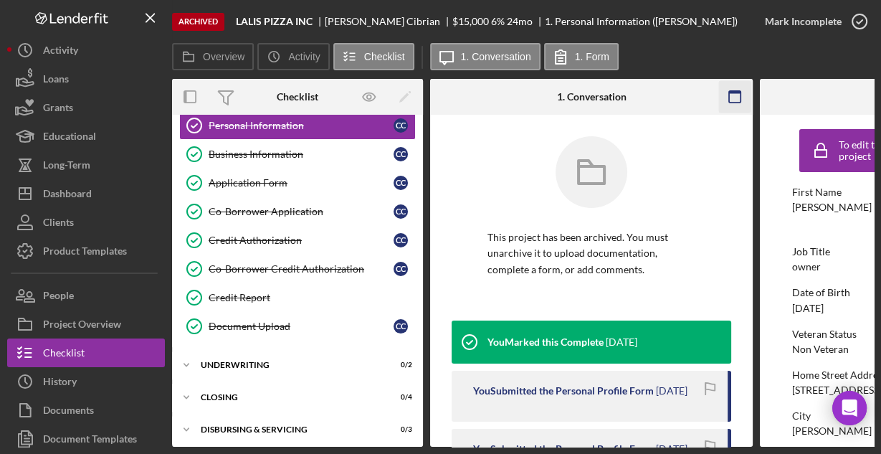
click at [737, 91] on rect "button" at bounding box center [734, 92] width 11 height 3
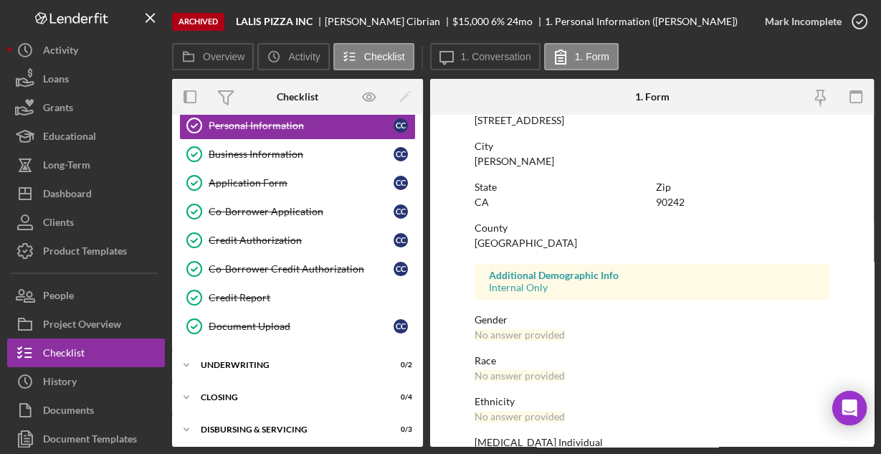
scroll to position [338, 0]
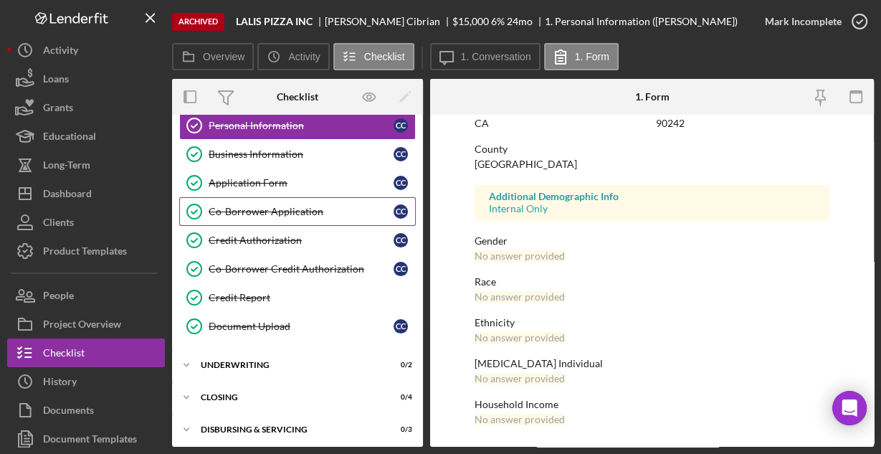
click at [257, 211] on div "Co-Borrower Application" at bounding box center [301, 211] width 185 height 11
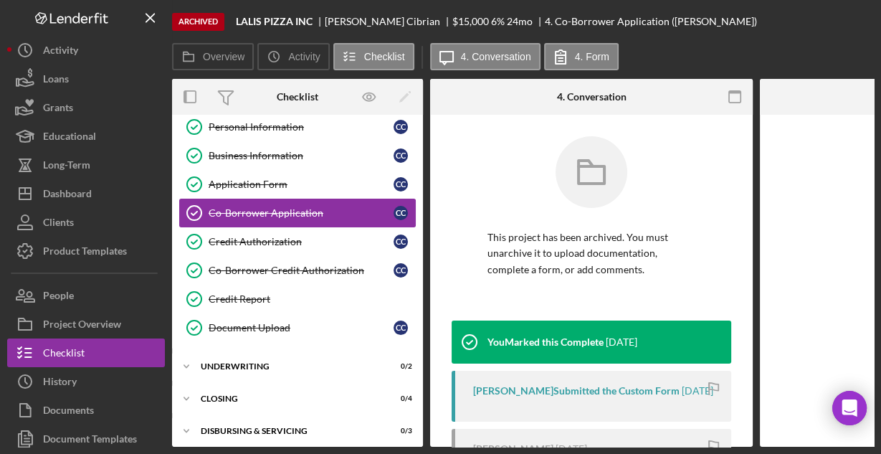
scroll to position [40, 0]
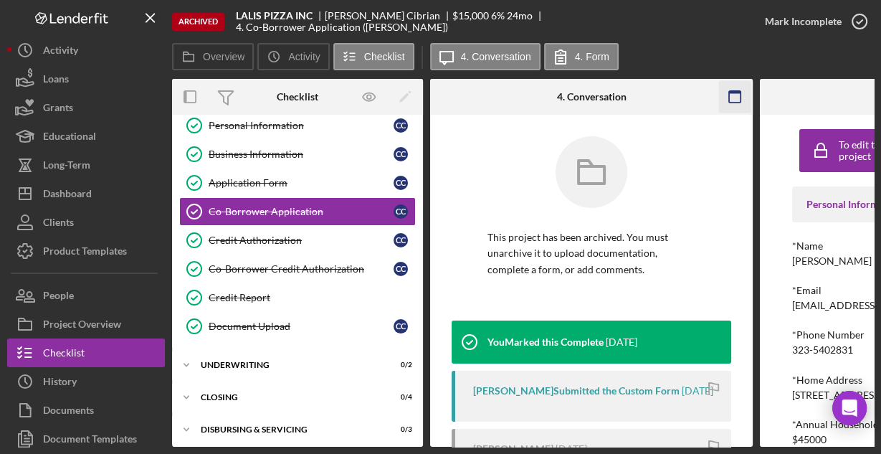
click at [729, 95] on rect "button" at bounding box center [734, 96] width 11 height 11
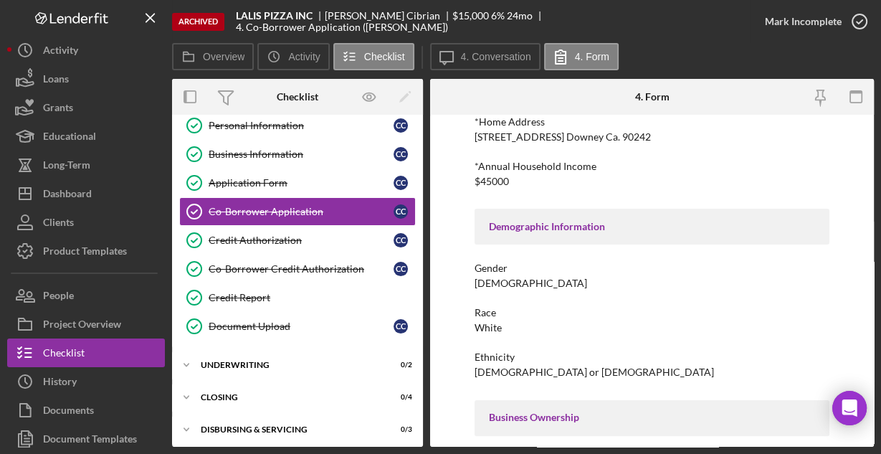
scroll to position [358, 0]
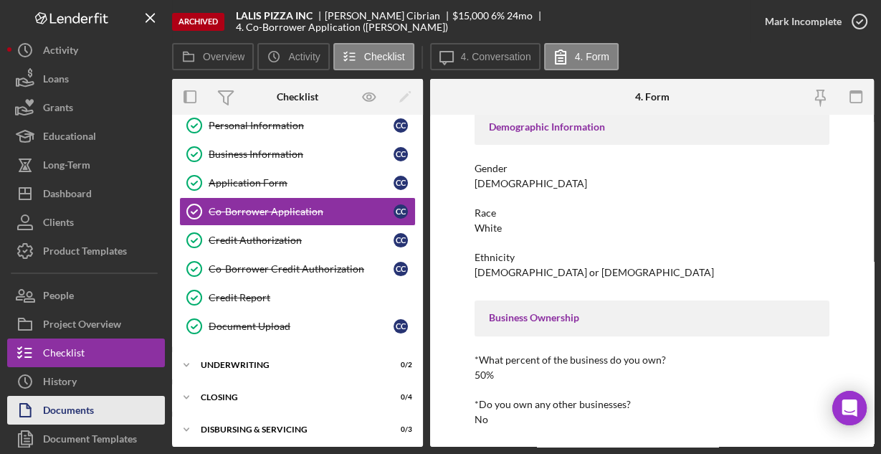
click at [89, 406] on div "Documents" at bounding box center [68, 412] width 51 height 32
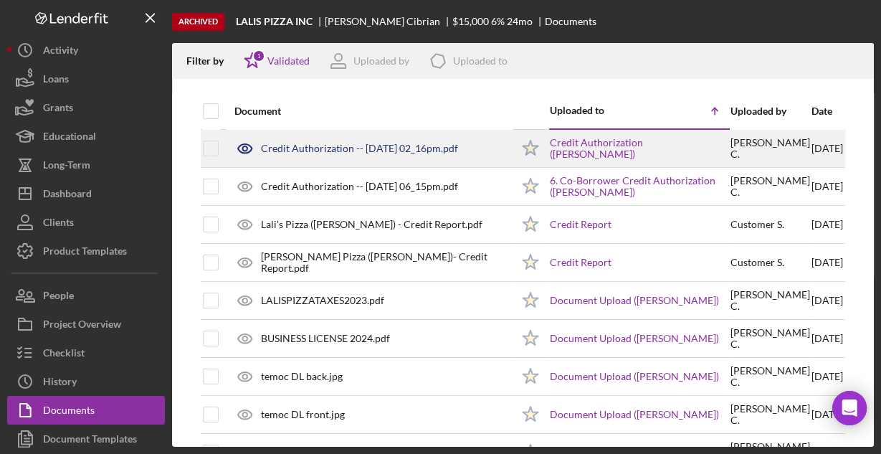
click at [325, 150] on div "Credit Authorization -- 2024-05-20 02_16pm.pdf" at bounding box center [359, 148] width 197 height 11
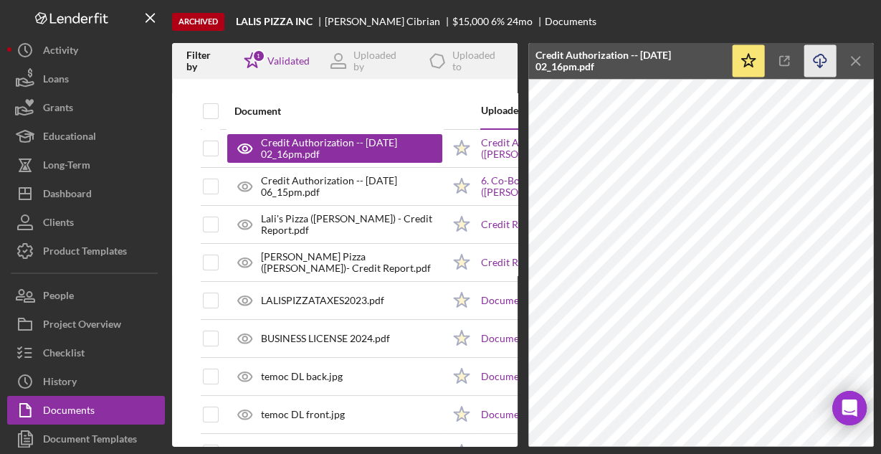
click at [823, 58] on icon "button" at bounding box center [819, 58] width 12 height 8
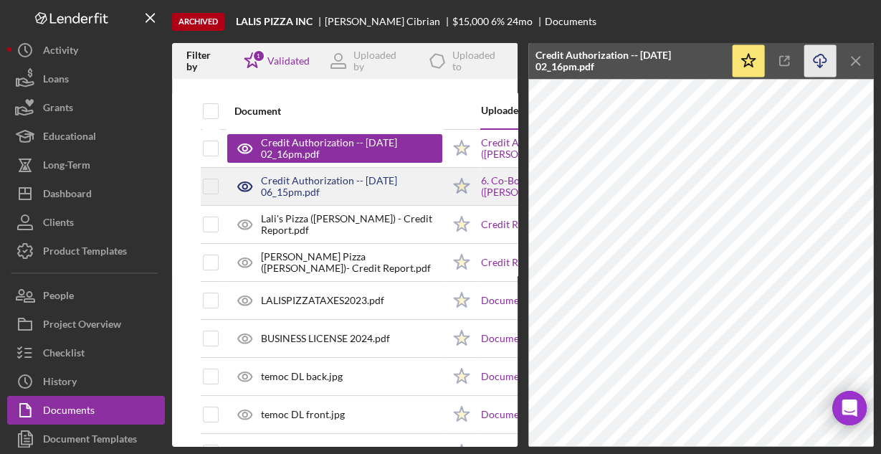
click at [275, 181] on div "Credit Authorization -- 2024-06-05 06_15pm.pdf" at bounding box center [351, 186] width 181 height 23
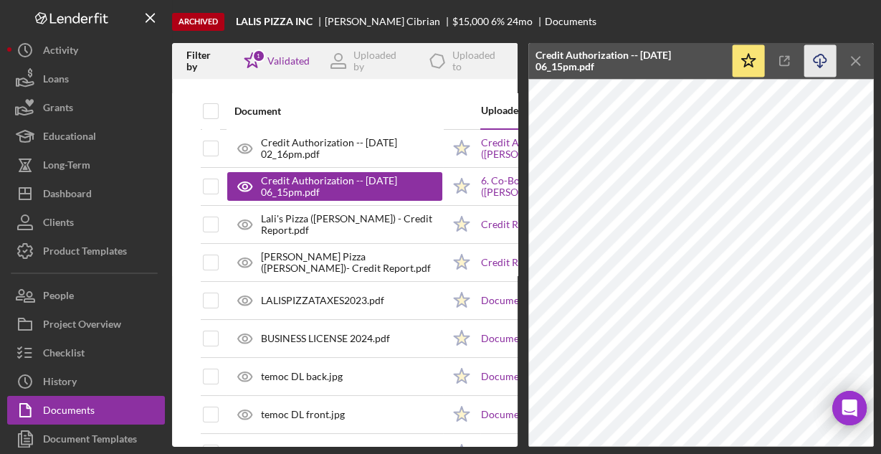
click at [816, 58] on icon "Icon/Download" at bounding box center [820, 61] width 32 height 32
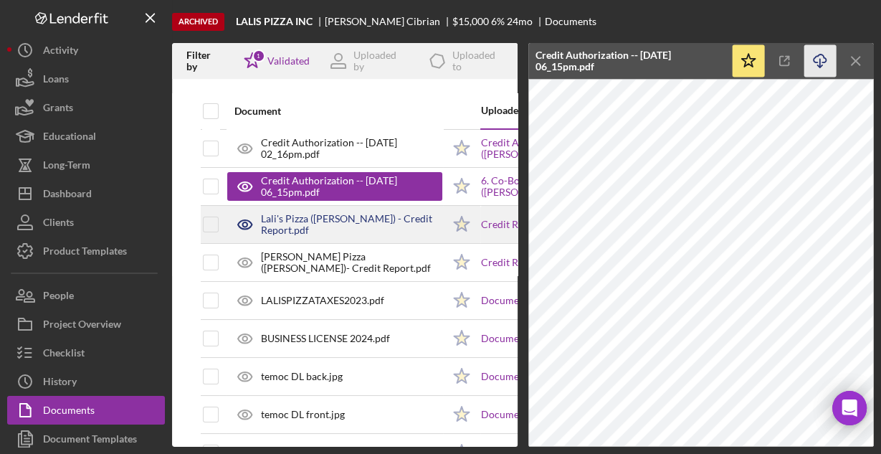
click at [310, 221] on div "Lali's Pizza (Jaqueline) - Credit Report.pdf" at bounding box center [351, 224] width 181 height 23
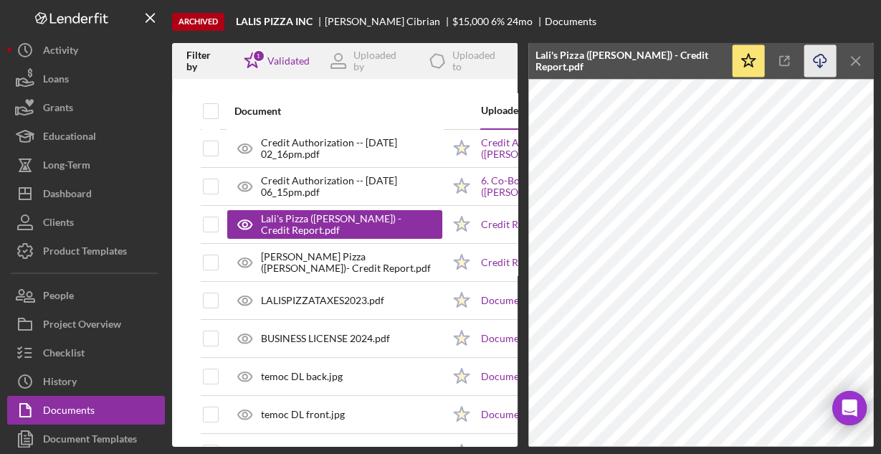
click at [815, 57] on icon "Icon/Download" at bounding box center [820, 61] width 32 height 32
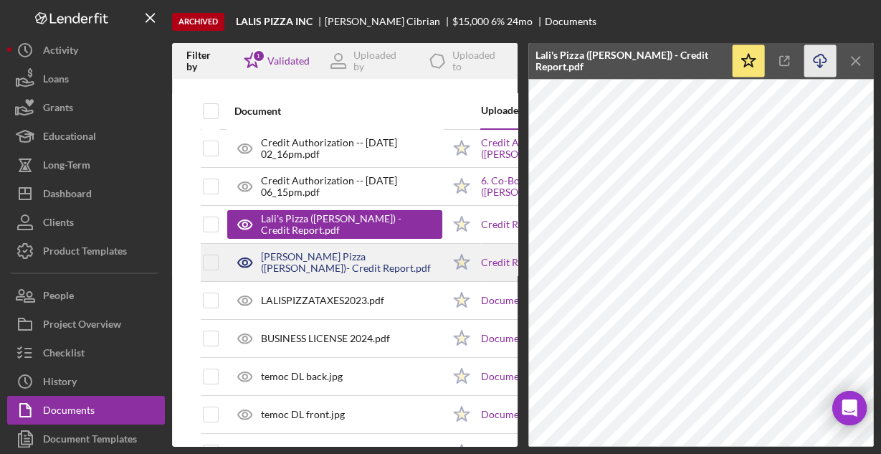
click at [315, 259] on div "Lail's Pizza (Cuauhtemoc)- Credit Report.pdf" at bounding box center [351, 262] width 181 height 23
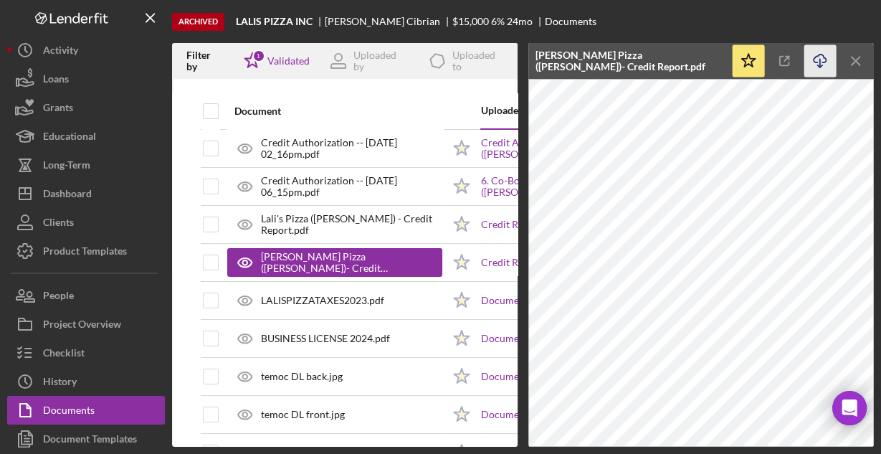
click at [820, 63] on icon "Icon/Download" at bounding box center [820, 61] width 32 height 32
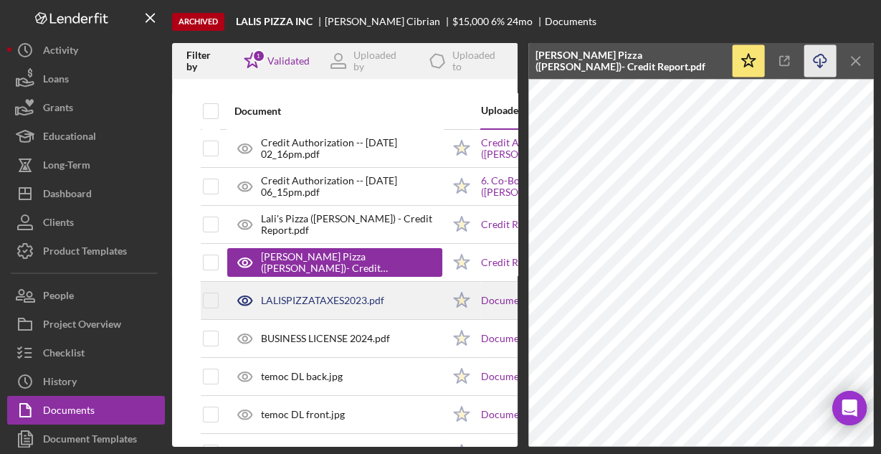
click at [280, 300] on div "LALISPIZZATAXES2023.pdf" at bounding box center [322, 300] width 123 height 11
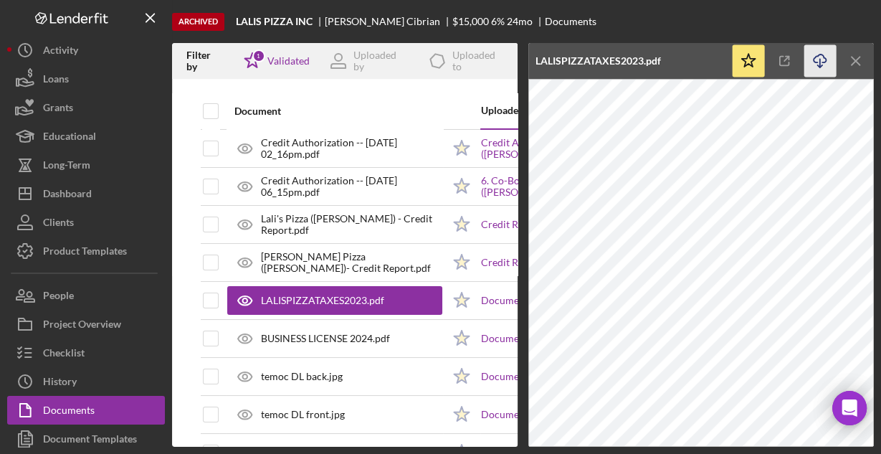
click at [824, 61] on icon "Icon/Download" at bounding box center [820, 61] width 32 height 32
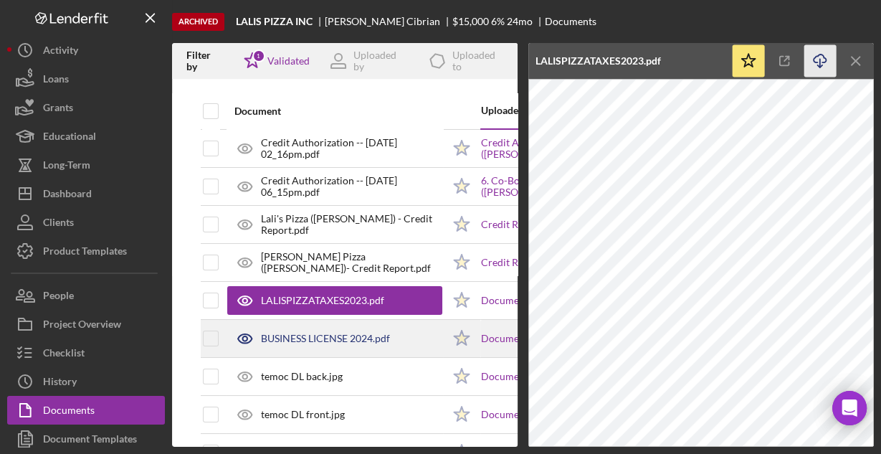
click at [279, 337] on div "BUSINESS LICENSE 2024.pdf" at bounding box center [325, 338] width 129 height 11
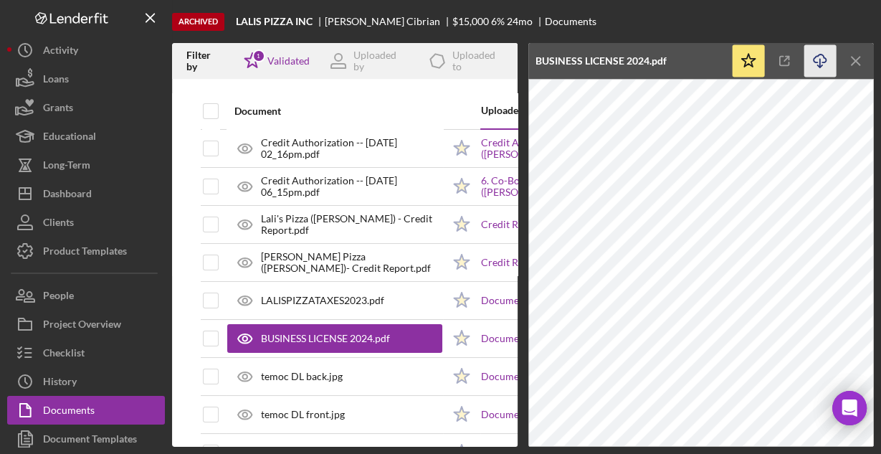
click at [819, 57] on icon "Icon/Download" at bounding box center [820, 61] width 32 height 32
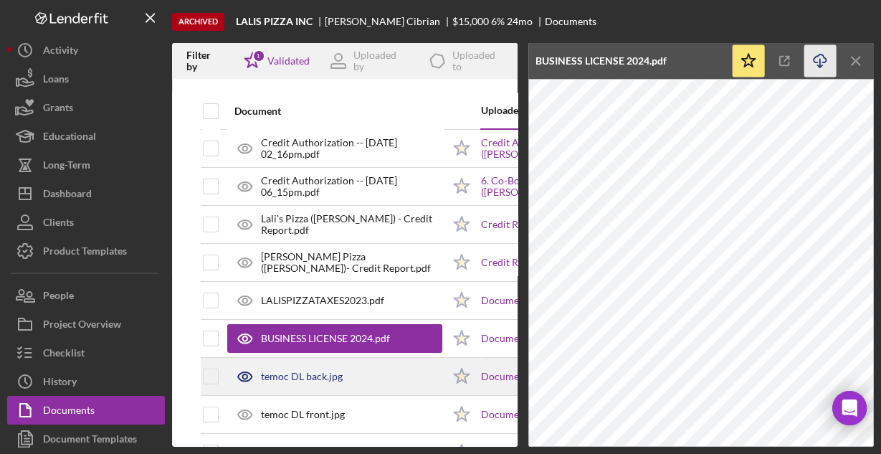
click at [298, 376] on div "temoc DL back.jpg" at bounding box center [302, 375] width 82 height 11
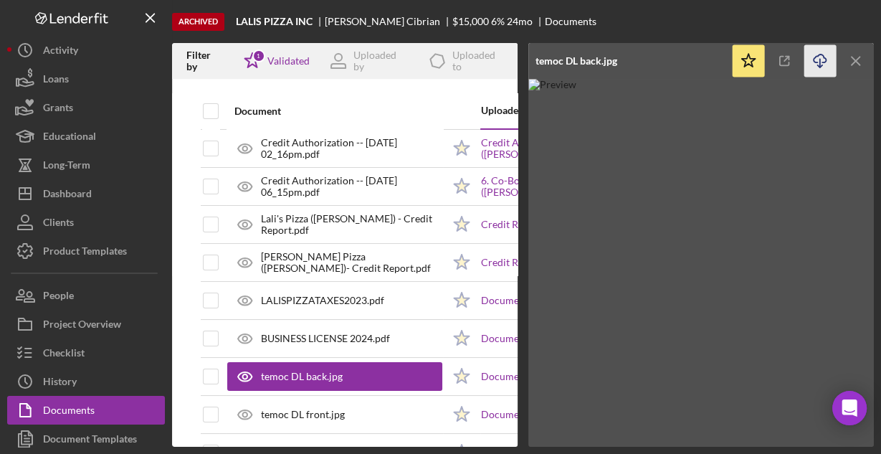
click at [822, 56] on icon "Icon/Download" at bounding box center [820, 61] width 32 height 32
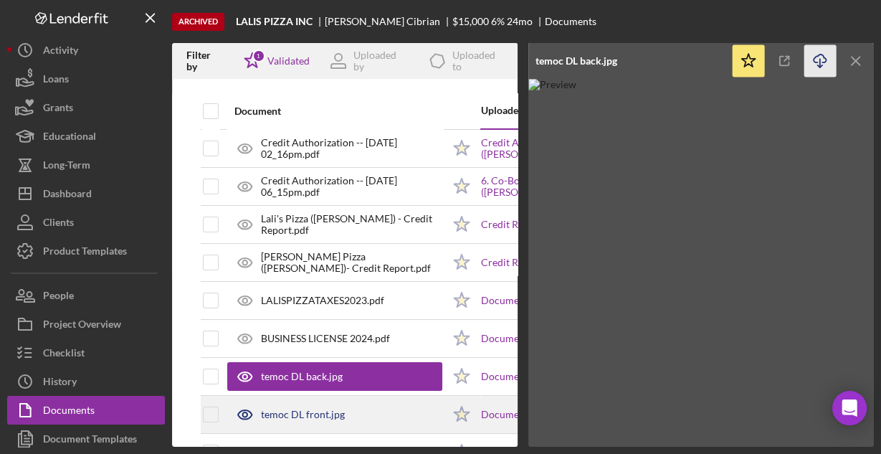
click at [307, 408] on div "temoc DL front.jpg" at bounding box center [303, 413] width 84 height 11
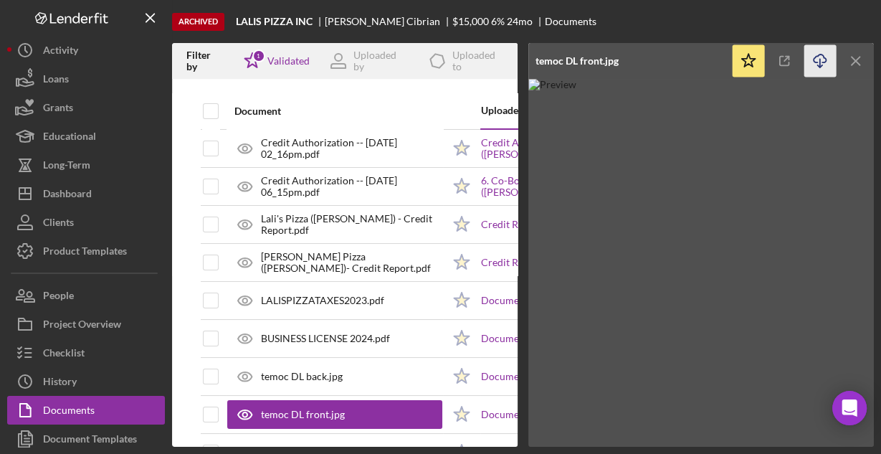
click at [816, 57] on icon "Icon/Download" at bounding box center [820, 61] width 32 height 32
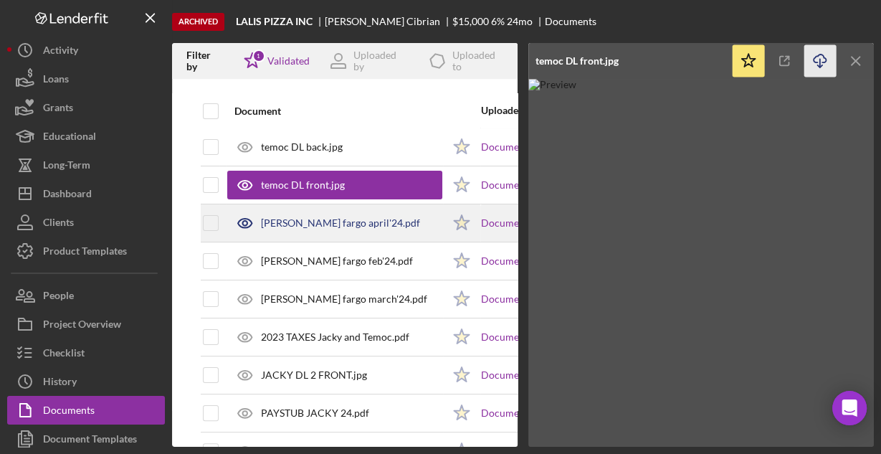
scroll to position [287, 0]
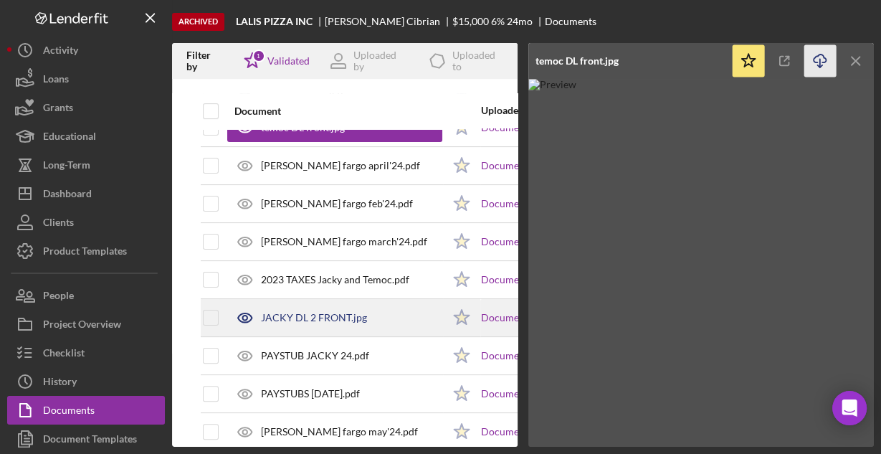
click at [325, 317] on div "JACKY DL 2 FRONT.jpg" at bounding box center [314, 317] width 106 height 11
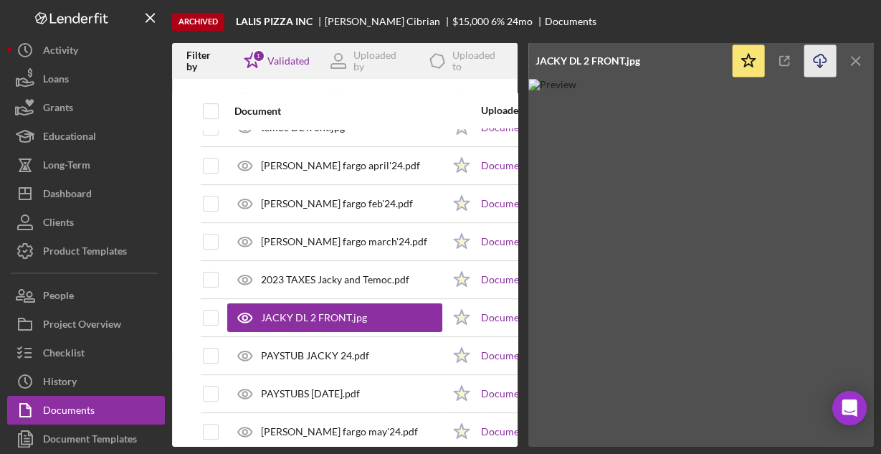
click at [818, 57] on icon "Icon/Download" at bounding box center [820, 61] width 32 height 32
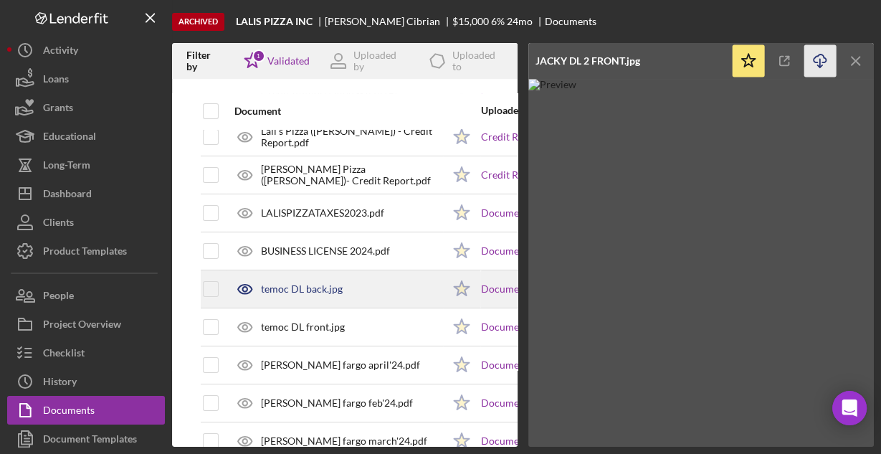
scroll to position [115, 0]
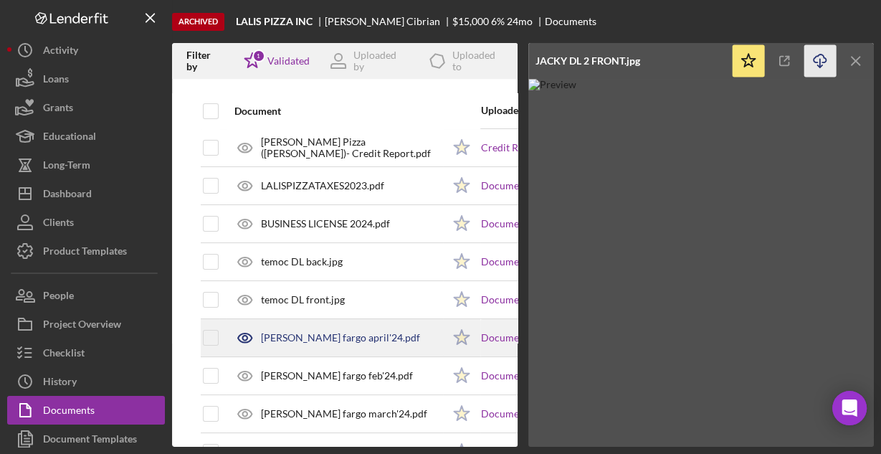
click at [296, 332] on div "wells fargo april'24.pdf" at bounding box center [340, 337] width 159 height 11
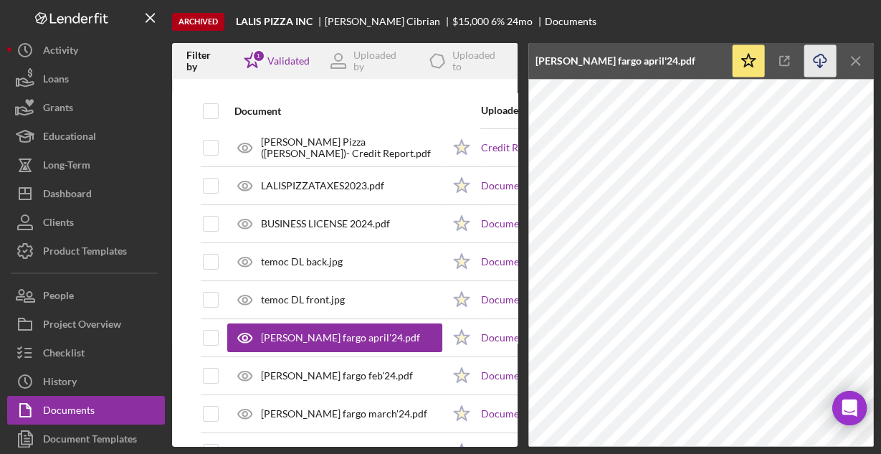
click at [820, 59] on line "button" at bounding box center [820, 63] width 0 height 8
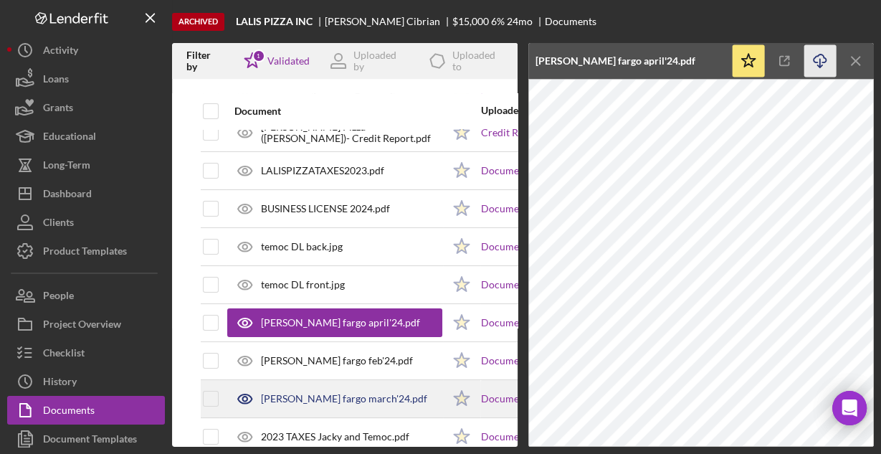
scroll to position [172, 0]
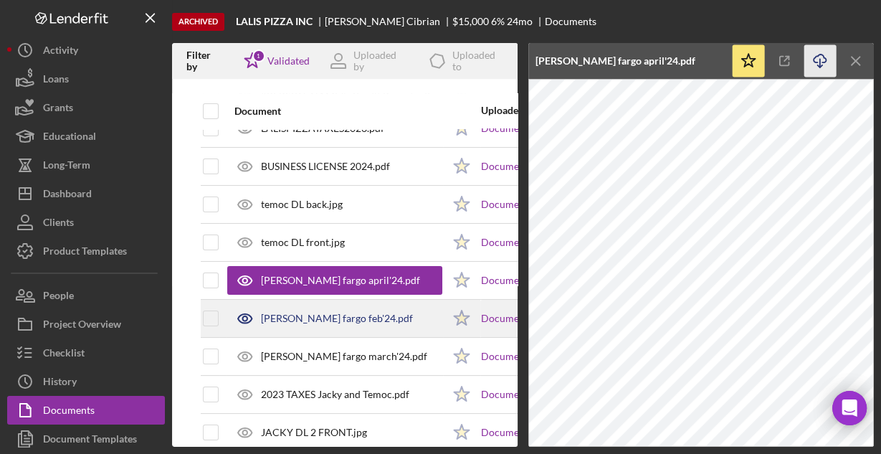
click at [313, 312] on div "wells fargo feb'24.pdf" at bounding box center [337, 317] width 152 height 11
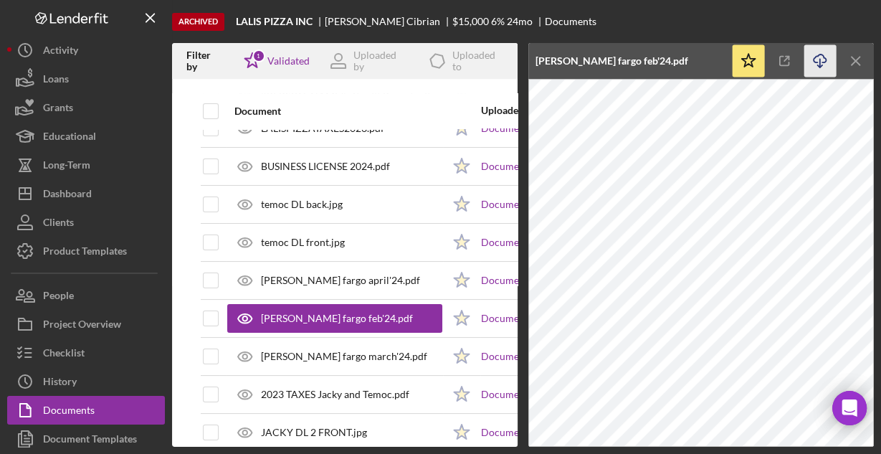
click at [816, 58] on icon "Icon/Download" at bounding box center [820, 61] width 32 height 32
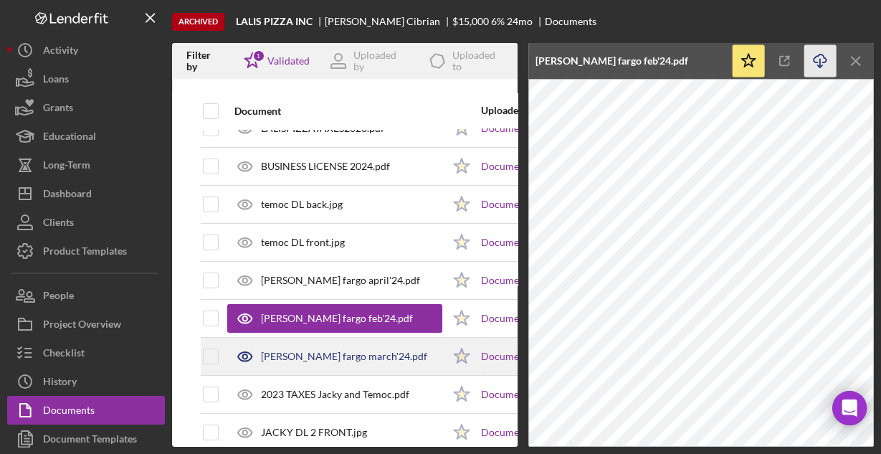
click at [281, 355] on div "wells fargo march'24.pdf" at bounding box center [344, 355] width 166 height 11
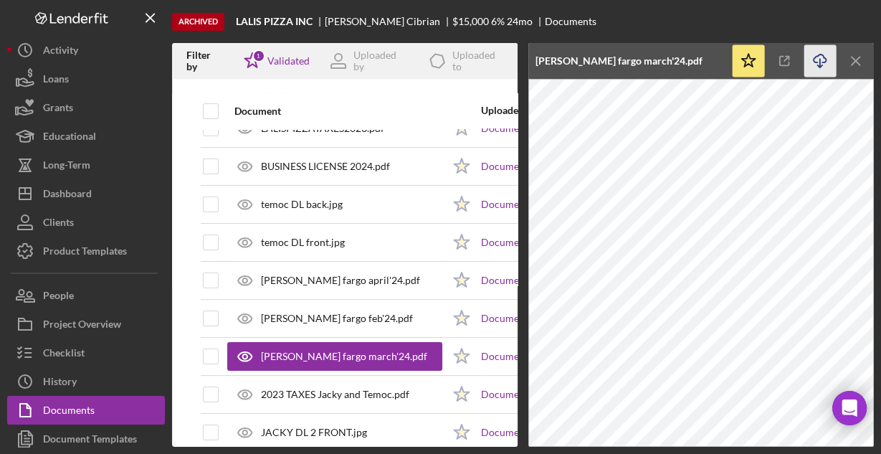
click at [816, 59] on icon "Icon/Download" at bounding box center [820, 61] width 32 height 32
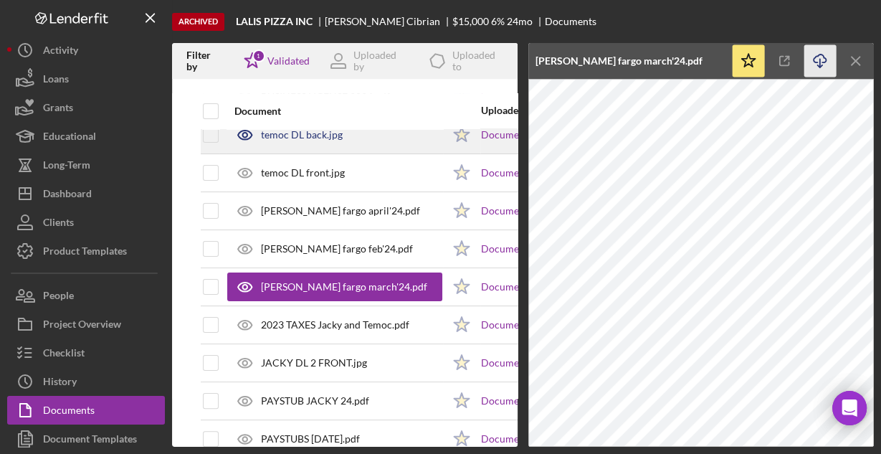
scroll to position [287, 0]
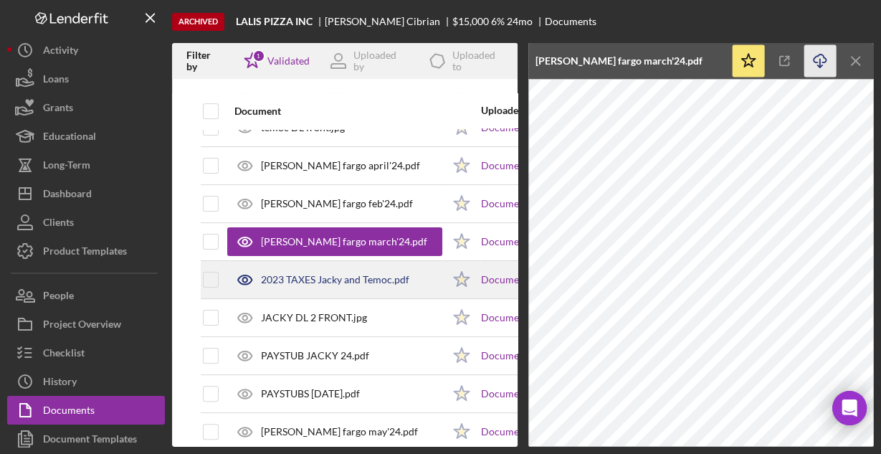
click at [297, 277] on div "2023 TAXES Jacky and Temoc.pdf" at bounding box center [335, 279] width 148 height 11
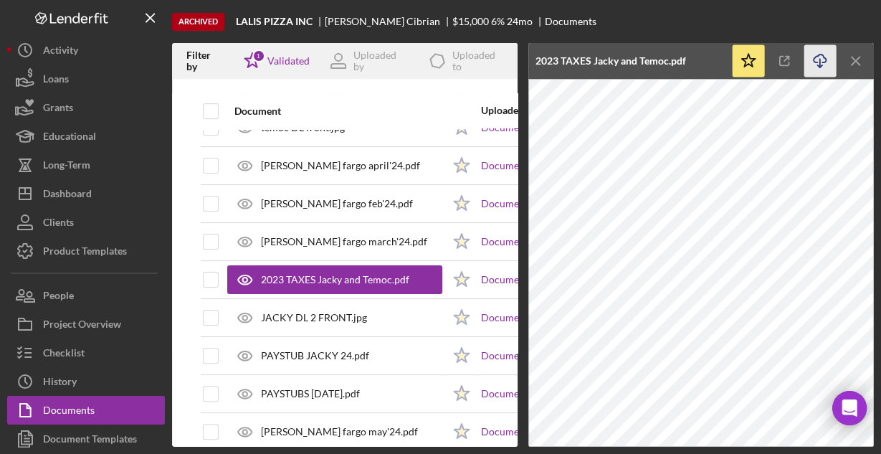
click at [816, 57] on icon "Icon/Download" at bounding box center [820, 61] width 32 height 32
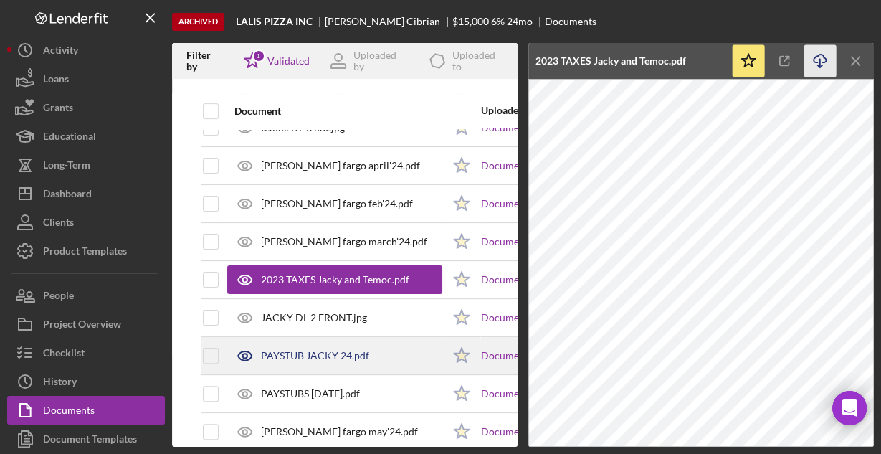
click at [315, 350] on div "PAYSTUB JACKY 24.pdf" at bounding box center [315, 355] width 108 height 11
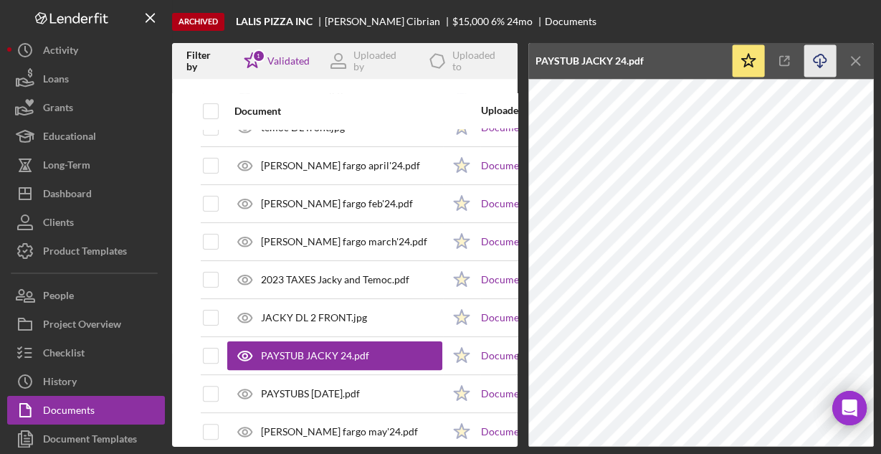
click at [823, 53] on icon "Icon/Download" at bounding box center [820, 61] width 32 height 32
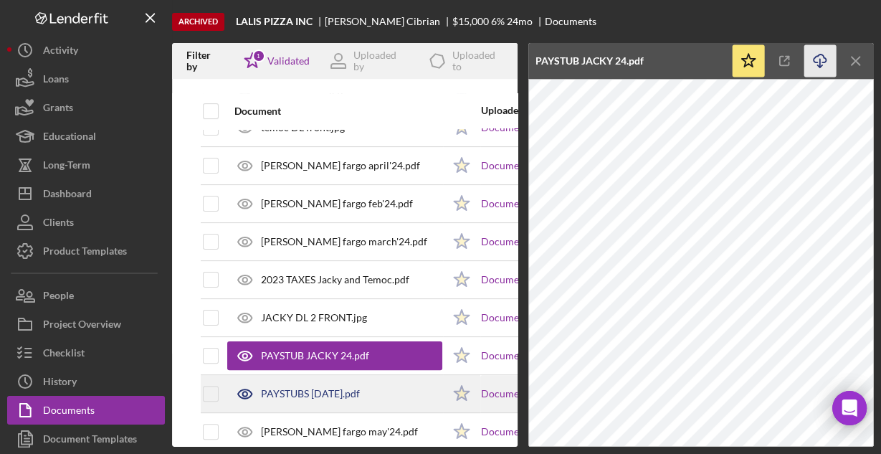
click at [325, 388] on div "PAYSTUBS MAY 24.pdf" at bounding box center [310, 393] width 99 height 11
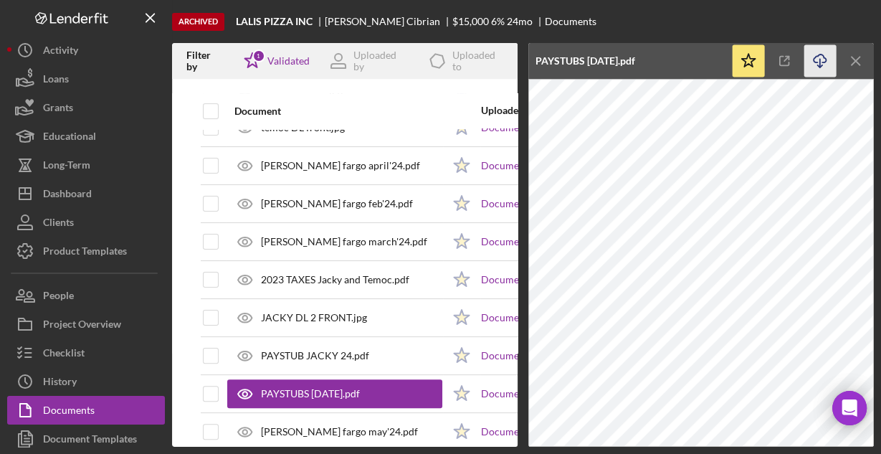
click at [816, 60] on icon "Icon/Download" at bounding box center [820, 61] width 32 height 32
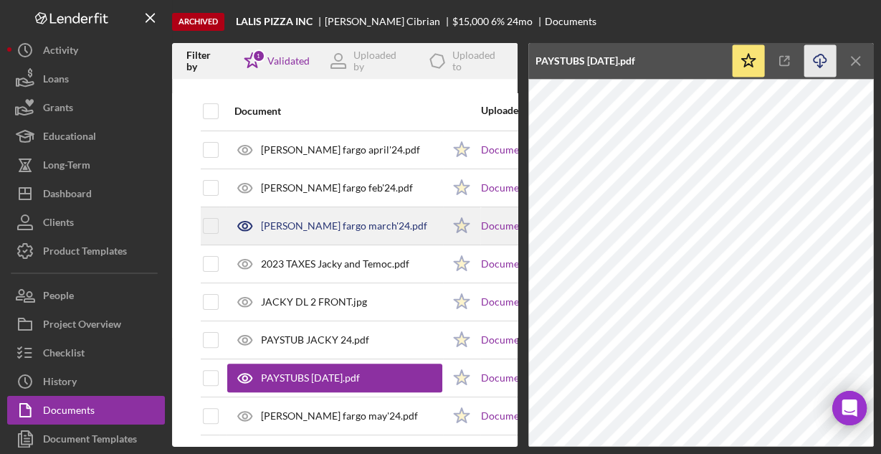
scroll to position [310, 0]
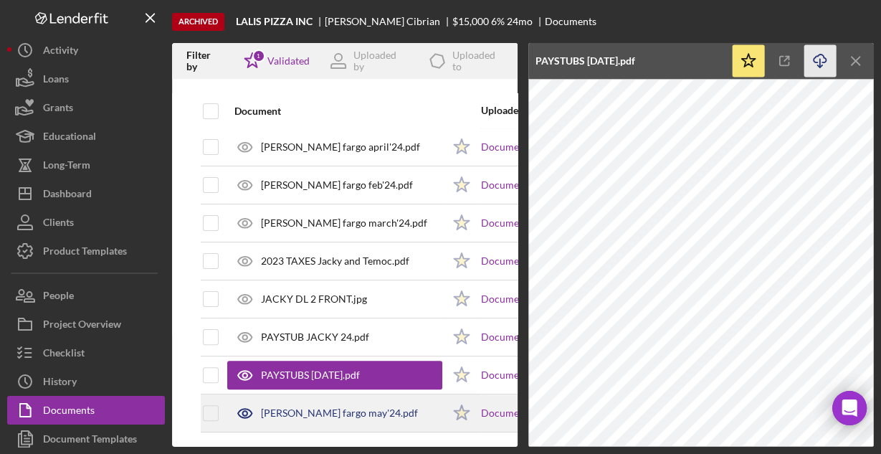
drag, startPoint x: 295, startPoint y: 401, endPoint x: 305, endPoint y: 400, distance: 9.3
click at [296, 407] on div "wells fargo may'24.pdf" at bounding box center [339, 412] width 157 height 11
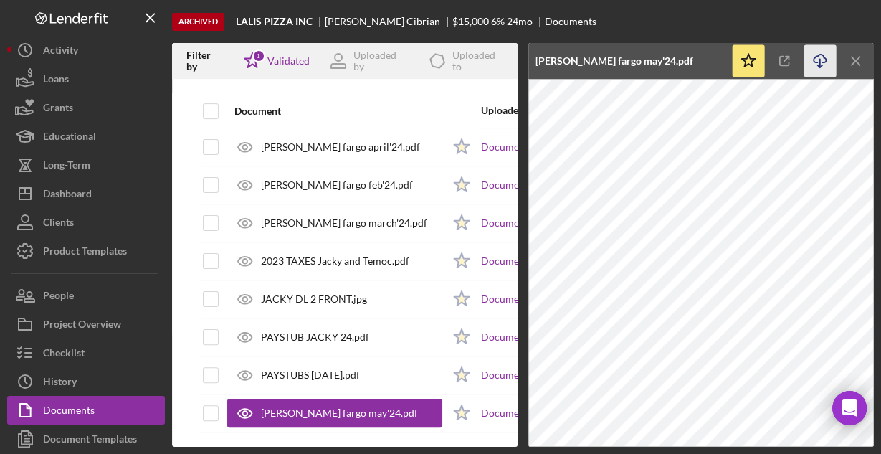
click at [814, 57] on icon "button" at bounding box center [819, 58] width 12 height 8
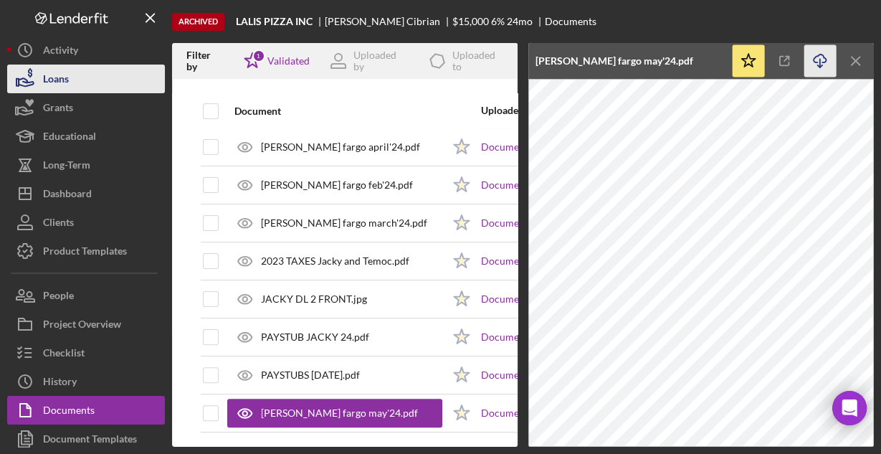
click at [54, 77] on div "Loans" at bounding box center [56, 80] width 26 height 32
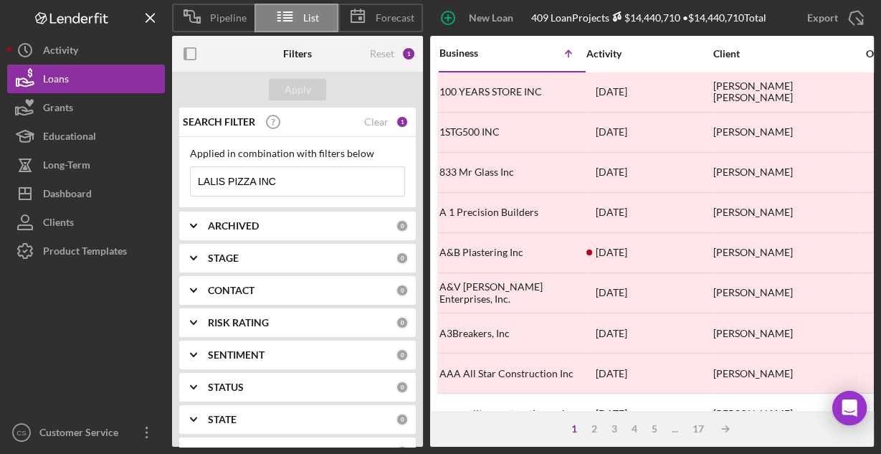
click at [292, 183] on input "LALIS PIZZA INC" at bounding box center [298, 181] width 214 height 29
click at [297, 156] on div "Applied in combination with filters below" at bounding box center [297, 153] width 215 height 11
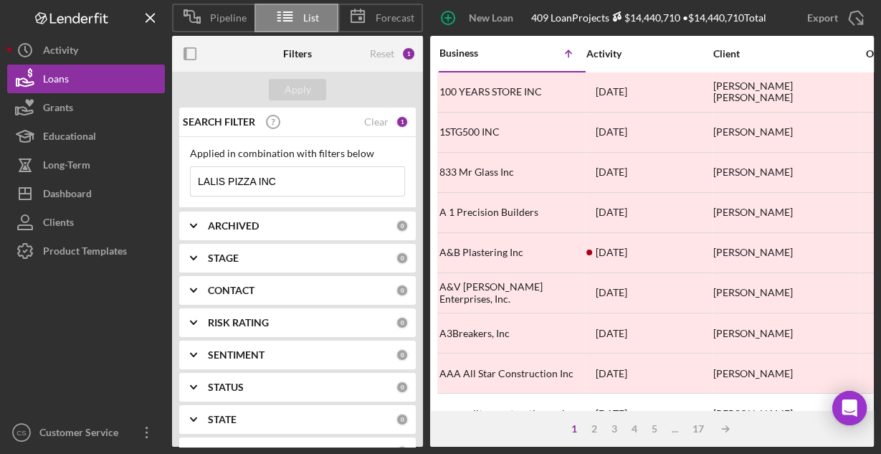
click at [331, 186] on input "LALIS PIZZA INC" at bounding box center [298, 181] width 214 height 29
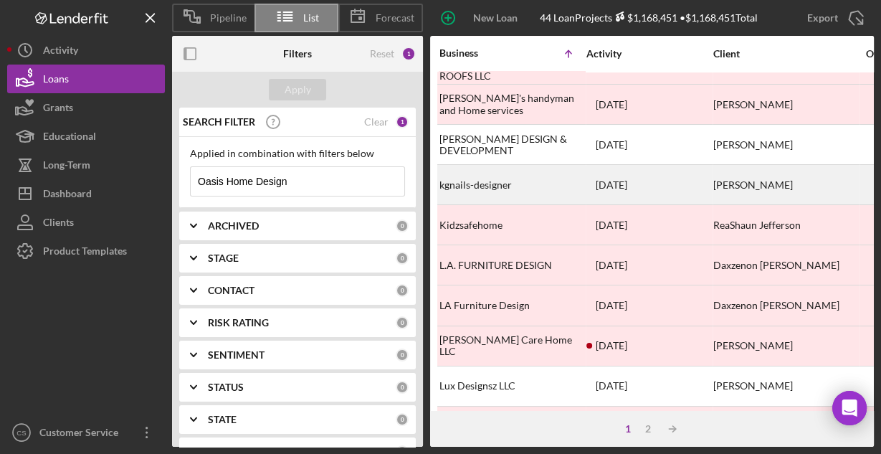
scroll to position [667, 0]
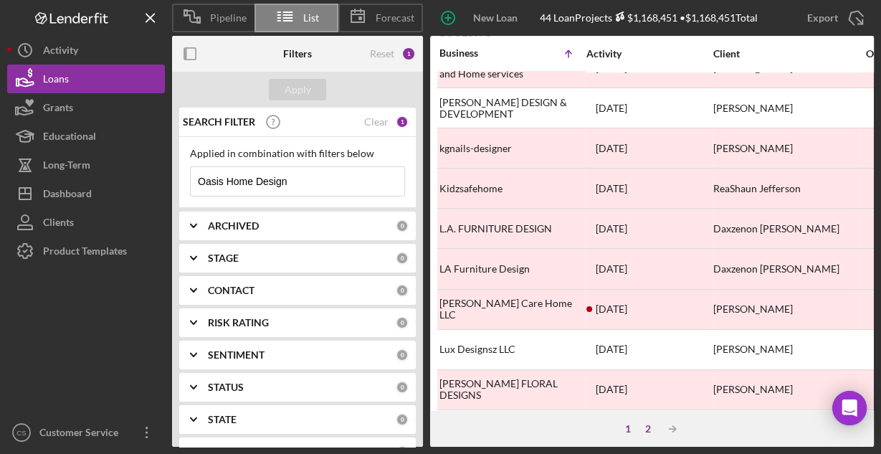
type input "Oasis Home Design"
click at [650, 427] on div "2" at bounding box center [648, 428] width 20 height 11
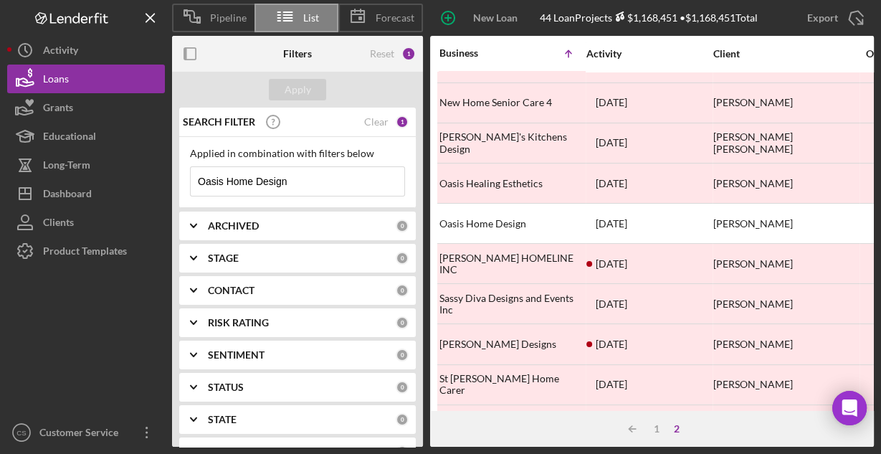
scroll to position [143, 0]
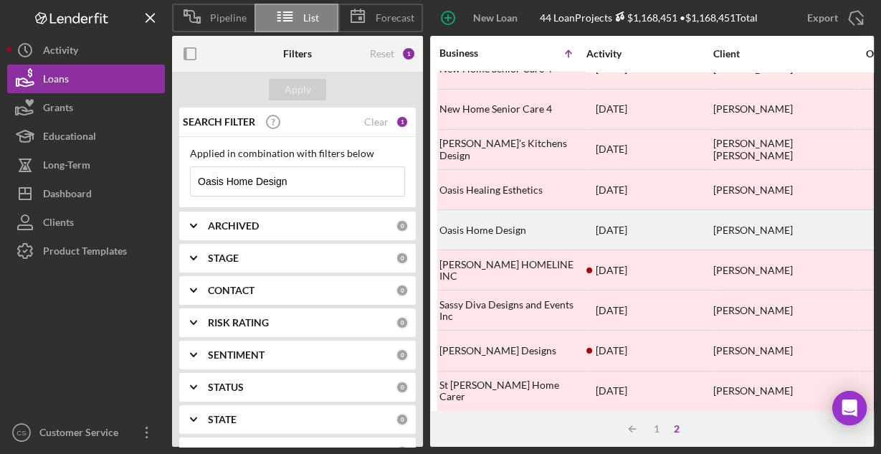
click at [505, 225] on div "Oasis Home Design" at bounding box center [510, 230] width 143 height 38
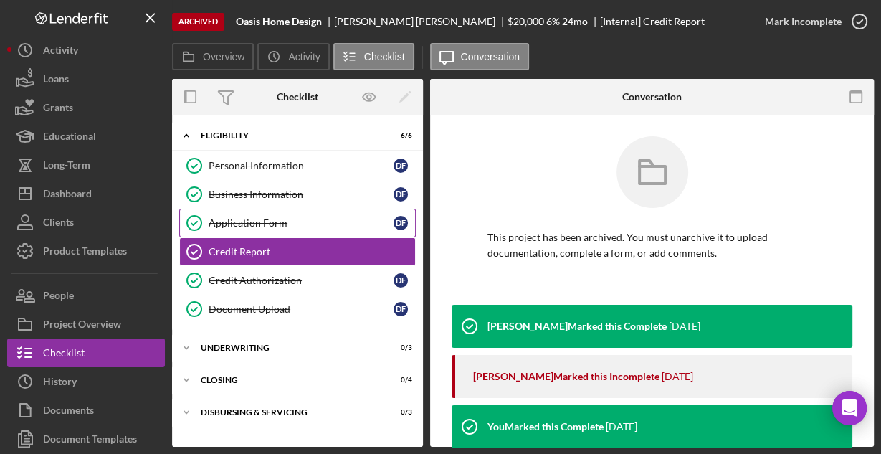
click at [249, 217] on div "Application Form" at bounding box center [301, 222] width 185 height 11
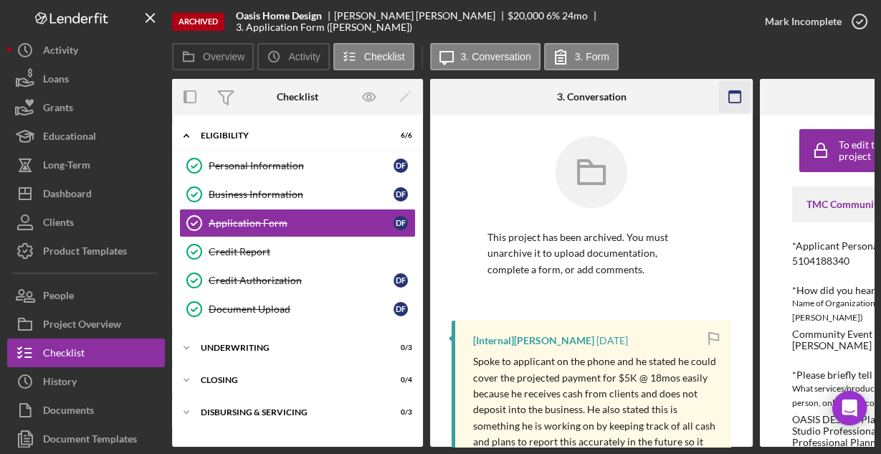
click at [730, 87] on icon "button" at bounding box center [735, 97] width 32 height 32
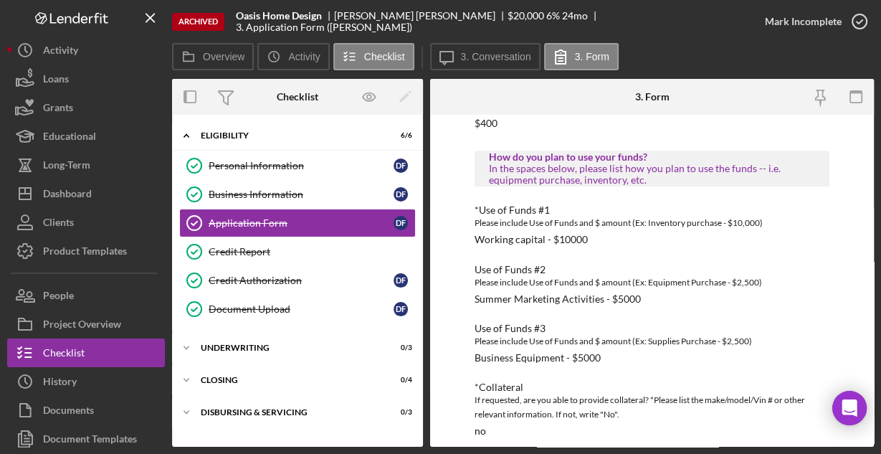
scroll to position [830, 0]
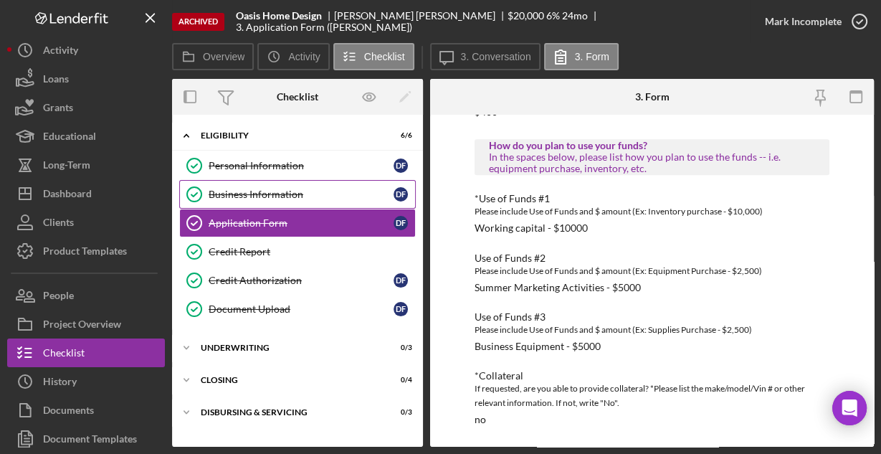
click at [292, 189] on div "Business Information" at bounding box center [301, 193] width 185 height 11
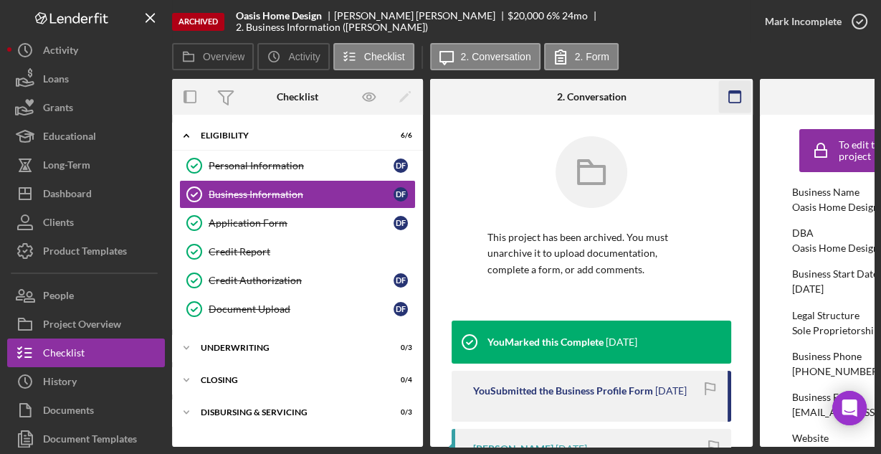
click at [743, 94] on icon "button" at bounding box center [735, 97] width 32 height 32
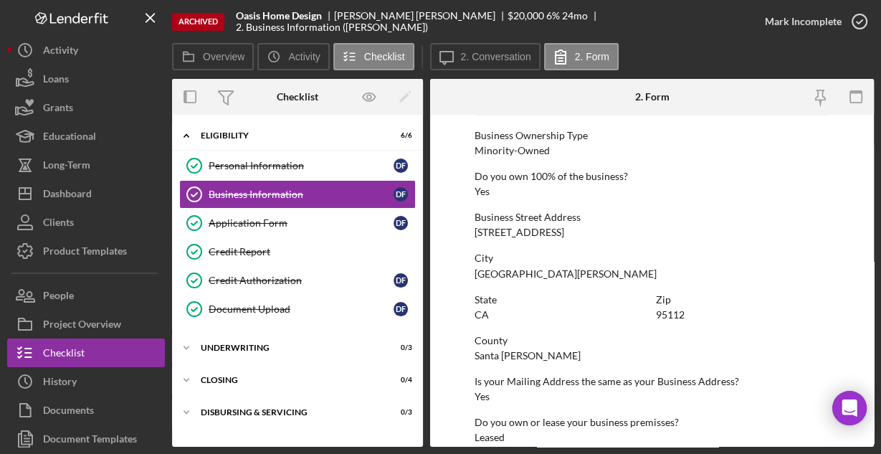
scroll to position [749, 0]
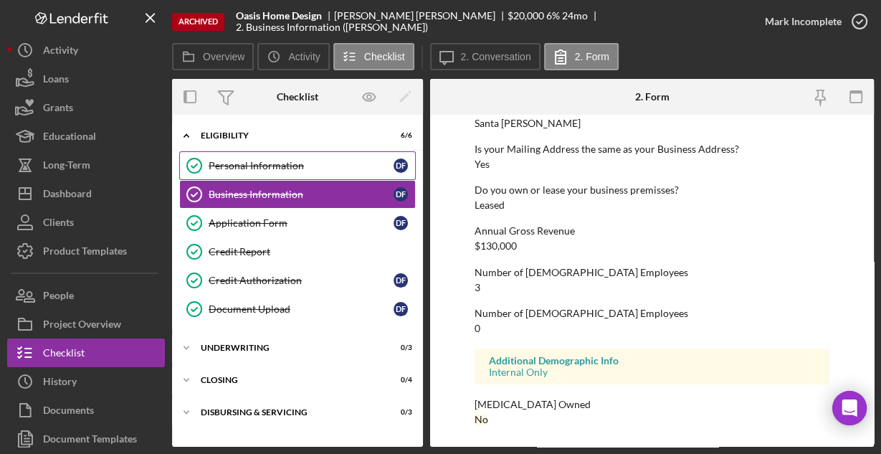
click at [254, 171] on link "Personal Information Personal Information D F" at bounding box center [297, 165] width 236 height 29
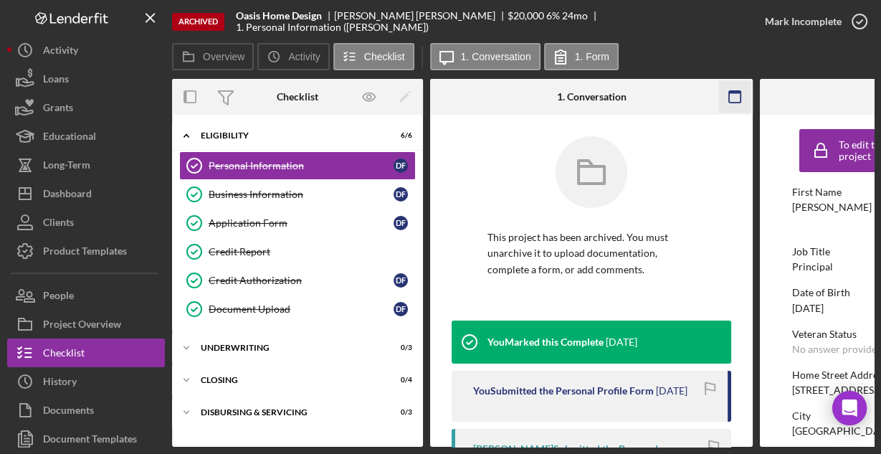
click at [735, 93] on icon "button" at bounding box center [735, 97] width 32 height 32
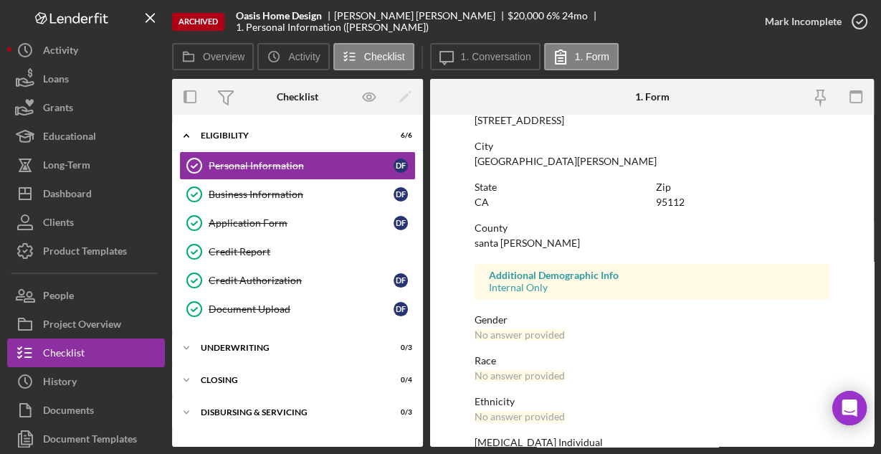
scroll to position [338, 0]
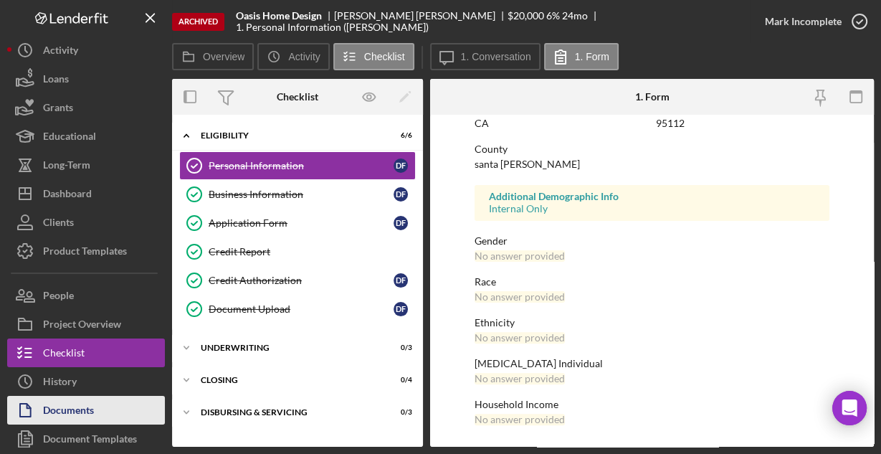
click at [77, 406] on div "Documents" at bounding box center [68, 412] width 51 height 32
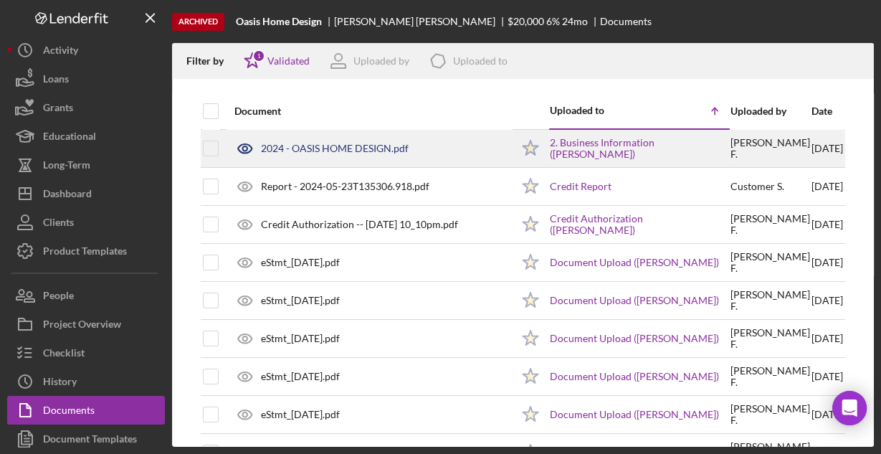
click at [318, 147] on div "2024 - OASIS HOME DESIGN.pdf" at bounding box center [335, 148] width 148 height 11
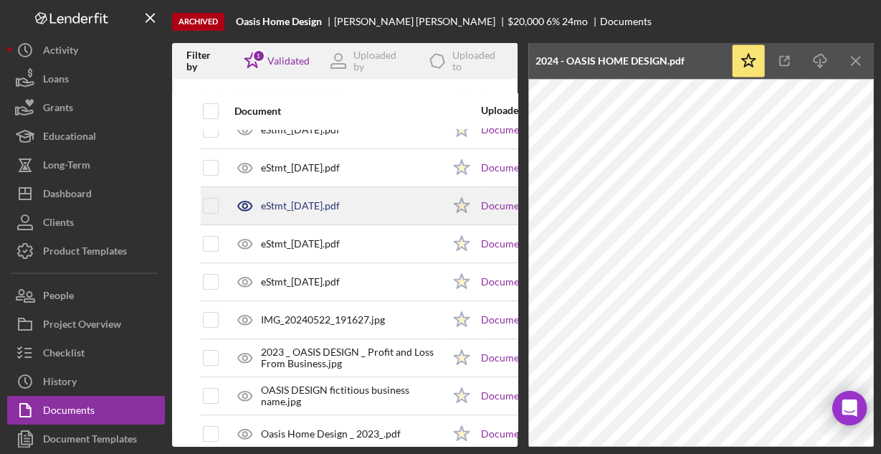
scroll to position [229, 0]
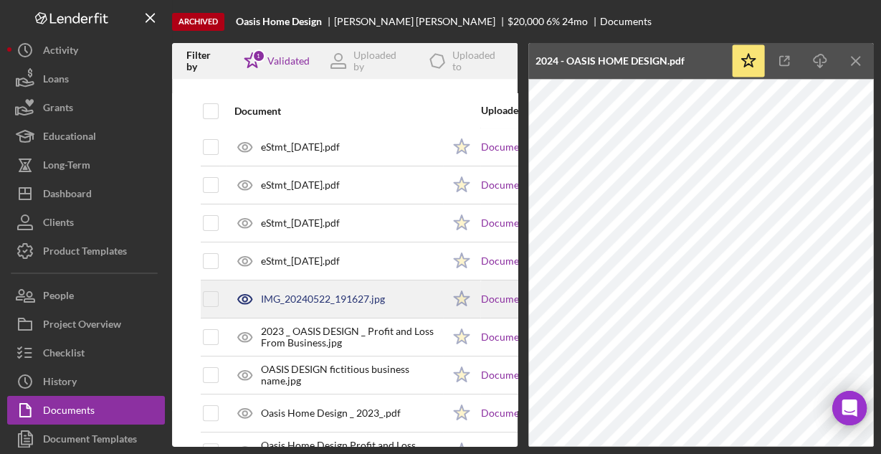
click at [335, 297] on div "IMG_20240522_191627.jpg" at bounding box center [323, 298] width 124 height 11
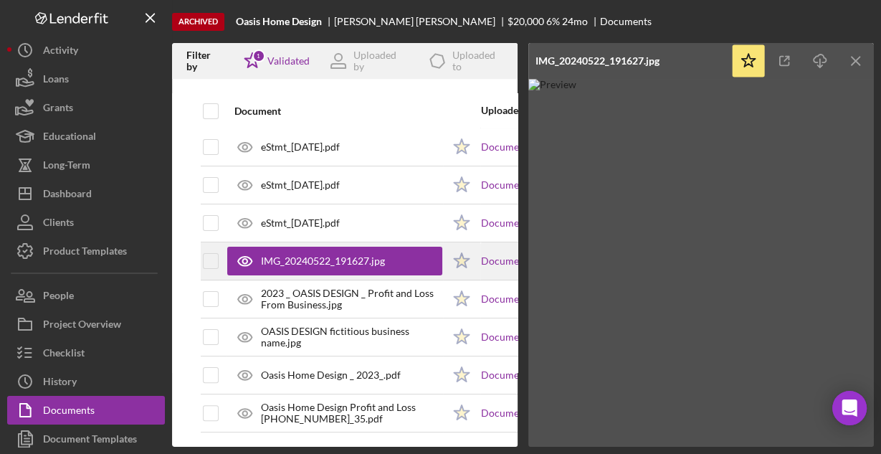
scroll to position [272, 0]
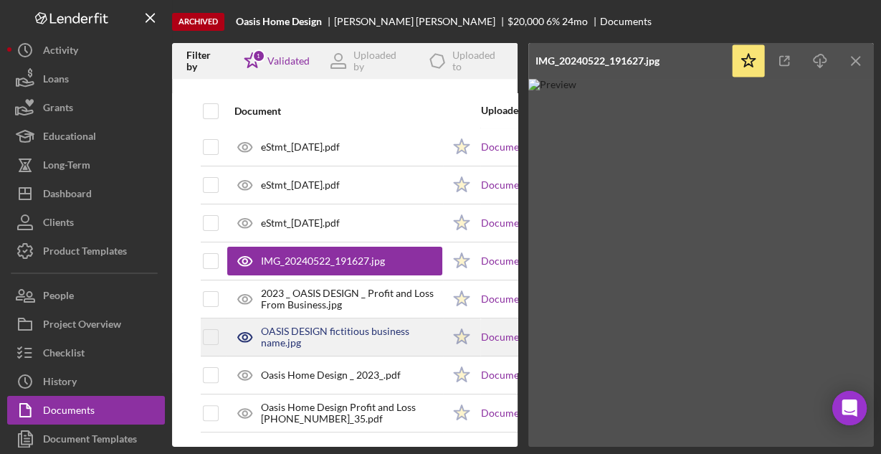
click at [333, 328] on div "OASIS DESIGN fictitious business name.jpg" at bounding box center [351, 336] width 181 height 23
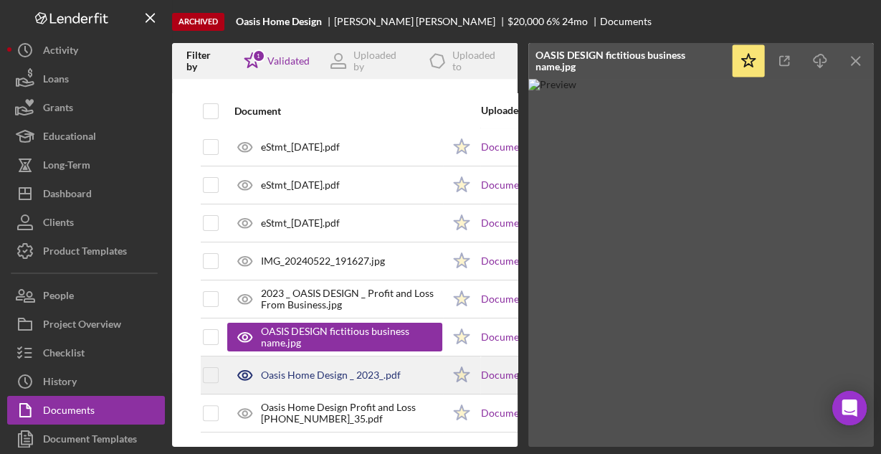
click at [323, 358] on div "Oasis Home Design _ 2023_.pdf" at bounding box center [334, 375] width 215 height 36
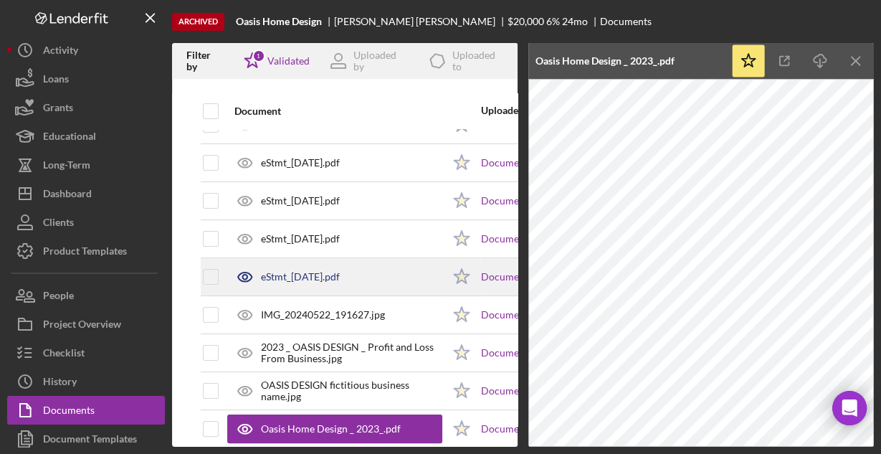
scroll to position [229, 0]
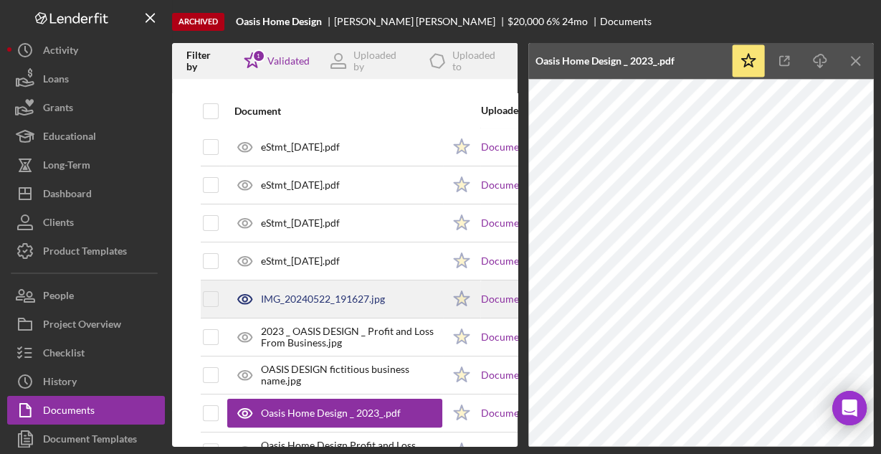
click at [333, 295] on div "IMG_20240522_191627.jpg" at bounding box center [323, 298] width 124 height 11
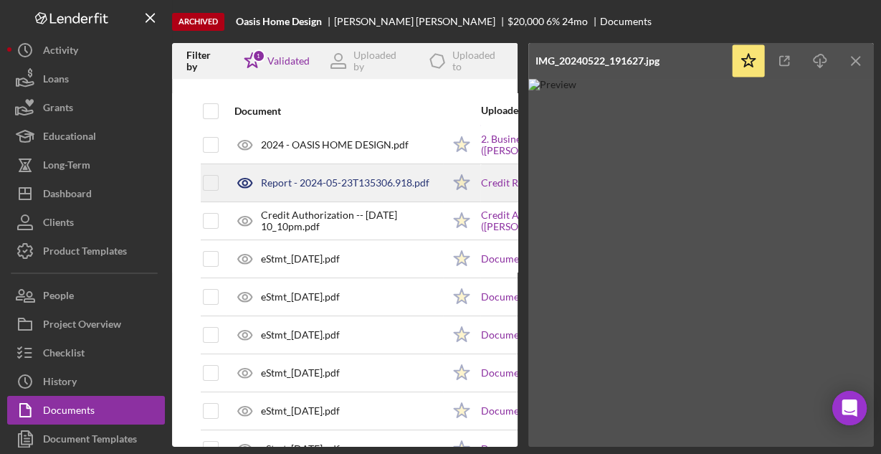
scroll to position [0, 0]
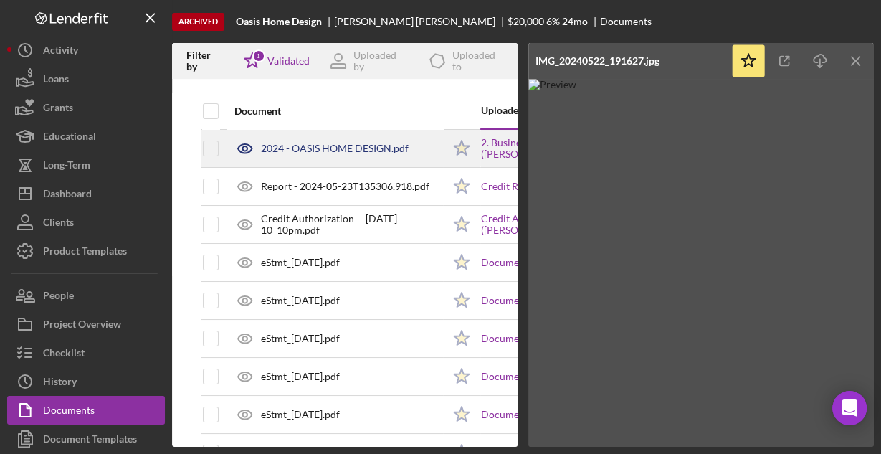
click at [343, 145] on div "2024 - OASIS HOME DESIGN.pdf" at bounding box center [335, 148] width 148 height 11
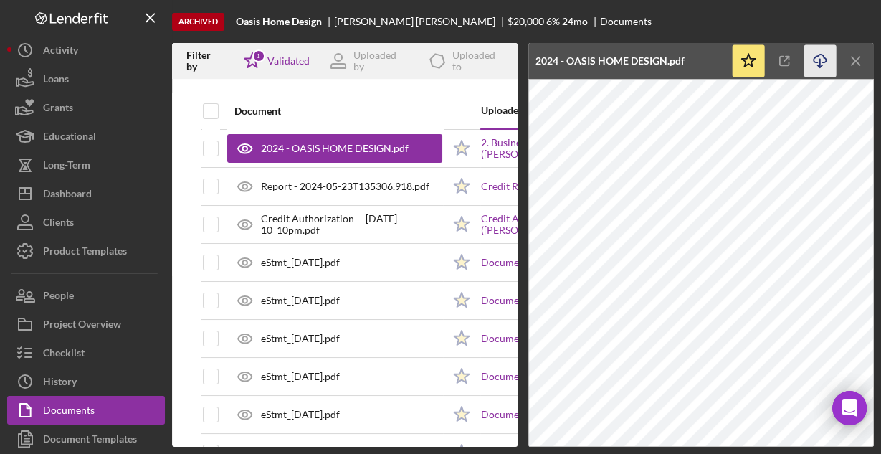
click at [820, 60] on icon "Icon/Download" at bounding box center [820, 61] width 32 height 32
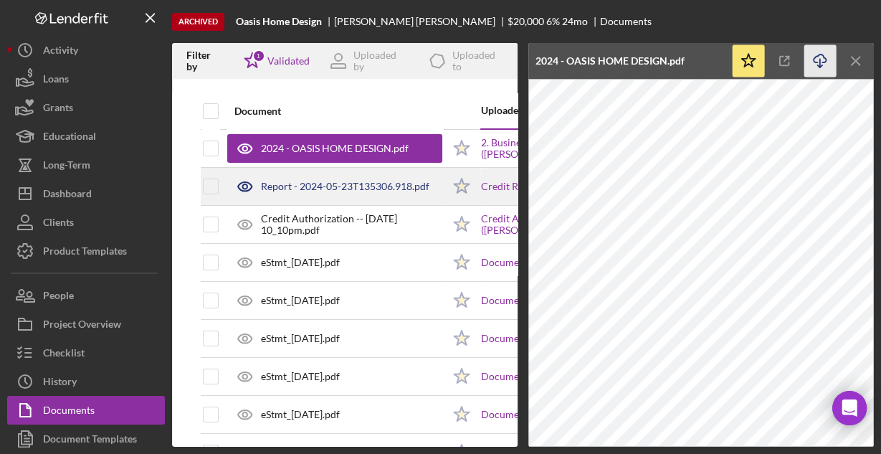
click at [295, 184] on div "Report - 2024-05-23T135306.918.pdf" at bounding box center [345, 186] width 168 height 11
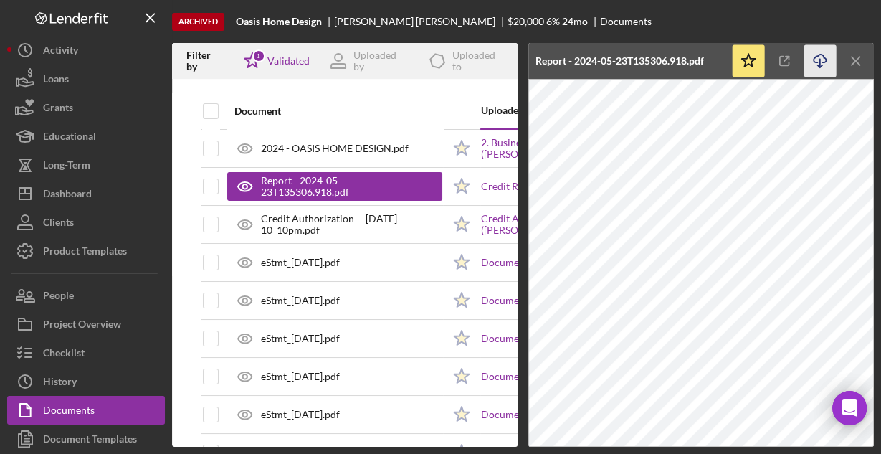
click at [822, 62] on icon "button" at bounding box center [819, 58] width 12 height 8
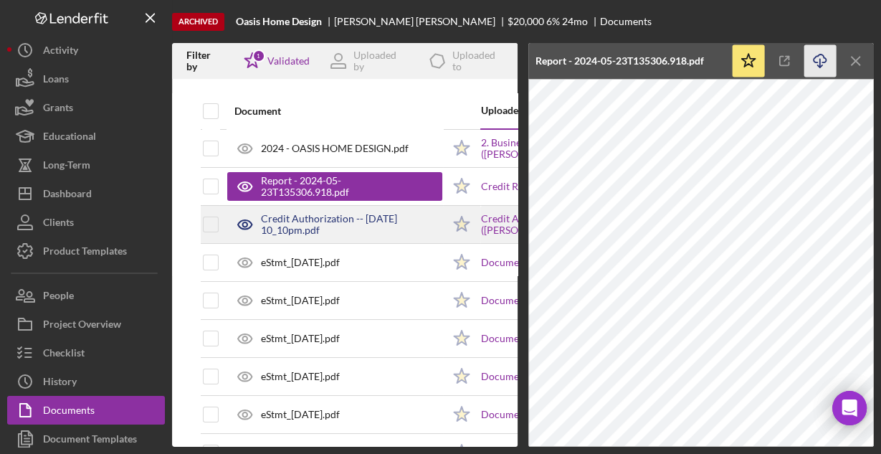
click at [316, 238] on div "Credit Authorization -- 2024-05-22 10_10pm.pdf" at bounding box center [334, 224] width 215 height 36
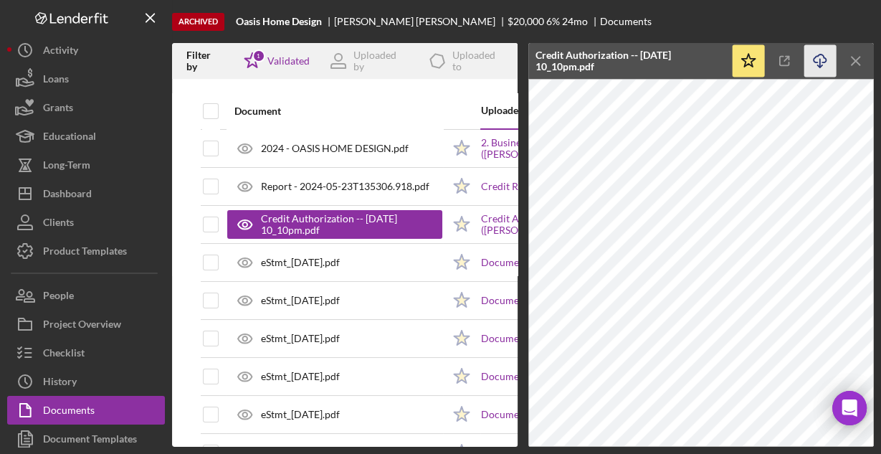
click at [815, 57] on icon "button" at bounding box center [819, 58] width 12 height 8
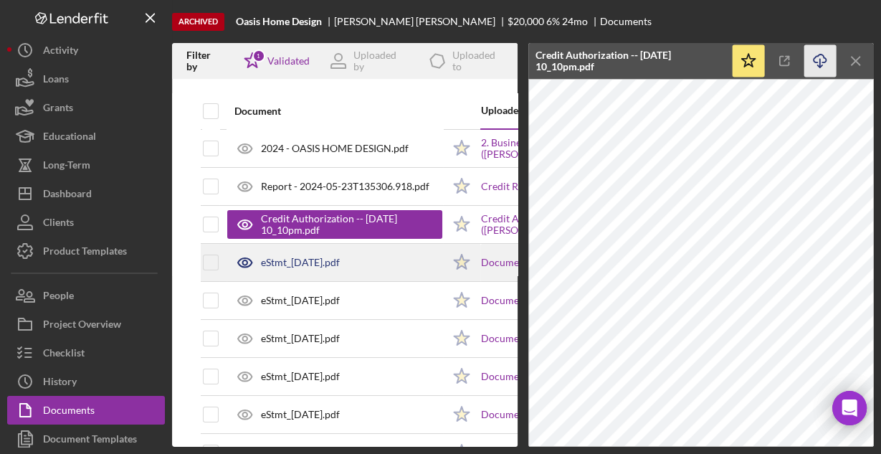
click at [301, 262] on div "eStmt_2023-10-31.pdf" at bounding box center [300, 262] width 79 height 11
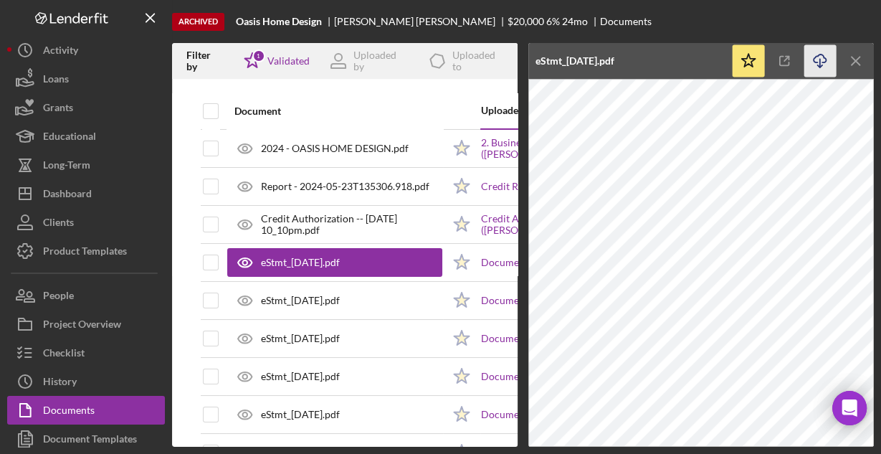
click at [817, 57] on icon "button" at bounding box center [819, 58] width 12 height 8
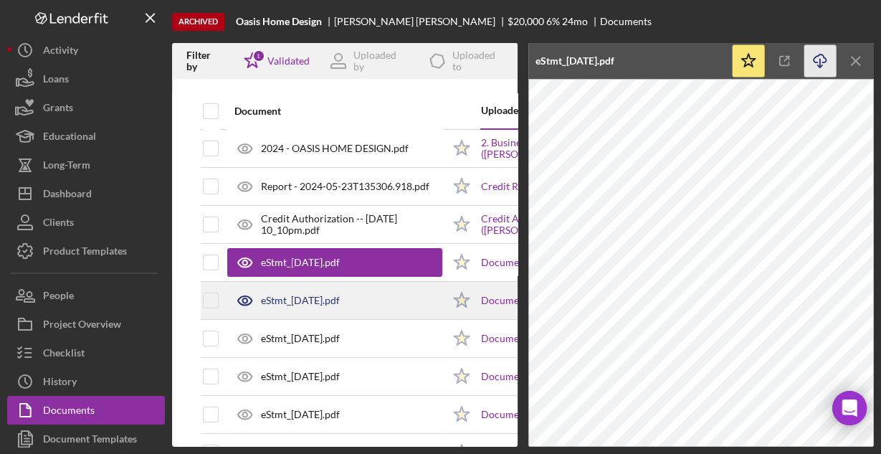
click at [290, 300] on div "eStmt_2023-11-30.pdf" at bounding box center [300, 300] width 79 height 11
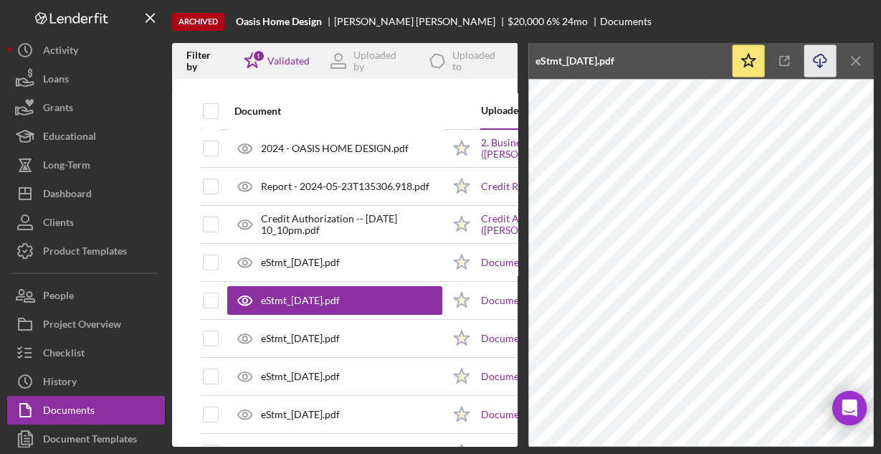
click at [813, 62] on icon "Icon/Download" at bounding box center [820, 61] width 32 height 32
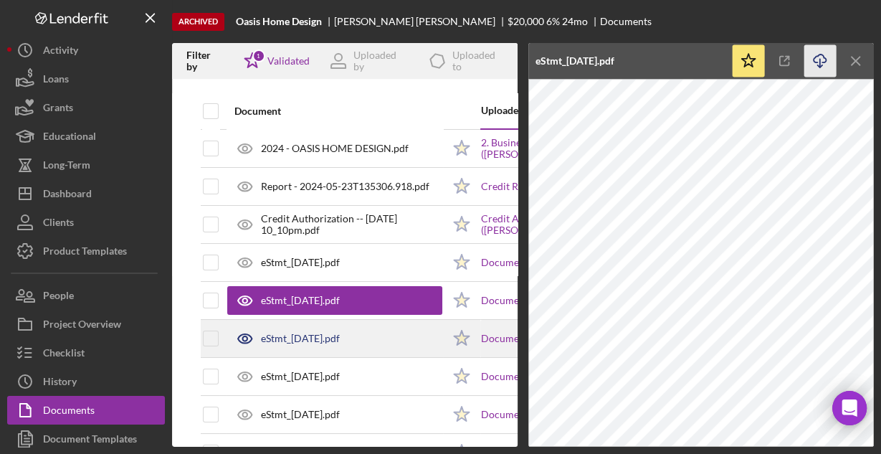
click at [310, 338] on div "eStmt_2023-12-29.pdf" at bounding box center [300, 338] width 79 height 11
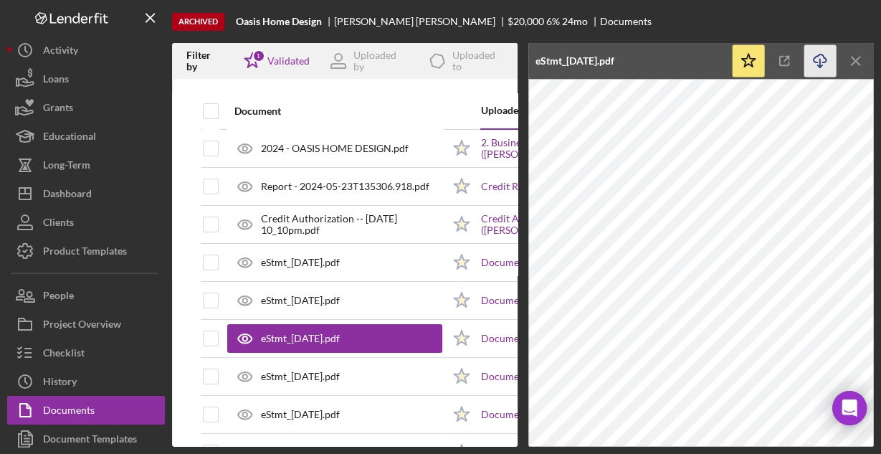
click at [815, 59] on icon "Icon/Download" at bounding box center [820, 61] width 32 height 32
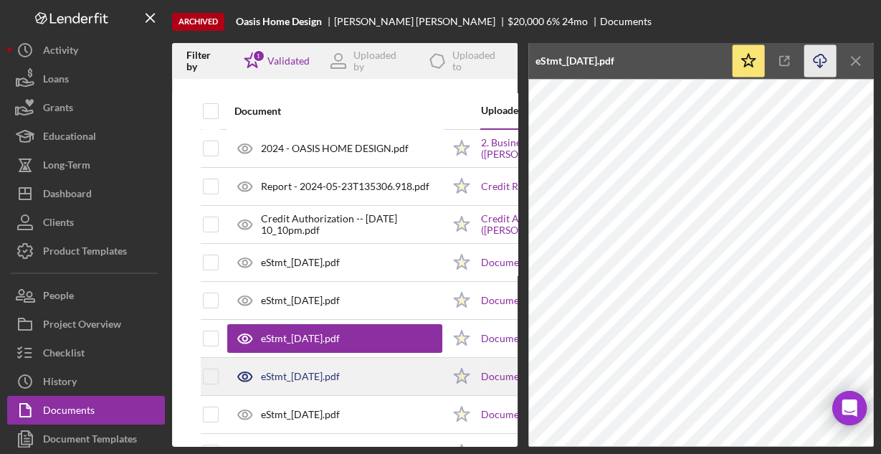
click at [304, 373] on div "eStmt_2024-01-31.pdf" at bounding box center [300, 375] width 79 height 11
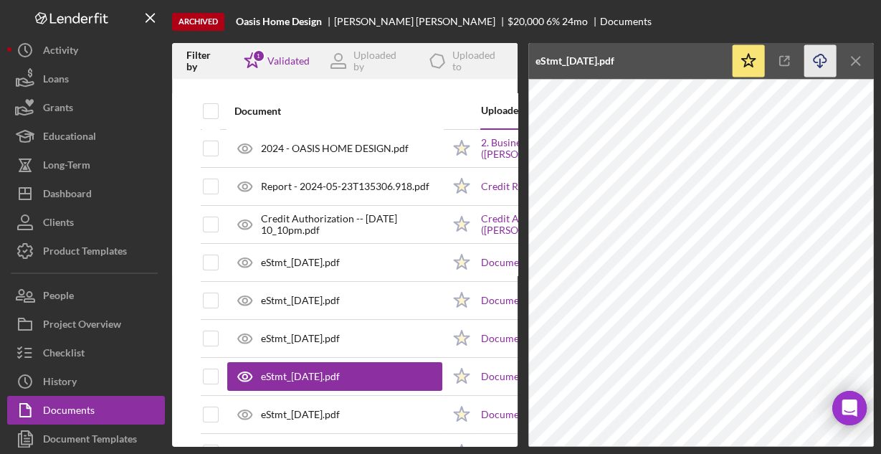
click at [816, 58] on icon "Icon/Download" at bounding box center [820, 61] width 32 height 32
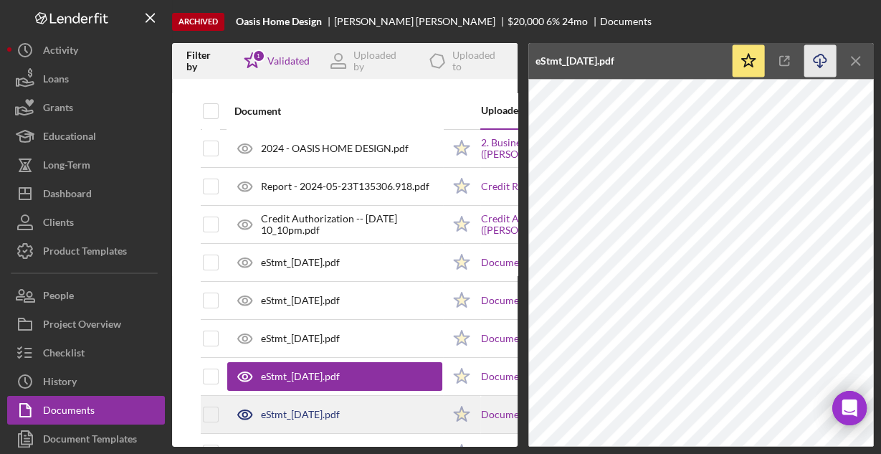
click at [315, 408] on div "eStmt_2024-02-29.pdf" at bounding box center [300, 413] width 79 height 11
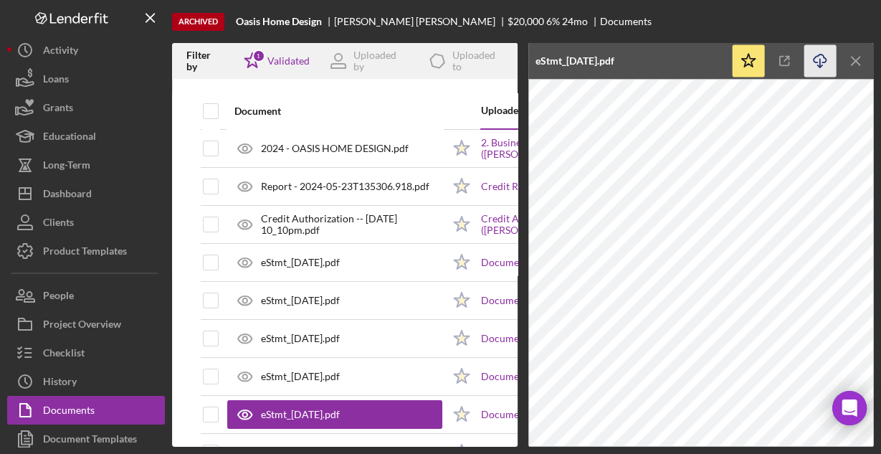
click at [815, 58] on icon "Icon/Download" at bounding box center [820, 61] width 32 height 32
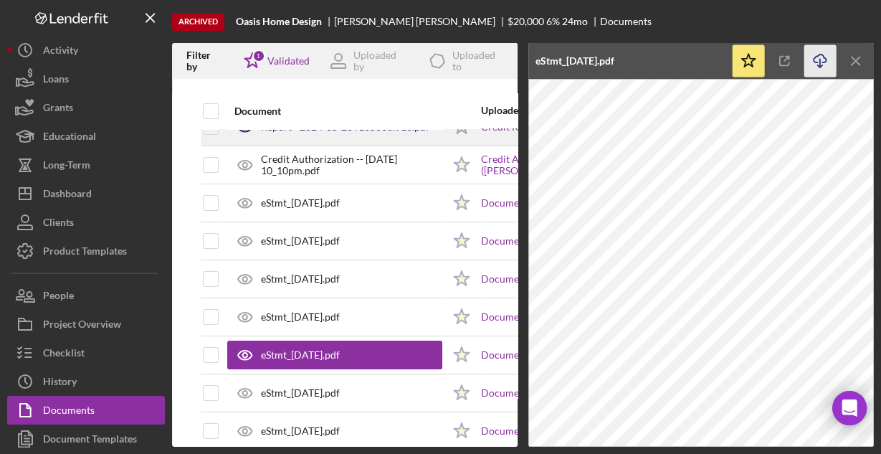
scroll to position [115, 0]
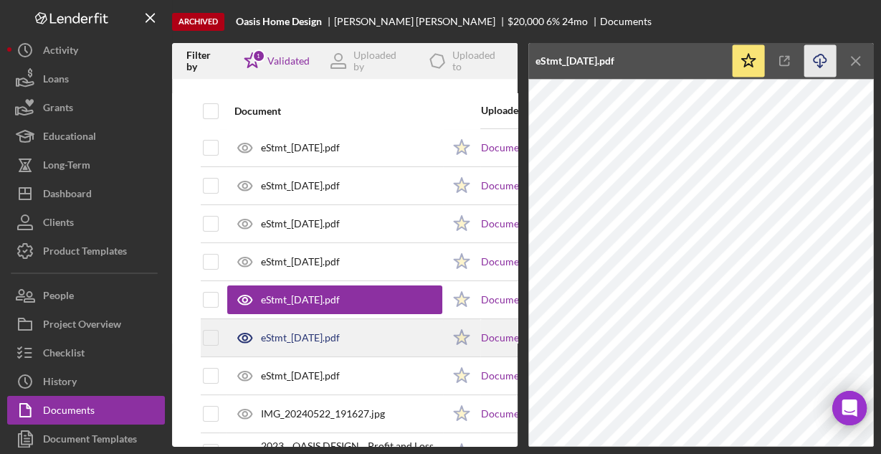
click at [318, 329] on div "eStmt_2024-03-29.pdf" at bounding box center [334, 338] width 215 height 36
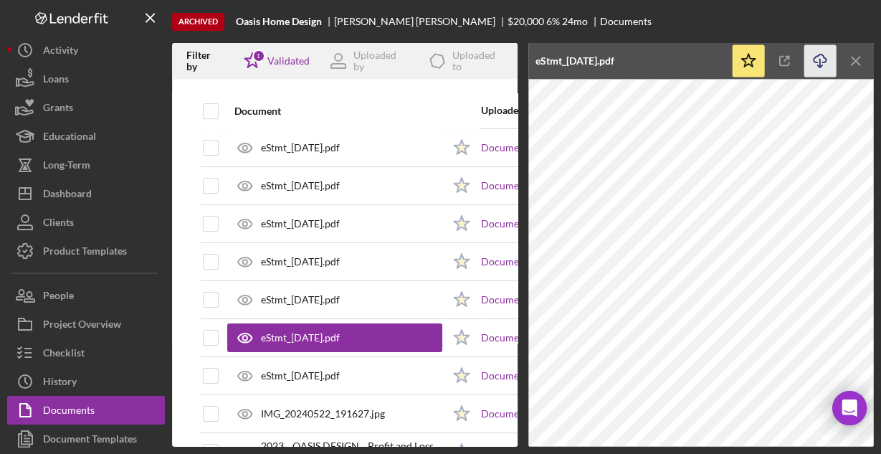
click at [812, 57] on icon "Icon/Download" at bounding box center [820, 61] width 32 height 32
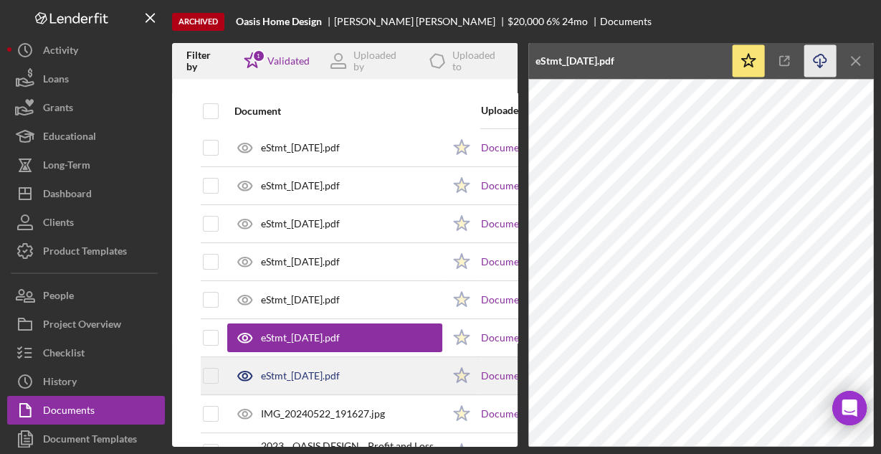
click at [267, 370] on div "eStmt_2024-04-30.pdf" at bounding box center [300, 375] width 79 height 11
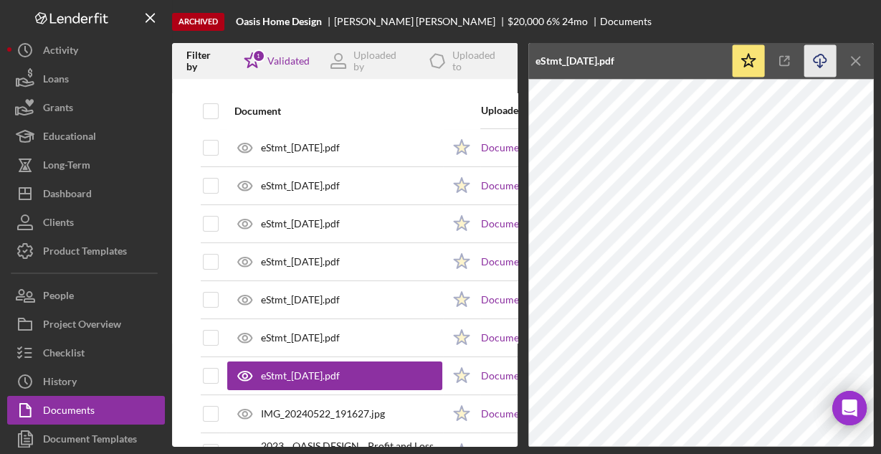
click at [815, 57] on icon "button" at bounding box center [819, 58] width 12 height 8
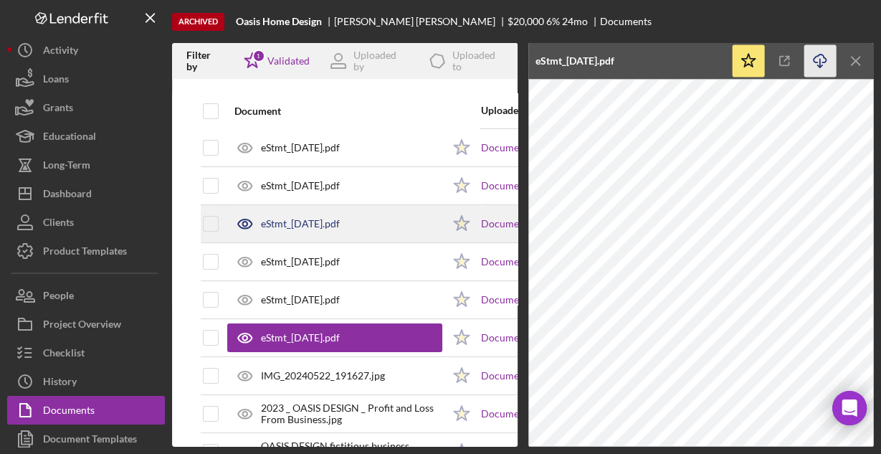
scroll to position [172, 0]
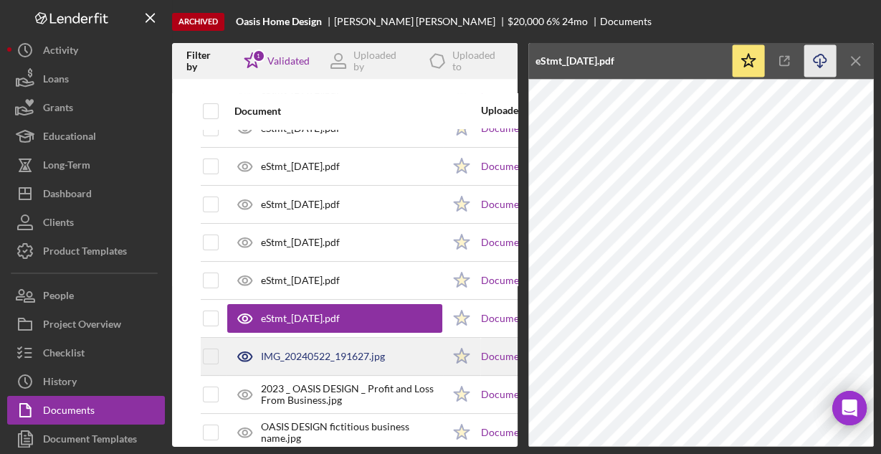
click at [324, 345] on div "IMG_20240522_191627.jpg" at bounding box center [334, 356] width 215 height 36
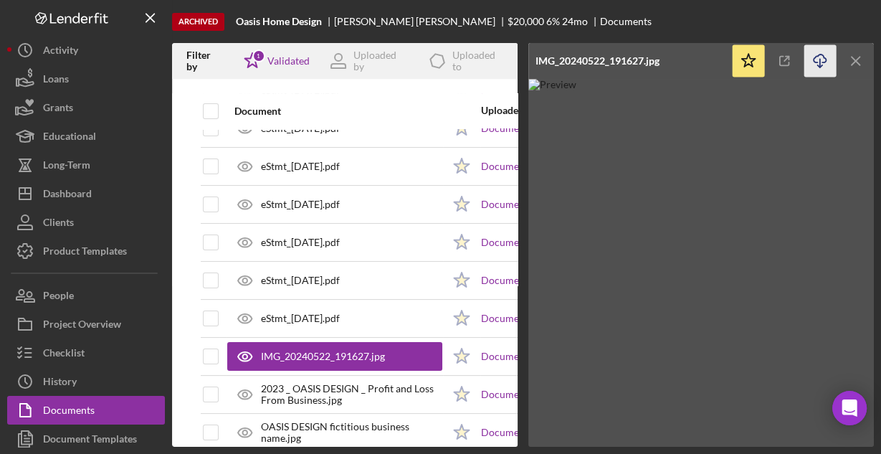
click at [814, 61] on icon "Icon/Download" at bounding box center [820, 61] width 32 height 32
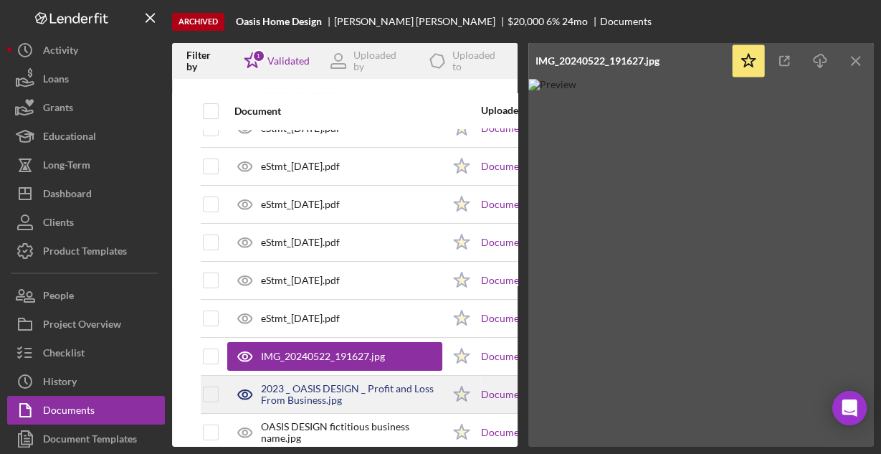
click at [307, 383] on div "2023 _ OASIS DESIGN _ Profit and Loss From Business.jpg" at bounding box center [351, 394] width 181 height 23
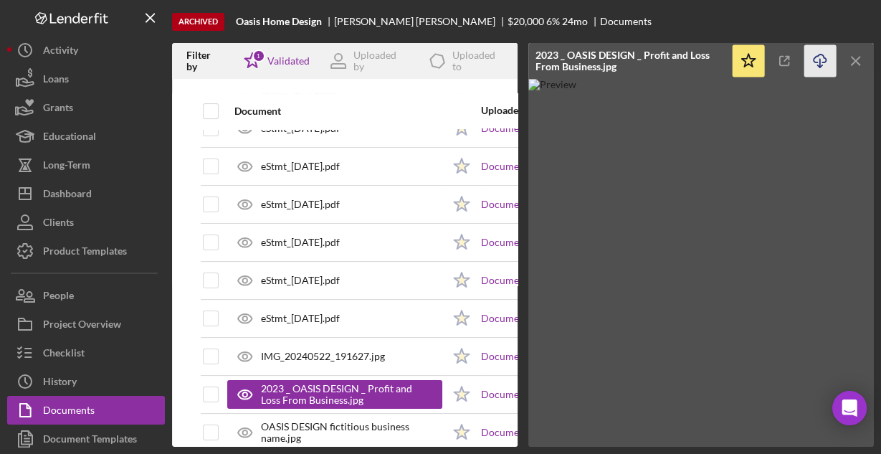
click at [820, 63] on icon "Icon/Download" at bounding box center [820, 61] width 32 height 32
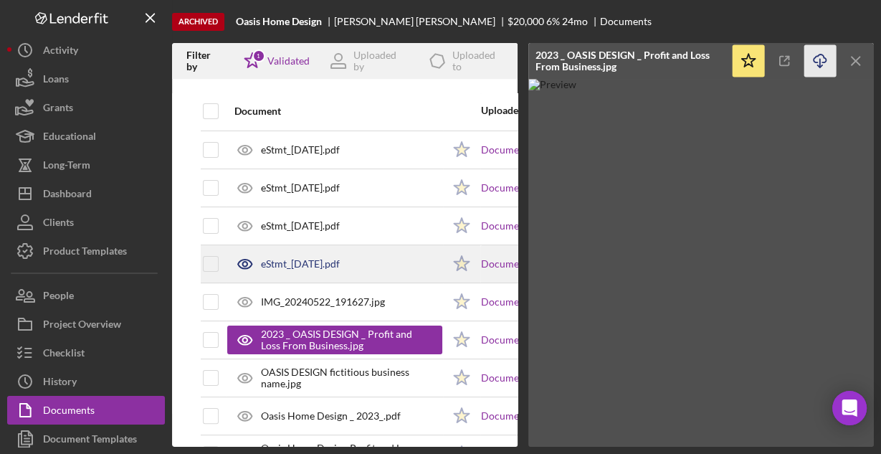
scroll to position [229, 0]
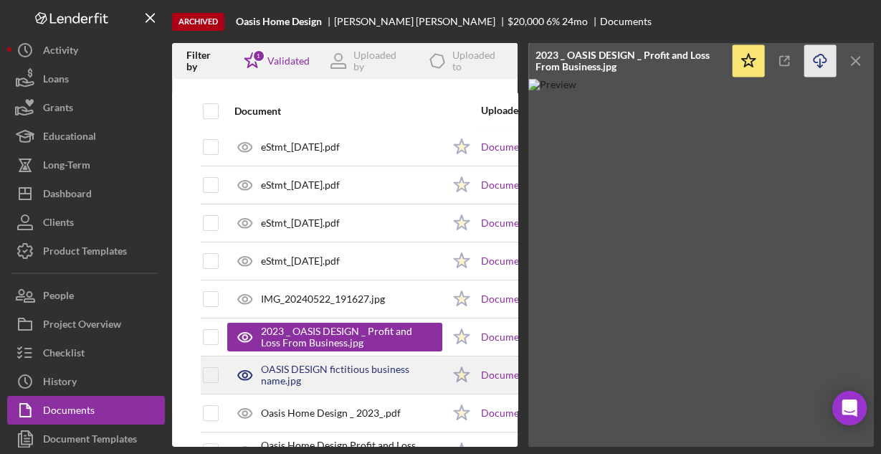
click at [333, 368] on div "OASIS DESIGN fictitious business name.jpg" at bounding box center [351, 374] width 181 height 23
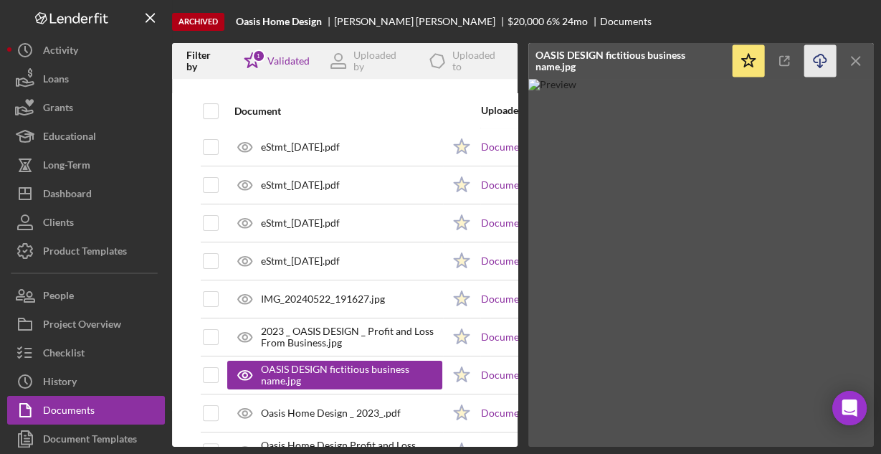
click at [819, 62] on g "button" at bounding box center [819, 60] width 12 height 13
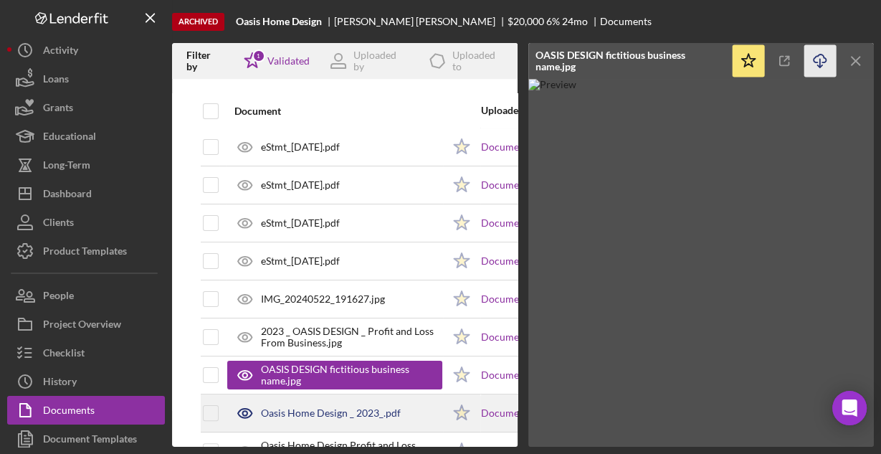
click at [324, 411] on div "Oasis Home Design _ 2023_.pdf" at bounding box center [331, 412] width 140 height 11
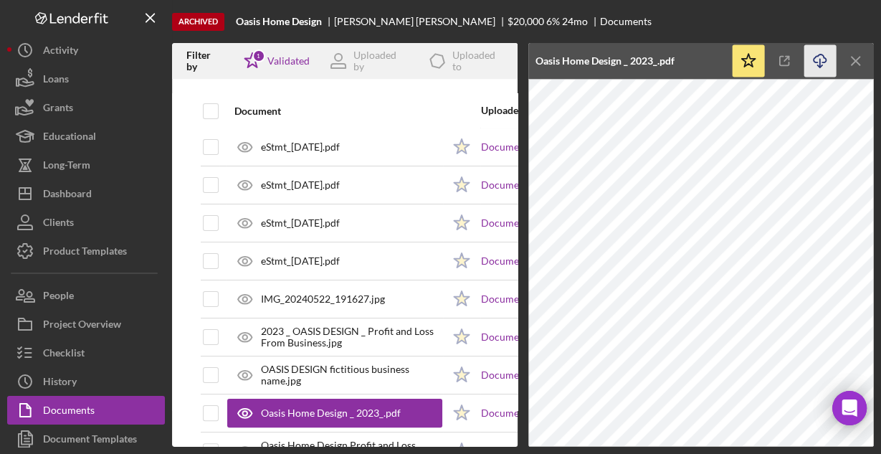
click at [813, 59] on icon "button" at bounding box center [819, 58] width 12 height 8
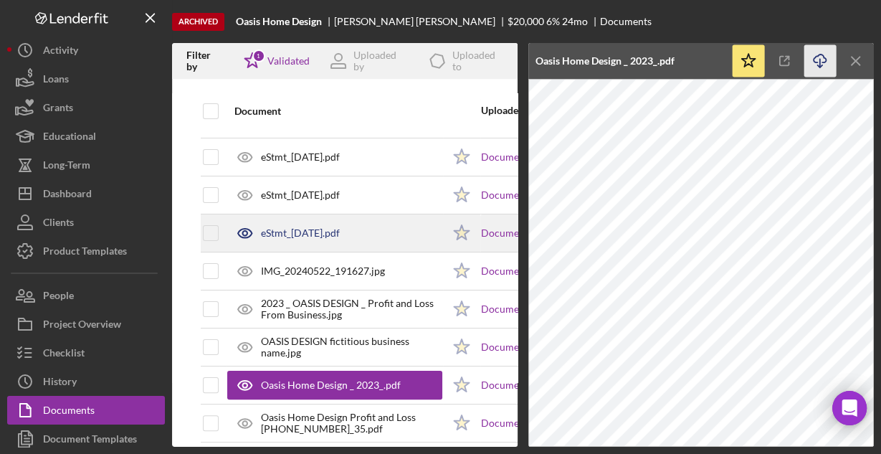
scroll to position [272, 0]
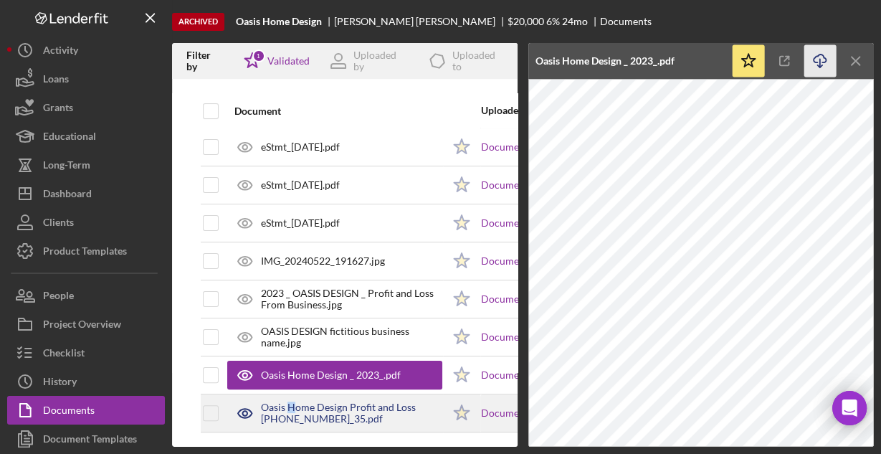
click at [290, 401] on div "Oasis Home Design Profit and Loss 2024-05-23-18_35.pdf" at bounding box center [351, 412] width 181 height 23
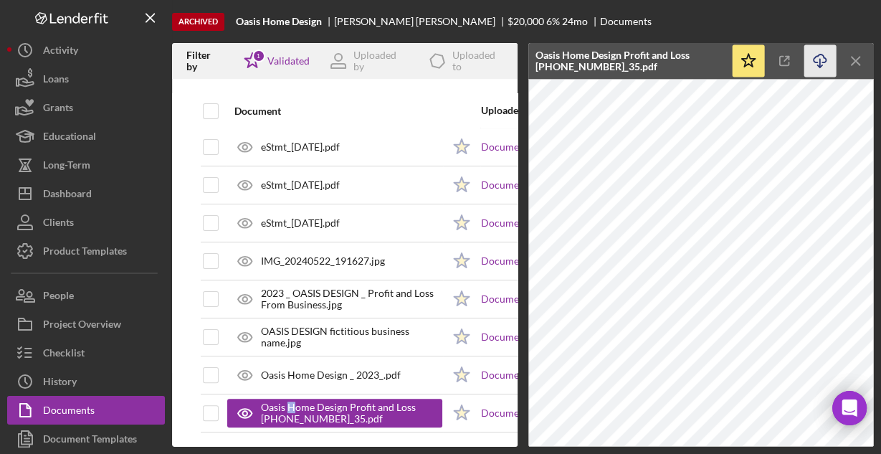
click at [822, 62] on icon "Icon/Download" at bounding box center [820, 61] width 32 height 32
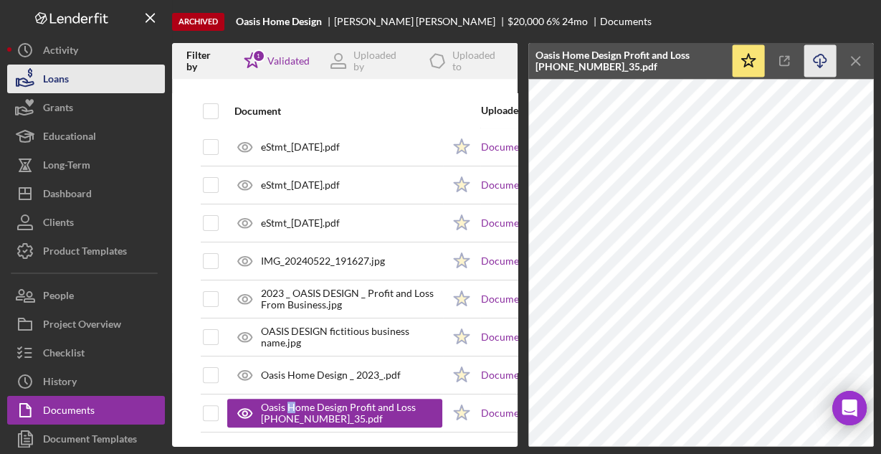
click at [53, 73] on div "Loans" at bounding box center [56, 80] width 26 height 32
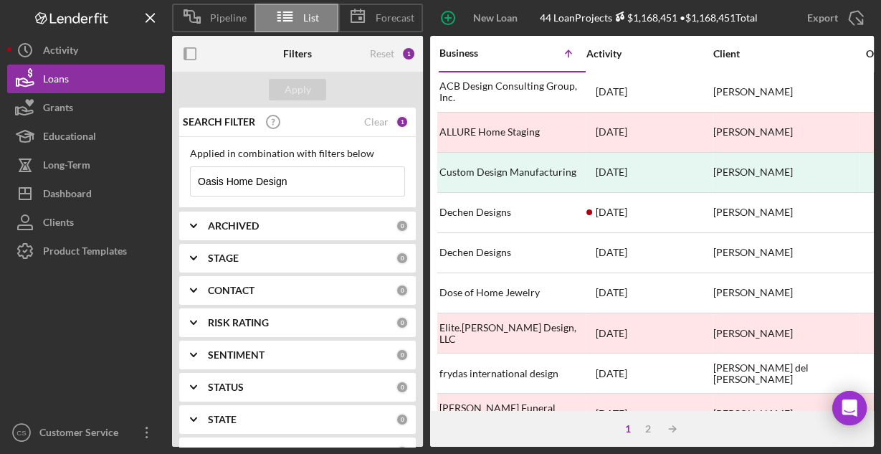
click at [290, 178] on input "Oasis Home Design" at bounding box center [298, 181] width 214 height 29
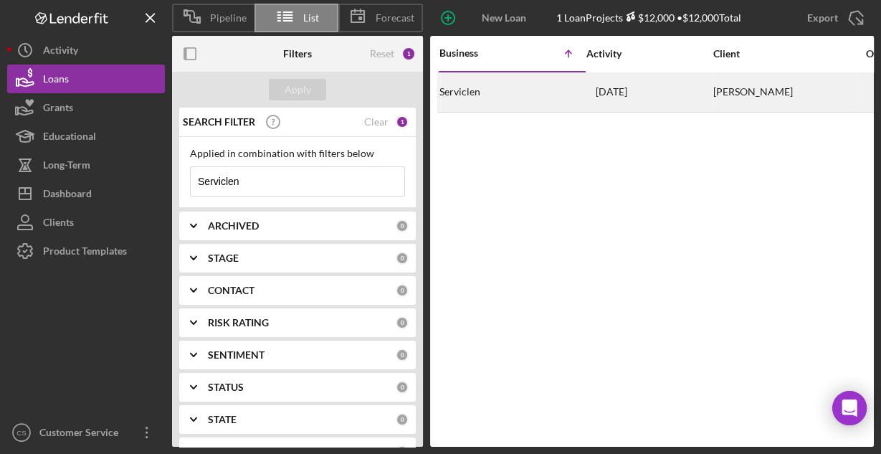
type input "Serviclen"
click at [505, 87] on div "Serviclen" at bounding box center [510, 92] width 143 height 38
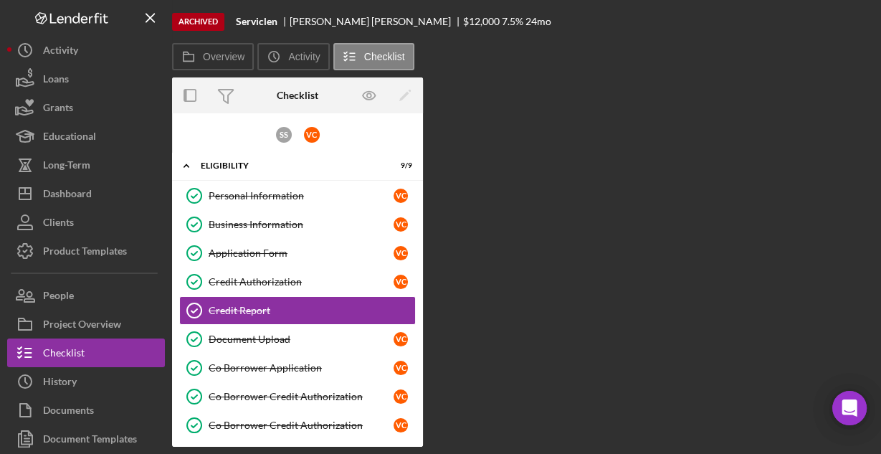
scroll to position [27, 0]
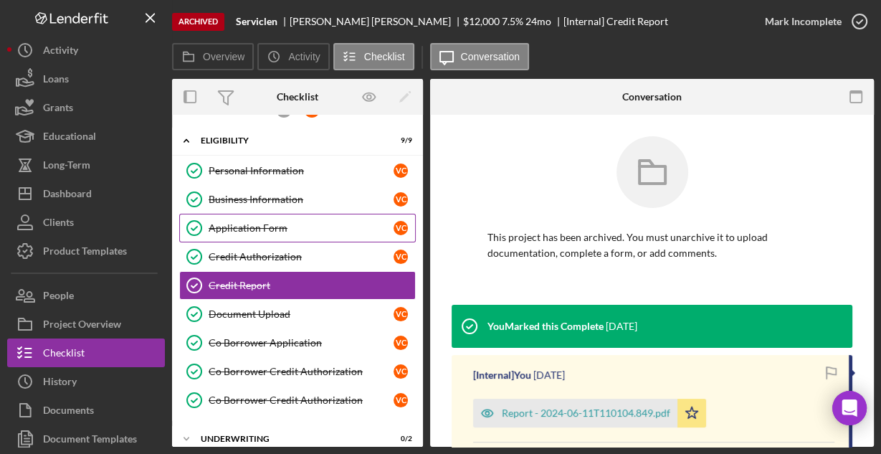
click at [268, 225] on div "Application Form" at bounding box center [301, 227] width 185 height 11
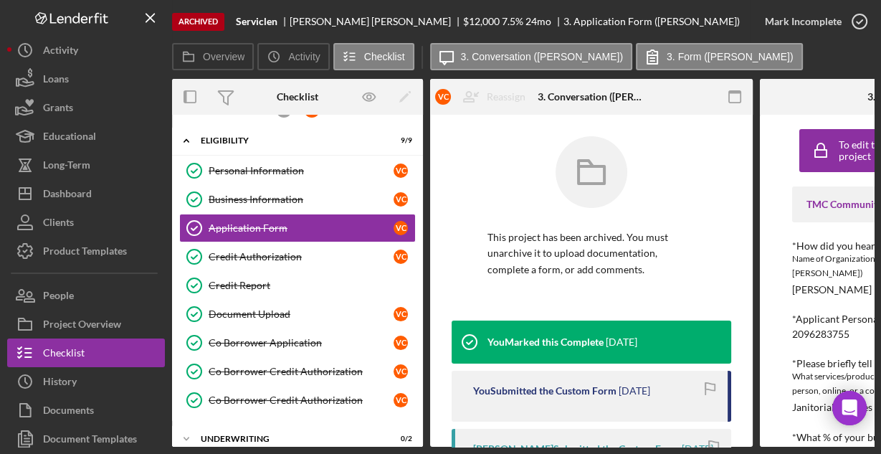
click at [735, 96] on icon "button" at bounding box center [735, 97] width 32 height 32
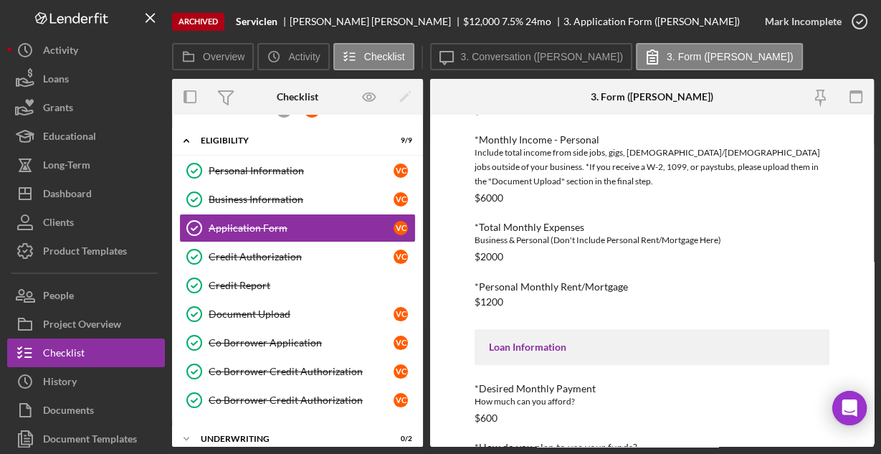
scroll to position [574, 0]
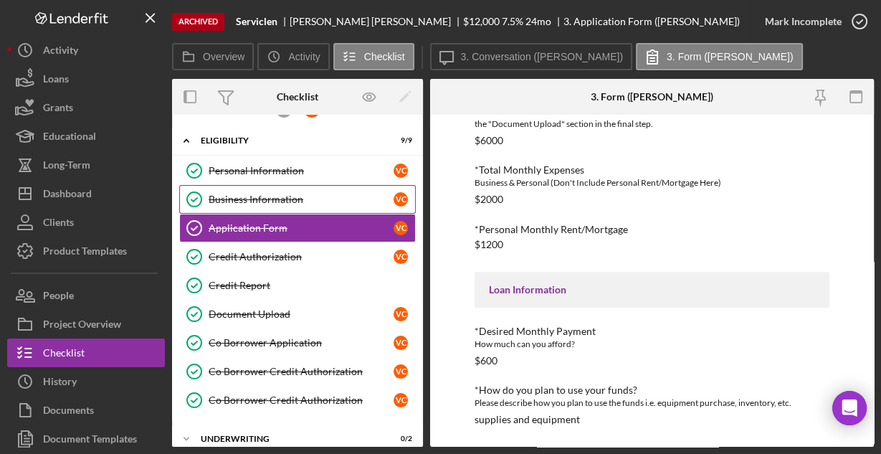
click at [258, 196] on div "Business Information" at bounding box center [301, 198] width 185 height 11
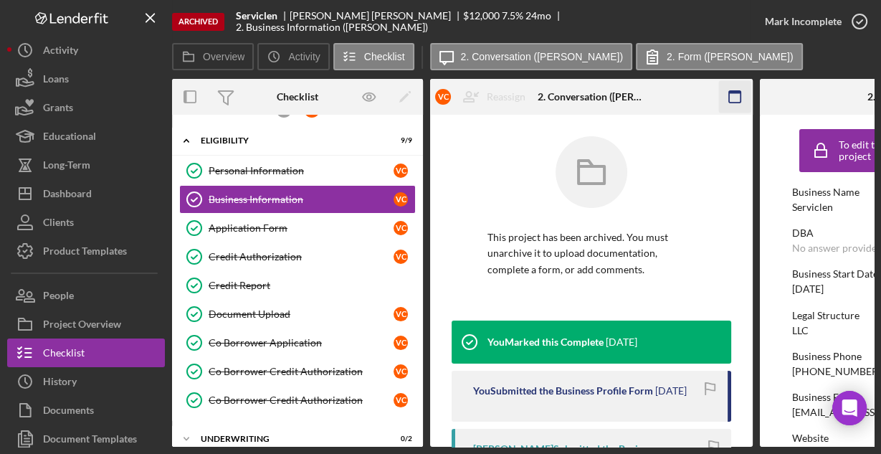
click at [730, 94] on icon "button" at bounding box center [735, 97] width 32 height 32
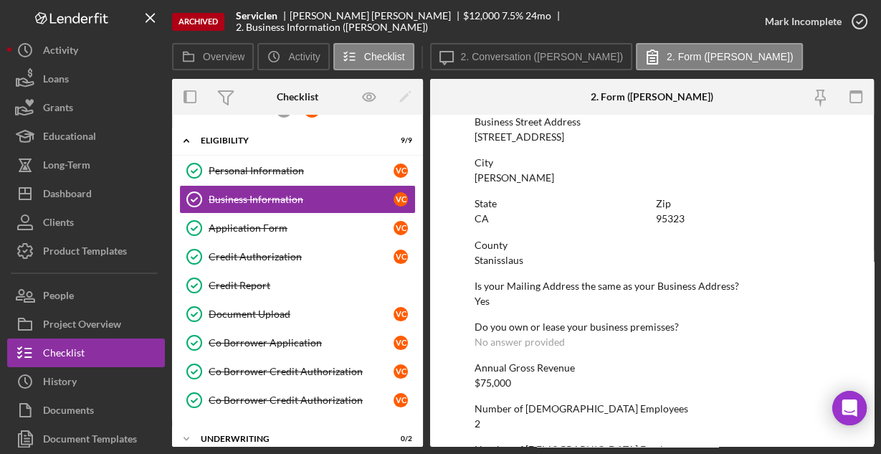
scroll to position [912, 0]
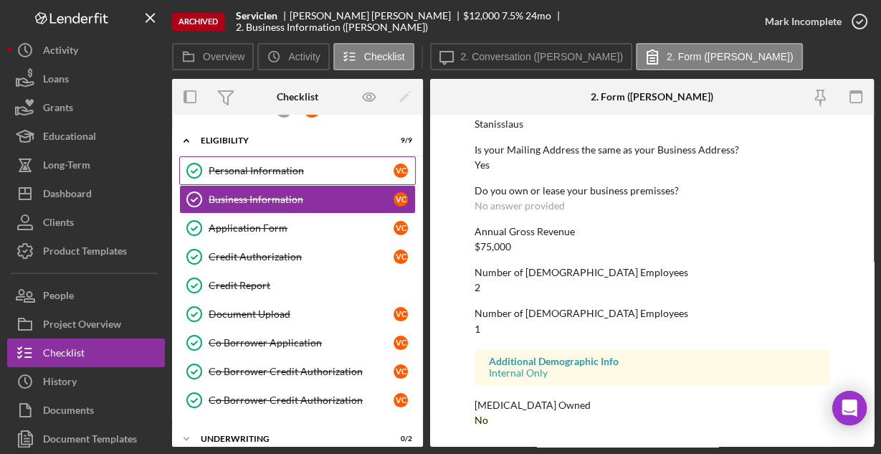
click at [263, 166] on div "Personal Information" at bounding box center [301, 170] width 185 height 11
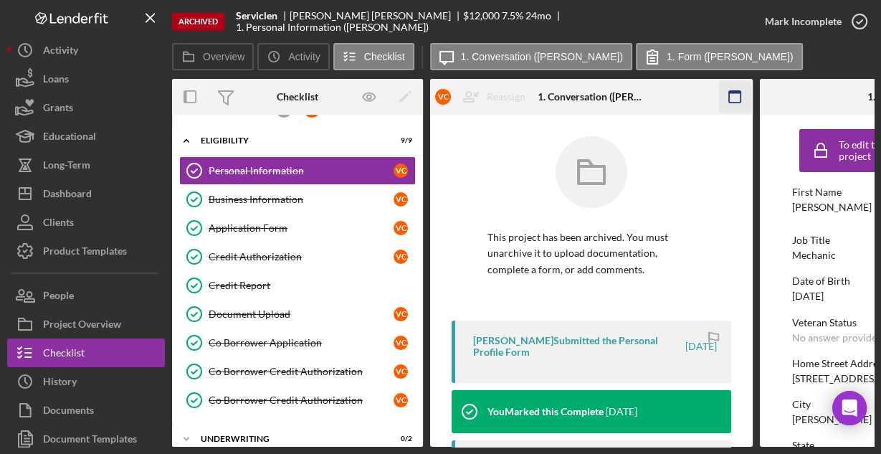
click at [740, 93] on g "button" at bounding box center [734, 96] width 11 height 11
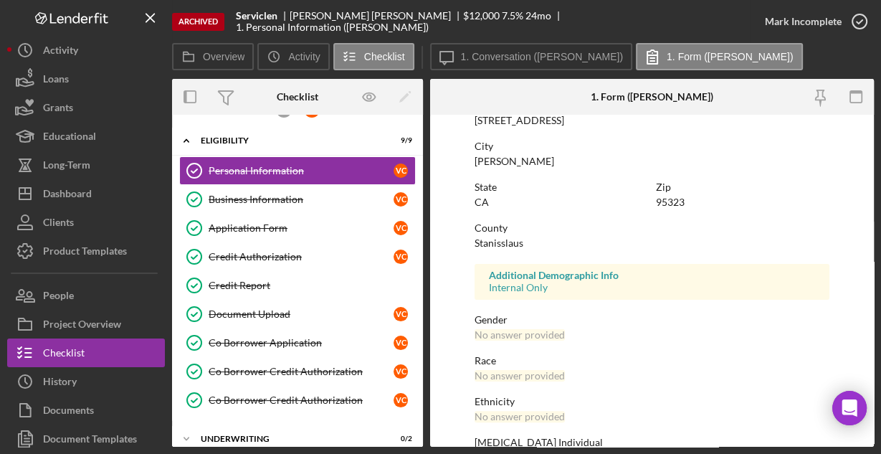
scroll to position [338, 0]
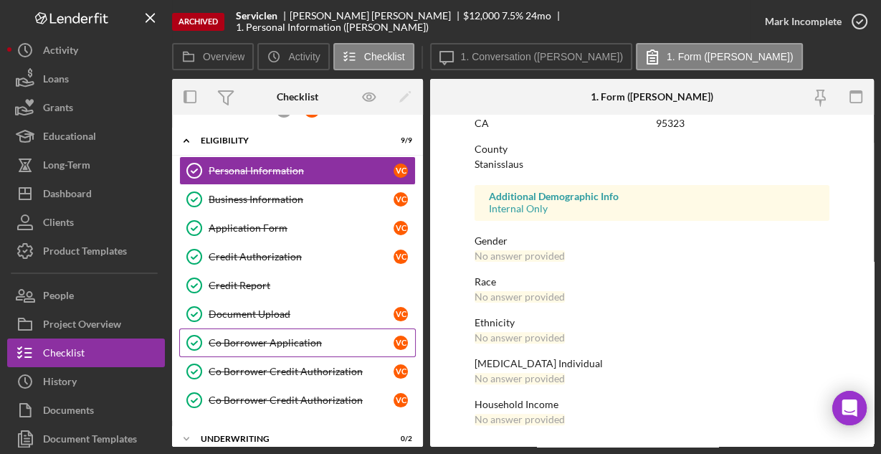
click at [262, 337] on div "Co Borrower Application" at bounding box center [301, 342] width 185 height 11
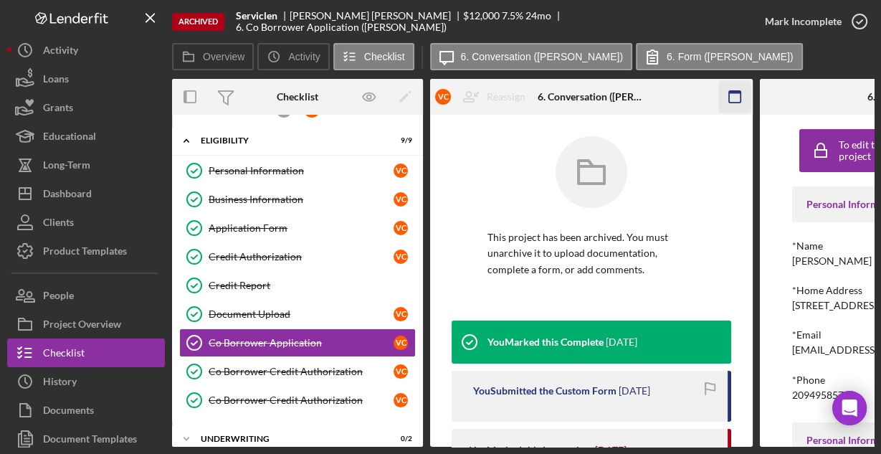
click at [734, 96] on icon "button" at bounding box center [735, 97] width 32 height 32
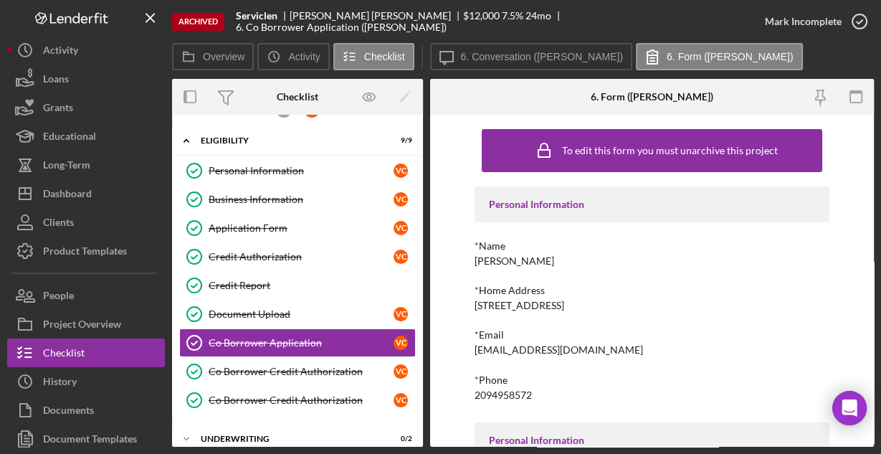
scroll to position [211, 0]
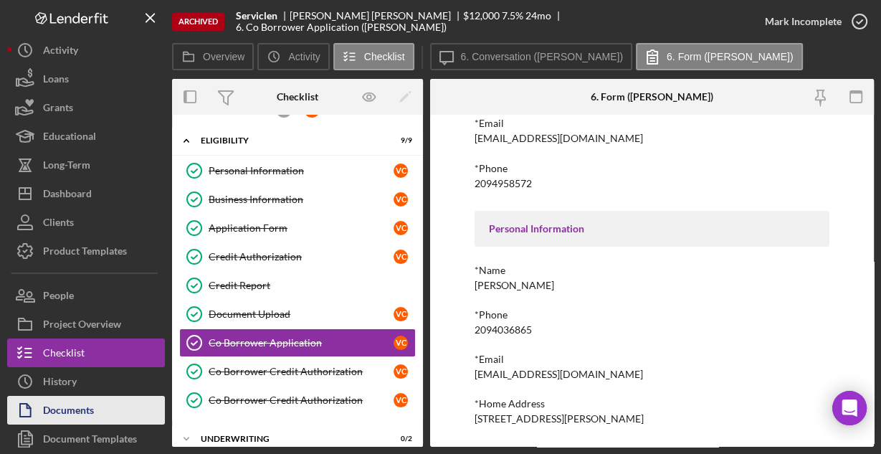
click at [91, 404] on div "Documents" at bounding box center [68, 412] width 51 height 32
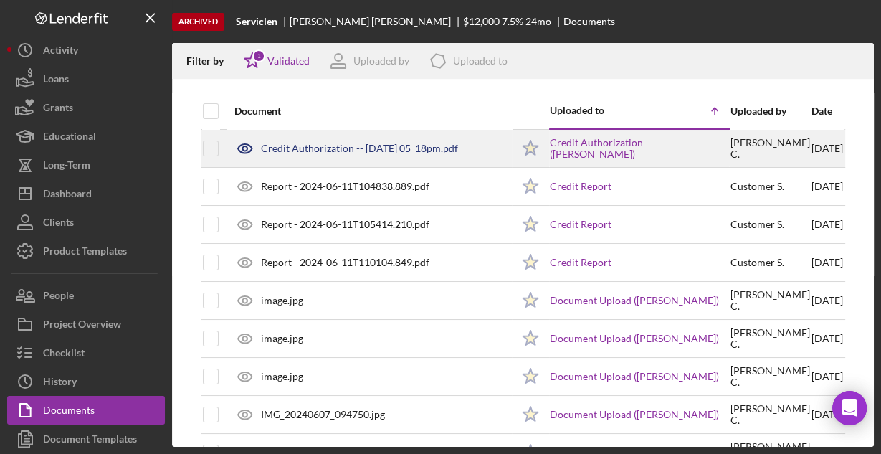
click at [296, 145] on div "Credit Authorization -- 2024-06-05 05_18pm.pdf" at bounding box center [359, 148] width 197 height 11
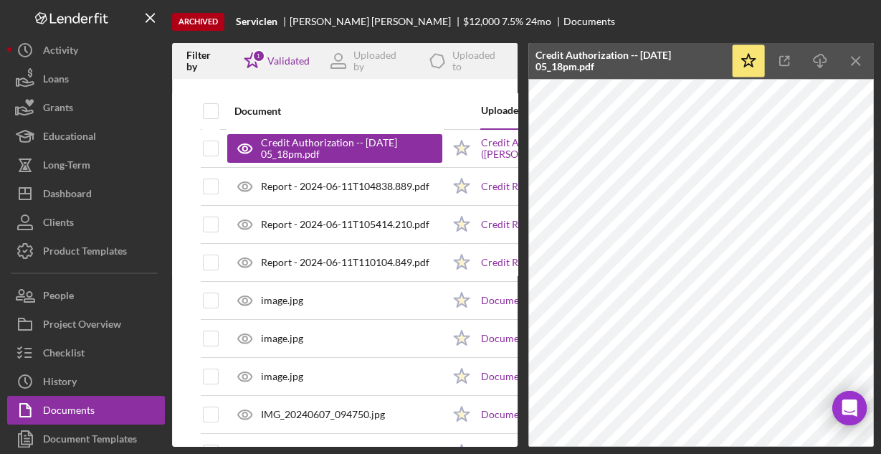
drag, startPoint x: 821, startPoint y: 61, endPoint x: 801, endPoint y: 62, distance: 20.1
click at [821, 61] on icon "Icon/Download" at bounding box center [820, 61] width 32 height 32
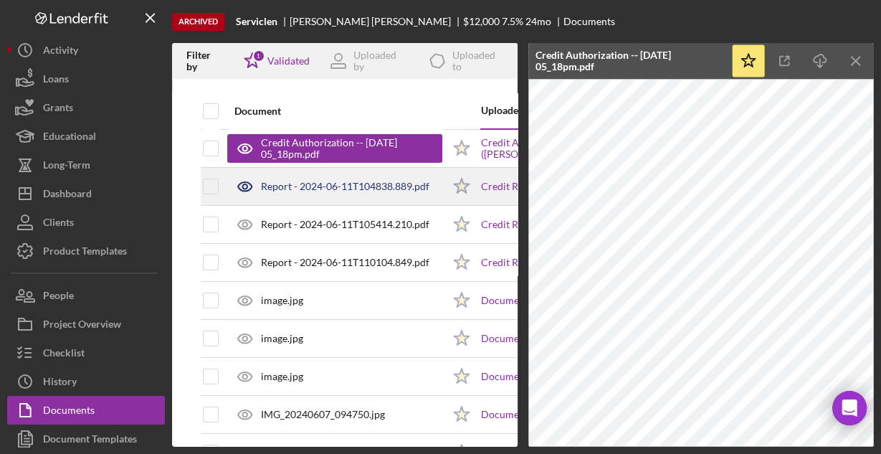
click at [290, 185] on div "Report - 2024-06-11T104838.889.pdf" at bounding box center [345, 186] width 168 height 11
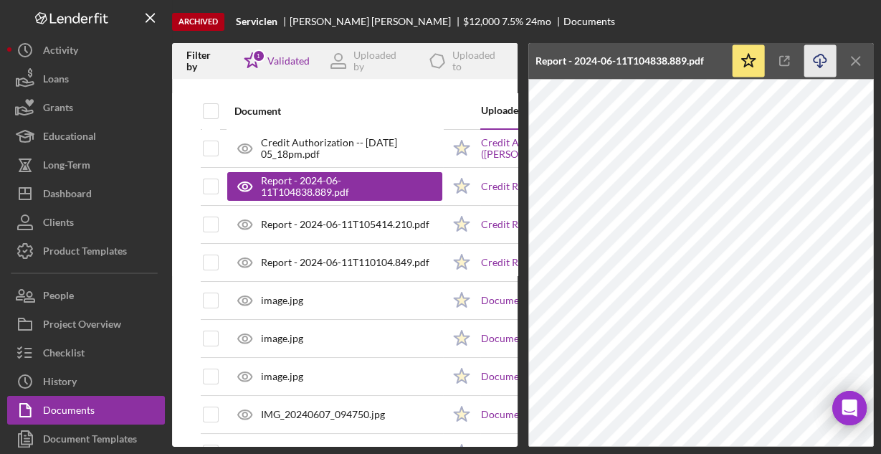
click at [814, 59] on icon "Icon/Download" at bounding box center [820, 61] width 32 height 32
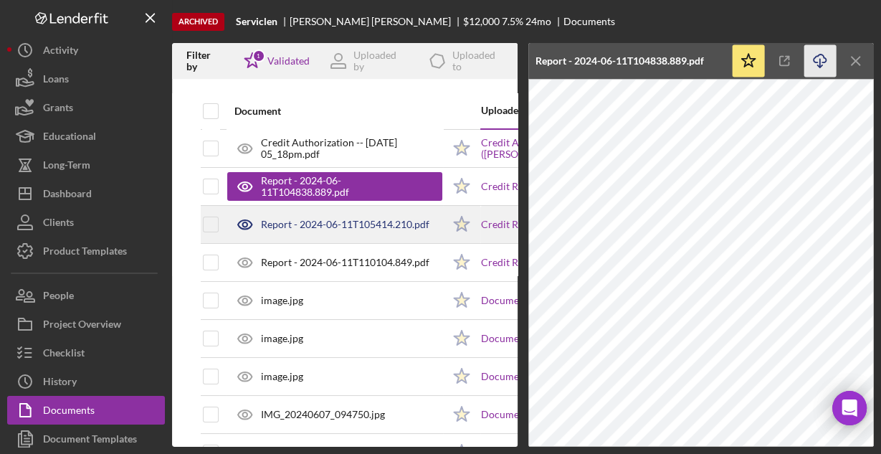
click at [331, 225] on div "Report - 2024-06-11T105414.210.pdf" at bounding box center [345, 224] width 168 height 11
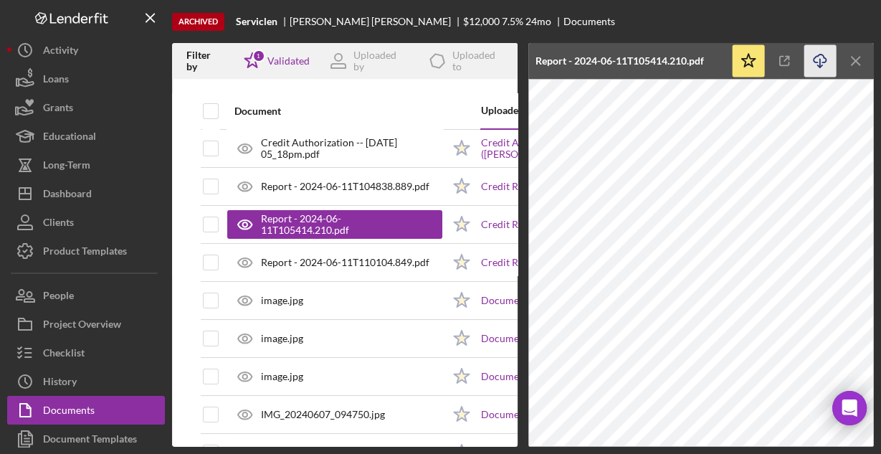
click at [823, 63] on icon "Icon/Download" at bounding box center [820, 61] width 32 height 32
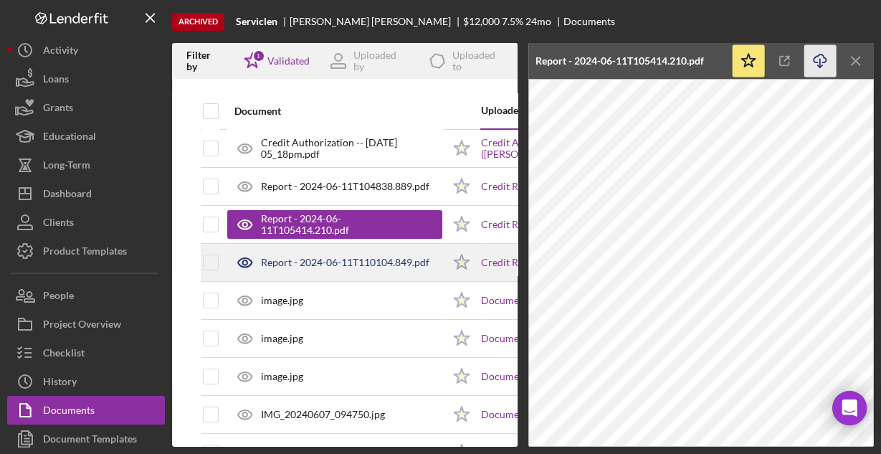
click at [294, 259] on div "Report - 2024-06-11T110104.849.pdf" at bounding box center [345, 262] width 168 height 11
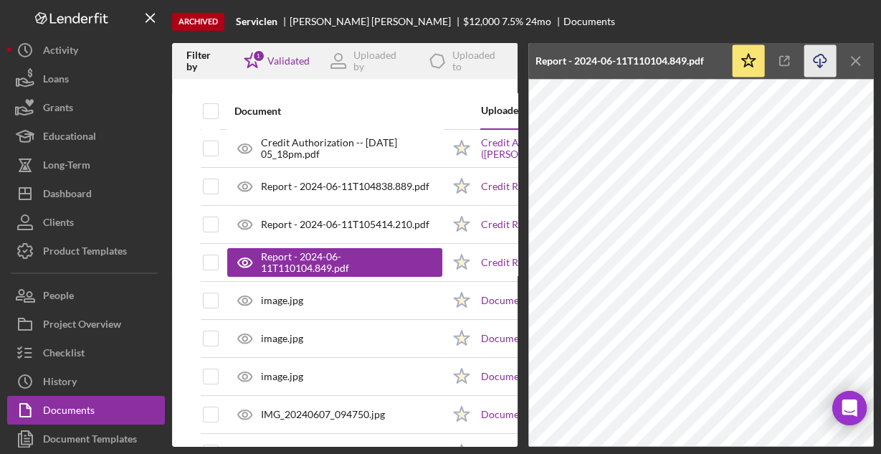
click at [820, 65] on line "button" at bounding box center [820, 63] width 0 height 8
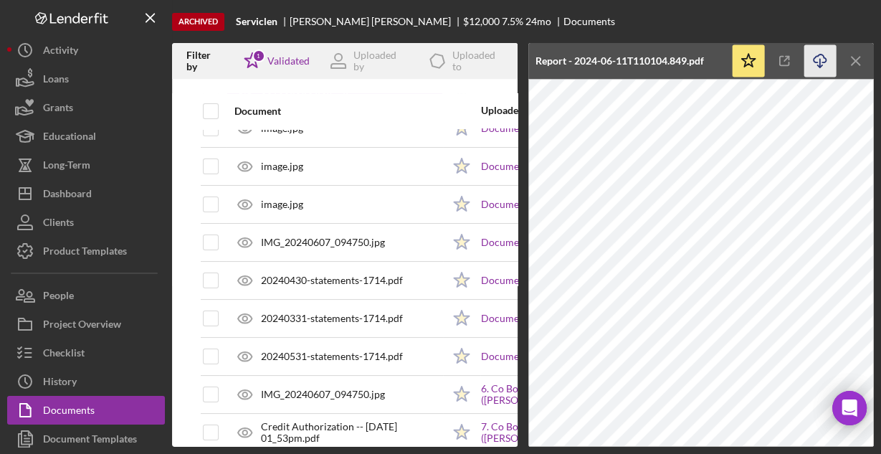
scroll to position [229, 0]
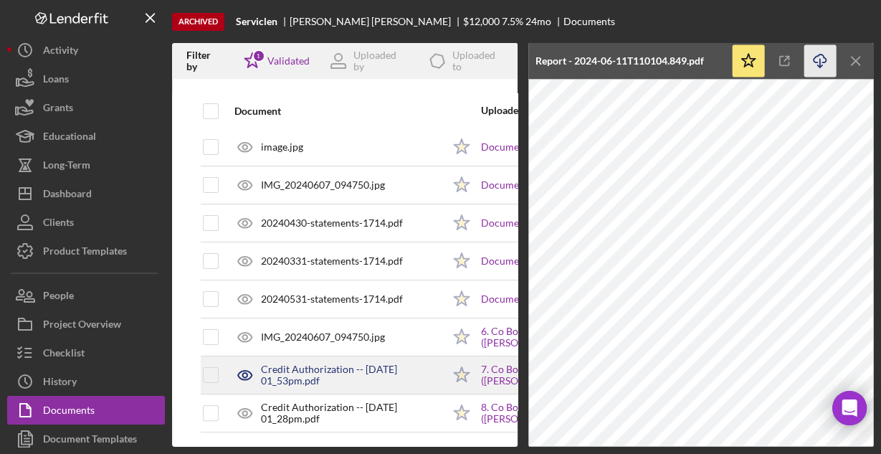
click at [328, 367] on div "Credit Authorization -- 2024-06-11 01_53pm.pdf" at bounding box center [351, 374] width 181 height 23
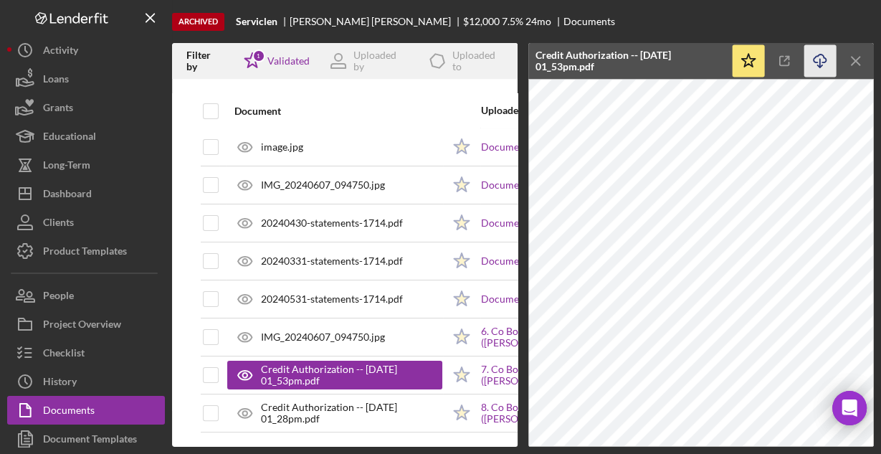
click at [816, 56] on icon "Icon/Download" at bounding box center [820, 61] width 32 height 32
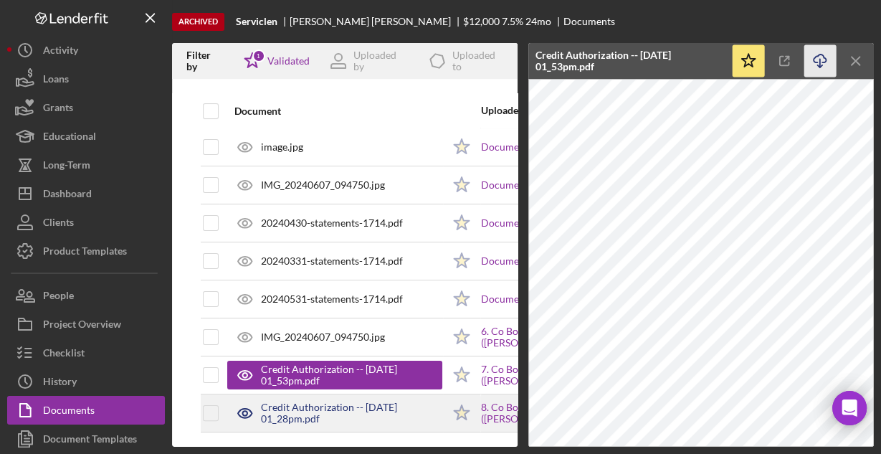
click at [295, 407] on div "Credit Authorization -- 2024-06-11 01_28pm.pdf" at bounding box center [351, 412] width 181 height 23
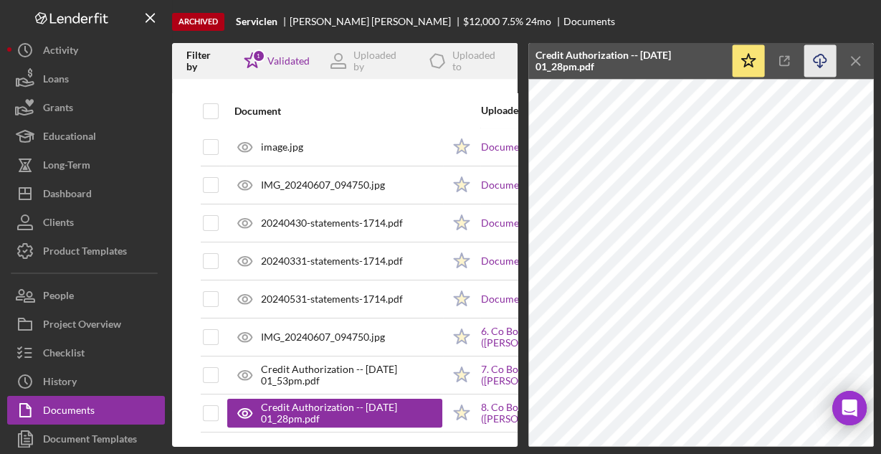
click at [820, 62] on line "button" at bounding box center [820, 63] width 0 height 8
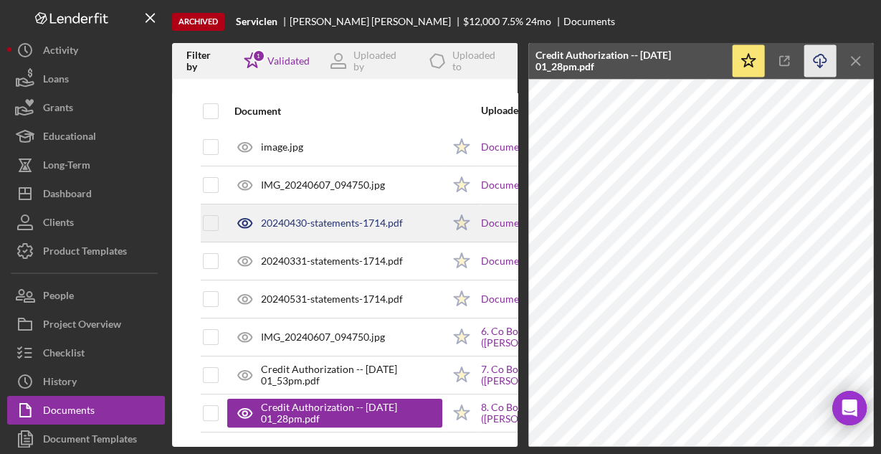
scroll to position [234, 0]
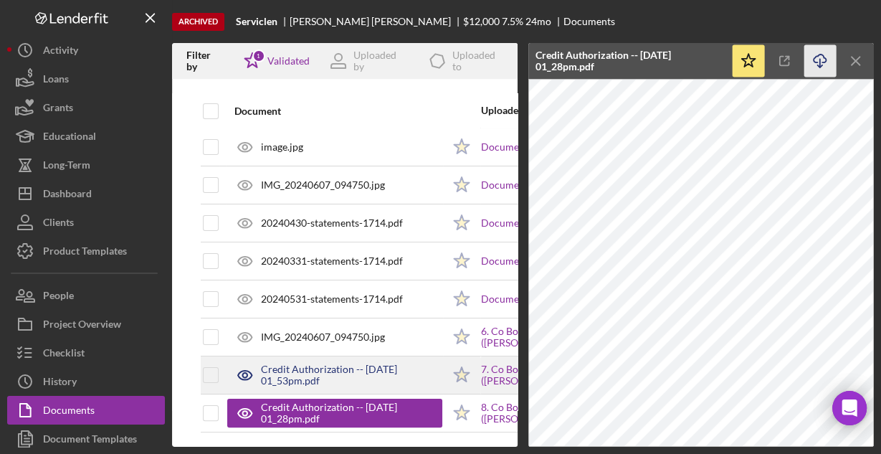
click at [348, 363] on div "Credit Authorization -- 2024-06-11 01_53pm.pdf" at bounding box center [351, 374] width 181 height 23
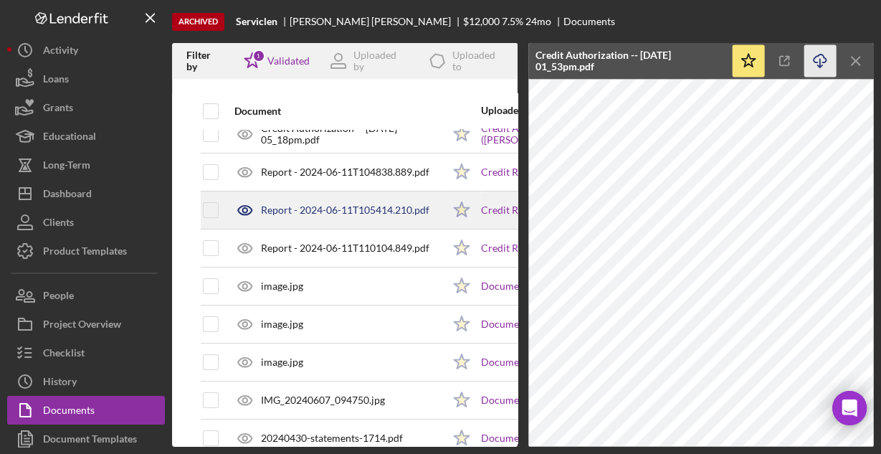
scroll to position [0, 0]
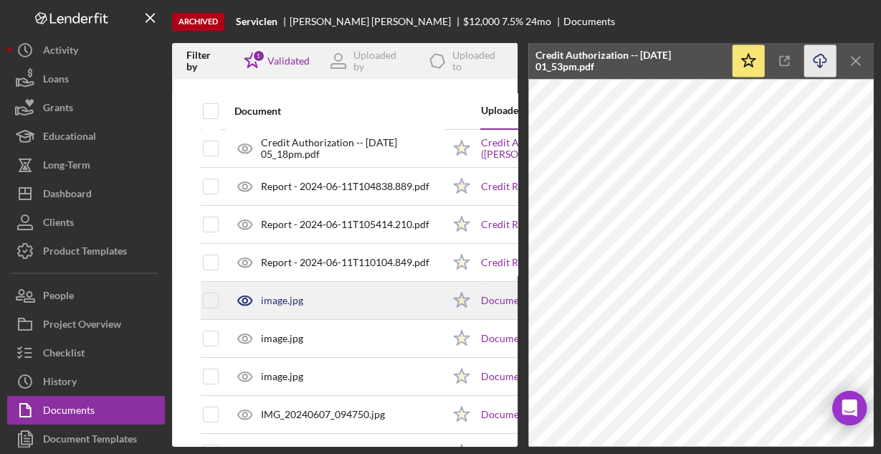
click at [305, 299] on div "image.jpg" at bounding box center [334, 300] width 215 height 36
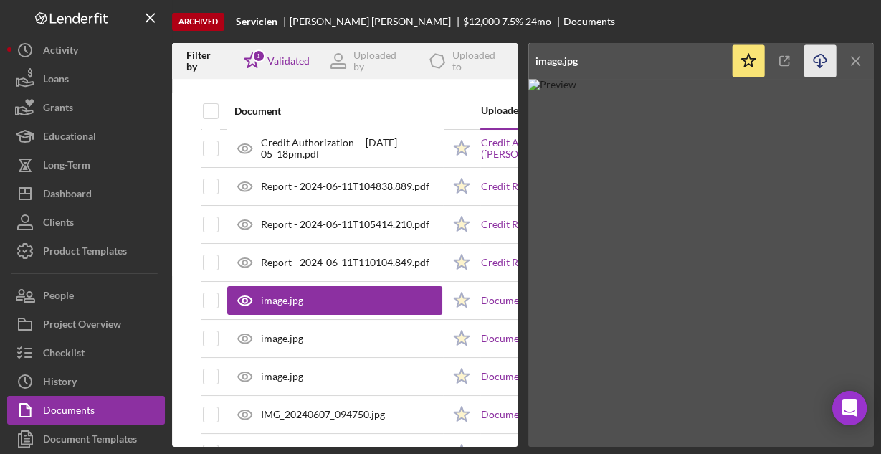
click at [824, 63] on icon "Icon/Download" at bounding box center [820, 61] width 32 height 32
click at [643, 300] on img at bounding box center [700, 263] width 345 height 368
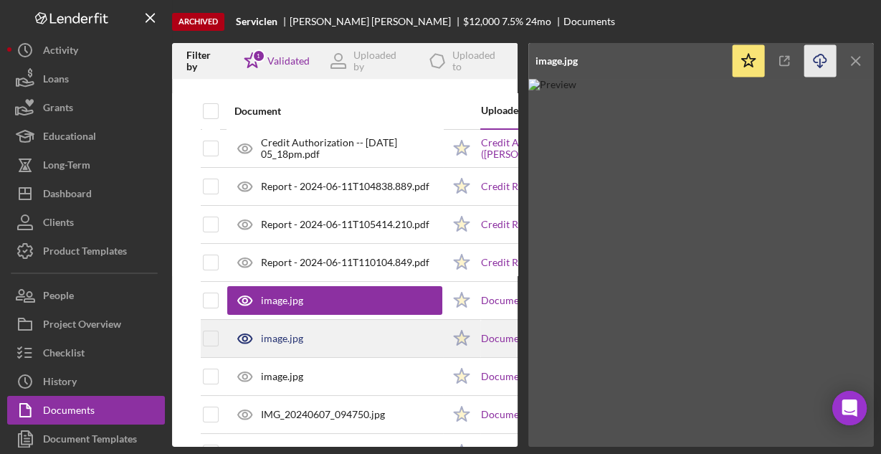
click at [289, 340] on div "image.jpg" at bounding box center [282, 338] width 42 height 11
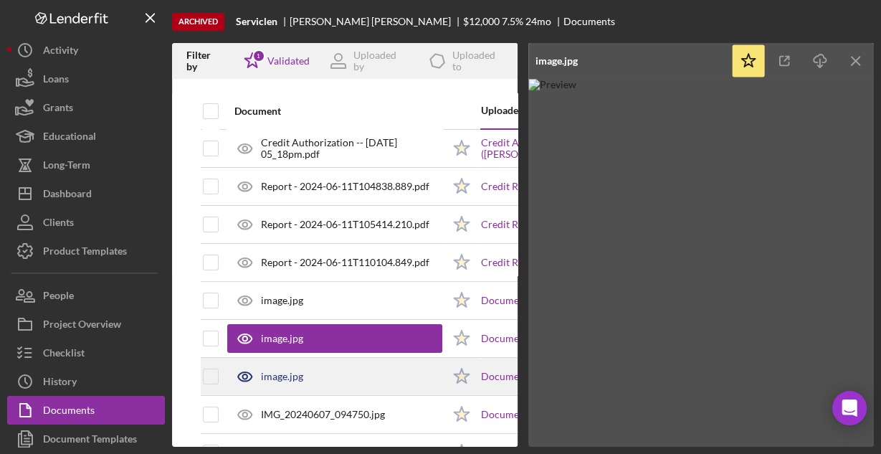
click at [323, 370] on div "image.jpg" at bounding box center [334, 376] width 215 height 36
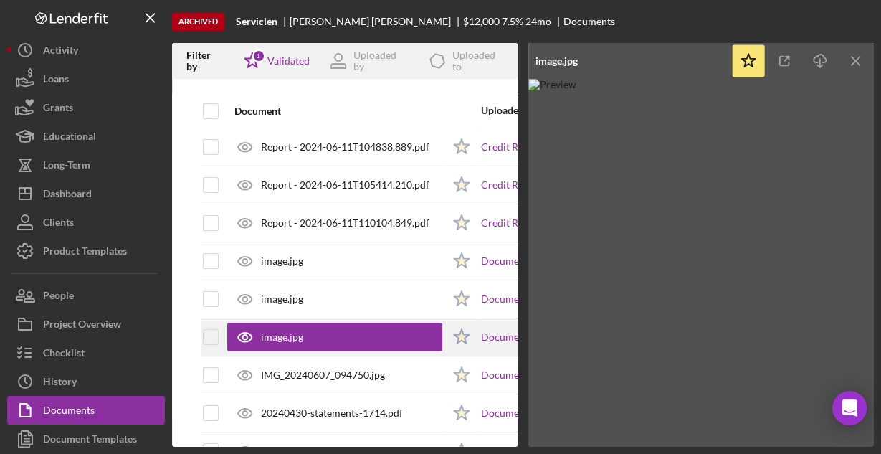
scroll to position [57, 0]
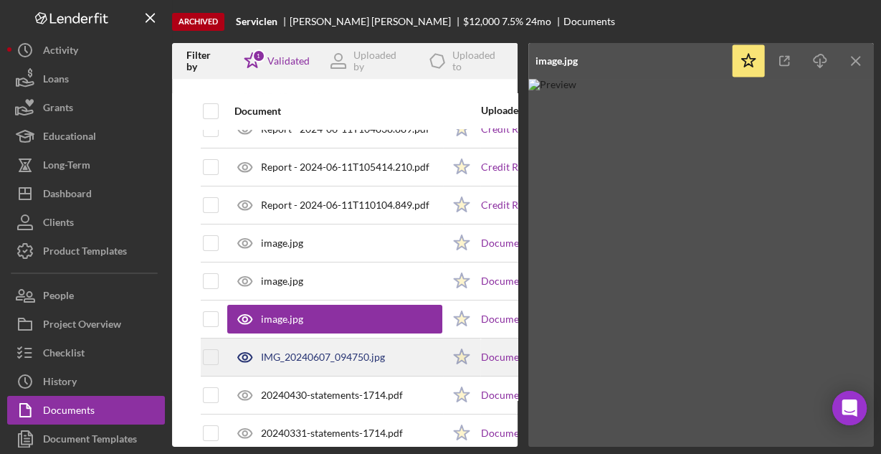
click at [301, 356] on div "IMG_20240607_094750.jpg" at bounding box center [323, 356] width 124 height 11
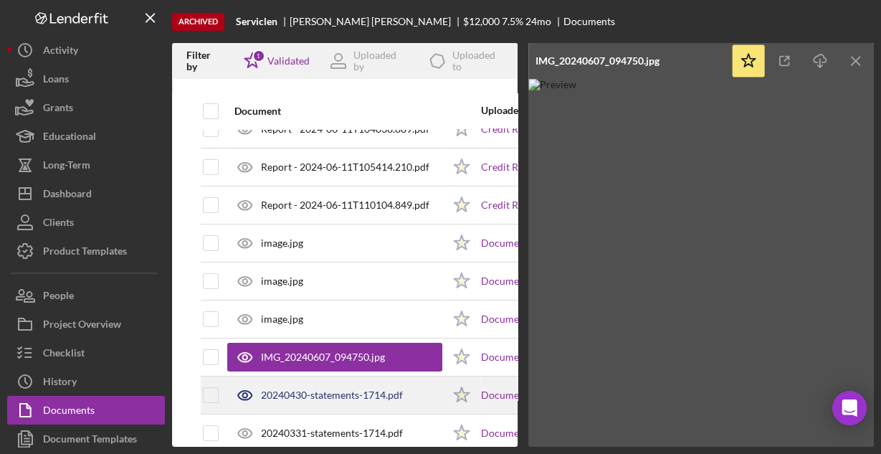
click at [300, 389] on div "20240430-statements-1714.pdf" at bounding box center [332, 394] width 142 height 11
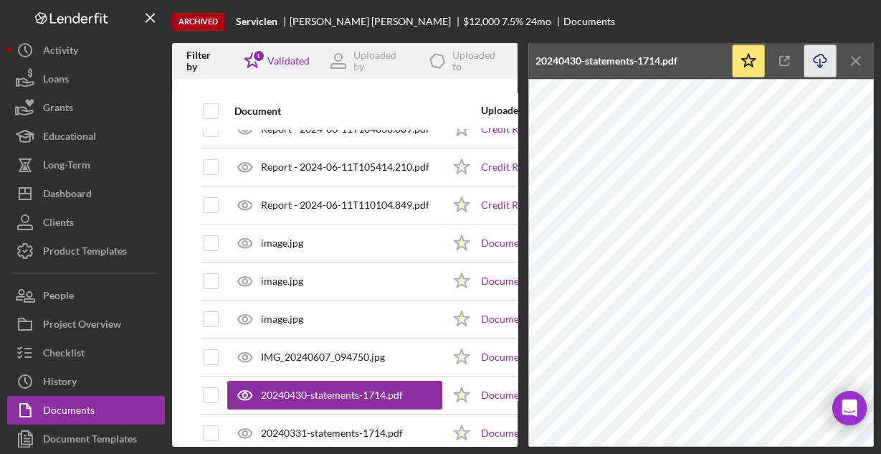
click at [828, 57] on icon "Icon/Download" at bounding box center [820, 61] width 32 height 32
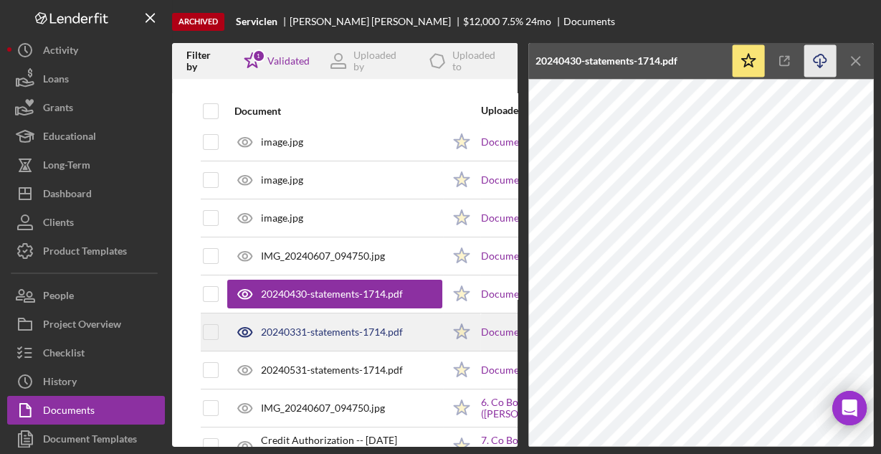
scroll to position [172, 0]
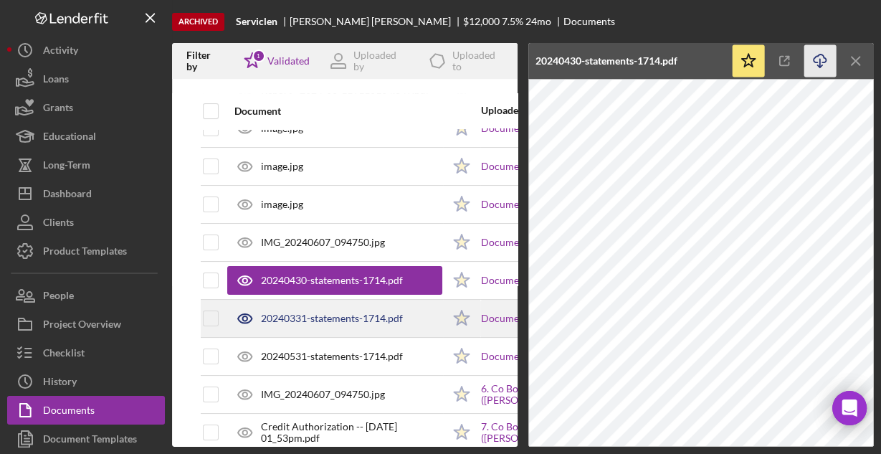
click at [331, 318] on div "20240331-statements-1714.pdf" at bounding box center [332, 317] width 142 height 11
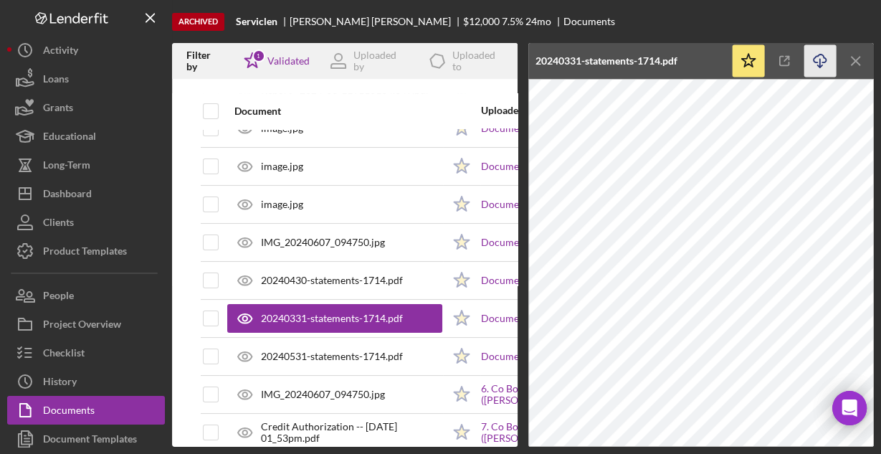
click at [813, 54] on icon "Icon/Download" at bounding box center [820, 61] width 32 height 32
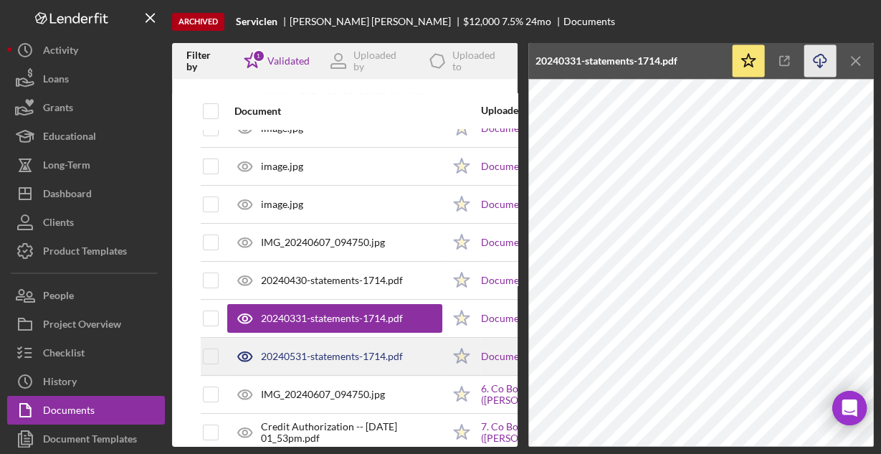
click at [315, 355] on div "20240531-statements-1714.pdf" at bounding box center [332, 355] width 142 height 11
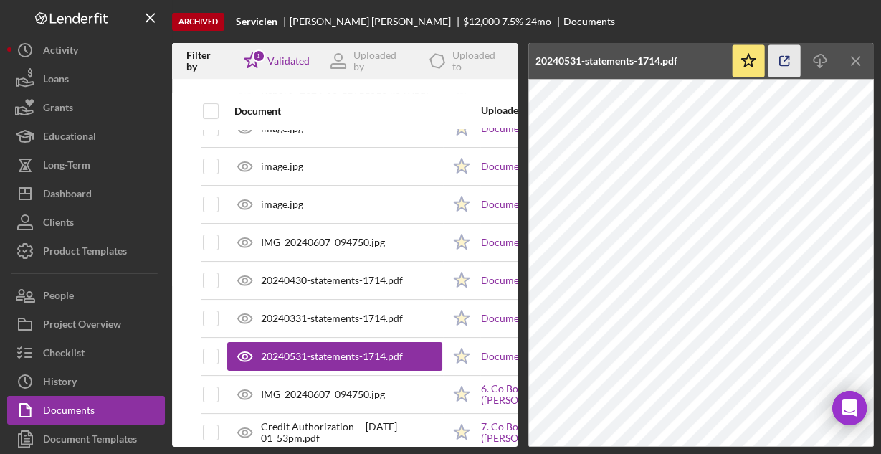
drag, startPoint x: 823, startPoint y: 63, endPoint x: 770, endPoint y: 73, distance: 54.0
click at [823, 63] on icon "Icon/Download" at bounding box center [820, 61] width 32 height 32
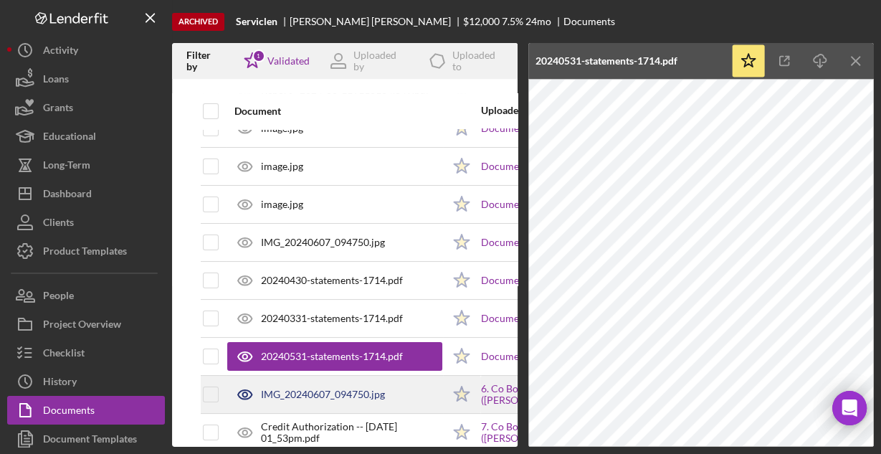
click at [290, 388] on div "IMG_20240607_094750.jpg" at bounding box center [323, 393] width 124 height 11
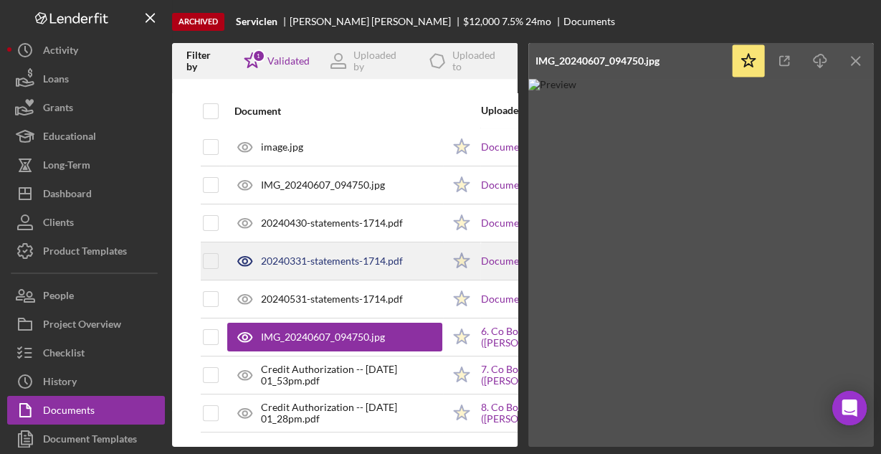
scroll to position [234, 0]
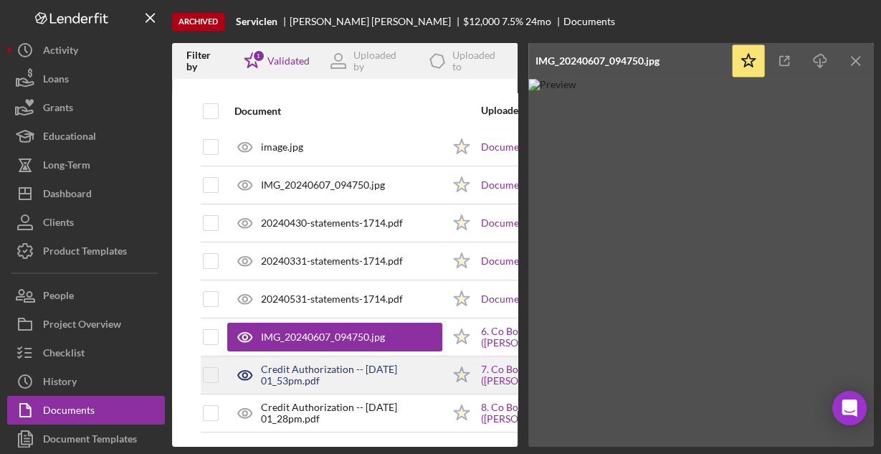
click at [315, 363] on div "Credit Authorization -- 2024-06-11 01_53pm.pdf" at bounding box center [351, 374] width 181 height 23
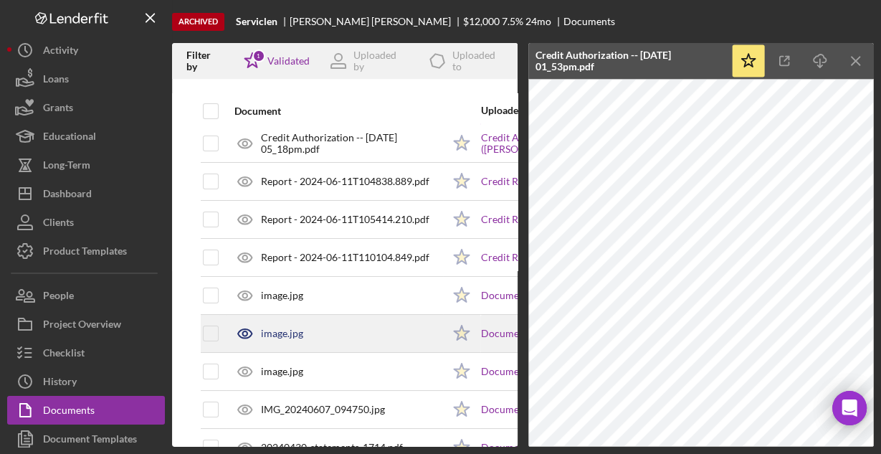
scroll to position [0, 0]
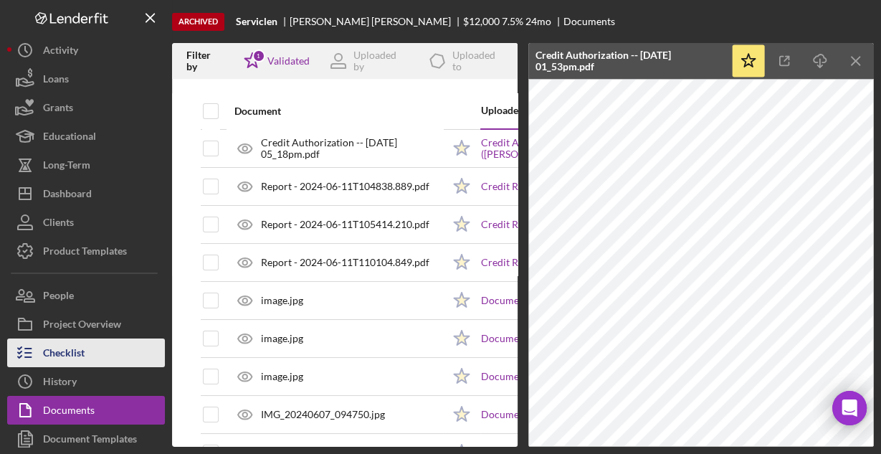
click at [69, 348] on div "Checklist" at bounding box center [64, 354] width 42 height 32
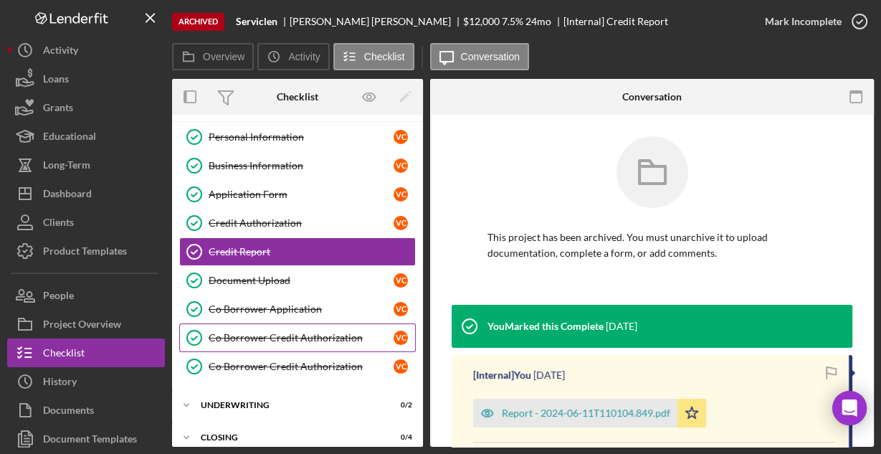
scroll to position [84, 0]
